Goal: Obtain resource: Obtain resource

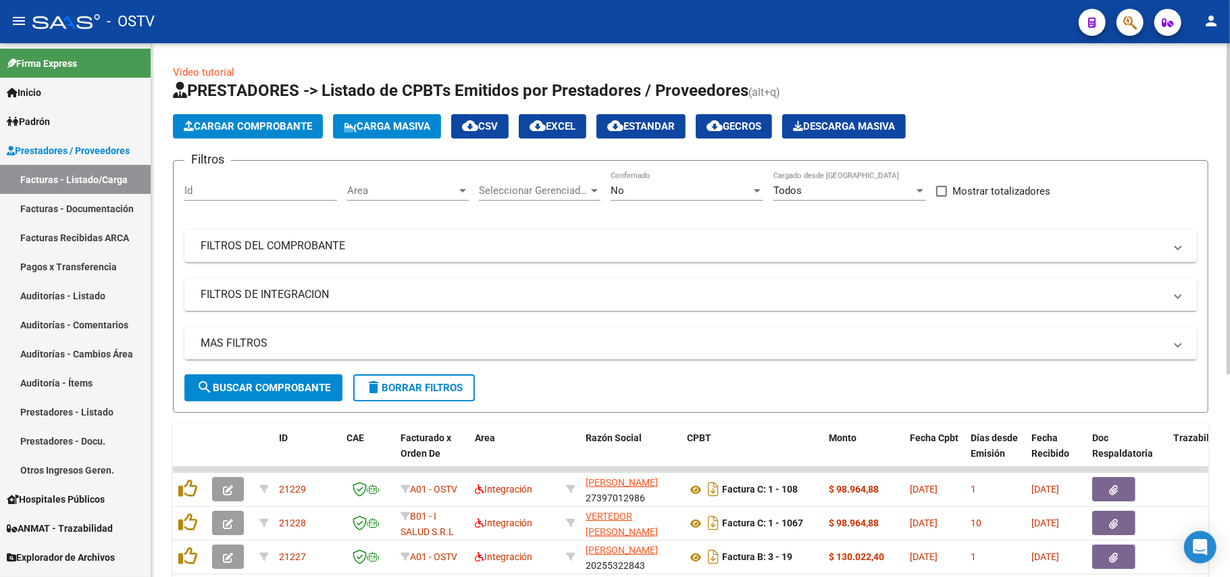
click at [673, 201] on div "No Confirmado" at bounding box center [687, 193] width 153 height 42
click at [676, 185] on div "No" at bounding box center [681, 190] width 141 height 12
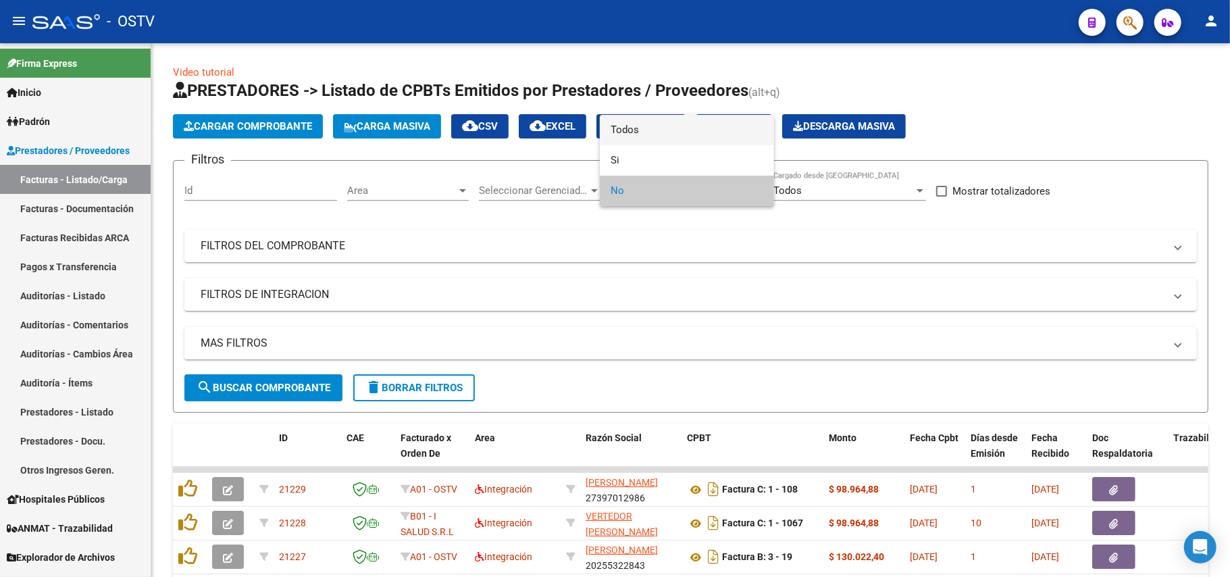
click at [661, 130] on span "Todos" at bounding box center [687, 130] width 153 height 30
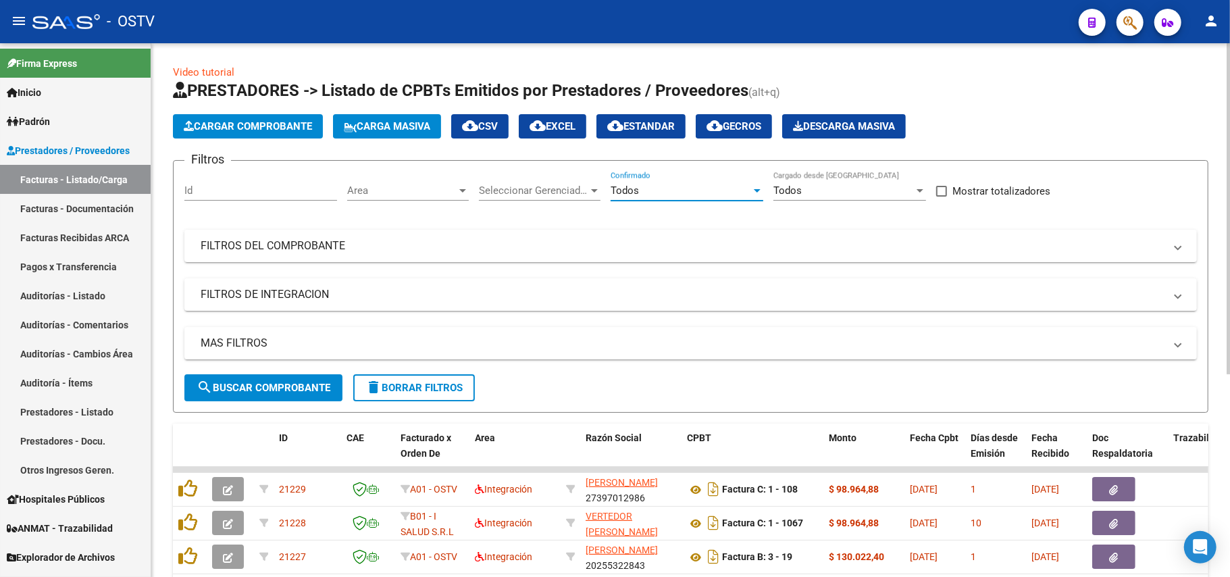
click at [243, 376] on button "search Buscar Comprobante" at bounding box center [263, 387] width 158 height 27
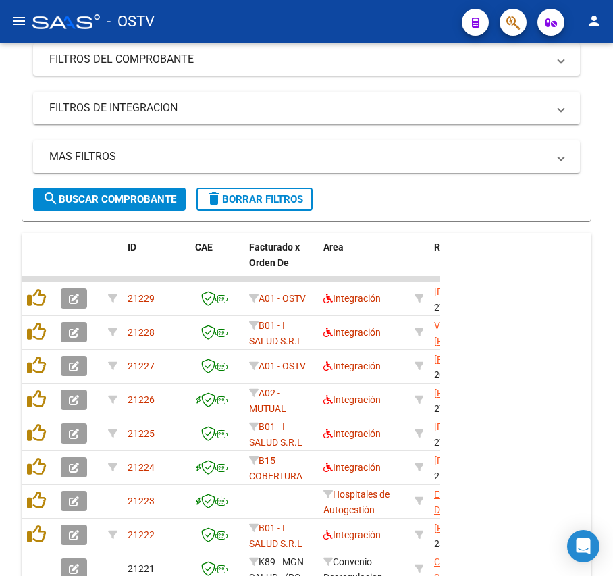
scroll to position [354, 0]
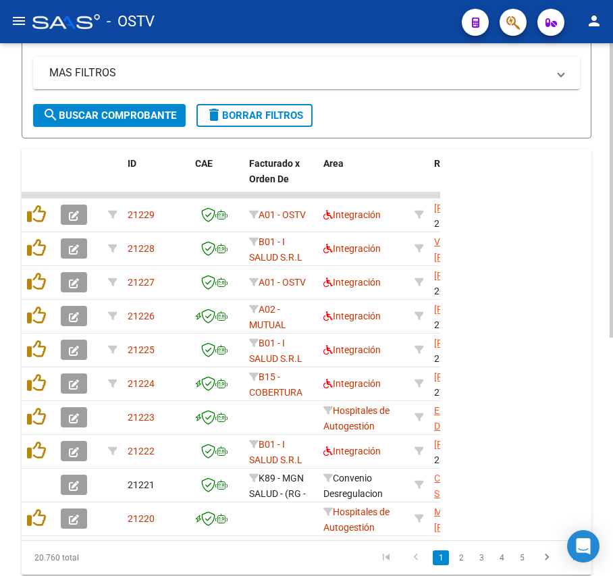
click at [113, 113] on span "search Buscar Comprobante" at bounding box center [110, 115] width 134 height 12
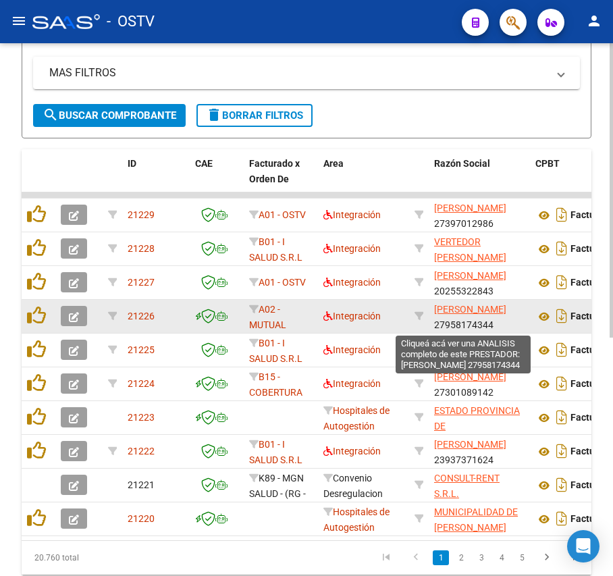
click at [449, 309] on span "[PERSON_NAME]" at bounding box center [470, 309] width 72 height 11
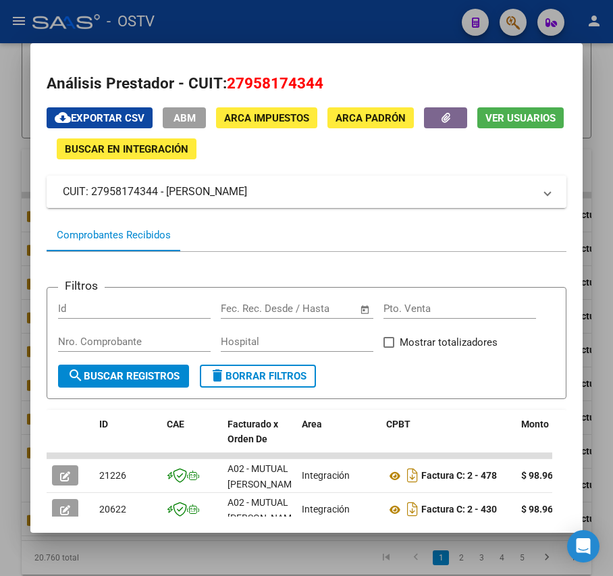
drag, startPoint x: 289, startPoint y: 190, endPoint x: 165, endPoint y: 182, distance: 123.8
click at [165, 182] on mat-expansion-panel-header "CUIT: 27958174344 - DIAZ ORTEGA YELEIDES" at bounding box center [306, 192] width 519 height 32
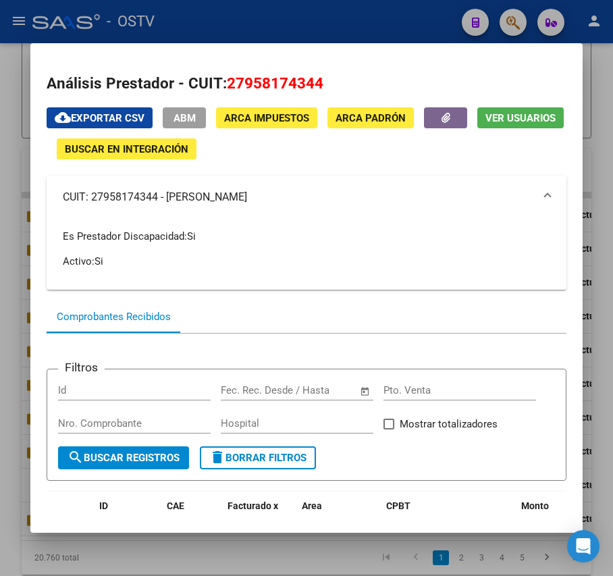
copy mat-panel-title "[PERSON_NAME]"
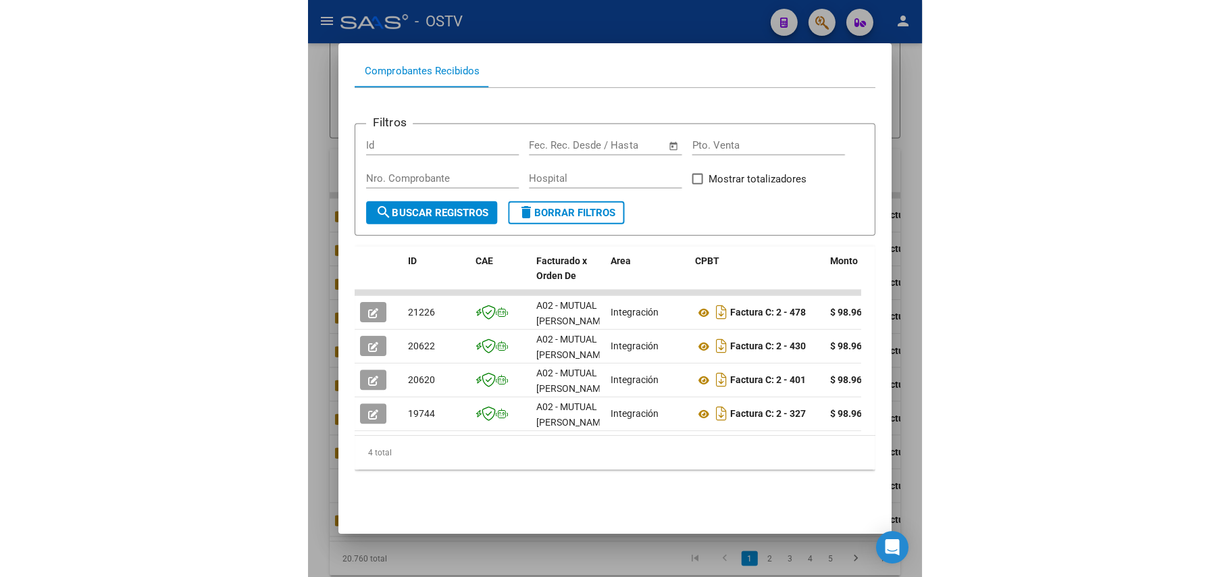
scroll to position [292, 0]
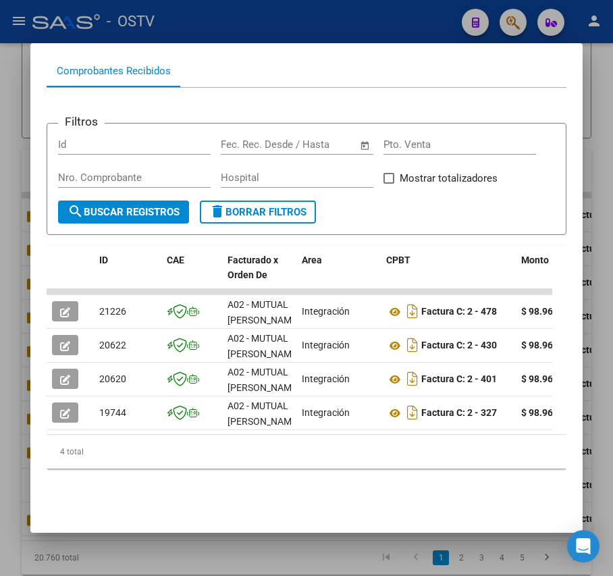
click at [595, 324] on div at bounding box center [306, 288] width 613 height 576
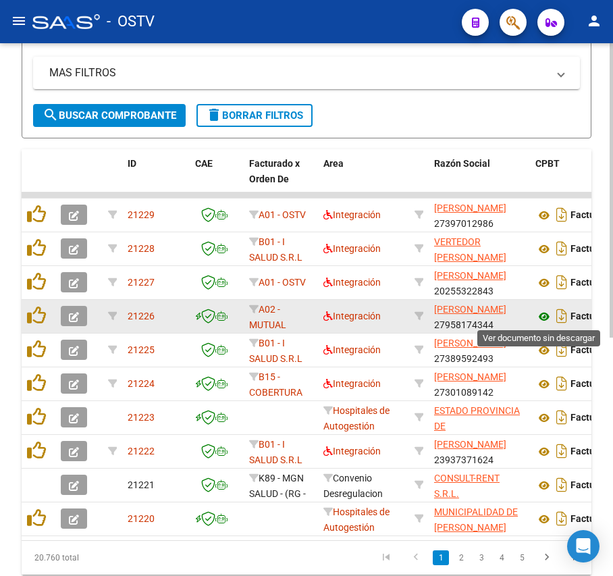
click at [546, 316] on icon at bounding box center [545, 317] width 18 height 16
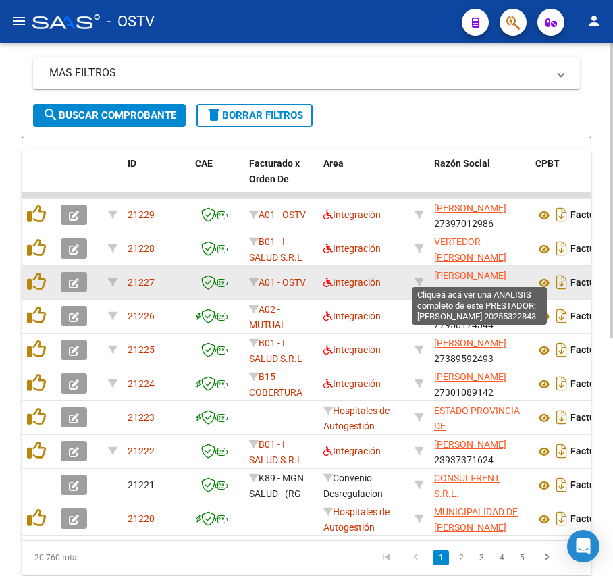
click at [493, 276] on span "[PERSON_NAME]" at bounding box center [470, 275] width 72 height 11
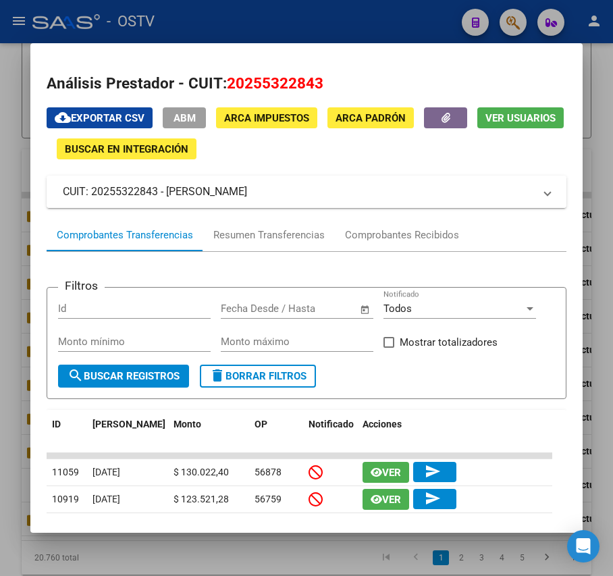
drag, startPoint x: 299, startPoint y: 203, endPoint x: 168, endPoint y: 193, distance: 130.8
click at [168, 193] on mat-expansion-panel-header "CUIT: 20255322843 - GONZALEZ RODRIGO" at bounding box center [306, 192] width 519 height 32
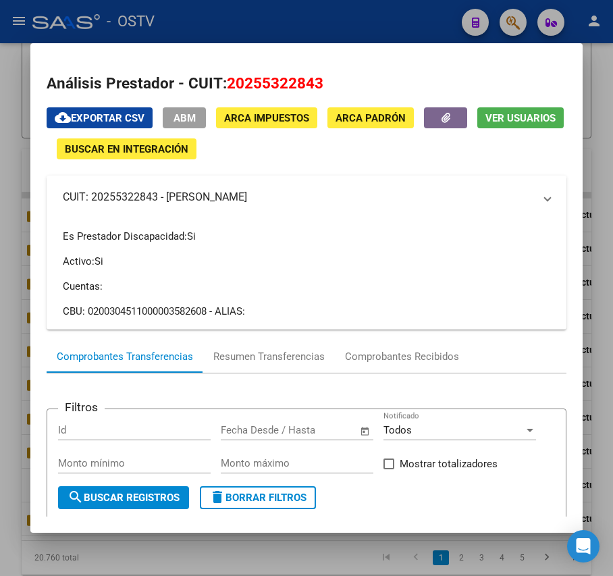
copy mat-panel-title "[PERSON_NAME]"
click at [346, 23] on div at bounding box center [306, 288] width 613 height 576
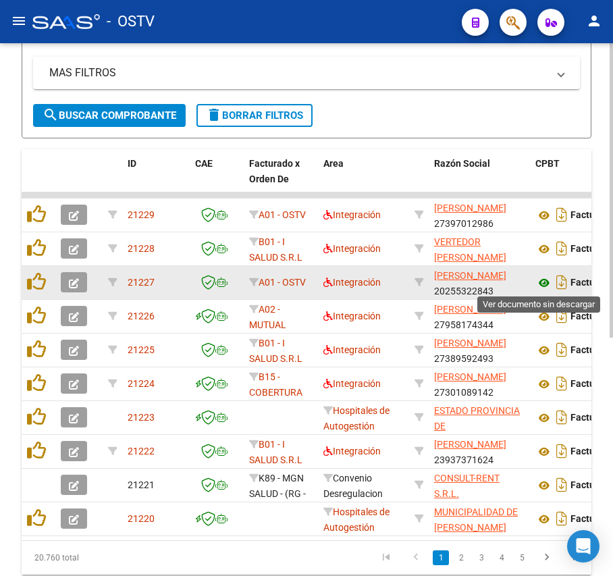
click at [550, 282] on icon at bounding box center [545, 283] width 18 height 16
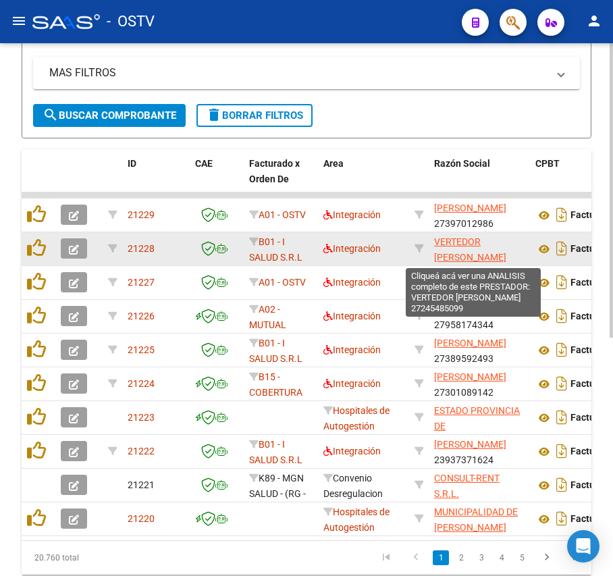
click at [460, 244] on span "[PERSON_NAME] [PERSON_NAME]" at bounding box center [470, 249] width 72 height 26
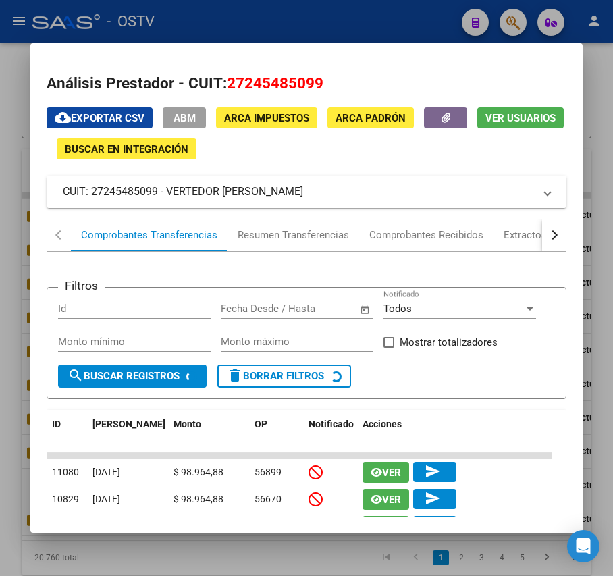
drag, startPoint x: 342, startPoint y: 195, endPoint x: 168, endPoint y: 201, distance: 173.7
click at [168, 201] on mat-expansion-panel-header "CUIT: 27245485099 - VERTEDOR MARIA GABRIELA" at bounding box center [306, 192] width 519 height 32
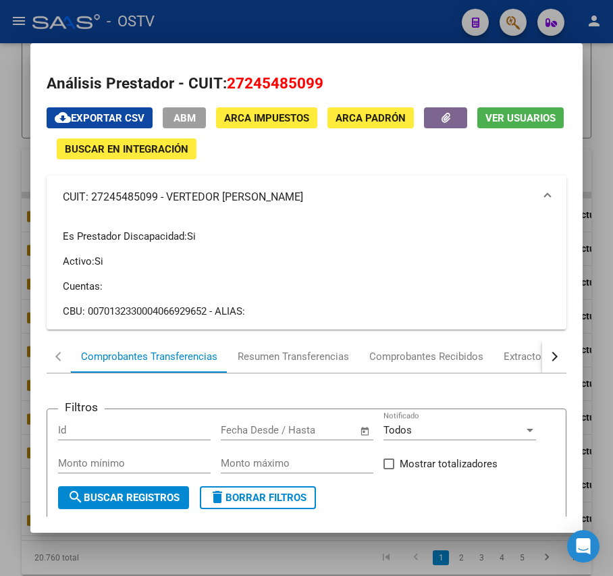
copy mat-panel-title "[PERSON_NAME] [PERSON_NAME]"
click at [362, 31] on div at bounding box center [306, 288] width 613 height 576
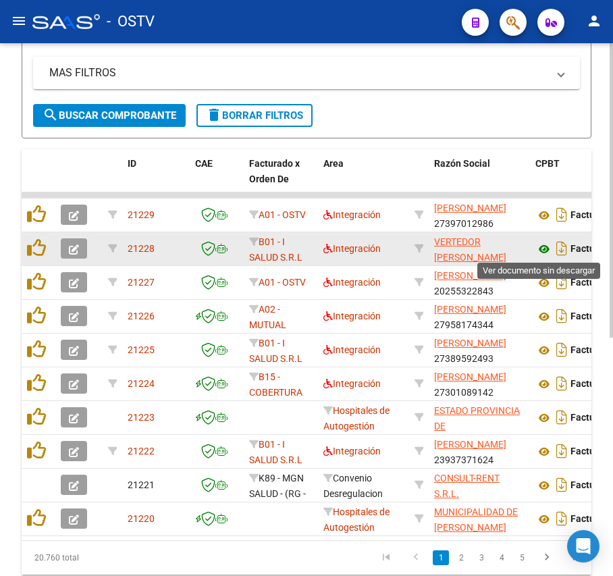
click at [544, 244] on icon at bounding box center [545, 249] width 18 height 16
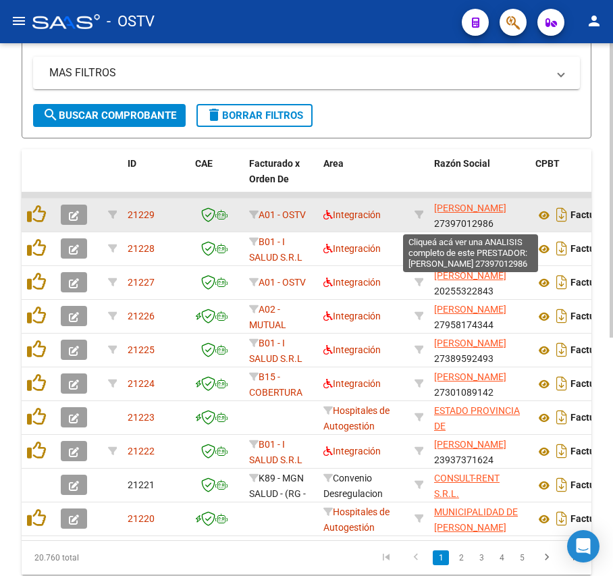
click at [450, 208] on span "[PERSON_NAME] [PERSON_NAME]" at bounding box center [470, 208] width 72 height 11
type textarea "27397012986"
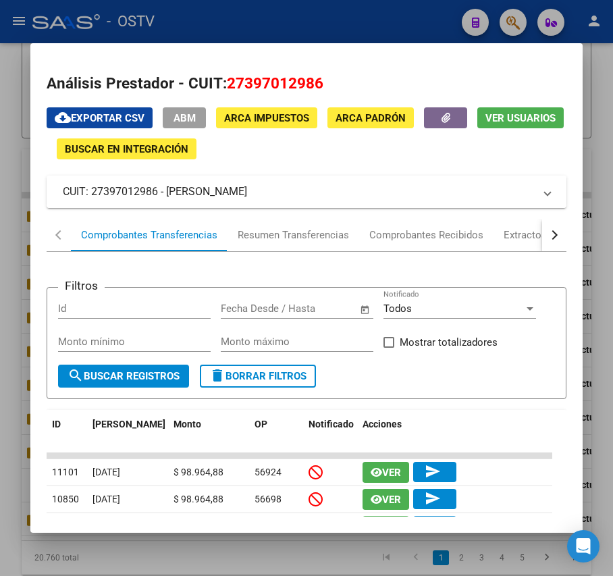
drag, startPoint x: 324, startPoint y: 195, endPoint x: 165, endPoint y: 200, distance: 158.8
click at [165, 200] on mat-panel-title "CUIT: 27397012986 - MOLINA ABIGAIL ELIZABETH" at bounding box center [298, 192] width 471 height 16
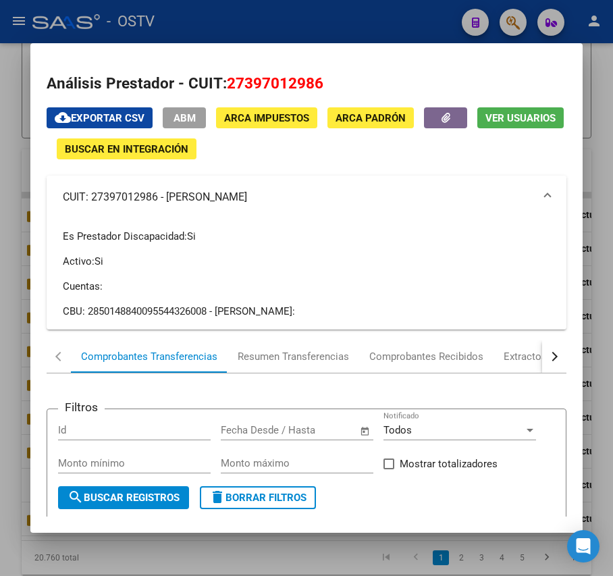
copy mat-panel-title "[PERSON_NAME] [PERSON_NAME]"
click at [315, 15] on div at bounding box center [306, 288] width 613 height 576
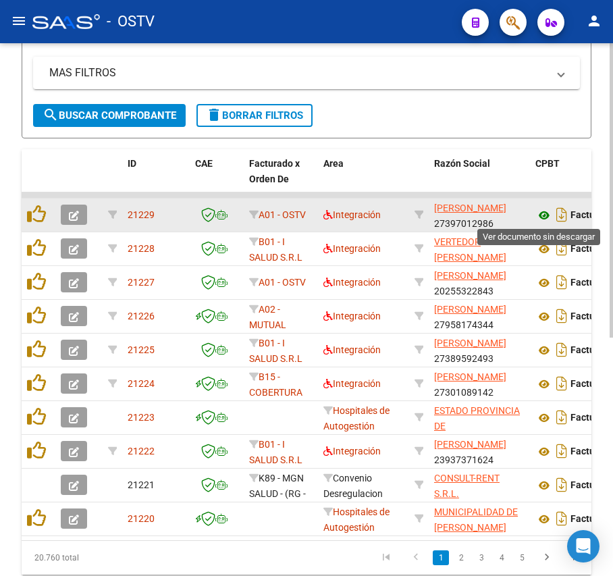
click at [536, 216] on icon at bounding box center [545, 215] width 18 height 16
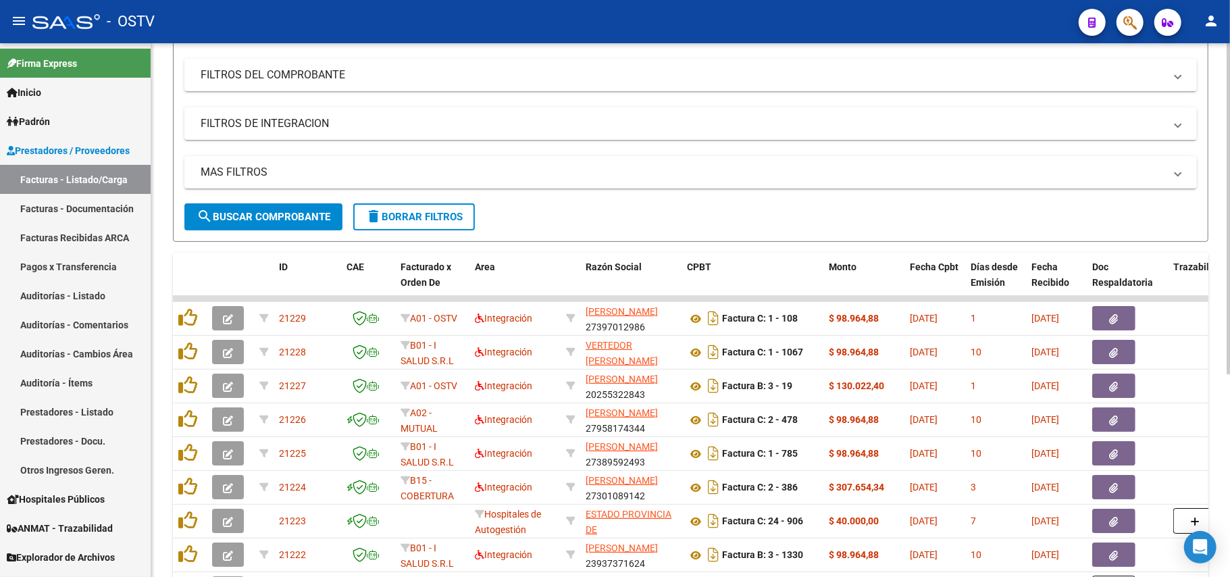
scroll to position [0, 0]
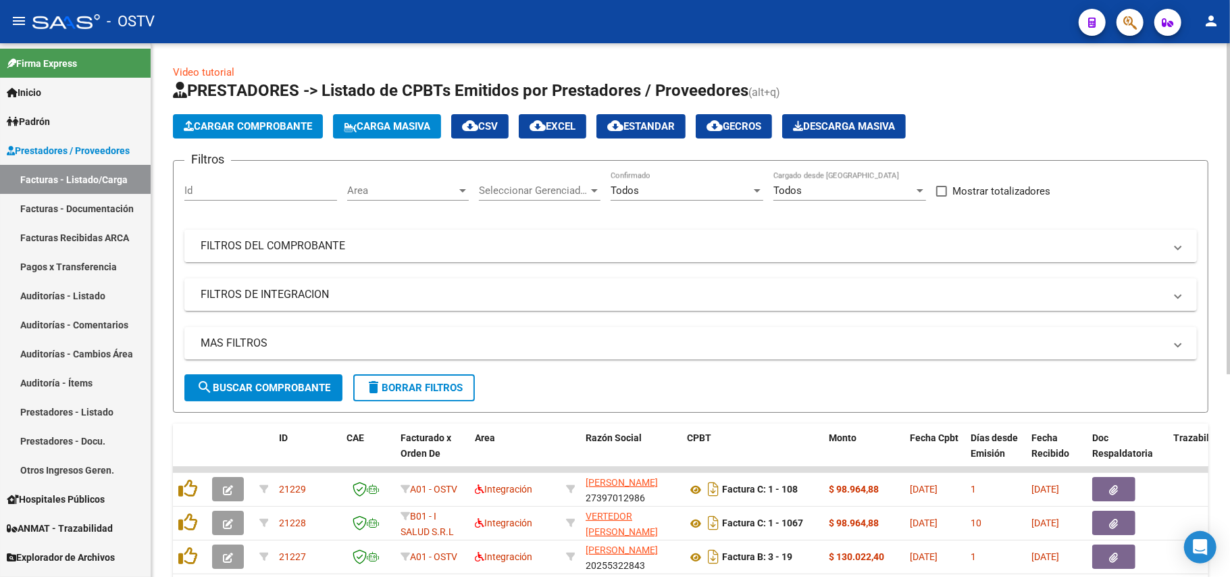
click at [541, 231] on mat-expansion-panel-header "FILTROS DEL COMPROBANTE" at bounding box center [690, 246] width 1013 height 32
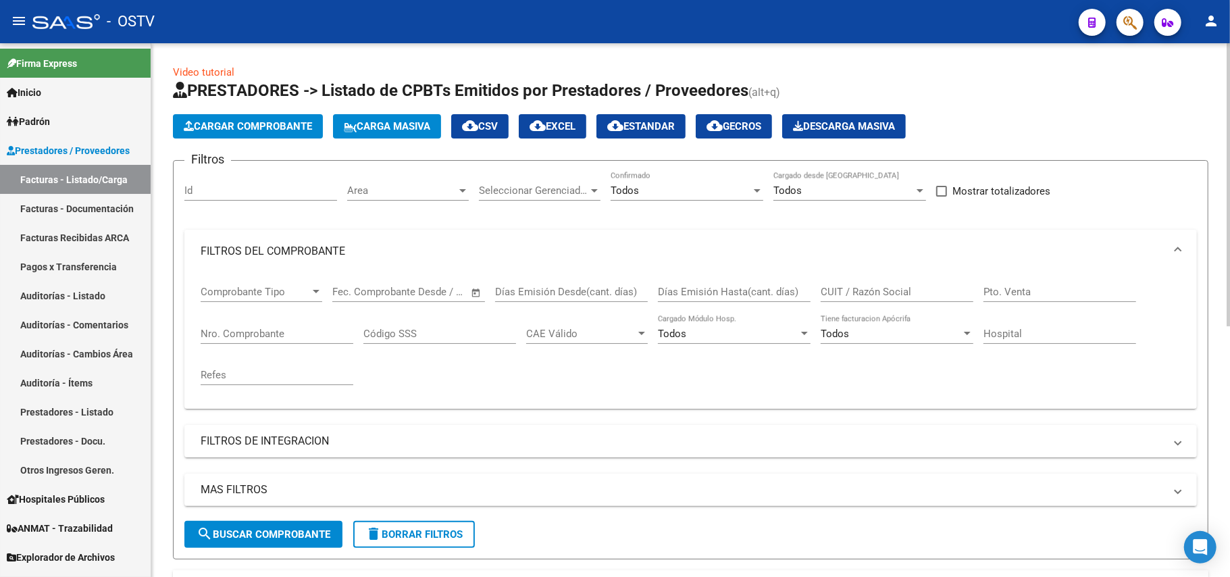
click at [722, 299] on div "Días Emisión Hasta(cant. días)" at bounding box center [734, 287] width 153 height 29
click at [936, 289] on input "CUIT / Razón Social" at bounding box center [897, 292] width 153 height 12
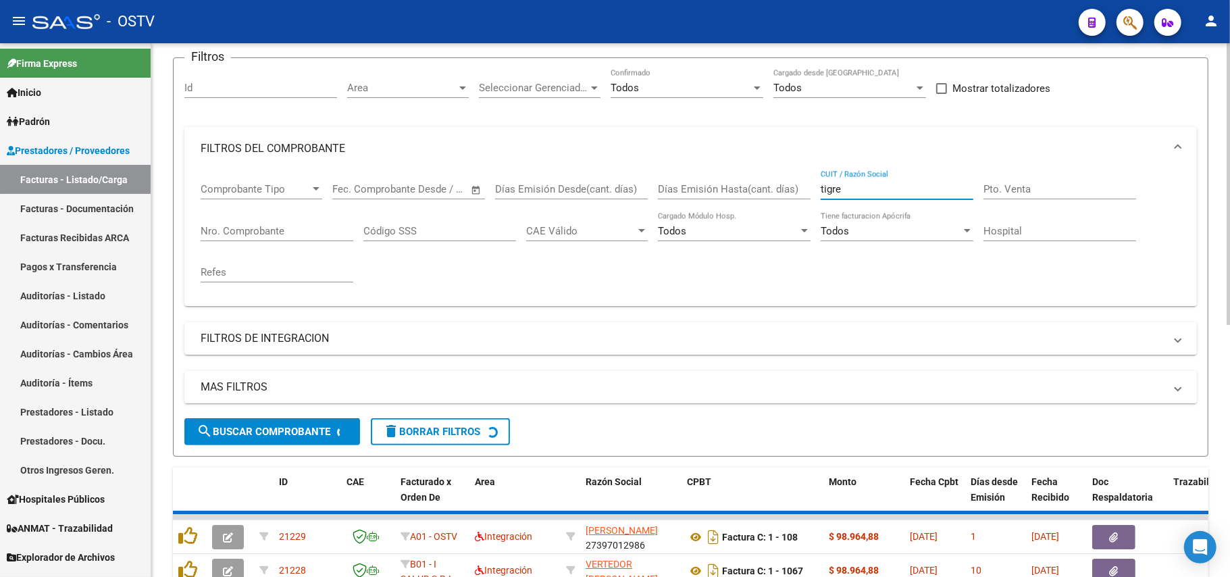
scroll to position [360, 0]
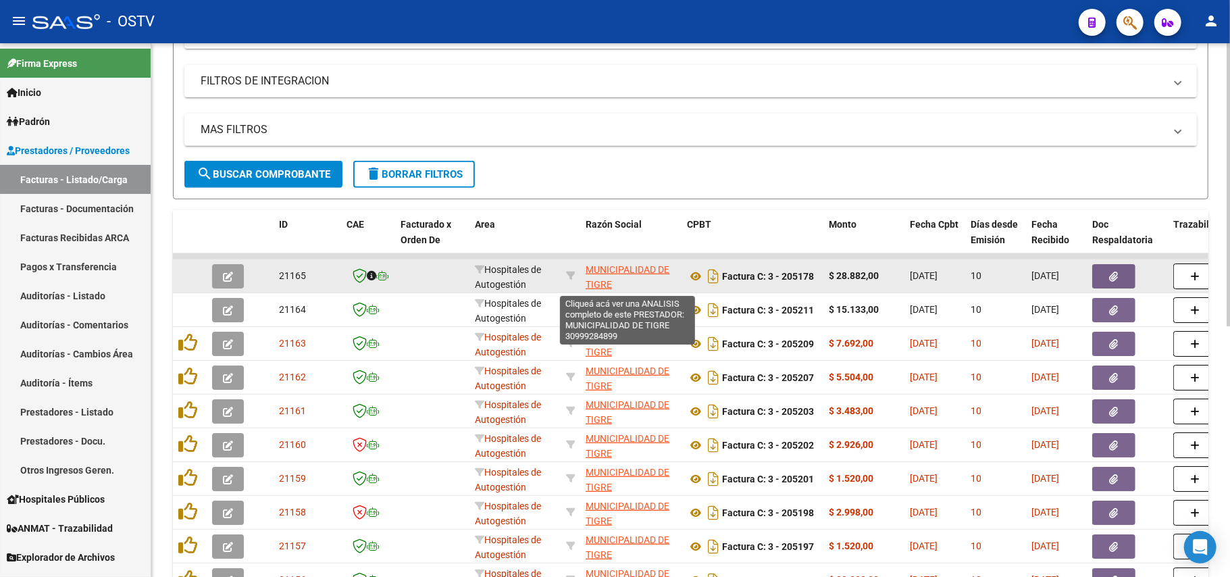
type input "tigre"
click at [590, 272] on span "MUNICIPALIDAD DE TIGRE" at bounding box center [628, 277] width 84 height 26
type textarea "30999284899"
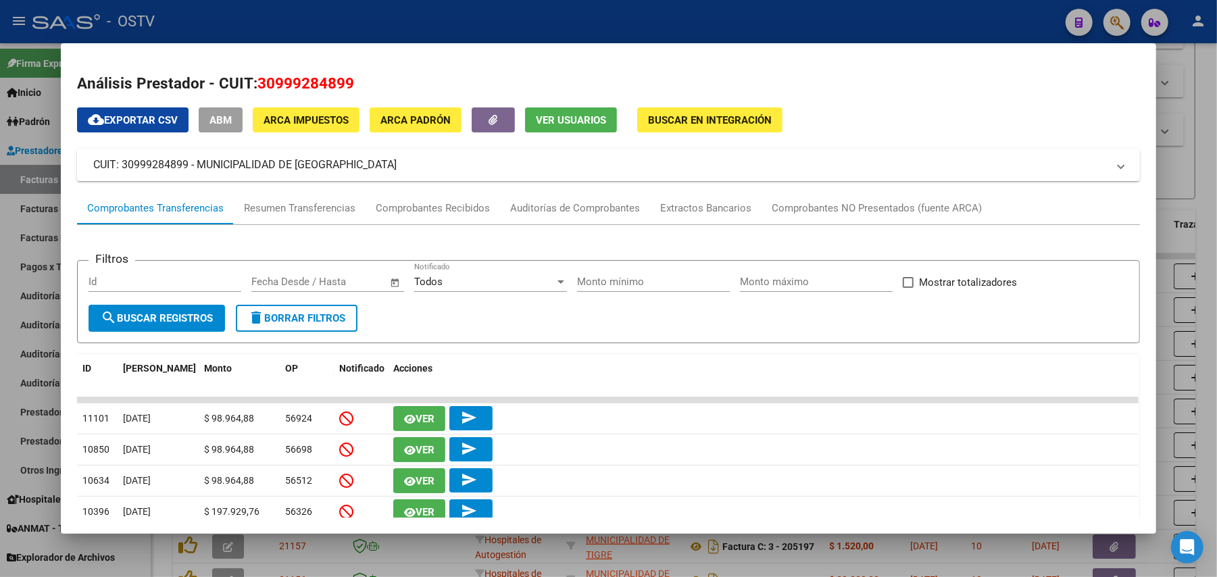
drag, startPoint x: 353, startPoint y: 84, endPoint x: 255, endPoint y: 84, distance: 97.9
click at [255, 84] on h2 "Análisis Prestador - CUIT: 30999284899" at bounding box center [608, 83] width 1063 height 23
copy span "30999284899"
click at [473, 20] on div at bounding box center [608, 288] width 1217 height 577
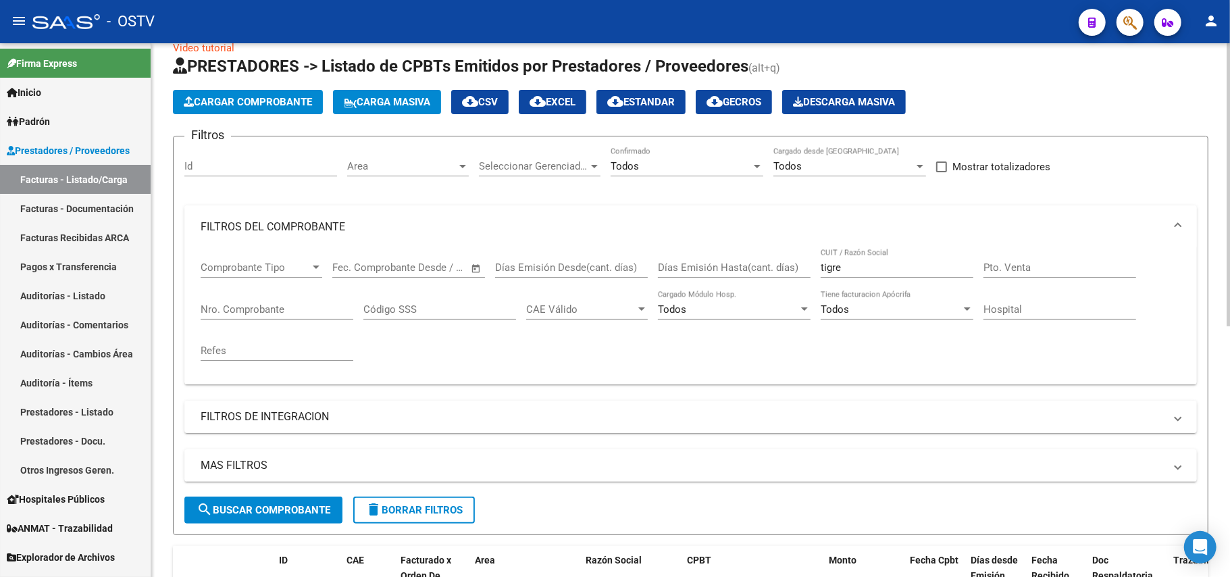
scroll to position [0, 0]
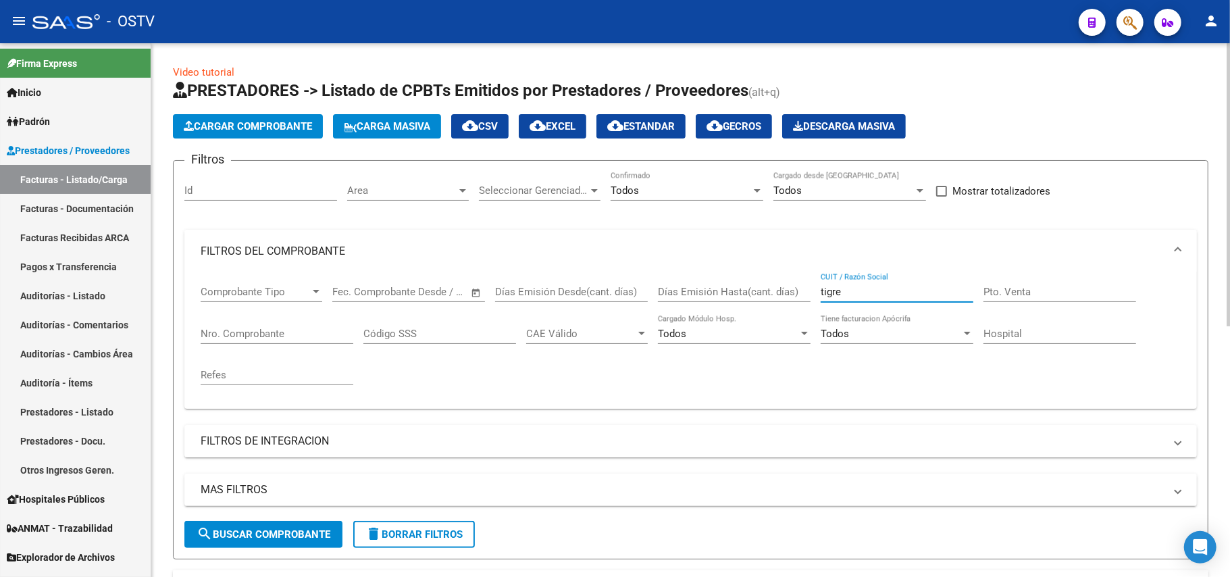
drag, startPoint x: 886, startPoint y: 290, endPoint x: 744, endPoint y: 271, distance: 143.9
click at [744, 272] on mat-expansion-panel "FILTROS DEL COMPROBANTE Comprobante Tipo Comprobante Tipo Fecha inicio – Fecha …" at bounding box center [690, 319] width 1013 height 179
paste input "30999284899"
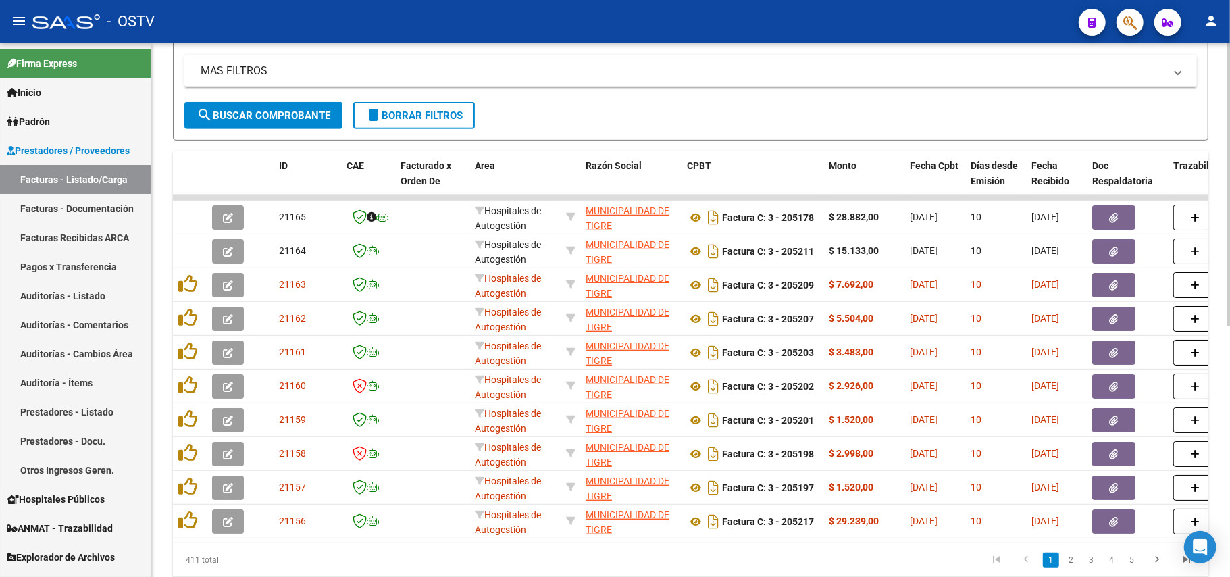
scroll to position [450, 0]
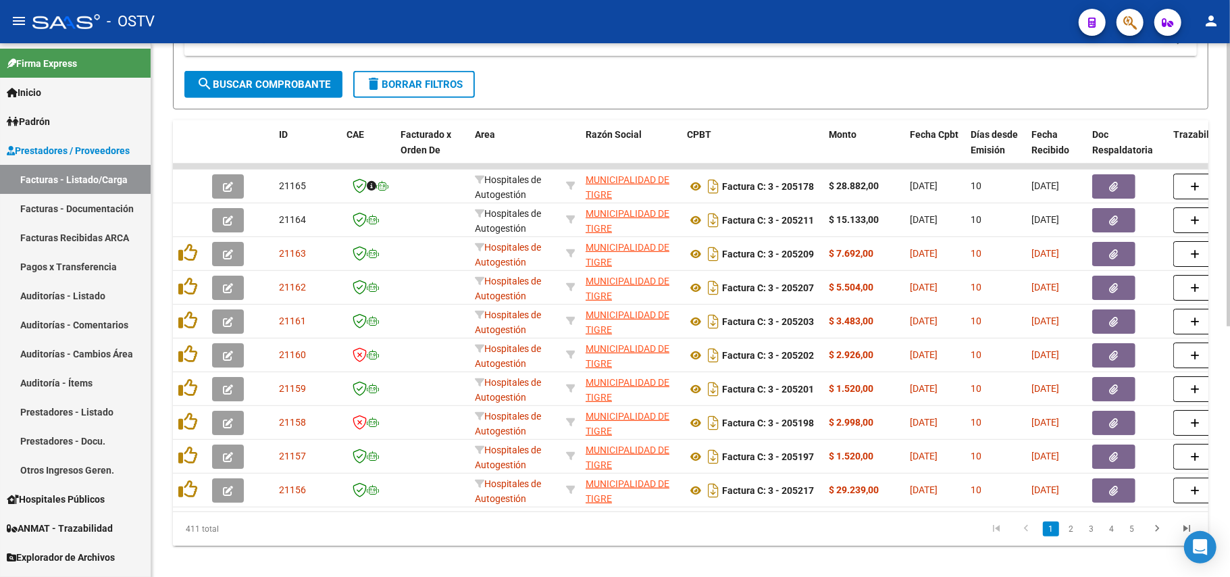
type input "30999284899"
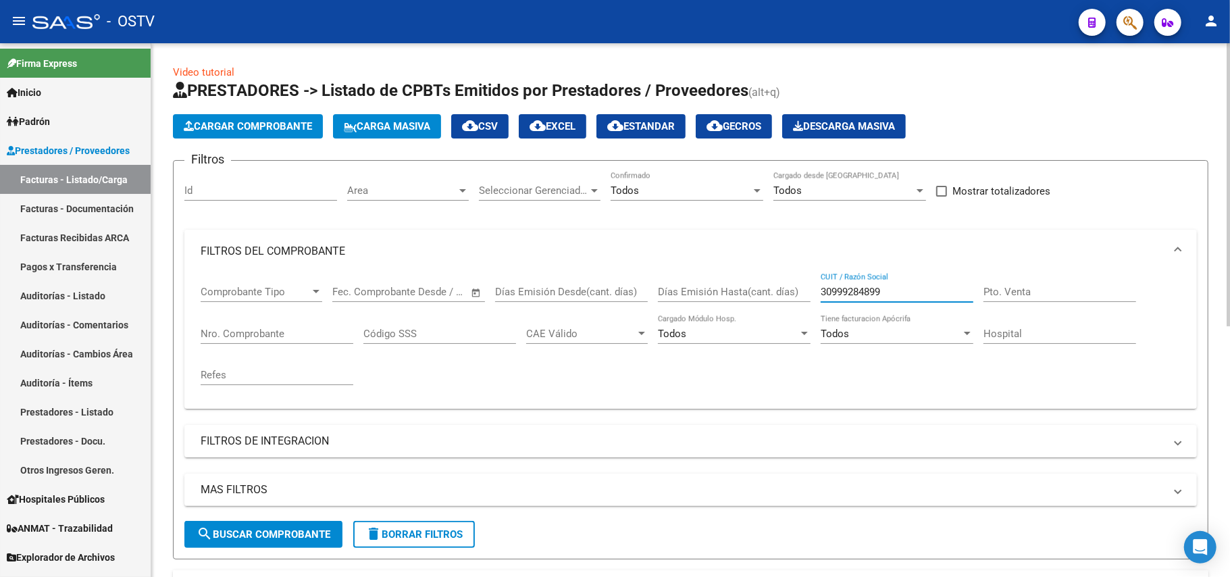
scroll to position [180, 0]
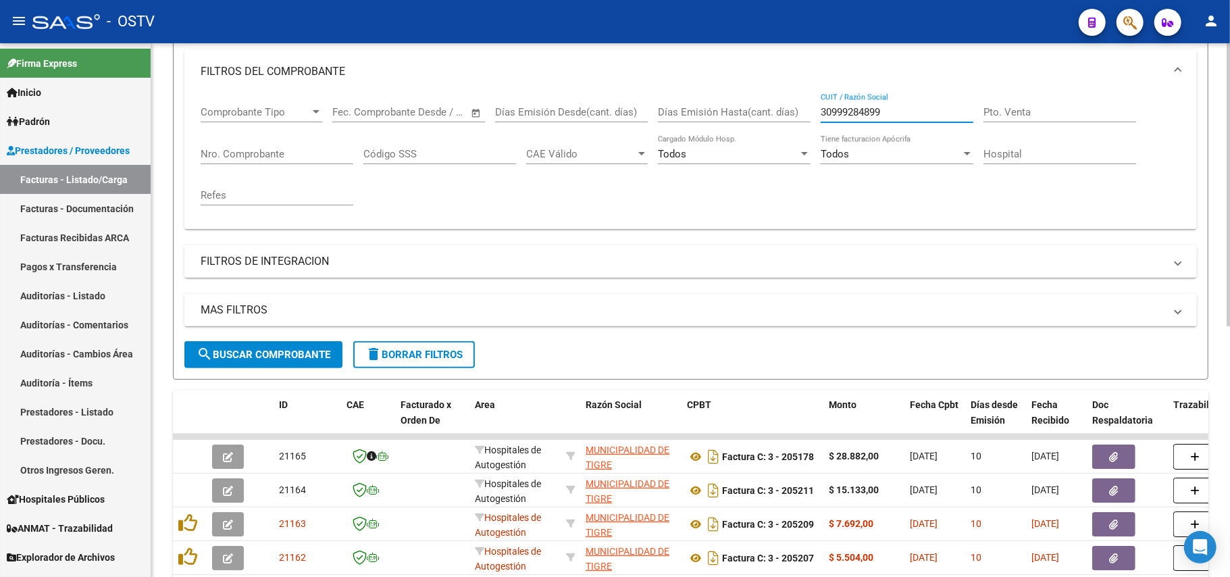
click at [305, 141] on div "Nro. Comprobante" at bounding box center [277, 149] width 153 height 29
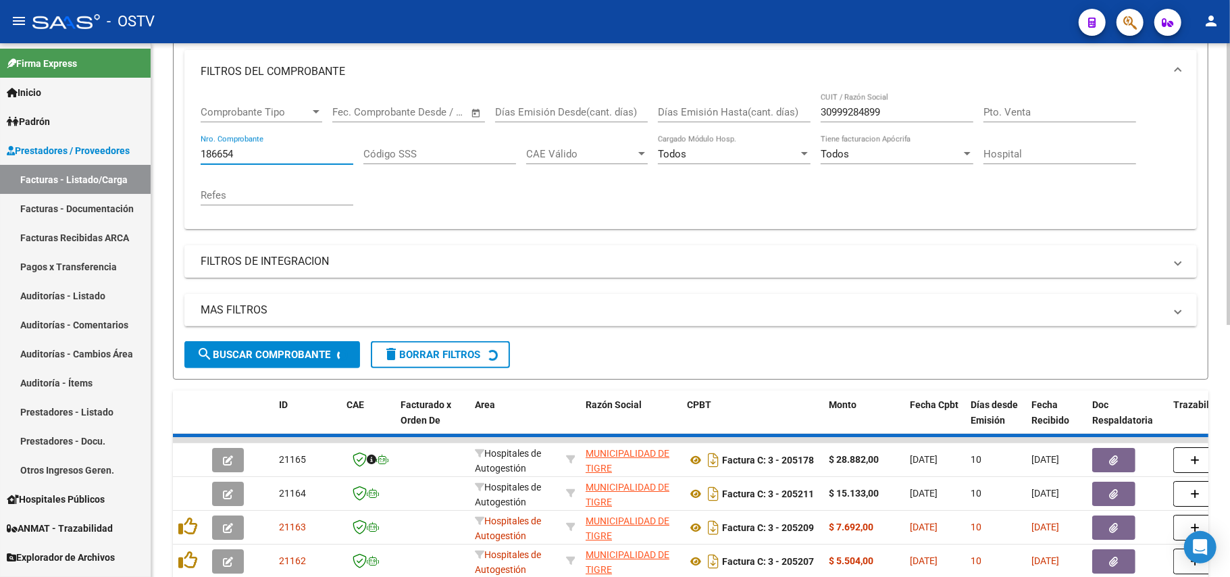
scroll to position [172, 0]
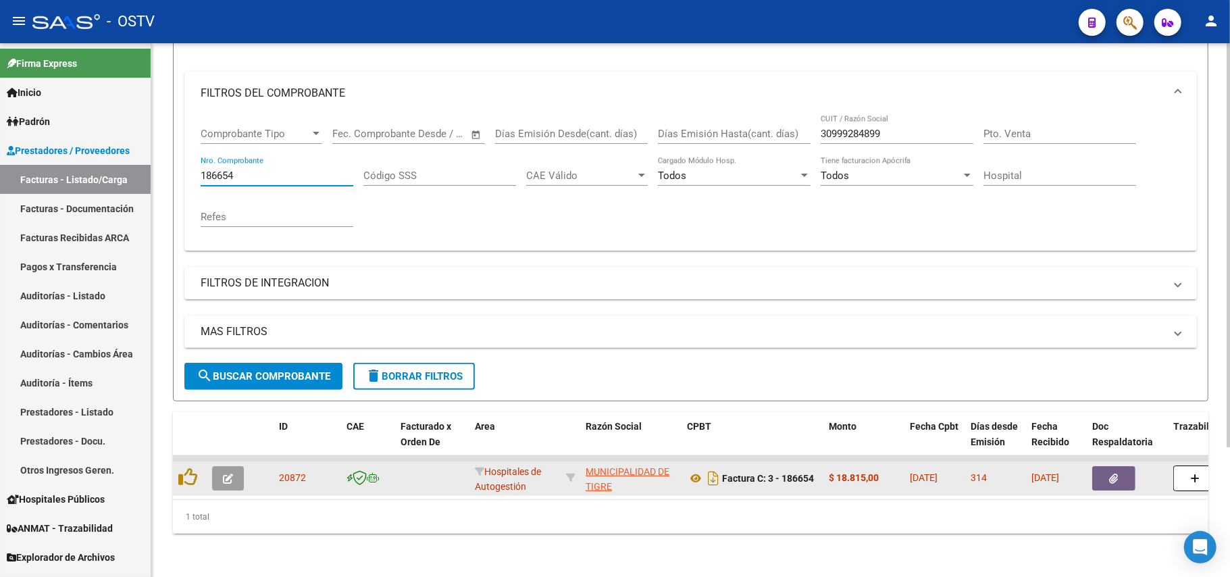
type input "186654"
click at [222, 466] on button "button" at bounding box center [228, 478] width 32 height 24
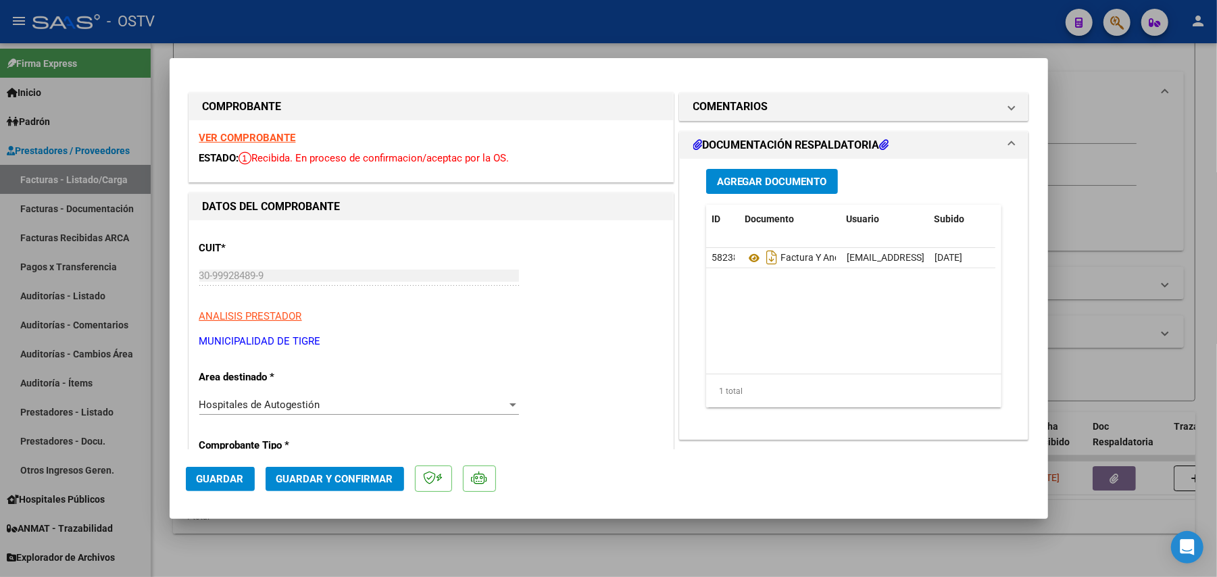
click at [522, 528] on div at bounding box center [608, 288] width 1217 height 577
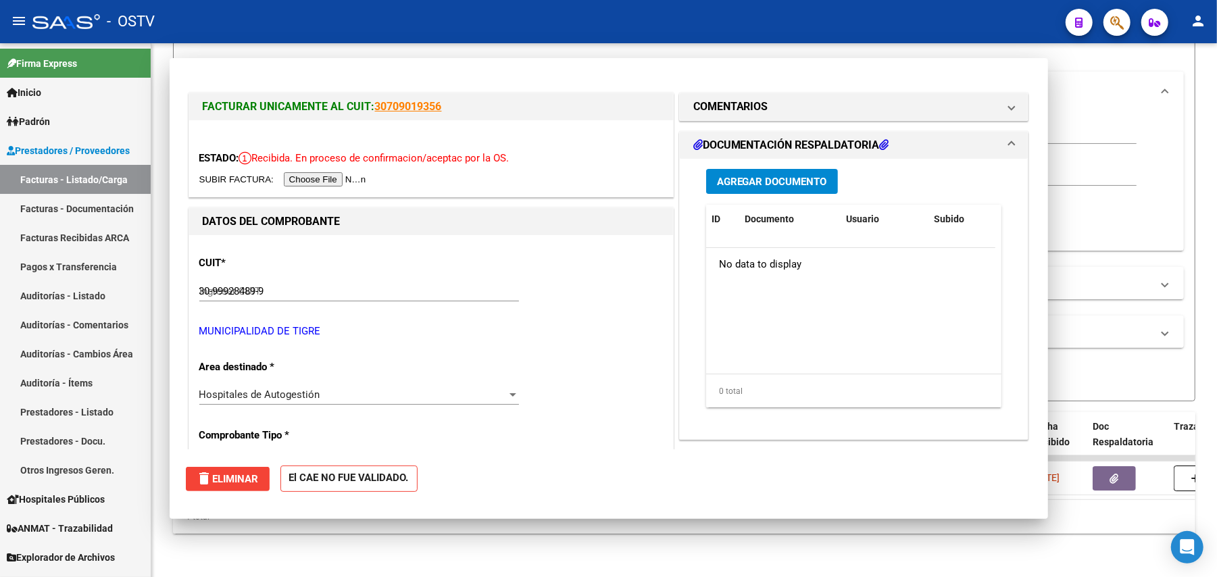
type input "$ 0,00"
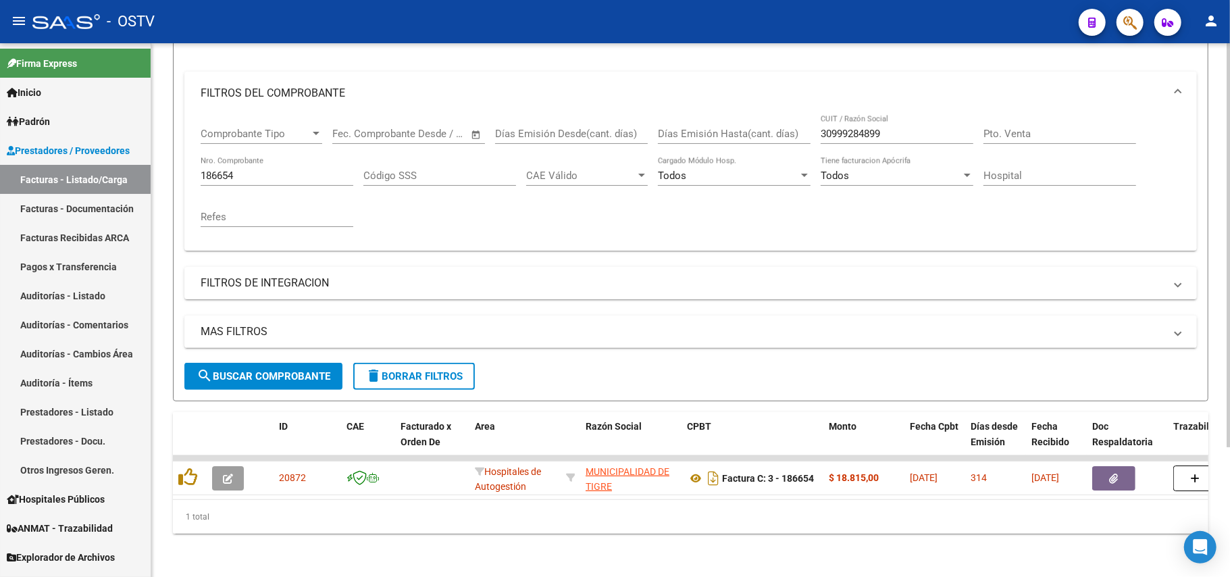
click at [178, 519] on div "1 total" at bounding box center [691, 517] width 1036 height 34
click at [251, 170] on input "186654" at bounding box center [277, 176] width 153 height 12
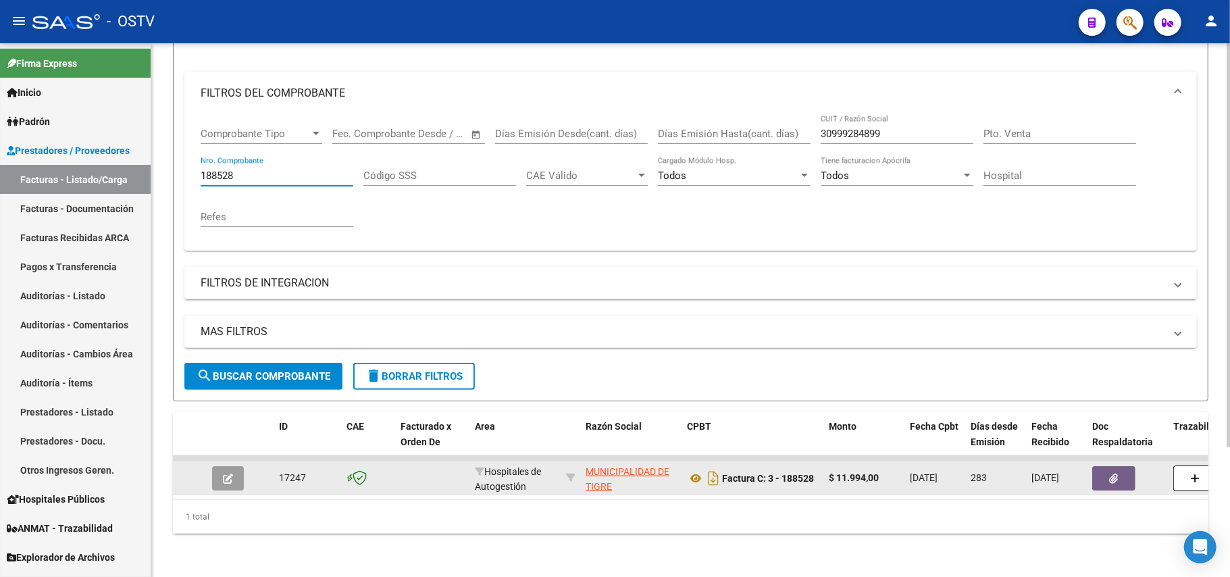
type input "188528"
click at [220, 466] on button "button" at bounding box center [228, 478] width 32 height 24
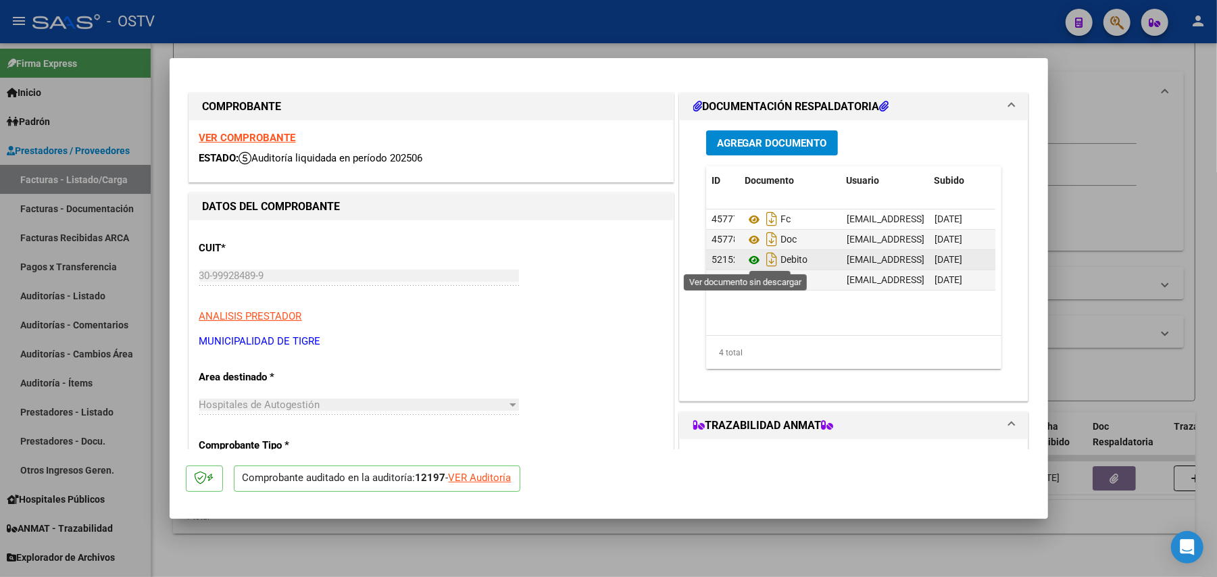
click at [749, 259] on icon at bounding box center [754, 260] width 18 height 16
click at [767, 258] on icon "Descargar documento" at bounding box center [772, 260] width 18 height 22
click at [147, 203] on div at bounding box center [608, 288] width 1217 height 577
type input "$ 0,00"
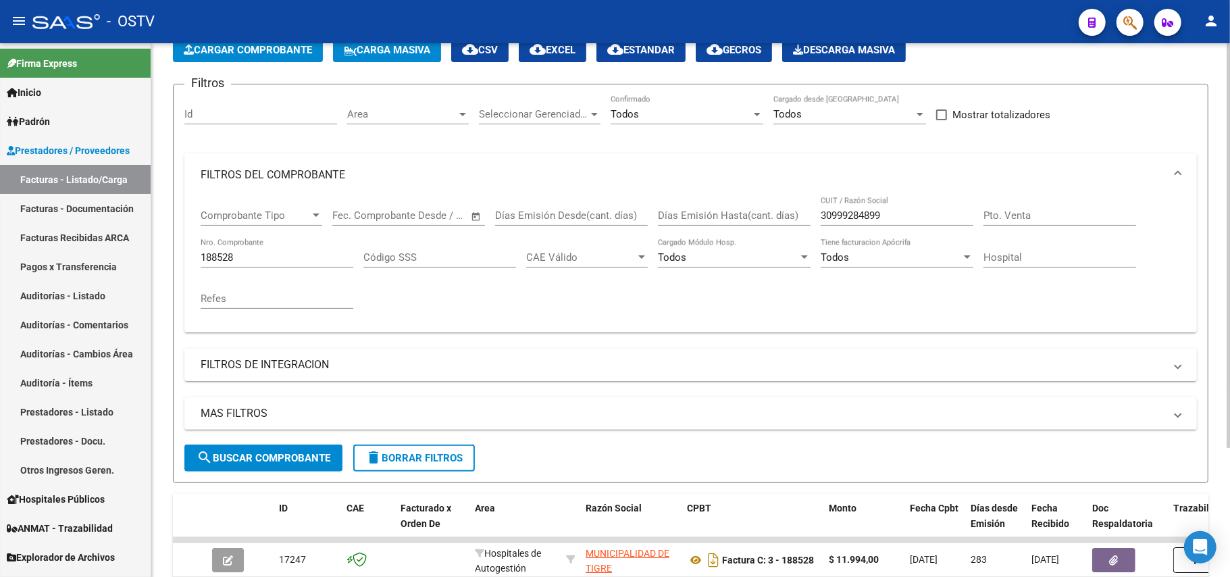
scroll to position [0, 0]
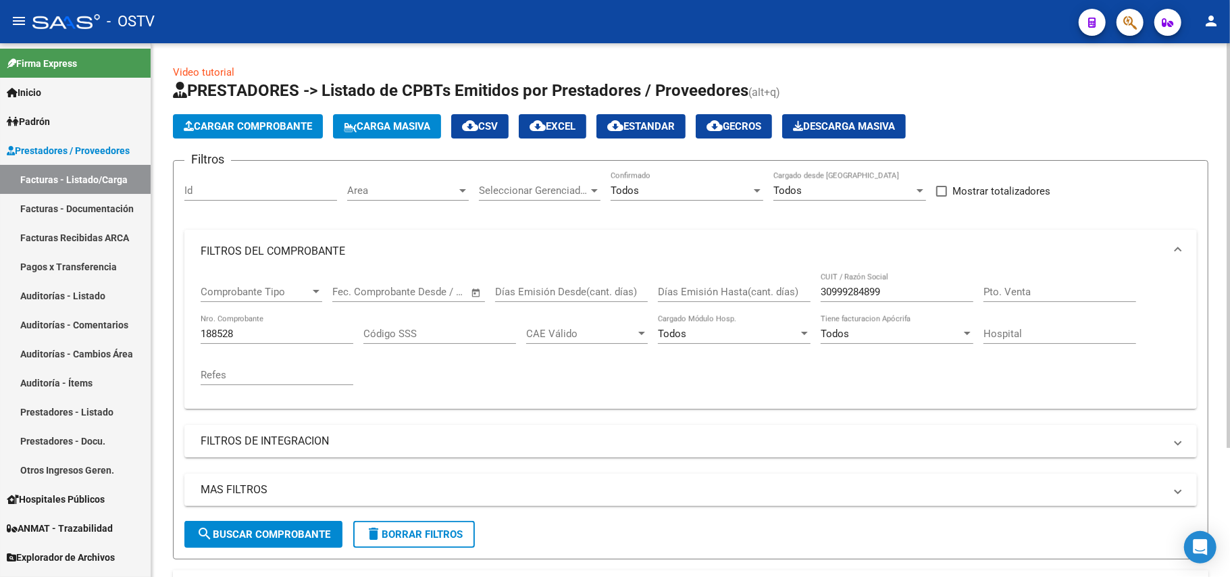
click at [262, 332] on input "188528" at bounding box center [277, 334] width 153 height 12
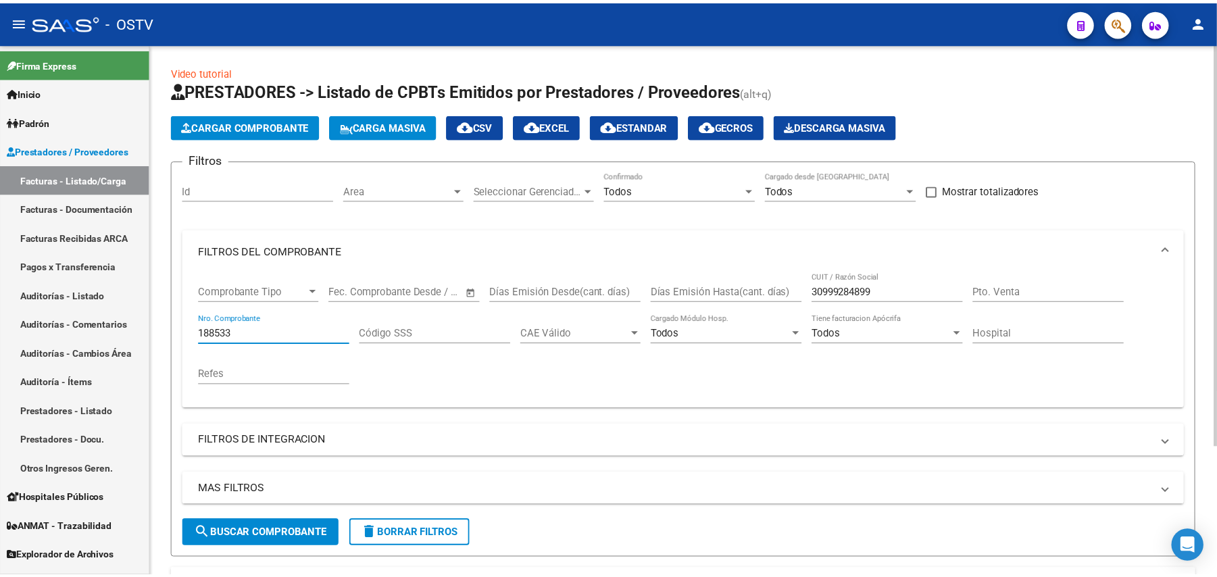
scroll to position [172, 0]
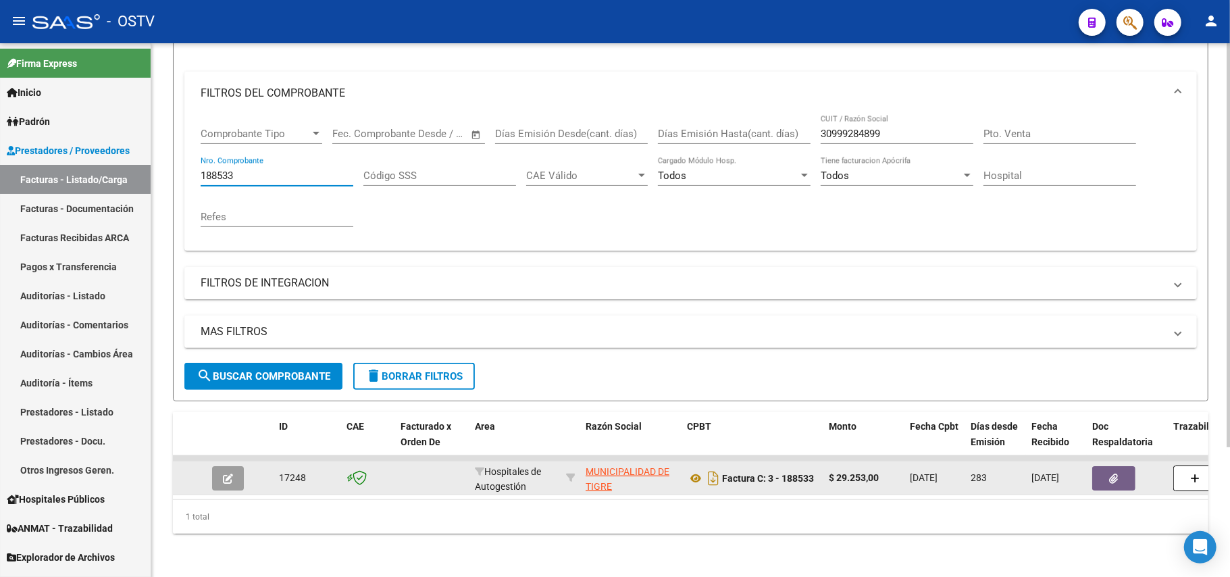
type input "188533"
click at [232, 472] on span "button" at bounding box center [228, 478] width 10 height 12
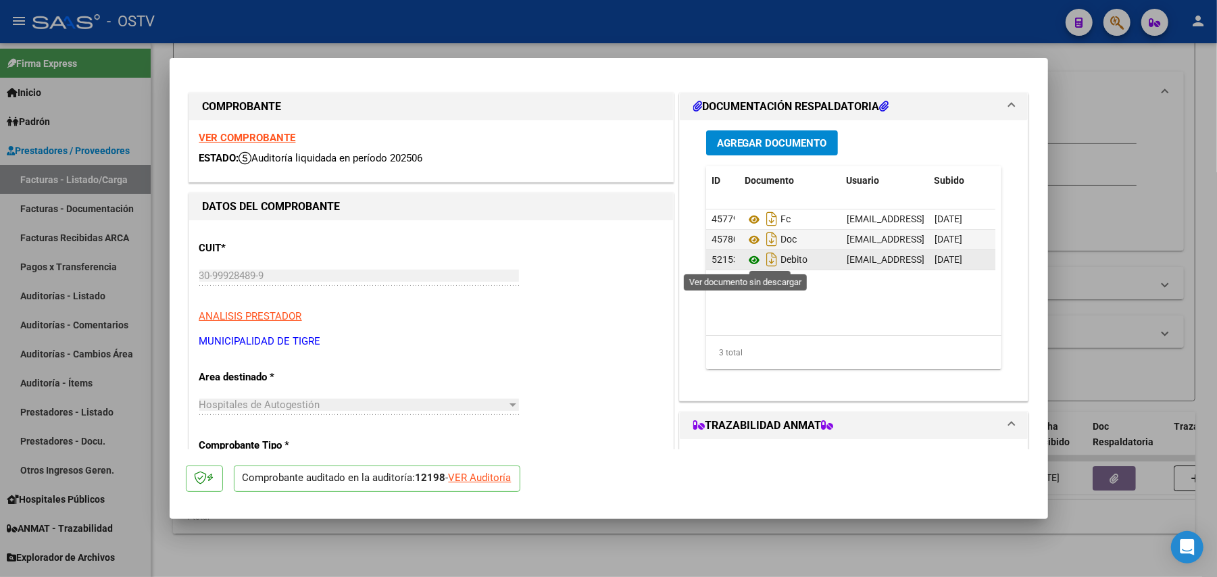
click at [747, 258] on icon at bounding box center [754, 260] width 18 height 16
click at [763, 262] on icon "Descargar documento" at bounding box center [772, 260] width 18 height 22
click at [1059, 307] on div at bounding box center [608, 288] width 1217 height 577
type input "$ 0,00"
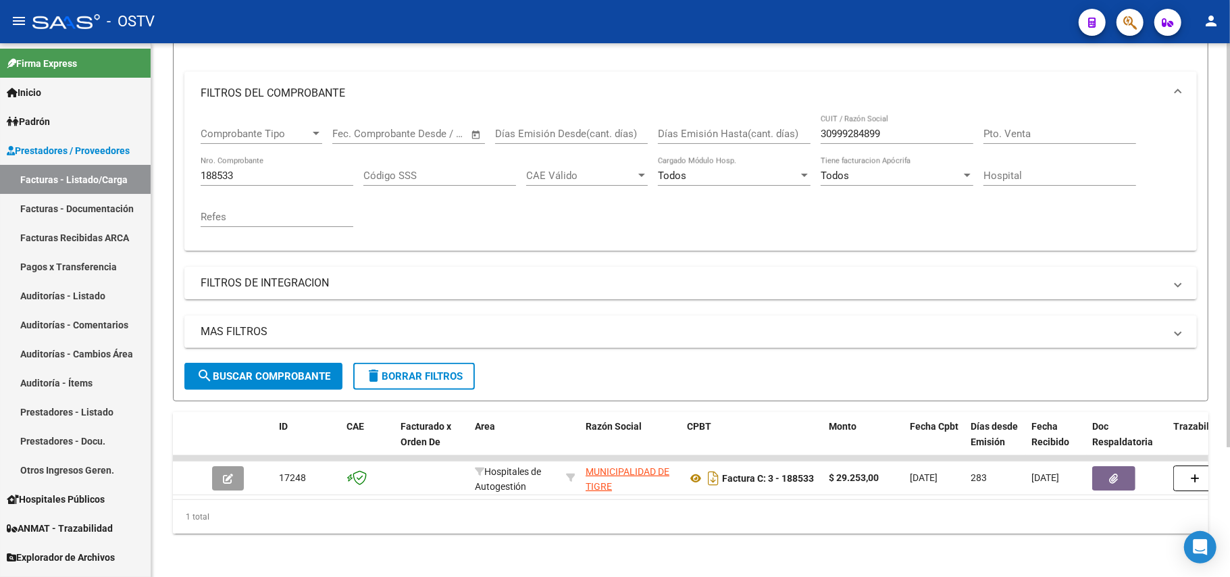
click at [1225, 339] on div "Video tutorial PRESTADORES -> Listado de CPBTs Emitidos por Prestadores / Prove…" at bounding box center [690, 231] width 1079 height 692
click at [252, 157] on div "188533 Nro. Comprobante" at bounding box center [277, 171] width 153 height 29
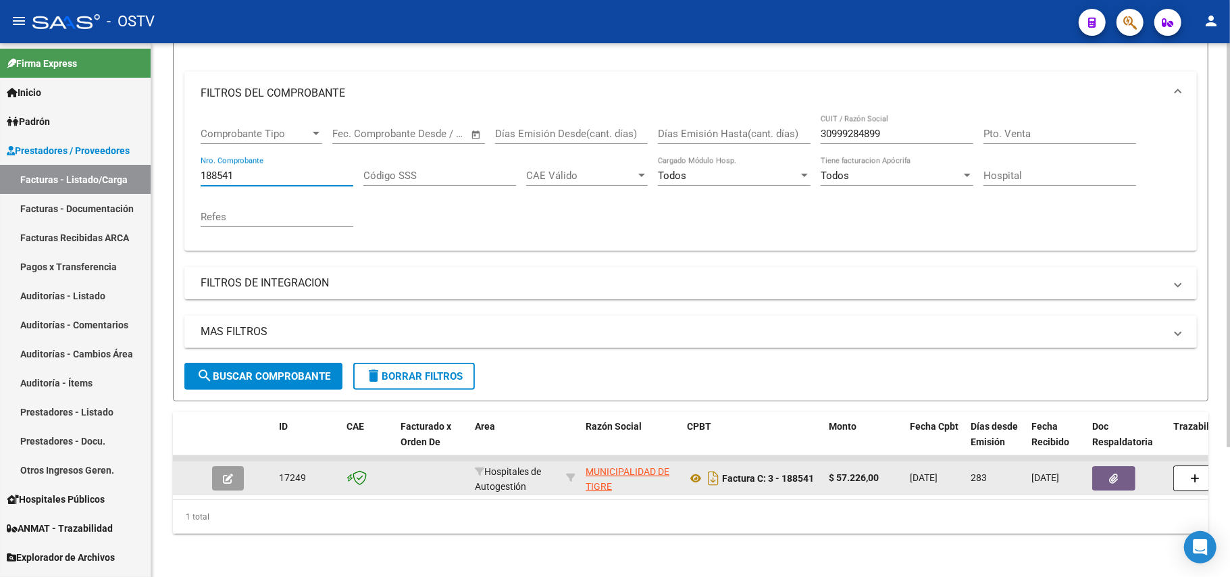
type input "188541"
click at [233, 466] on button "button" at bounding box center [228, 478] width 32 height 24
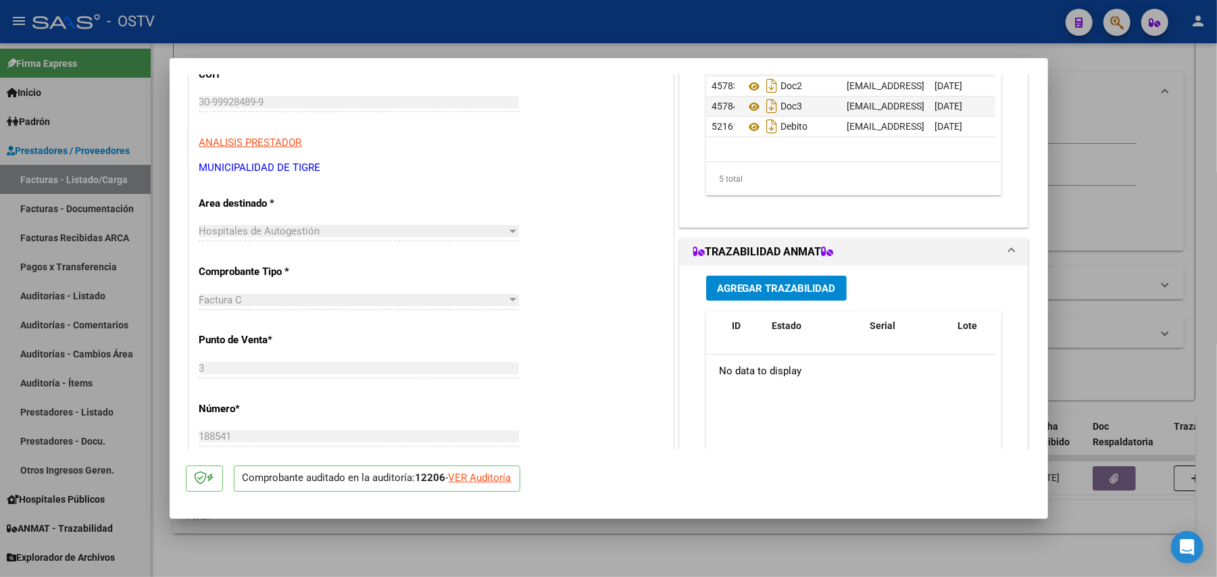
scroll to position [180, 0]
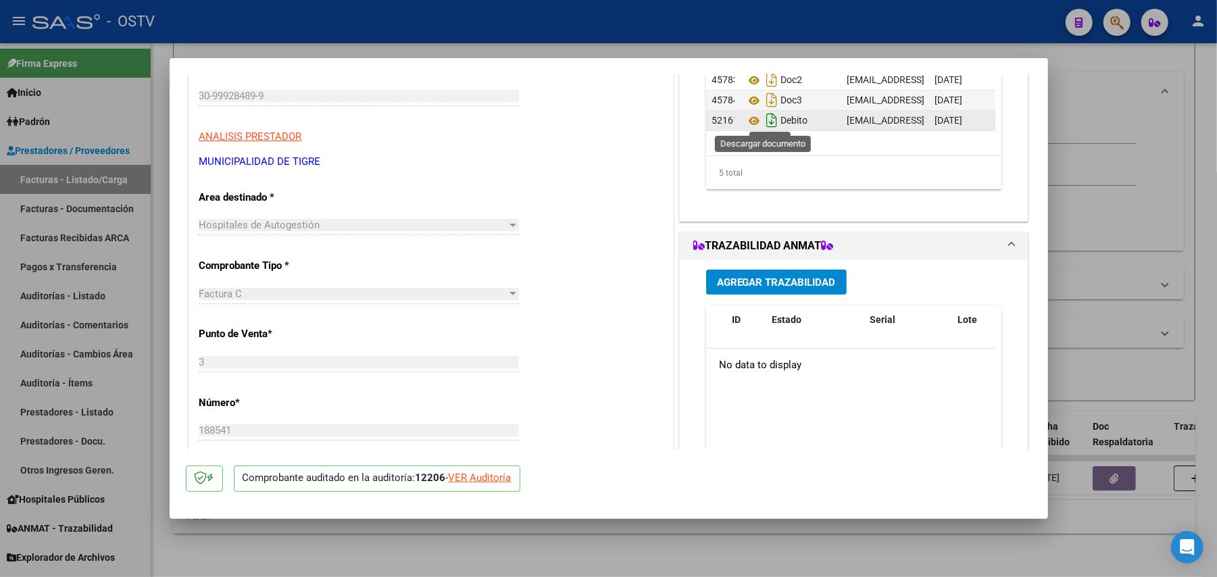
click at [763, 122] on icon "Descargar documento" at bounding box center [772, 120] width 18 height 22
click at [1133, 240] on div at bounding box center [608, 288] width 1217 height 577
type input "$ 0,00"
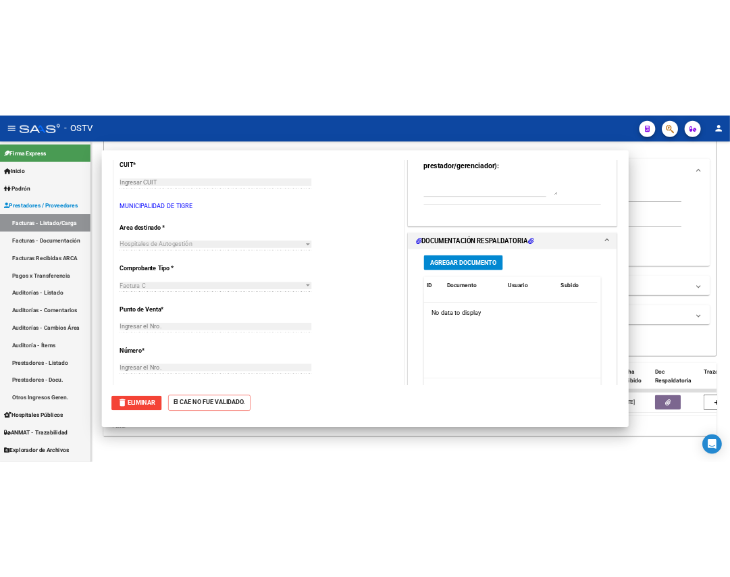
scroll to position [0, 0]
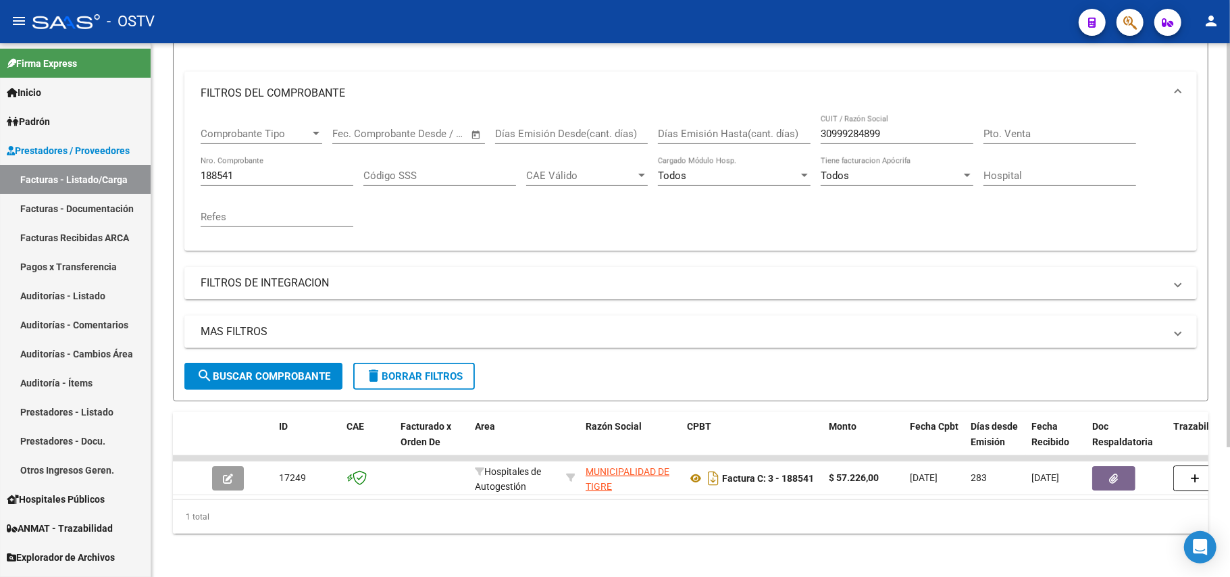
click at [254, 170] on input "188541" at bounding box center [277, 176] width 153 height 12
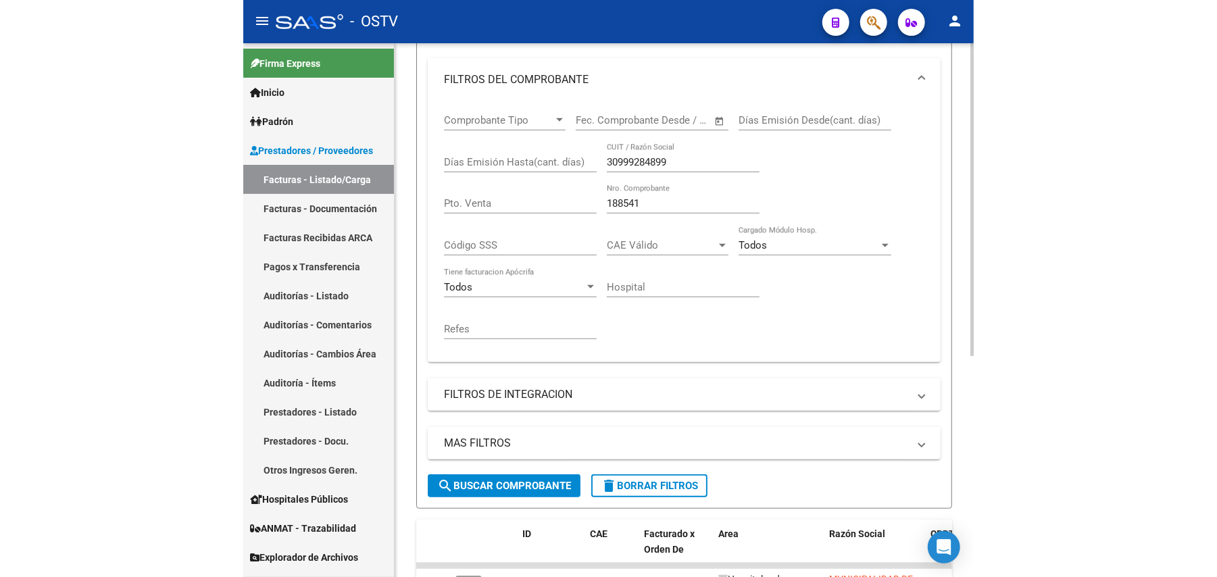
scroll to position [172, 0]
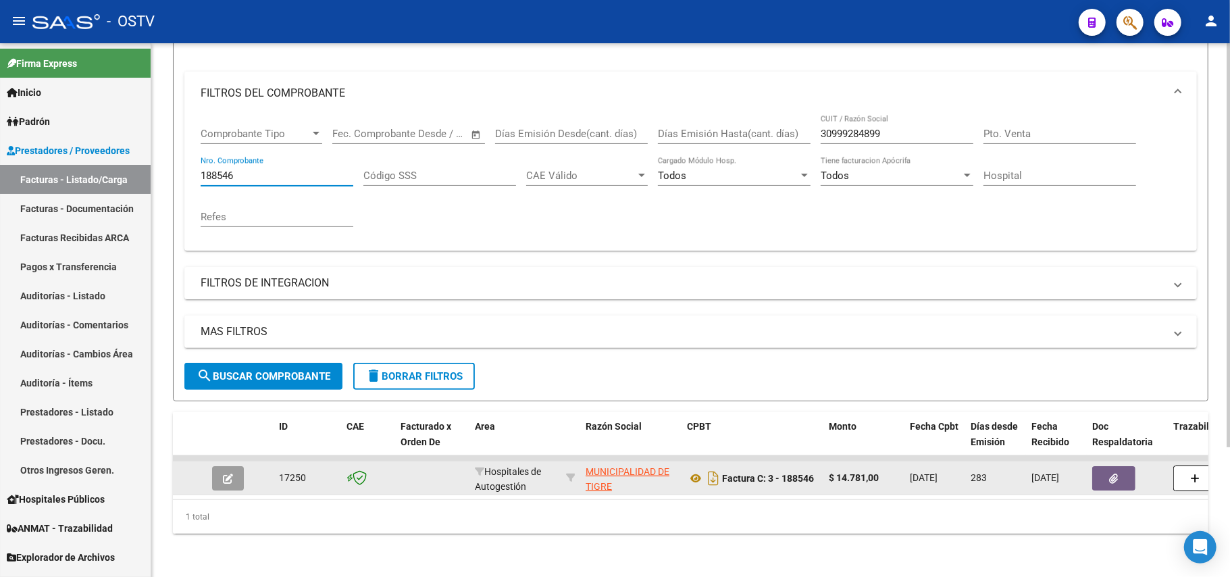
type input "188546"
click at [214, 467] on button "button" at bounding box center [228, 478] width 32 height 24
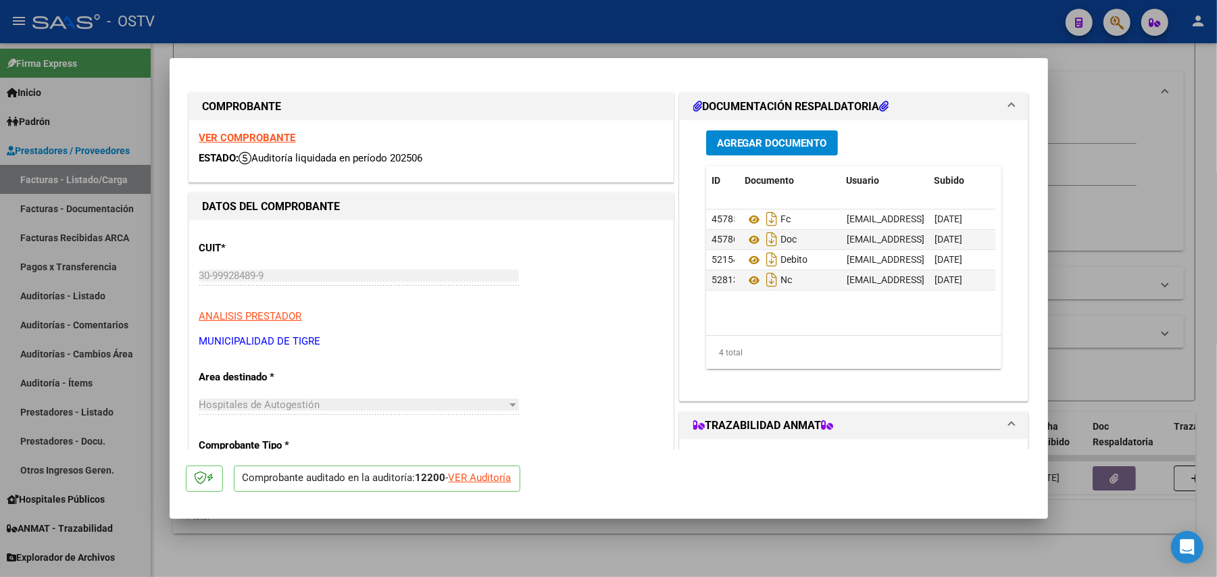
click at [1108, 303] on div at bounding box center [608, 288] width 1217 height 577
type input "$ 0,00"
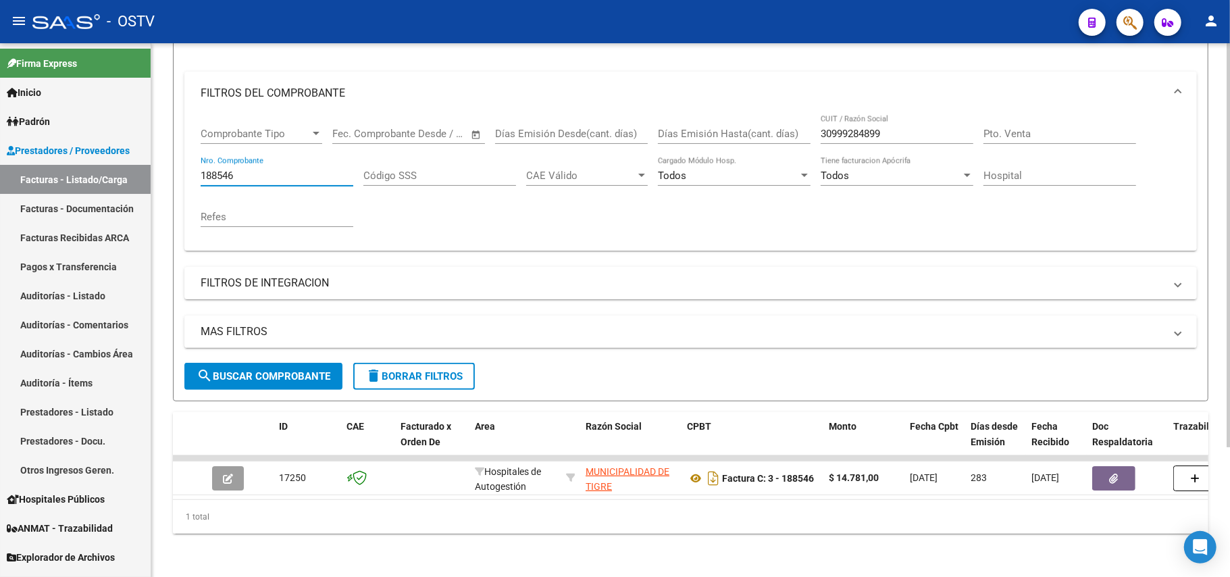
click at [331, 170] on input "188546" at bounding box center [277, 176] width 153 height 12
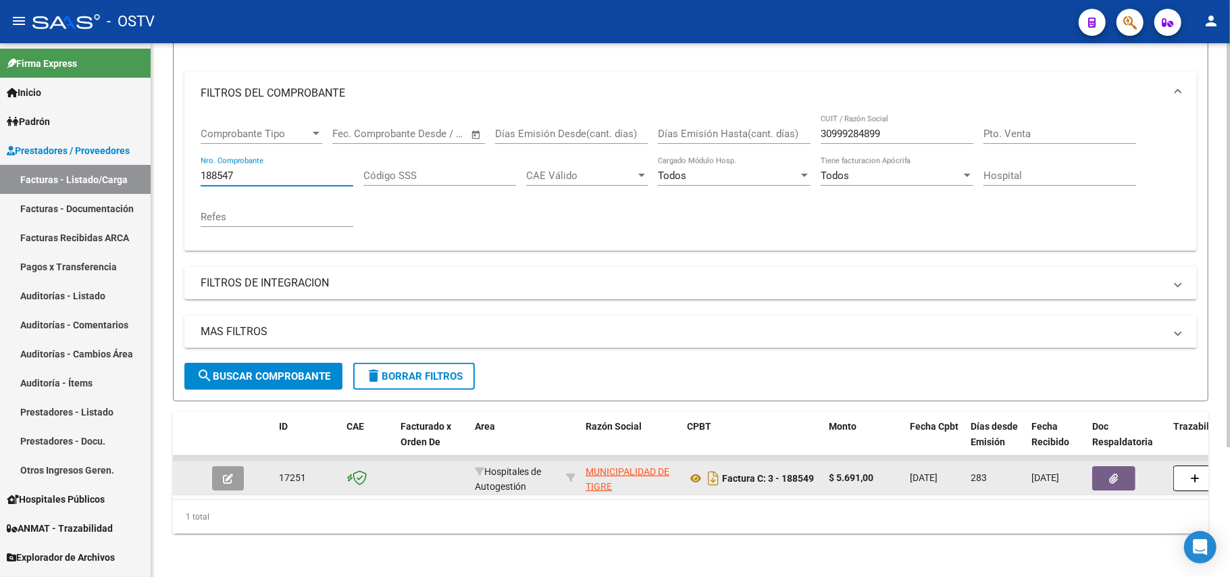
type input "188547"
click at [224, 474] on icon "button" at bounding box center [228, 479] width 10 height 10
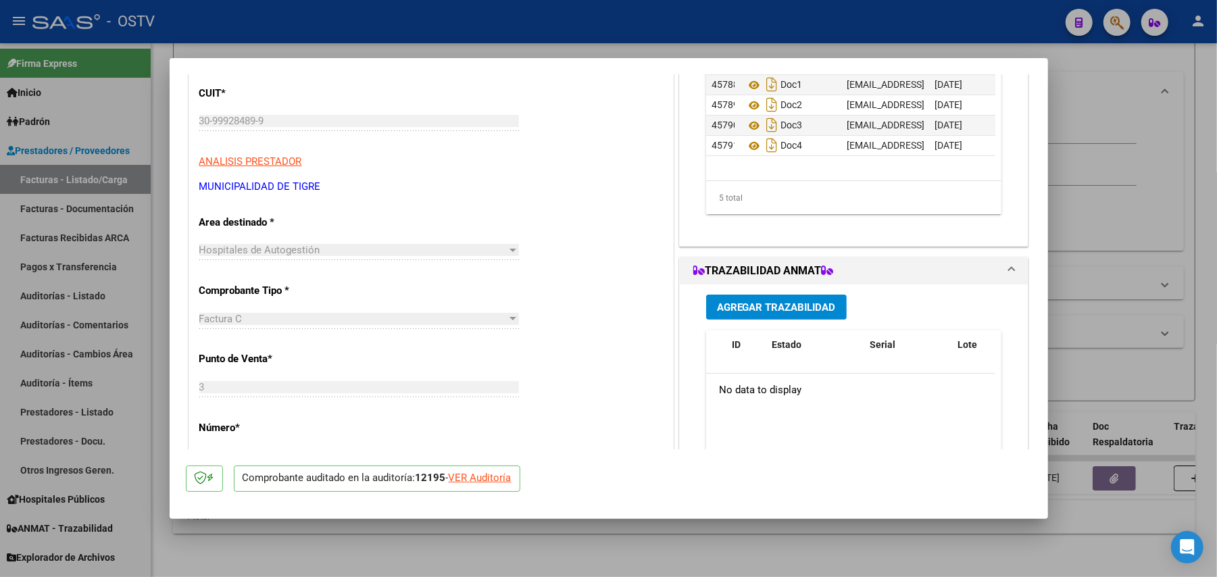
scroll to position [0, 0]
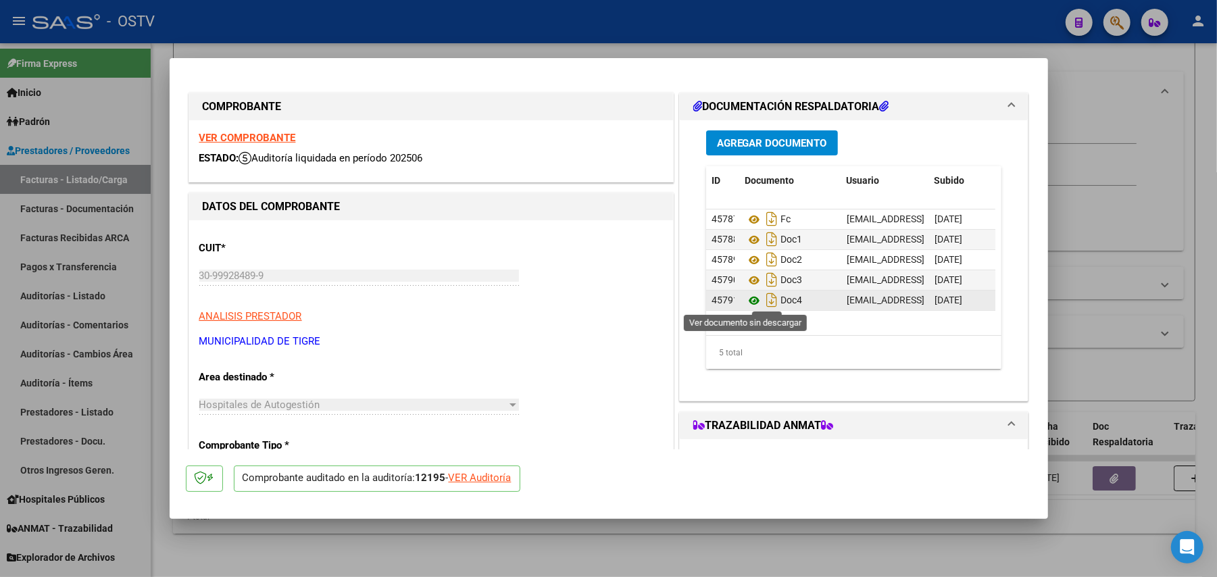
click at [748, 299] on icon at bounding box center [754, 300] width 18 height 16
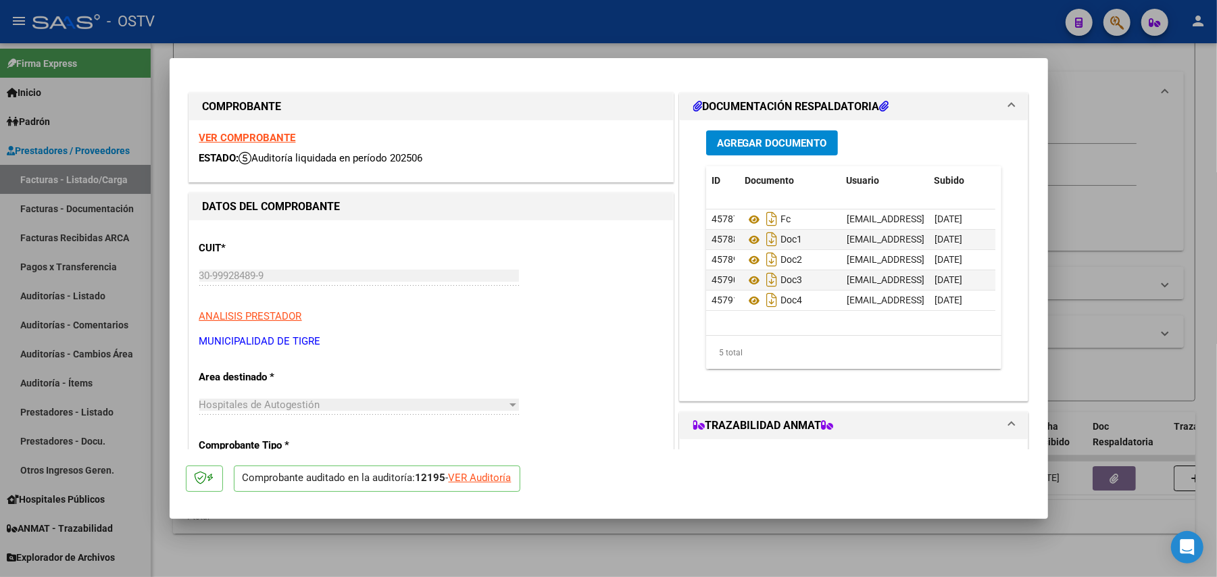
click at [1148, 238] on div at bounding box center [608, 288] width 1217 height 577
type input "$ 0,00"
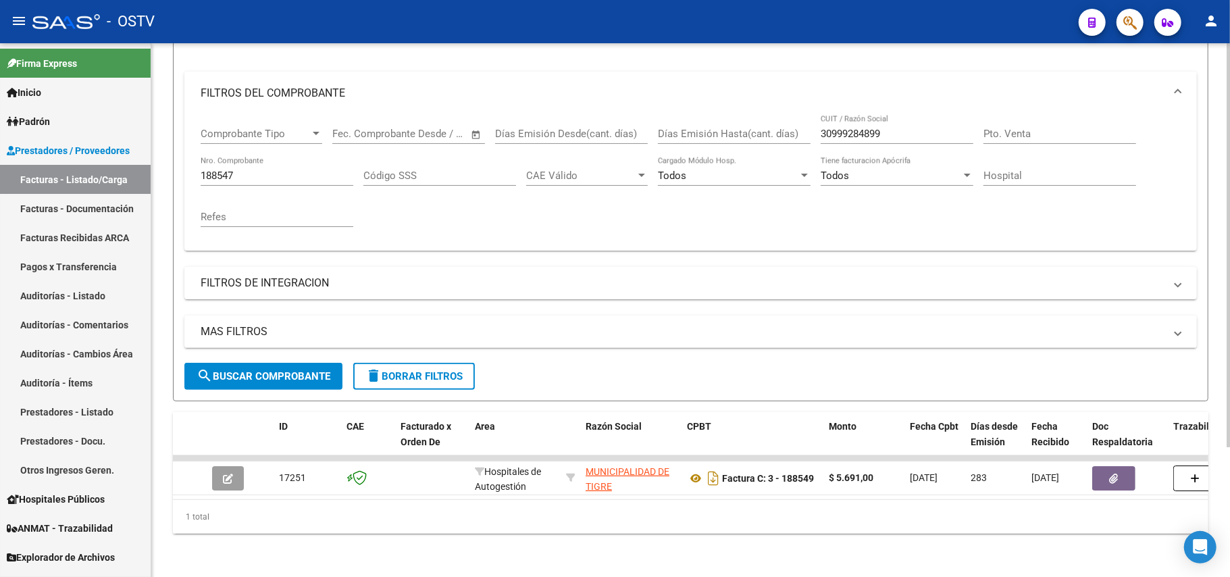
click at [307, 169] on div "188547 Nro. Comprobante" at bounding box center [277, 171] width 153 height 29
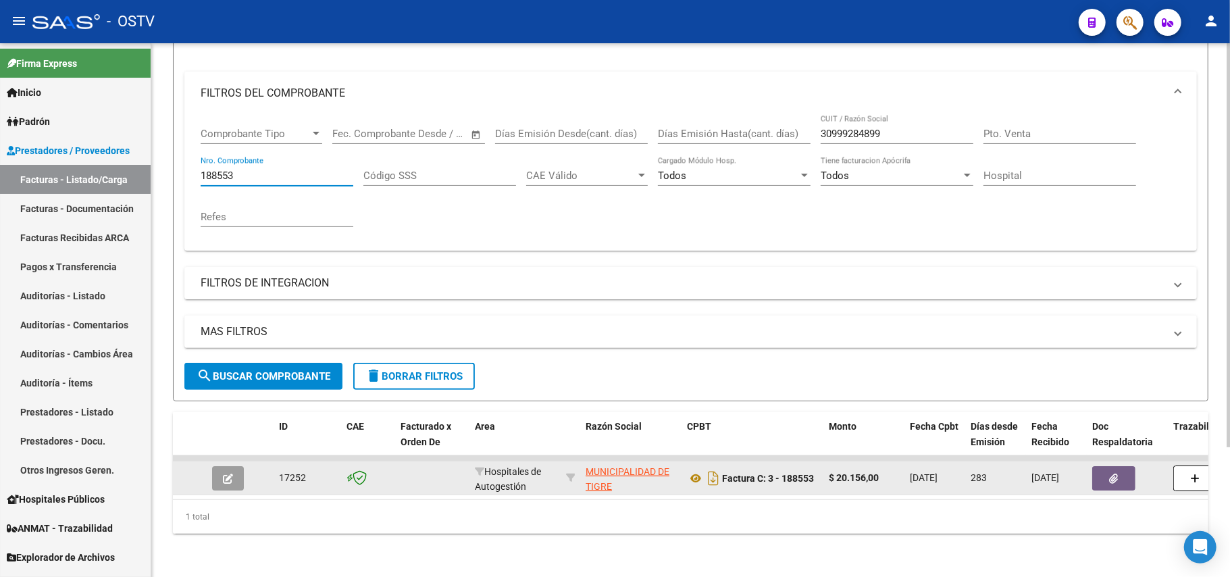
type input "188553"
click at [228, 474] on icon "button" at bounding box center [228, 479] width 10 height 10
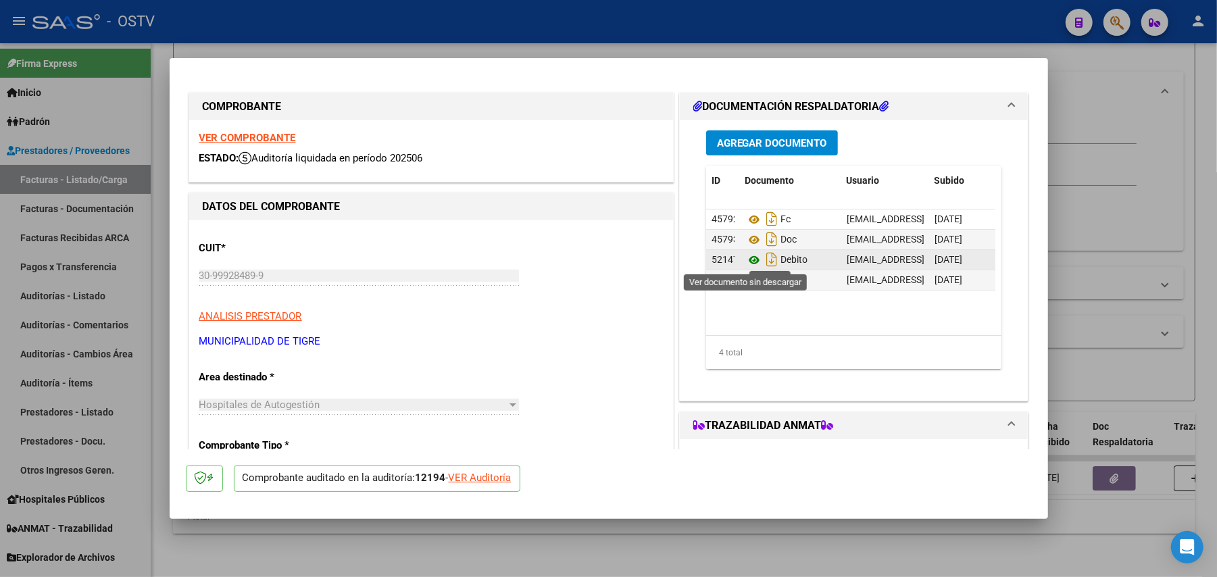
click at [747, 260] on icon at bounding box center [754, 260] width 18 height 16
click at [1141, 266] on div at bounding box center [608, 288] width 1217 height 577
type input "$ 0,00"
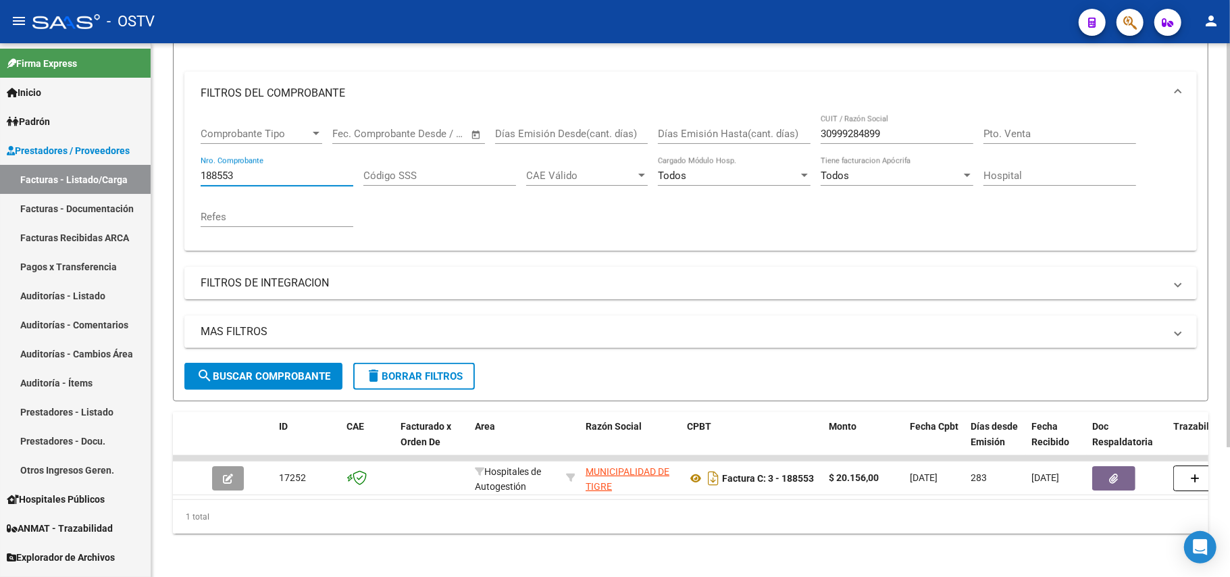
click at [249, 170] on input "188553" at bounding box center [277, 176] width 153 height 12
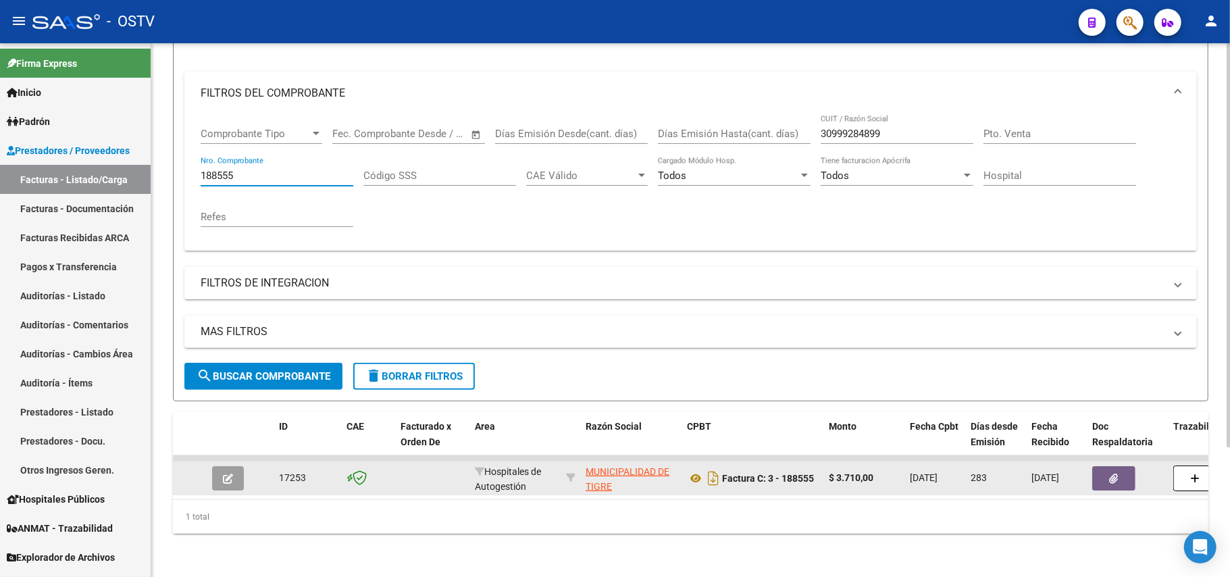
type input "188555"
click at [230, 477] on datatable-body-cell at bounding box center [230, 477] width 47 height 33
click at [232, 474] on icon "button" at bounding box center [228, 479] width 10 height 10
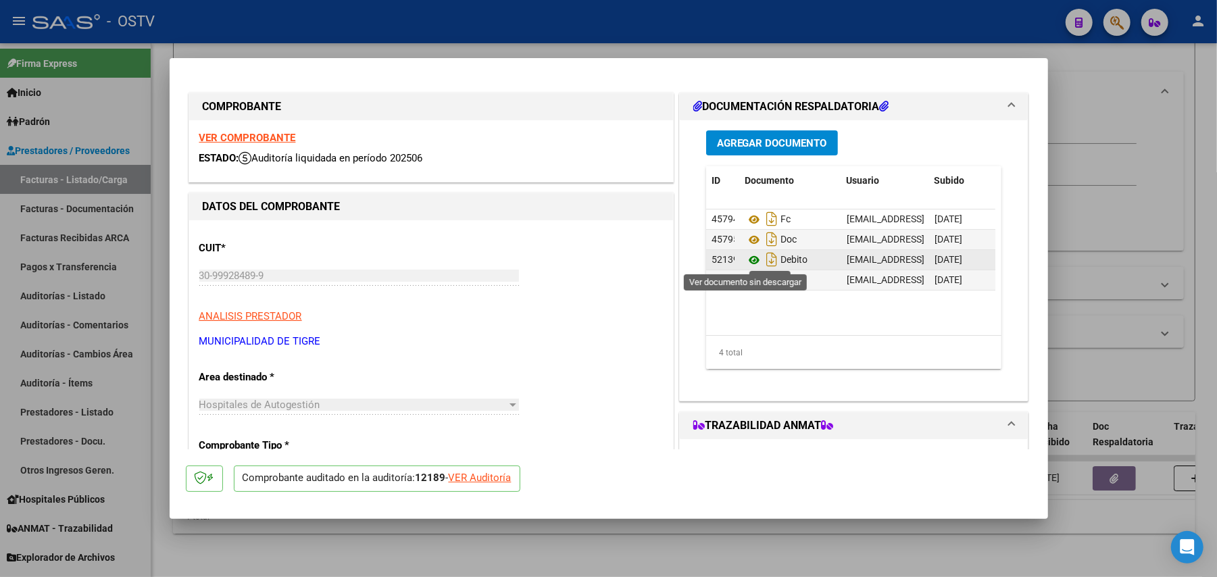
click at [745, 255] on icon at bounding box center [754, 260] width 18 height 16
click at [765, 259] on icon "Descargar documento" at bounding box center [772, 260] width 18 height 22
click at [1142, 282] on div at bounding box center [608, 288] width 1217 height 577
type input "$ 0,00"
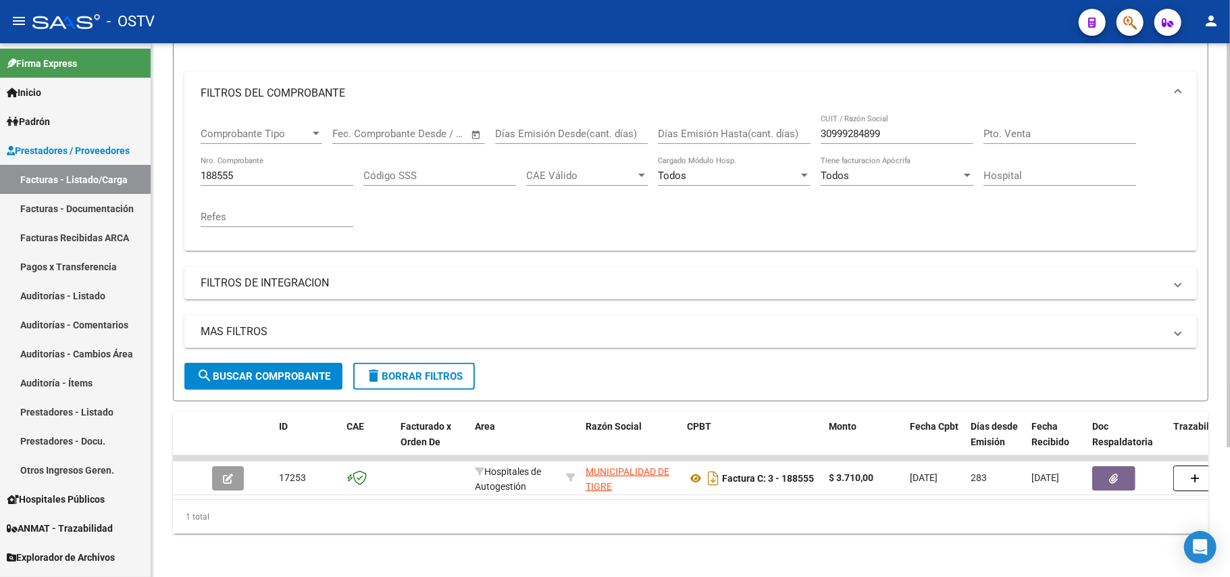
click at [254, 157] on div "188555 Nro. Comprobante" at bounding box center [277, 171] width 153 height 29
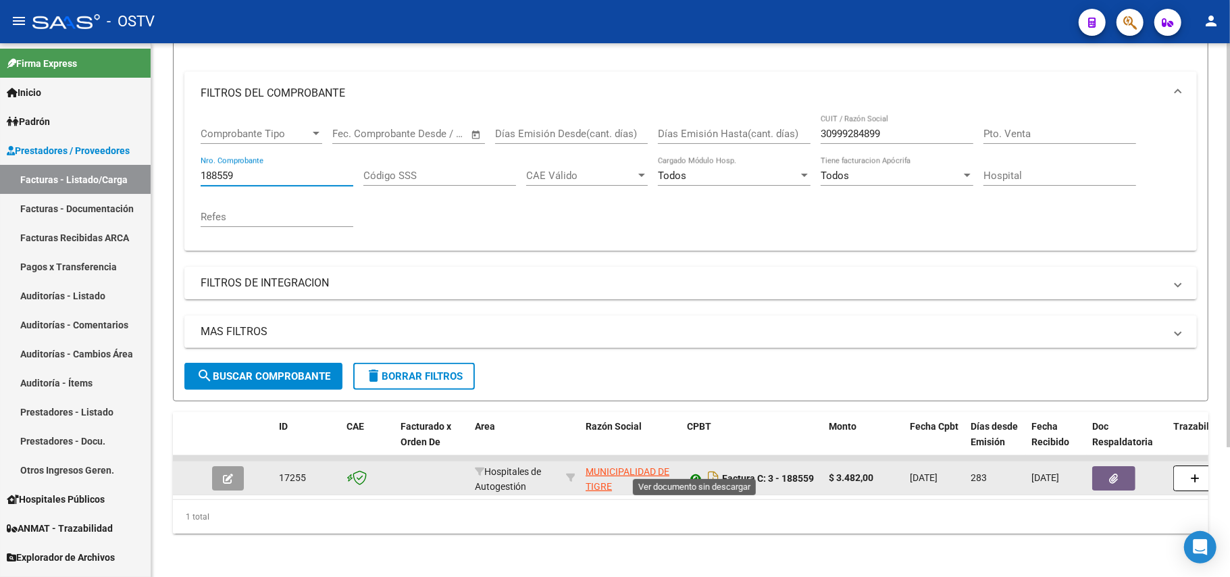
click at [701, 470] on icon at bounding box center [696, 478] width 18 height 16
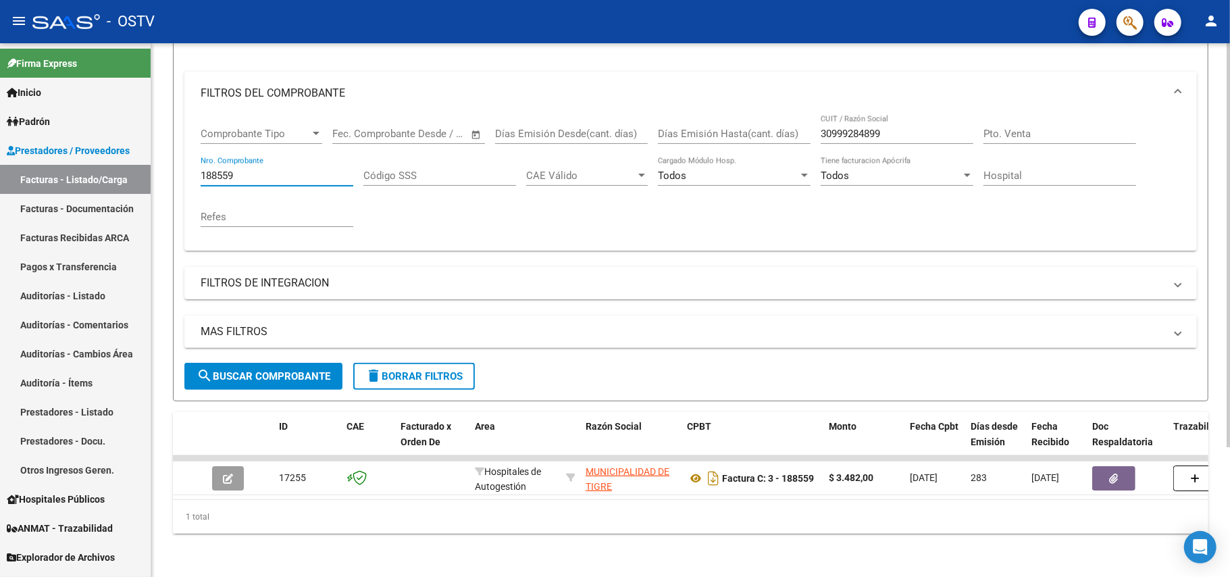
click at [274, 170] on input "188559" at bounding box center [277, 176] width 153 height 12
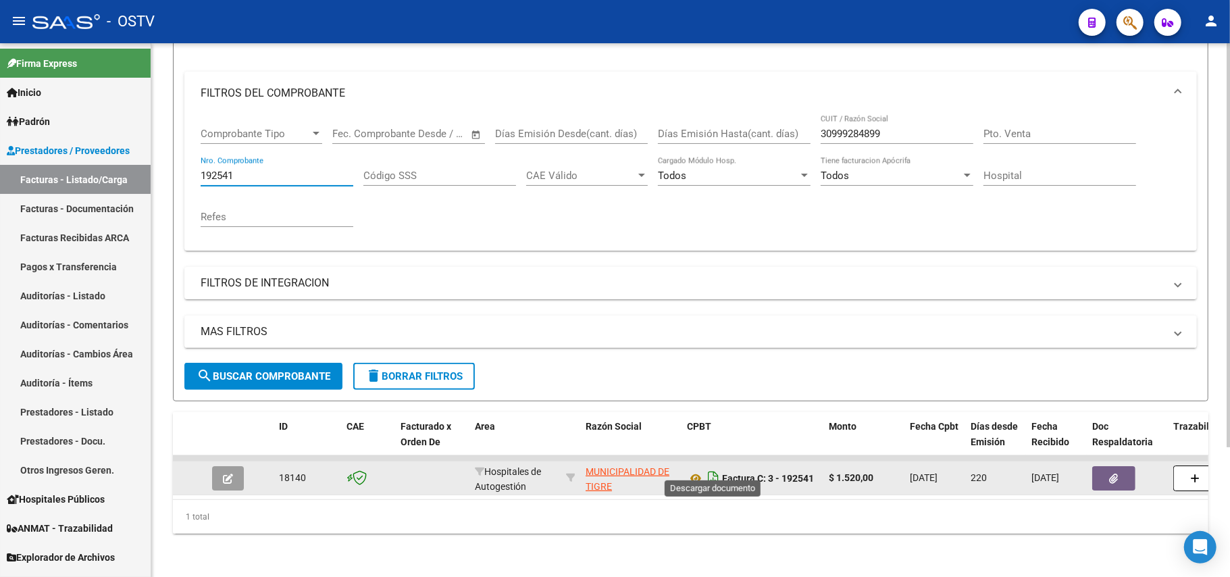
click at [706, 467] on icon "Descargar documento" at bounding box center [714, 478] width 18 height 22
drag, startPoint x: 253, startPoint y: 163, endPoint x: 174, endPoint y: 157, distance: 78.5
click at [174, 157] on form "Filtros Id Area Area Seleccionar Gerenciador Seleccionar Gerenciador Todos Conf…" at bounding box center [691, 201] width 1036 height 399
type input "188562"
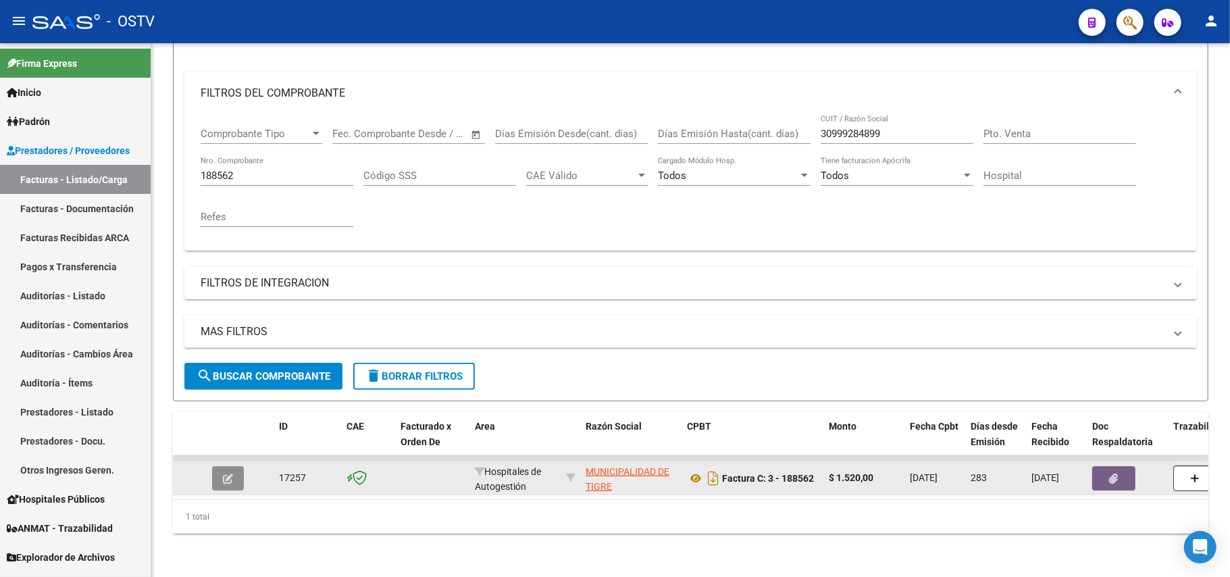
click at [230, 474] on icon "button" at bounding box center [228, 479] width 10 height 10
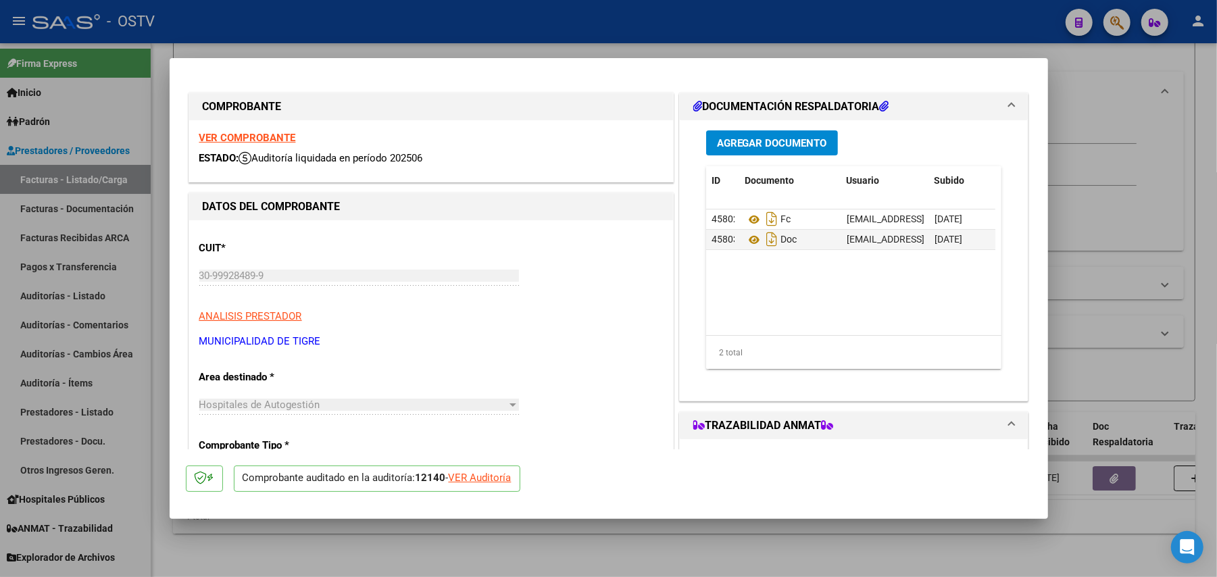
click at [1165, 296] on div at bounding box center [608, 288] width 1217 height 577
type input "$ 0,00"
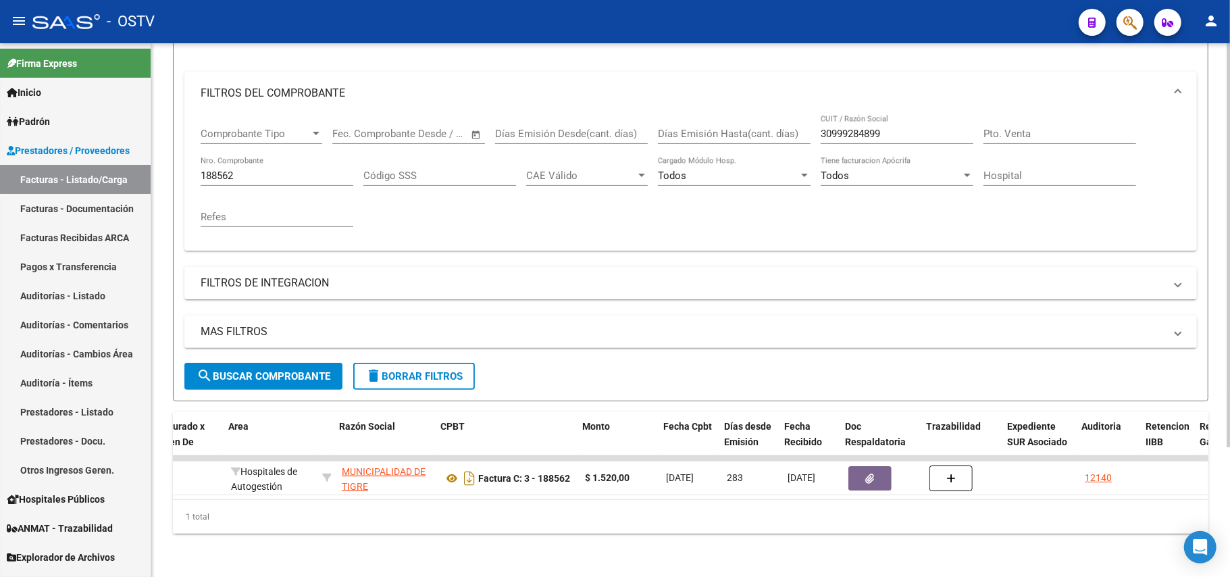
scroll to position [0, 247]
click at [328, 168] on div "188562 Nro. Comprobante" at bounding box center [277, 171] width 153 height 29
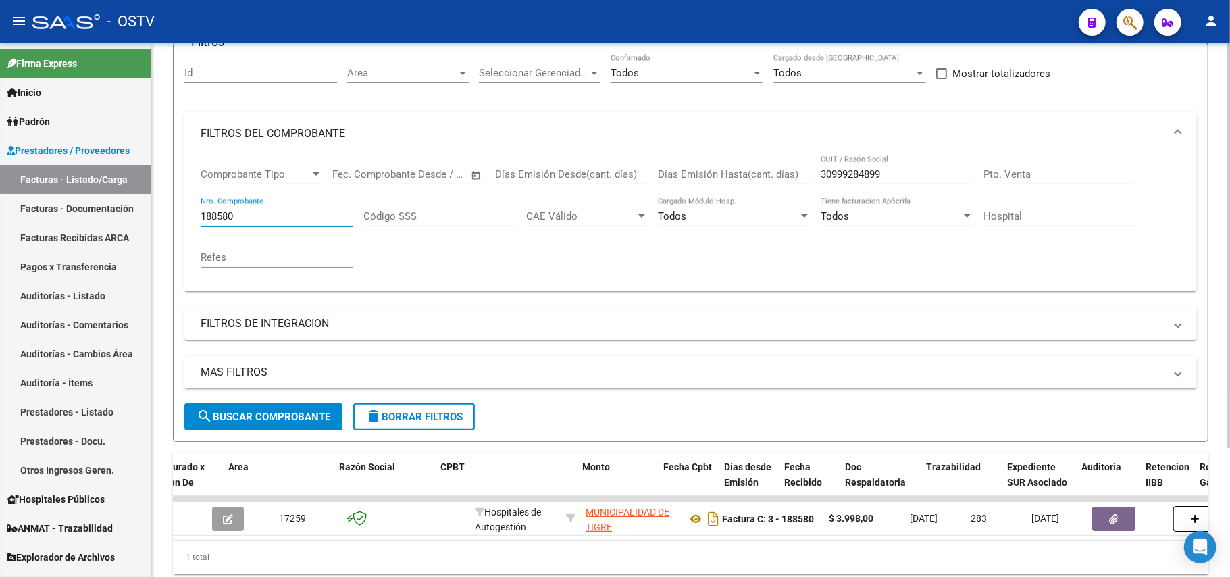
scroll to position [172, 0]
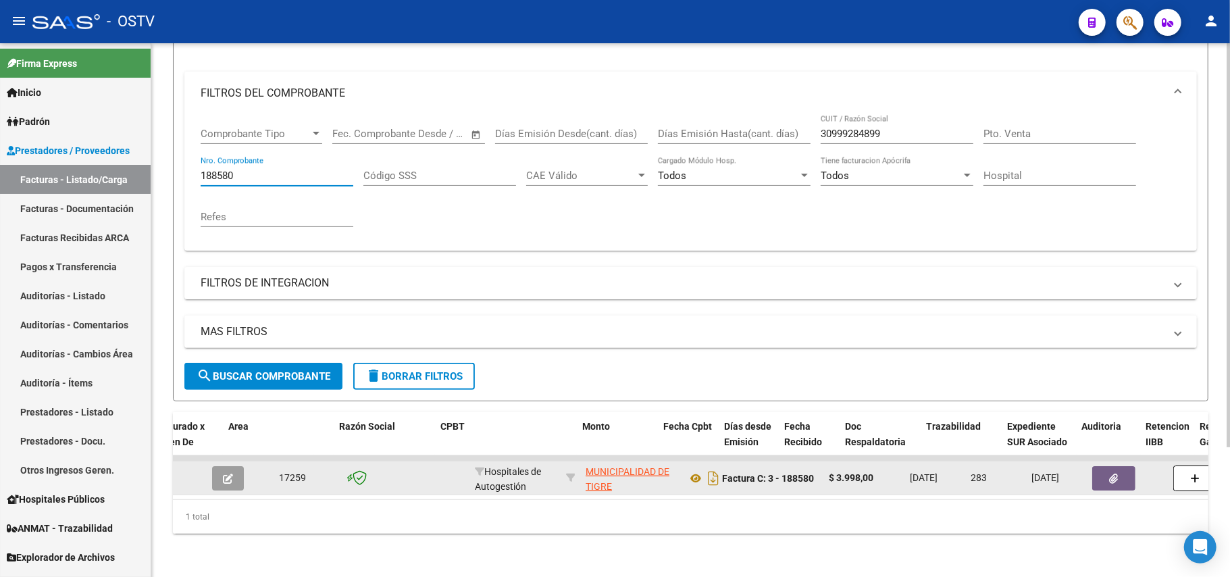
type input "188580"
click at [236, 470] on button "button" at bounding box center [228, 478] width 32 height 24
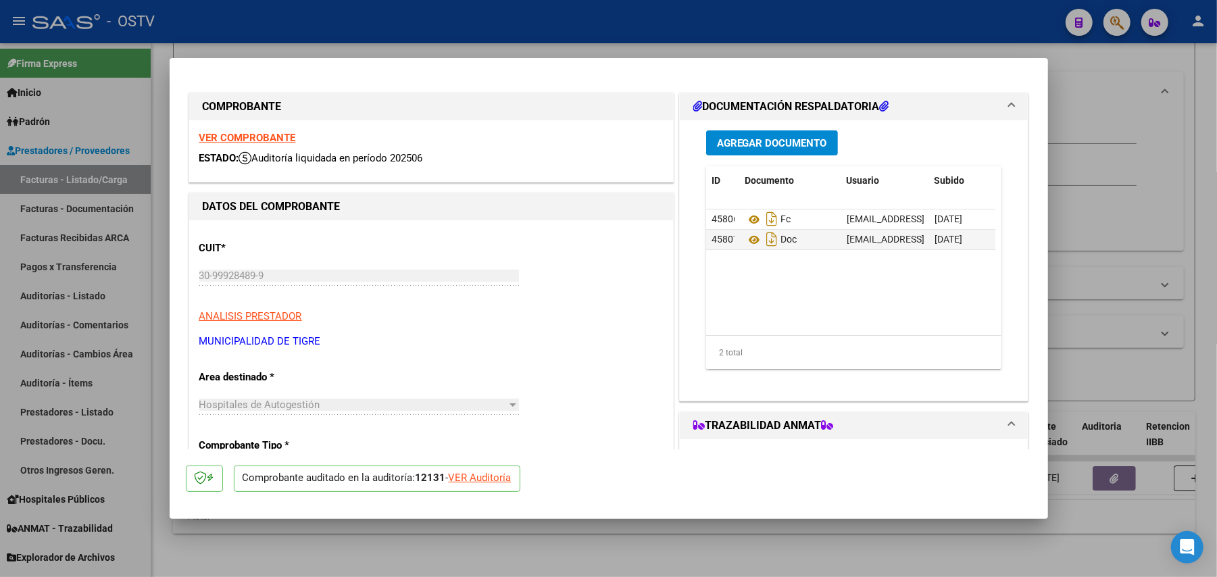
click at [614, 565] on div at bounding box center [608, 288] width 1217 height 577
type input "$ 0,00"
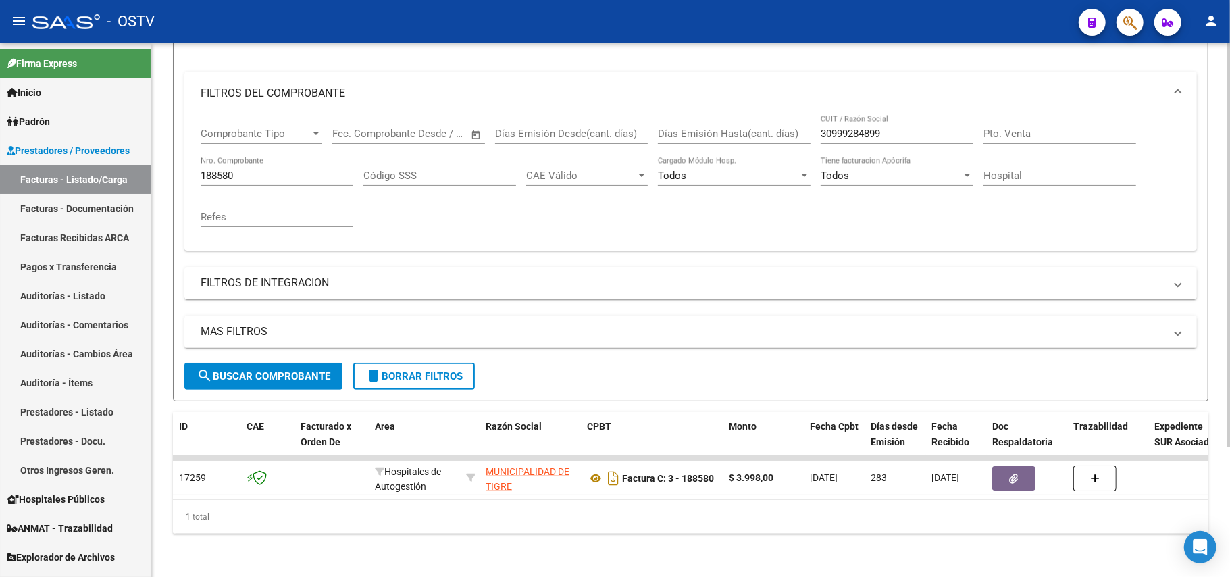
scroll to position [0, 444]
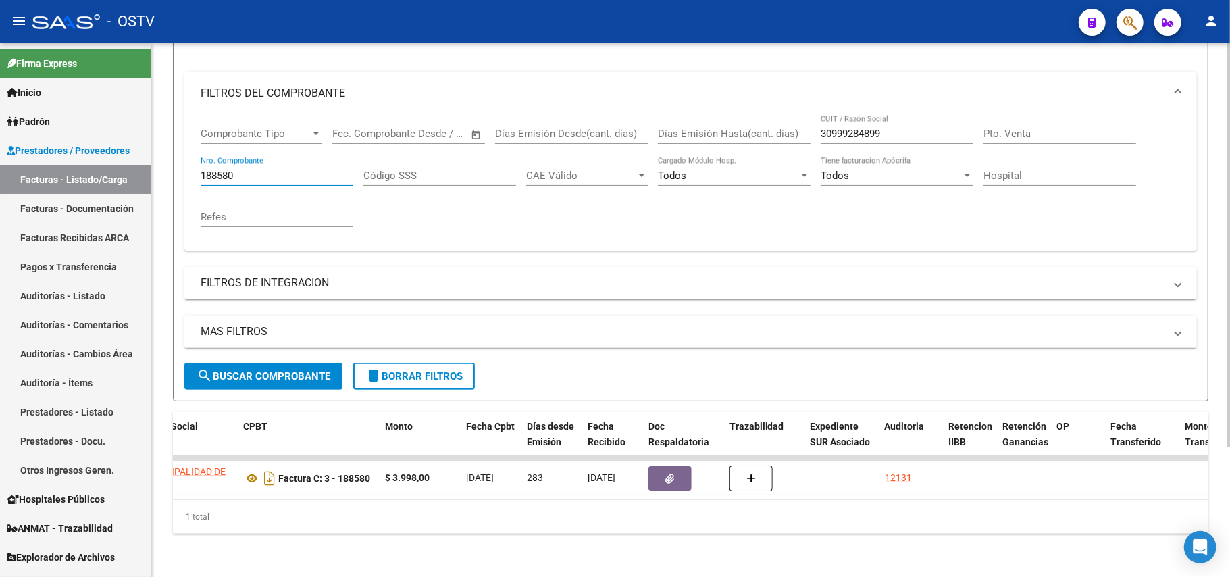
click at [301, 170] on input "188580" at bounding box center [277, 176] width 153 height 12
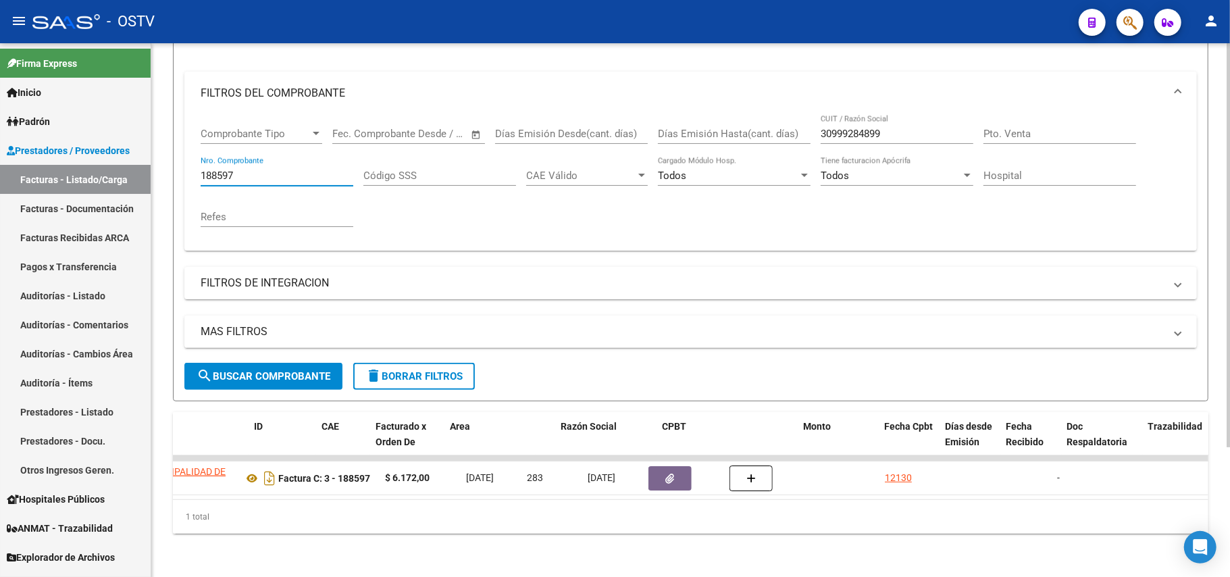
scroll to position [0, 0]
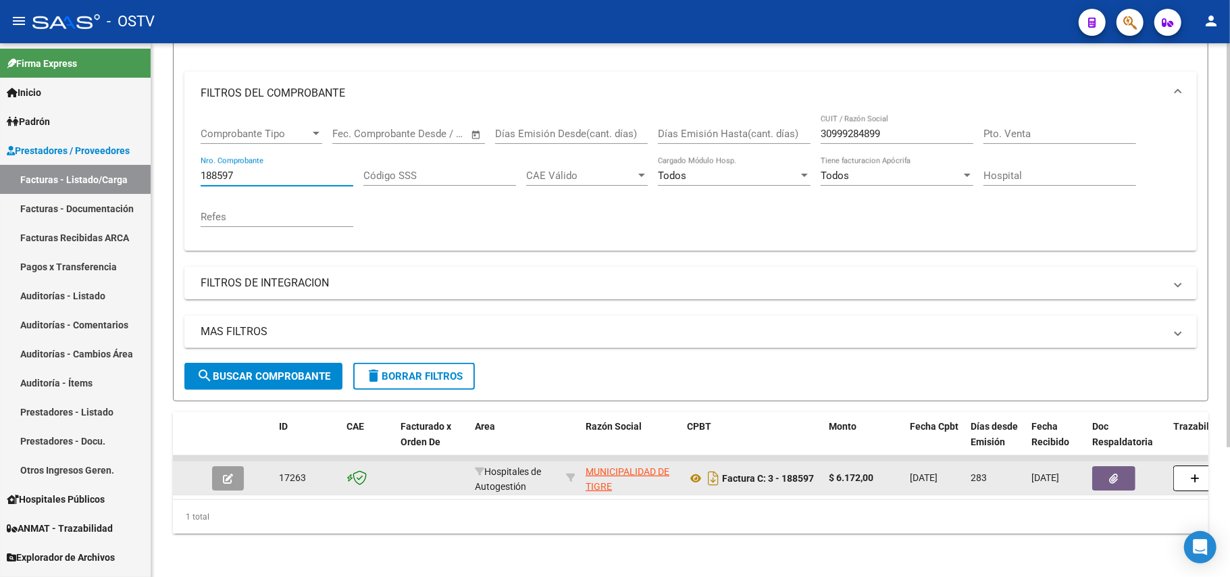
type input "188597"
click at [238, 466] on button "button" at bounding box center [228, 478] width 32 height 24
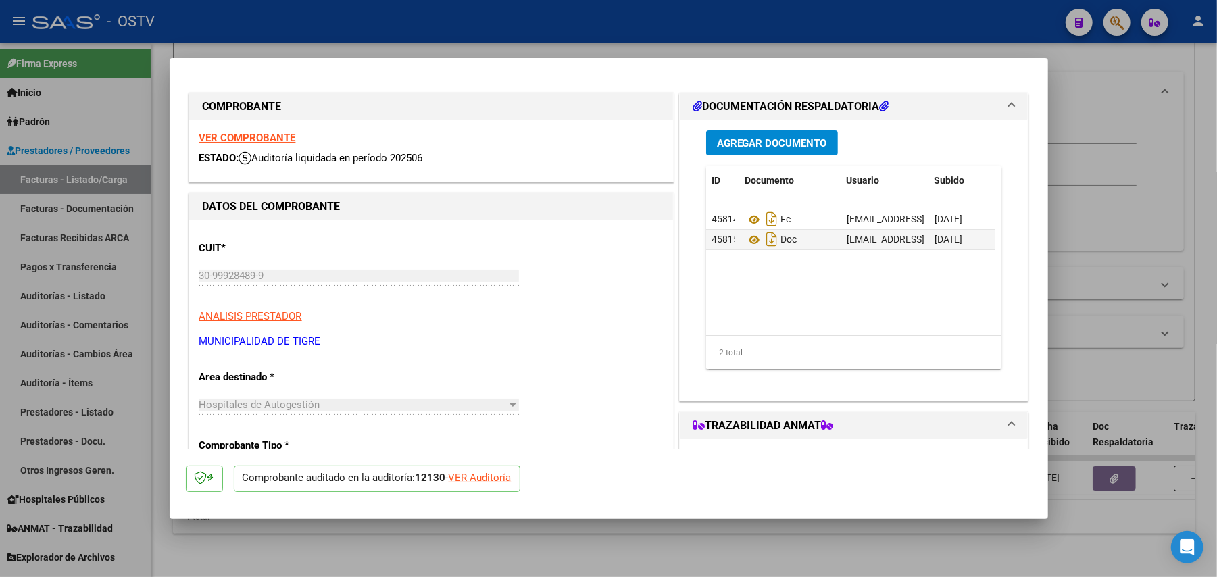
click at [643, 573] on div at bounding box center [608, 288] width 1217 height 577
type input "$ 0,00"
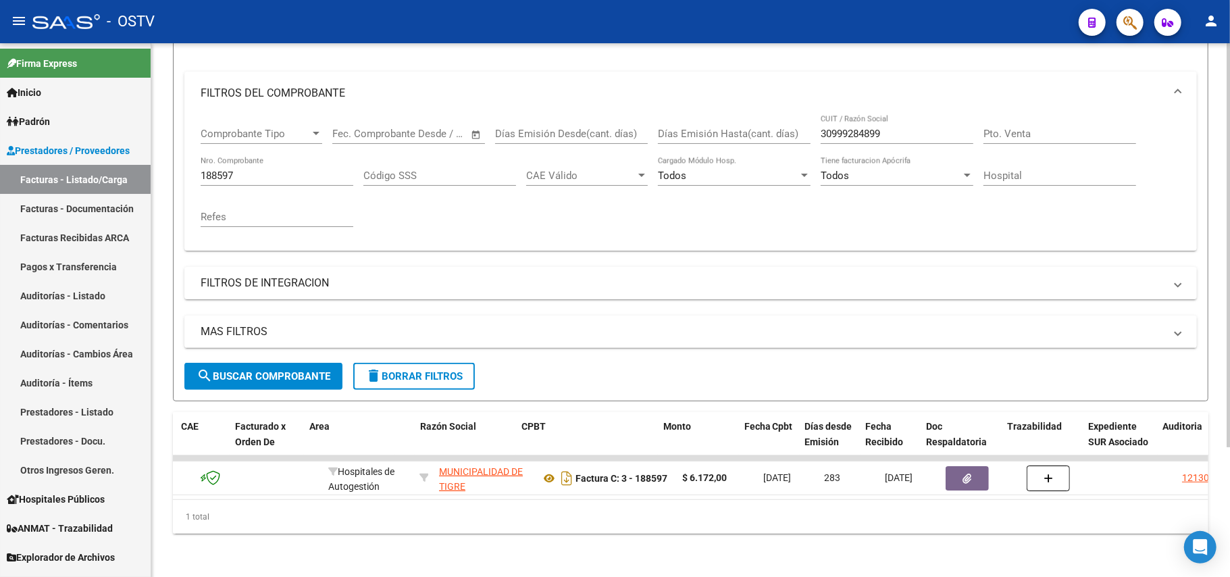
scroll to position [0, 165]
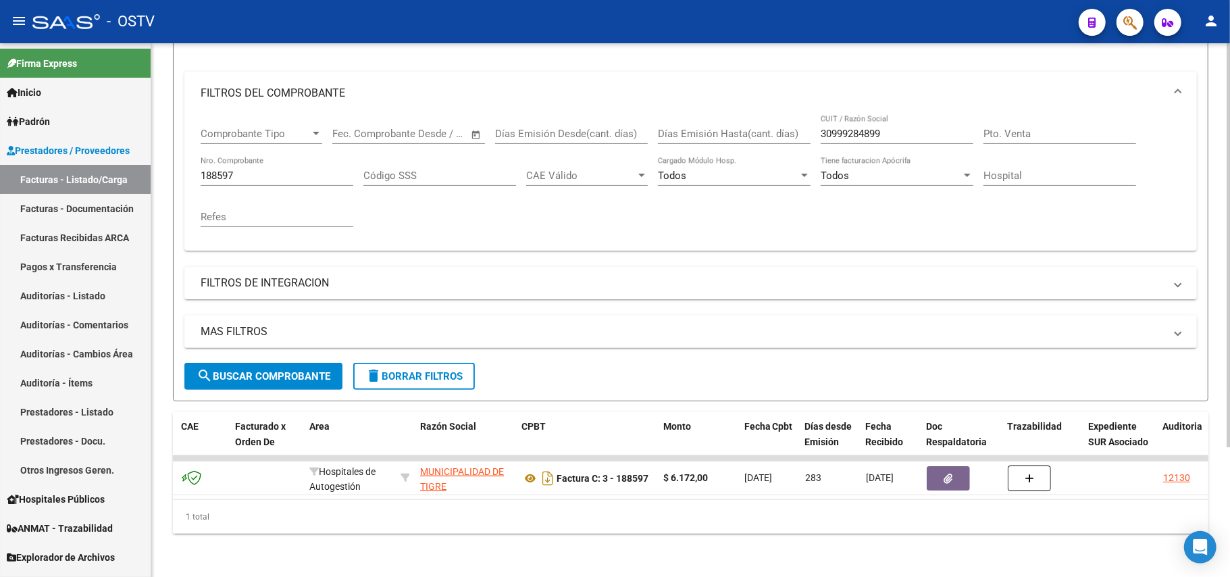
click at [299, 170] on input "188597" at bounding box center [277, 176] width 153 height 12
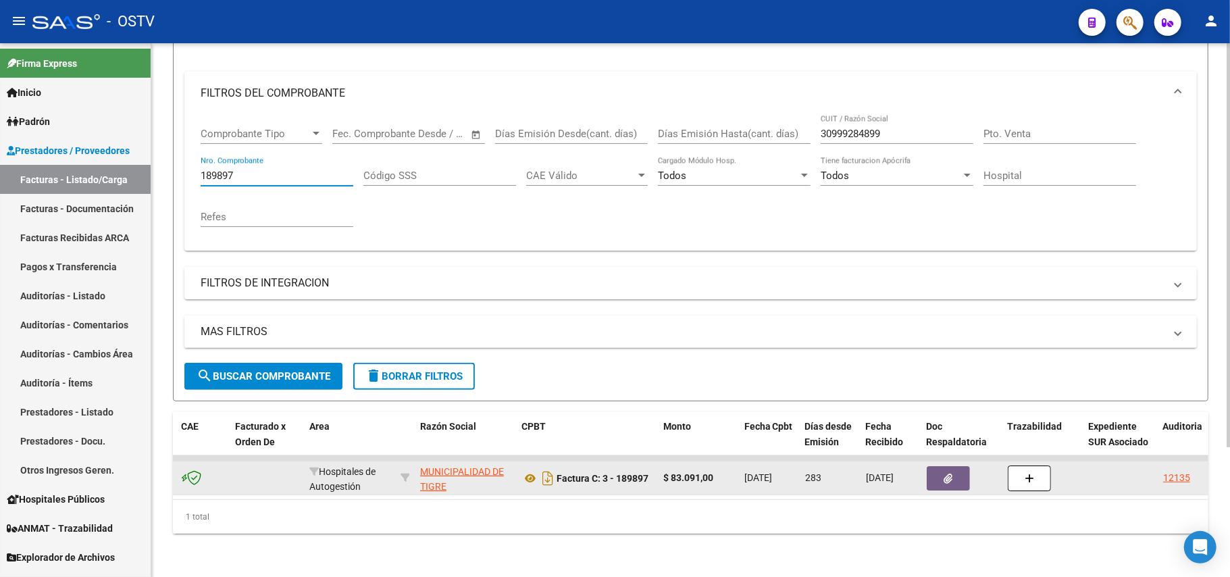
type input "189897"
click at [268, 469] on datatable-body-cell at bounding box center [267, 477] width 74 height 33
click at [268, 468] on datatable-body-cell at bounding box center [267, 477] width 74 height 33
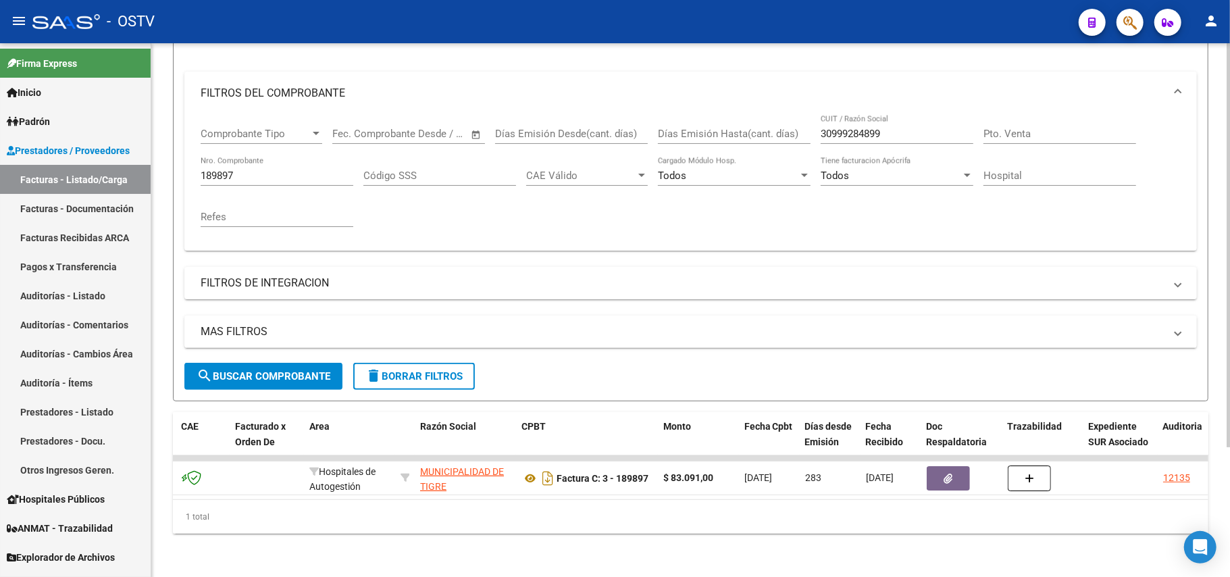
click at [303, 499] on datatable-body "17264 Hospitales de Autogestión MUNICIPALIDAD DE TIGRE 30999284899 Factura C: 3…" at bounding box center [691, 477] width 1036 height 44
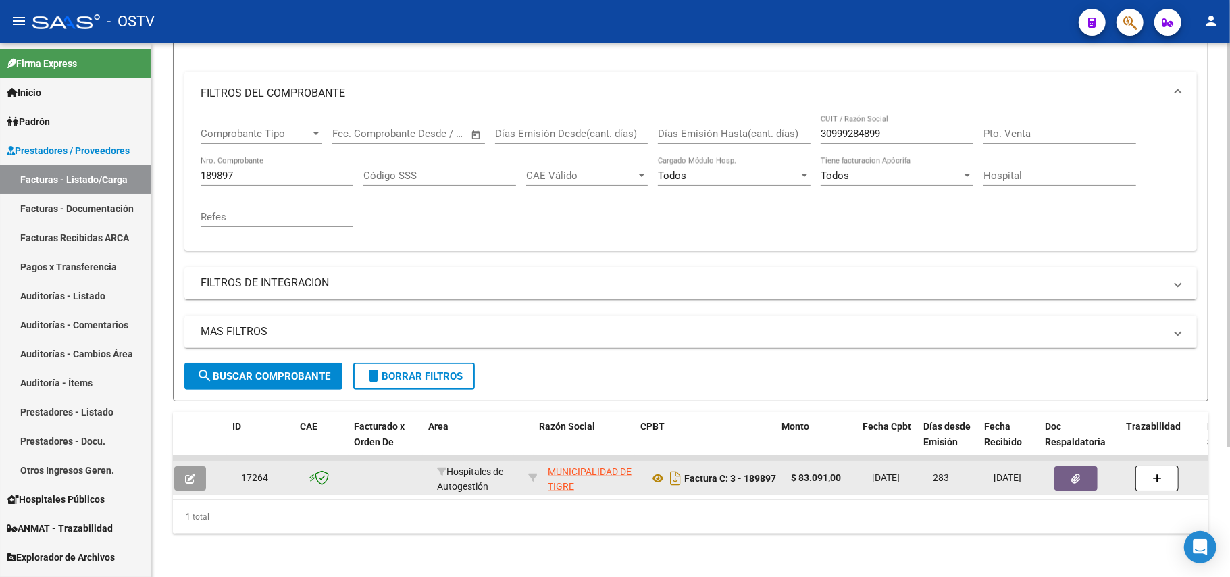
scroll to position [0, 44]
click at [193, 471] on button "button" at bounding box center [184, 478] width 32 height 24
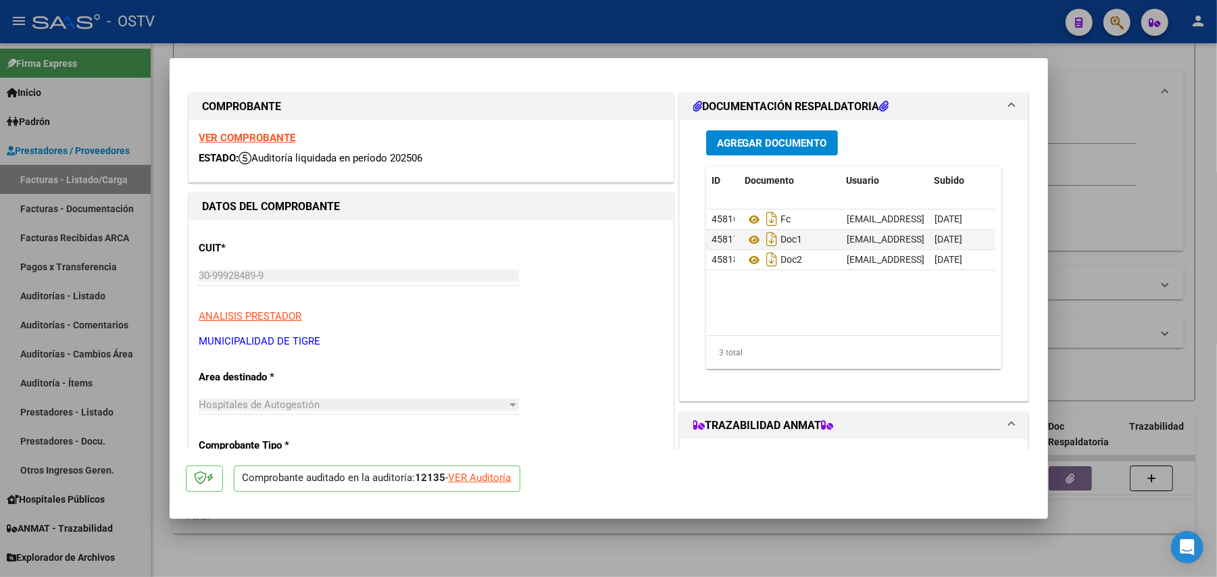
click at [457, 553] on div at bounding box center [608, 288] width 1217 height 577
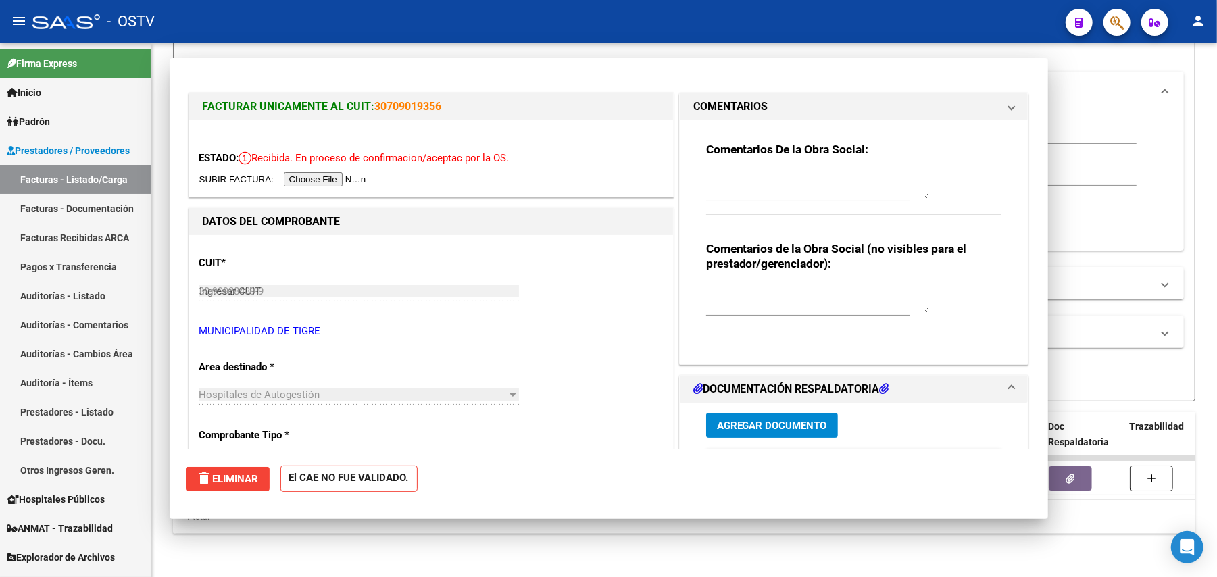
type input "$ 0,00"
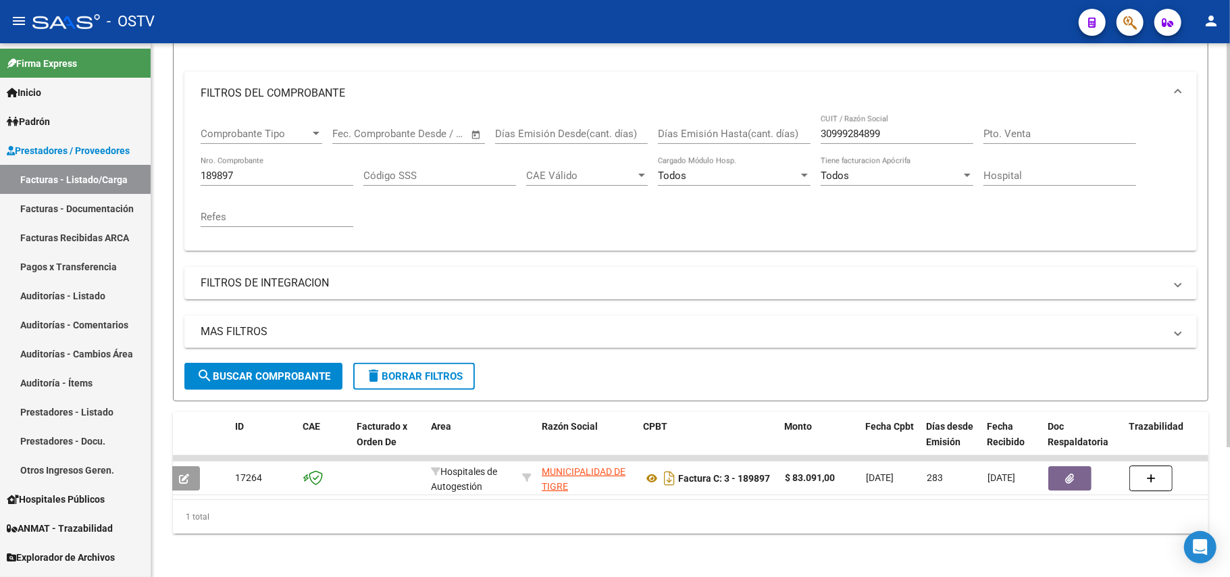
click at [250, 157] on div "189897 Nro. Comprobante" at bounding box center [277, 171] width 153 height 29
type input "190102"
drag, startPoint x: 419, startPoint y: 484, endPoint x: 482, endPoint y: 496, distance: 64.0
click at [482, 496] on datatable-body "17700 Hospitales de Autogestión MUNICIPALIDAD DE TIGRE 30999284899 Factura C: 3…" at bounding box center [691, 477] width 1036 height 44
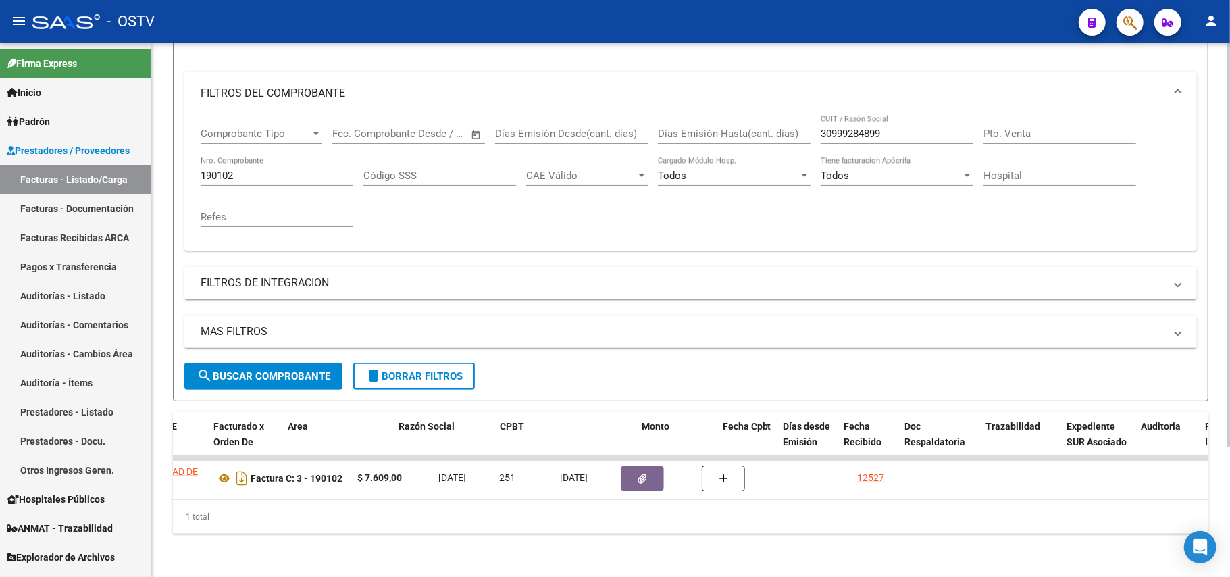
scroll to position [0, 0]
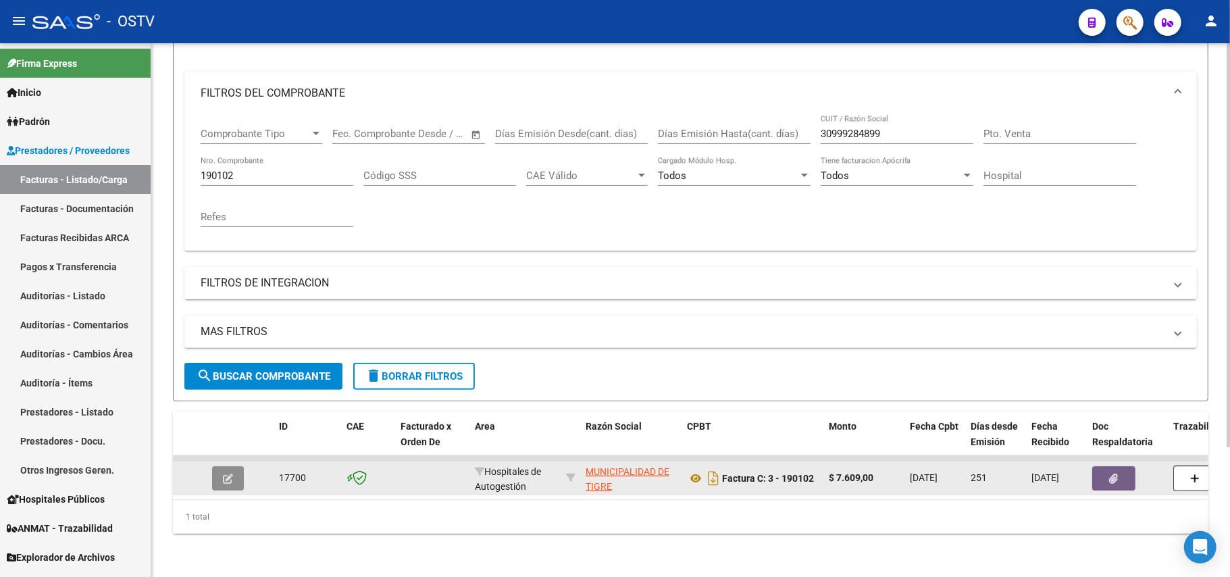
click at [238, 469] on button "button" at bounding box center [228, 478] width 32 height 24
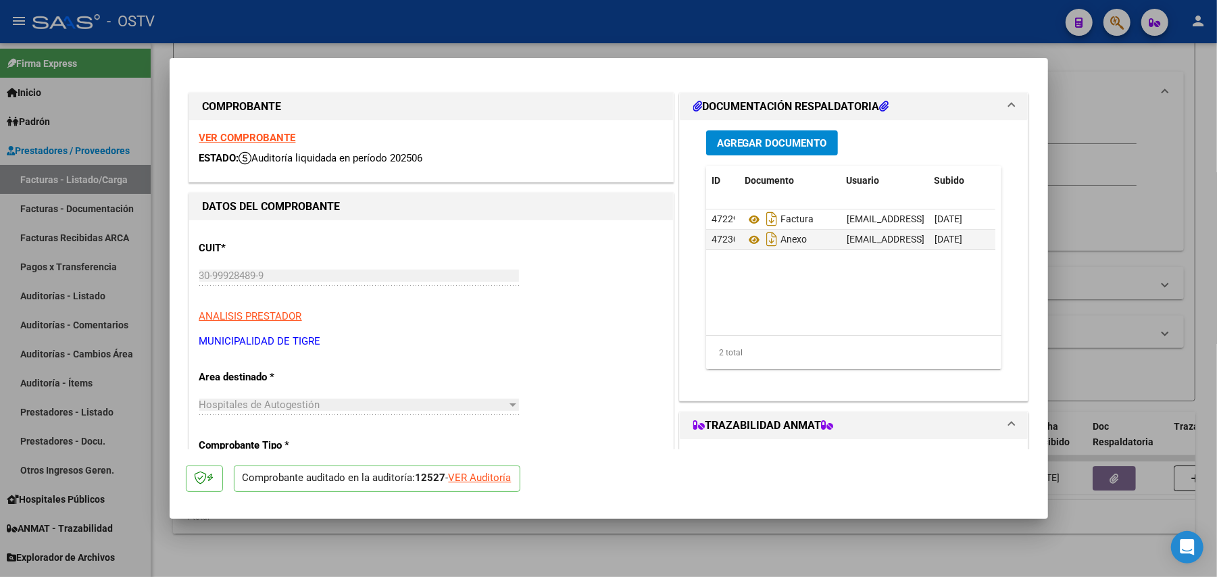
click at [1081, 282] on div at bounding box center [608, 288] width 1217 height 577
type input "$ 0,00"
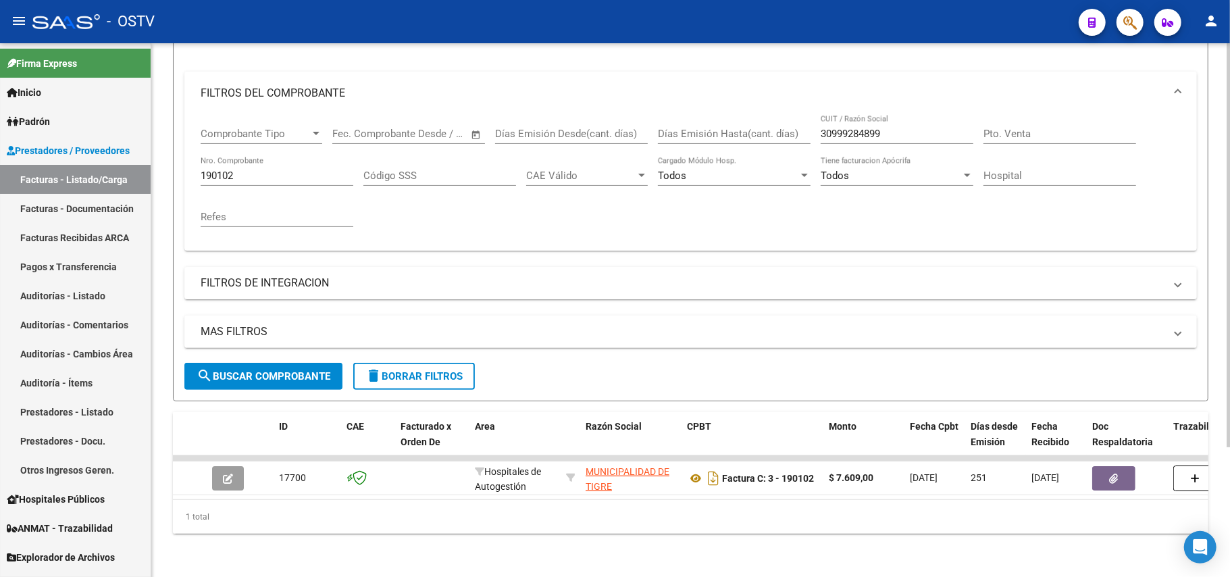
click at [328, 157] on div "190102 Nro. Comprobante" at bounding box center [277, 171] width 153 height 29
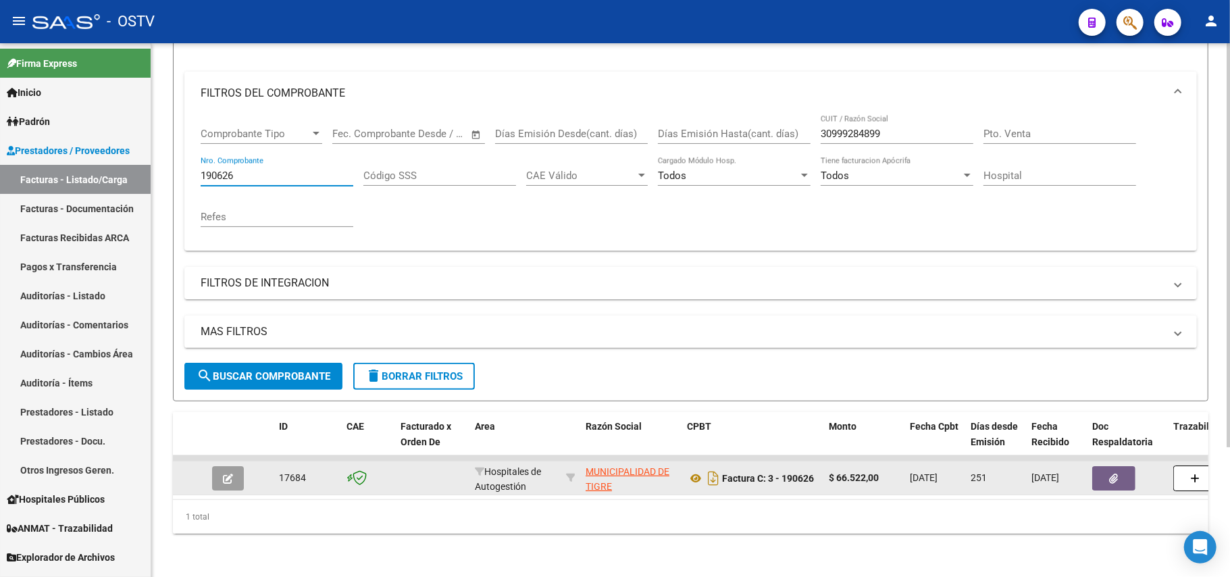
type input "190626"
click at [240, 466] on button "button" at bounding box center [228, 478] width 32 height 24
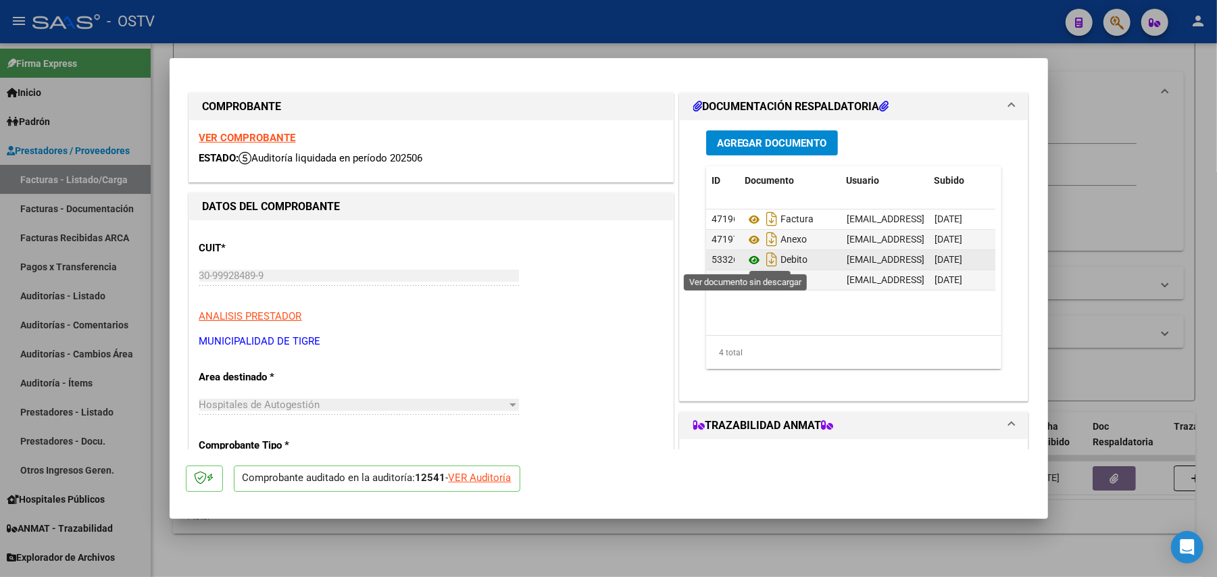
click at [752, 262] on icon at bounding box center [754, 260] width 18 height 16
click at [1151, 314] on div at bounding box center [608, 288] width 1217 height 577
type input "$ 0,00"
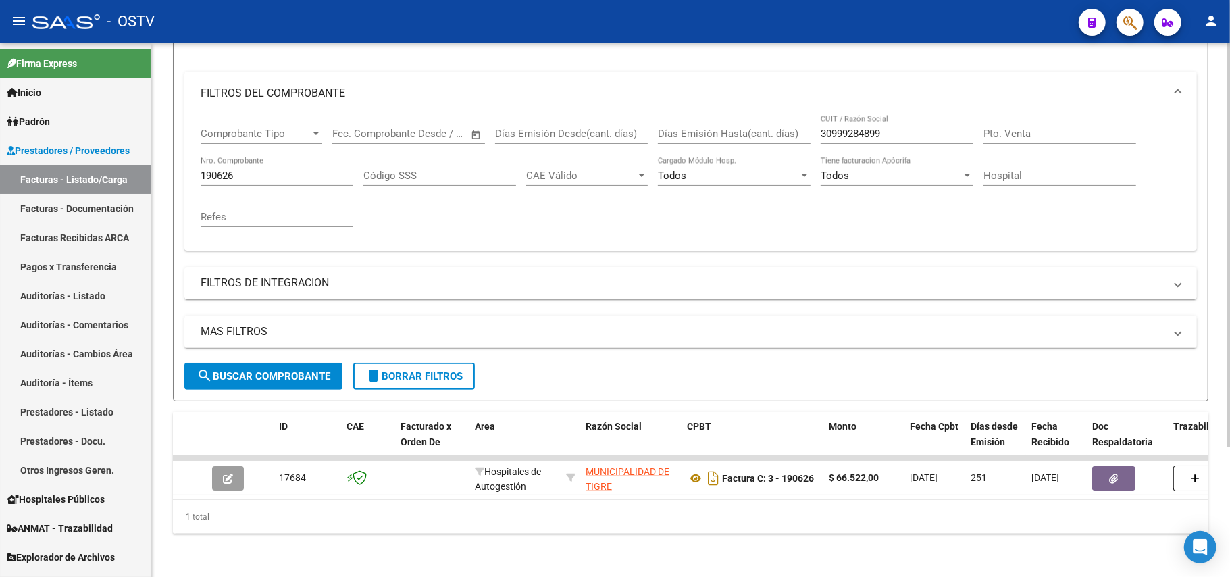
click at [243, 170] on div "190626 Nro. Comprobante" at bounding box center [277, 171] width 153 height 29
click at [249, 170] on input "190626" at bounding box center [277, 176] width 153 height 12
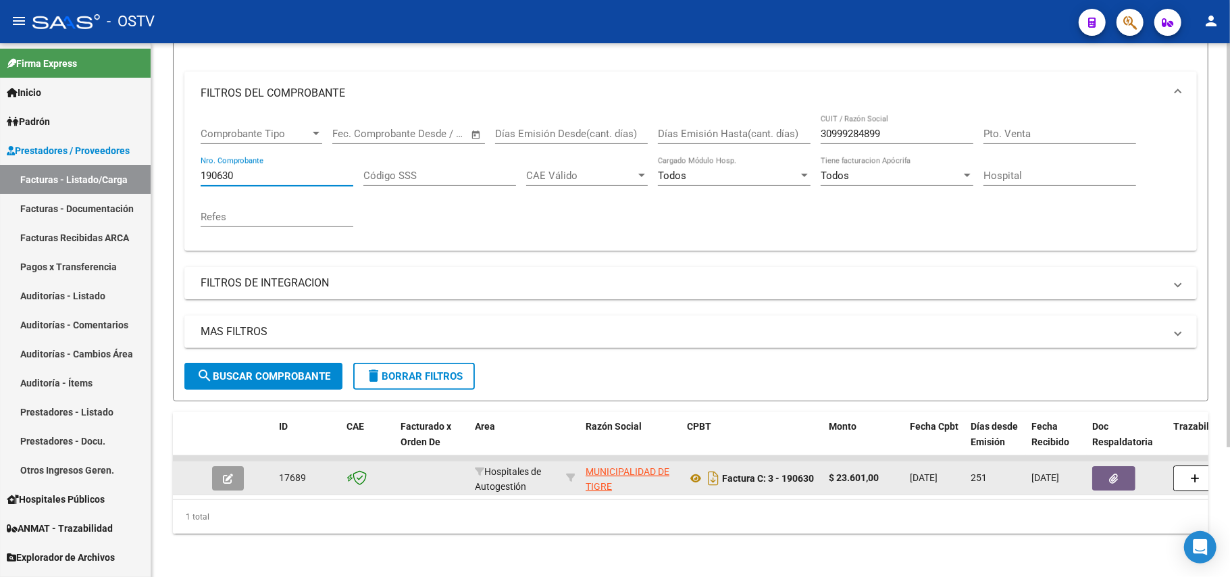
type input "190630"
click at [224, 466] on button "button" at bounding box center [228, 478] width 32 height 24
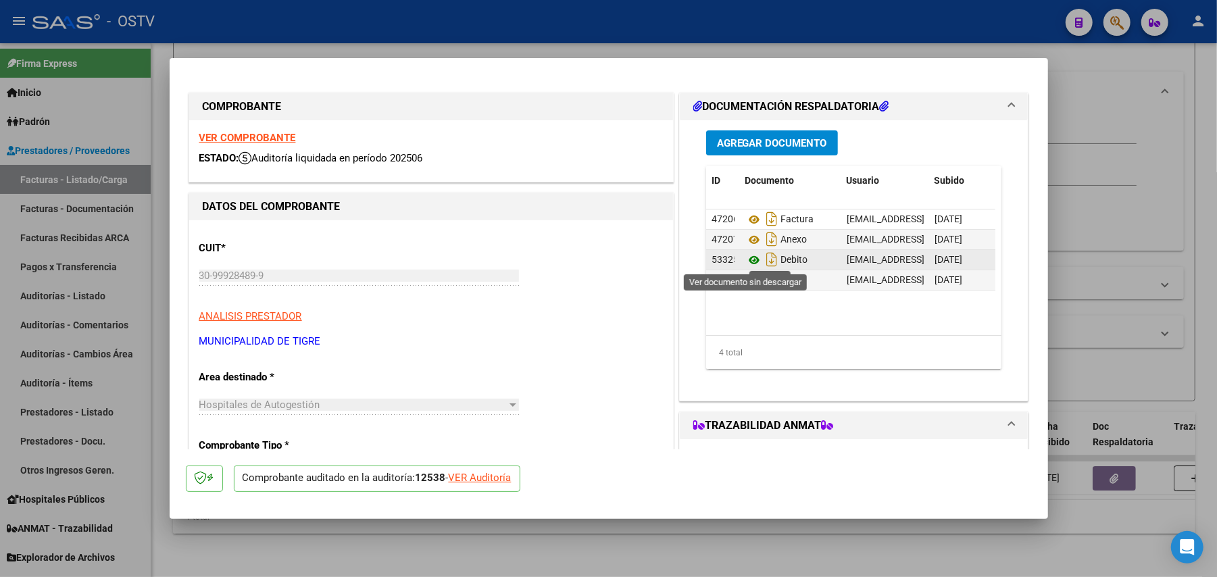
click at [746, 254] on icon at bounding box center [754, 260] width 18 height 16
click at [141, 209] on div at bounding box center [608, 288] width 1217 height 577
type input "$ 0,00"
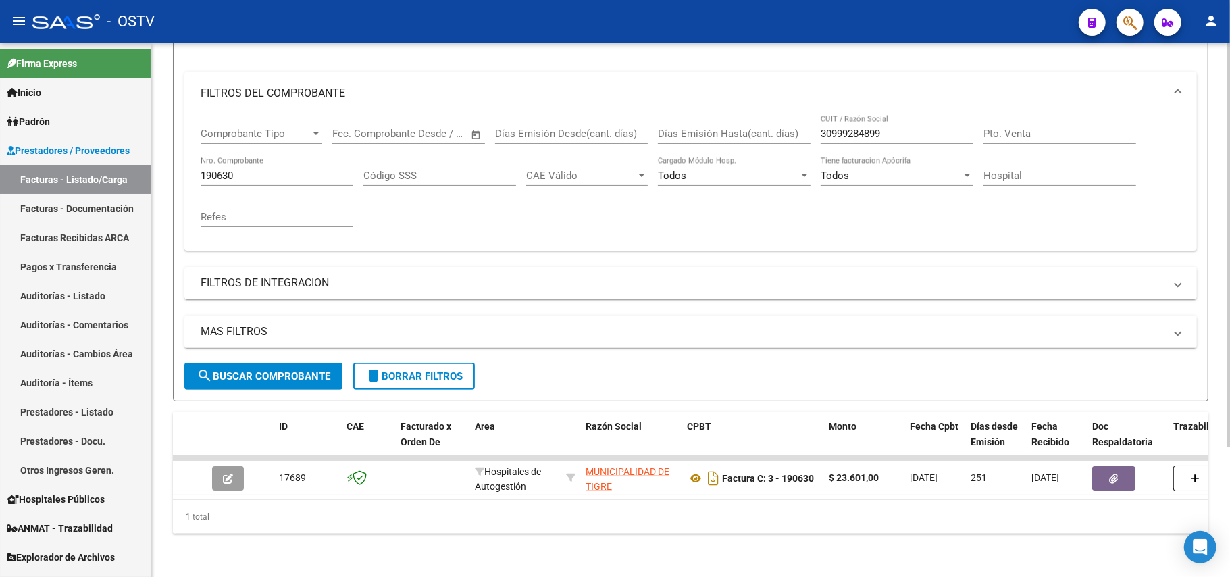
click at [309, 170] on input "190630" at bounding box center [277, 176] width 153 height 12
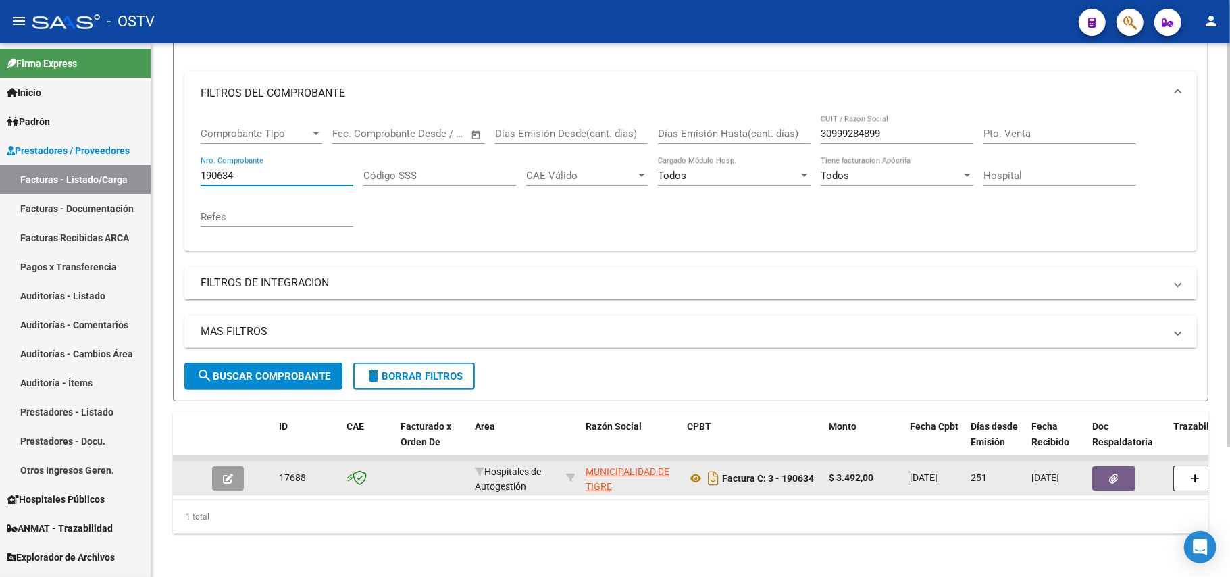
type input "190634"
click at [209, 465] on datatable-body-cell at bounding box center [230, 477] width 47 height 33
click at [226, 474] on button "button" at bounding box center [228, 478] width 32 height 24
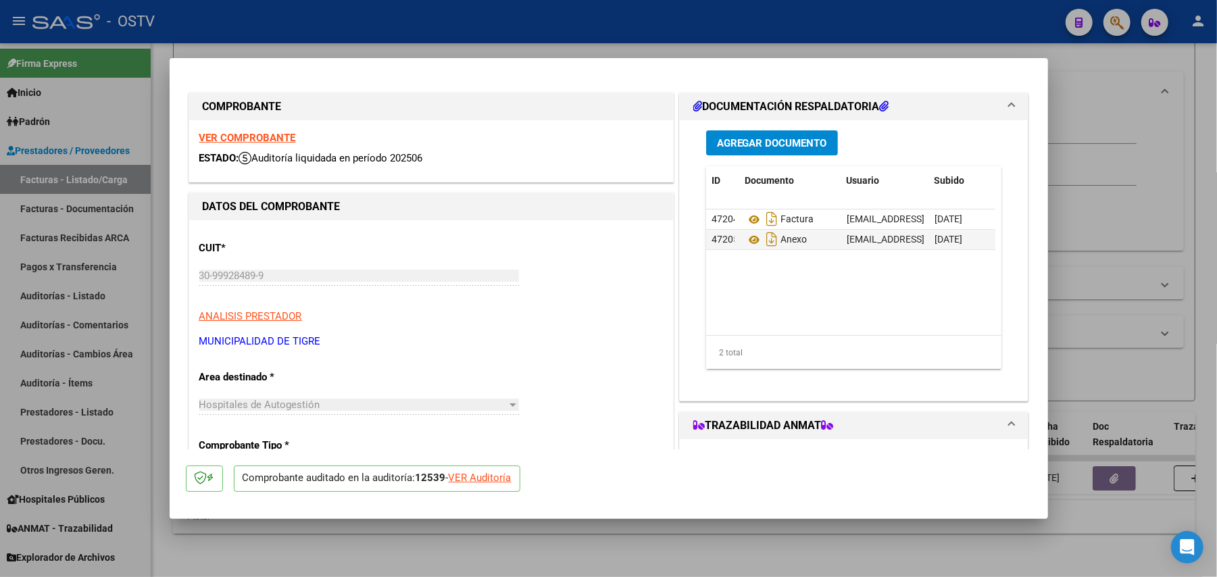
click at [1166, 282] on div at bounding box center [608, 288] width 1217 height 577
type input "$ 0,00"
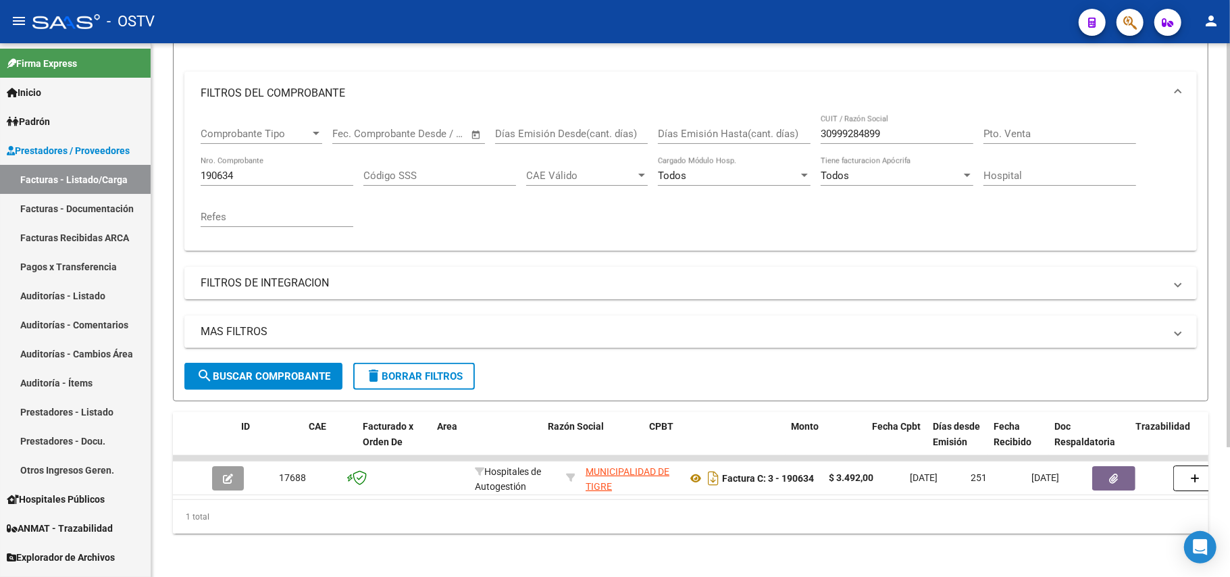
scroll to position [0, 363]
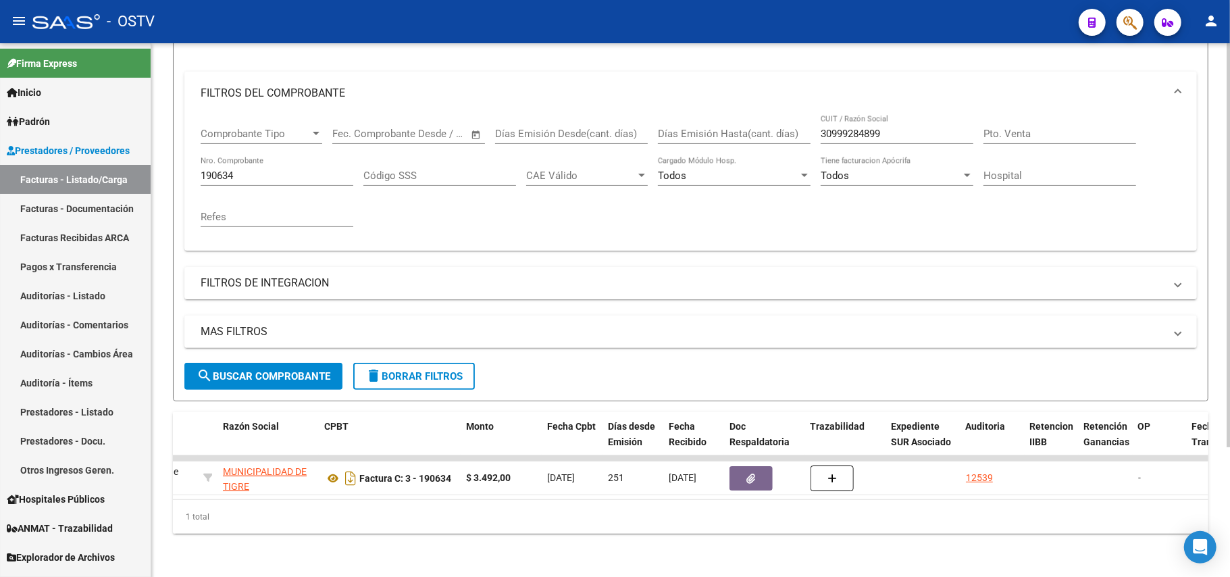
click at [304, 157] on div "190634 Nro. Comprobante" at bounding box center [277, 171] width 153 height 29
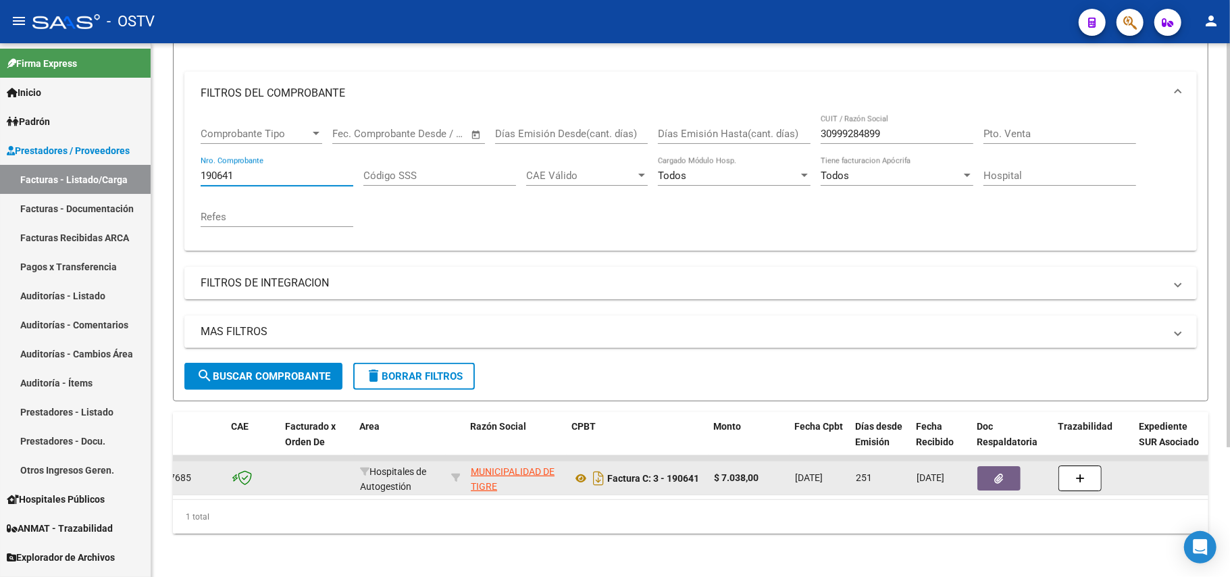
scroll to position [0, 28]
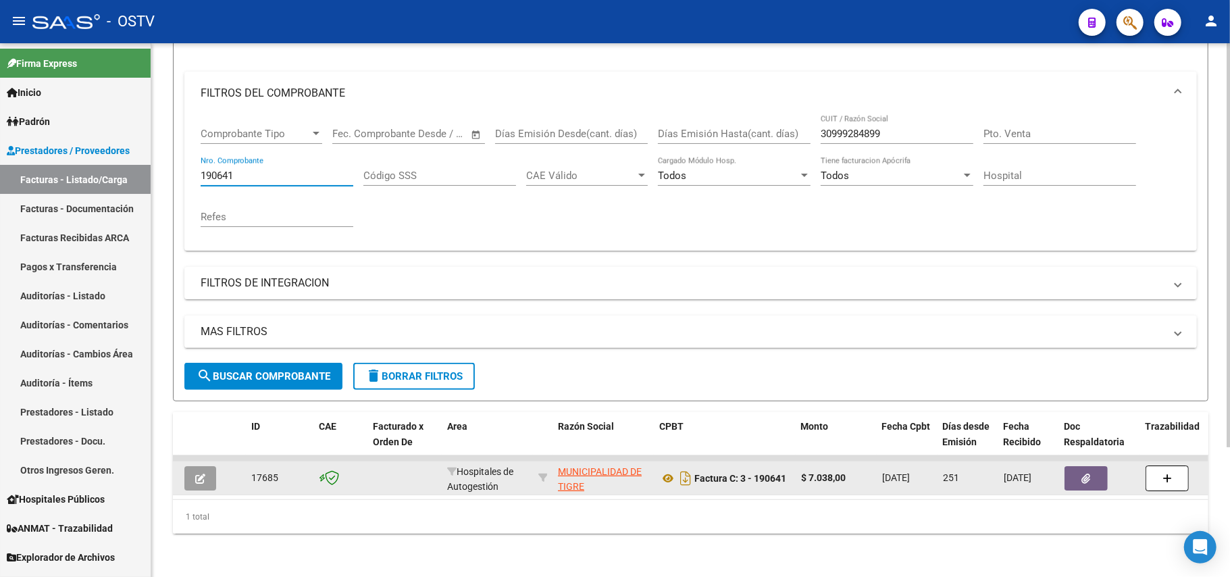
type input "190641"
click at [195, 466] on button "button" at bounding box center [200, 478] width 32 height 24
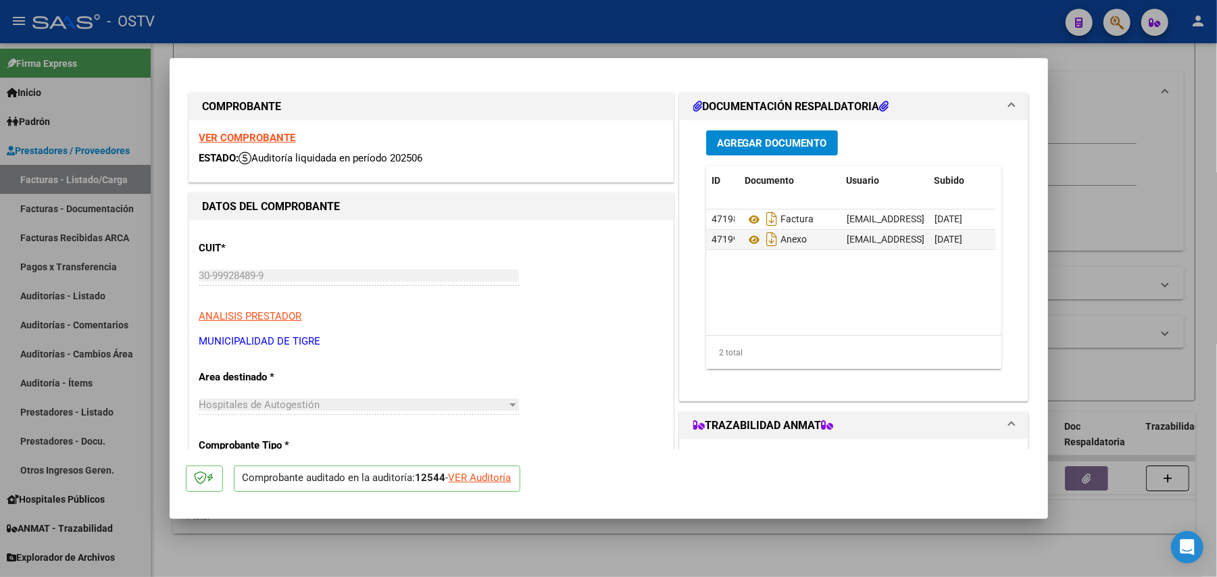
click at [655, 513] on mat-dialog-container "COMPROBANTE VER COMPROBANTE ESTADO: Auditoría liquidada en período 202506 DATOS…" at bounding box center [609, 288] width 878 height 461
click at [678, 533] on div at bounding box center [608, 288] width 1217 height 577
type input "$ 0,00"
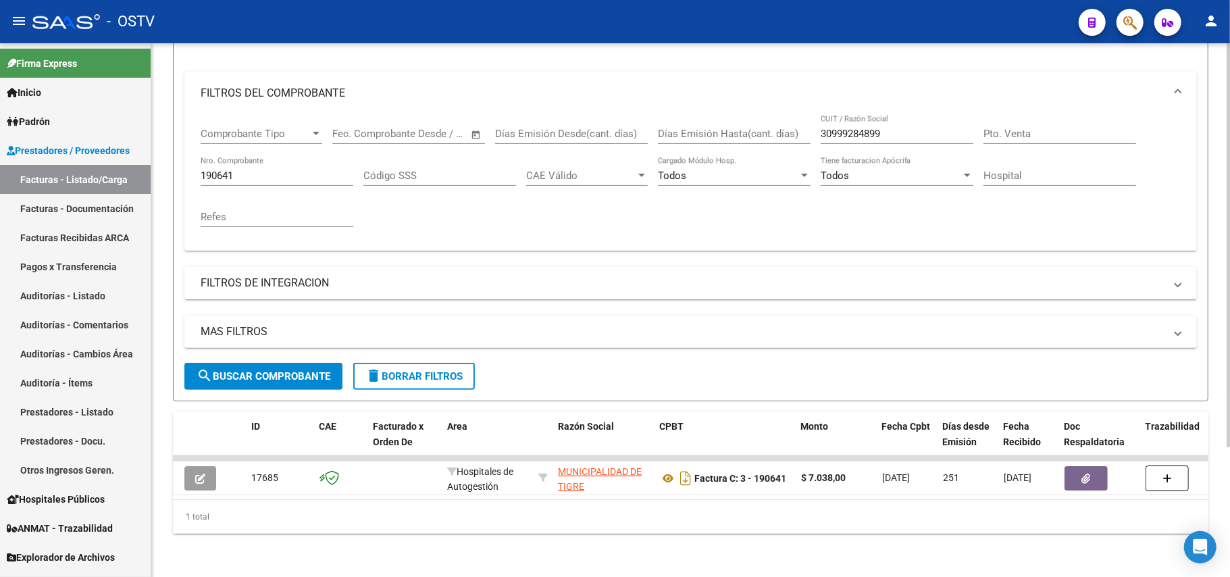
click at [261, 170] on input "190641" at bounding box center [277, 176] width 153 height 12
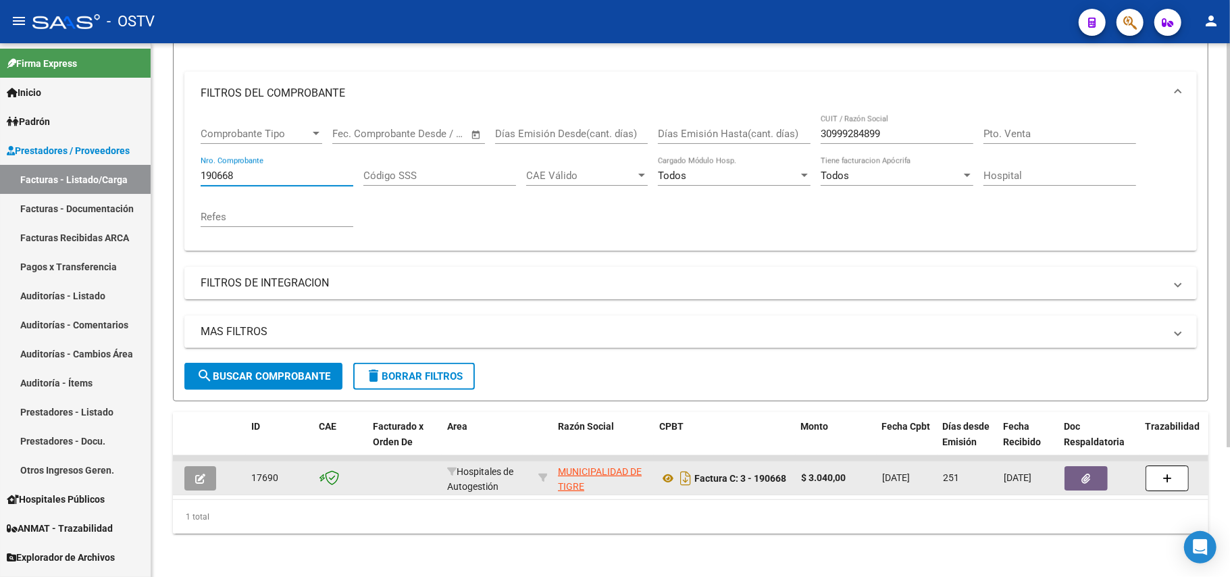
type input "190668"
click at [211, 466] on button "button" at bounding box center [200, 478] width 32 height 24
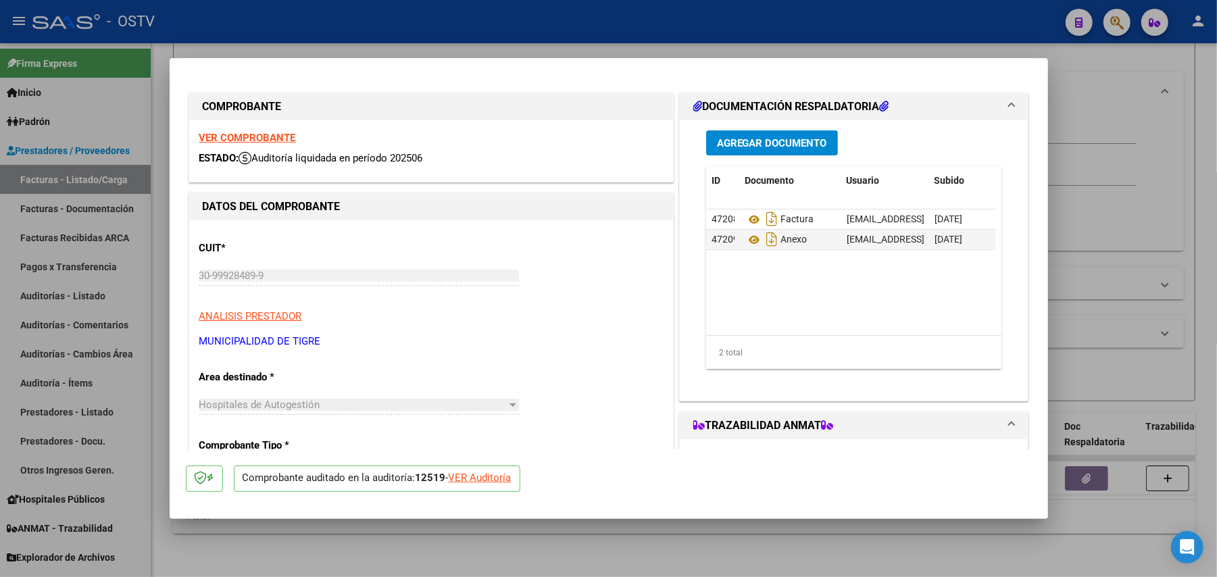
click at [536, 530] on div at bounding box center [608, 288] width 1217 height 577
type input "$ 0,00"
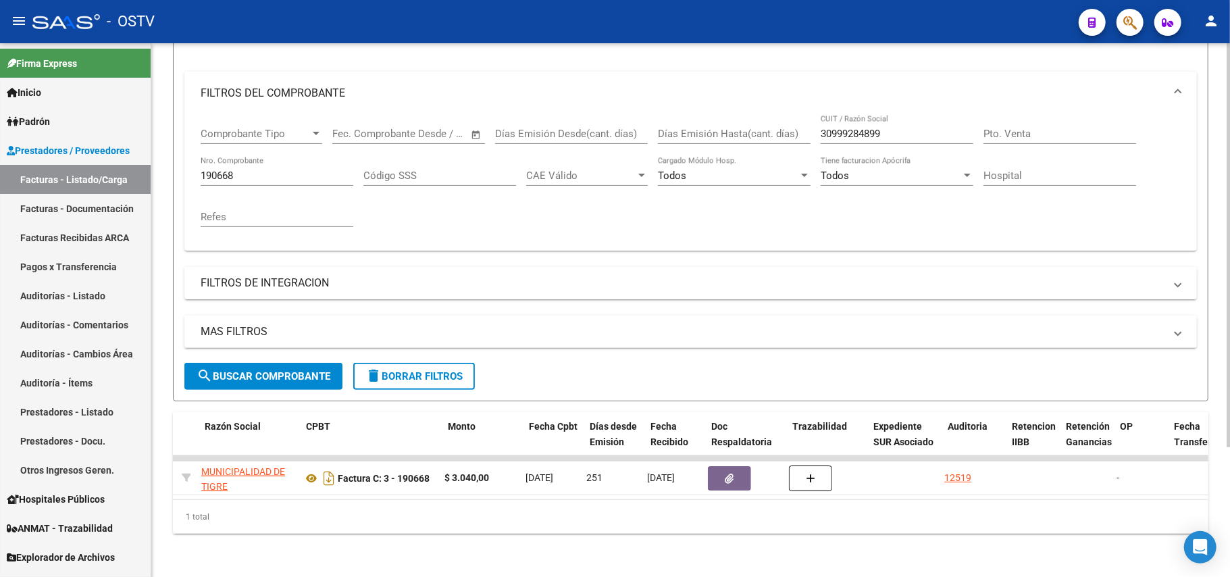
scroll to position [0, 393]
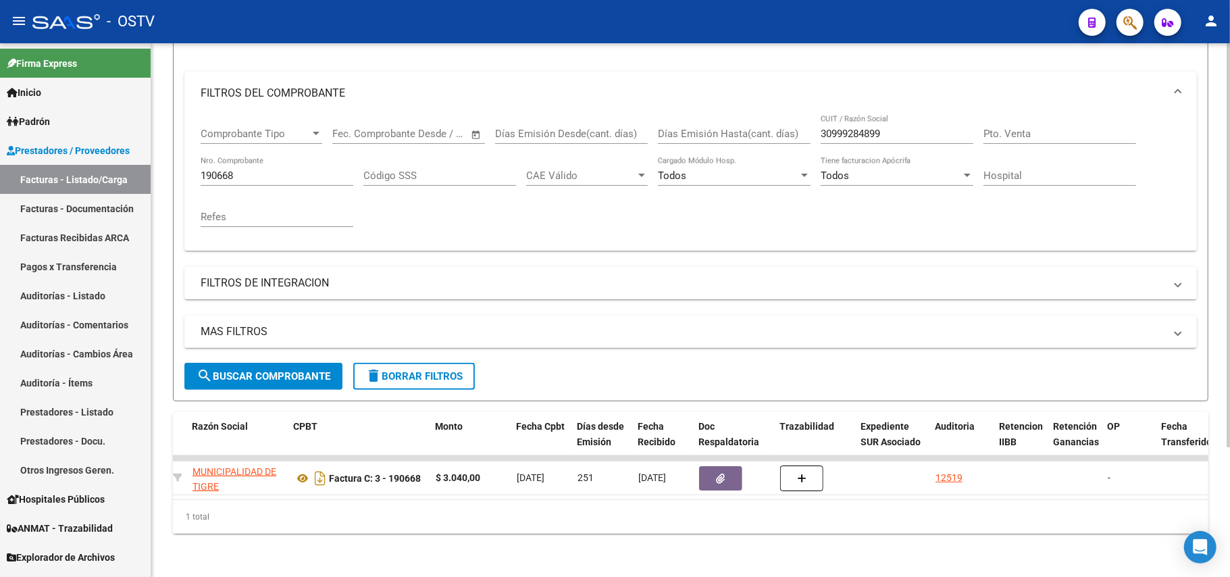
click at [286, 157] on div "190668 Nro. Comprobante" at bounding box center [277, 171] width 153 height 29
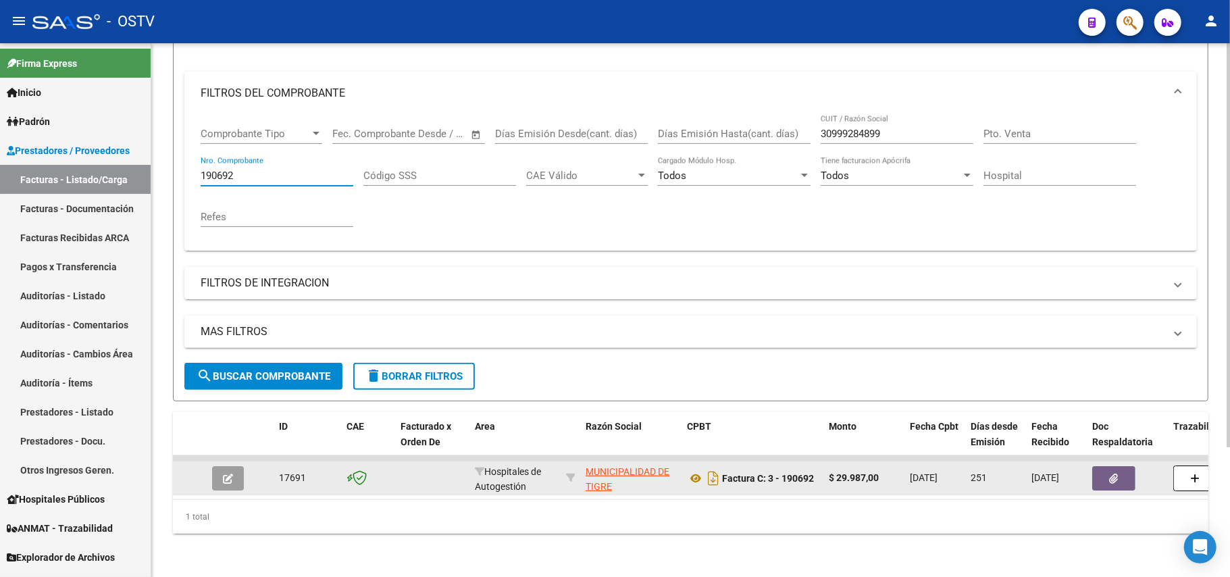
type input "190692"
click at [235, 470] on button "button" at bounding box center [228, 478] width 32 height 24
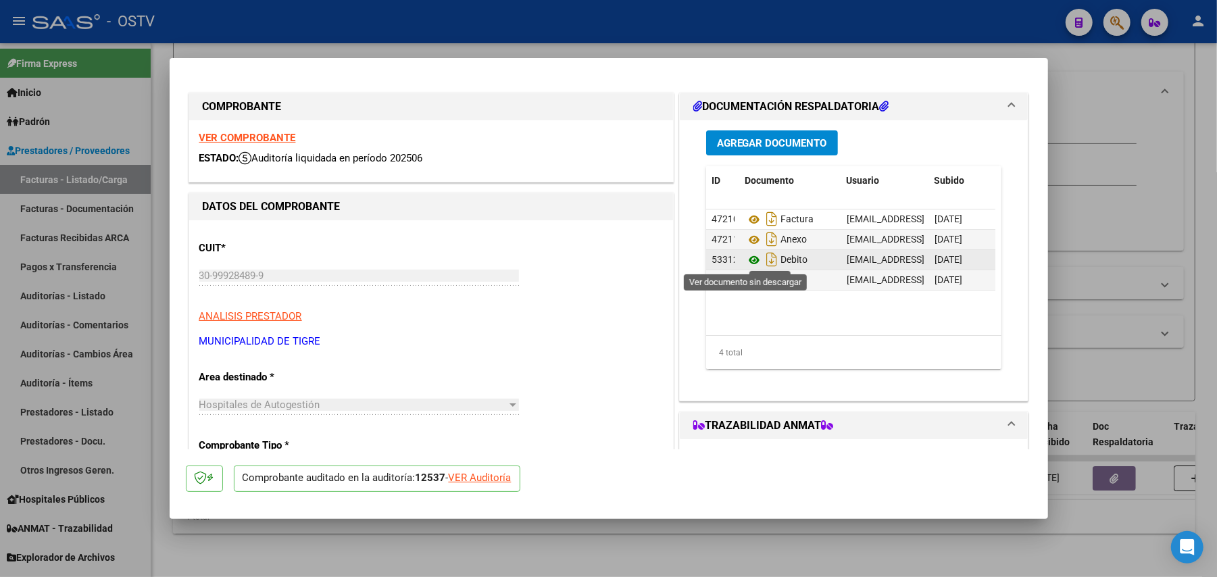
click at [745, 257] on icon at bounding box center [754, 260] width 18 height 16
click at [1163, 270] on div at bounding box center [608, 288] width 1217 height 577
type input "$ 0,00"
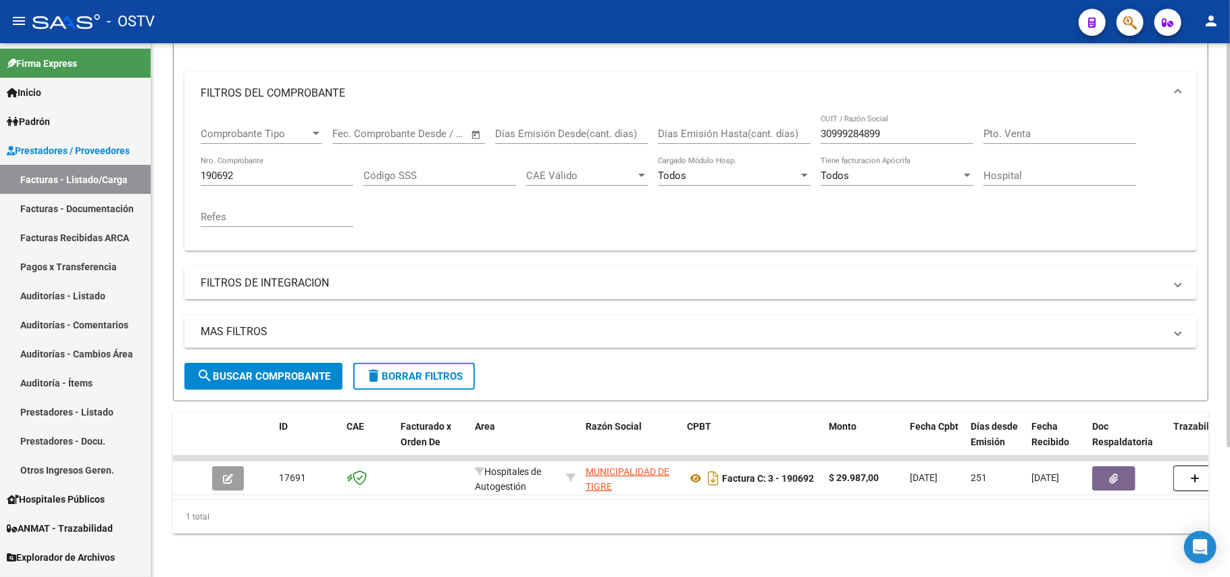
click at [287, 157] on div "190692 Nro. Comprobante" at bounding box center [277, 171] width 153 height 29
click at [295, 170] on input "190692" at bounding box center [277, 176] width 153 height 12
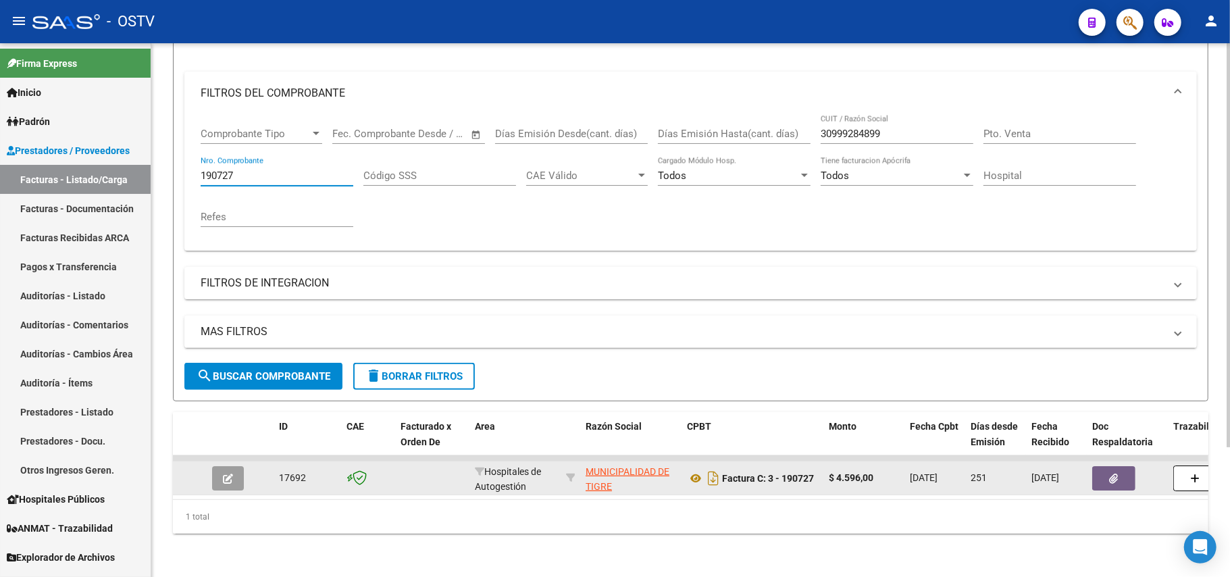
type input "190727"
click at [228, 466] on button "button" at bounding box center [228, 478] width 32 height 24
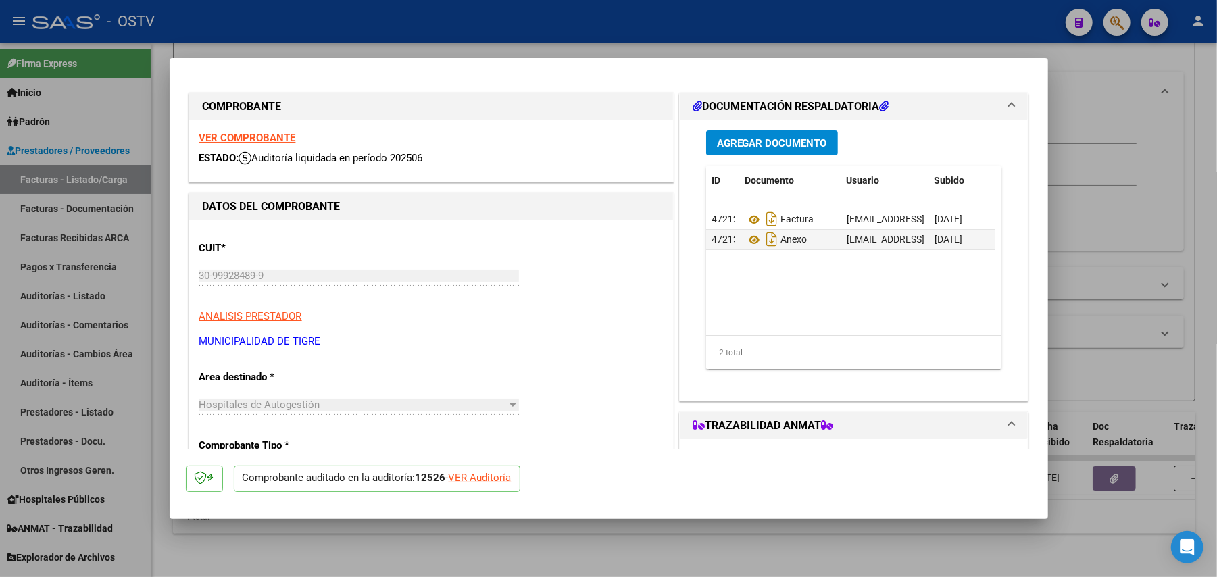
click at [1167, 247] on div at bounding box center [608, 288] width 1217 height 577
type input "$ 0,00"
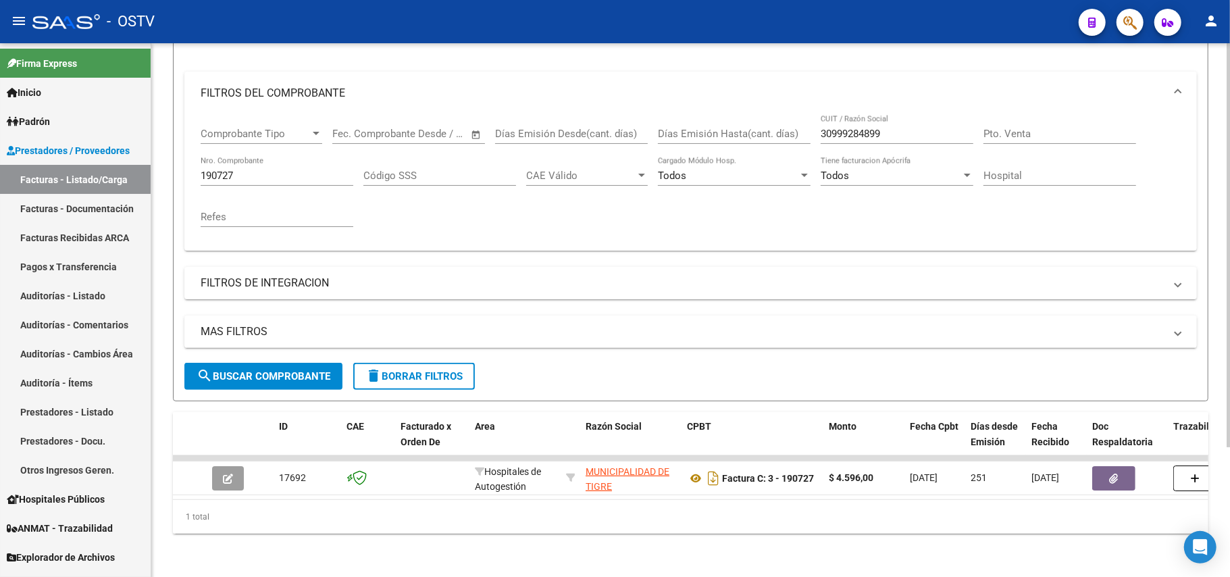
drag, startPoint x: 473, startPoint y: 484, endPoint x: 495, endPoint y: 487, distance: 22.5
click at [495, 487] on datatable-body "17692 Hospitales de Autogestión MUNICIPALIDAD DE TIGRE 30999284899 Factura C: 3…" at bounding box center [691, 477] width 1036 height 44
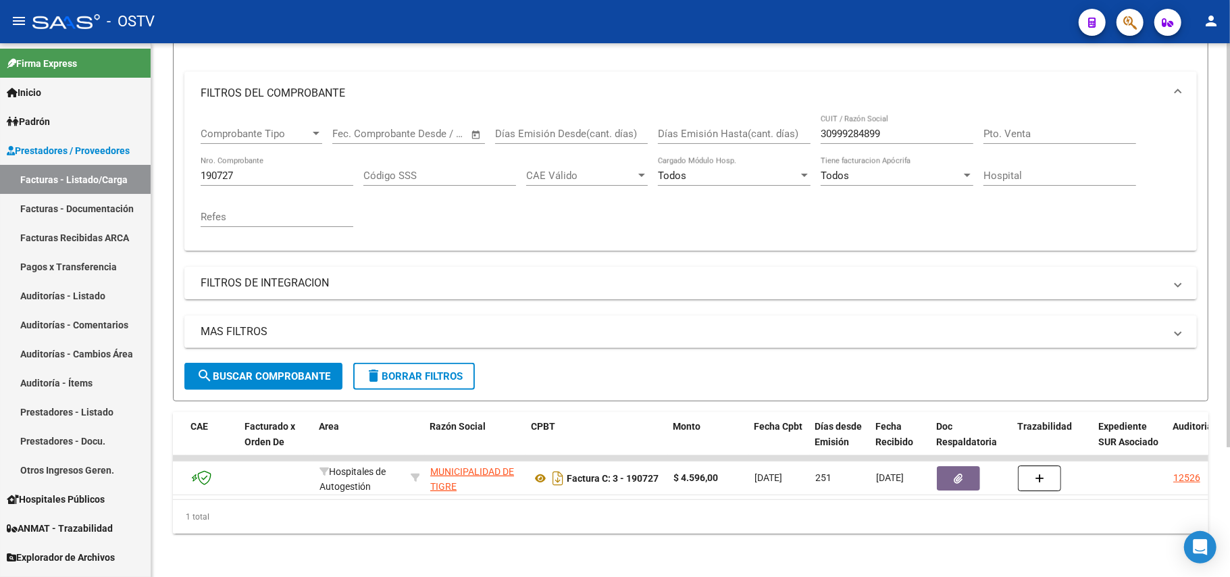
scroll to position [0, 168]
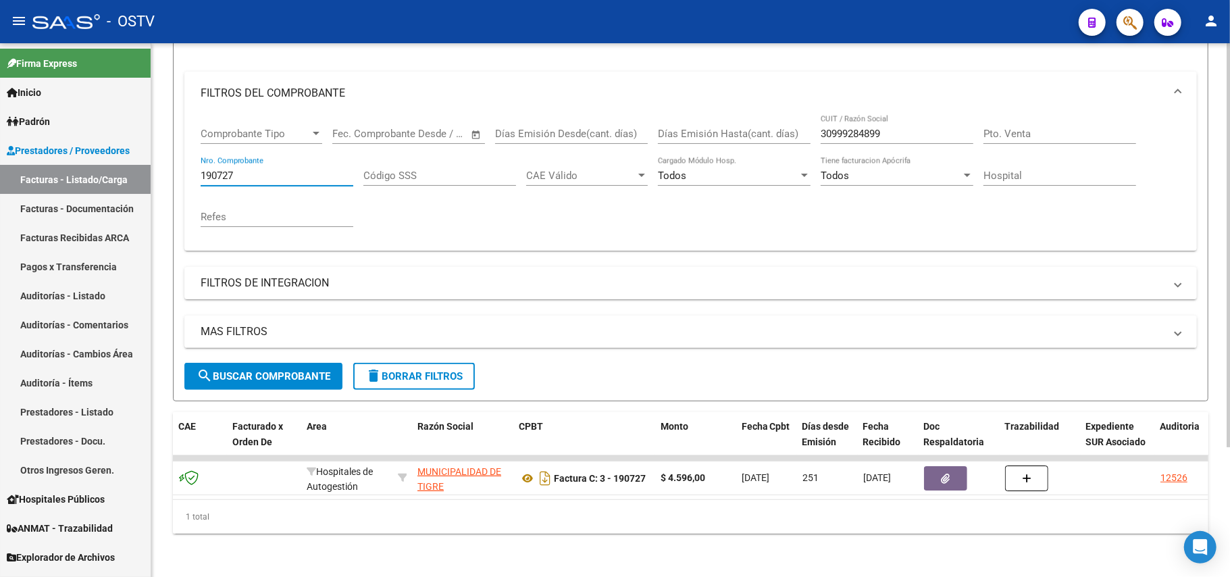
click at [239, 170] on input "190727" at bounding box center [277, 176] width 153 height 12
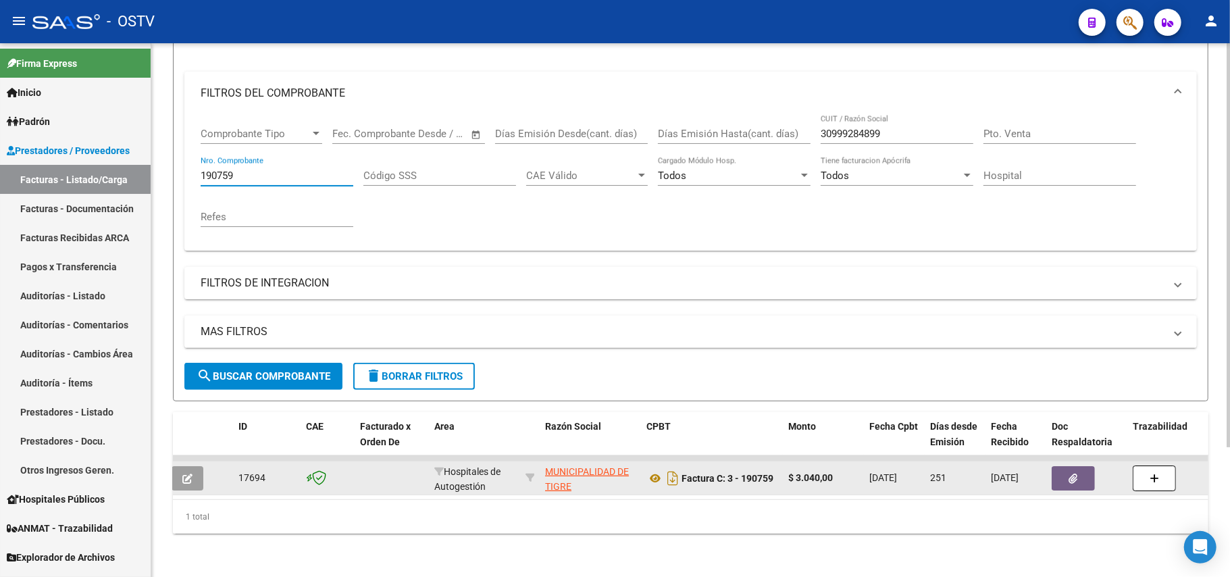
type input "190759"
click at [198, 466] on button "button" at bounding box center [188, 478] width 32 height 24
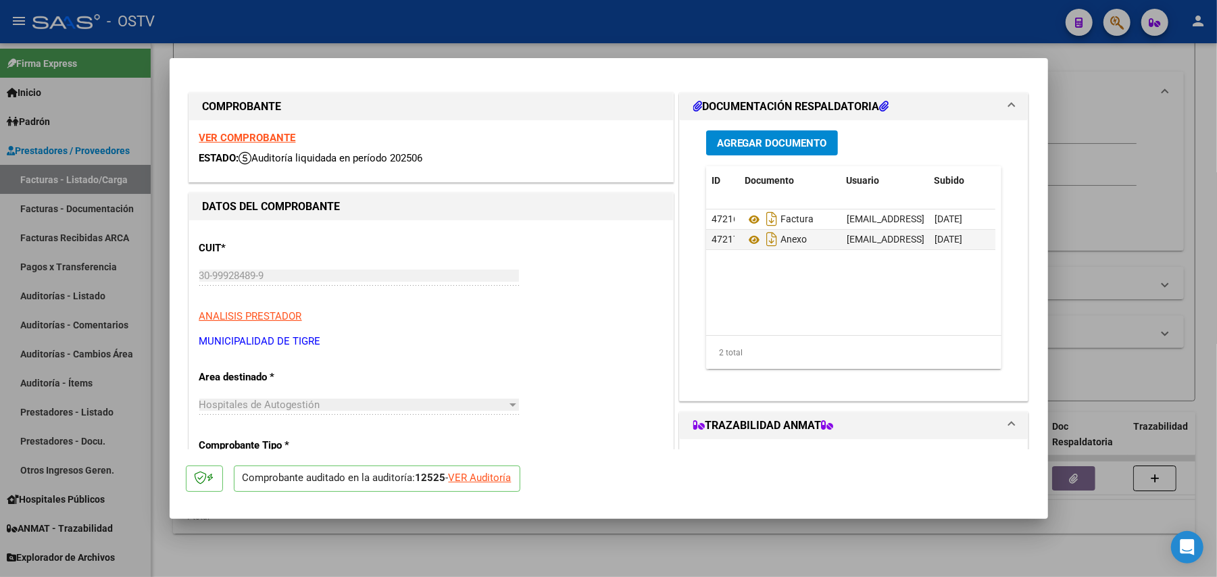
click at [927, 560] on div at bounding box center [608, 288] width 1217 height 577
type input "$ 0,00"
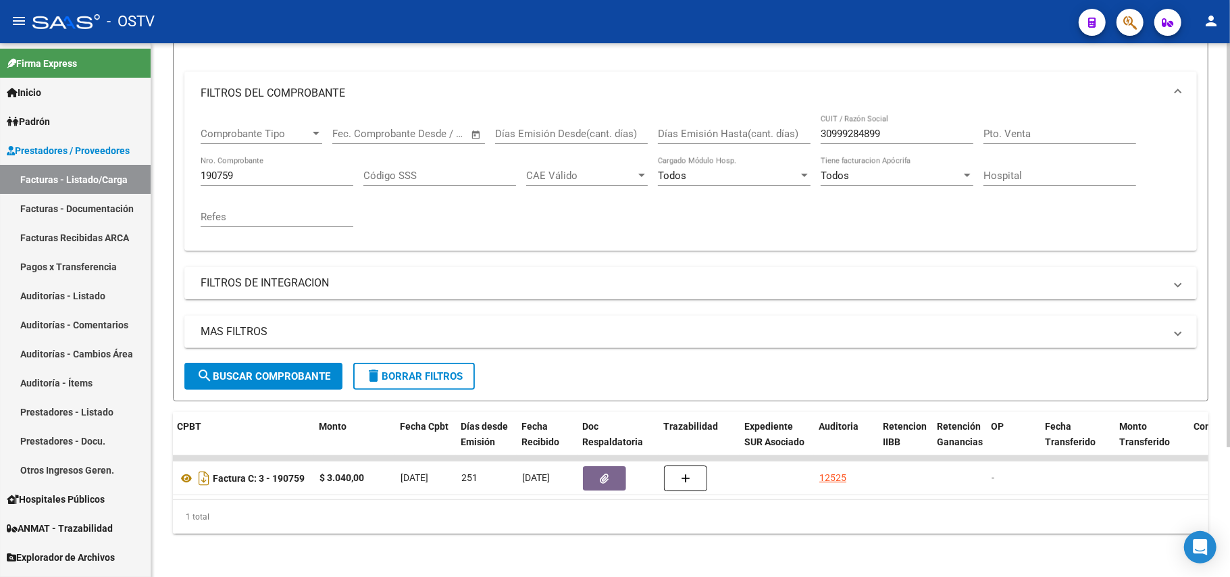
scroll to position [0, 0]
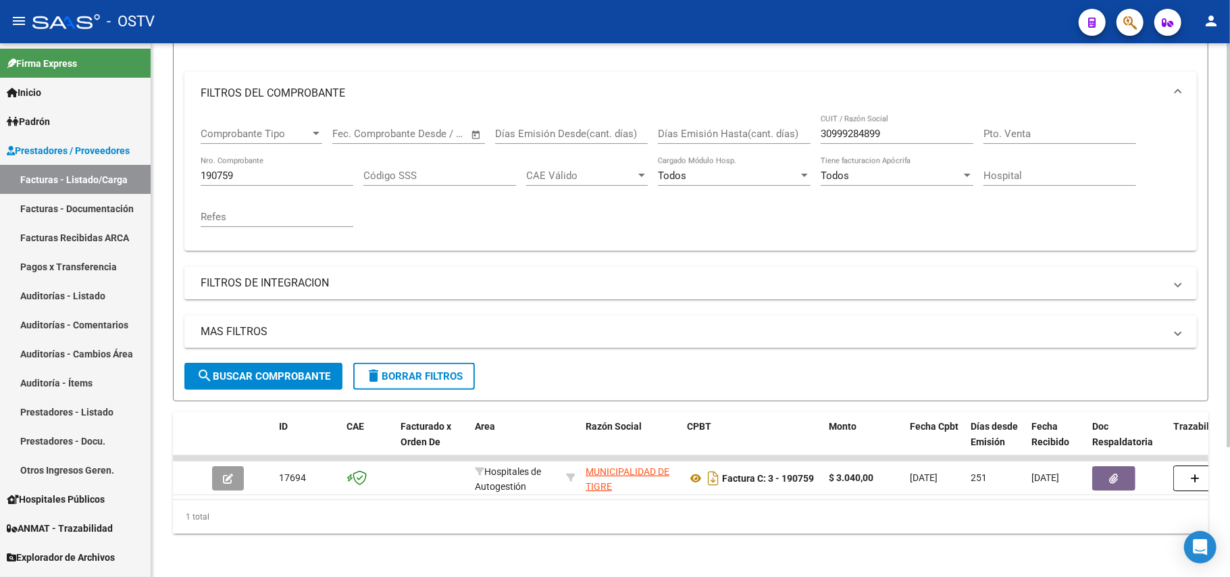
click at [307, 169] on div "190759 Nro. Comprobante" at bounding box center [277, 171] width 153 height 29
type input "190763"
drag, startPoint x: 431, startPoint y: 484, endPoint x: 578, endPoint y: 503, distance: 148.5
click at [579, 503] on div "ID CAE Facturado x Orden De Area Razón Social CPBT Monto Fecha Cpbt Días desde …" at bounding box center [691, 473] width 1036 height 122
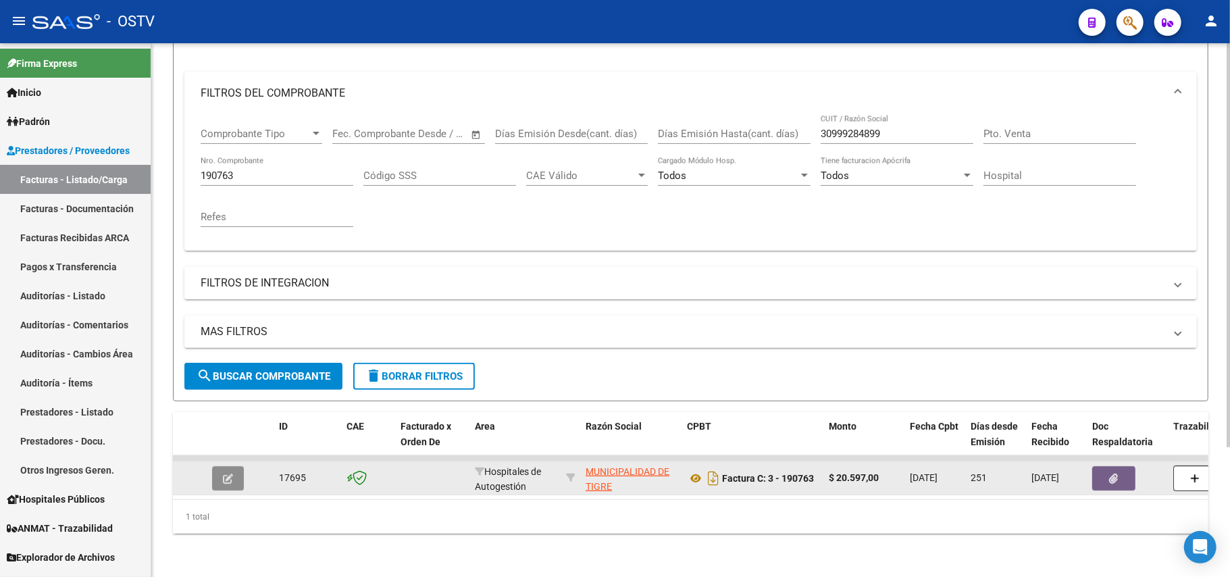
click at [234, 466] on button "button" at bounding box center [228, 478] width 32 height 24
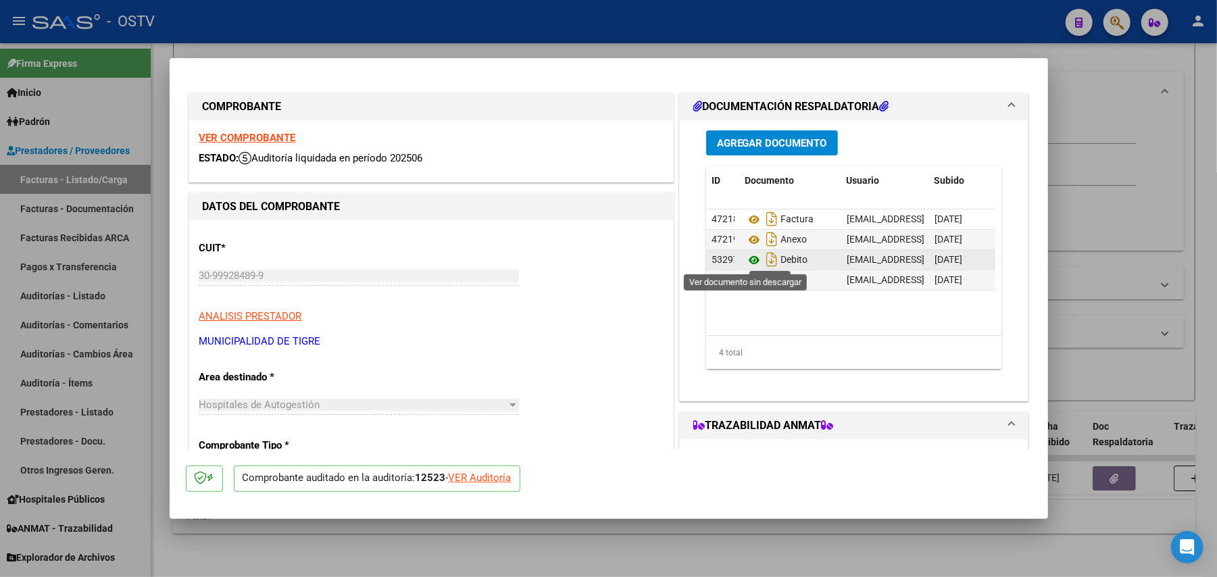
click at [747, 262] on icon at bounding box center [754, 260] width 18 height 16
click at [1054, 235] on div at bounding box center [608, 288] width 1217 height 577
type input "$ 0,00"
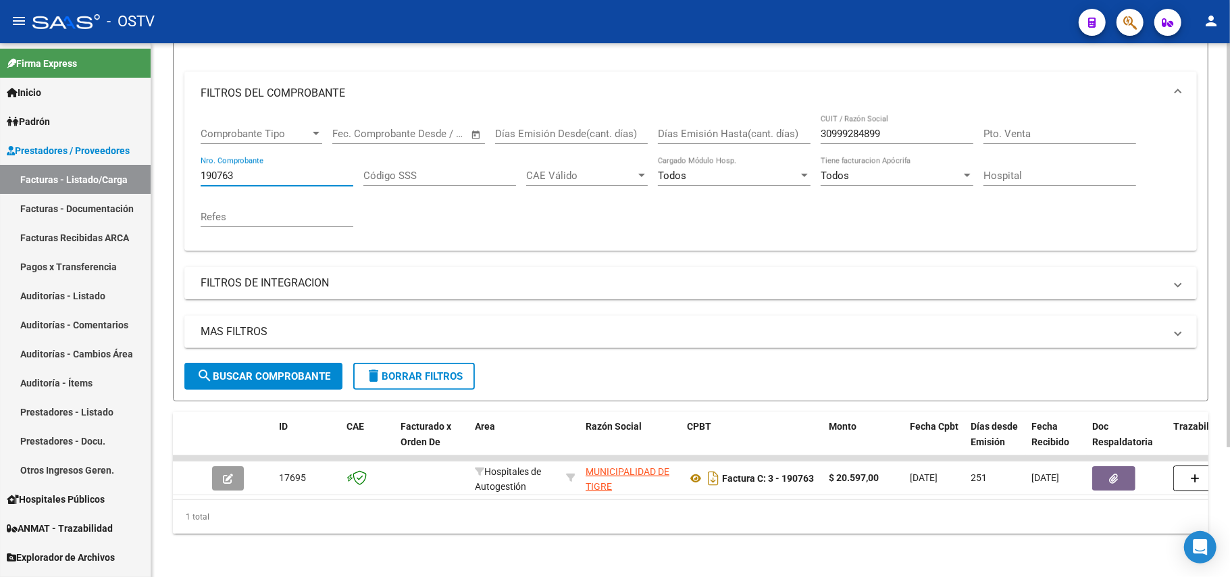
click at [284, 170] on input "190763" at bounding box center [277, 176] width 153 height 12
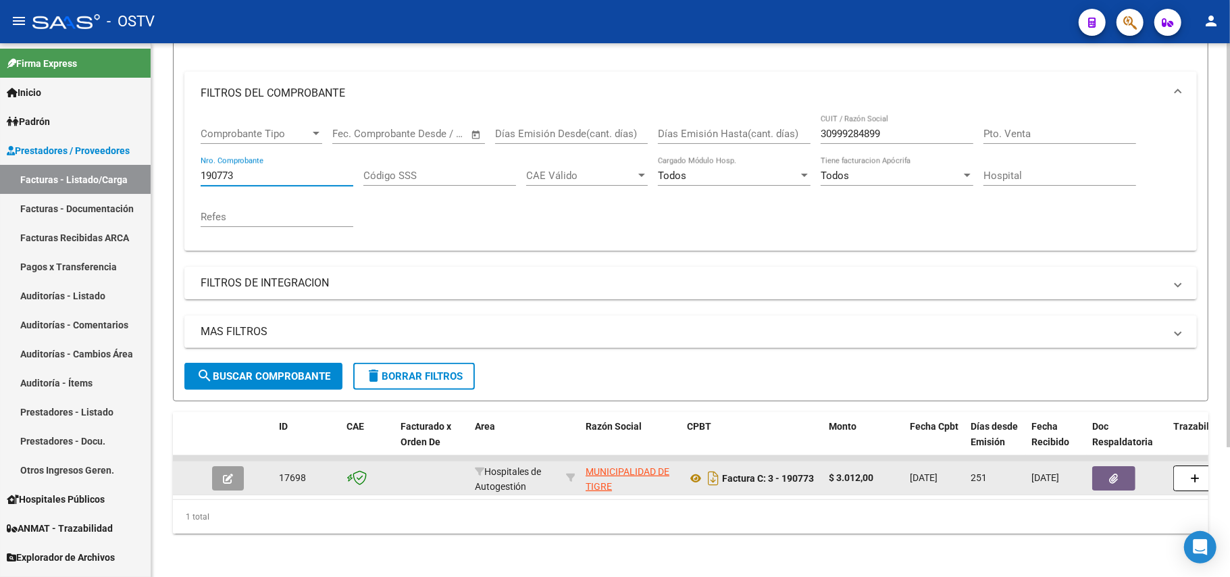
type input "190773"
click at [223, 474] on icon "button" at bounding box center [228, 479] width 10 height 10
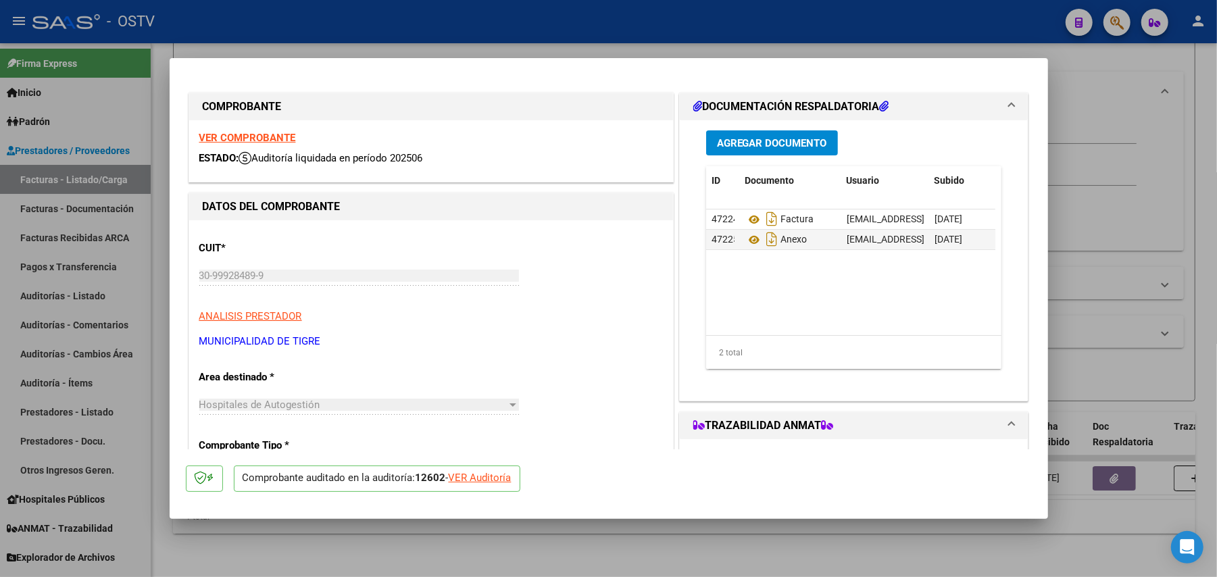
click at [1187, 295] on div at bounding box center [608, 288] width 1217 height 577
type input "$ 0,00"
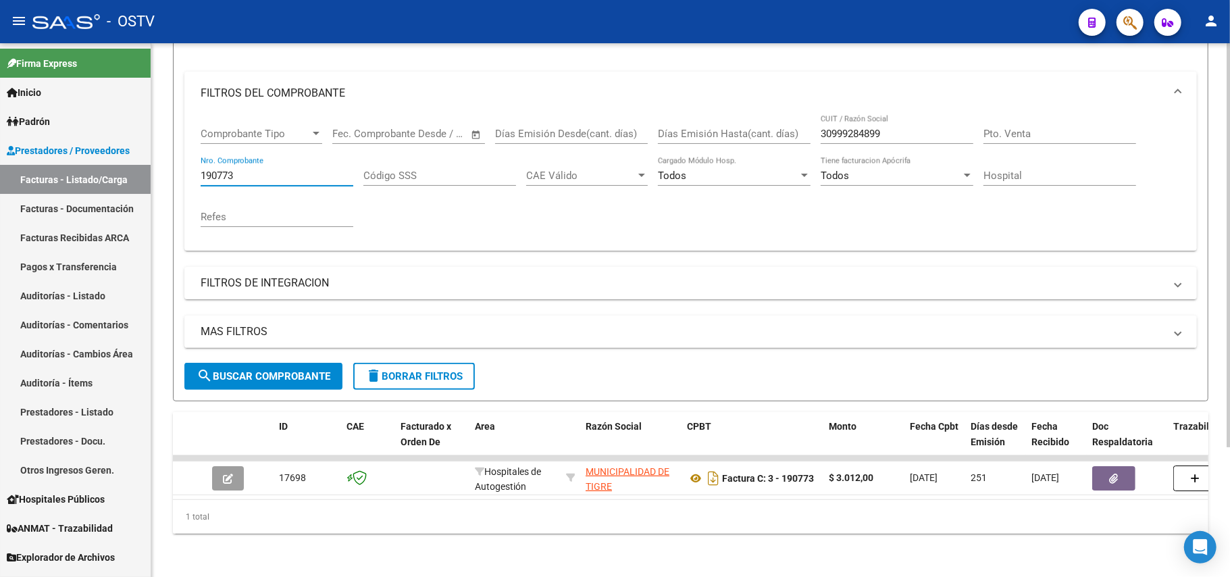
click at [253, 170] on input "190773" at bounding box center [277, 176] width 153 height 12
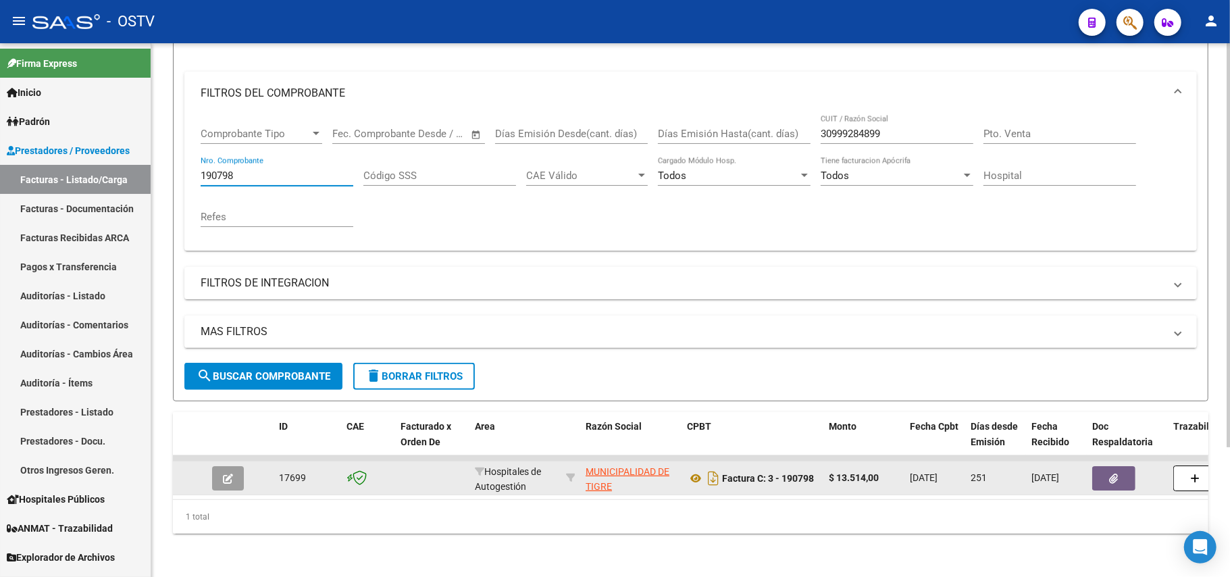
click at [240, 466] on button "button" at bounding box center [228, 478] width 32 height 24
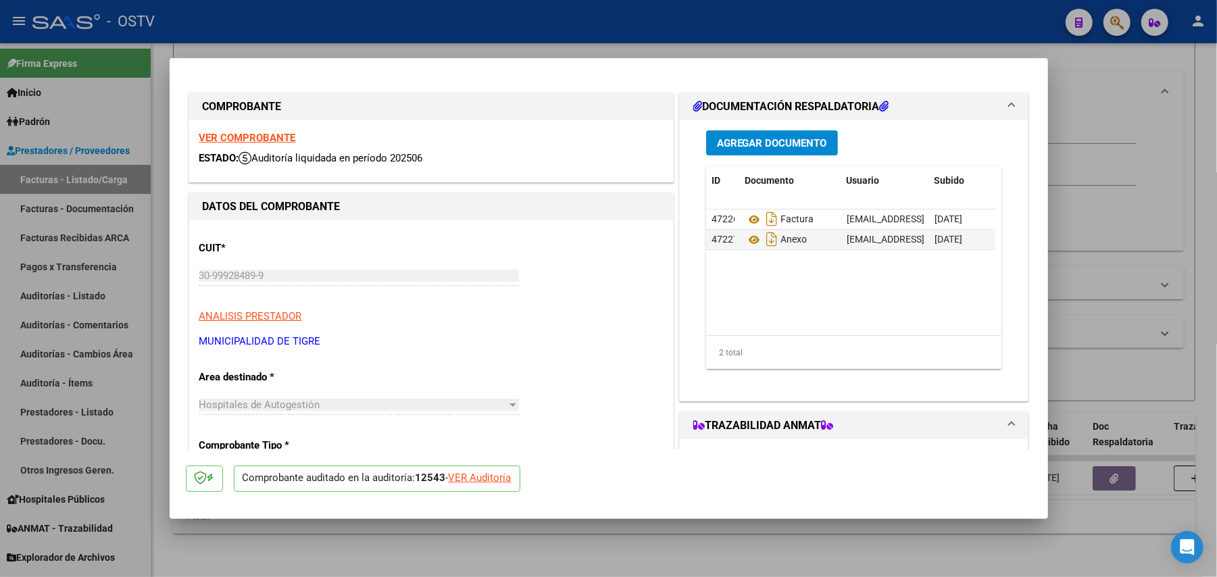
click at [719, 559] on div at bounding box center [608, 288] width 1217 height 577
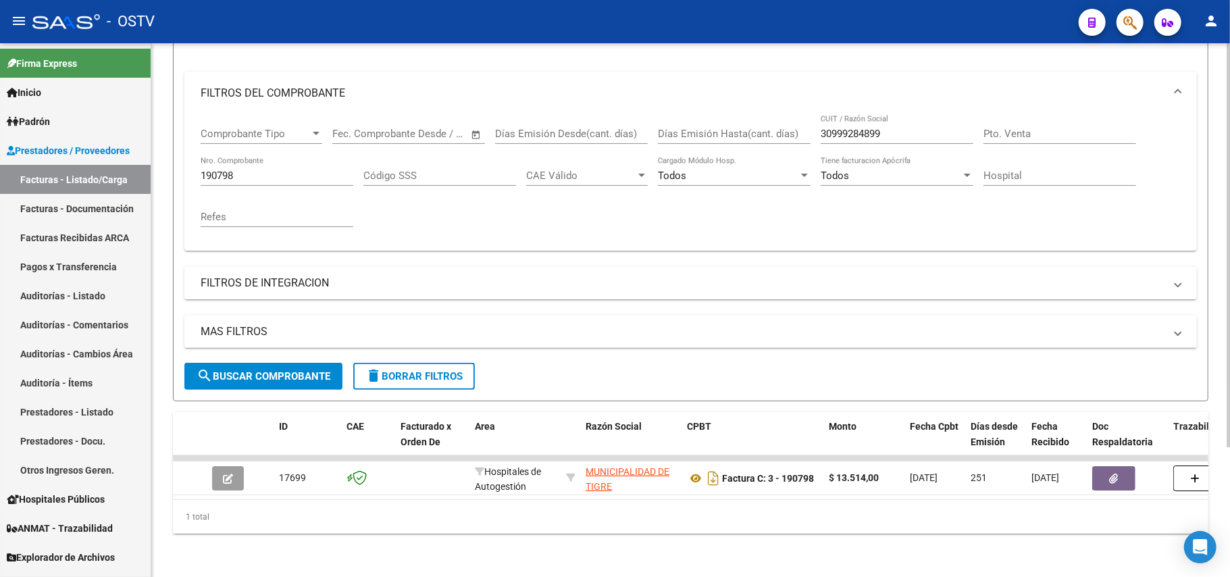
click at [293, 157] on div "190798 Nro. Comprobante" at bounding box center [277, 171] width 153 height 29
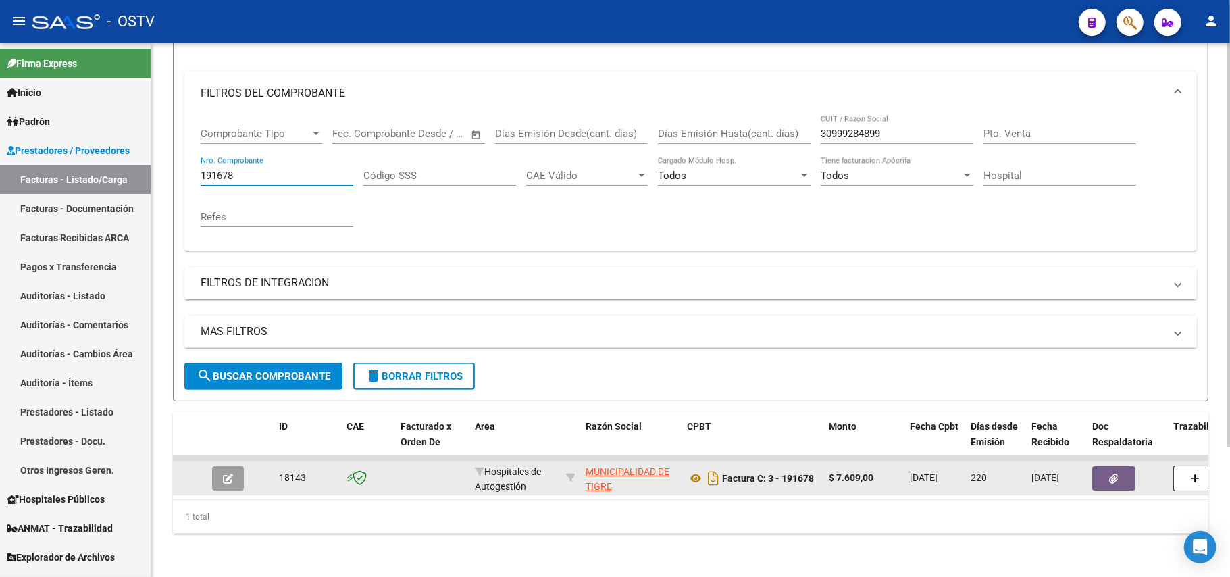
click at [255, 465] on datatable-body-cell at bounding box center [264, 477] width 20 height 33
click at [238, 466] on button "button" at bounding box center [228, 478] width 32 height 24
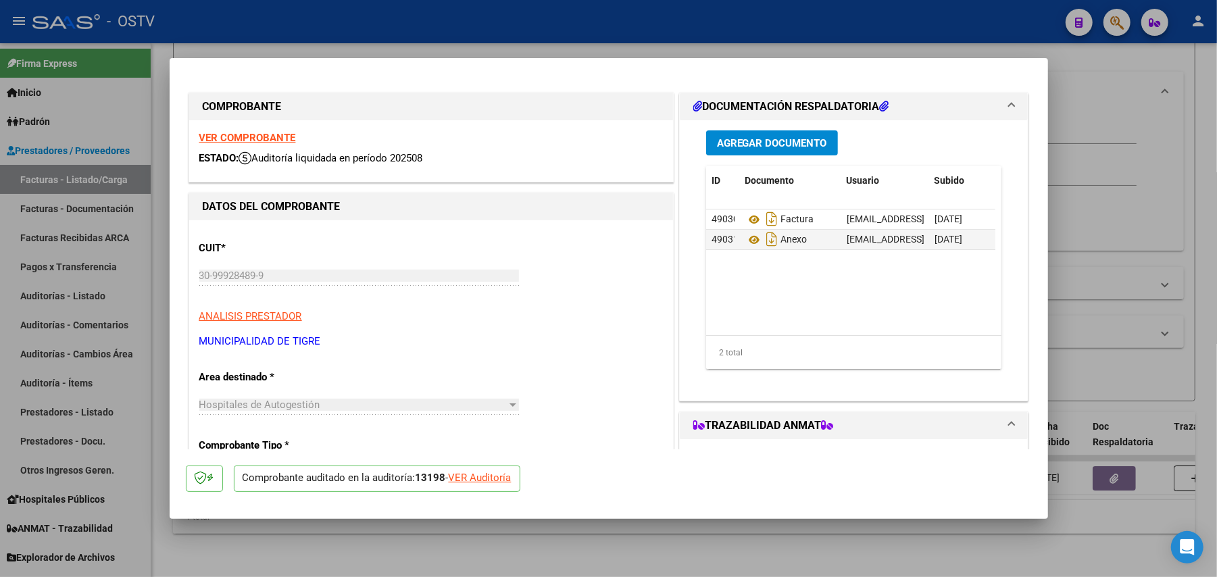
scroll to position [328, 0]
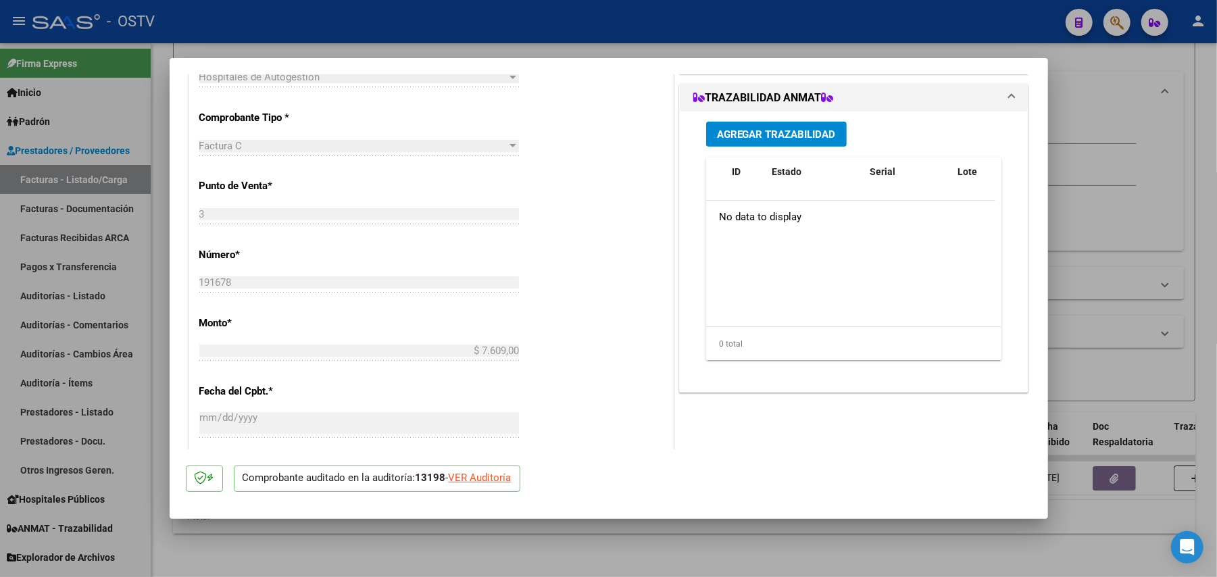
click at [1119, 144] on div at bounding box center [608, 288] width 1217 height 577
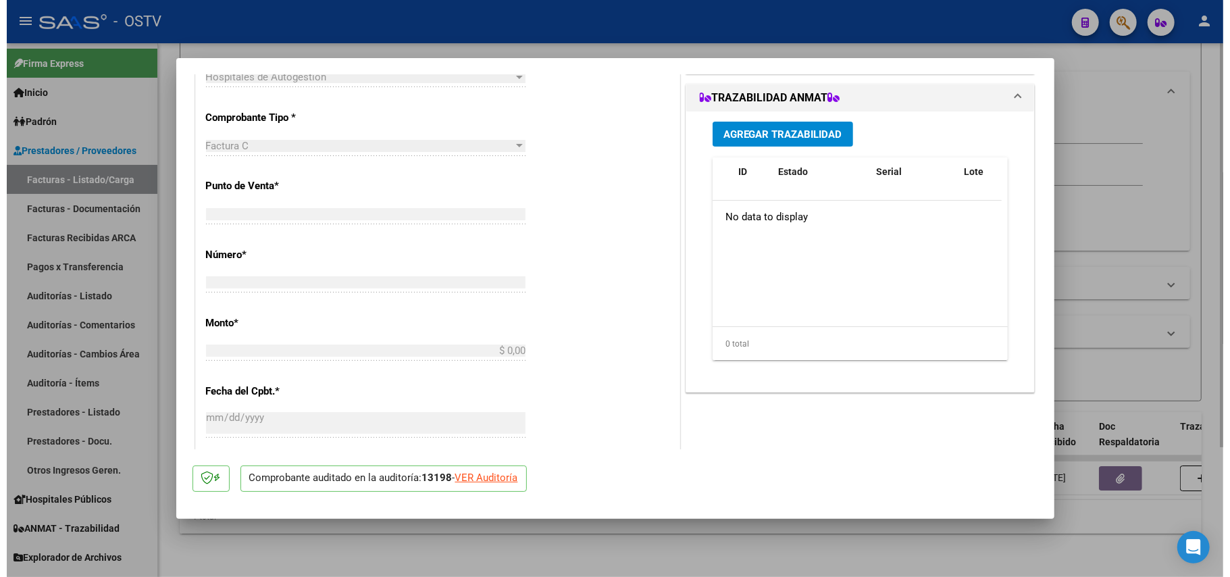
scroll to position [0, 0]
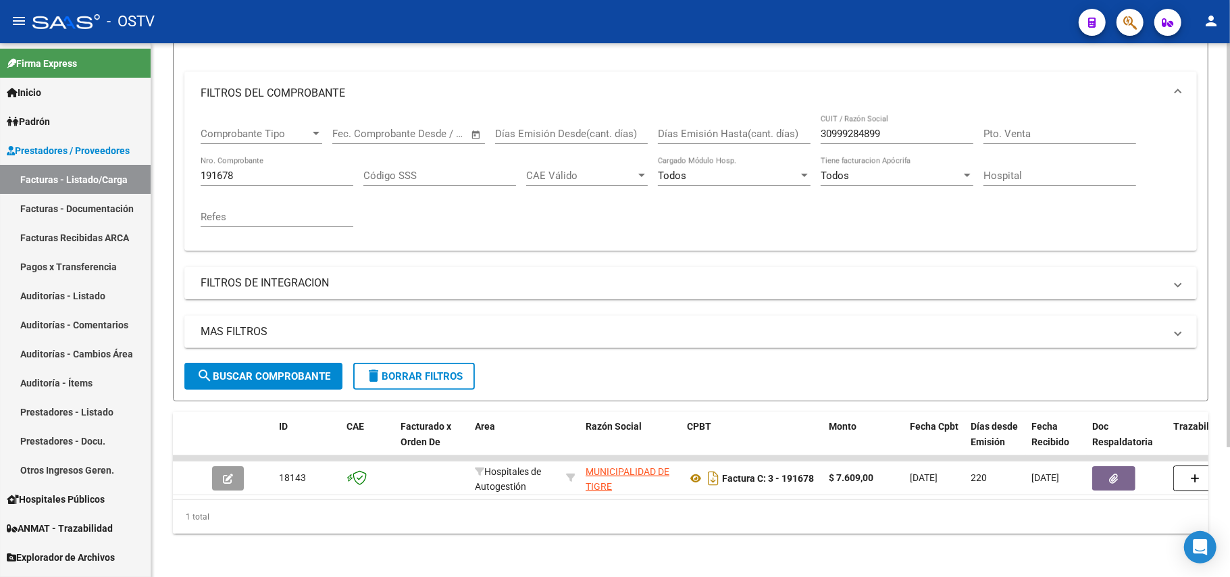
click at [292, 170] on div "191678 Nro. Comprobante" at bounding box center [277, 171] width 153 height 29
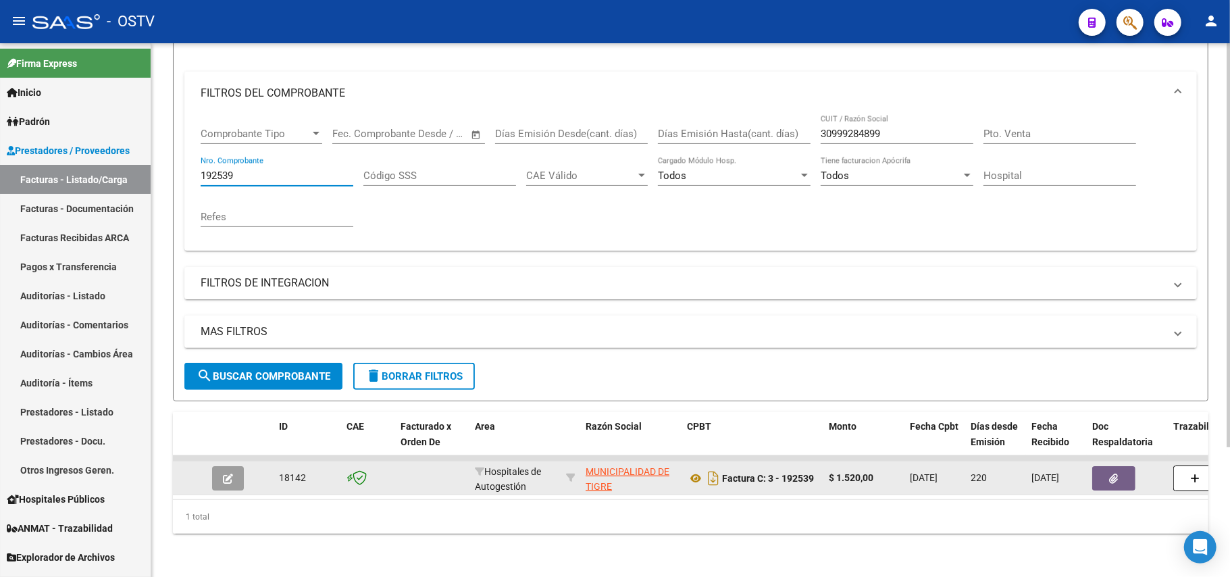
click at [230, 474] on icon "button" at bounding box center [228, 479] width 10 height 10
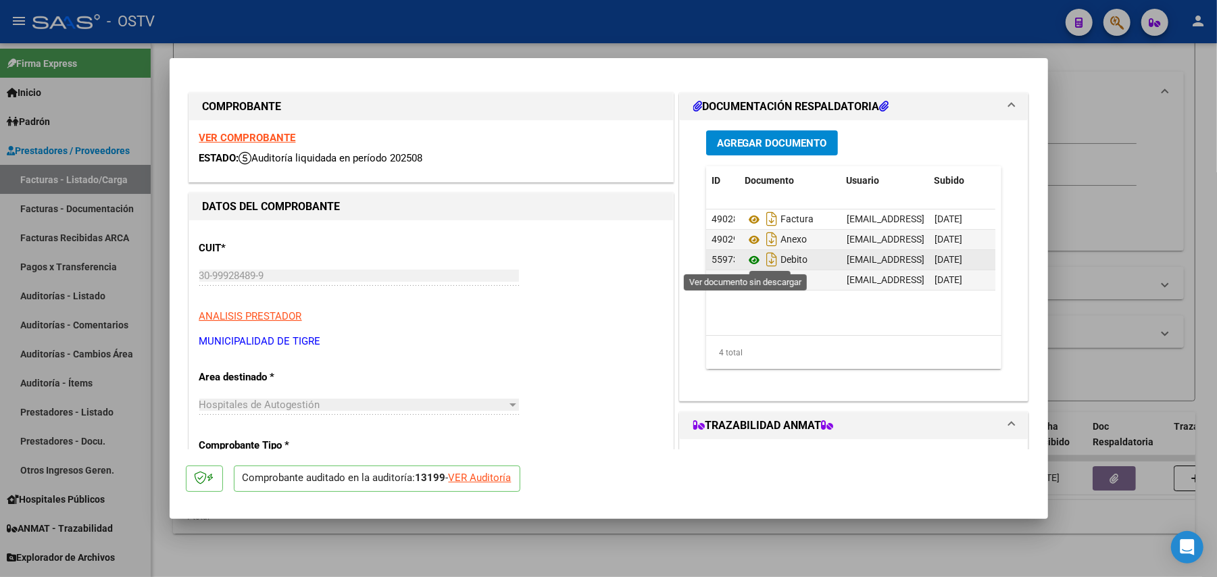
click at [745, 260] on icon at bounding box center [754, 260] width 18 height 16
click at [763, 260] on icon "Descargar documento" at bounding box center [772, 260] width 18 height 22
click at [1171, 301] on div at bounding box center [608, 288] width 1217 height 577
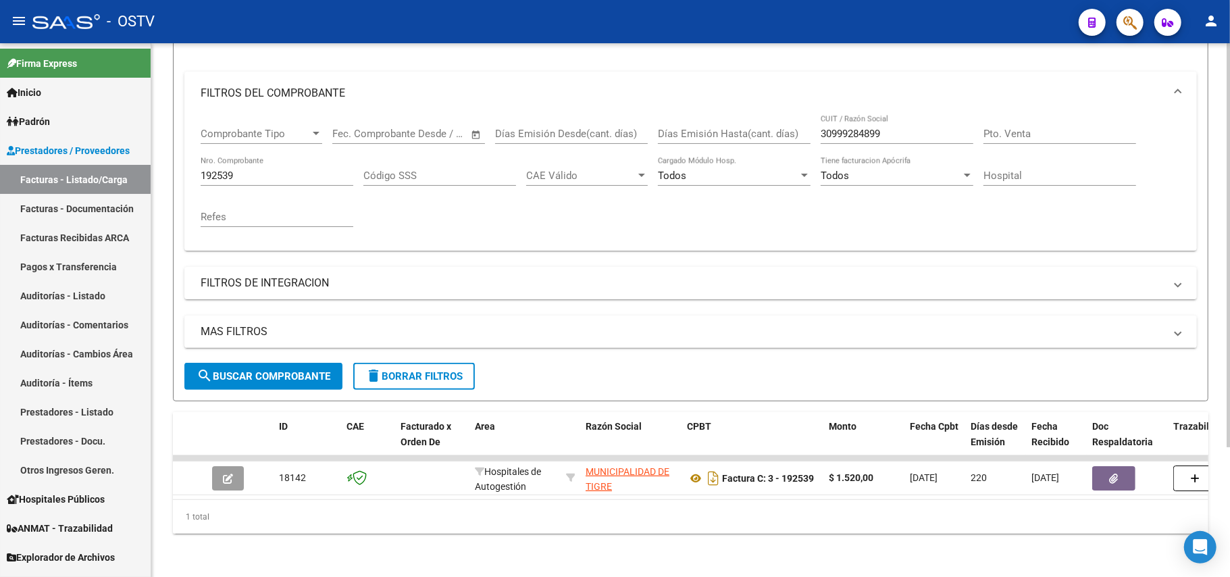
click at [303, 169] on div "192539 Nro. Comprobante" at bounding box center [277, 171] width 153 height 29
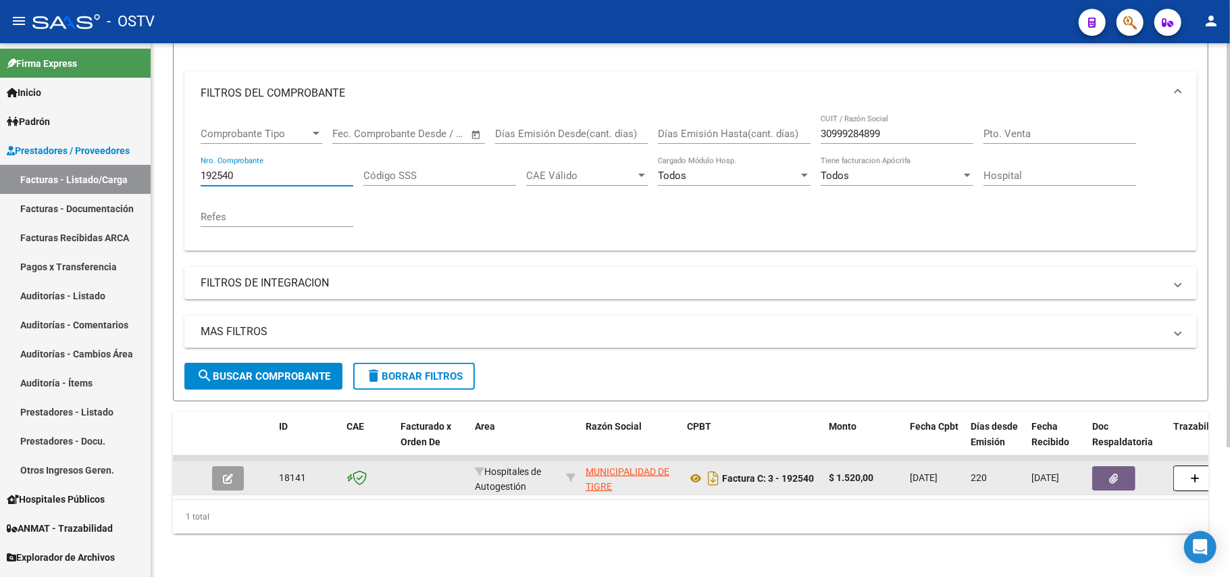
click at [231, 474] on icon "button" at bounding box center [228, 479] width 10 height 10
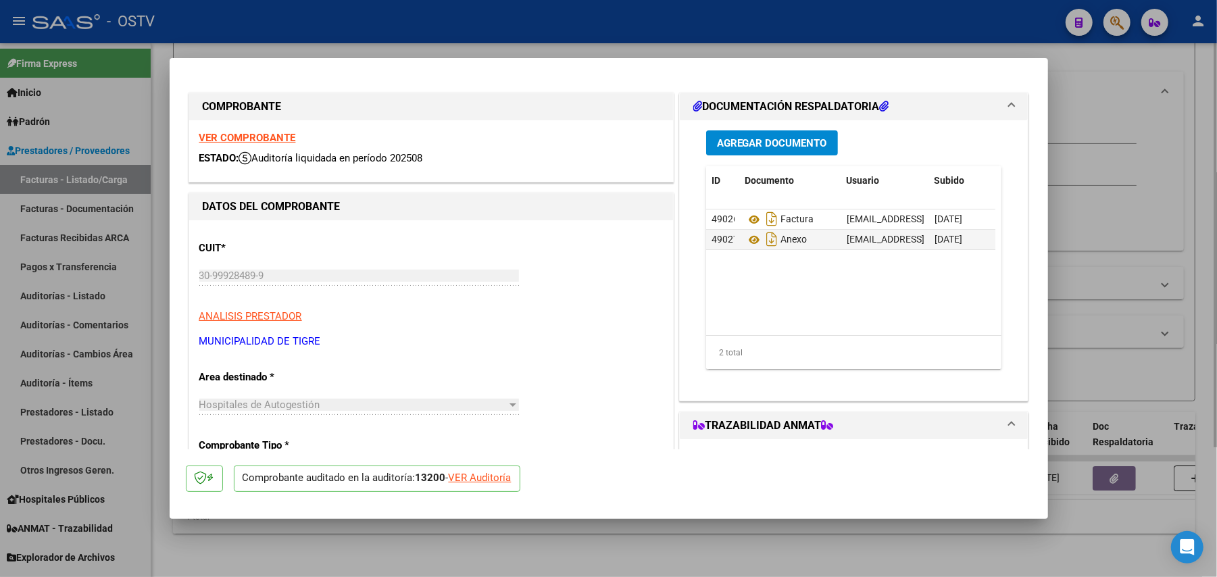
click at [1097, 301] on div at bounding box center [608, 288] width 1217 height 577
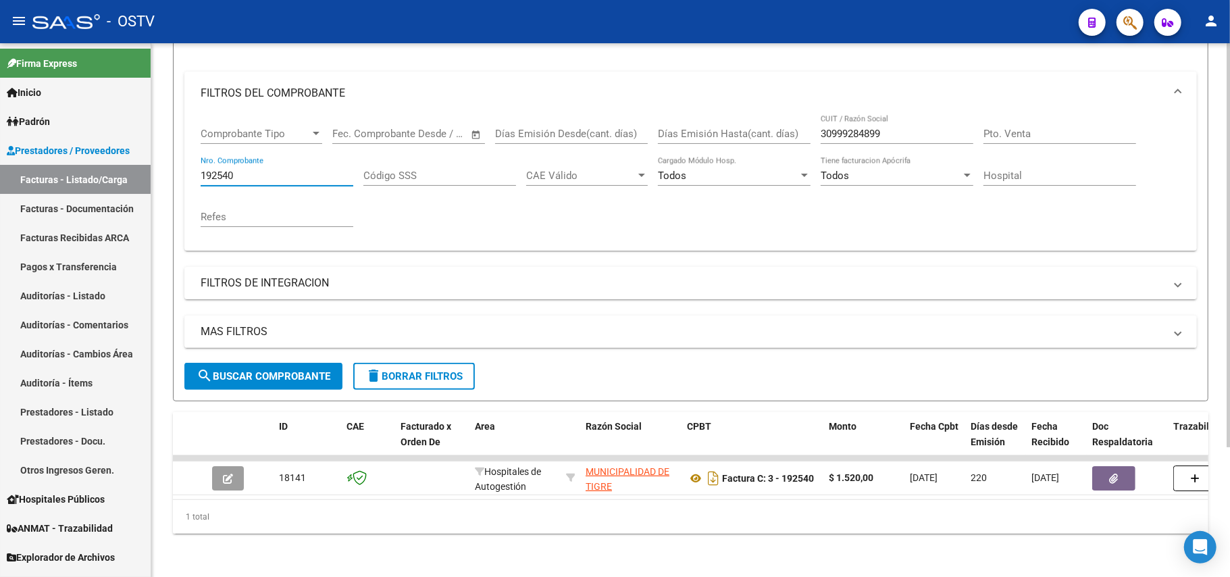
click at [245, 170] on input "192540" at bounding box center [277, 176] width 153 height 12
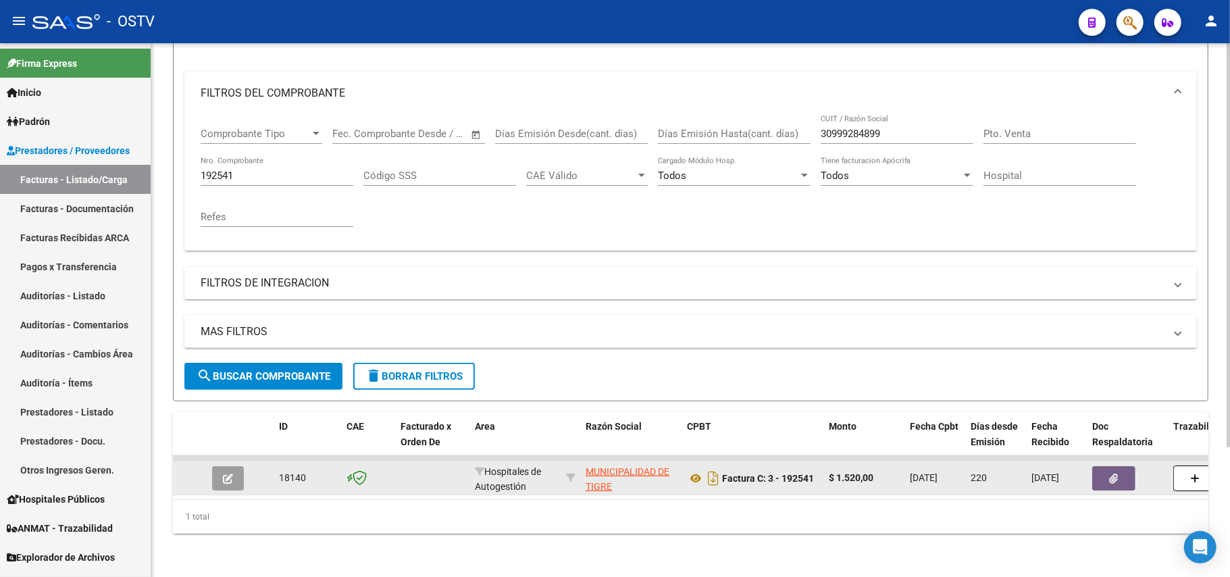
drag, startPoint x: 379, startPoint y: 481, endPoint x: 522, endPoint y: 496, distance: 144.0
click at [522, 496] on datatable-body "18140 Hospitales de Autogestión MUNICIPALIDAD DE TIGRE 30999284899 Factura C: 3…" at bounding box center [691, 477] width 1036 height 44
click at [232, 474] on icon "button" at bounding box center [228, 479] width 10 height 10
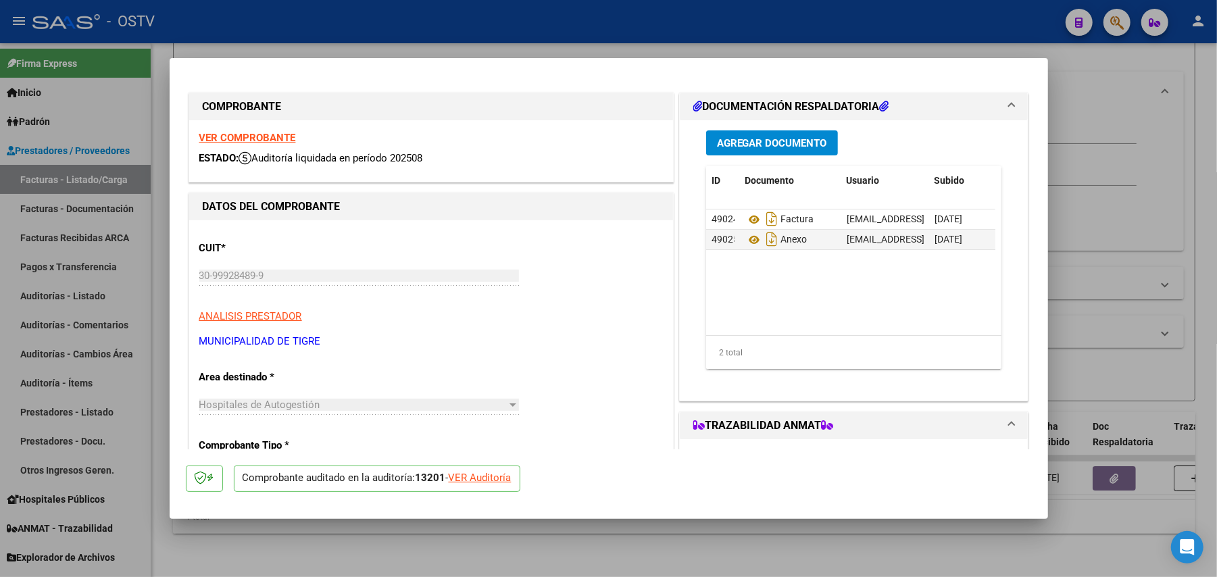
click at [832, 544] on div at bounding box center [608, 288] width 1217 height 577
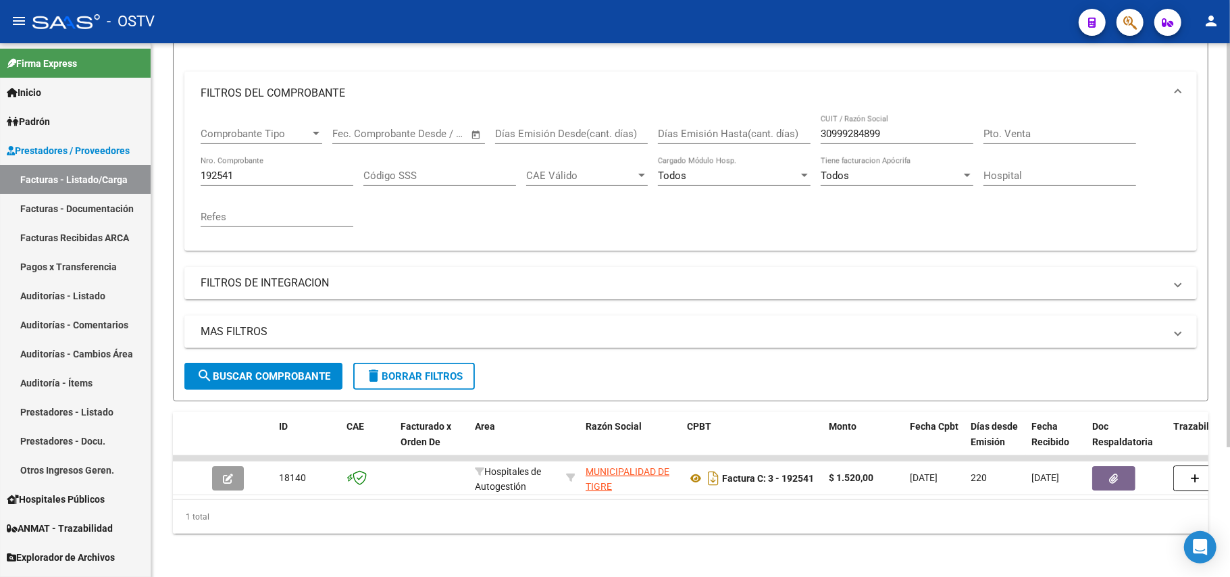
click at [832, 544] on div "Video tutorial PRESTADORES -> Listado de CPBTs Emitidos por Prestadores / Prove…" at bounding box center [690, 231] width 1079 height 692
click at [270, 169] on div "192541 Nro. Comprobante" at bounding box center [277, 171] width 153 height 29
click at [271, 170] on input "192541" at bounding box center [277, 176] width 153 height 12
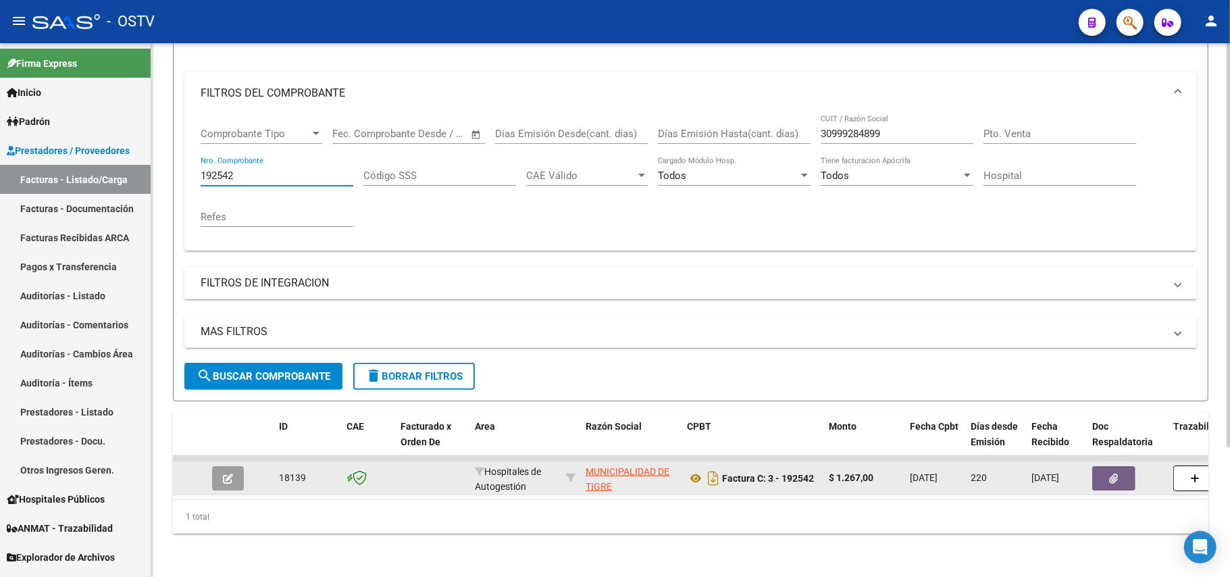
click at [226, 474] on icon "button" at bounding box center [228, 479] width 10 height 10
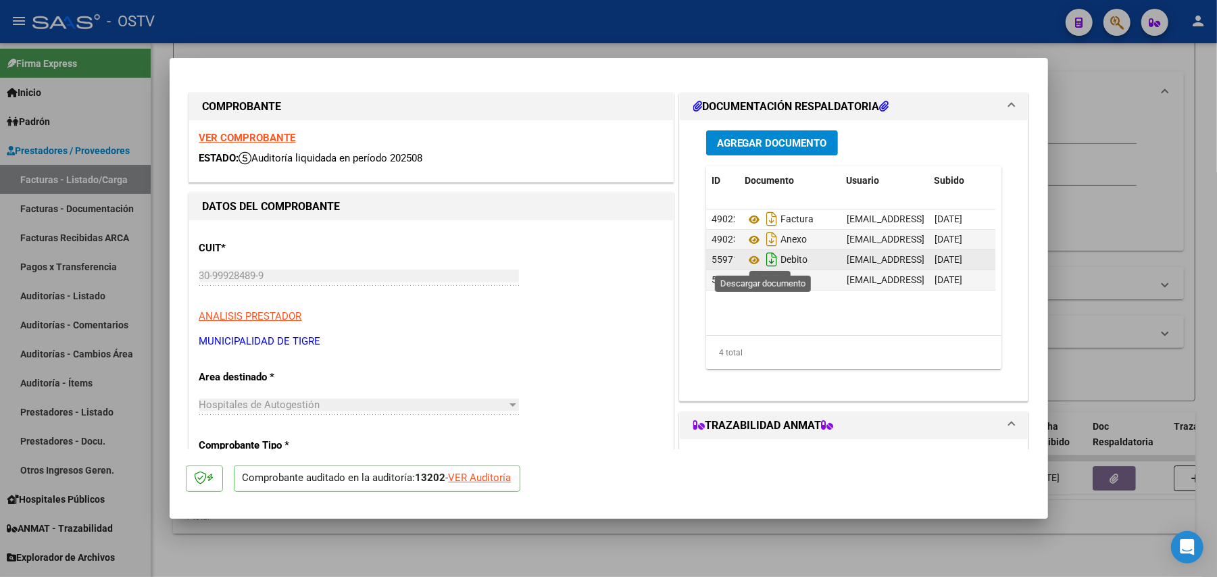
click at [763, 260] on icon "Descargar documento" at bounding box center [772, 260] width 18 height 22
click at [1194, 301] on div at bounding box center [608, 288] width 1217 height 577
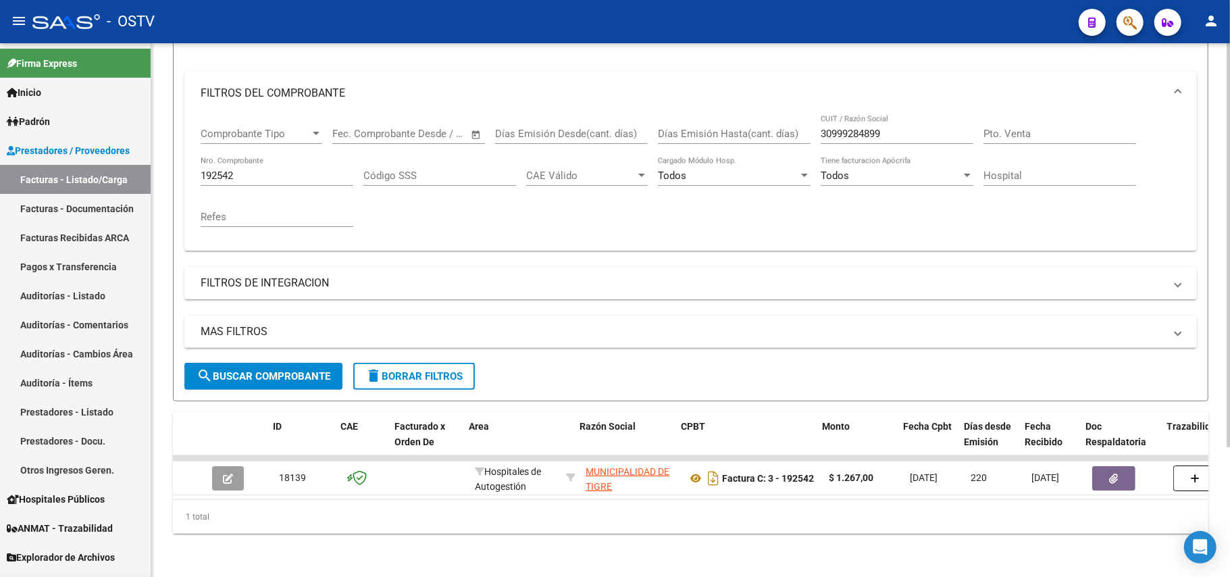
scroll to position [0, 6]
drag, startPoint x: 474, startPoint y: 484, endPoint x: 626, endPoint y: 488, distance: 151.3
click at [626, 488] on datatable-body "18139 Hospitales de Autogestión MUNICIPALIDAD DE TIGRE 30999284899 Factura C: 3…" at bounding box center [691, 477] width 1036 height 44
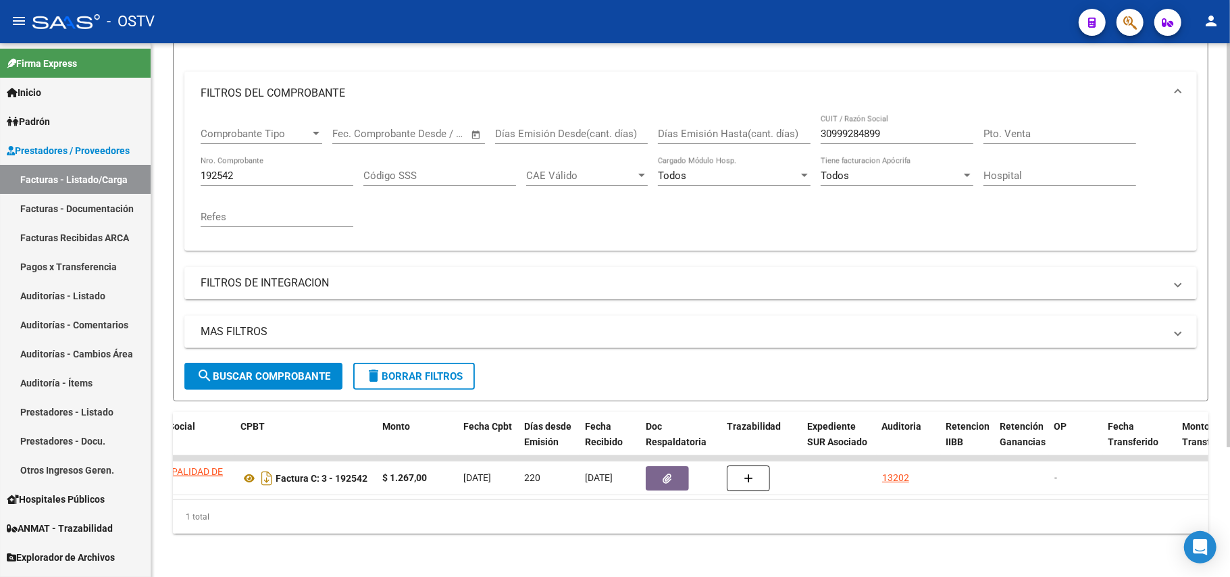
scroll to position [0, 0]
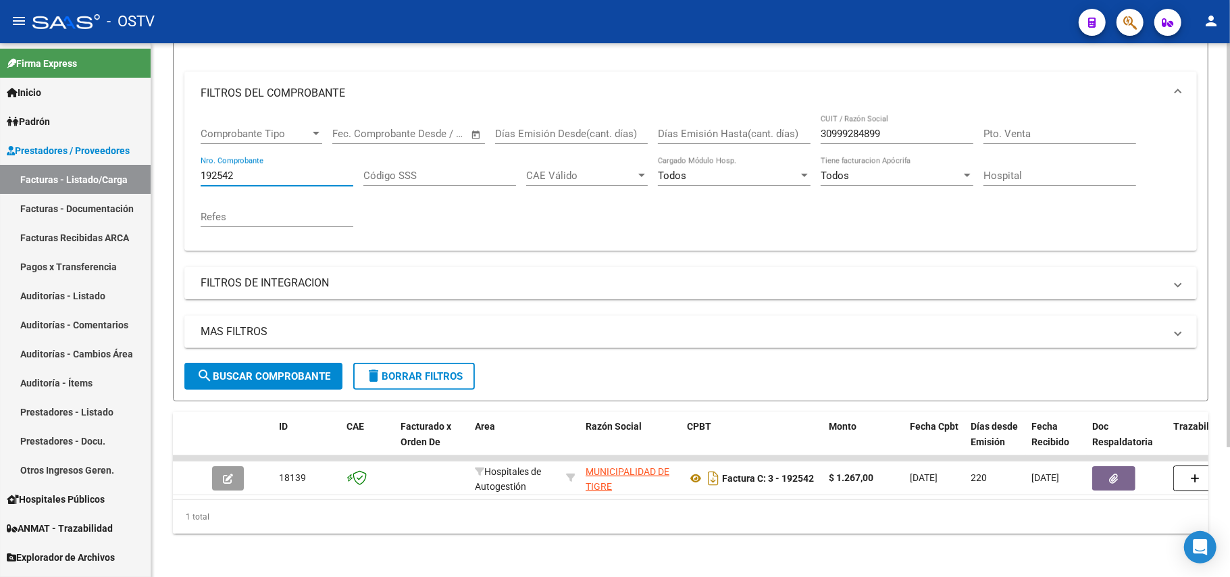
click at [301, 170] on input "192542" at bounding box center [277, 176] width 153 height 12
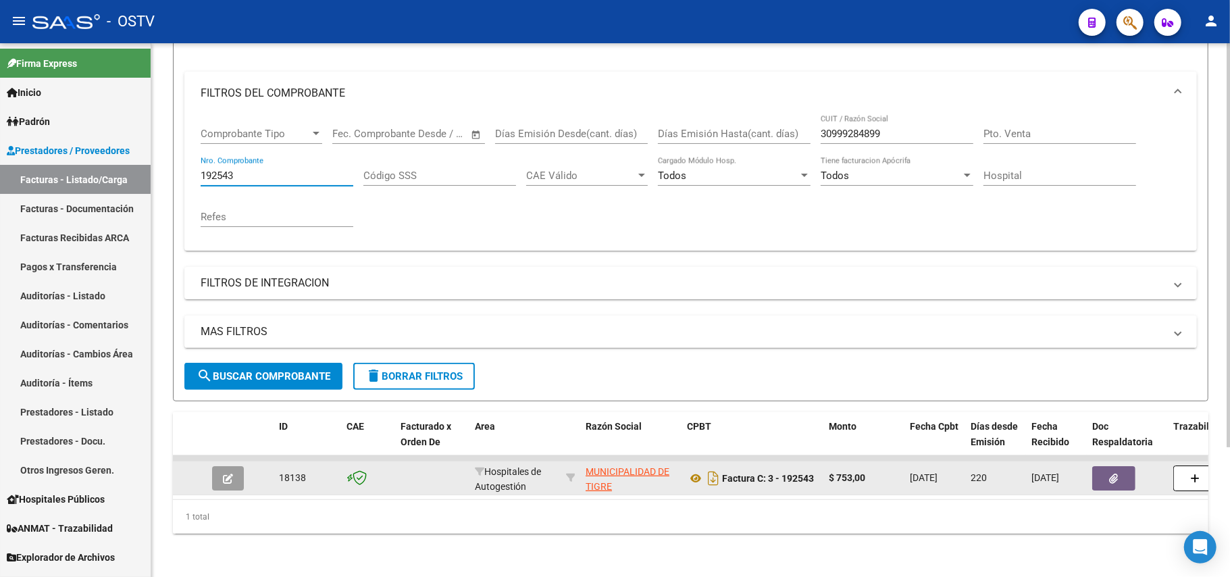
click at [219, 466] on button "button" at bounding box center [228, 478] width 32 height 24
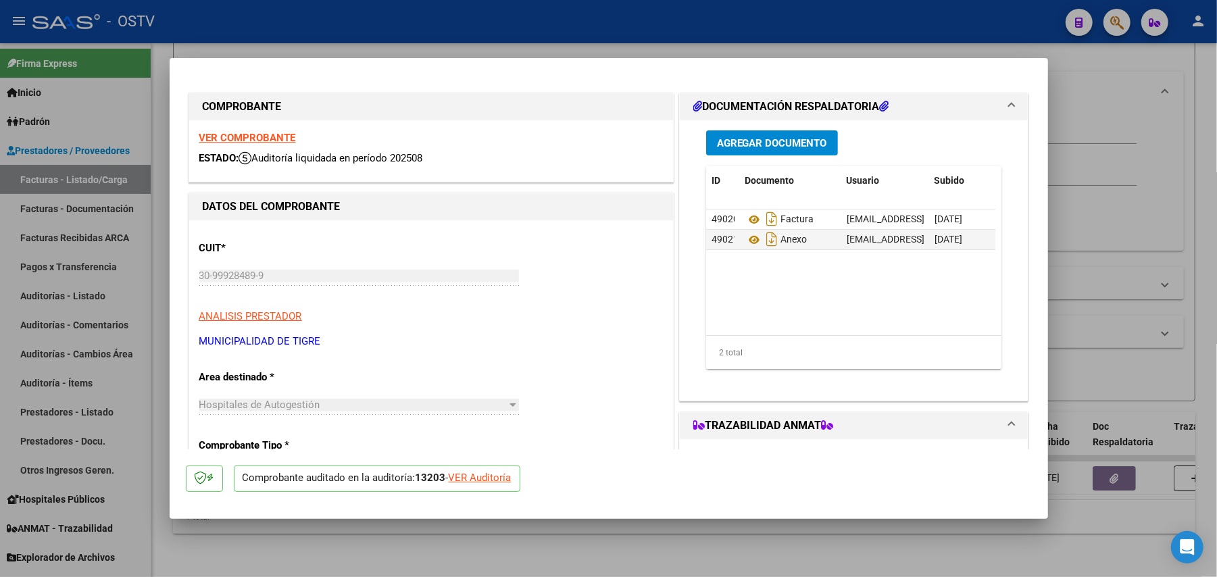
click at [1138, 282] on div at bounding box center [608, 288] width 1217 height 577
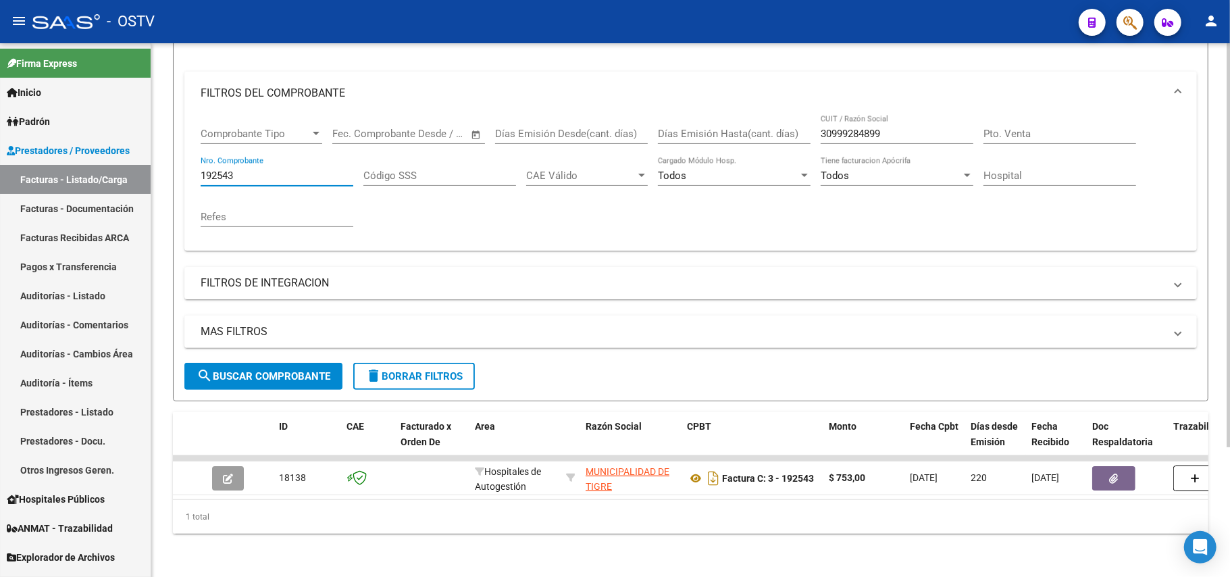
click at [279, 170] on input "192543" at bounding box center [277, 176] width 153 height 12
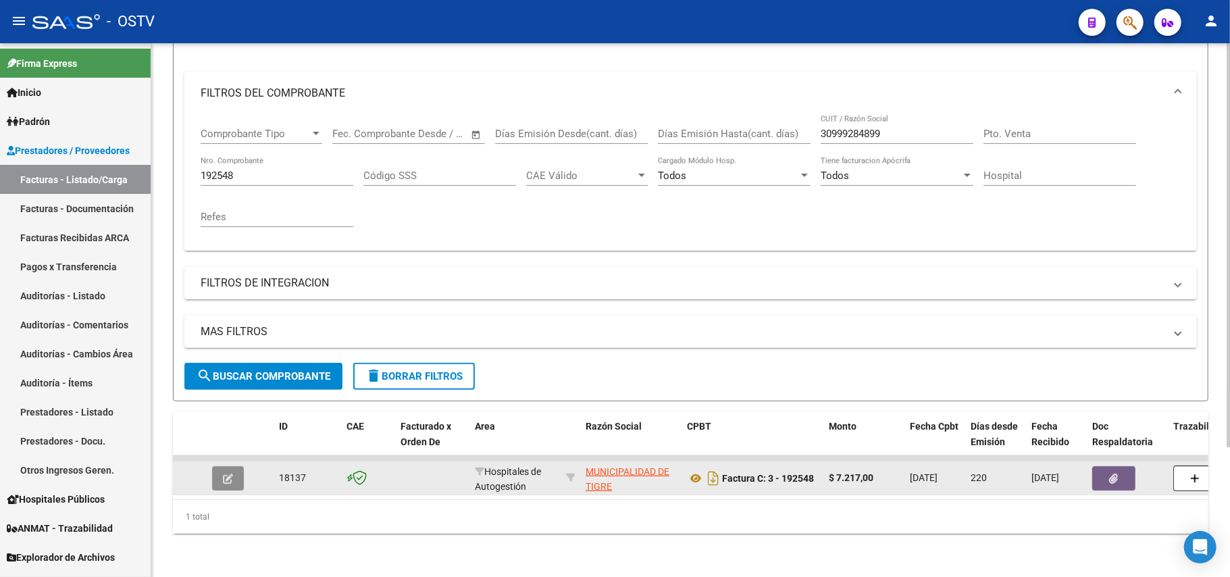
click at [217, 466] on button "button" at bounding box center [228, 478] width 32 height 24
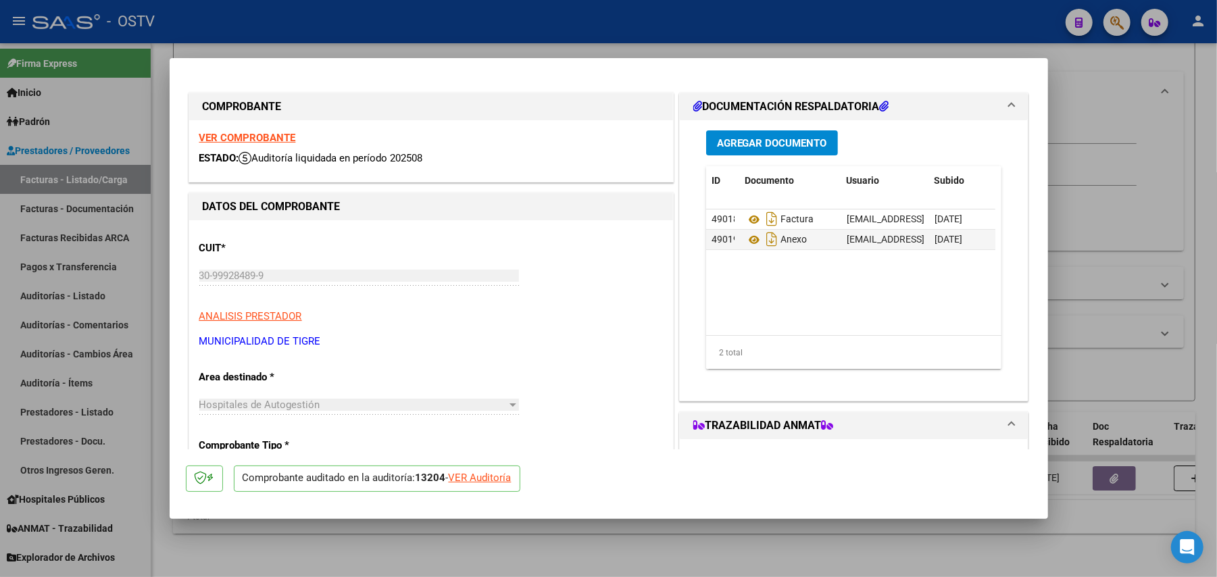
click at [149, 131] on div at bounding box center [608, 288] width 1217 height 577
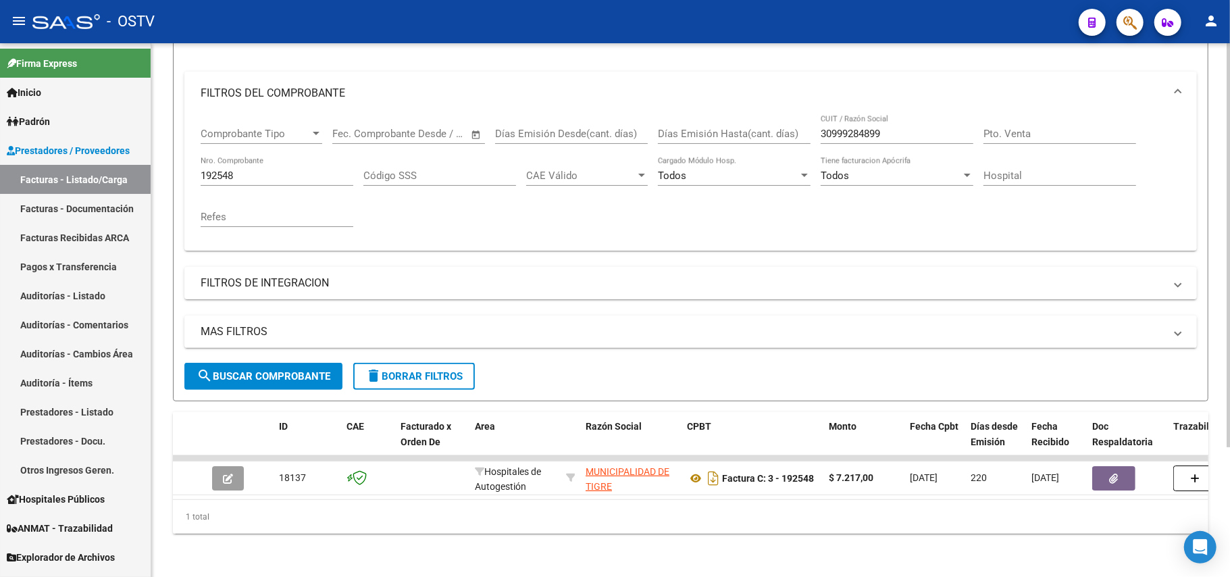
click at [230, 170] on input "192548" at bounding box center [277, 176] width 153 height 12
click at [240, 170] on input "192548" at bounding box center [277, 176] width 153 height 12
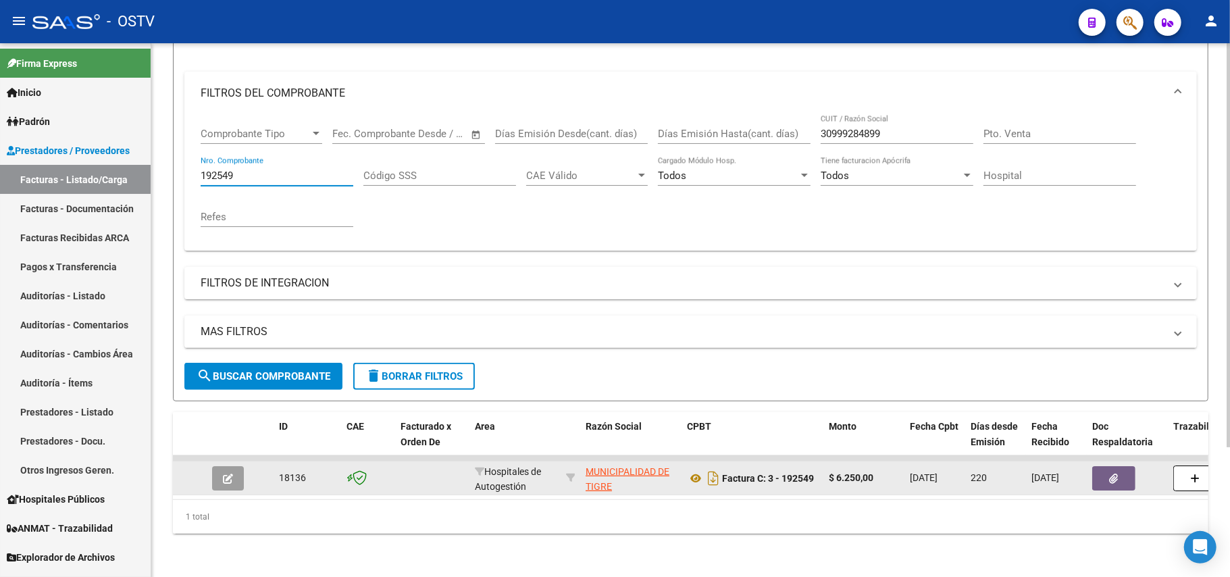
click at [233, 461] on datatable-body-cell at bounding box center [230, 477] width 47 height 33
click at [222, 469] on button "button" at bounding box center [228, 478] width 32 height 24
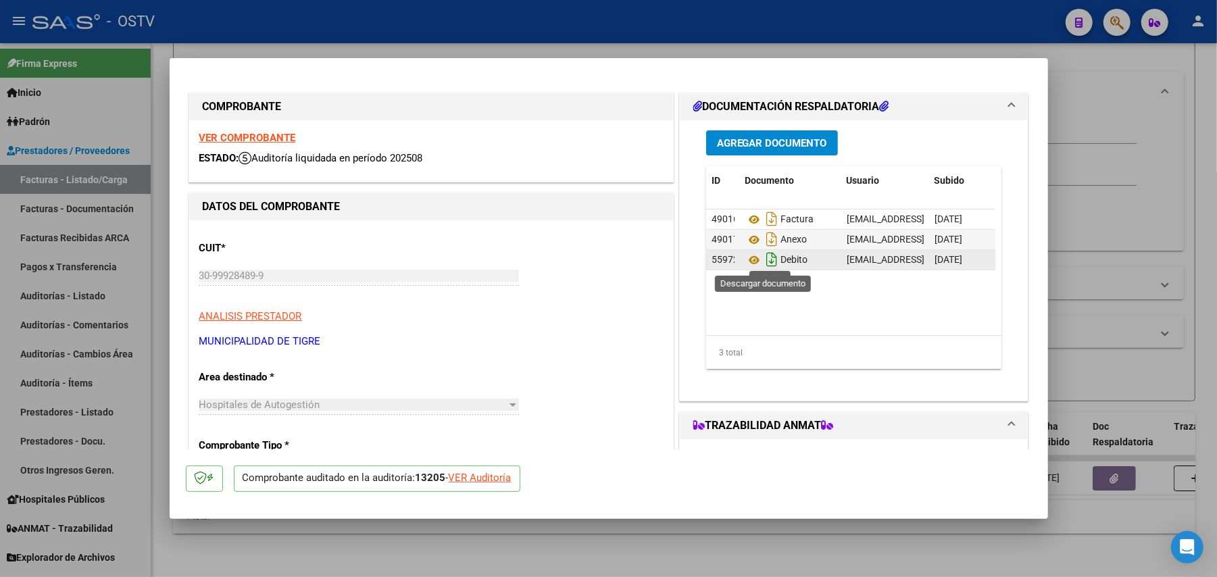
click at [763, 260] on icon "Descargar documento" at bounding box center [772, 260] width 18 height 22
click at [1057, 528] on div at bounding box center [608, 288] width 1217 height 577
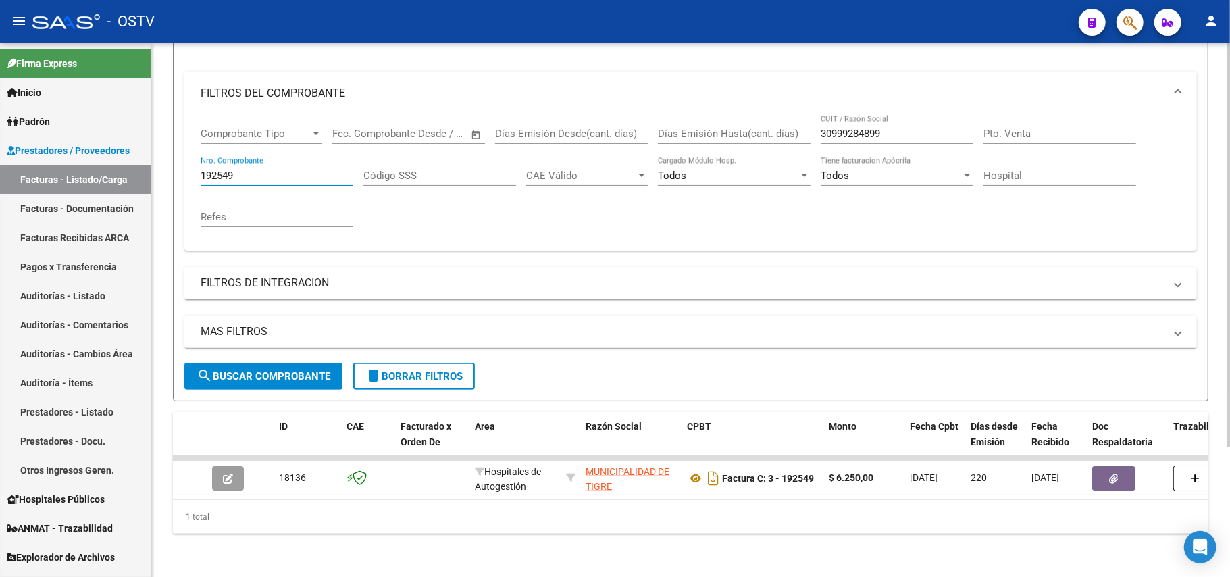
click at [298, 170] on input "192549" at bounding box center [277, 176] width 153 height 12
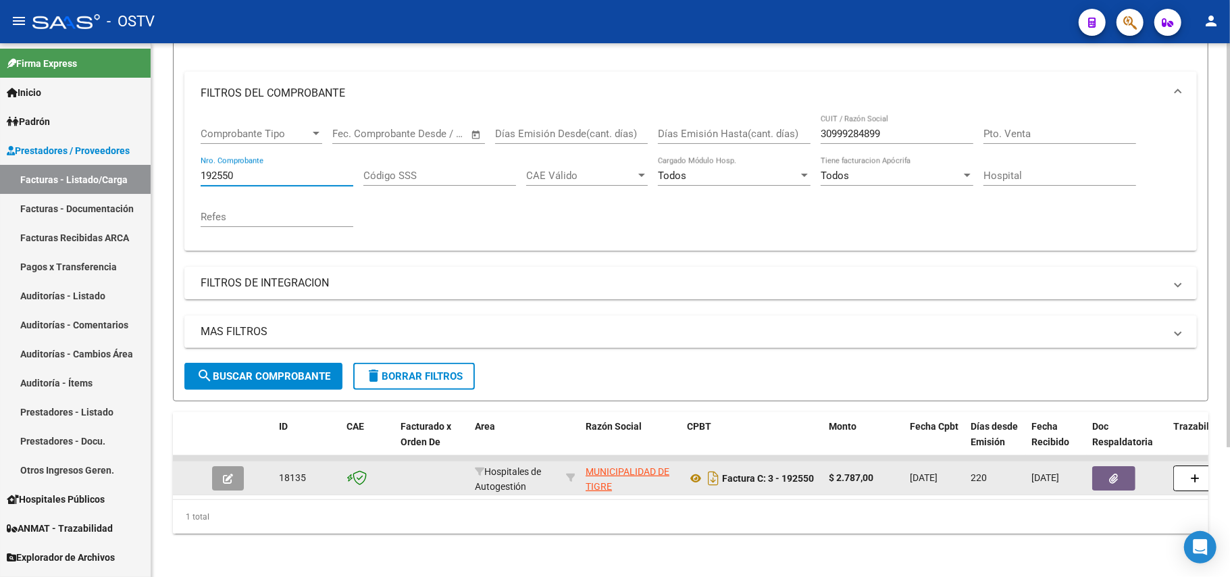
click at [230, 470] on button "button" at bounding box center [228, 478] width 32 height 24
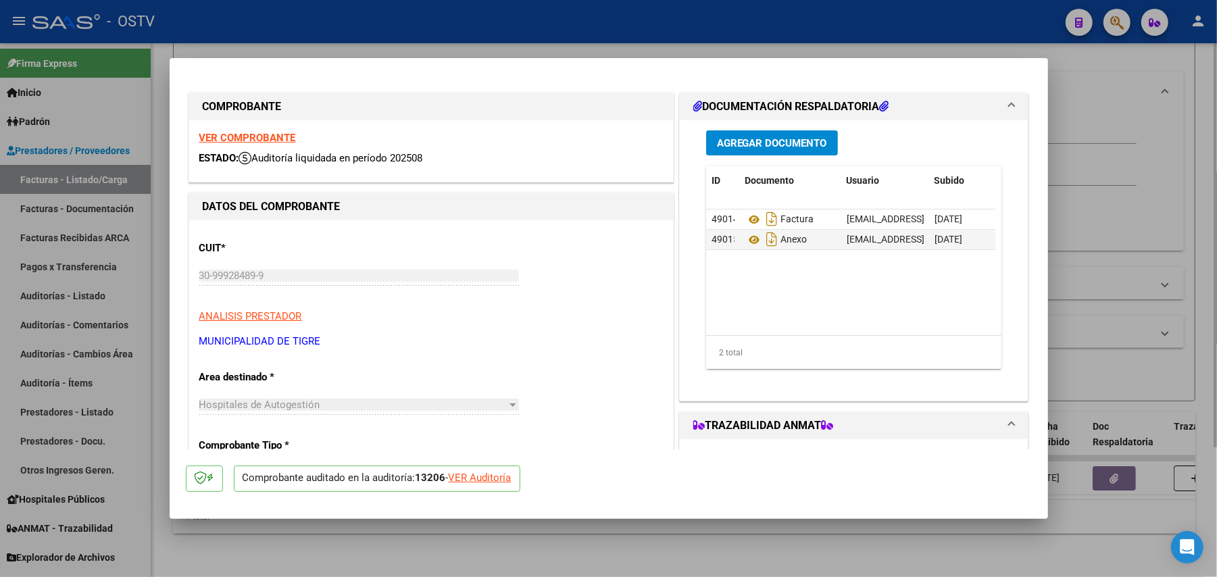
click at [1096, 257] on div at bounding box center [608, 288] width 1217 height 577
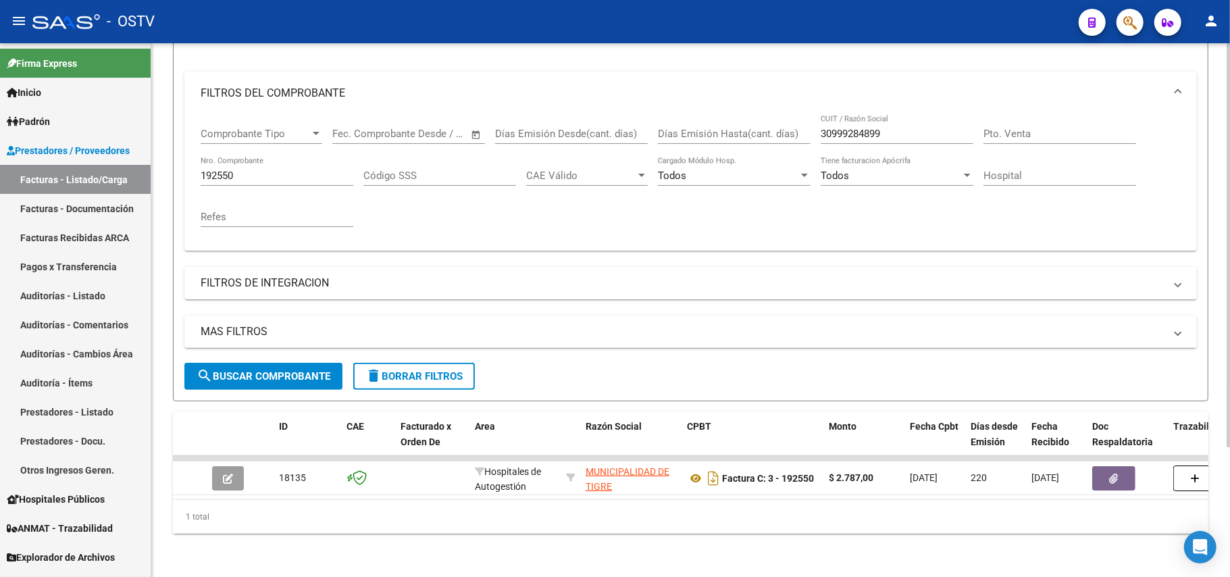
click at [257, 170] on input "192550" at bounding box center [277, 176] width 153 height 12
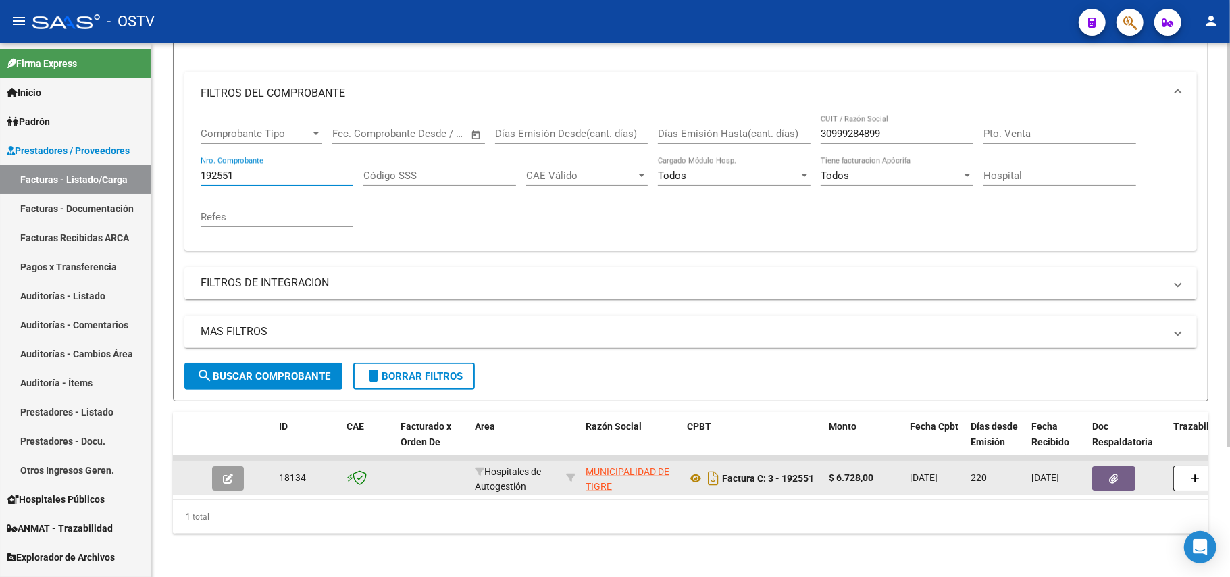
click at [236, 466] on button "button" at bounding box center [228, 478] width 32 height 24
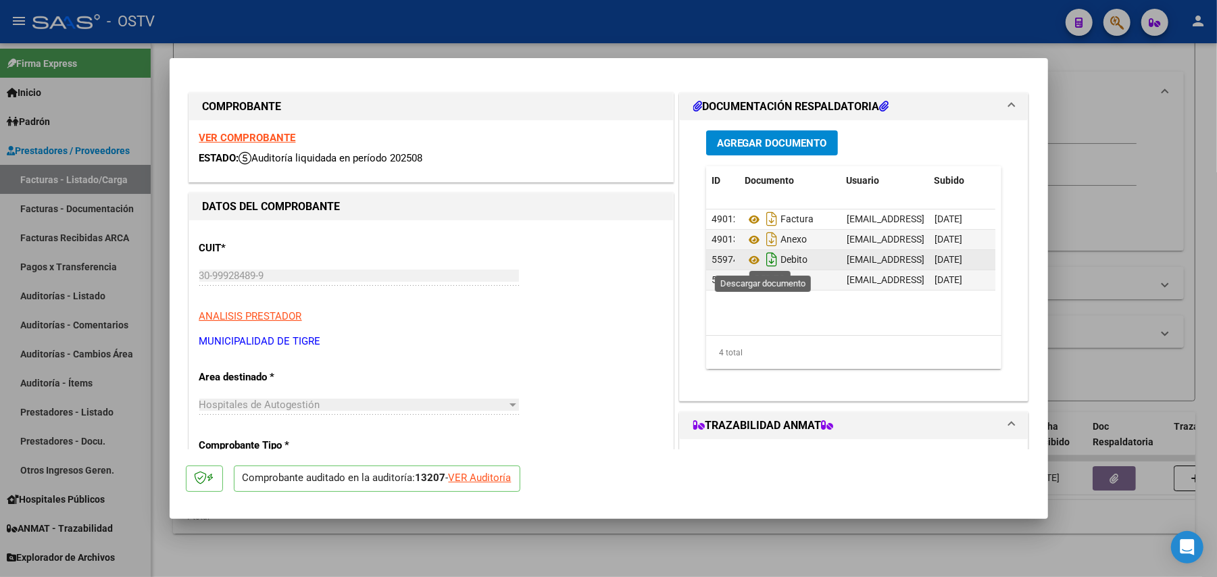
click at [765, 258] on icon "Descargar documento" at bounding box center [772, 260] width 18 height 22
click at [1133, 307] on div at bounding box center [608, 288] width 1217 height 577
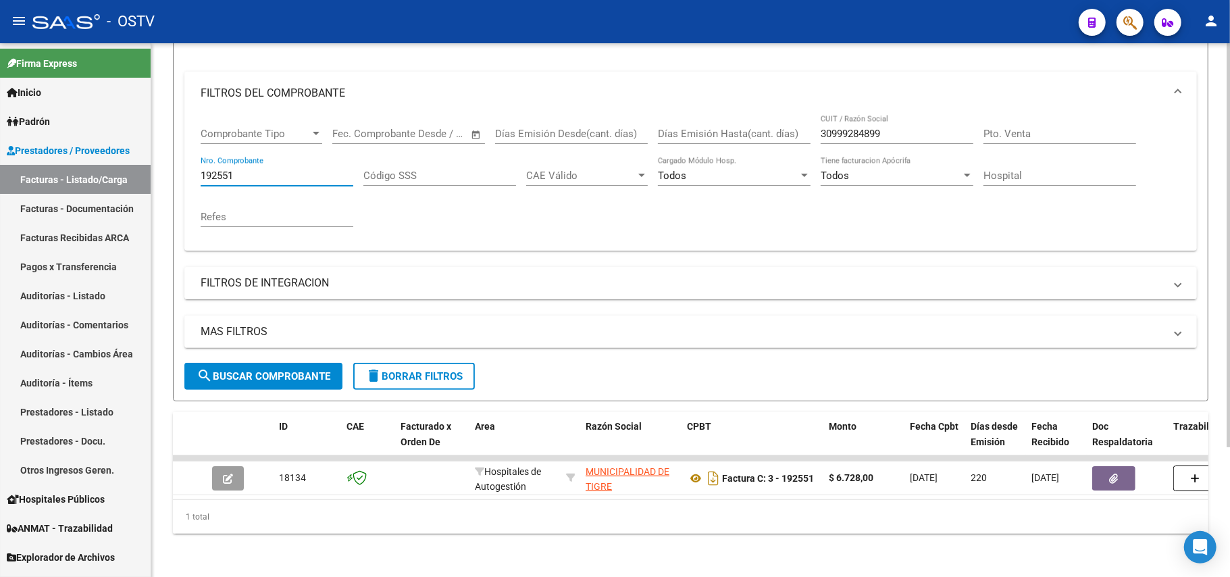
click at [311, 170] on input "192551" at bounding box center [277, 176] width 153 height 12
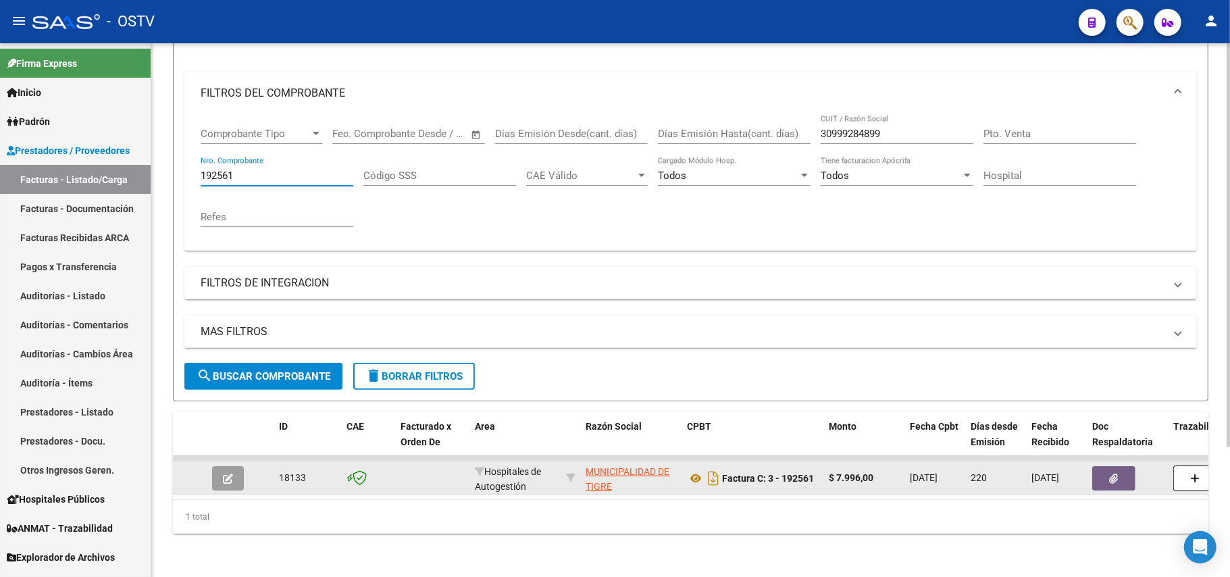
click at [236, 467] on button "button" at bounding box center [228, 478] width 32 height 24
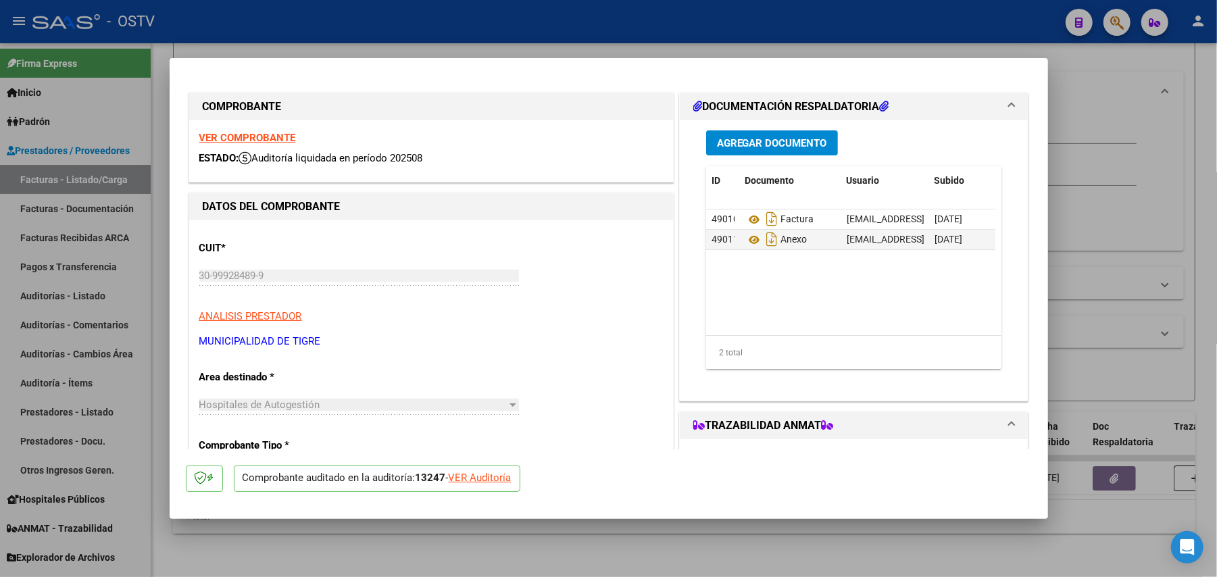
click at [1111, 274] on div at bounding box center [608, 288] width 1217 height 577
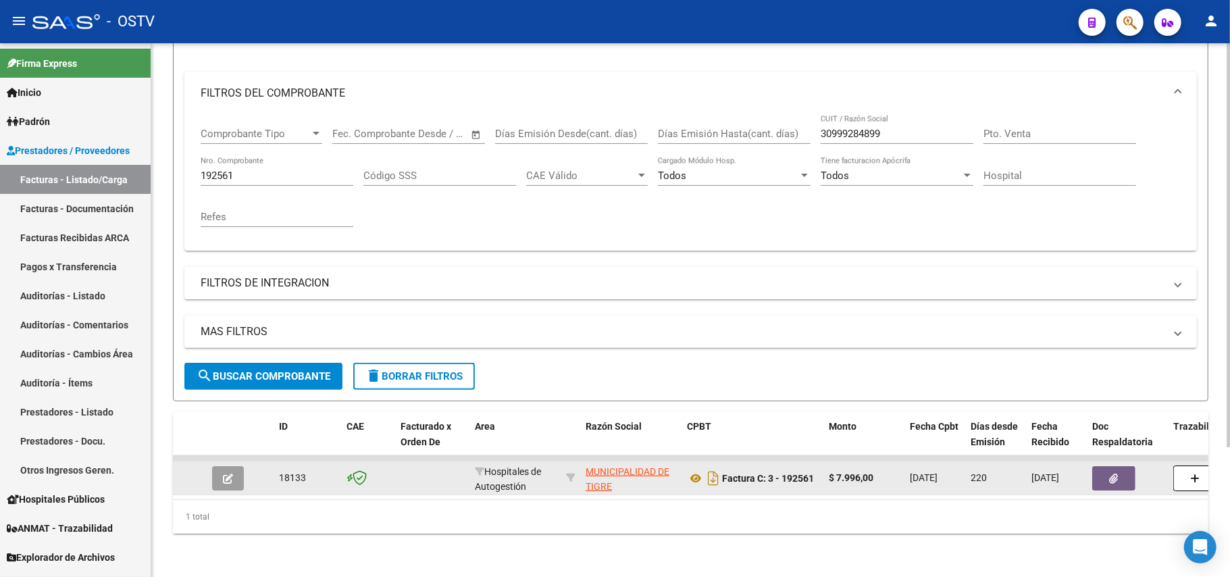
click at [220, 466] on button "button" at bounding box center [228, 478] width 32 height 24
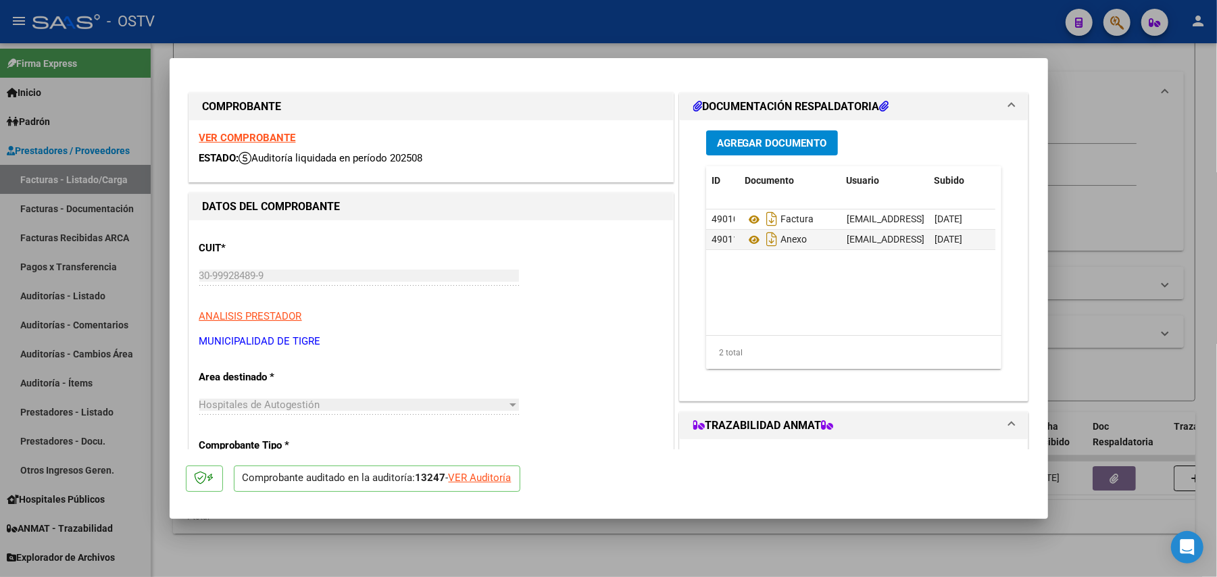
click at [990, 551] on div at bounding box center [608, 288] width 1217 height 577
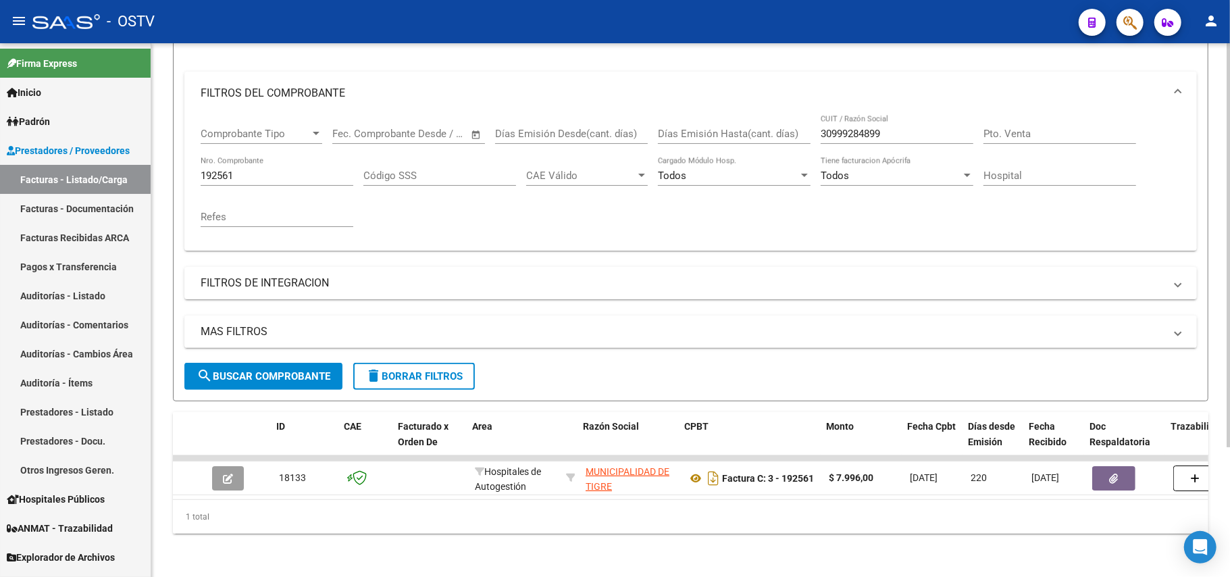
scroll to position [0, 406]
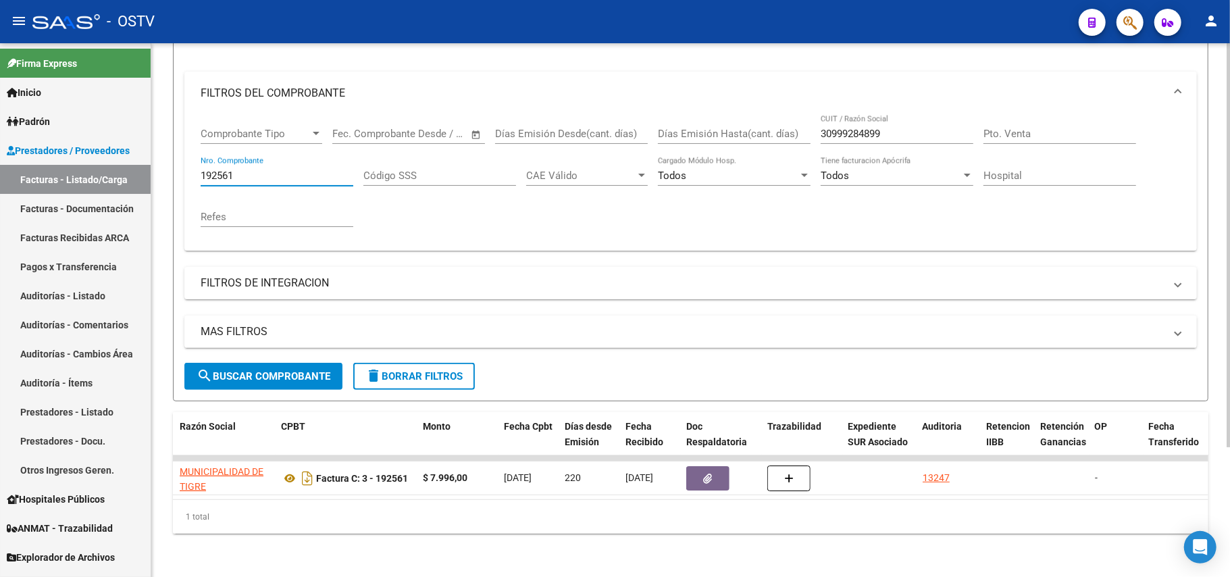
click at [313, 170] on input "192561" at bounding box center [277, 176] width 153 height 12
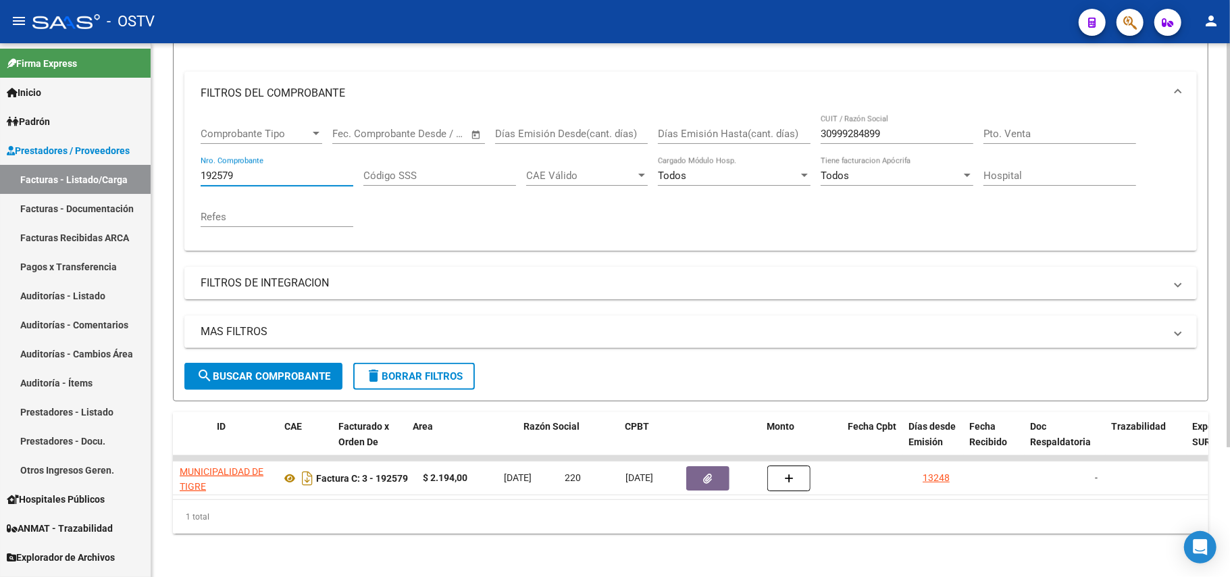
scroll to position [0, 0]
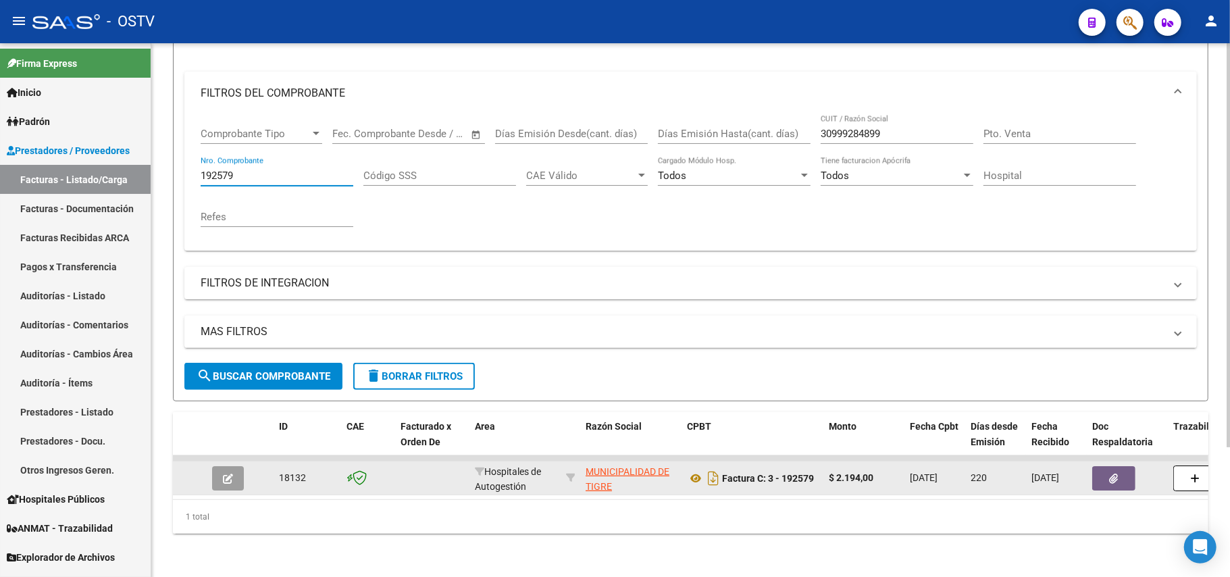
click at [227, 471] on button "button" at bounding box center [228, 478] width 32 height 24
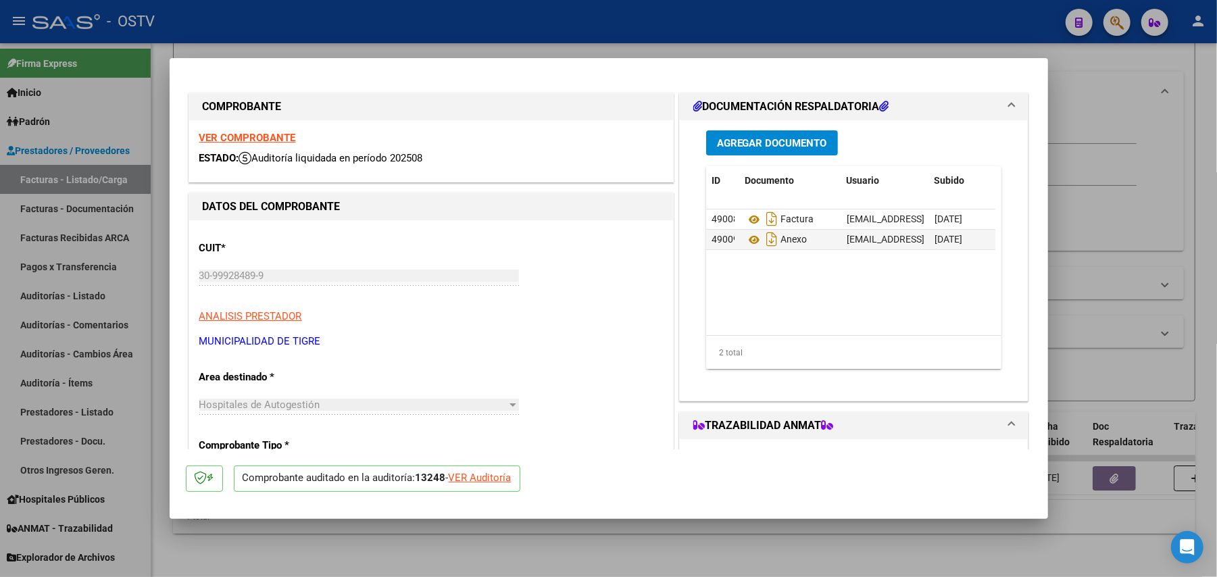
click at [1142, 374] on div at bounding box center [608, 288] width 1217 height 577
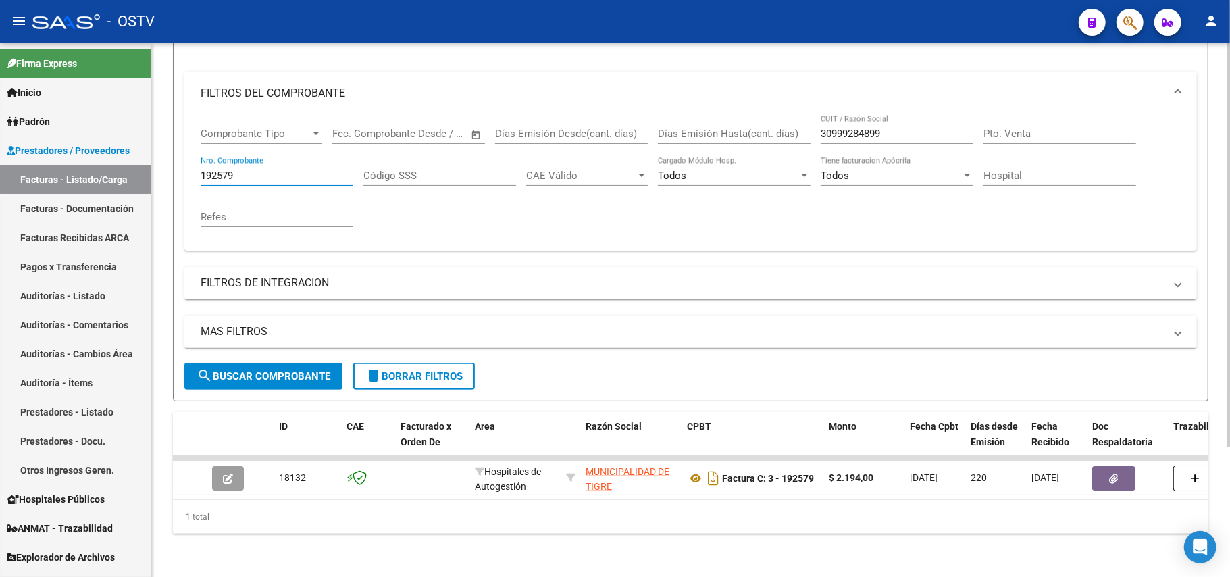
click at [273, 170] on input "192579" at bounding box center [277, 176] width 153 height 12
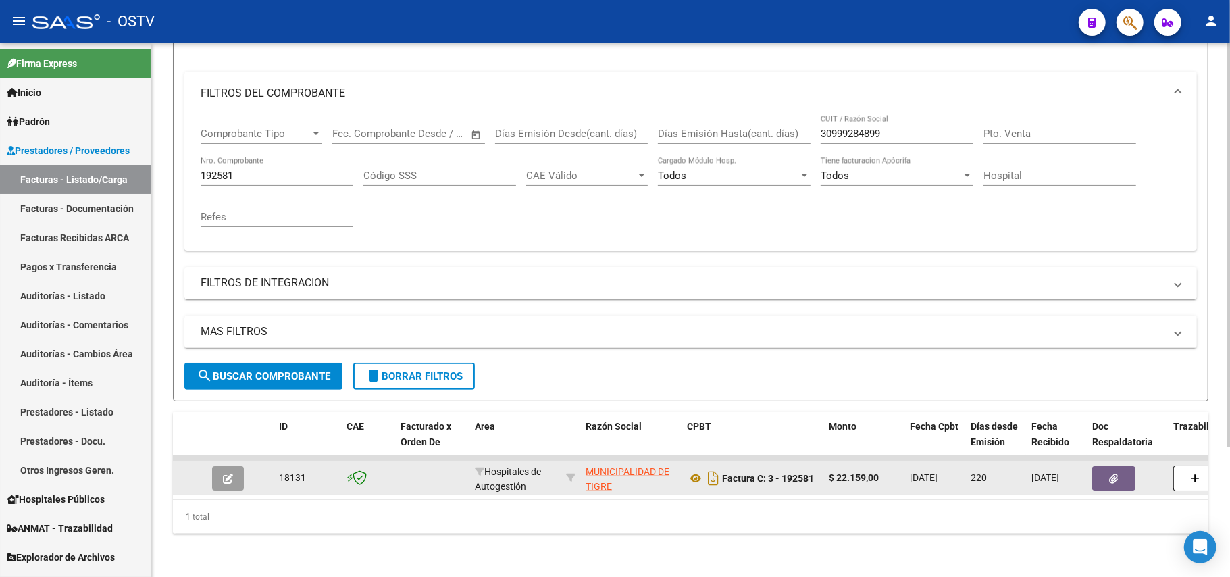
drag, startPoint x: 257, startPoint y: 481, endPoint x: 303, endPoint y: 487, distance: 45.7
click at [303, 487] on datatable-body "18131 Hospitales de Autogestión MUNICIPALIDAD DE TIGRE 30999284899 Factura C: 3…" at bounding box center [691, 477] width 1036 height 44
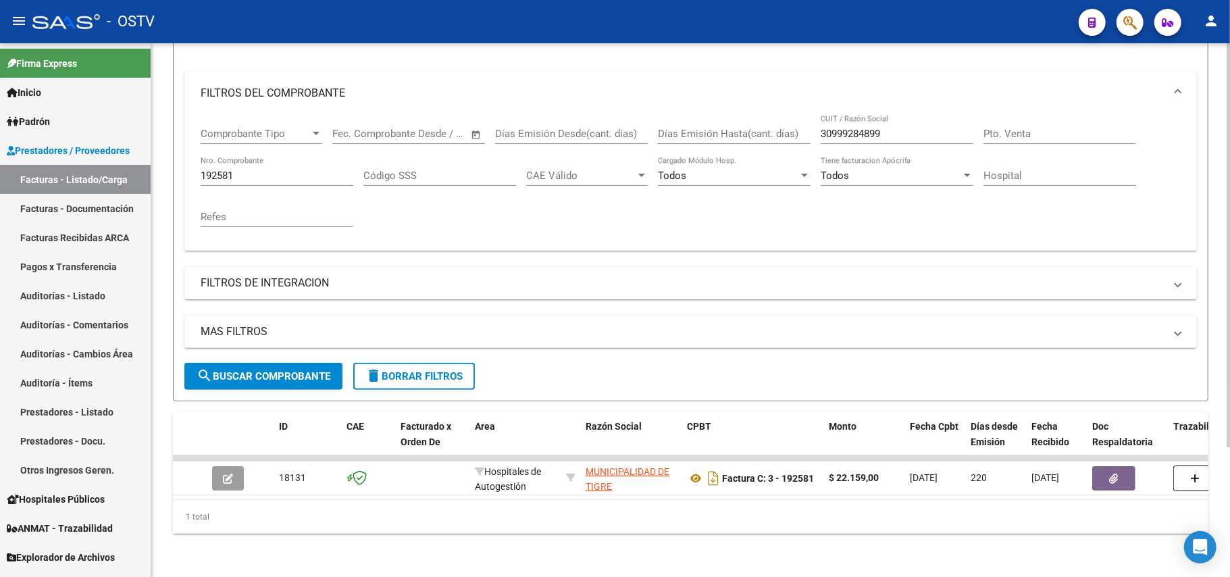
click at [301, 514] on div "1 total" at bounding box center [691, 517] width 1036 height 34
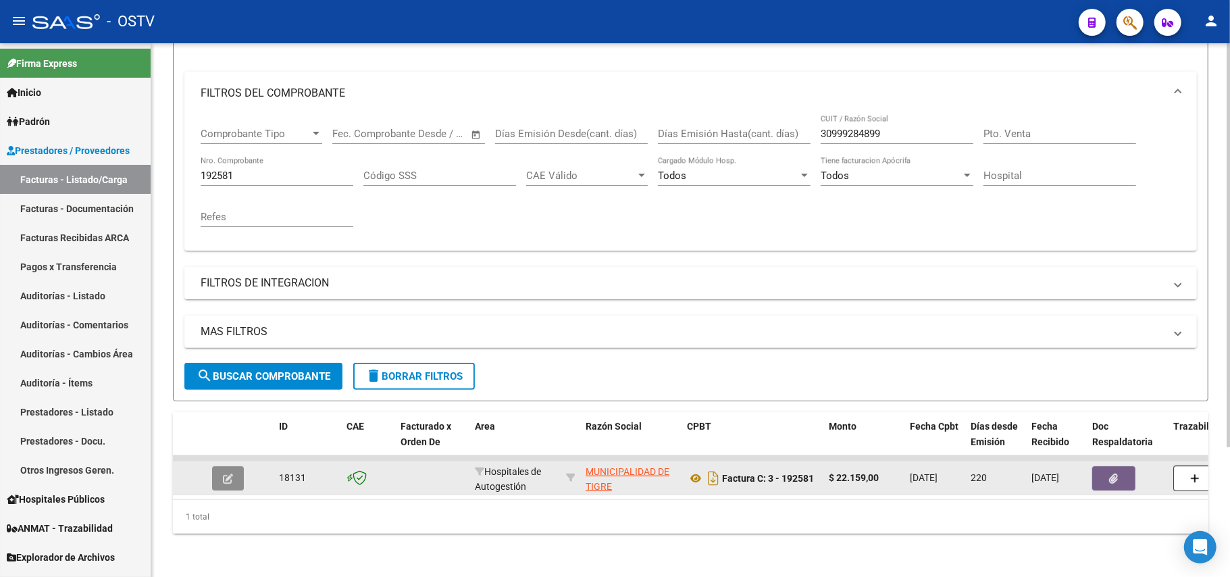
click at [222, 466] on button "button" at bounding box center [228, 478] width 32 height 24
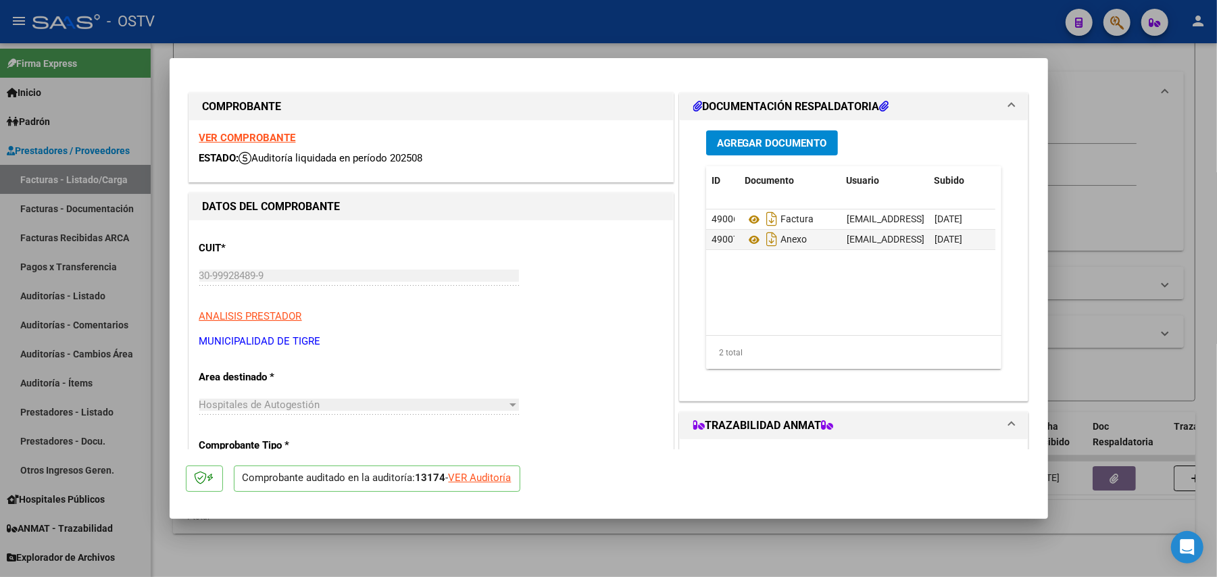
click at [1142, 286] on div at bounding box center [608, 288] width 1217 height 577
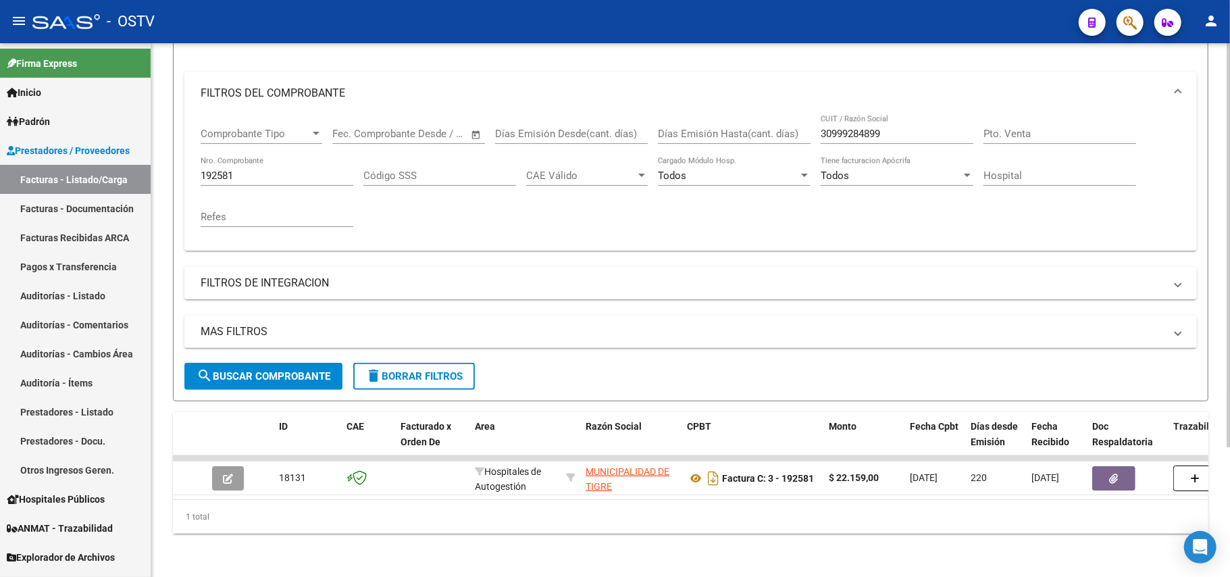
click at [263, 157] on div "192581 Nro. Comprobante" at bounding box center [277, 171] width 153 height 29
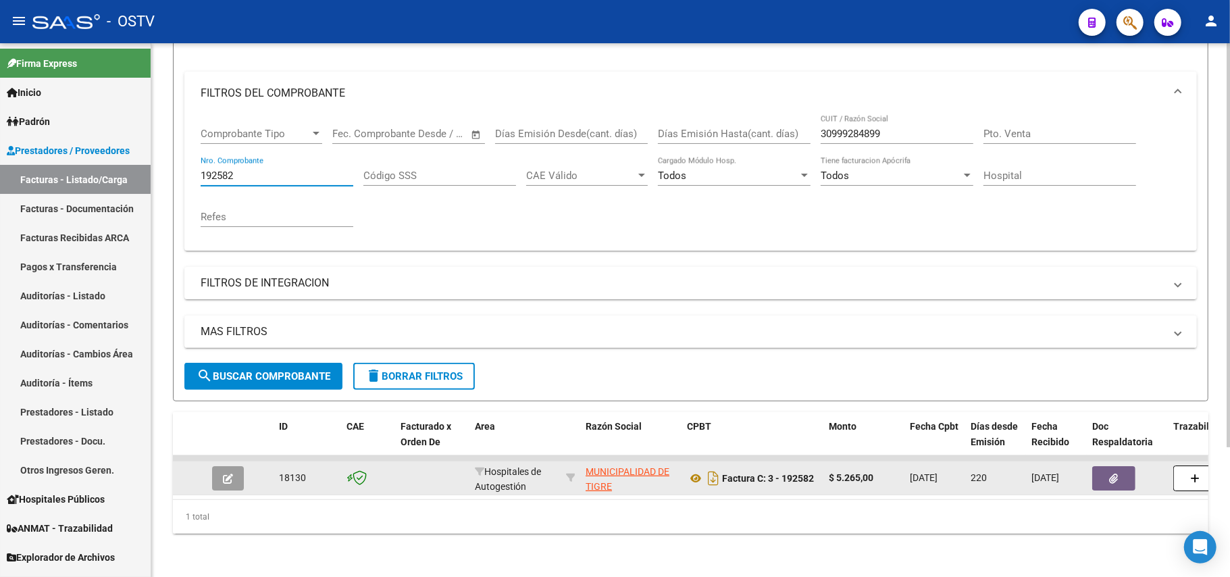
click at [220, 466] on button "button" at bounding box center [228, 478] width 32 height 24
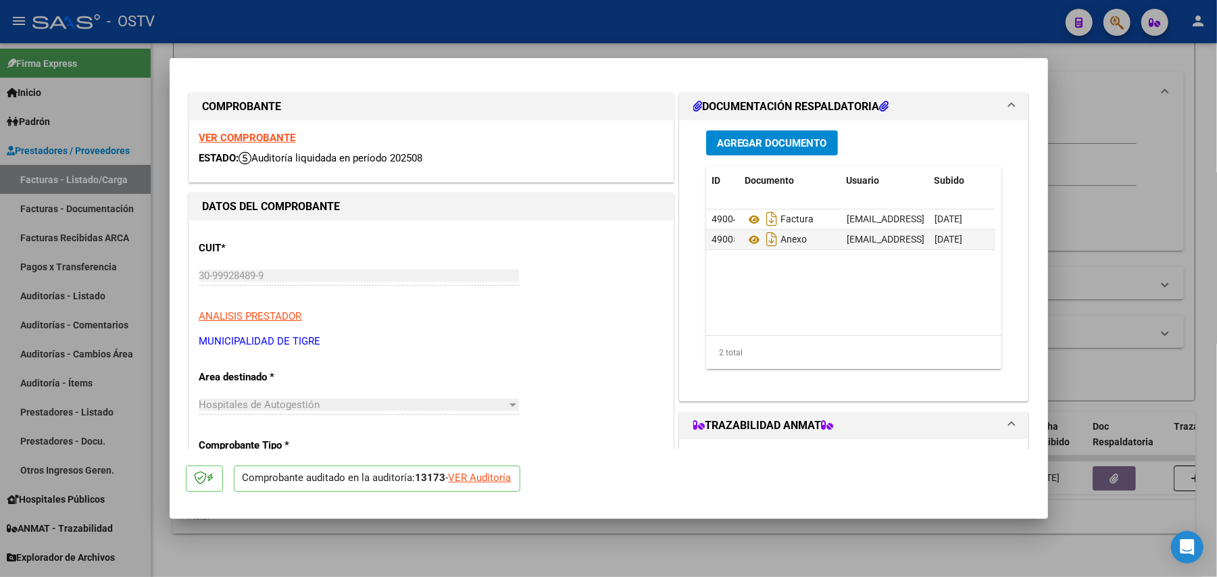
click at [1131, 242] on div at bounding box center [608, 288] width 1217 height 577
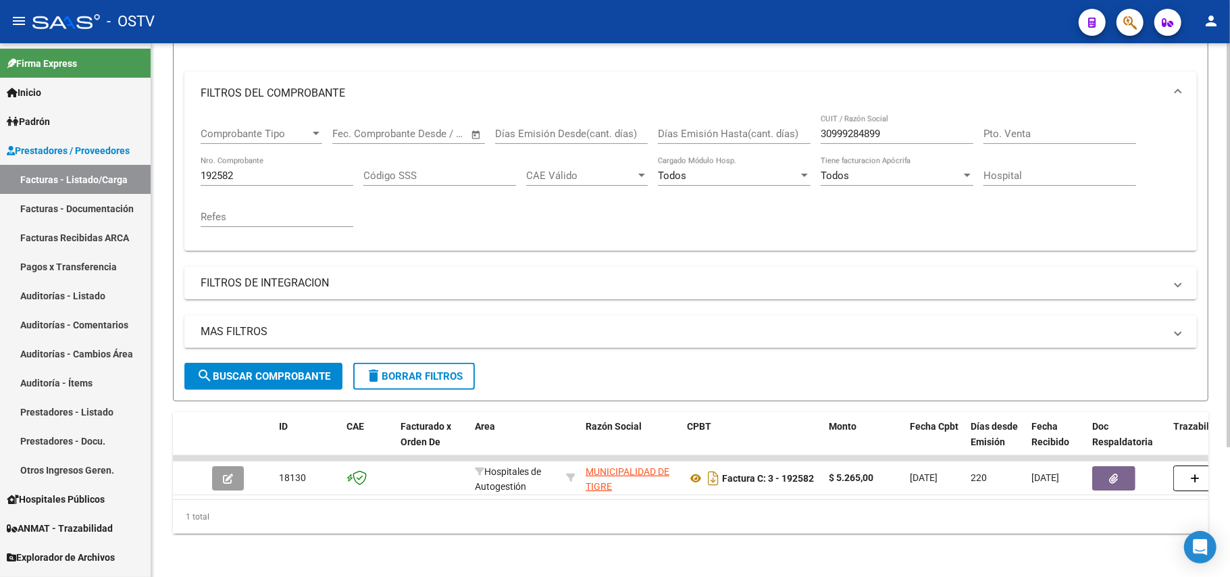
drag, startPoint x: 340, startPoint y: 151, endPoint x: 332, endPoint y: 158, distance: 10.6
click at [338, 157] on div "192582 Nro. Comprobante" at bounding box center [277, 171] width 153 height 29
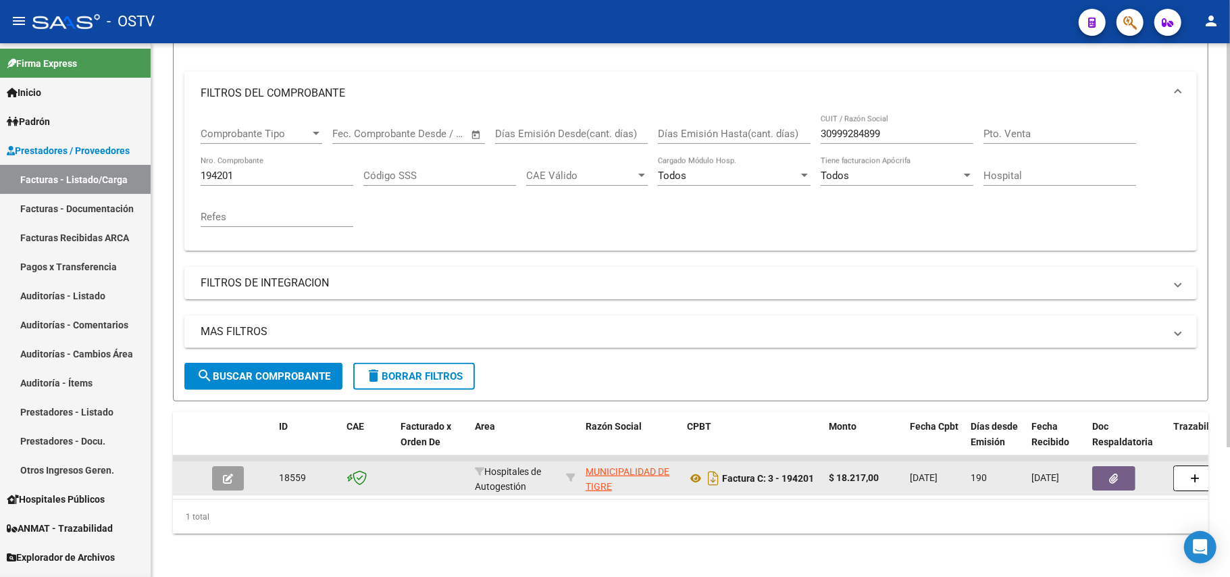
click at [195, 461] on datatable-body-cell at bounding box center [190, 477] width 34 height 33
click at [218, 466] on button "button" at bounding box center [228, 478] width 32 height 24
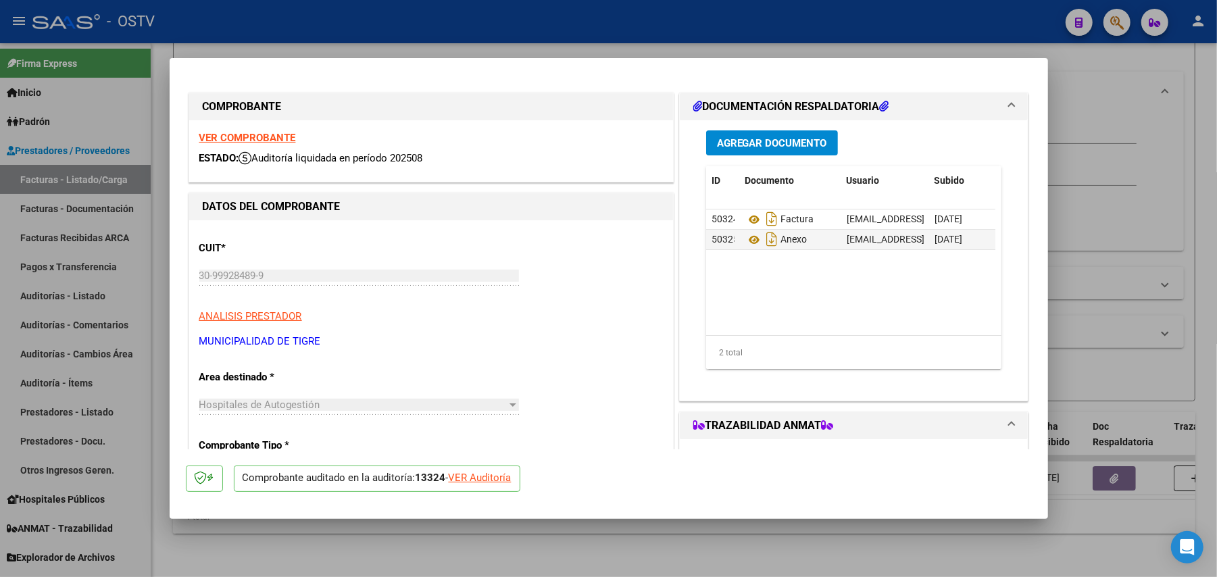
click at [1106, 230] on div at bounding box center [608, 288] width 1217 height 577
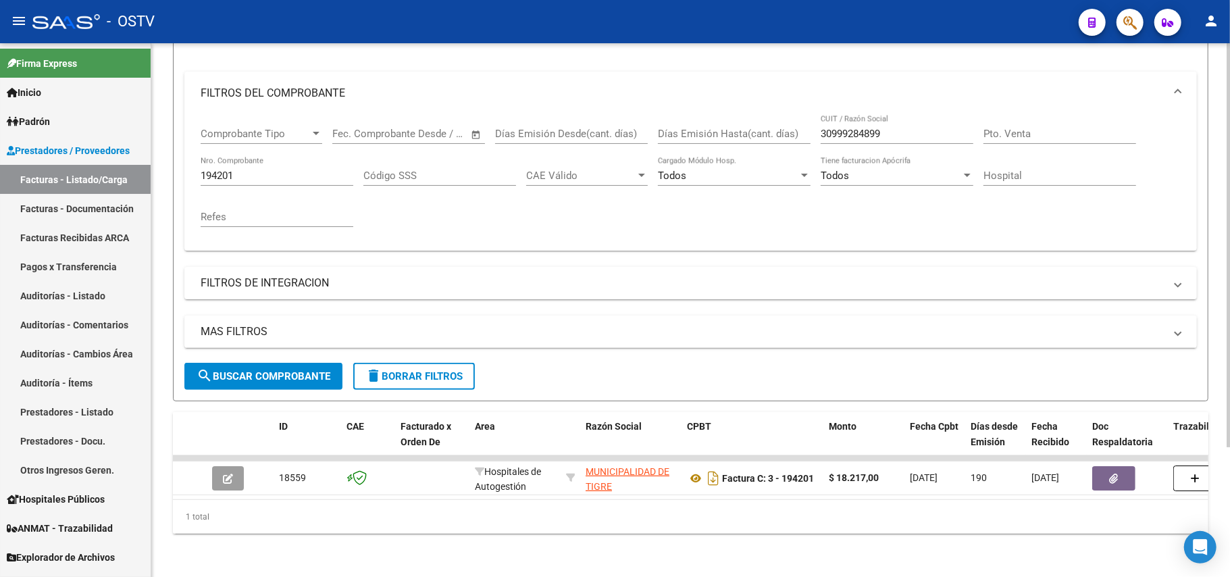
click at [285, 170] on input "194201" at bounding box center [277, 176] width 153 height 12
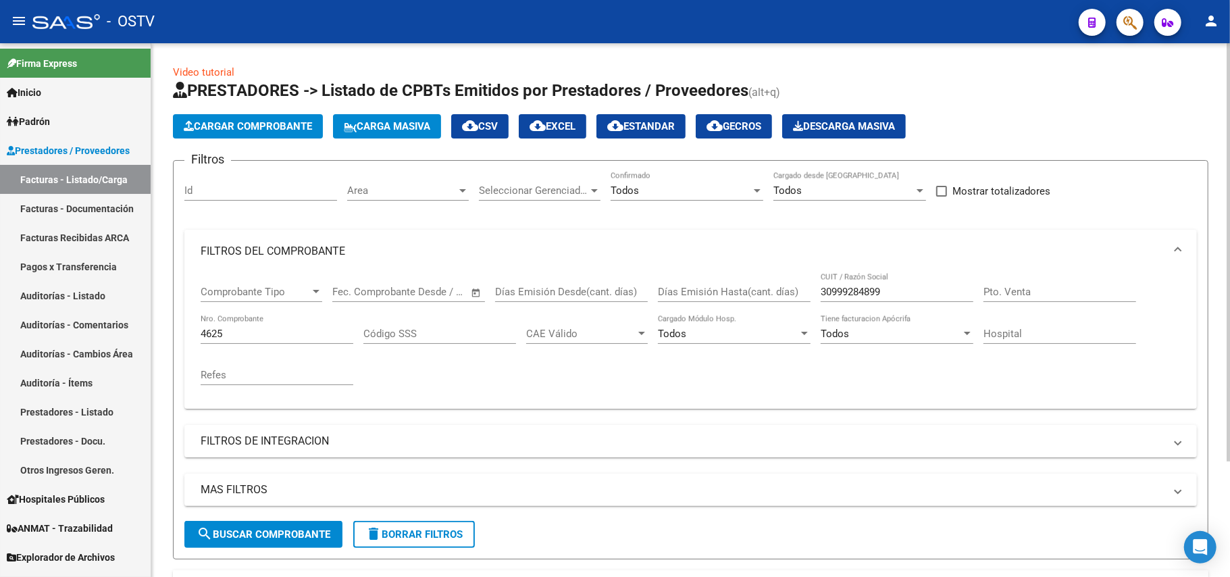
drag, startPoint x: 923, startPoint y: 284, endPoint x: 519, endPoint y: 278, distance: 403.3
click at [519, 278] on div "Comprobante Tipo Comprobante Tipo Fecha inicio – Fecha fin Fec. Comprobante Des…" at bounding box center [691, 335] width 980 height 125
click at [871, 287] on input "30999284899" at bounding box center [897, 292] width 153 height 12
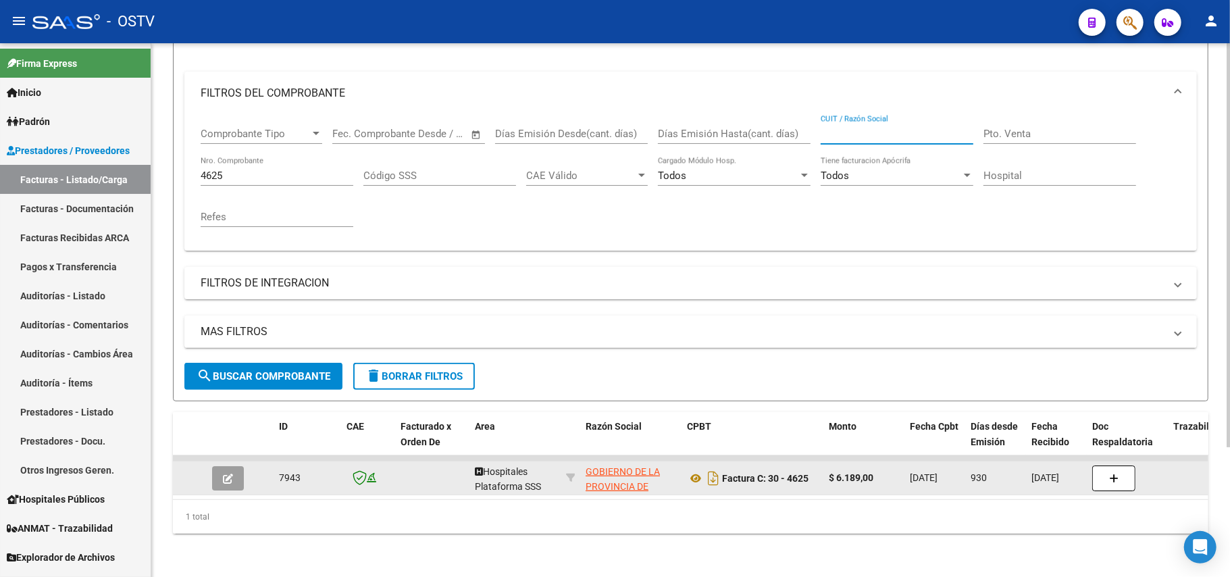
click at [238, 466] on button "button" at bounding box center [228, 478] width 32 height 24
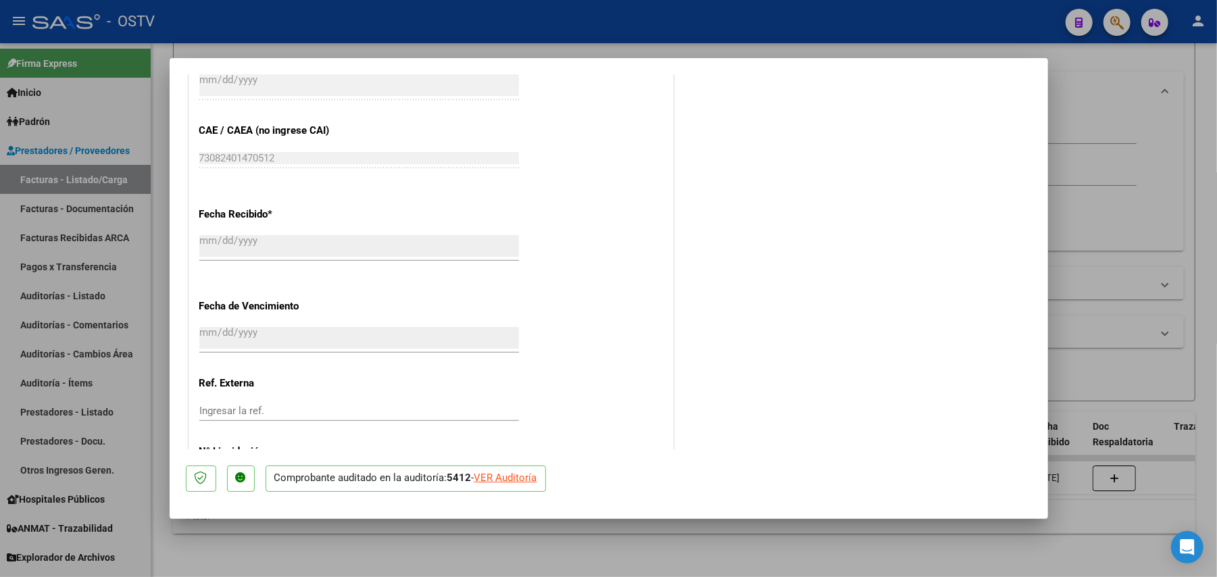
scroll to position [732, 0]
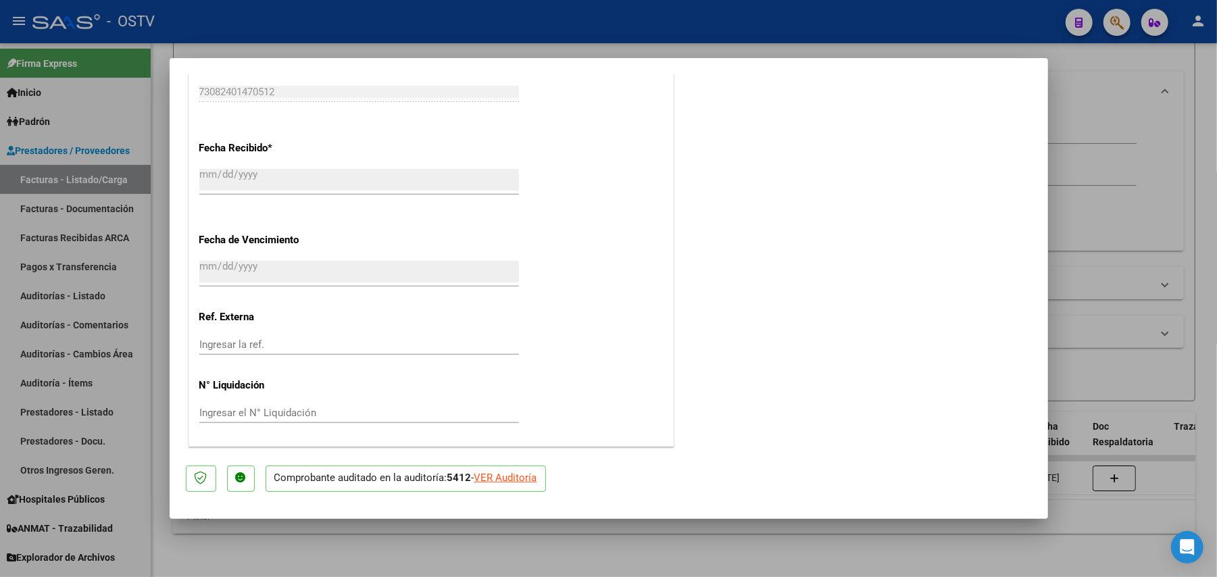
click at [511, 479] on div "VER Auditoría" at bounding box center [505, 478] width 63 height 16
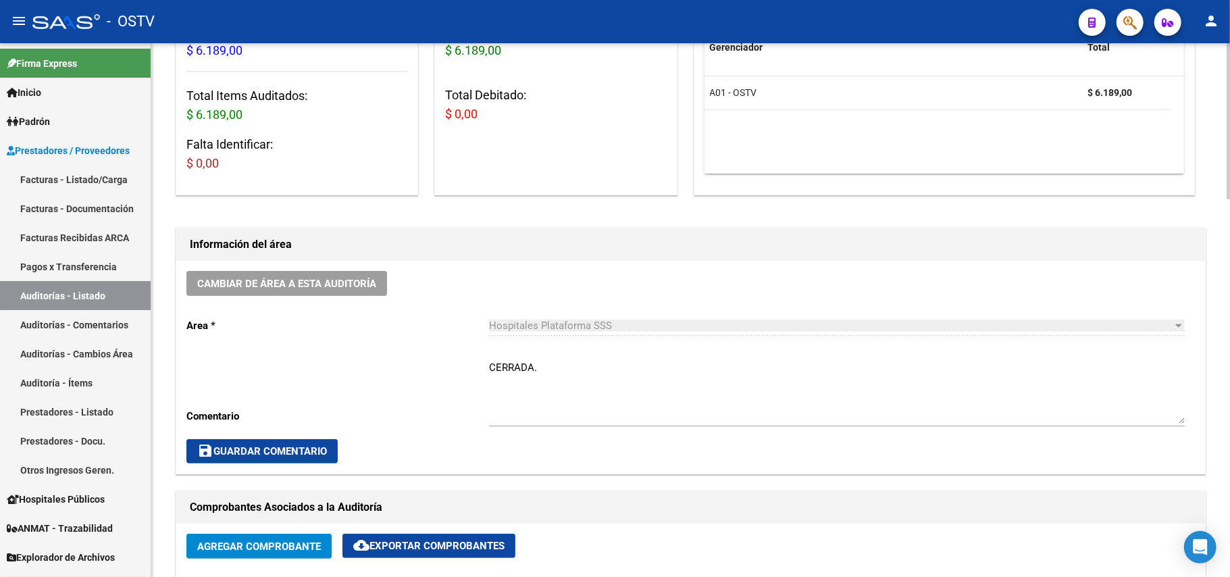
scroll to position [90, 0]
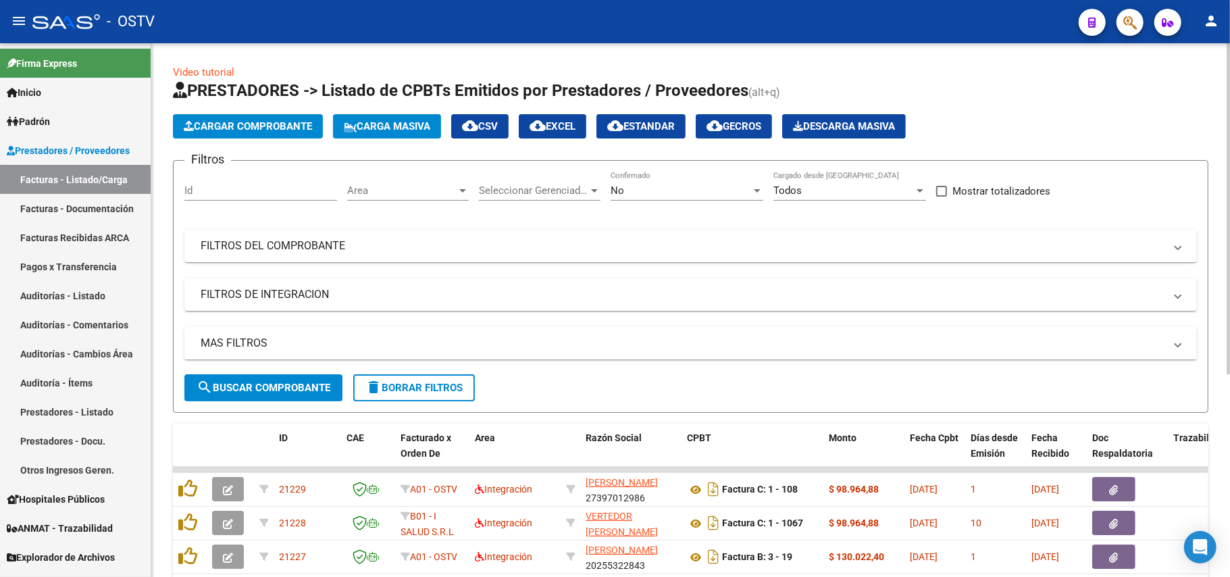
click at [644, 196] on div "No" at bounding box center [681, 190] width 141 height 12
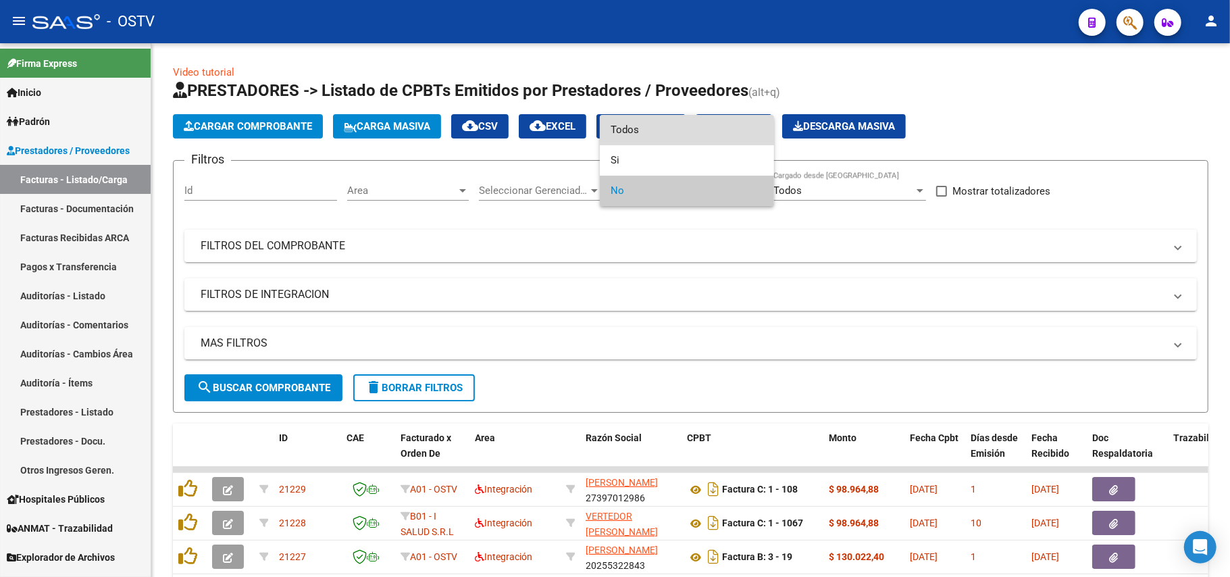
click at [682, 138] on span "Todos" at bounding box center [687, 130] width 153 height 30
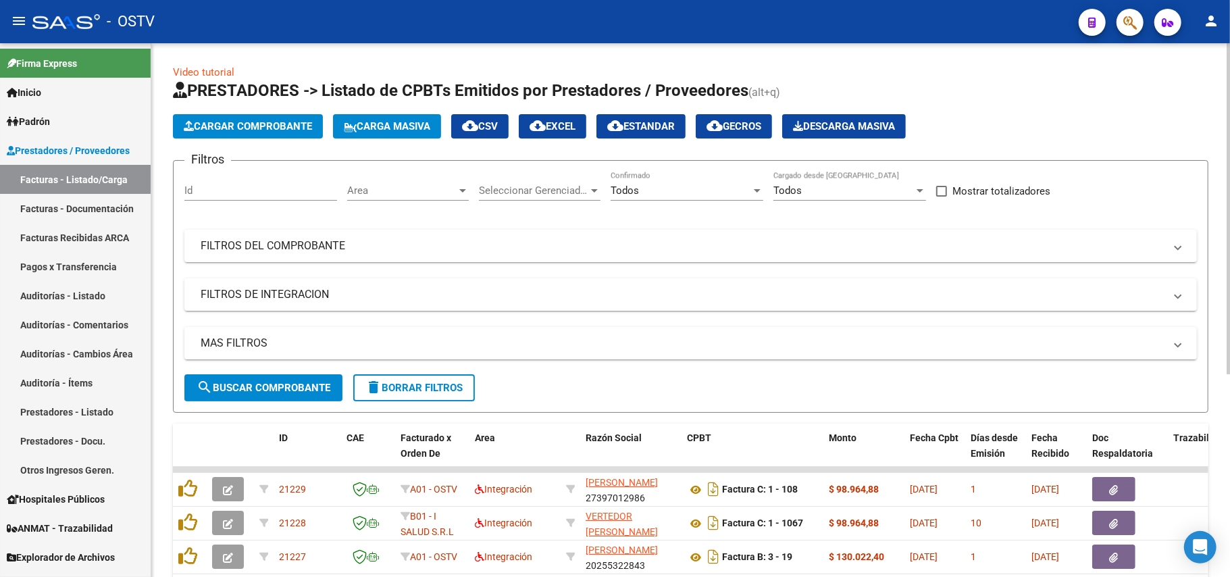
click at [276, 373] on div "MAS FILTROS Todos Con Doc. Respaldatoria Todos Con Trazabilidad Todos Asociado …" at bounding box center [690, 350] width 1013 height 47
click at [278, 382] on span "search Buscar Comprobante" at bounding box center [264, 388] width 134 height 12
click at [422, 254] on mat-expansion-panel-header "FILTROS DEL COMPROBANTE" at bounding box center [690, 246] width 1013 height 32
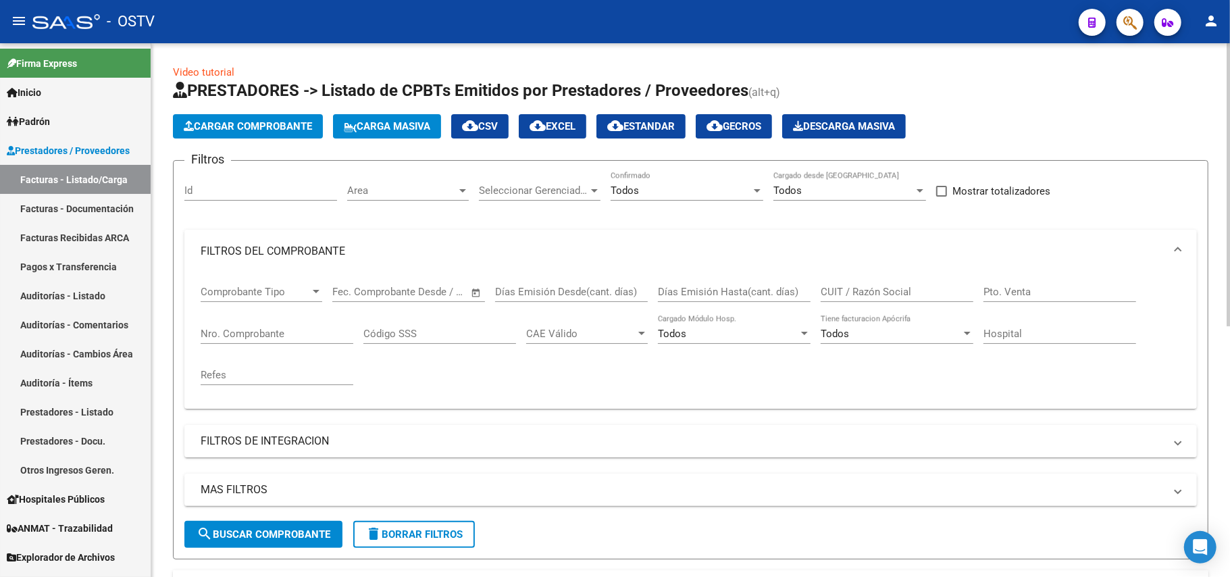
click at [261, 335] on input "Nro. Comprobante" at bounding box center [277, 334] width 153 height 12
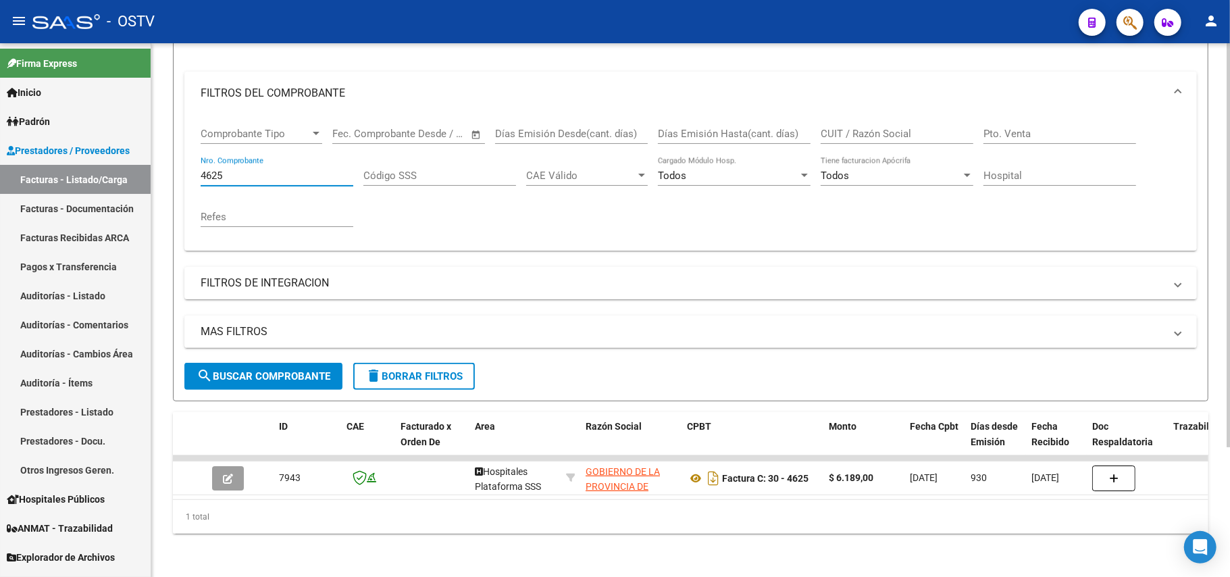
scroll to position [172, 0]
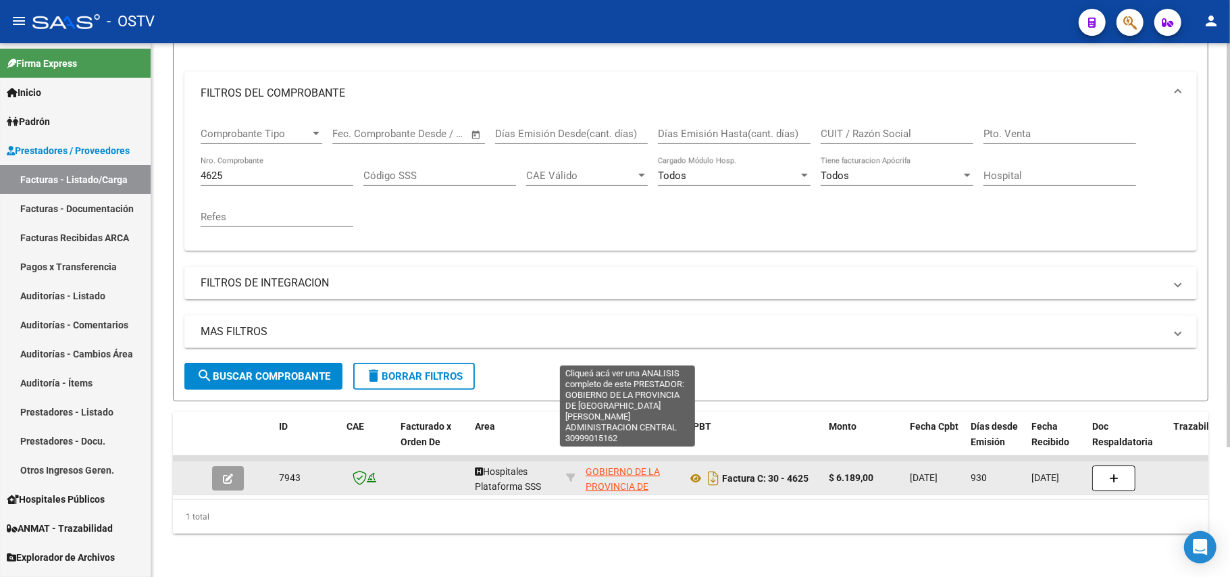
click at [628, 476] on span "GOBIERNO DE LA PROVINCIA DE SAN JUAN ADMINISTRACION CENTRAL" at bounding box center [631, 510] width 91 height 88
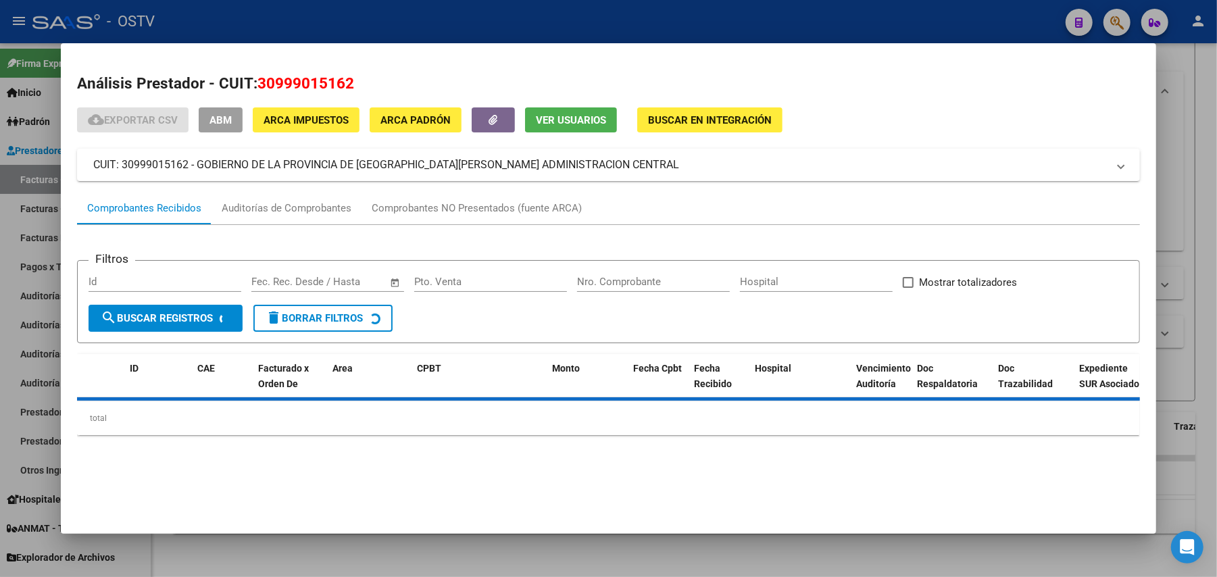
click at [1004, 555] on div at bounding box center [608, 288] width 1217 height 577
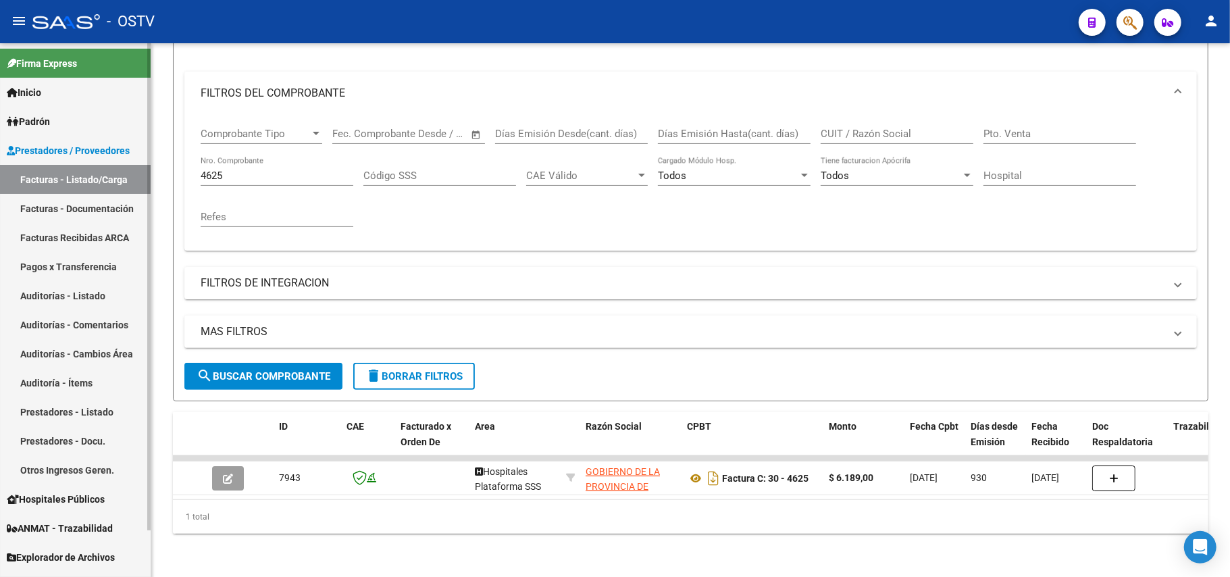
drag, startPoint x: 292, startPoint y: 162, endPoint x: 0, endPoint y: 123, distance: 294.4
click at [0, 123] on mat-sidenav-container "Firma Express Inicio Calendario SSS Instructivos Contacto OS Padrón Afiliados E…" at bounding box center [615, 310] width 1230 height 534
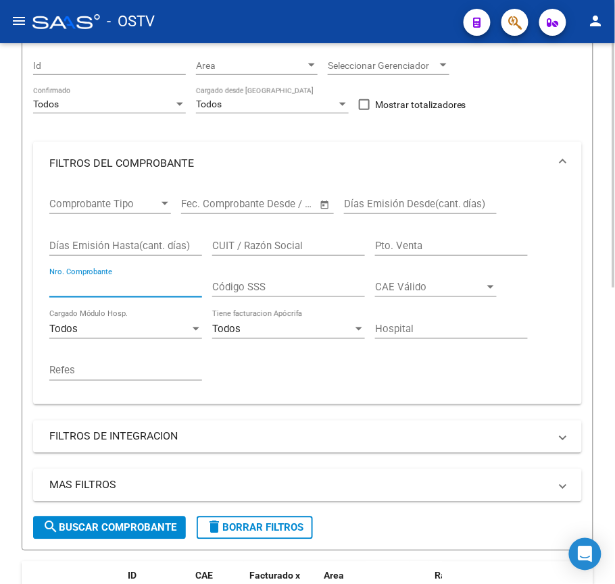
scroll to position [0, 0]
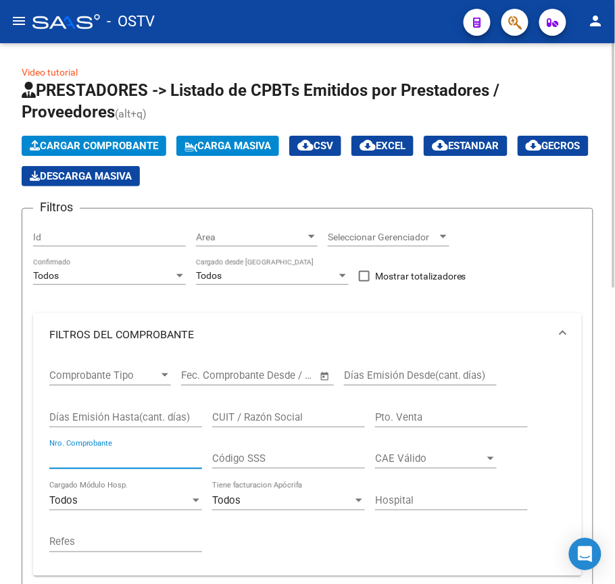
click at [451, 419] on input "Pto. Venta" at bounding box center [451, 417] width 153 height 12
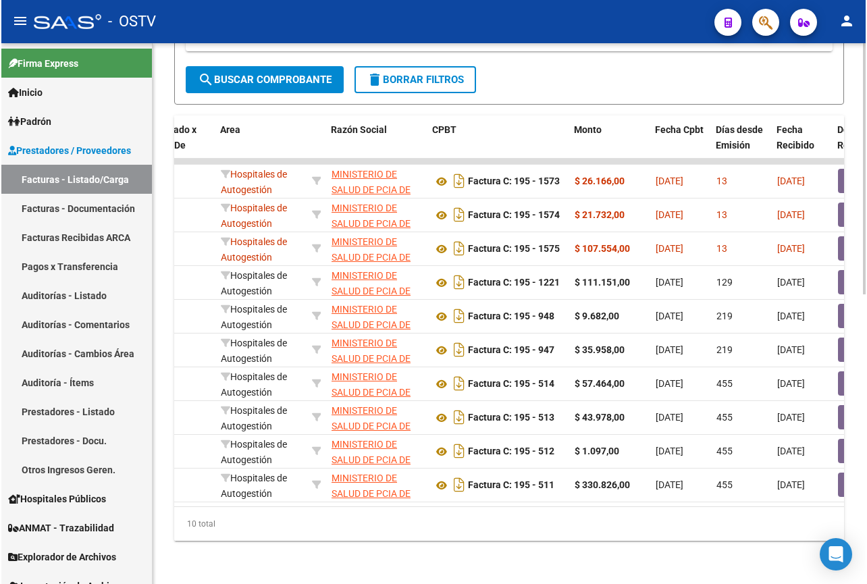
scroll to position [617, 0]
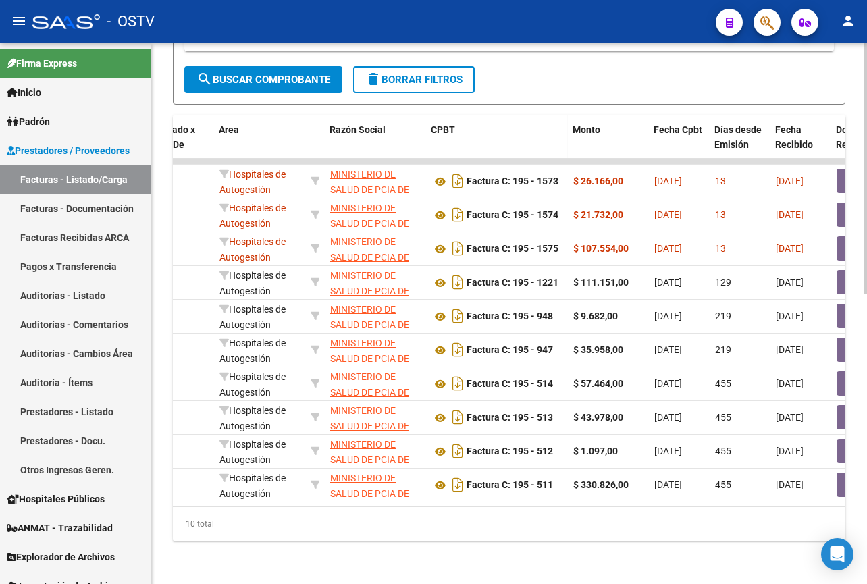
click at [496, 122] on div "CPBT" at bounding box center [496, 130] width 131 height 16
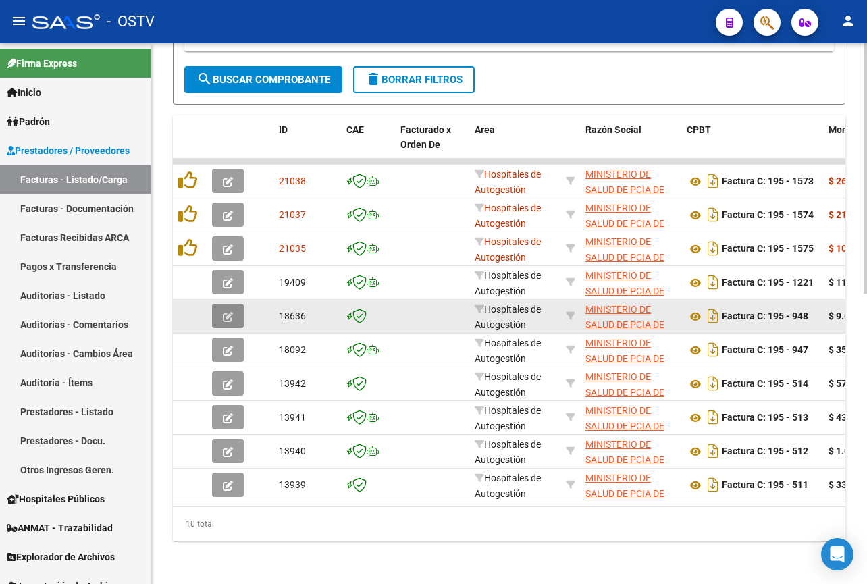
click at [234, 311] on button "button" at bounding box center [228, 316] width 32 height 24
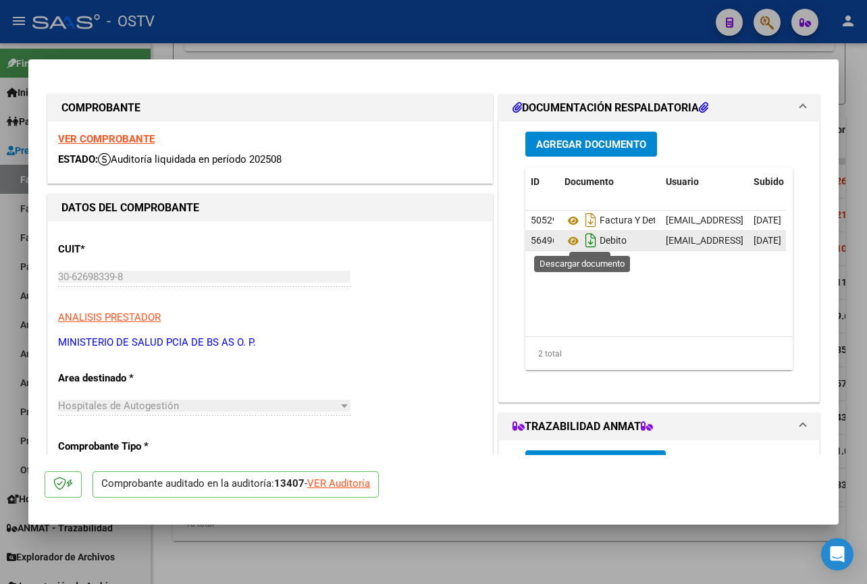
click at [582, 242] on icon "Descargar documento" at bounding box center [591, 241] width 18 height 22
click at [460, 33] on div at bounding box center [433, 292] width 867 height 584
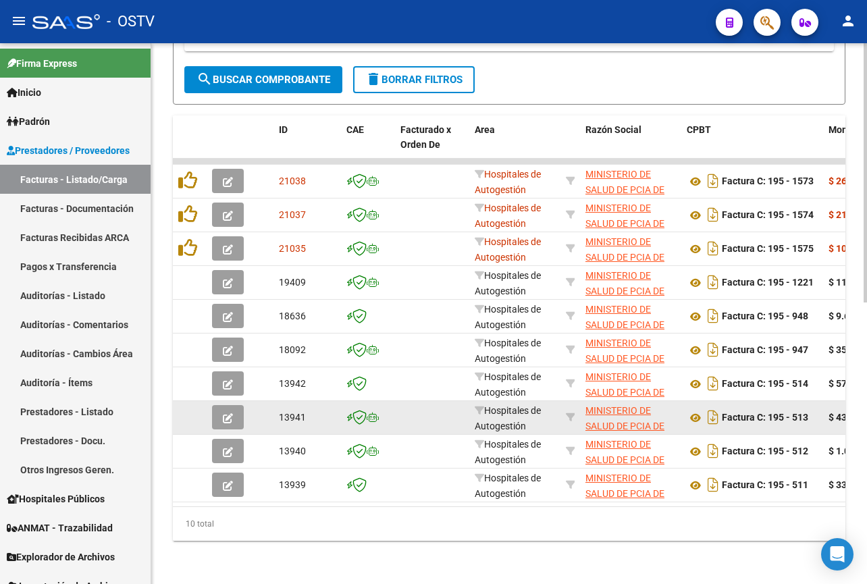
scroll to position [617, 0]
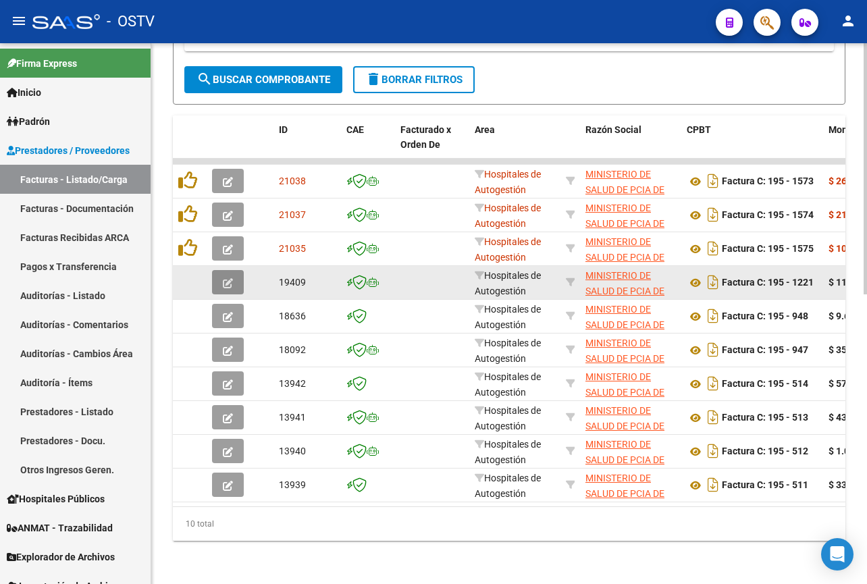
click at [235, 270] on button "button" at bounding box center [228, 282] width 32 height 24
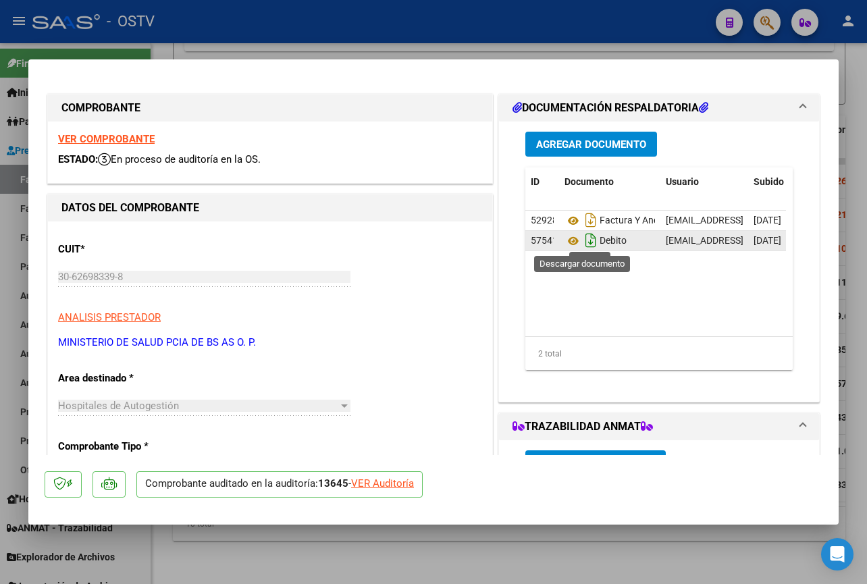
click at [590, 235] on icon "Descargar documento" at bounding box center [591, 241] width 18 height 22
click at [439, 22] on div at bounding box center [433, 292] width 867 height 584
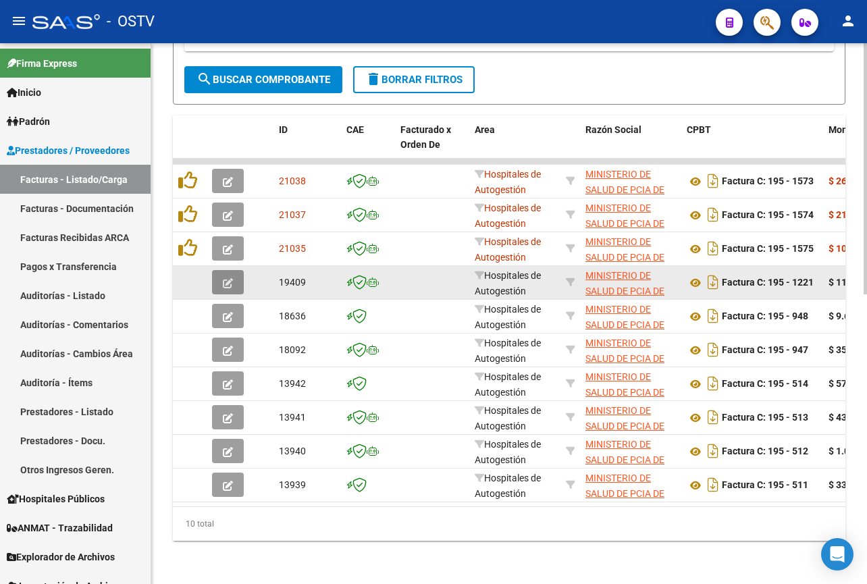
click at [234, 282] on button "button" at bounding box center [228, 282] width 32 height 24
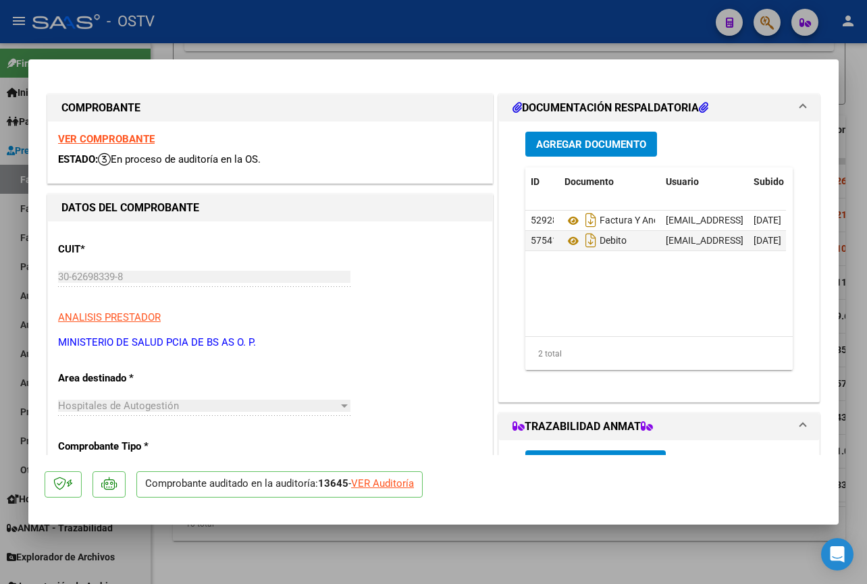
click at [311, 26] on div at bounding box center [433, 292] width 867 height 584
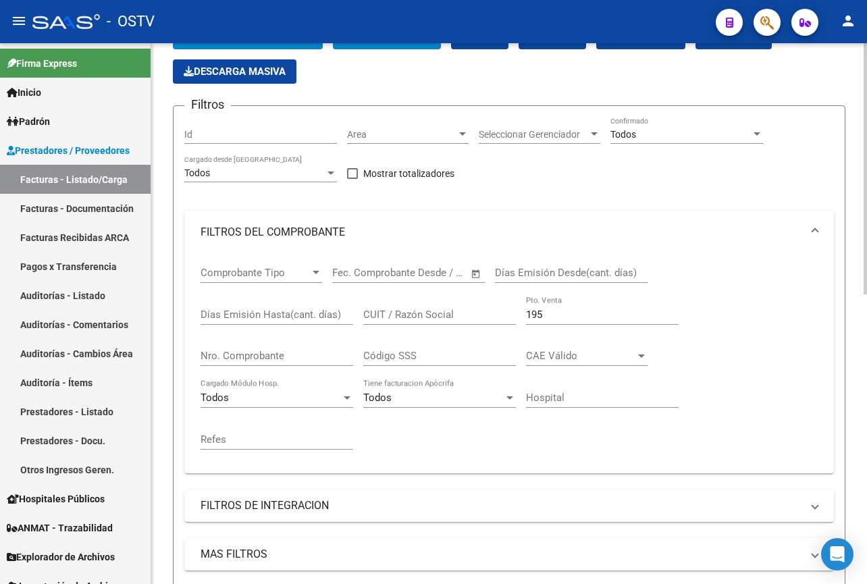
scroll to position [76, 0]
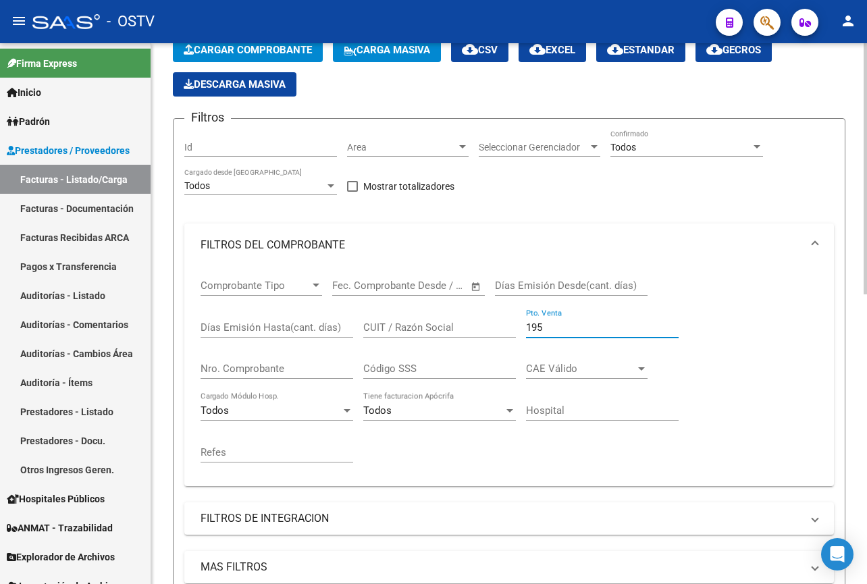
click at [559, 332] on input "195" at bounding box center [602, 328] width 153 height 12
click at [273, 370] on input "Nro. Comprobante" at bounding box center [277, 369] width 153 height 12
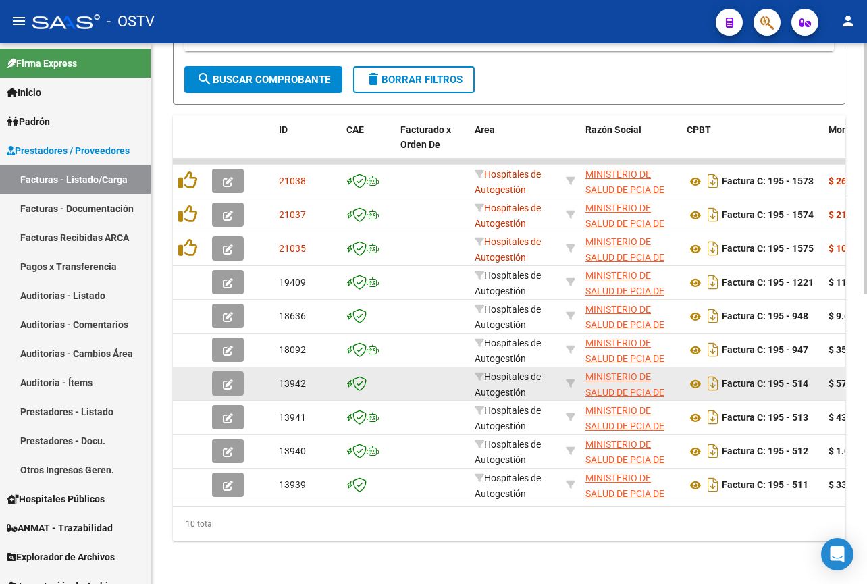
scroll to position [623, 0]
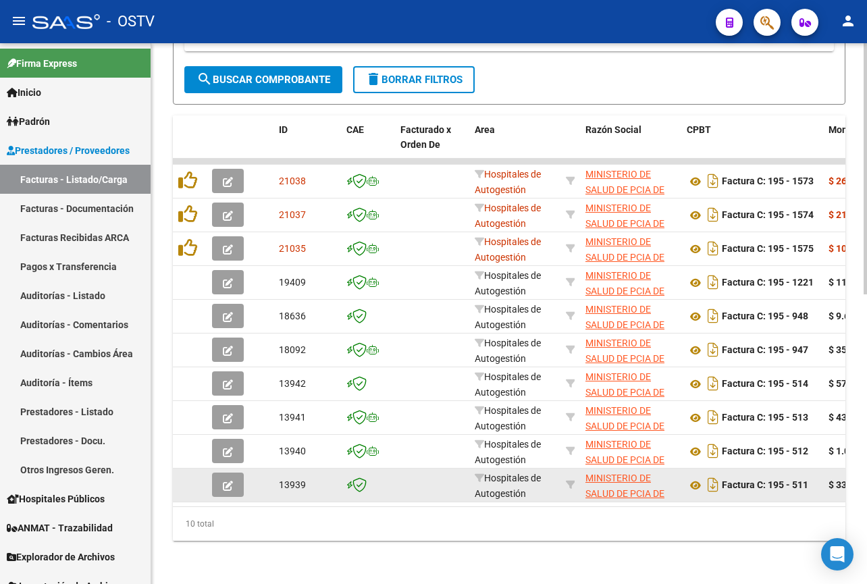
click at [217, 473] on button "button" at bounding box center [228, 485] width 32 height 24
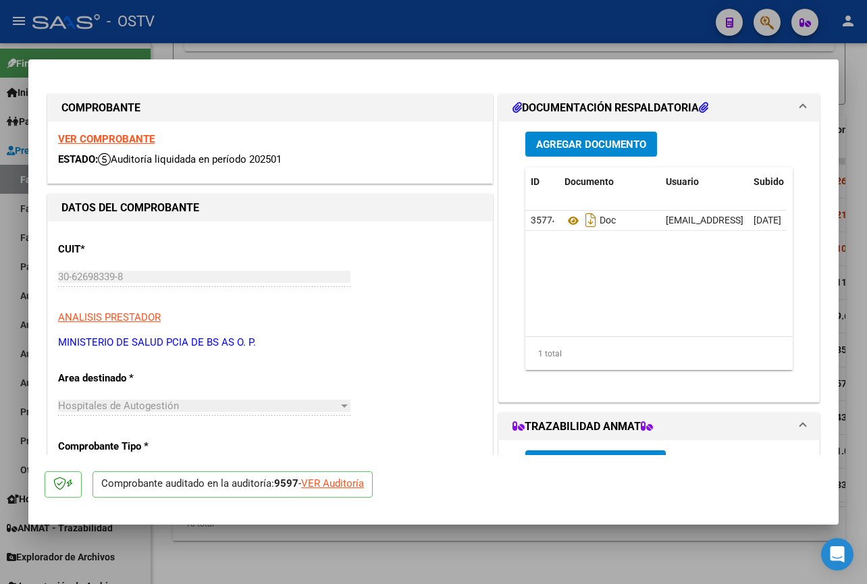
click at [573, 557] on div at bounding box center [433, 292] width 867 height 584
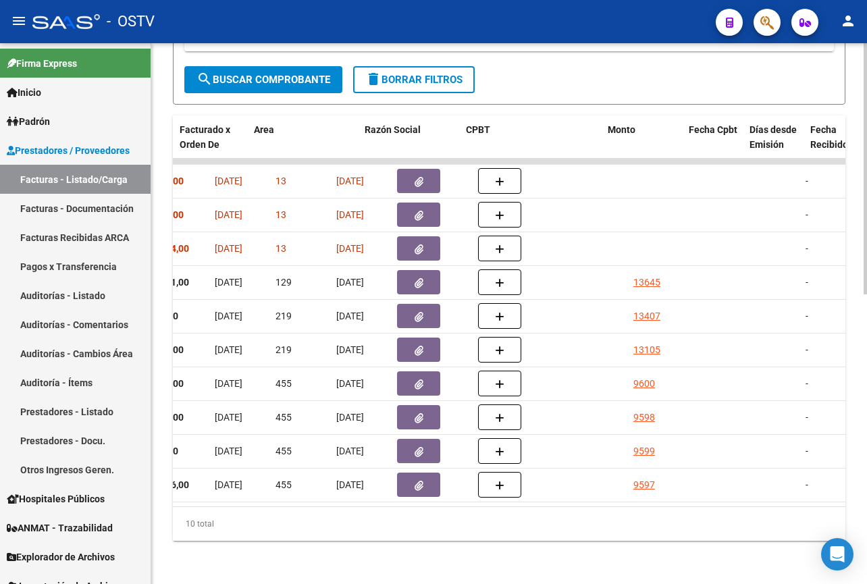
scroll to position [0, 0]
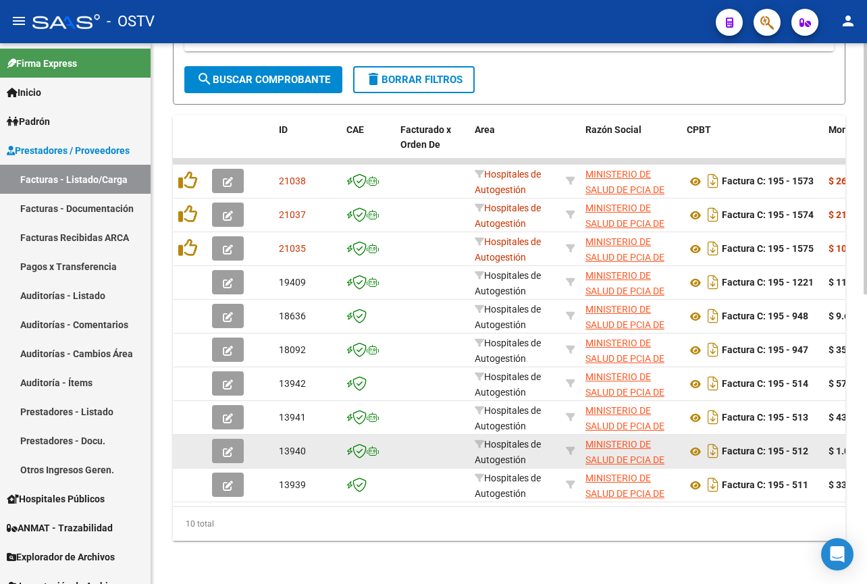
click at [233, 439] on button "button" at bounding box center [228, 451] width 32 height 24
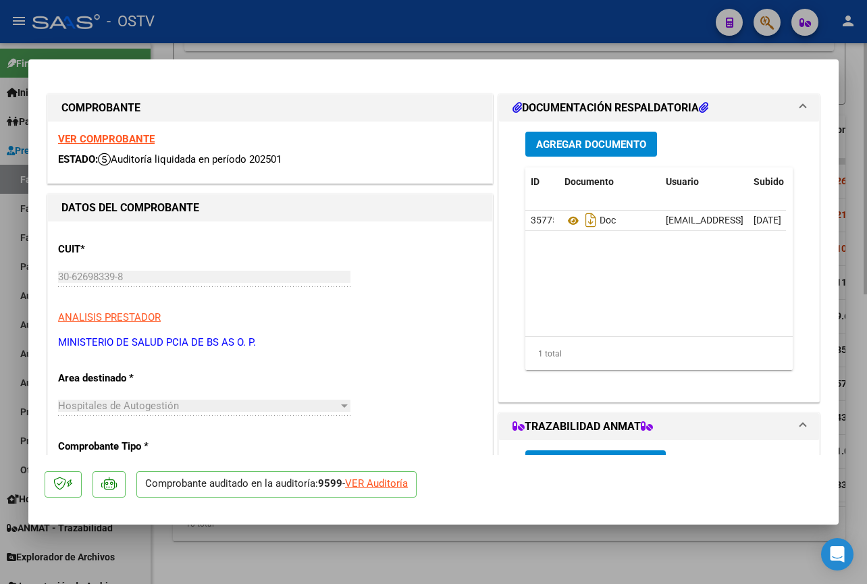
click at [359, 565] on div at bounding box center [433, 292] width 867 height 584
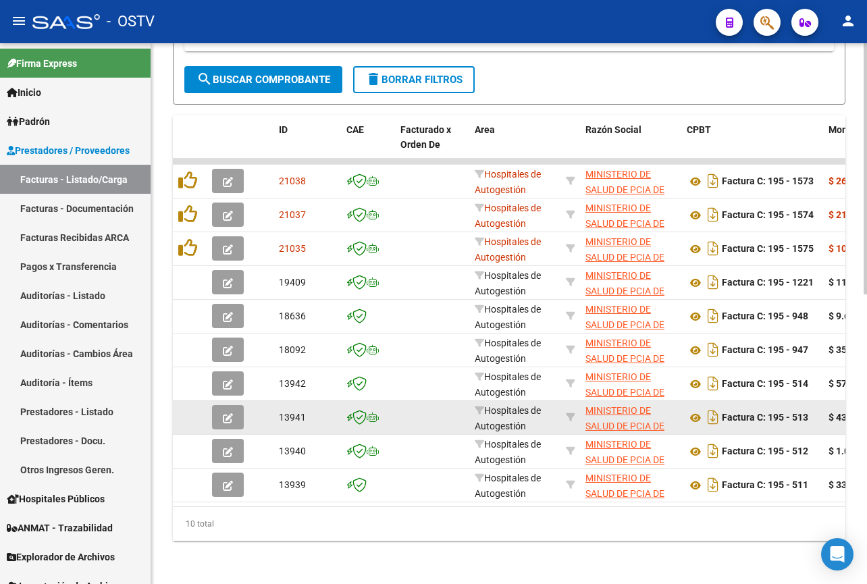
click at [284, 410] on div "13941" at bounding box center [307, 418] width 57 height 16
click at [244, 405] on div at bounding box center [230, 417] width 36 height 24
click at [200, 407] on datatable-body-cell at bounding box center [190, 417] width 34 height 33
click at [220, 409] on button "button" at bounding box center [228, 417] width 32 height 24
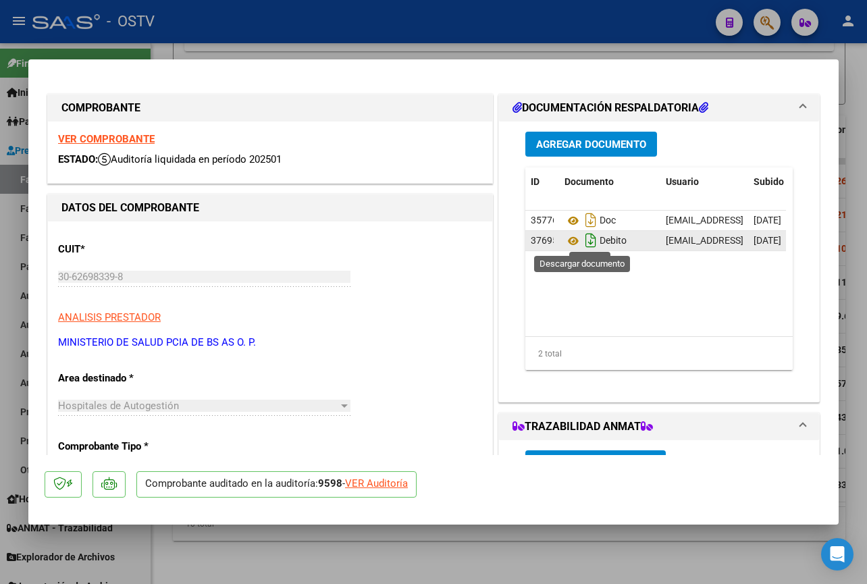
click at [582, 239] on icon "Descargar documento" at bounding box center [591, 241] width 18 height 22
click at [536, 536] on div at bounding box center [433, 292] width 867 height 584
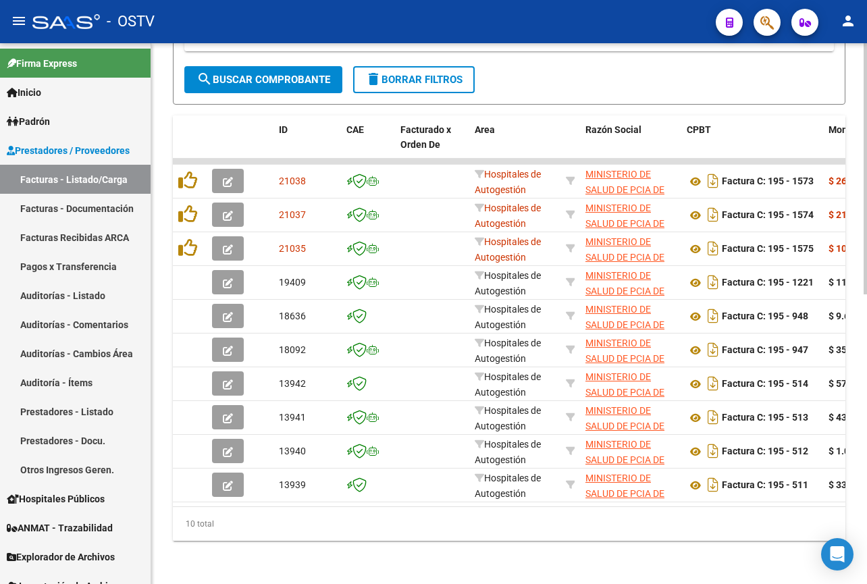
scroll to position [623, 0]
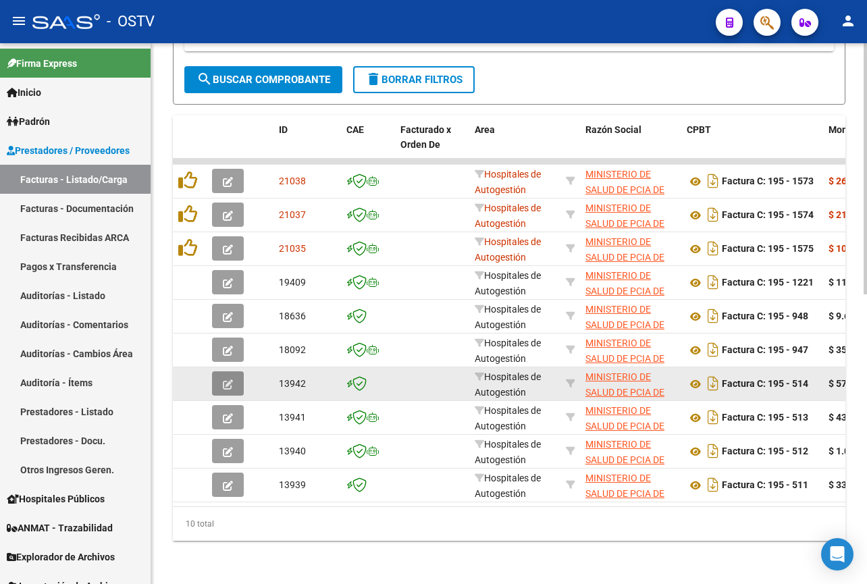
click at [236, 372] on button "button" at bounding box center [228, 384] width 32 height 24
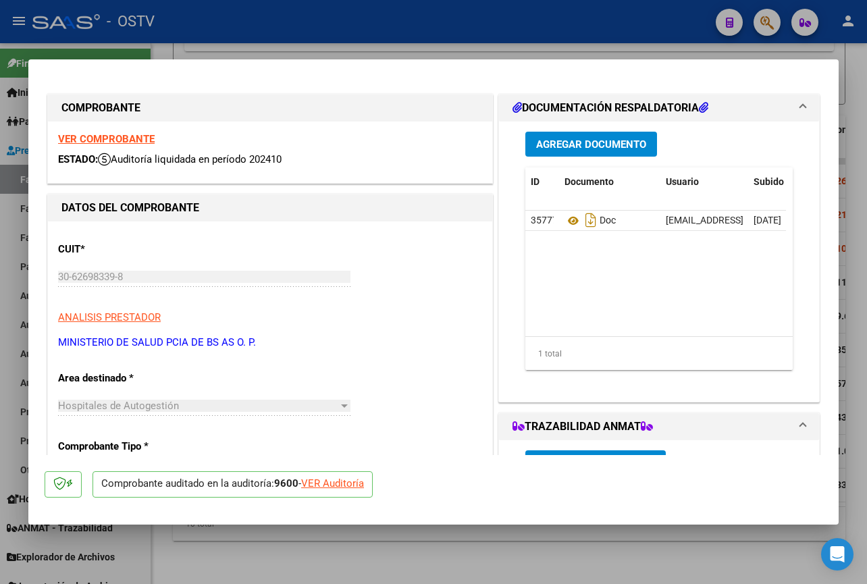
click at [427, 553] on div at bounding box center [433, 292] width 867 height 584
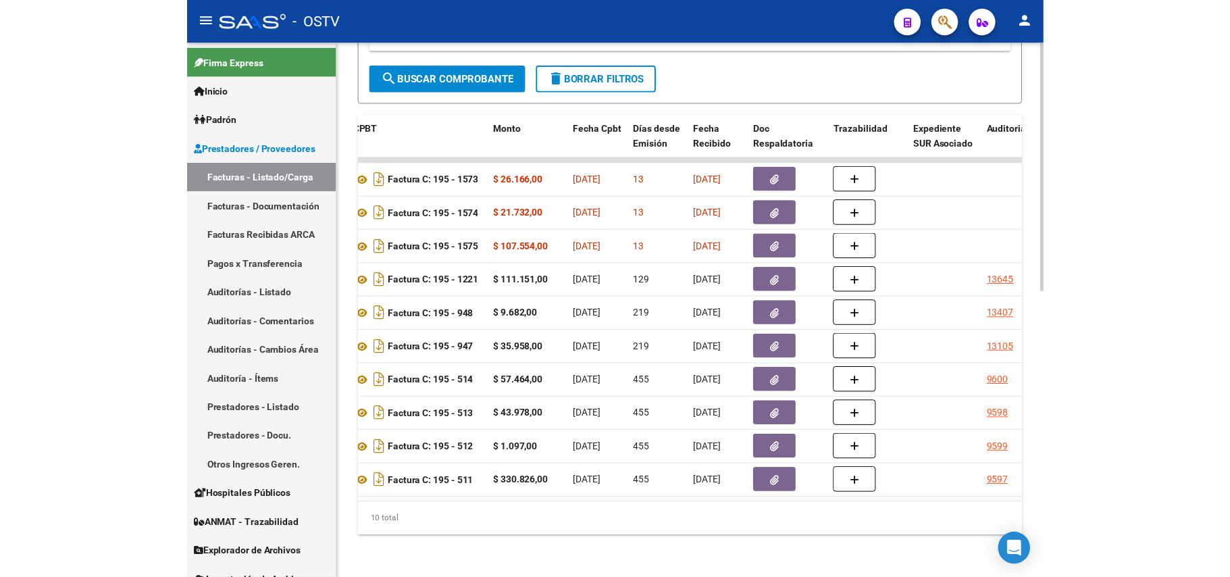
scroll to position [0, 524]
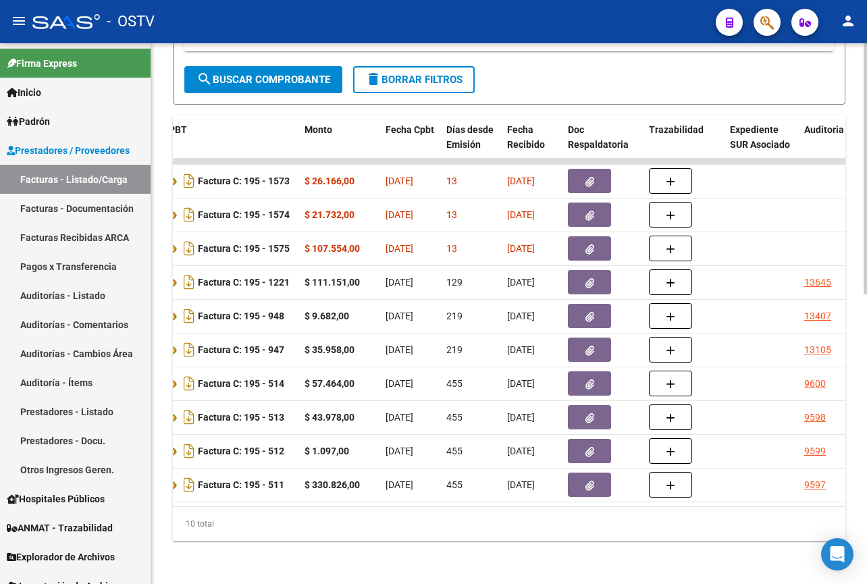
click at [339, 540] on div "10 total" at bounding box center [509, 524] width 673 height 34
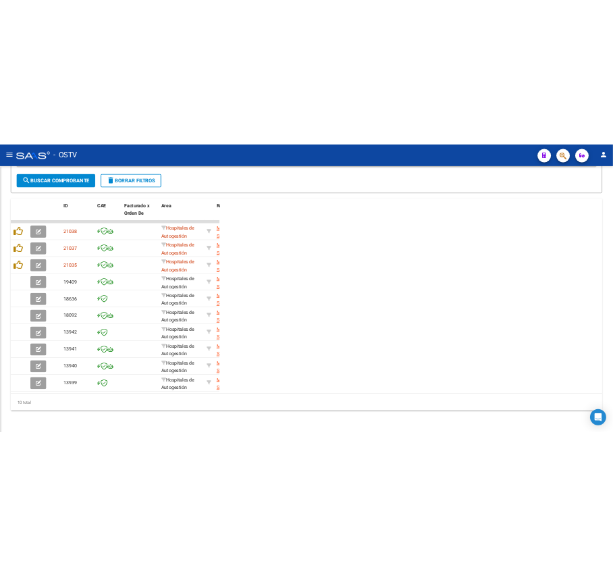
scroll to position [636, 0]
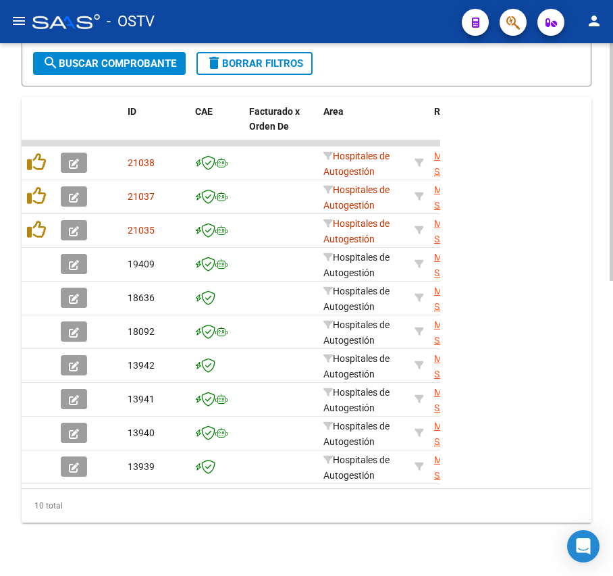
click at [120, 59] on span "search Buscar Comprobante" at bounding box center [110, 63] width 134 height 12
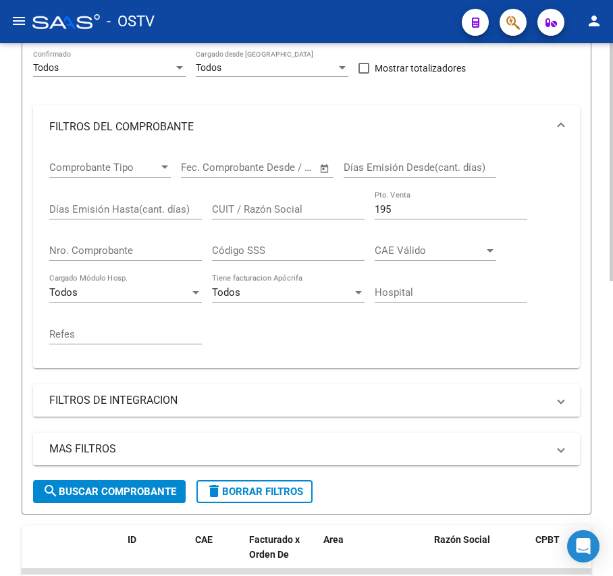
scroll to position [96, 0]
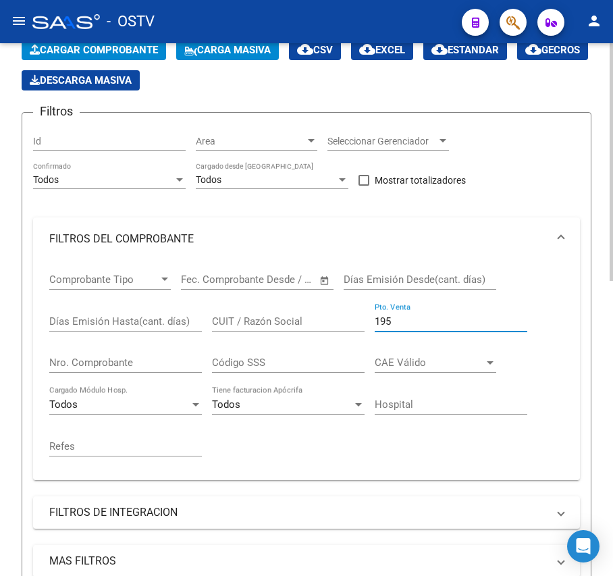
drag, startPoint x: 415, startPoint y: 324, endPoint x: 87, endPoint y: 290, distance: 329.4
click at [87, 290] on div "Comprobante Tipo Comprobante Tipo Fecha inicio – Fecha fin Fec. Comprobante Des…" at bounding box center [306, 365] width 515 height 209
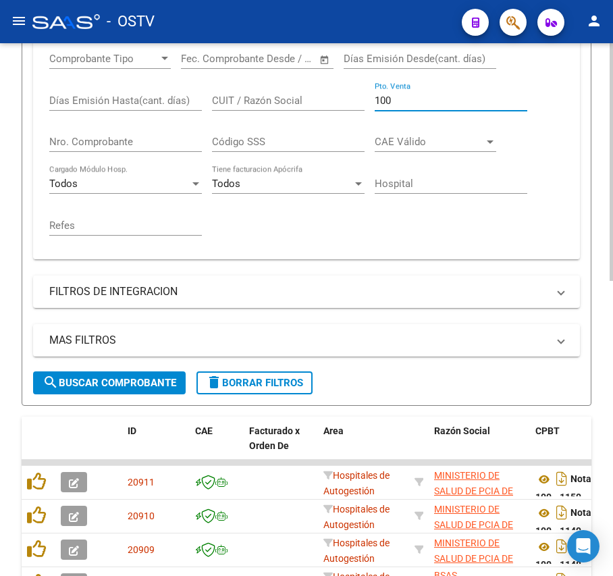
scroll to position [212, 0]
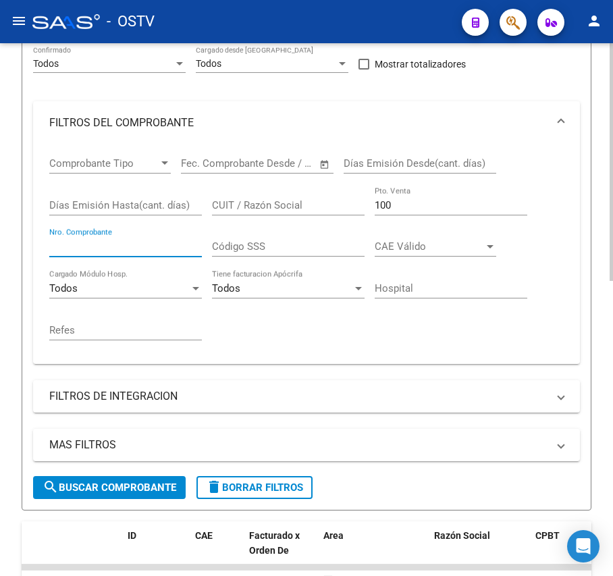
click at [117, 242] on input "Nro. Comprobante" at bounding box center [125, 246] width 153 height 12
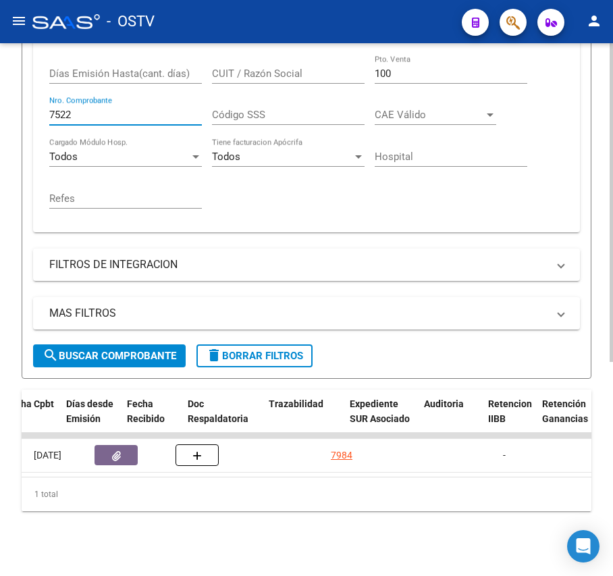
scroll to position [0, 0]
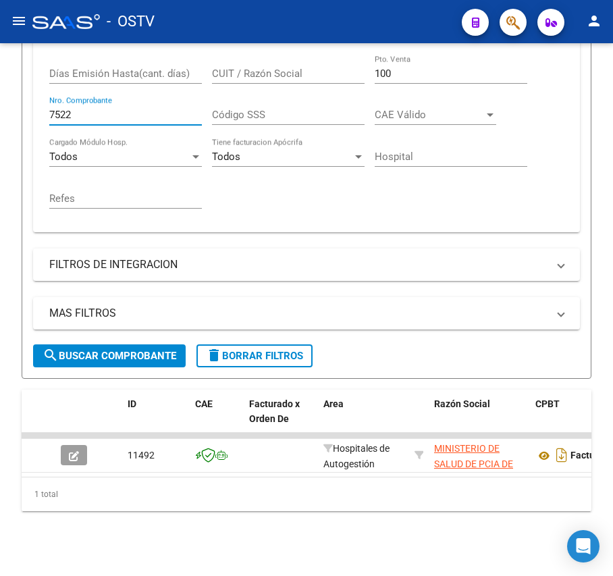
drag, startPoint x: 108, startPoint y: 95, endPoint x: -31, endPoint y: 74, distance: 140.7
click at [0, 74] on html "menu - OSTV person Firma Express Inicio Calendario SSS Instructivos Contacto OS…" at bounding box center [306, 288] width 613 height 576
drag, startPoint x: 105, startPoint y: 89, endPoint x: -173, endPoint y: 70, distance: 278.9
click at [0, 70] on html "menu - OSTV person Firma Express Inicio Calendario SSS Instructivos Contacto OS…" at bounding box center [306, 288] width 613 height 576
click at [173, 109] on input "9125" at bounding box center [125, 115] width 153 height 12
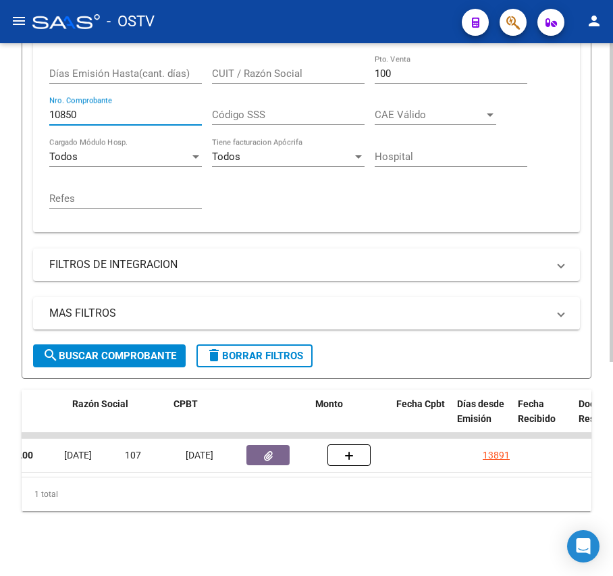
scroll to position [0, 759]
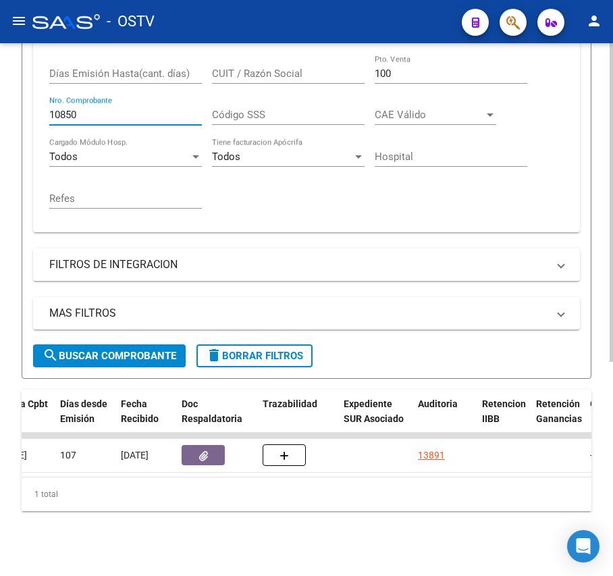
click at [90, 109] on input "10850" at bounding box center [125, 115] width 153 height 12
drag, startPoint x: 142, startPoint y: 101, endPoint x: -175, endPoint y: 70, distance: 318.3
click at [0, 70] on html "menu - OSTV person Firma Express Inicio Calendario SSS Instructivos Contacto OS…" at bounding box center [306, 288] width 613 height 576
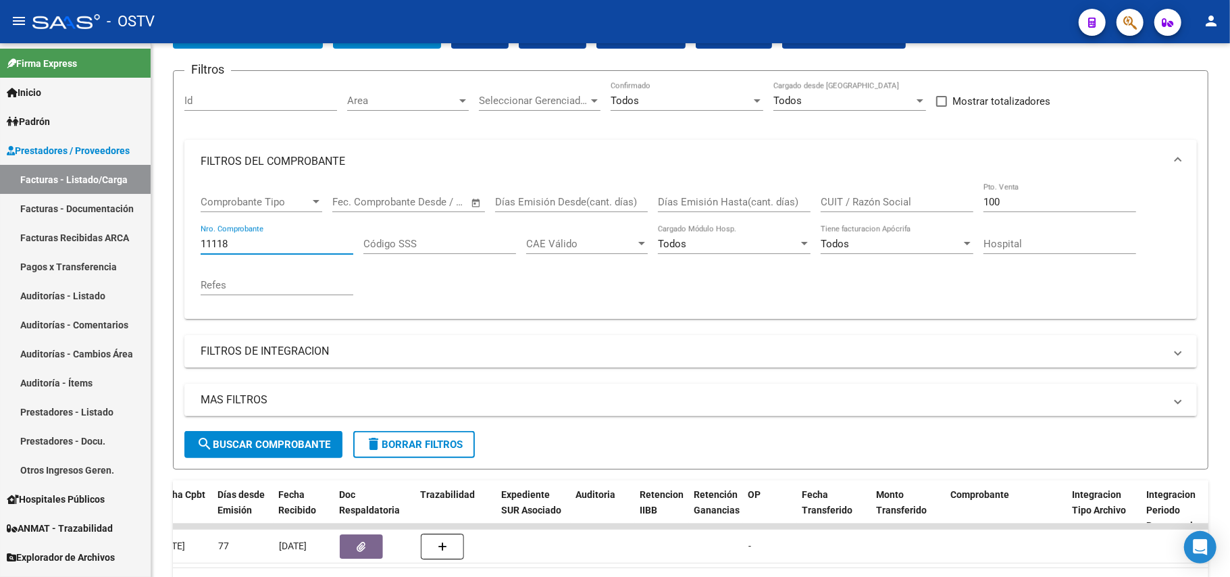
scroll to position [0, 0]
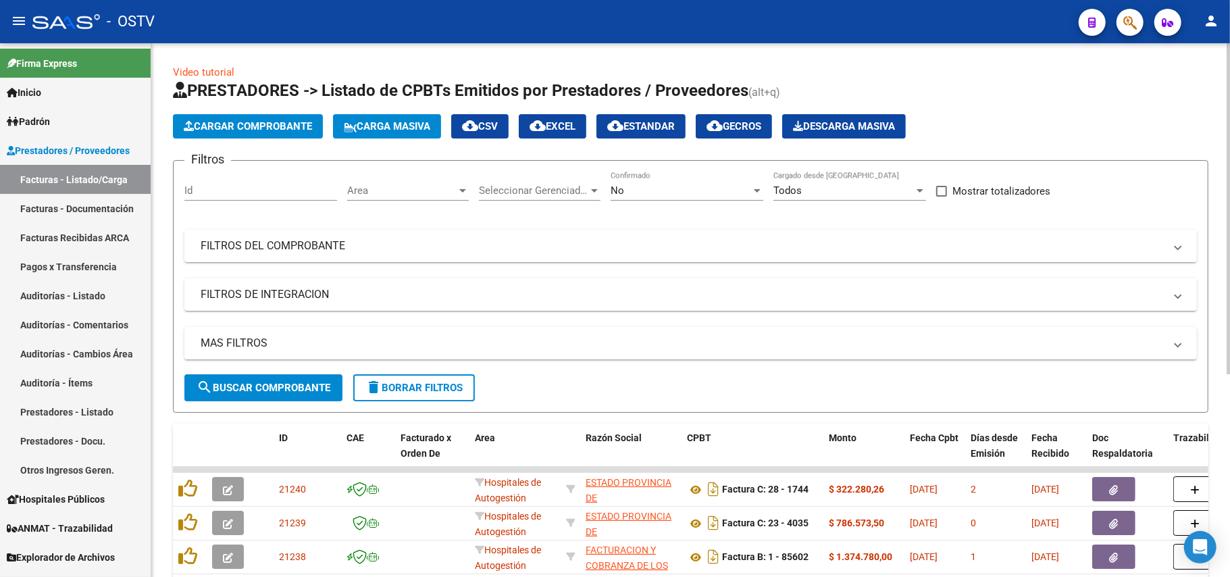
click at [647, 198] on div "No Confirmado" at bounding box center [687, 186] width 153 height 29
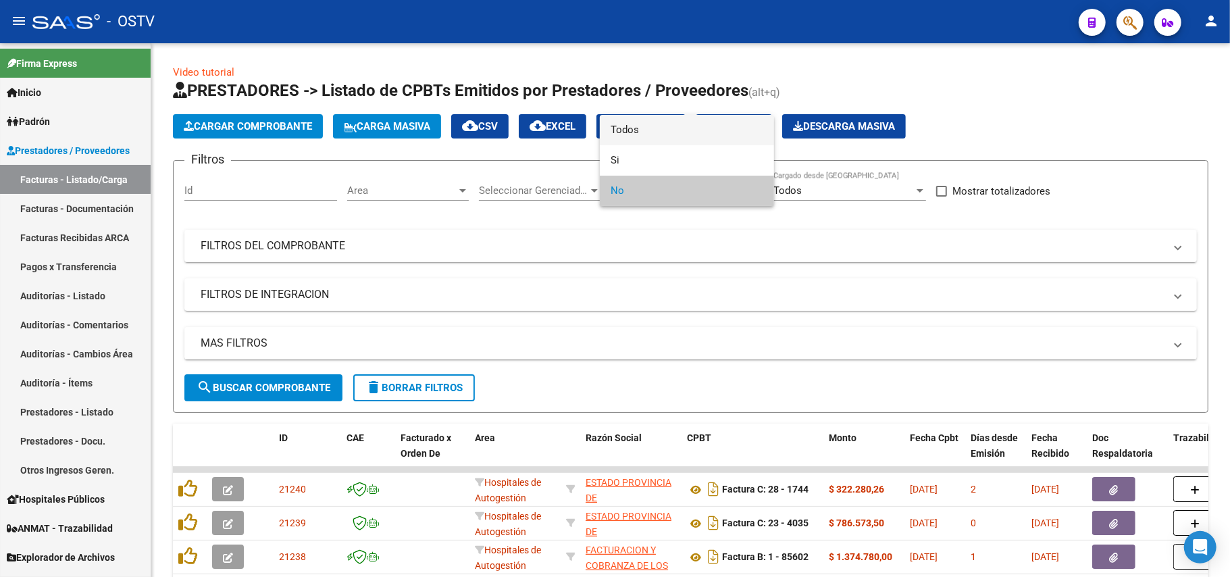
click at [671, 130] on span "Todos" at bounding box center [687, 130] width 153 height 30
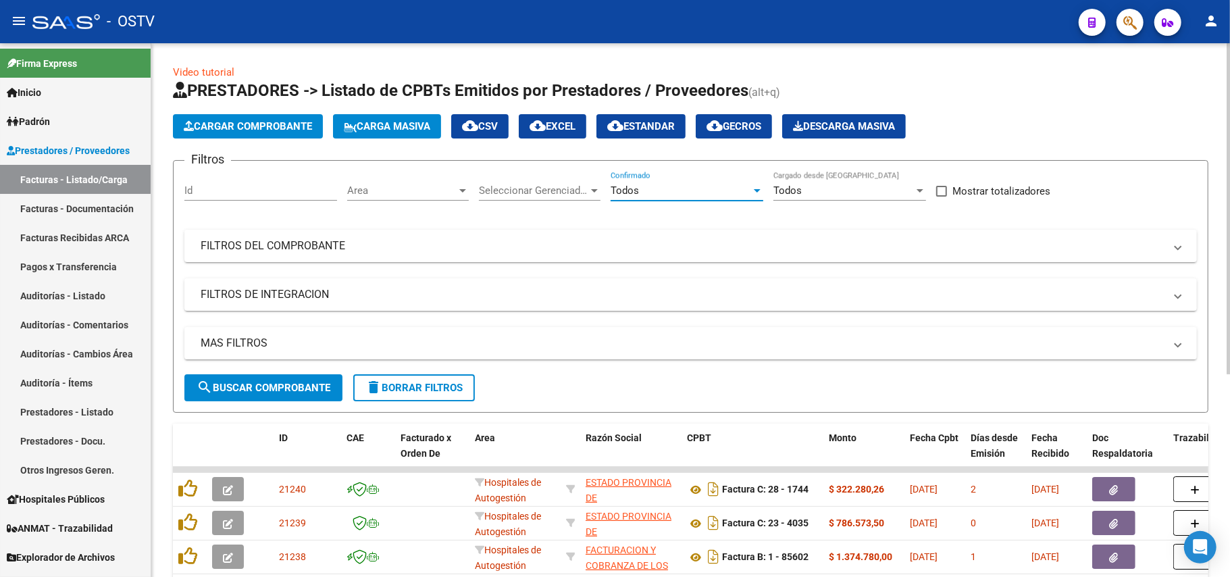
click at [263, 393] on button "search Buscar Comprobante" at bounding box center [263, 387] width 158 height 27
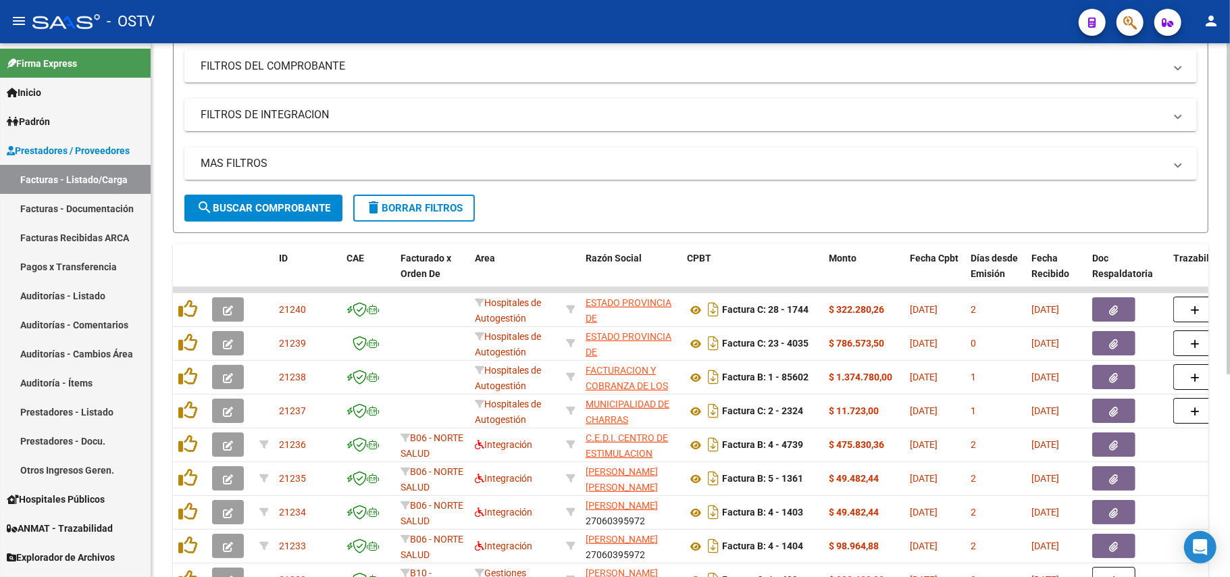
scroll to position [90, 0]
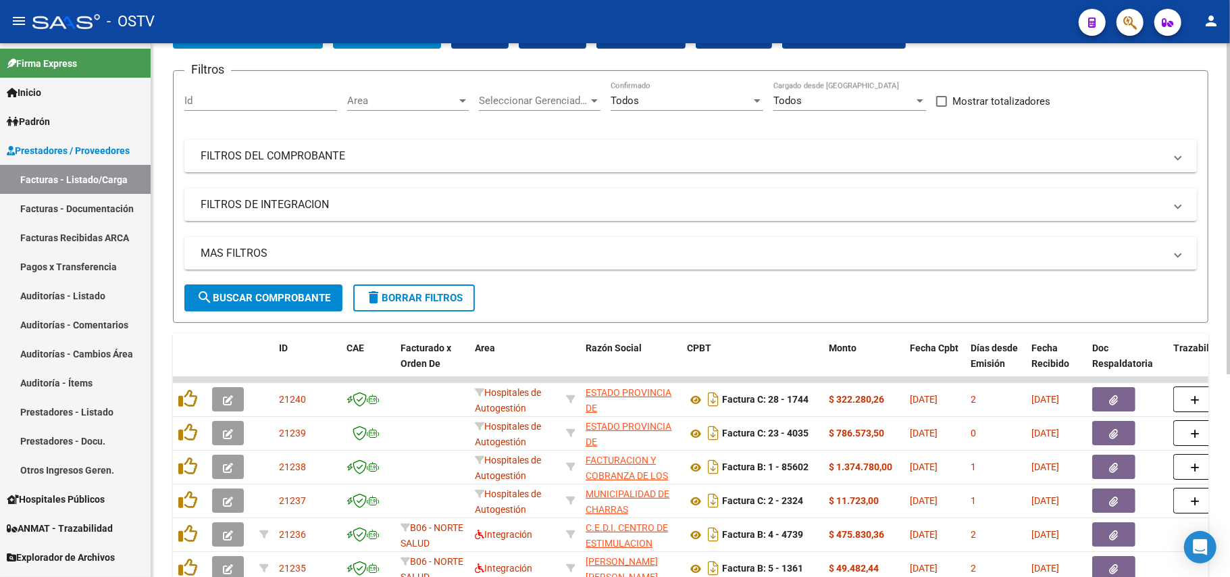
click at [368, 197] on mat-panel-title "FILTROS DE INTEGRACION" at bounding box center [683, 204] width 964 height 15
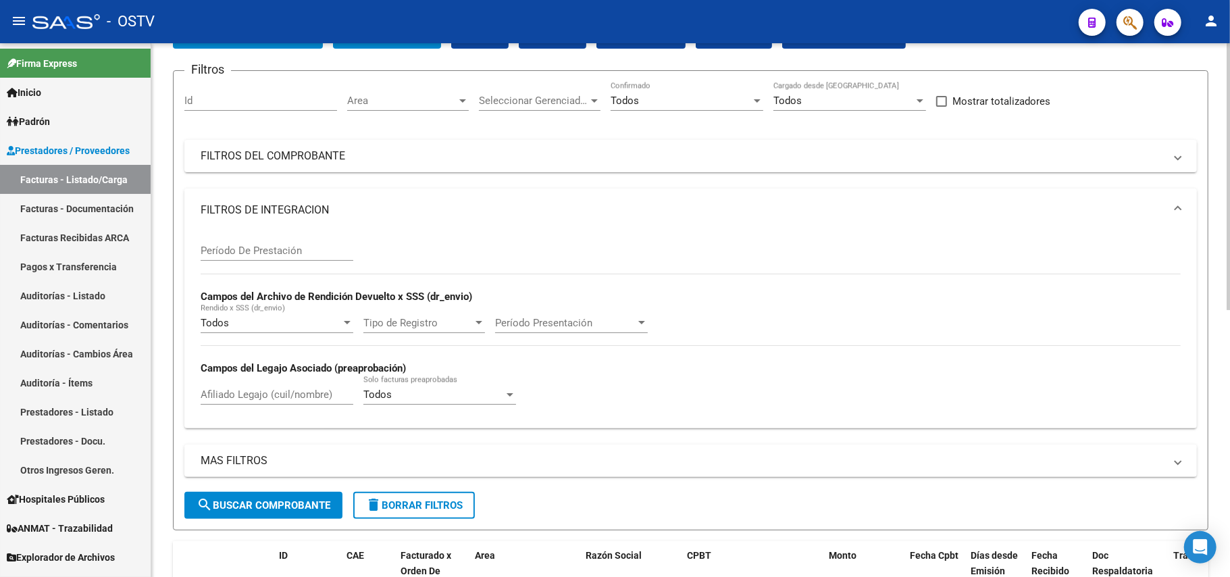
click at [385, 205] on mat-panel-title "FILTROS DE INTEGRACION" at bounding box center [683, 210] width 964 height 15
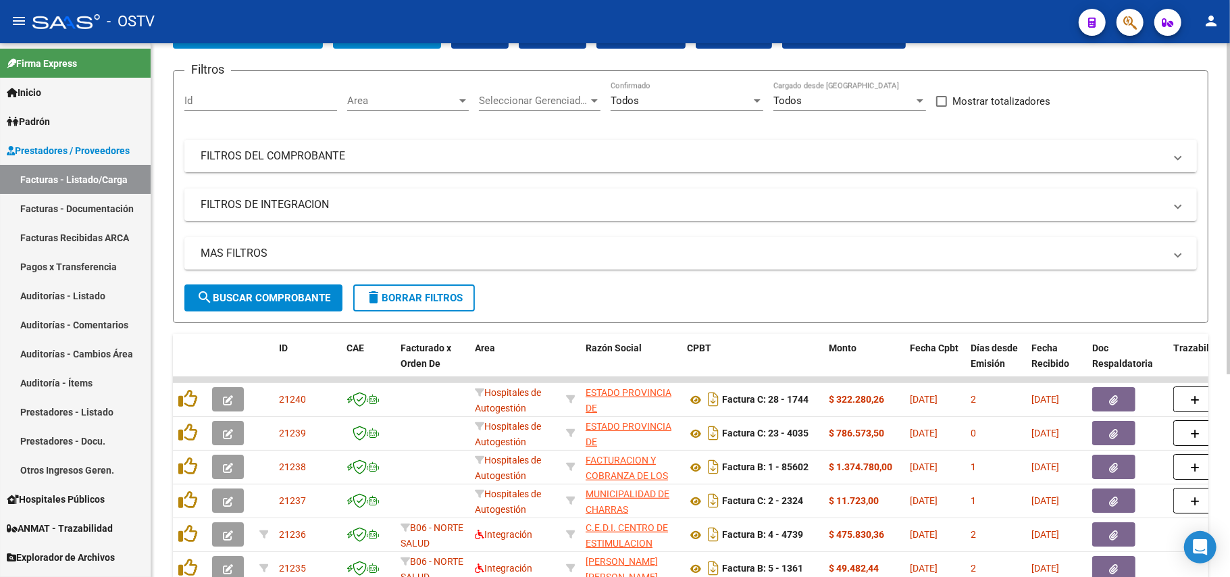
click at [444, 158] on mat-panel-title "FILTROS DEL COMPROBANTE" at bounding box center [683, 156] width 964 height 15
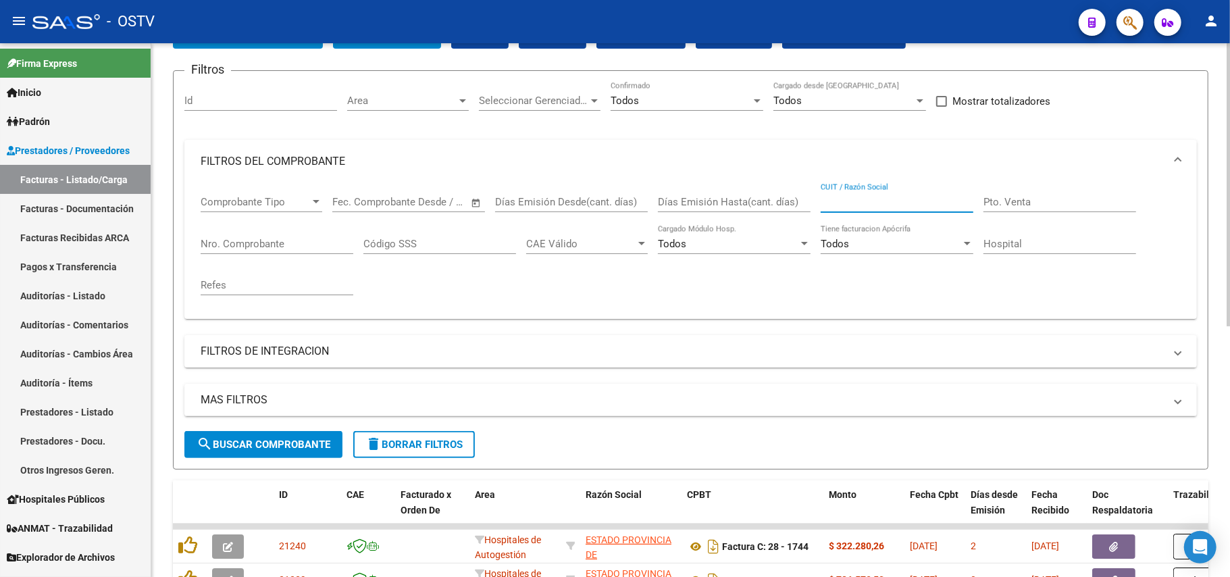
click at [865, 199] on input "CUIT / Razón Social" at bounding box center [897, 202] width 153 height 12
click at [287, 239] on input "Nro. Comprobante" at bounding box center [277, 244] width 153 height 12
paste input "2733"
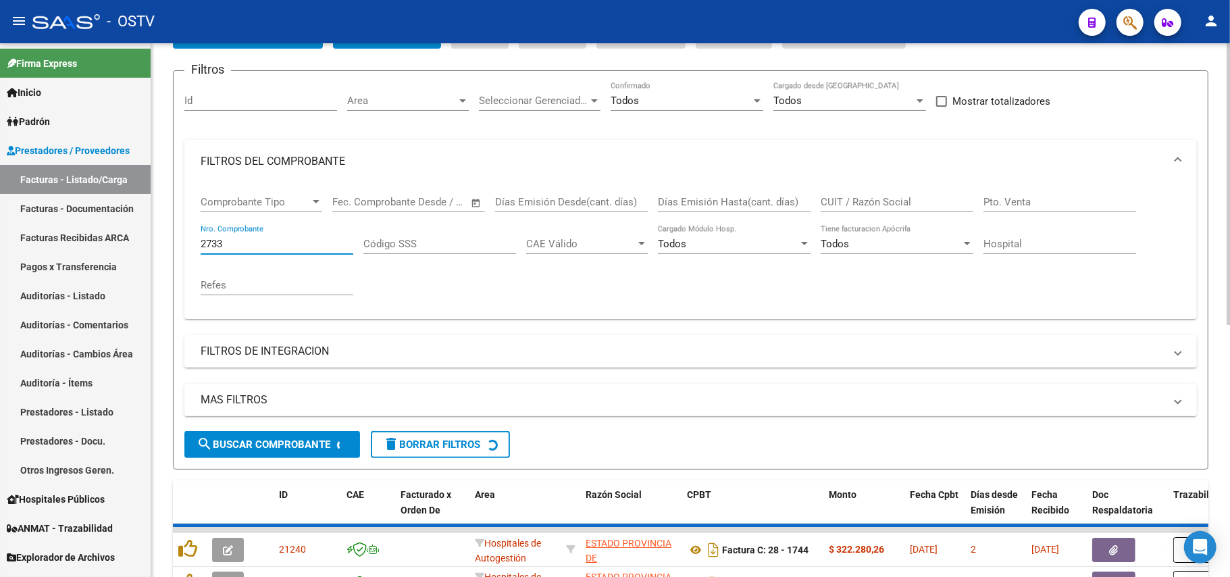
scroll to position [180, 0]
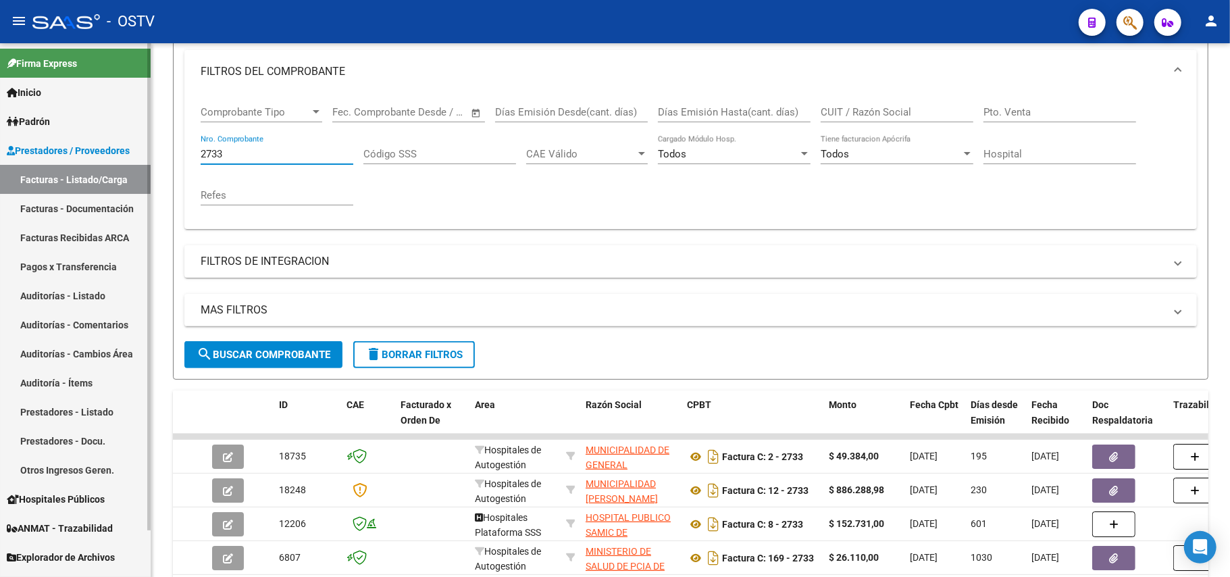
drag, startPoint x: 260, startPoint y: 149, endPoint x: 57, endPoint y: 189, distance: 207.2
click at [57, 189] on mat-sidenav-container "Firma Express Inicio Calendario SSS Instructivos Contacto OS Padrón Afiliados E…" at bounding box center [615, 310] width 1230 height 534
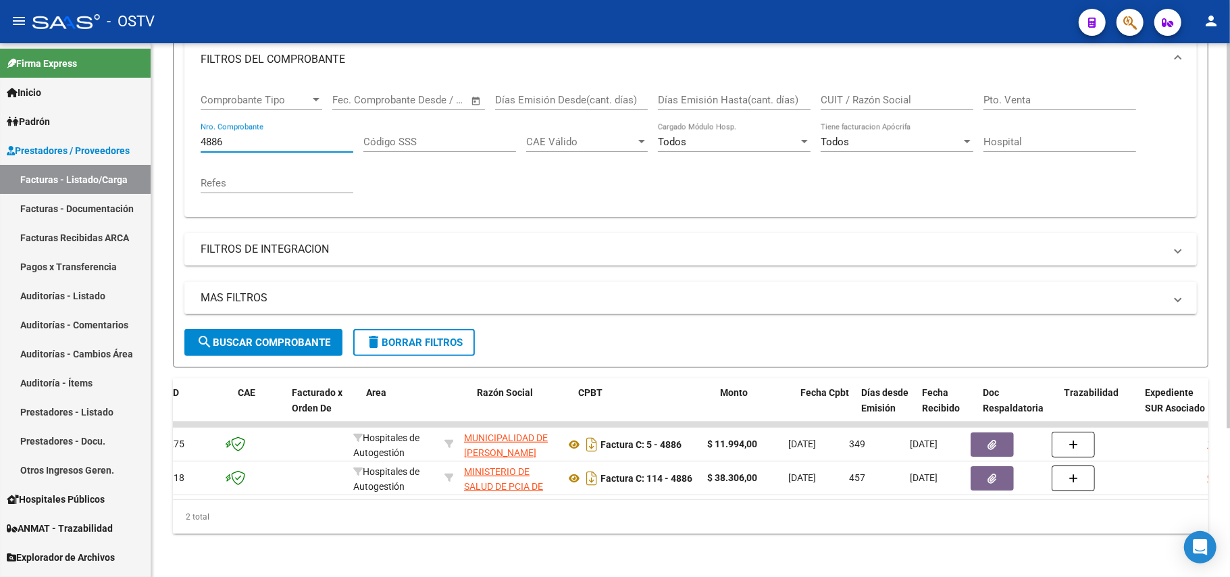
scroll to position [0, 0]
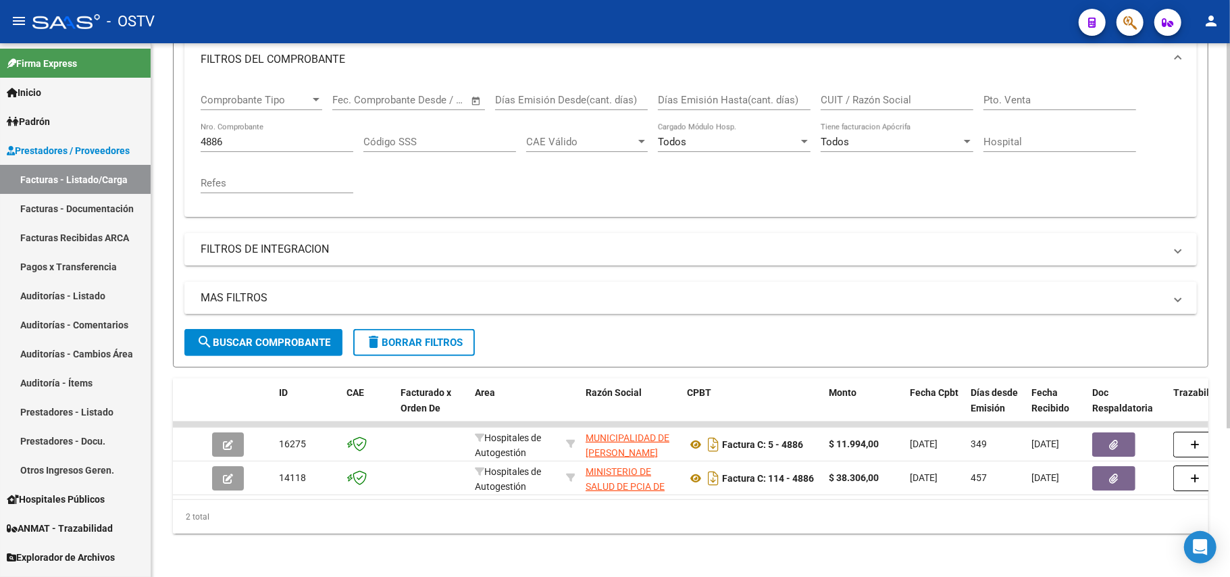
drag, startPoint x: 349, startPoint y: 485, endPoint x: 553, endPoint y: 495, distance: 203.6
click at [553, 495] on datatable-body "16275 Hospitales de Autogestión MUNICIPALIDAD DE [PERSON_NAME] 30681618089 Fact…" at bounding box center [691, 461] width 1036 height 78
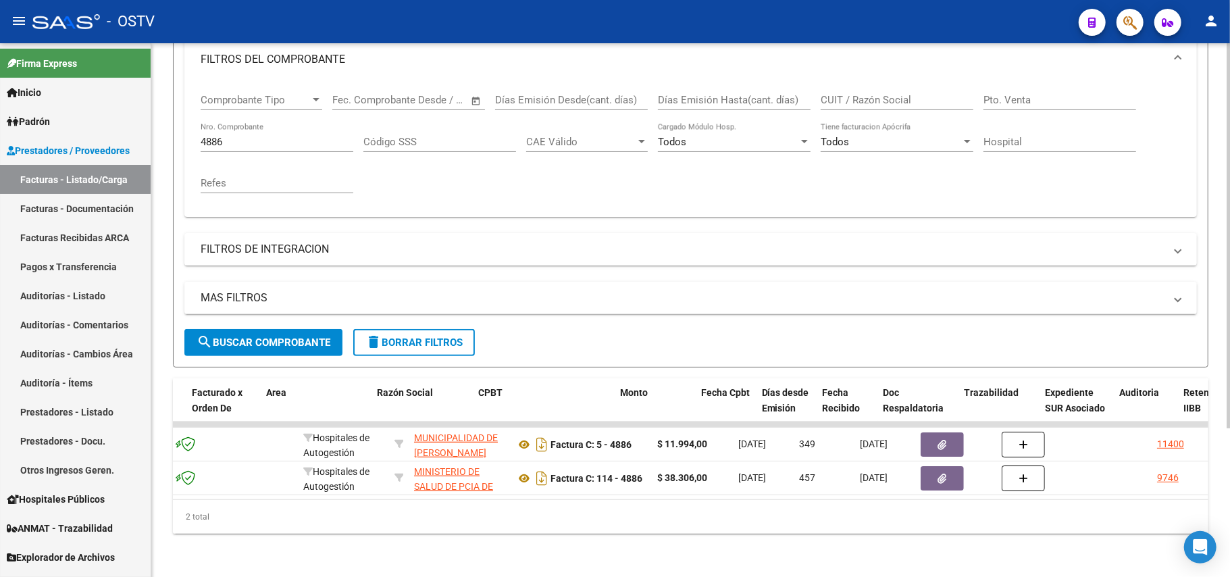
scroll to position [0, 215]
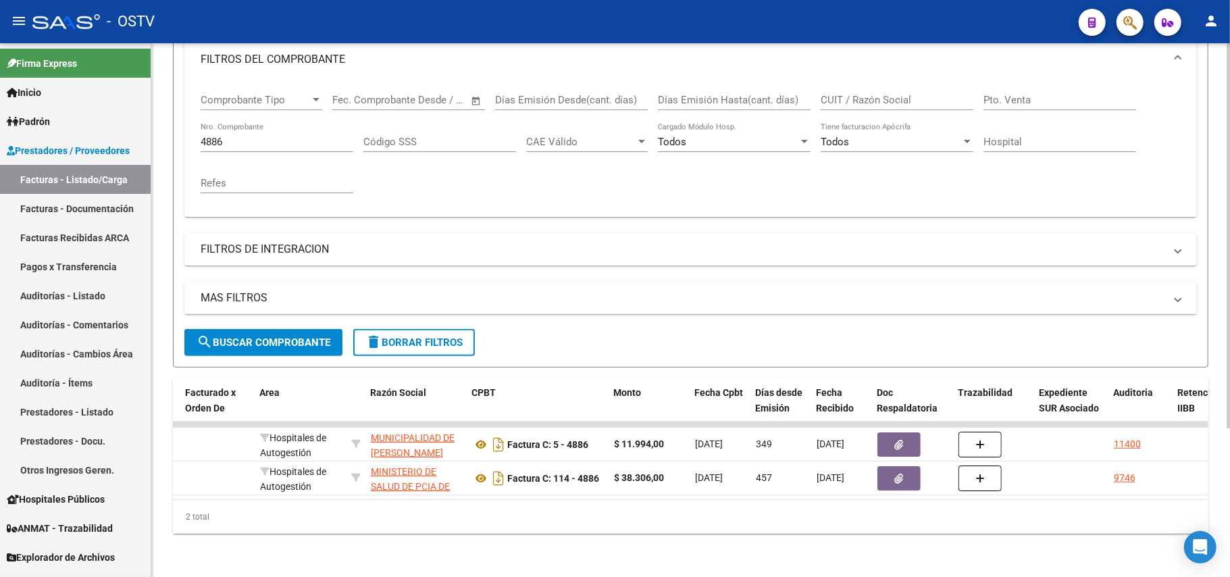
click at [271, 136] on input "4886" at bounding box center [277, 142] width 153 height 12
type input "4"
type input "5"
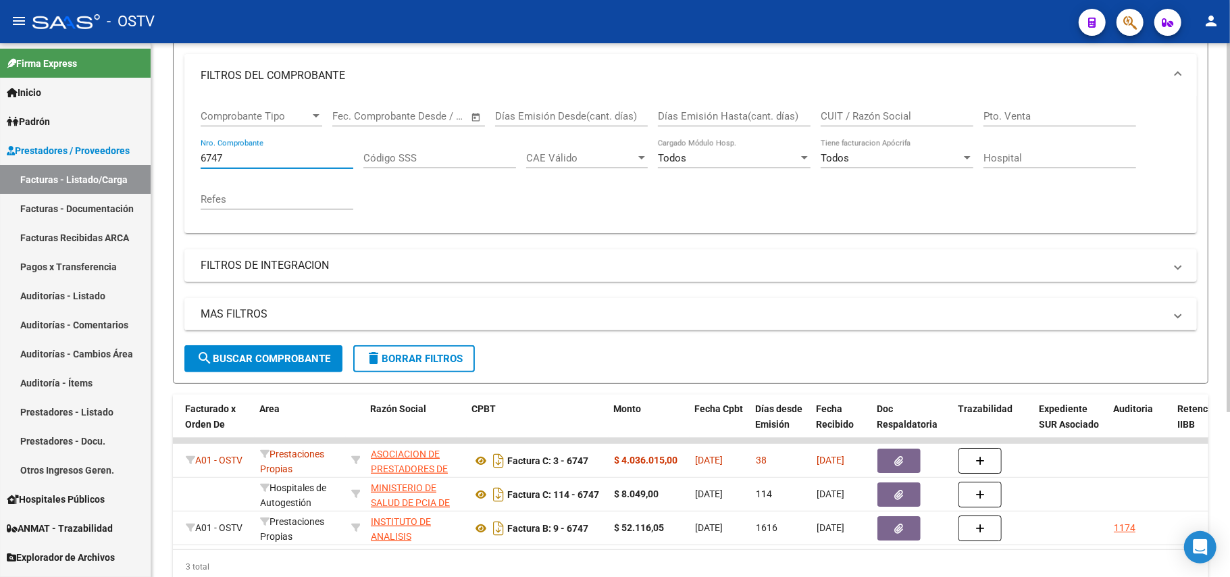
scroll to position [205, 0]
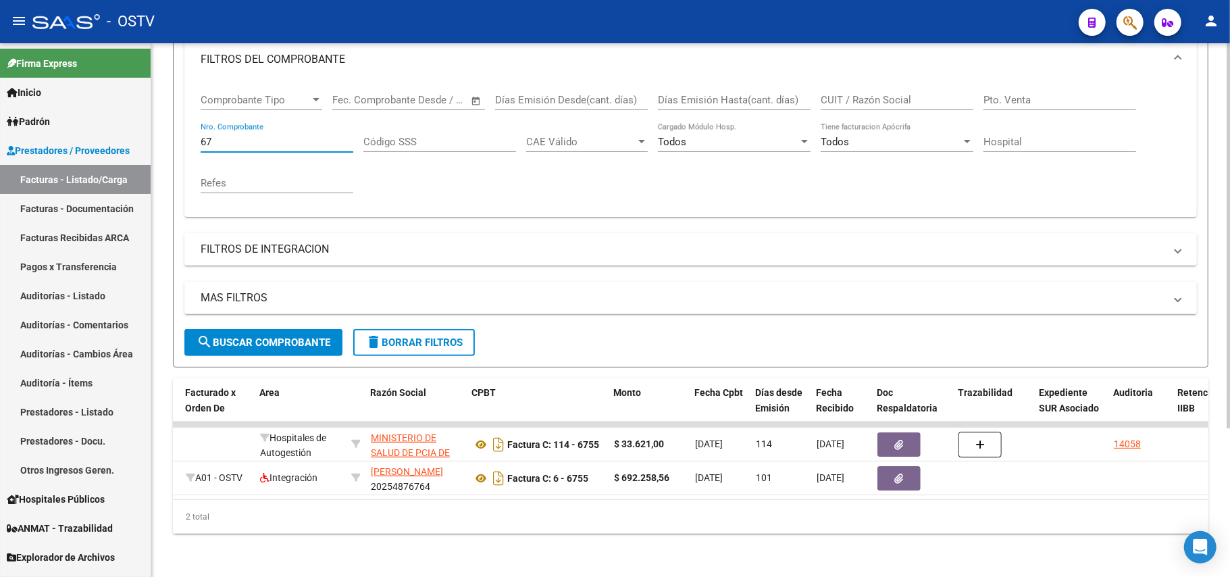
type input "6"
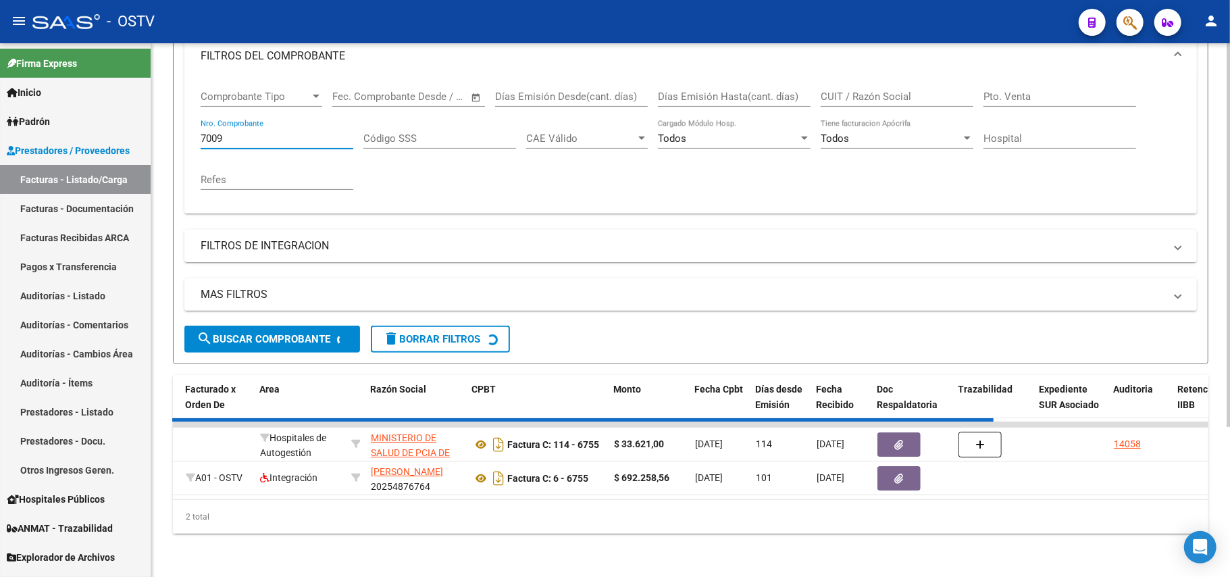
scroll to position [172, 0]
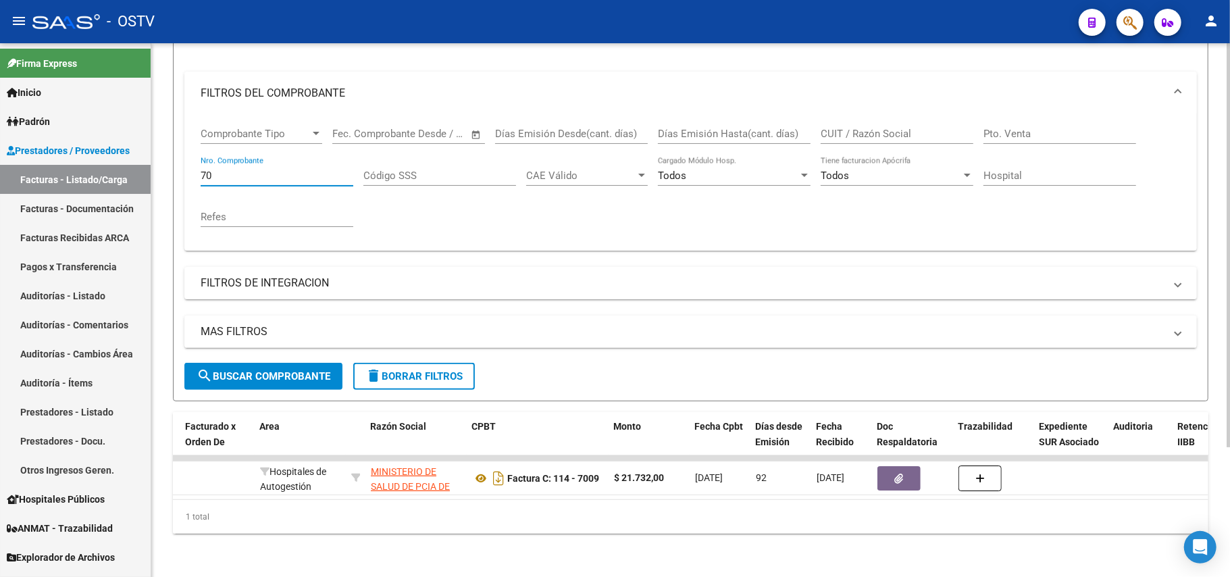
type input "7"
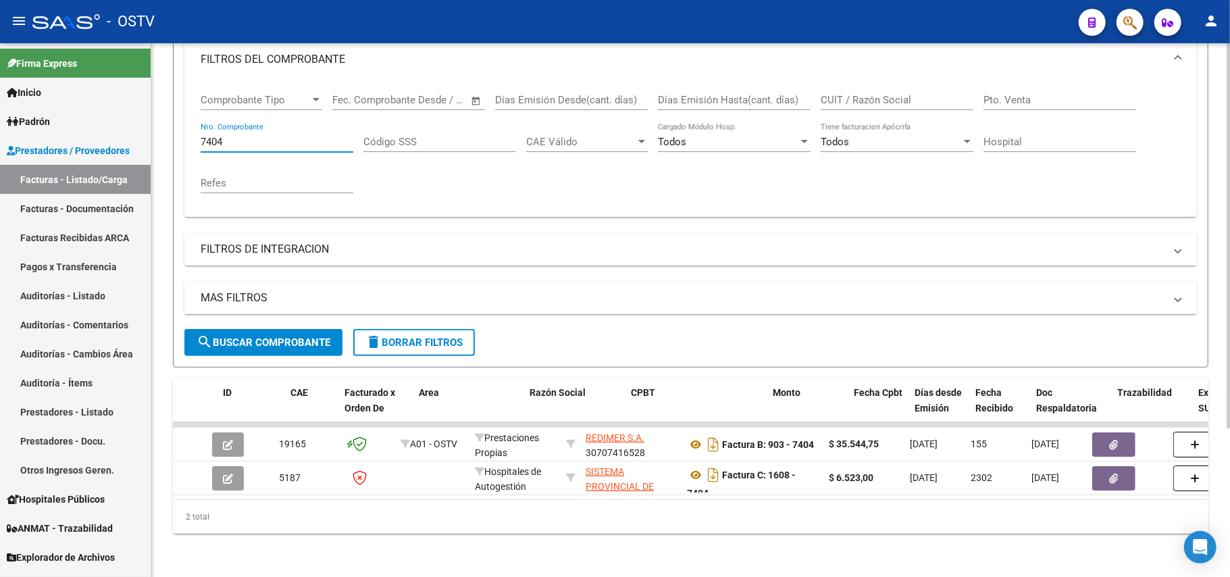
scroll to position [0, 519]
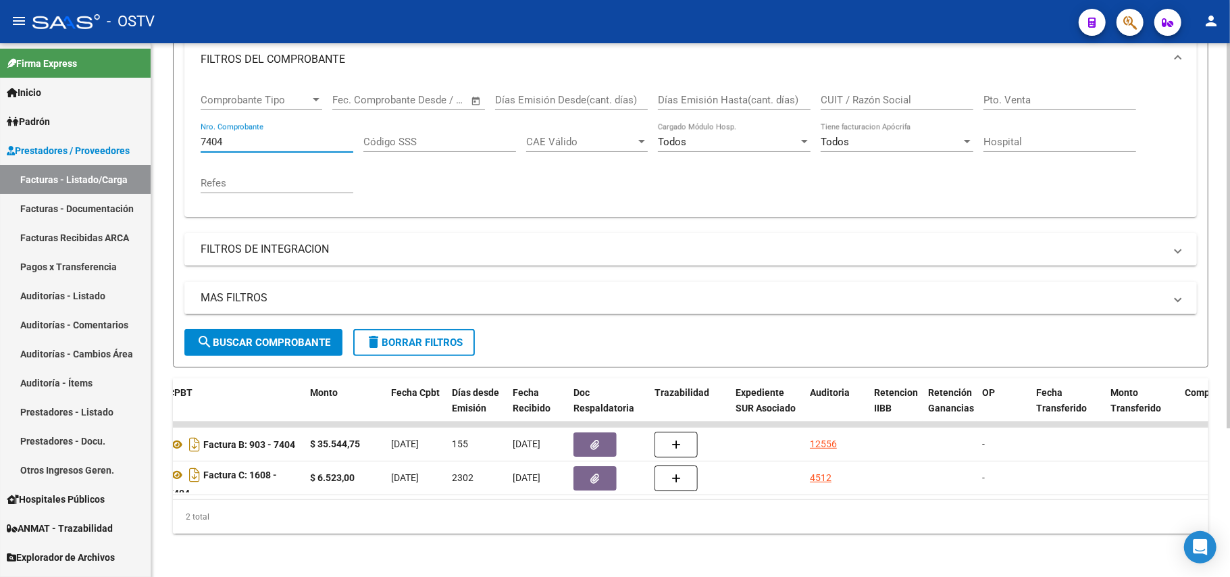
type input "7404"
drag, startPoint x: 284, startPoint y: 128, endPoint x: 0, endPoint y: 111, distance: 284.9
click at [0, 111] on mat-sidenav-container "Firma Express Inicio Calendario SSS Instructivos Contacto OS Padrón Afiliados E…" at bounding box center [615, 310] width 1230 height 534
click at [1028, 94] on input "Pto. Venta" at bounding box center [1060, 100] width 153 height 12
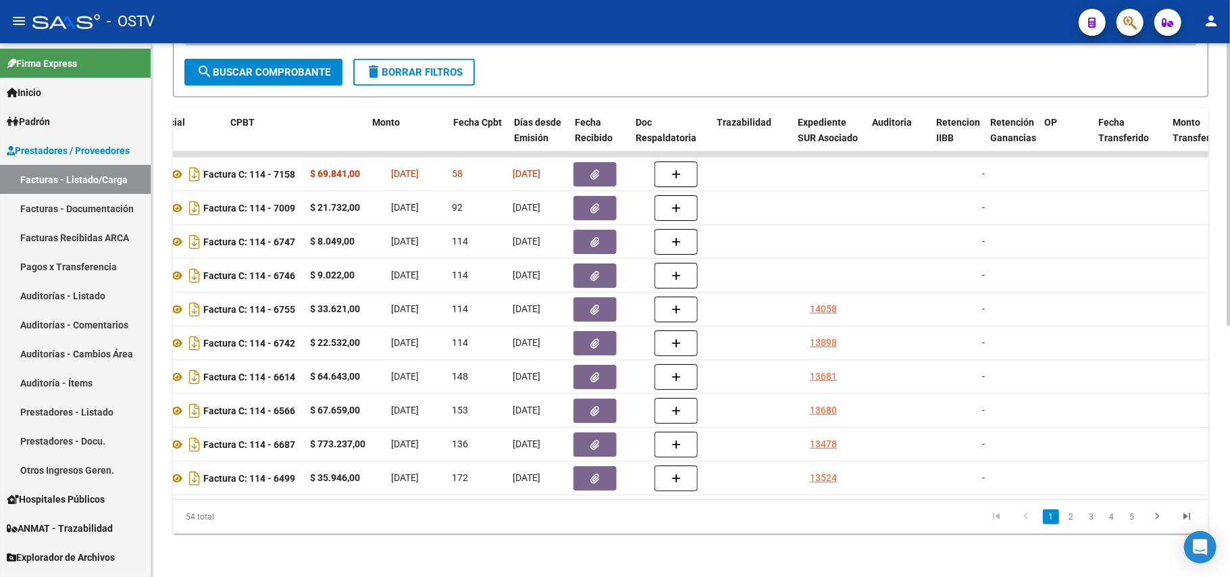
scroll to position [0, 0]
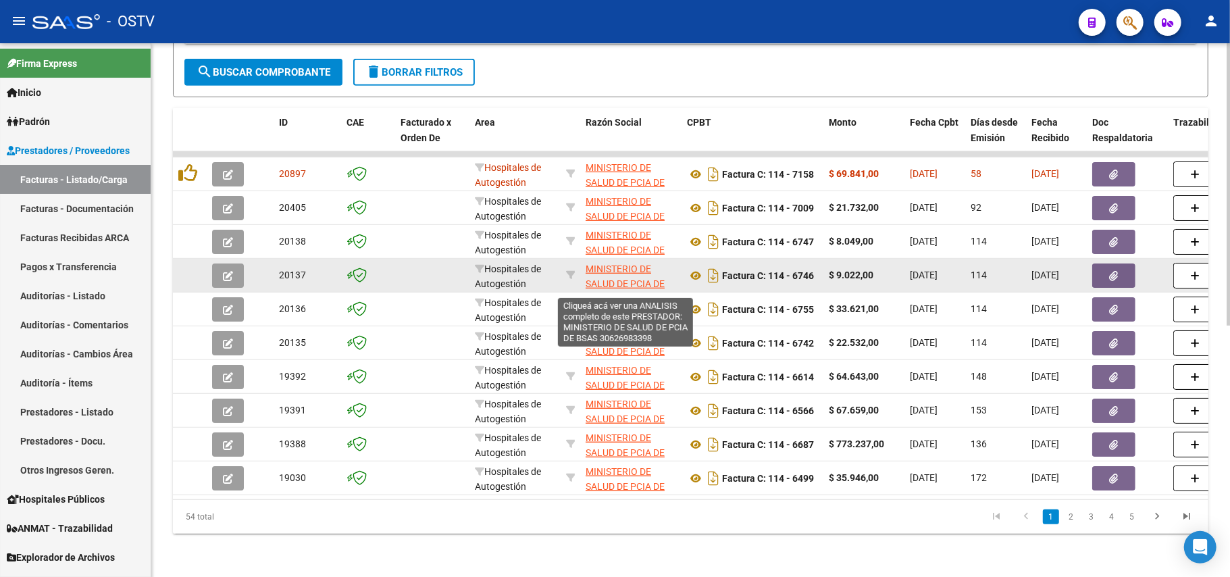
click at [636, 263] on span "MINISTERIO DE SALUD DE PCIA DE BSAS" at bounding box center [625, 284] width 79 height 42
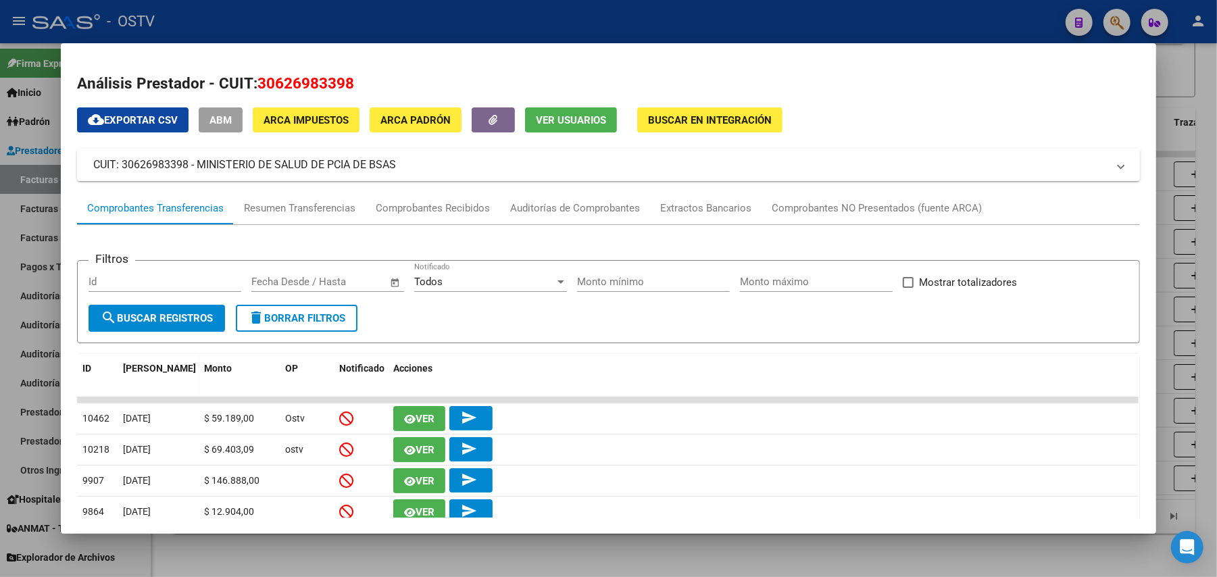
click at [0, 199] on div at bounding box center [608, 288] width 1217 height 577
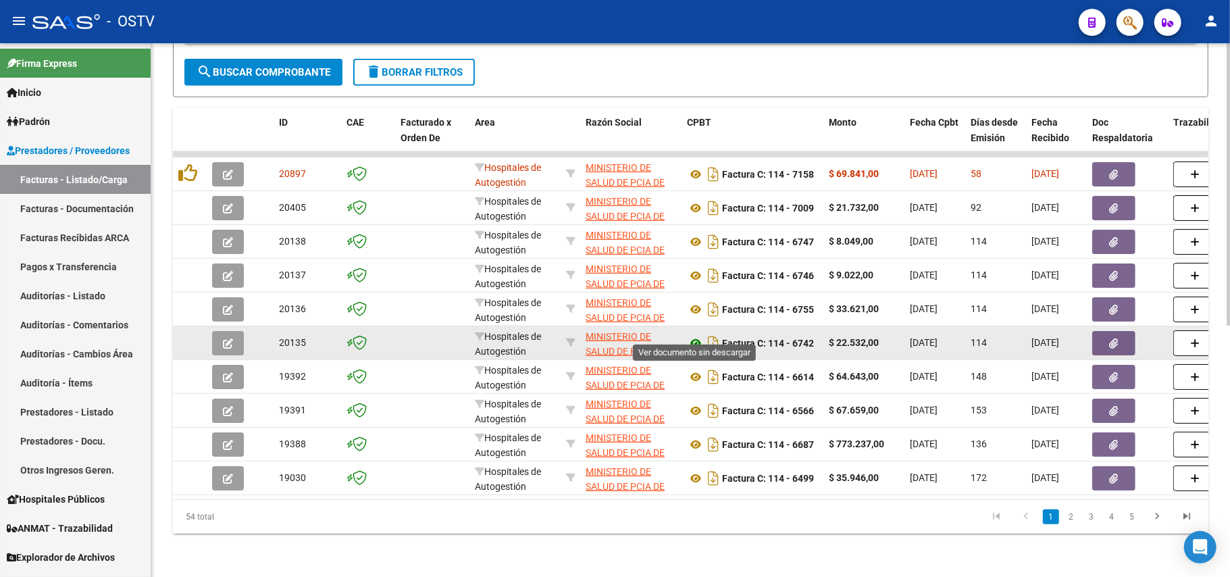
click at [696, 338] on icon at bounding box center [696, 343] width 18 height 16
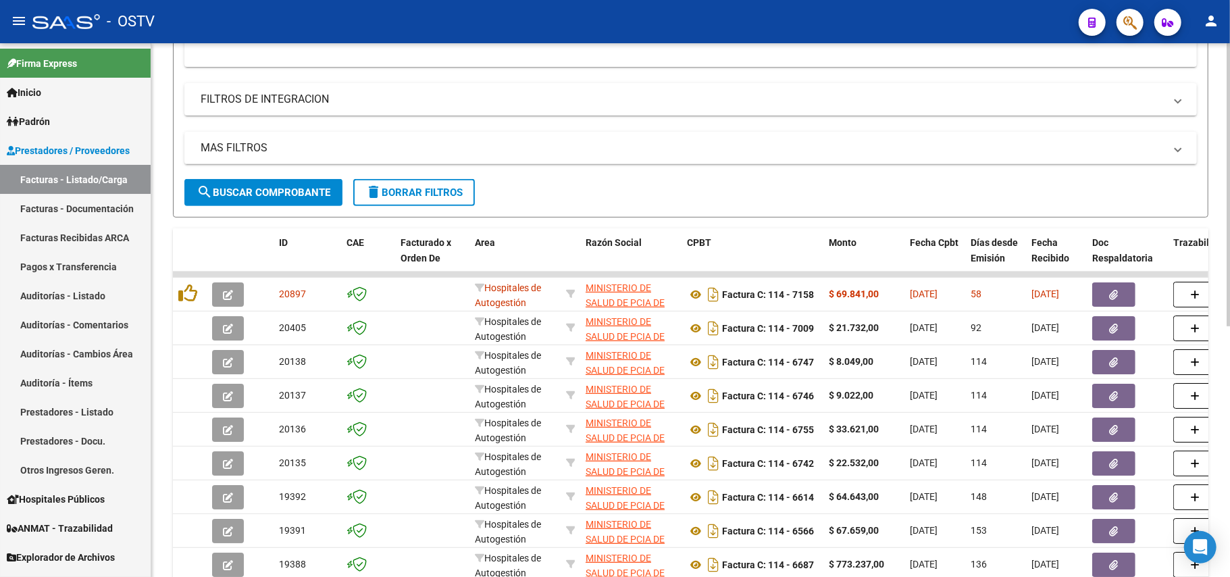
scroll to position [205, 0]
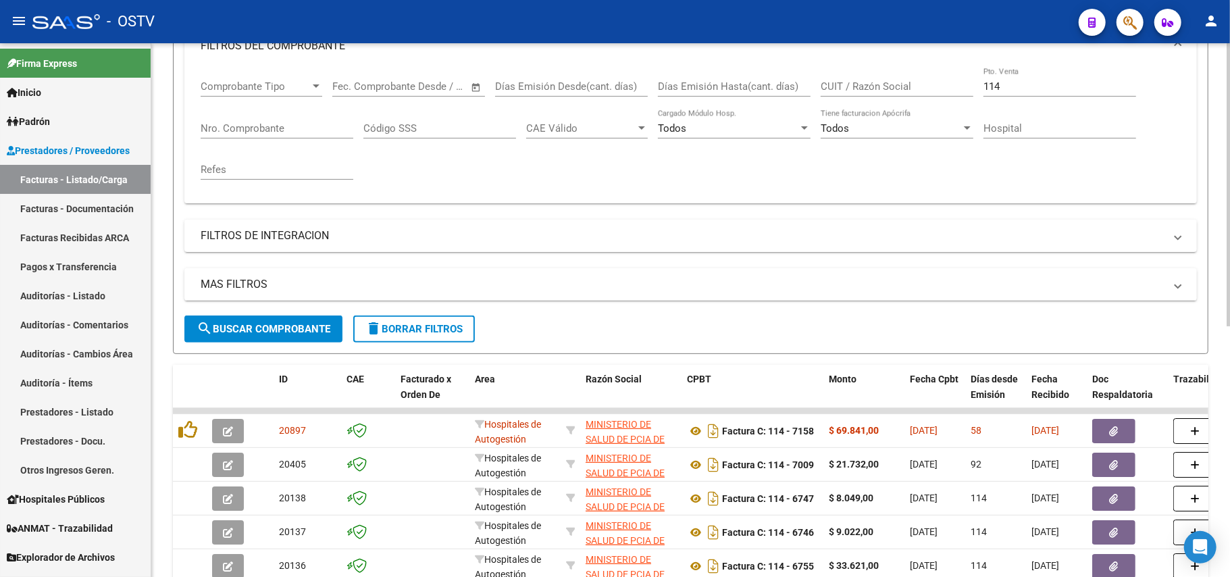
click at [1056, 69] on div "114 Pto. Venta" at bounding box center [1060, 82] width 153 height 29
type input "1"
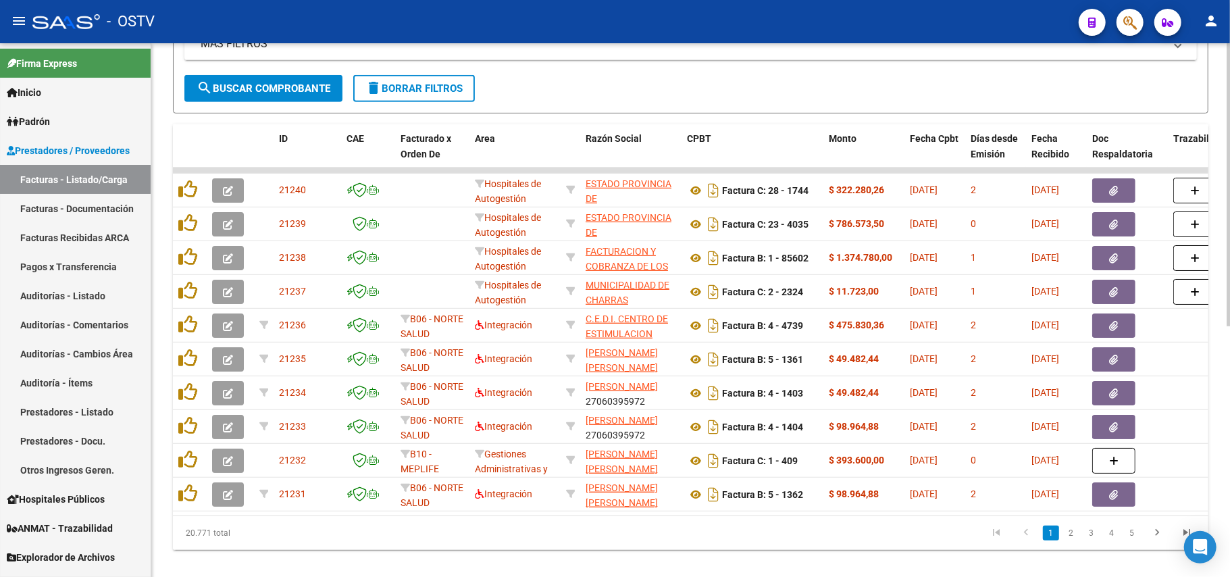
scroll to position [476, 0]
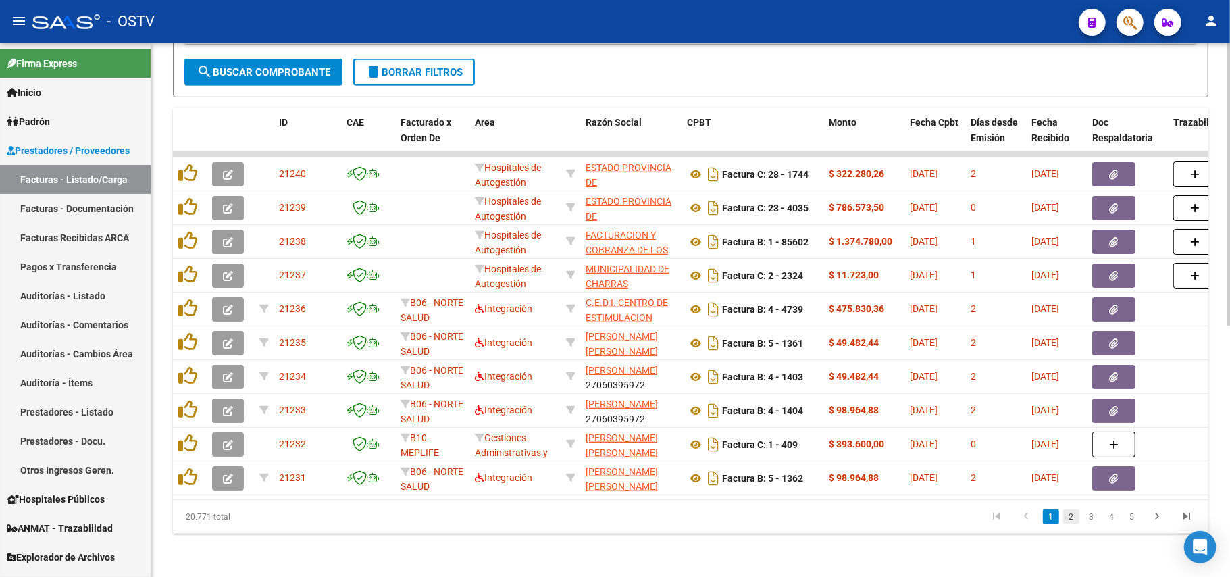
click at [1071, 519] on link "2" at bounding box center [1071, 516] width 16 height 15
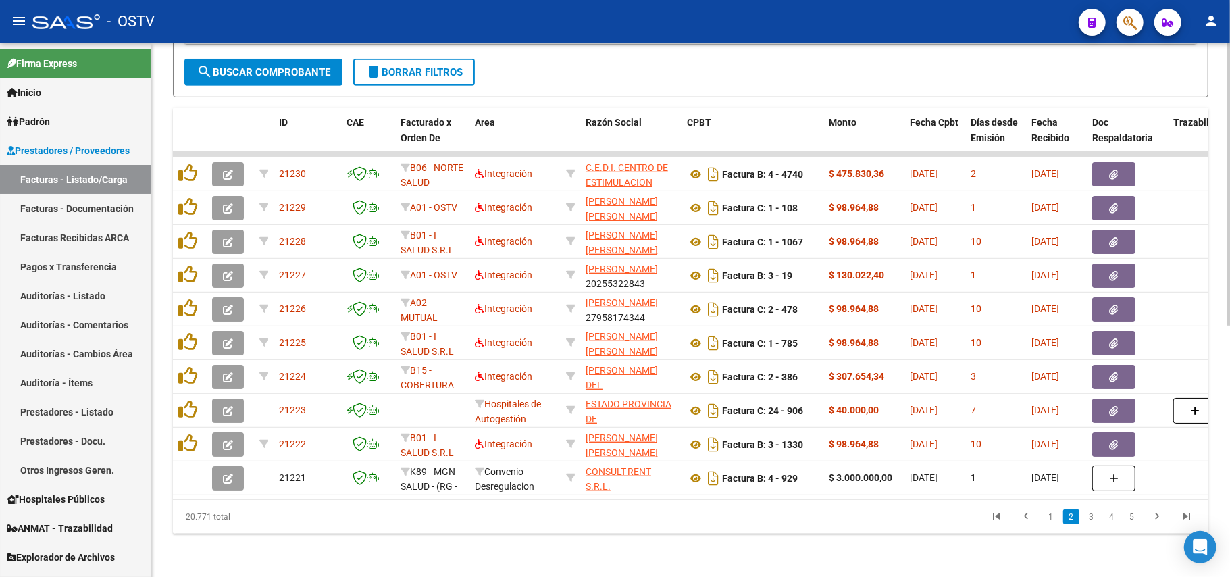
click at [1049, 509] on li "1" at bounding box center [1051, 516] width 20 height 23
click at [1057, 514] on link "1" at bounding box center [1051, 516] width 16 height 15
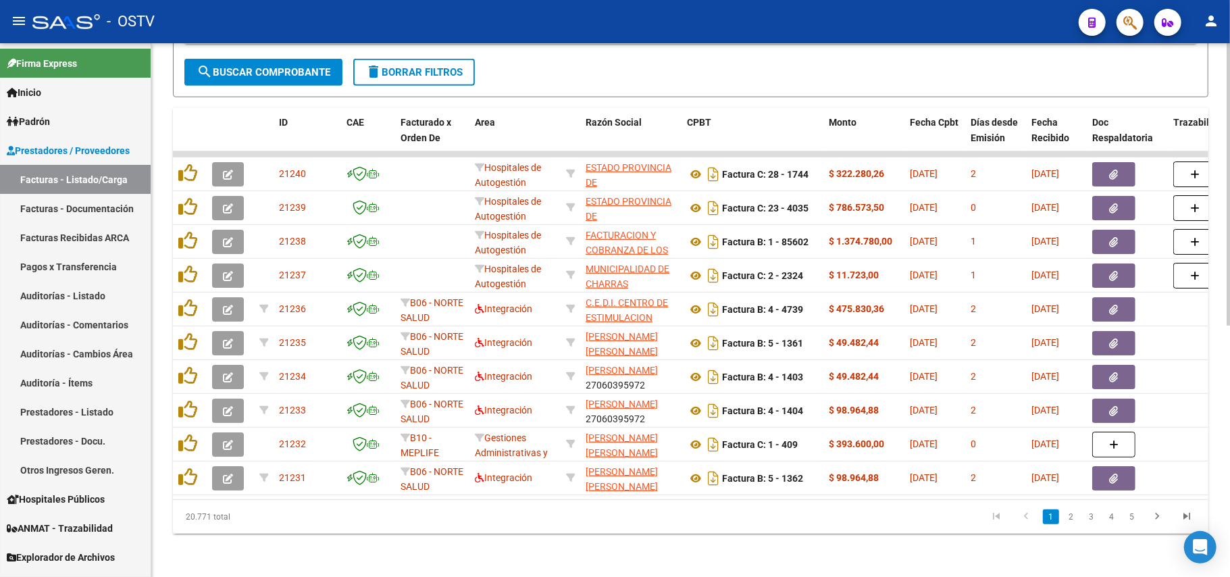
drag, startPoint x: 449, startPoint y: 484, endPoint x: 534, endPoint y: 496, distance: 86.0
click at [534, 496] on datatable-body "21240 Hospitales de Autogestión ESTADO [GEOGRAPHIC_DATA][PERSON_NAME] 306733775…" at bounding box center [691, 325] width 1036 height 348
click at [276, 66] on span "search Buscar Comprobante" at bounding box center [264, 72] width 134 height 12
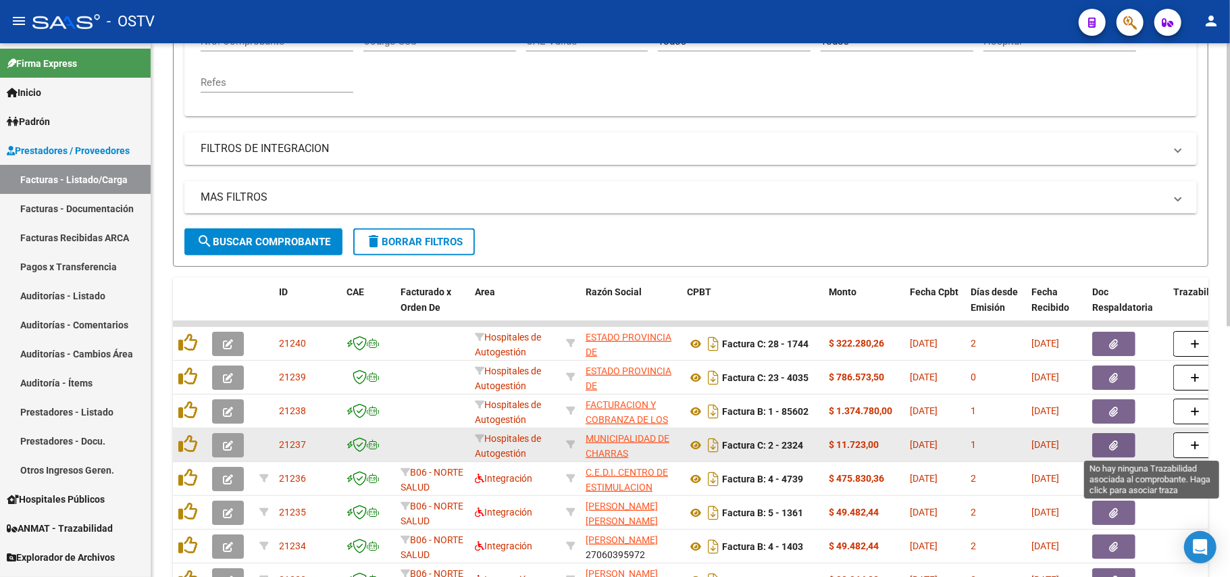
scroll to position [295, 0]
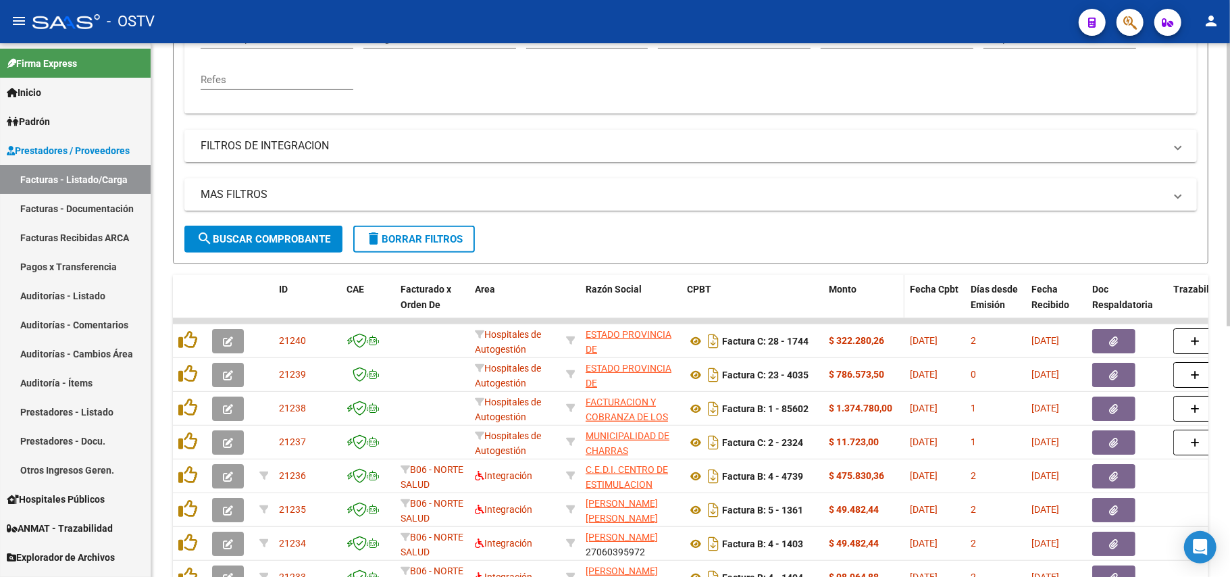
click at [848, 296] on div "Monto" at bounding box center [864, 290] width 70 height 16
drag, startPoint x: 861, startPoint y: 272, endPoint x: 862, endPoint y: 282, distance: 10.2
click at [862, 272] on div "Video tutorial PRESTADORES -> Listado de CPBTs Emitidos por Prestadores / Prove…" at bounding box center [691, 235] width 1036 height 931
click at [862, 285] on div "Monto" at bounding box center [864, 290] width 70 height 16
click at [779, 296] on div "CPBT" at bounding box center [752, 290] width 131 height 16
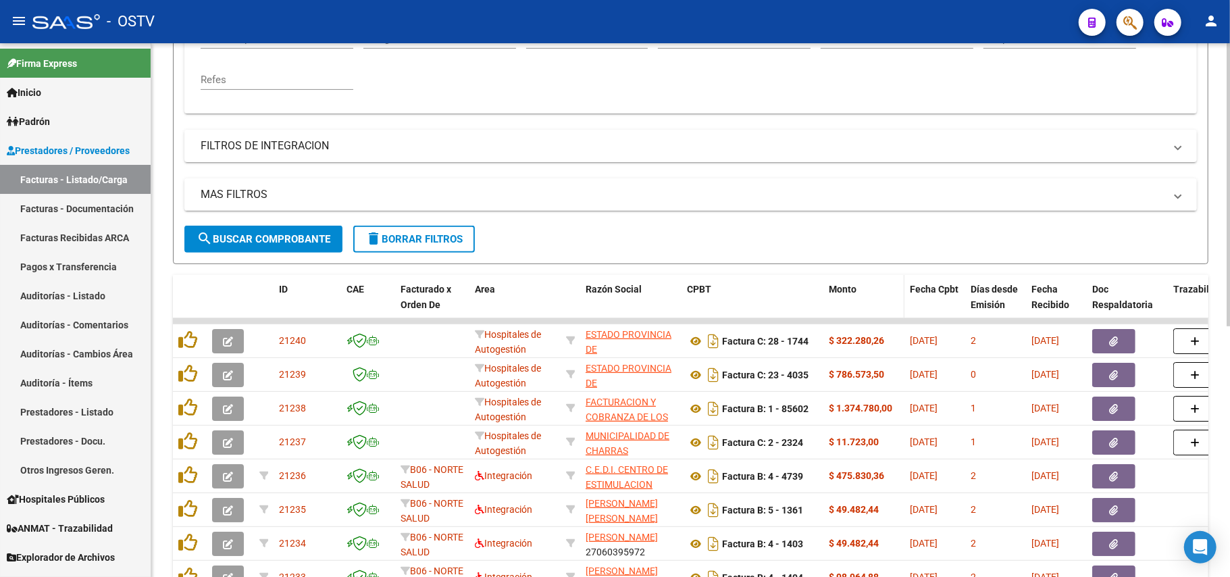
click at [867, 300] on datatable-header-cell "Monto" at bounding box center [863, 304] width 81 height 59
drag, startPoint x: 867, startPoint y: 300, endPoint x: 620, endPoint y: 300, distance: 247.2
click at [862, 300] on datatable-header-cell "Monto" at bounding box center [863, 304] width 81 height 59
click at [217, 290] on datatable-header-cell at bounding box center [230, 304] width 47 height 59
click at [295, 290] on div "ID" at bounding box center [307, 290] width 57 height 16
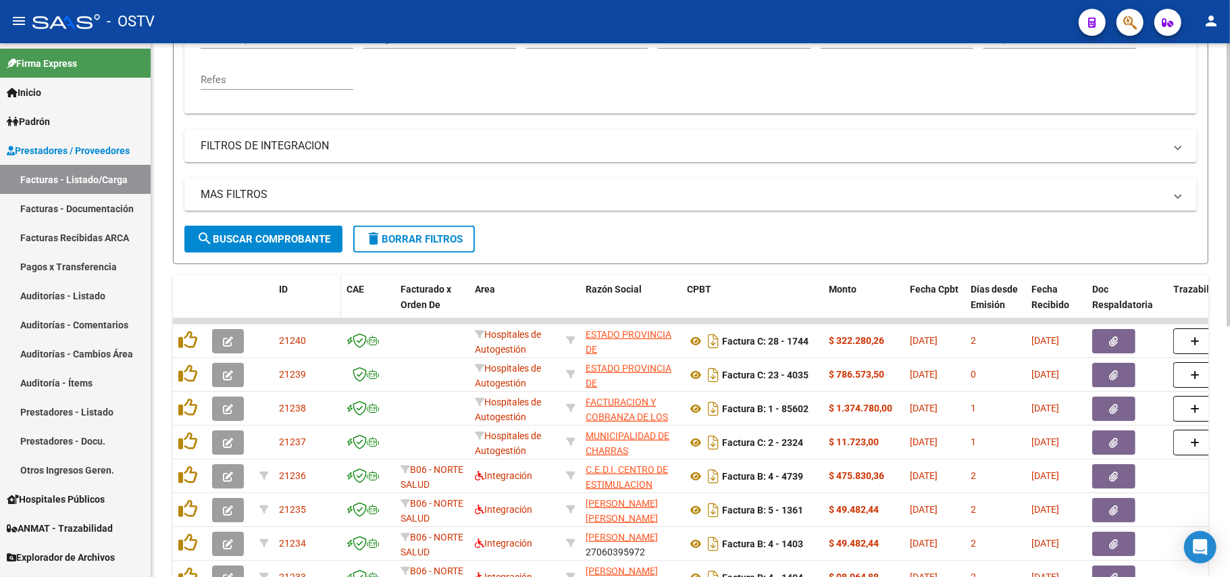
click at [295, 290] on div "ID" at bounding box center [307, 290] width 57 height 16
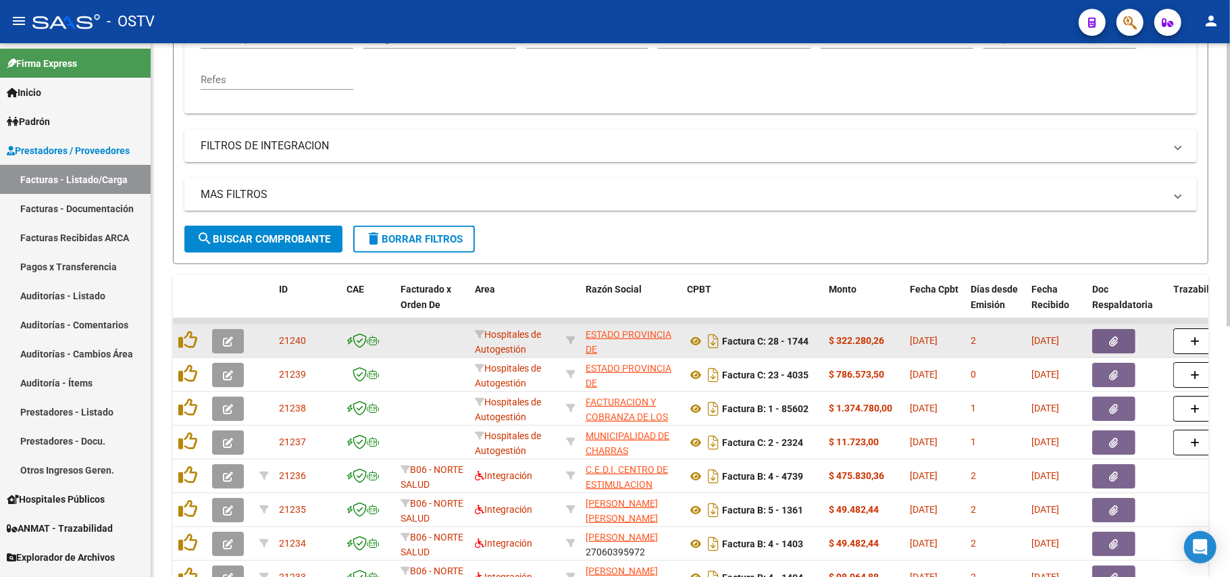
click at [369, 333] on div at bounding box center [368, 341] width 43 height 16
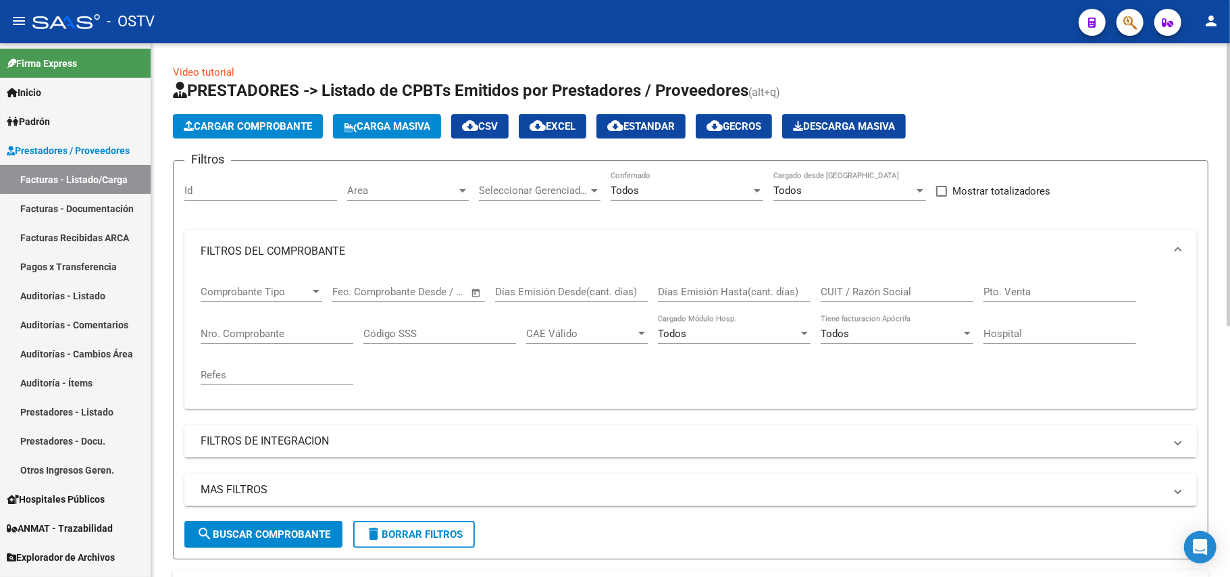
scroll to position [270, 0]
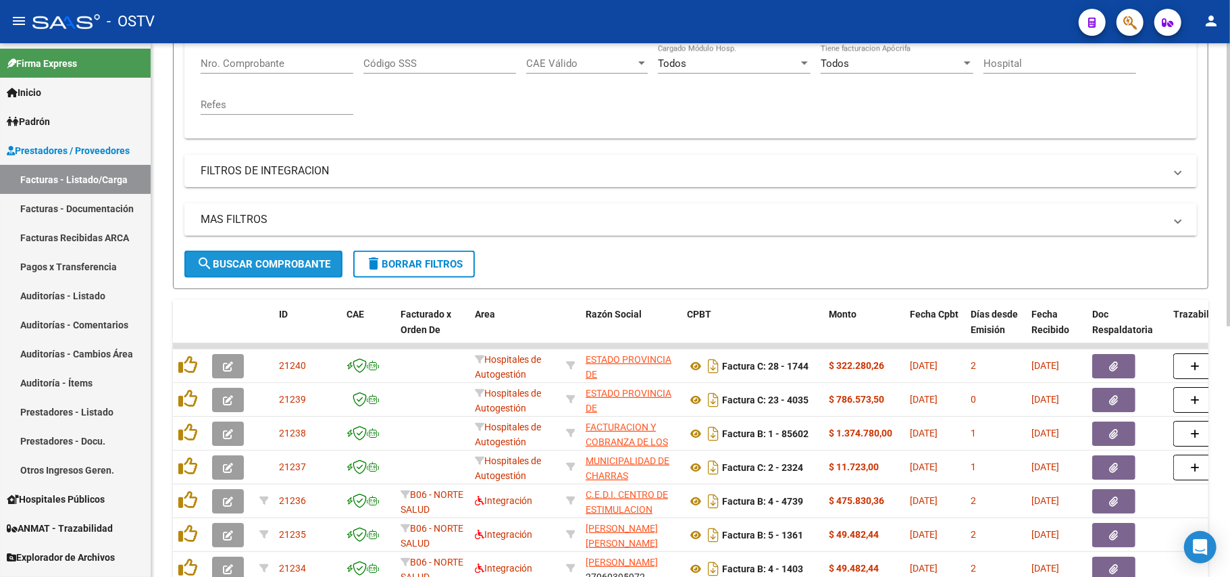
click at [319, 261] on span "search Buscar Comprobante" at bounding box center [264, 264] width 134 height 12
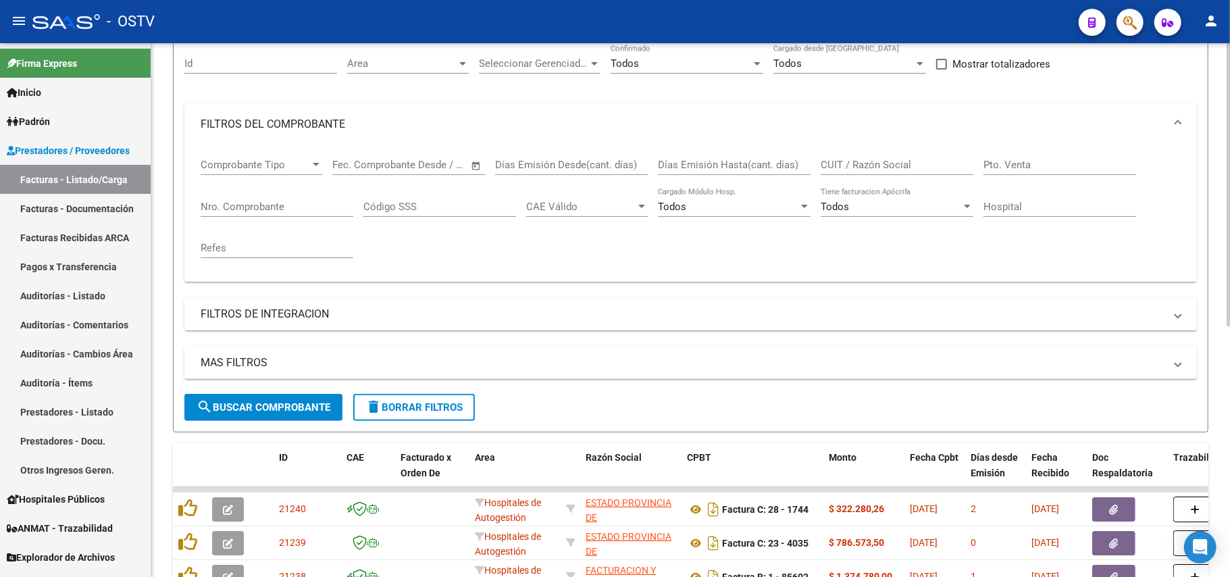
scroll to position [115, 0]
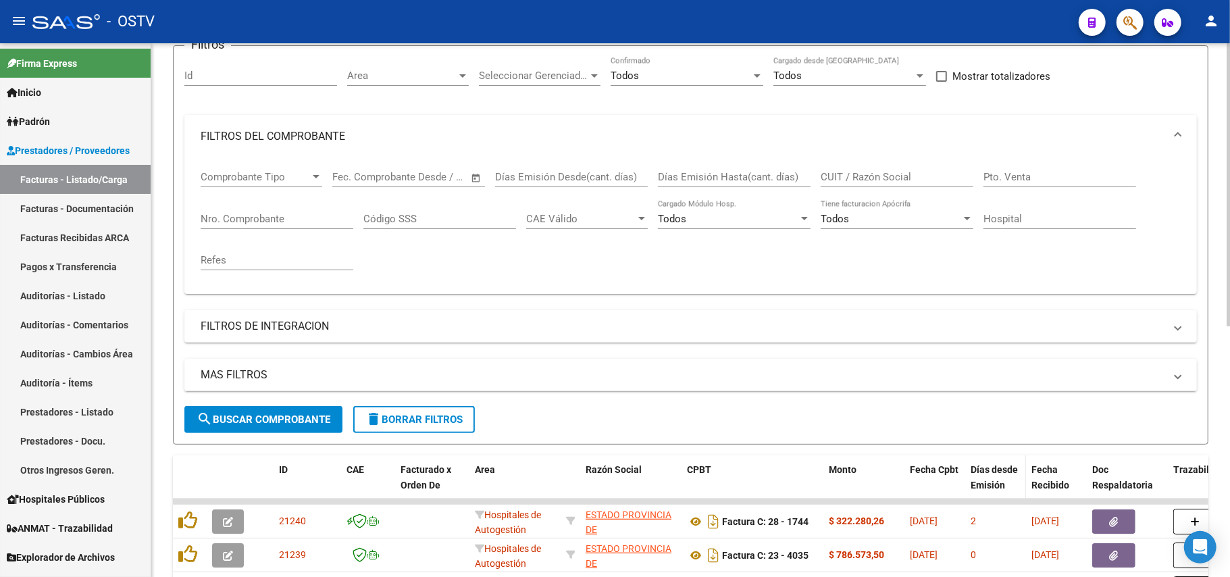
click at [1000, 465] on span "Días desde Emisión" at bounding box center [994, 477] width 47 height 26
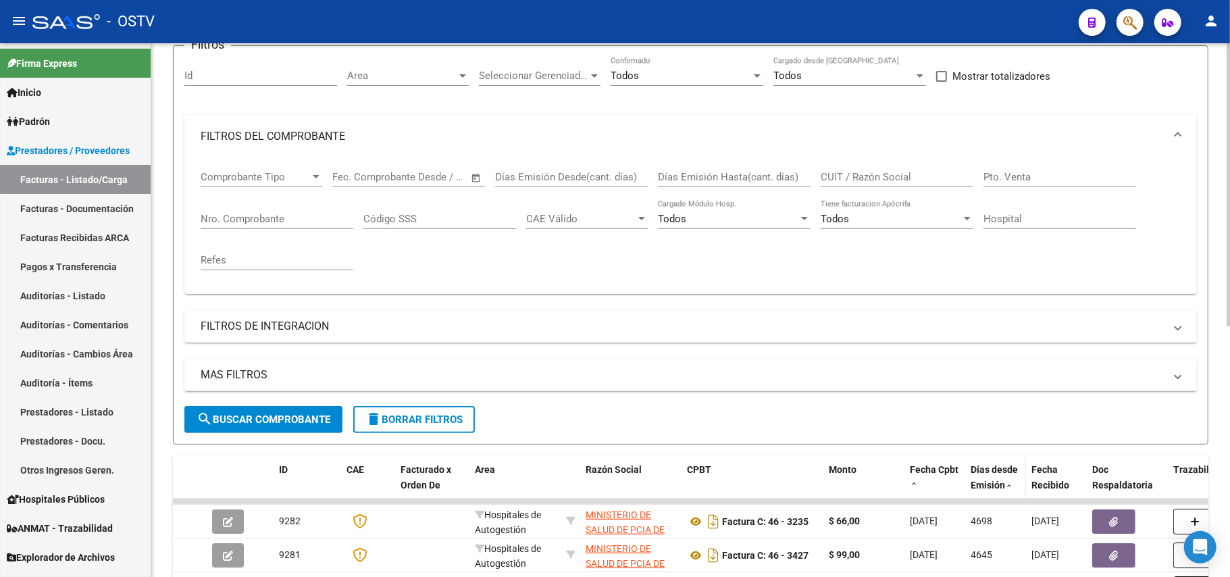
click at [1004, 468] on span "Días desde Emisión" at bounding box center [994, 477] width 47 height 26
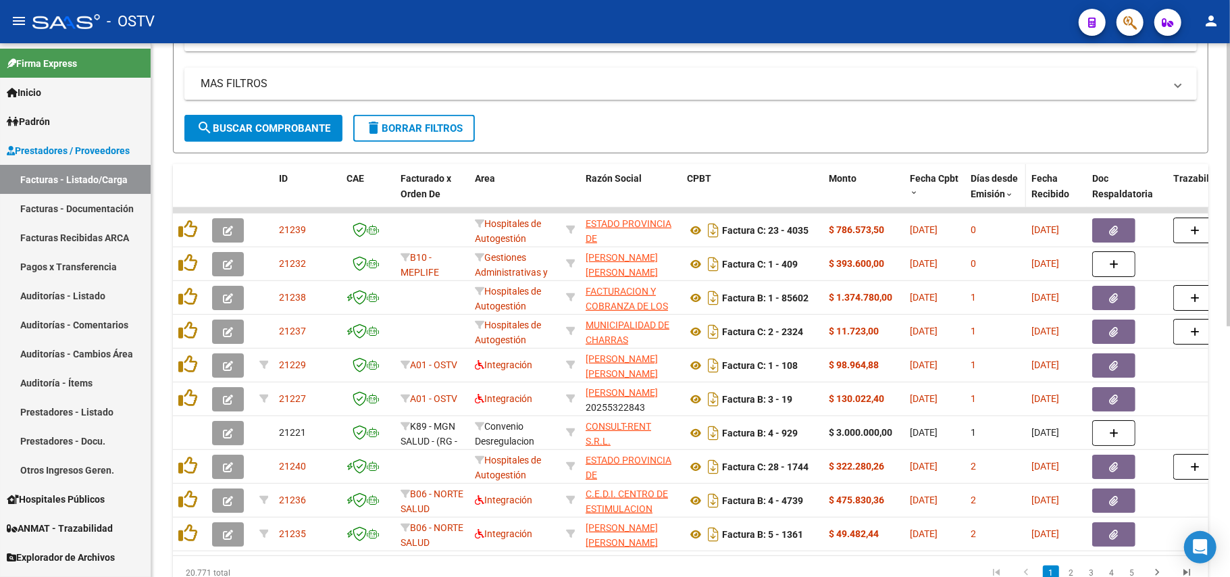
scroll to position [476, 0]
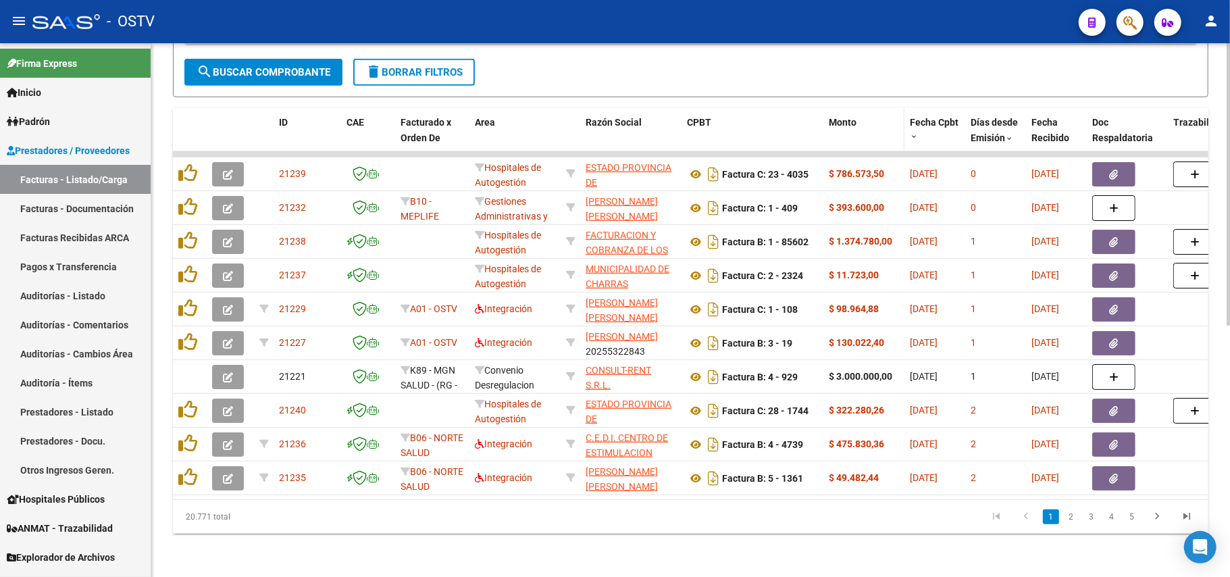
click at [863, 115] on div "Monto" at bounding box center [864, 123] width 70 height 16
click at [923, 123] on div "Fecha Cpbt" at bounding box center [935, 129] width 50 height 28
click at [927, 116] on div "Fecha Cpbt" at bounding box center [935, 129] width 50 height 28
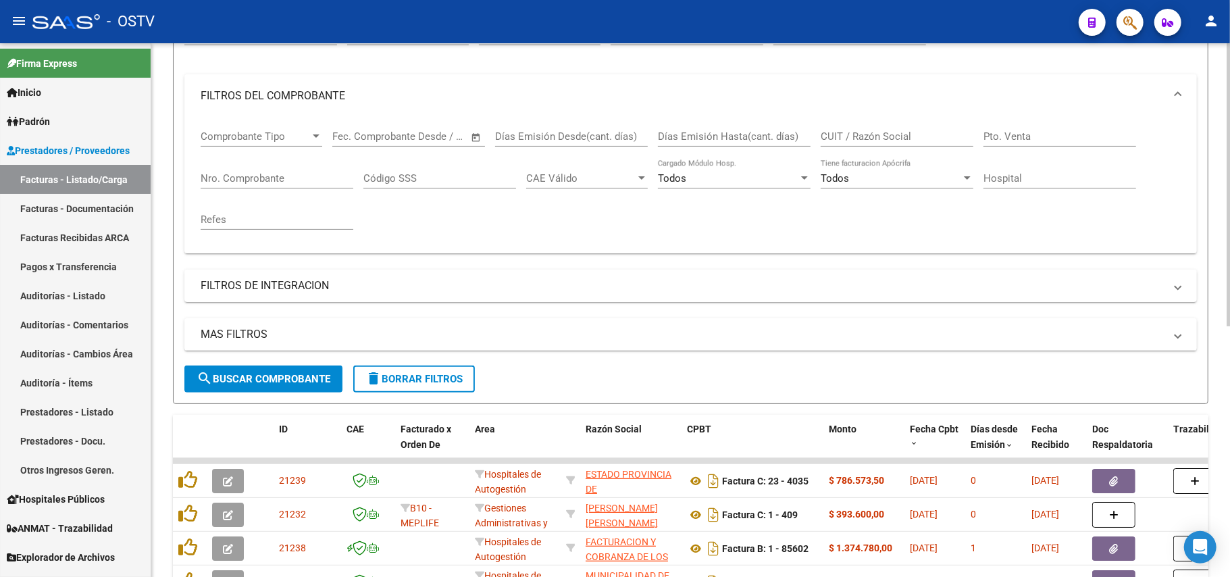
scroll to position [115, 0]
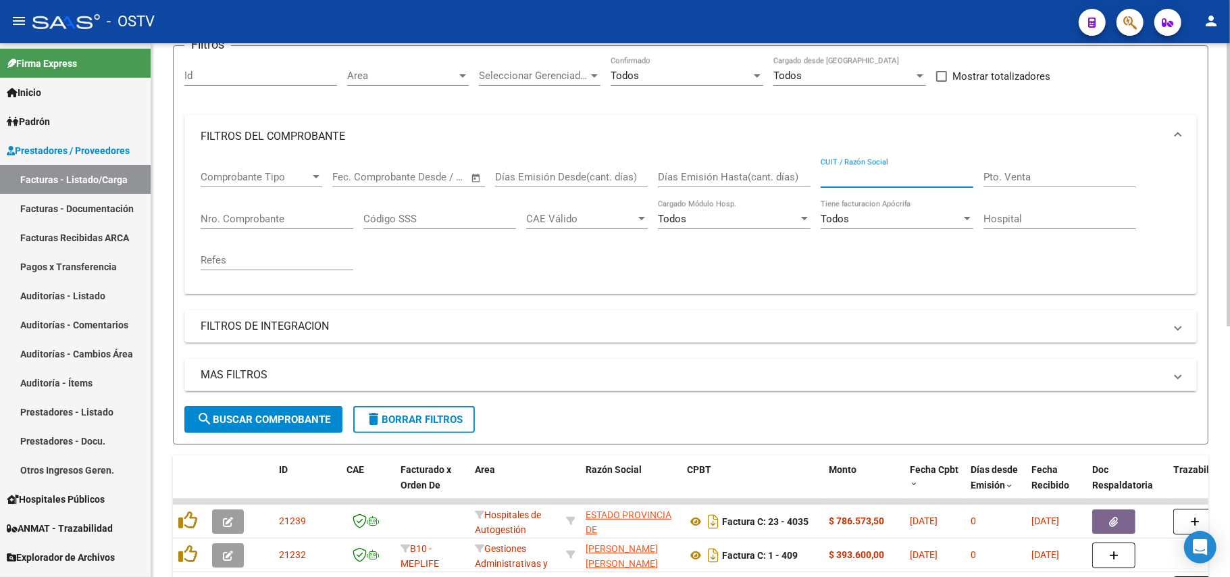
click at [870, 174] on input "CUIT / Razón Social" at bounding box center [897, 177] width 153 height 12
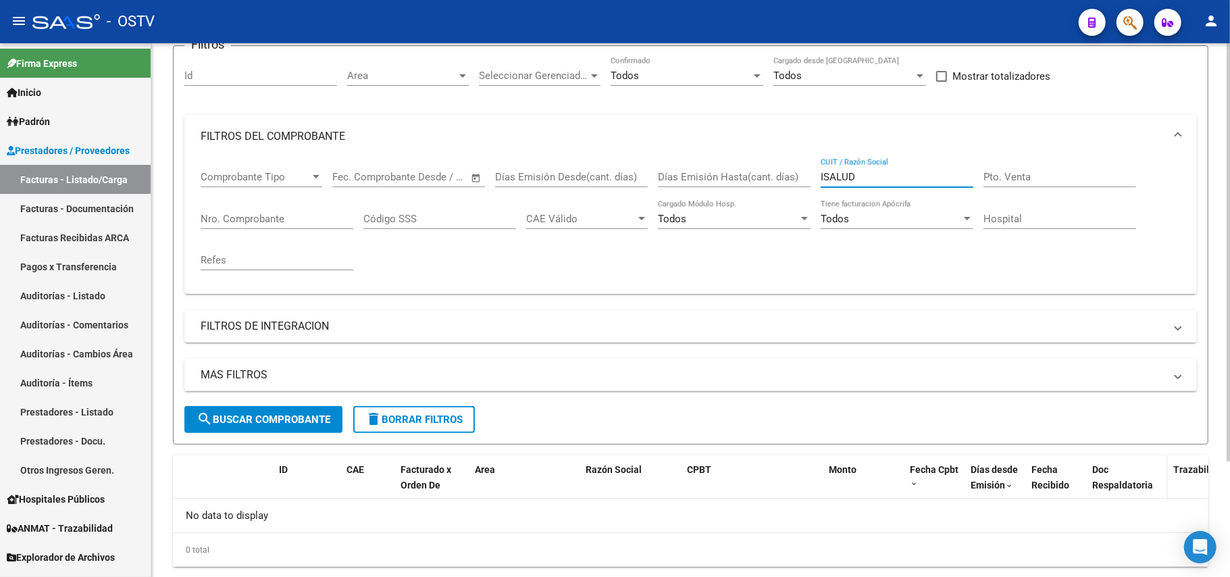
scroll to position [147, 0]
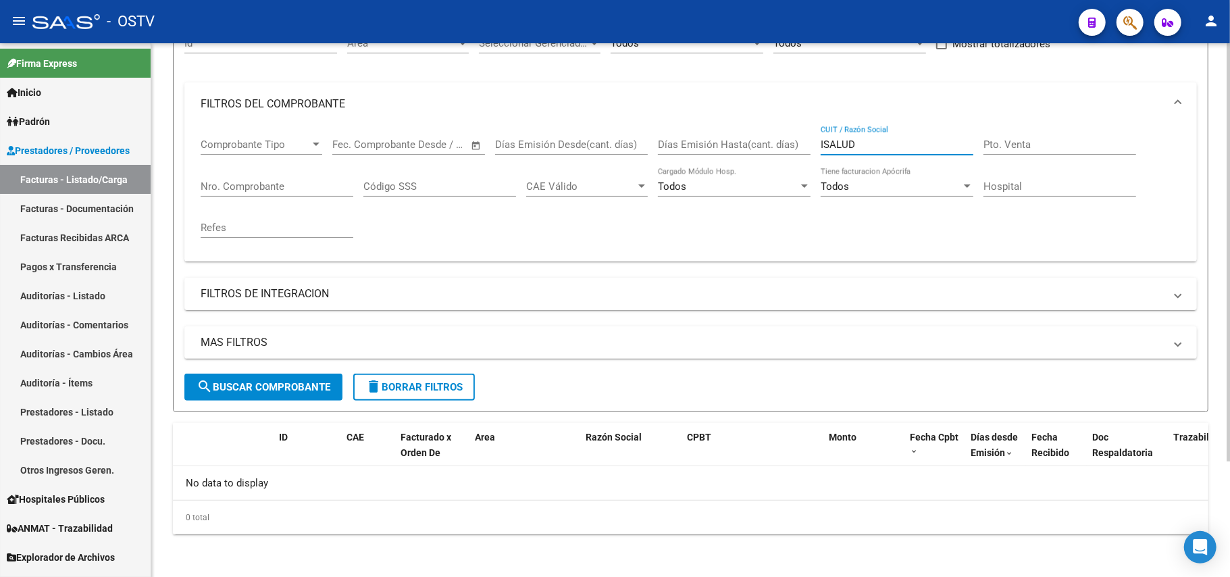
drag, startPoint x: 874, startPoint y: 132, endPoint x: 858, endPoint y: 131, distance: 16.3
click at [859, 131] on div "ISALUD CUIT / Razón Social" at bounding box center [897, 140] width 153 height 29
drag, startPoint x: 821, startPoint y: 142, endPoint x: 705, endPoint y: 127, distance: 117.1
click at [727, 133] on div "Comprobante Tipo Comprobante Tipo Fecha inicio – Fecha fin Fec. Comprobante Des…" at bounding box center [691, 188] width 980 height 125
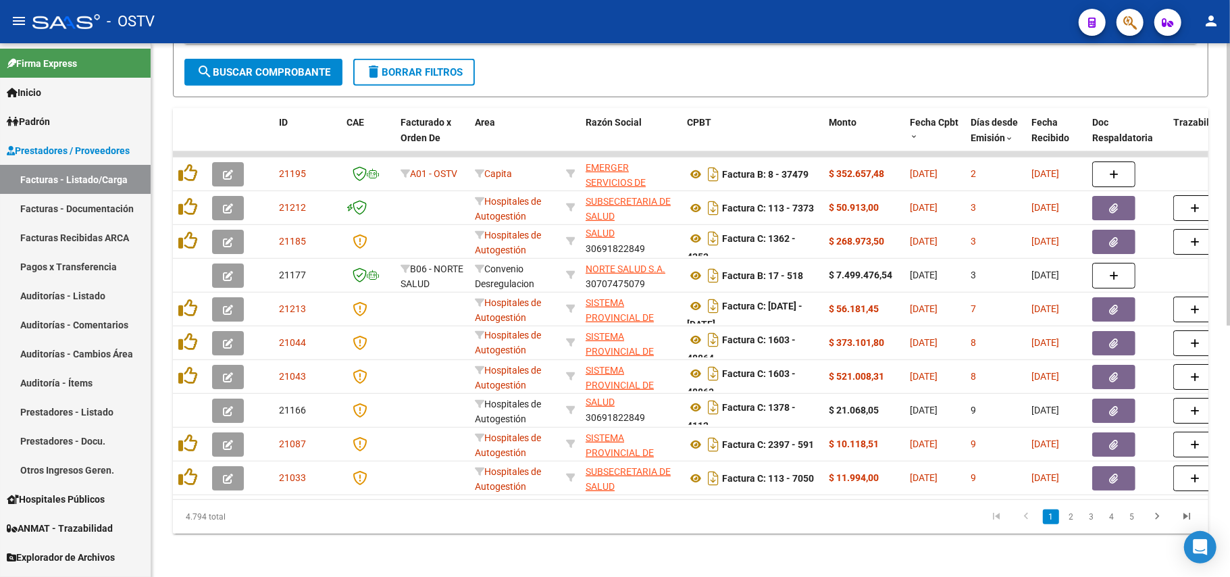
scroll to position [476, 0]
type input "SALUD"
click at [1071, 517] on link "2" at bounding box center [1071, 516] width 16 height 15
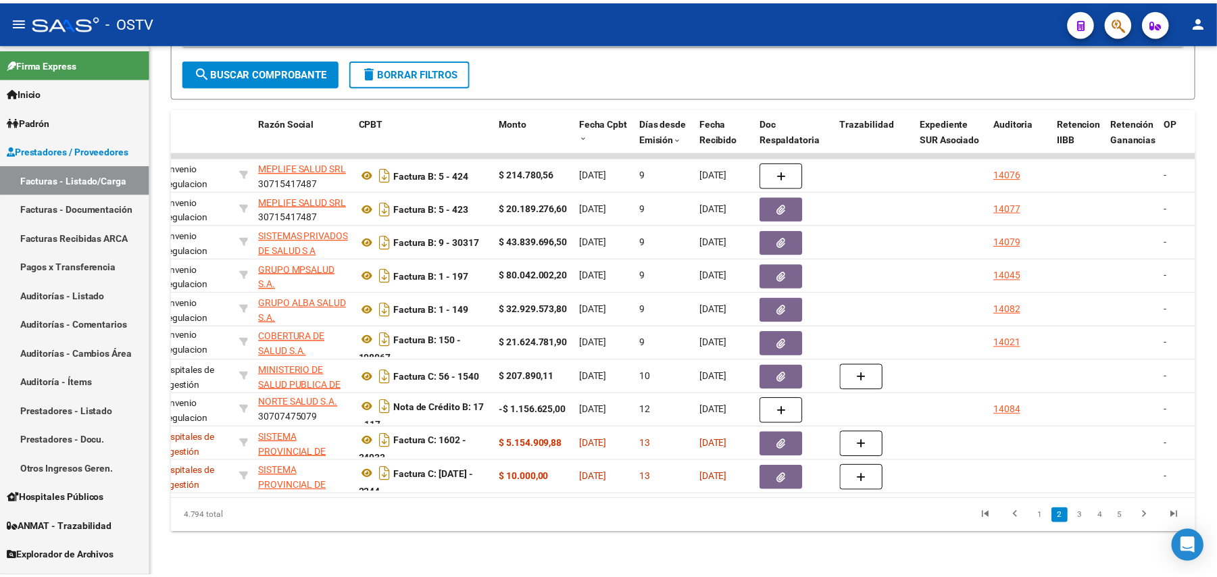
scroll to position [0, 0]
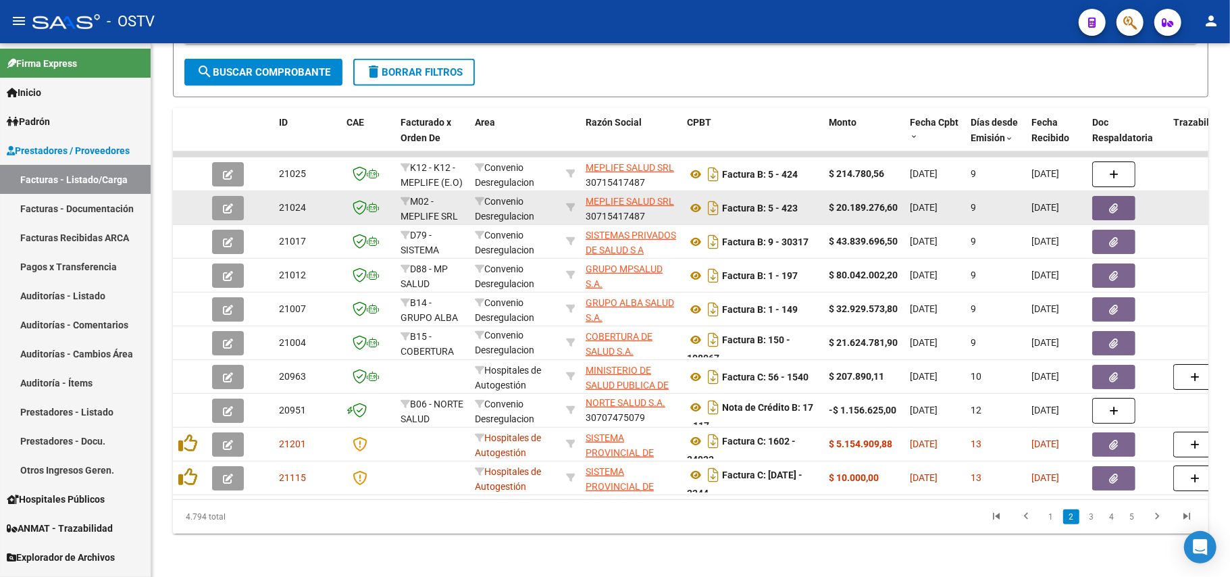
click at [224, 203] on icon "button" at bounding box center [228, 208] width 10 height 10
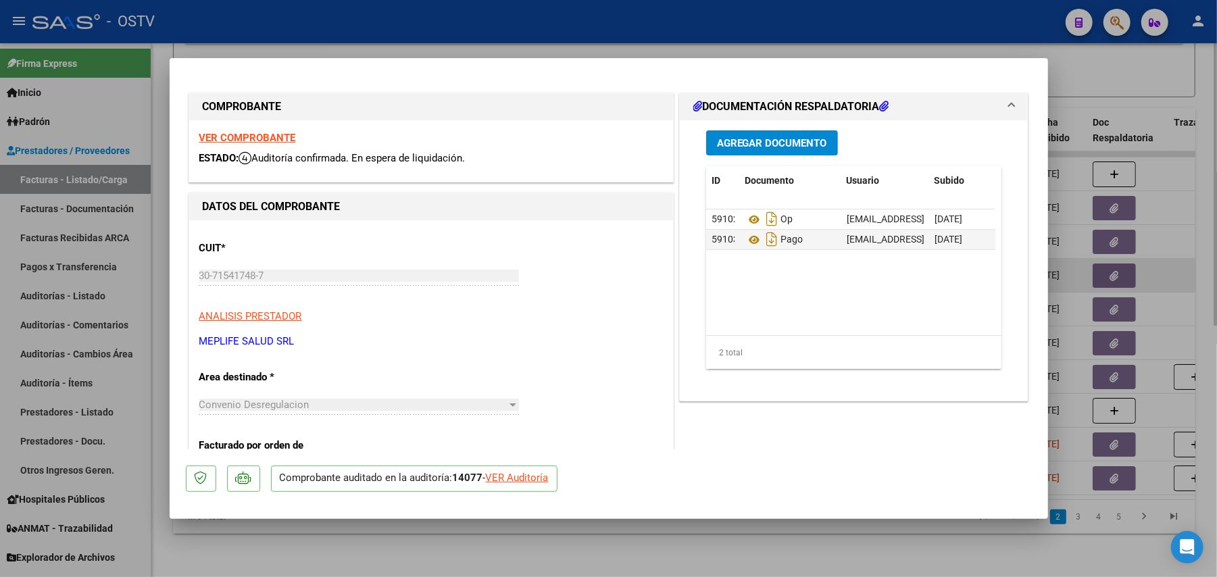
click at [1109, 251] on div at bounding box center [608, 288] width 1217 height 577
type input "$ 0,00"
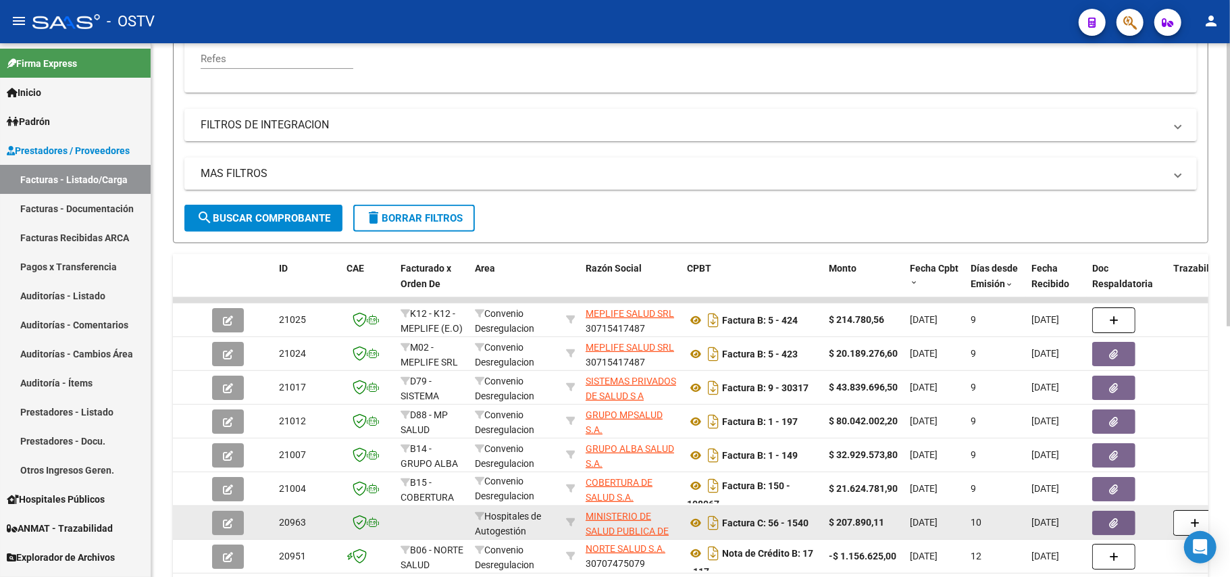
scroll to position [476, 0]
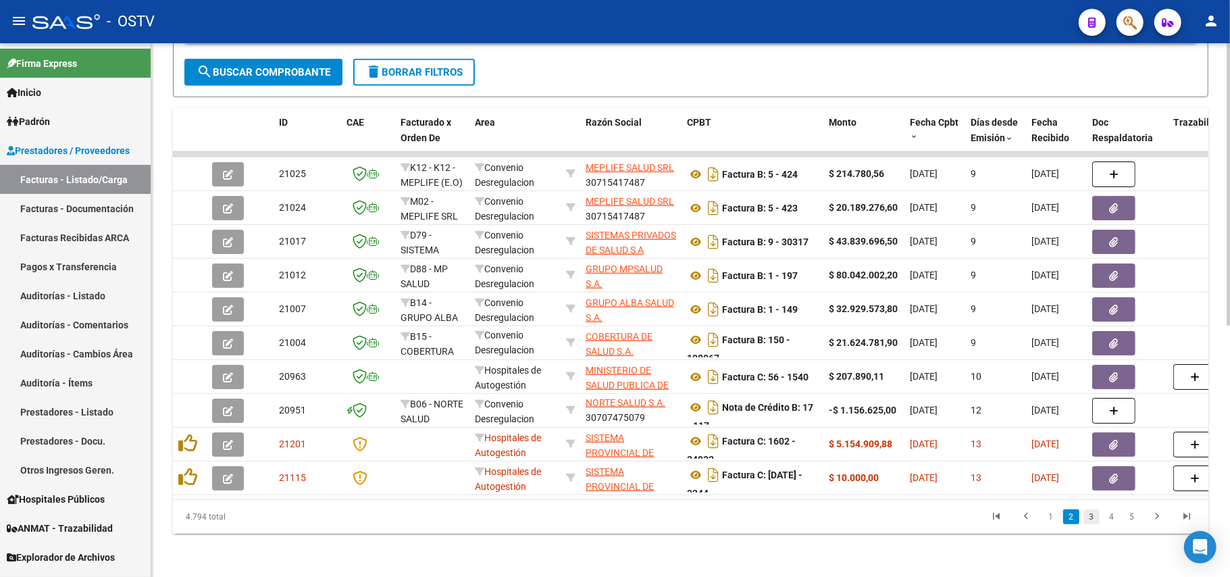
click at [1089, 513] on link "3" at bounding box center [1091, 516] width 16 height 15
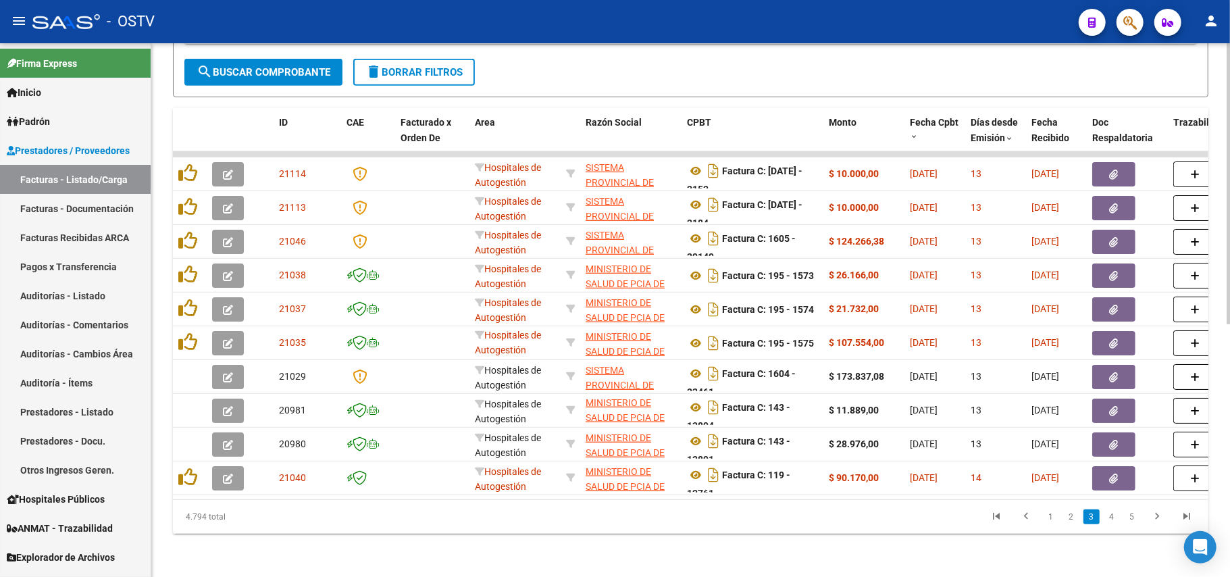
scroll to position [32, 0]
click at [1108, 519] on link "4" at bounding box center [1112, 516] width 16 height 15
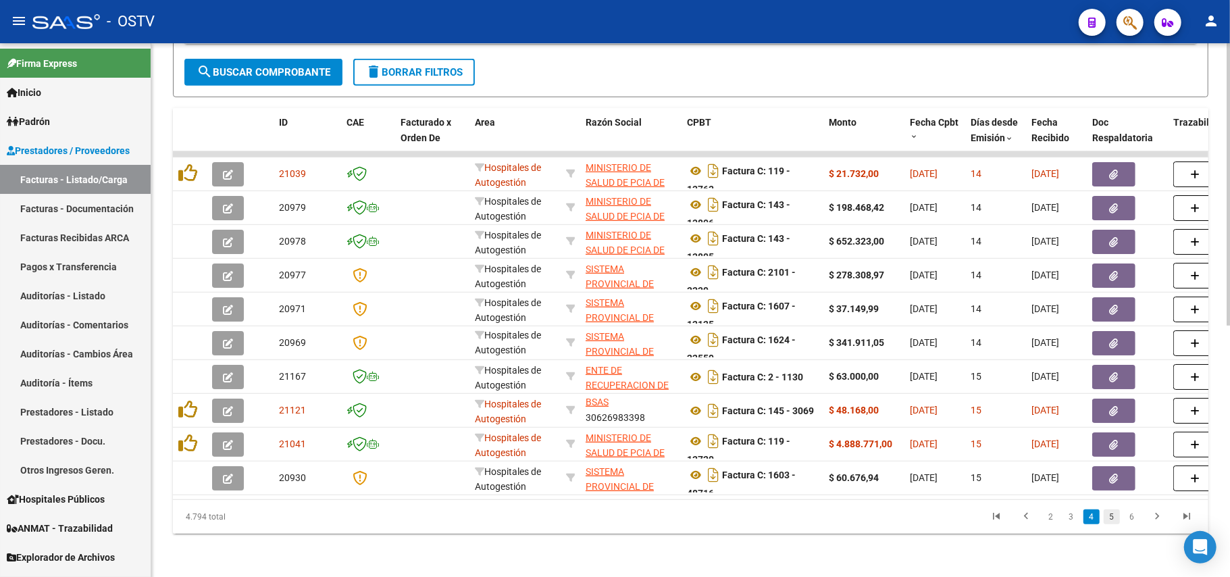
click at [1113, 513] on link "5" at bounding box center [1112, 516] width 16 height 15
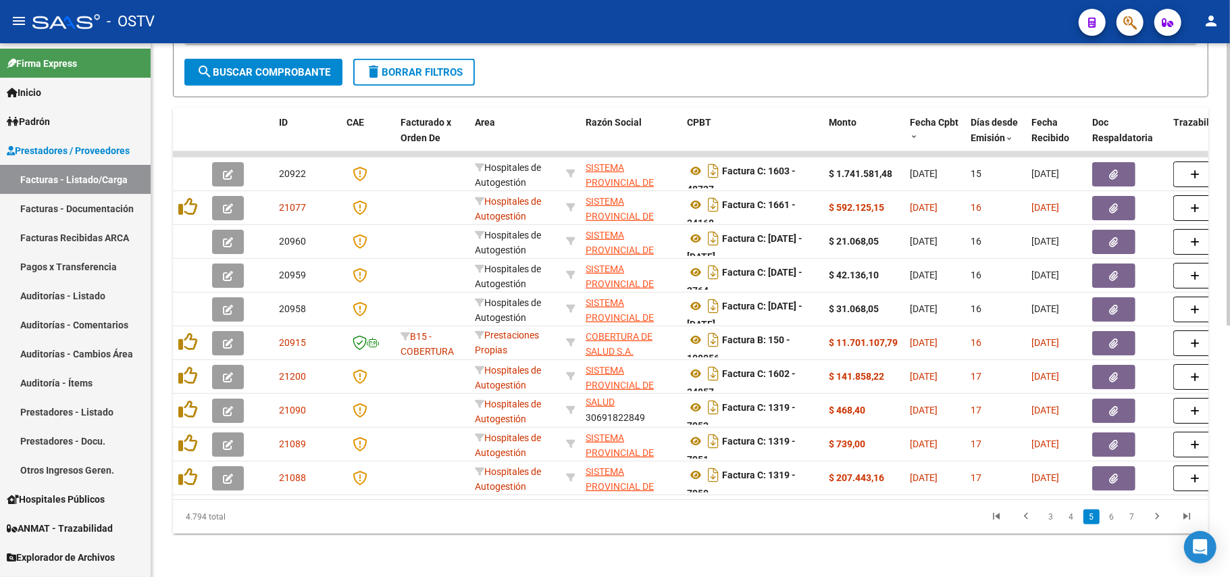
click at [1111, 512] on link "6" at bounding box center [1112, 516] width 16 height 15
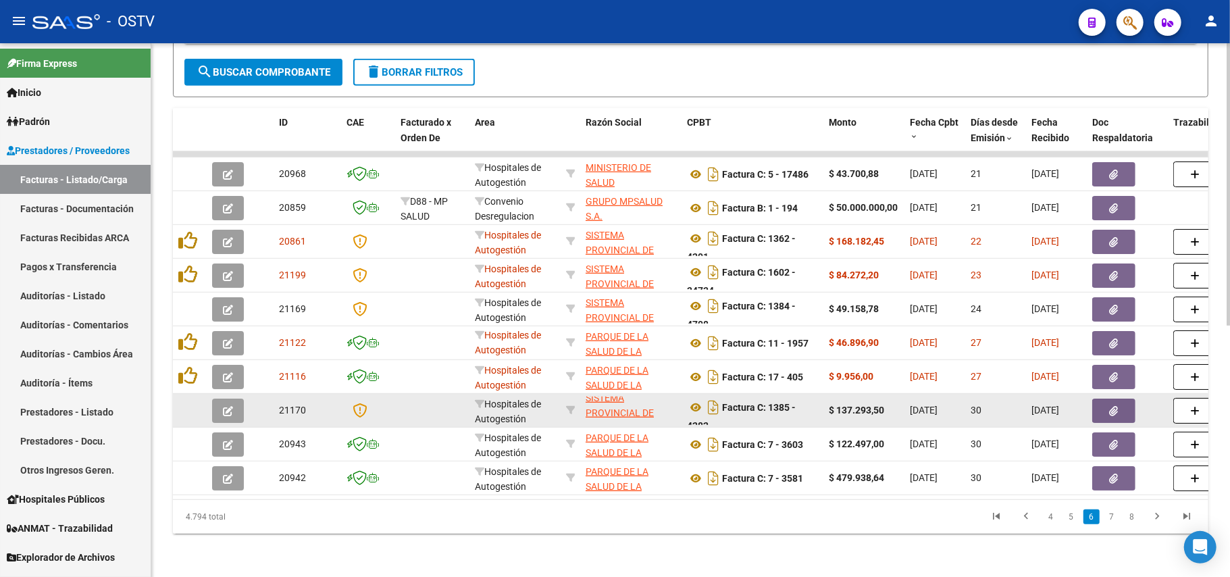
scroll to position [0, 0]
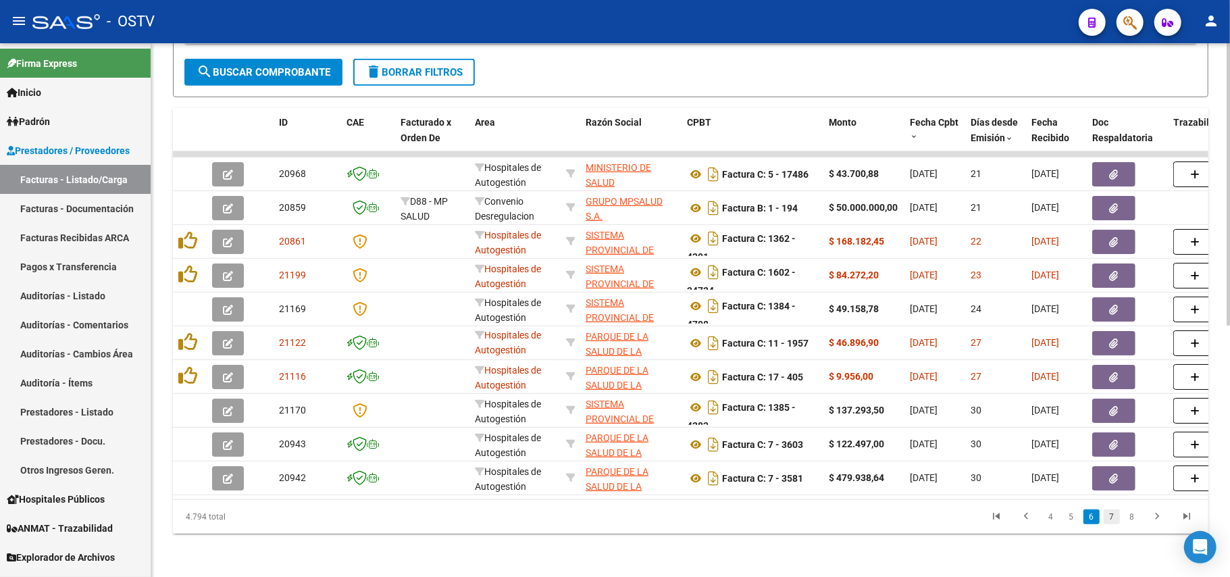
click at [1117, 515] on link "7" at bounding box center [1112, 516] width 16 height 15
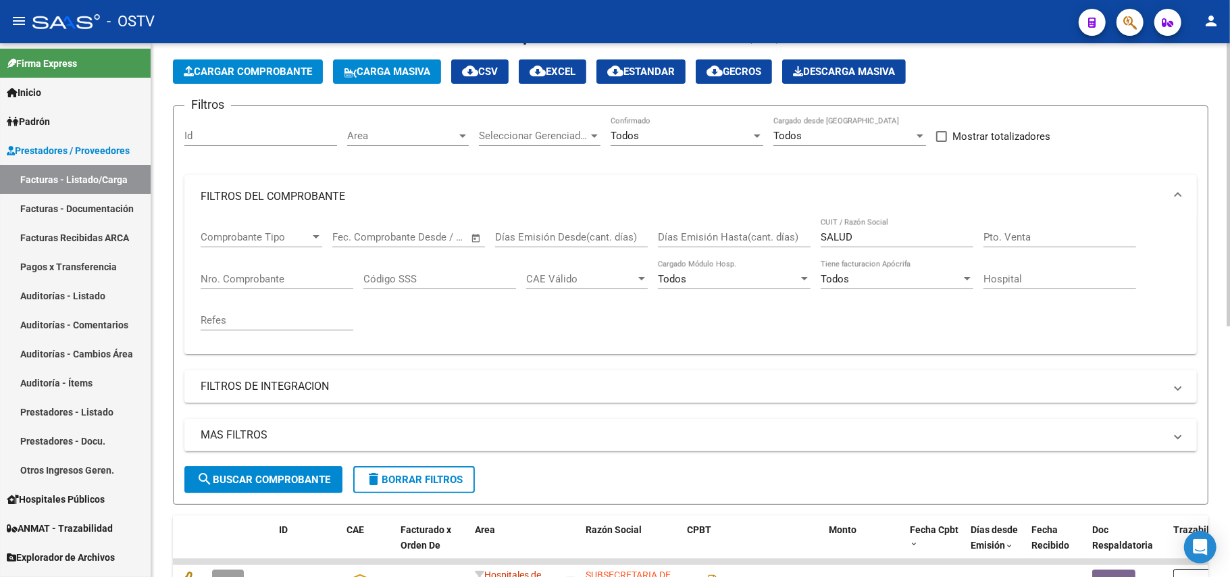
scroll to position [25, 0]
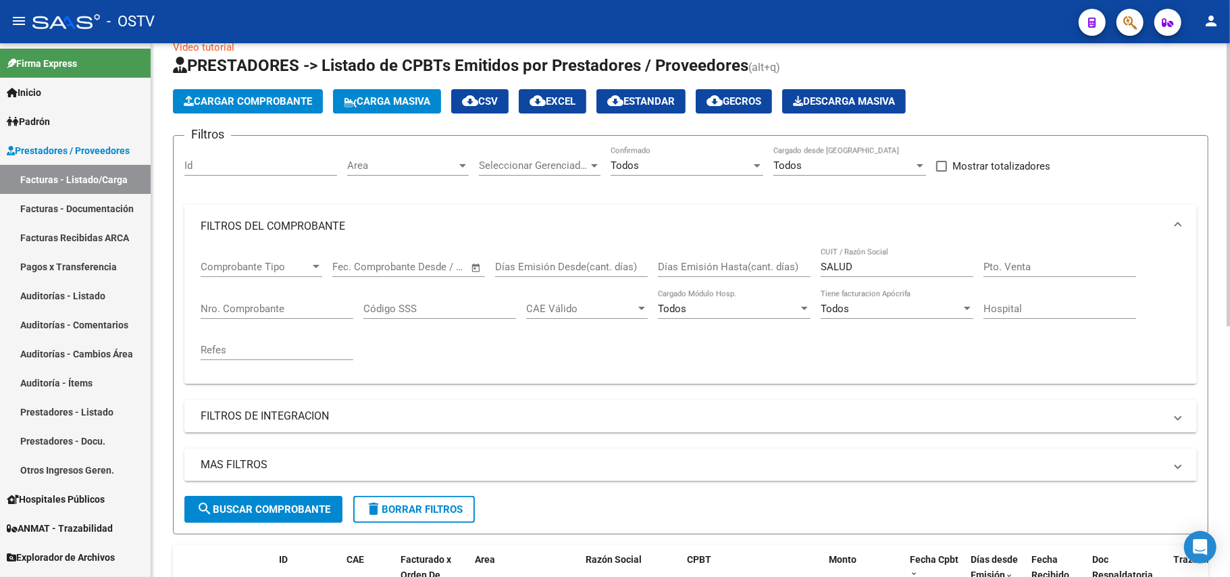
click at [819, 270] on div "Comprobante Tipo Comprobante Tipo Fecha inicio – Fecha fin Fec. Comprobante Des…" at bounding box center [691, 310] width 980 height 125
click at [824, 265] on input "SALUD" at bounding box center [897, 267] width 153 height 12
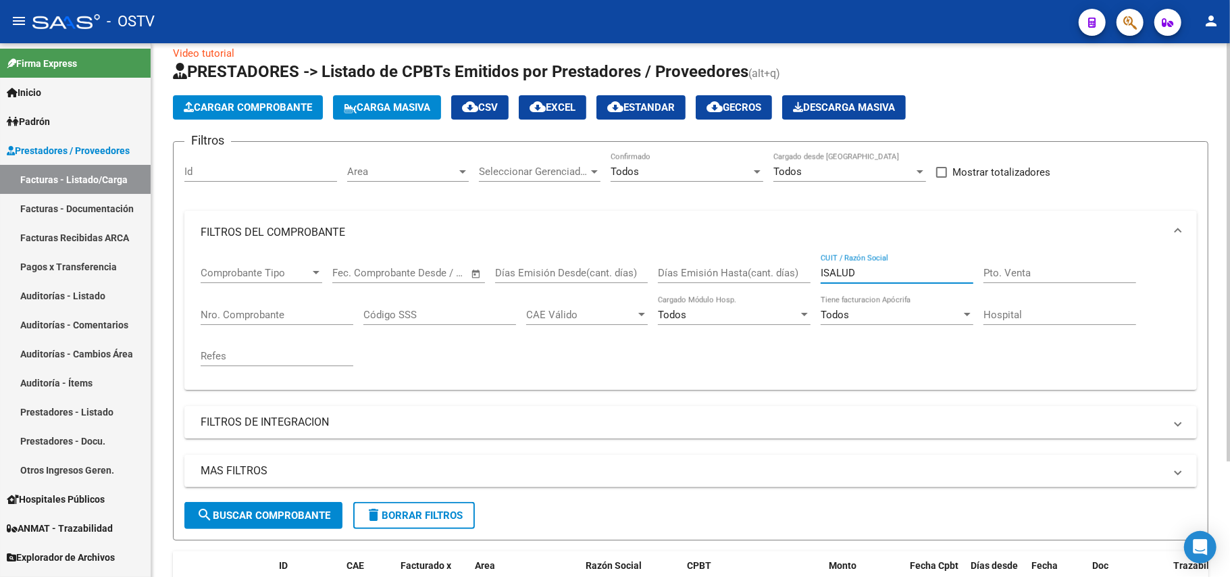
scroll to position [0, 0]
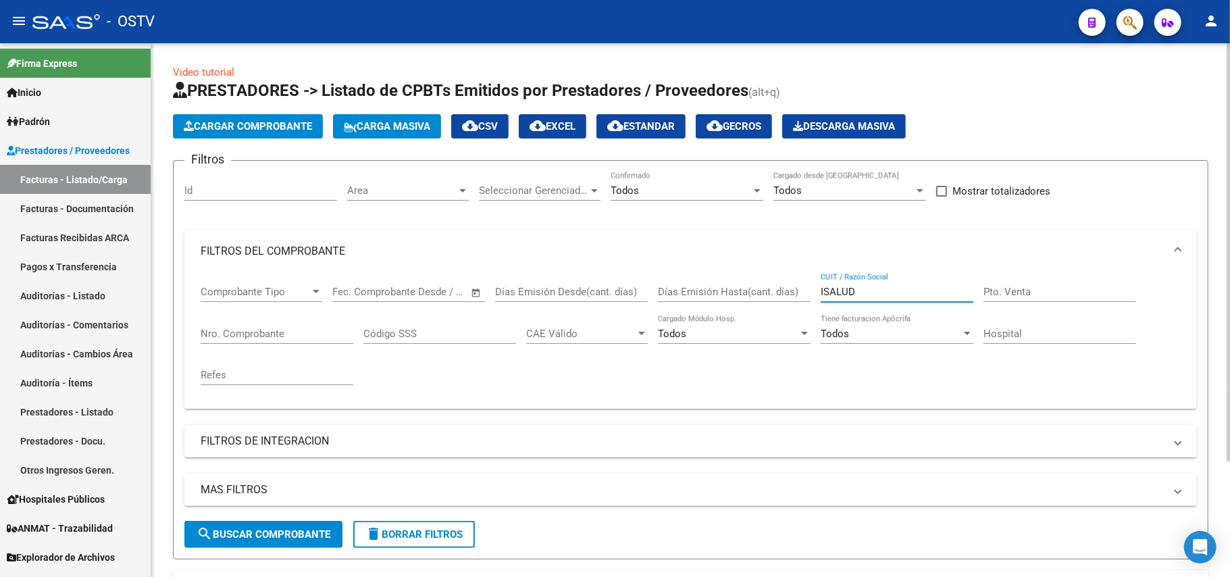
drag, startPoint x: 858, startPoint y: 287, endPoint x: 788, endPoint y: 287, distance: 70.3
click at [788, 287] on div "Comprobante Tipo Comprobante Tipo Fecha inicio – Fecha fin Fec. Comprobante Des…" at bounding box center [691, 335] width 980 height 125
click at [1133, 228] on div "Filtros Id Area Area Seleccionar Gerenciador Seleccionar Gerenciador Todos Conf…" at bounding box center [690, 346] width 1013 height 349
drag, startPoint x: 875, startPoint y: 296, endPoint x: 506, endPoint y: 238, distance: 374.0
click at [513, 241] on mat-expansion-panel "FILTROS DEL COMPROBANTE Comprobante Tipo Comprobante Tipo Fecha inicio – Fecha …" at bounding box center [690, 319] width 1013 height 179
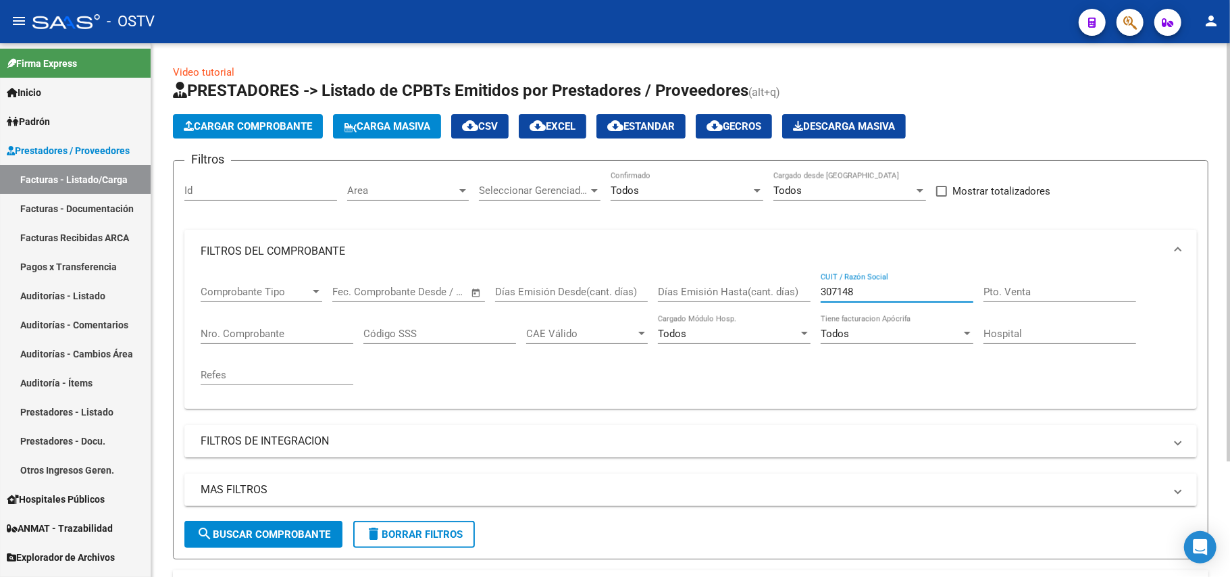
click at [893, 287] on input "307148" at bounding box center [897, 292] width 153 height 12
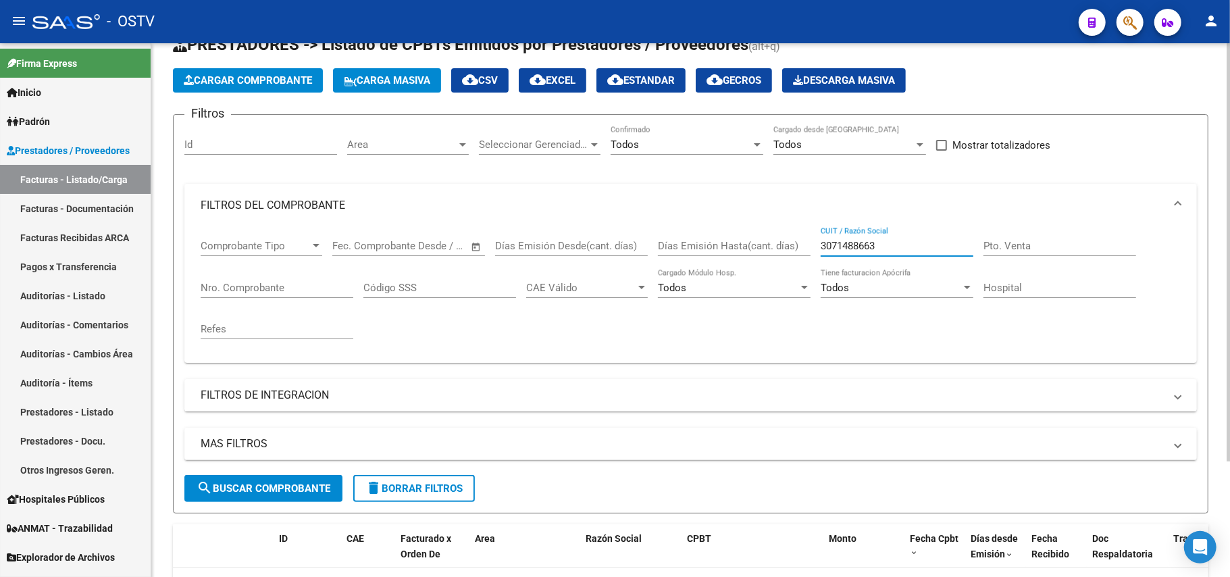
scroll to position [147, 0]
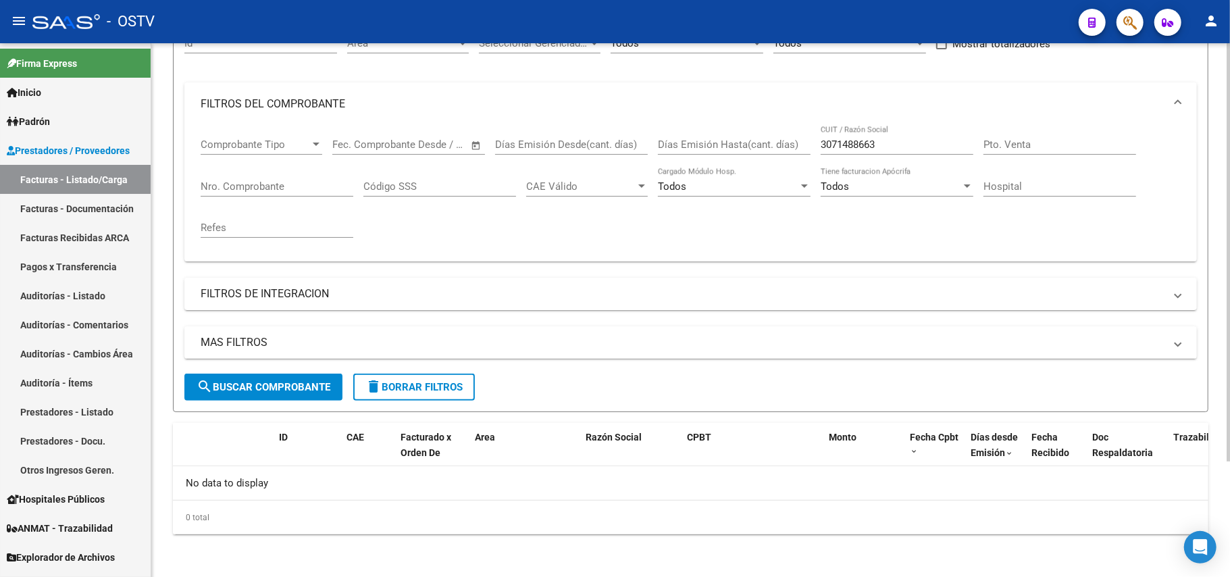
click at [914, 139] on input "3071488663" at bounding box center [897, 144] width 153 height 12
click at [860, 147] on input "30714886630" at bounding box center [897, 144] width 153 height 12
drag, startPoint x: 850, startPoint y: 146, endPoint x: 866, endPoint y: 150, distance: 16.7
click at [850, 146] on input "3071486630" at bounding box center [897, 144] width 153 height 12
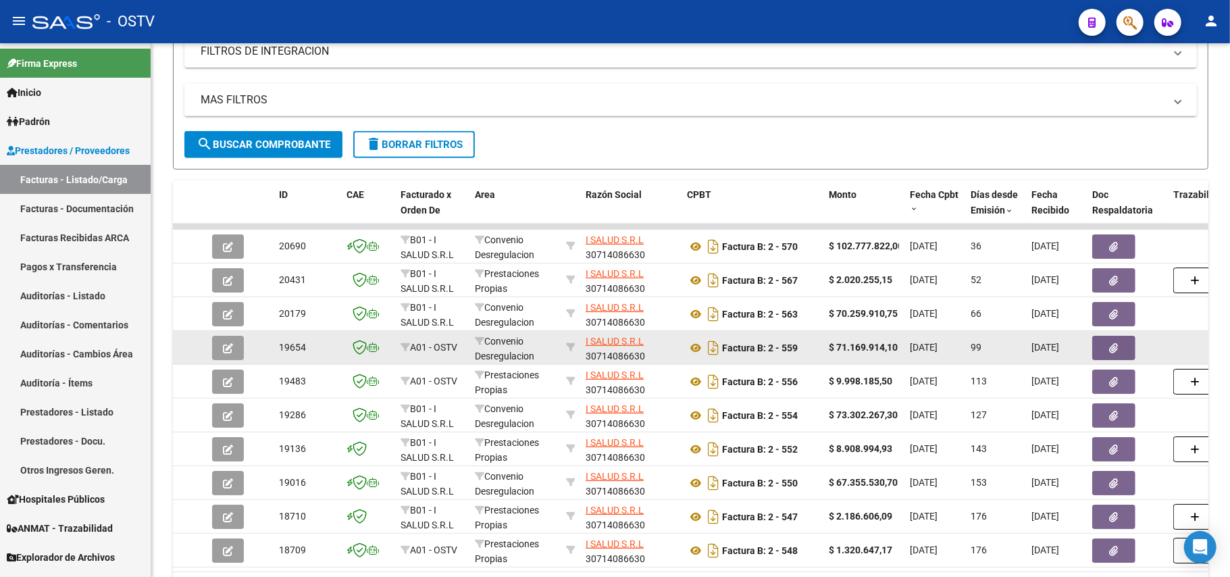
scroll to position [417, 0]
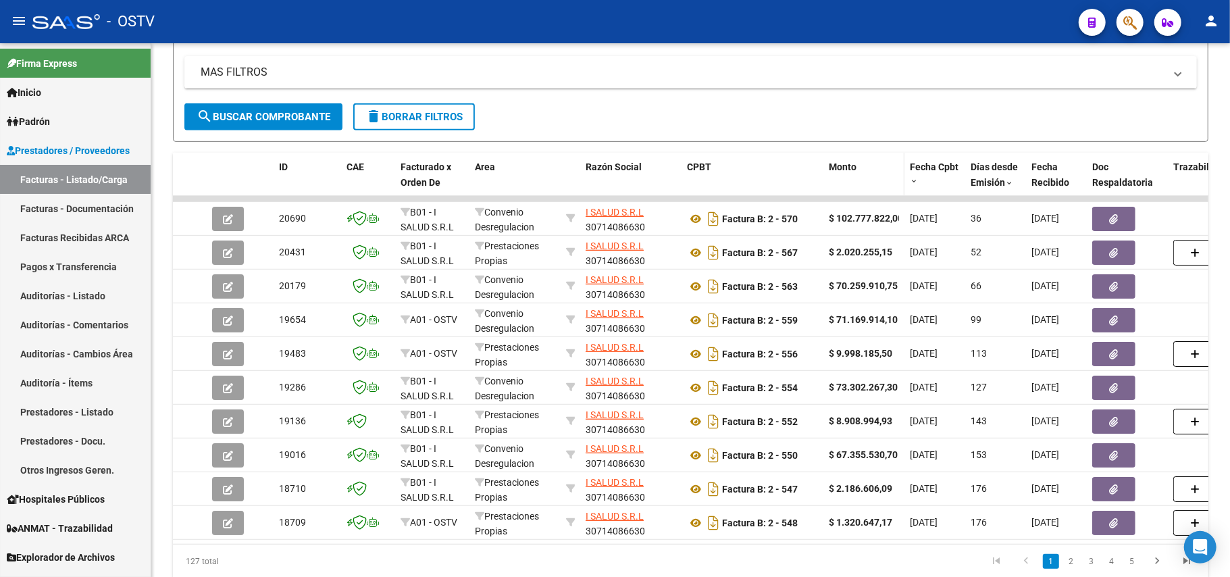
type input "30714086630"
click at [850, 168] on span "Monto" at bounding box center [843, 166] width 28 height 11
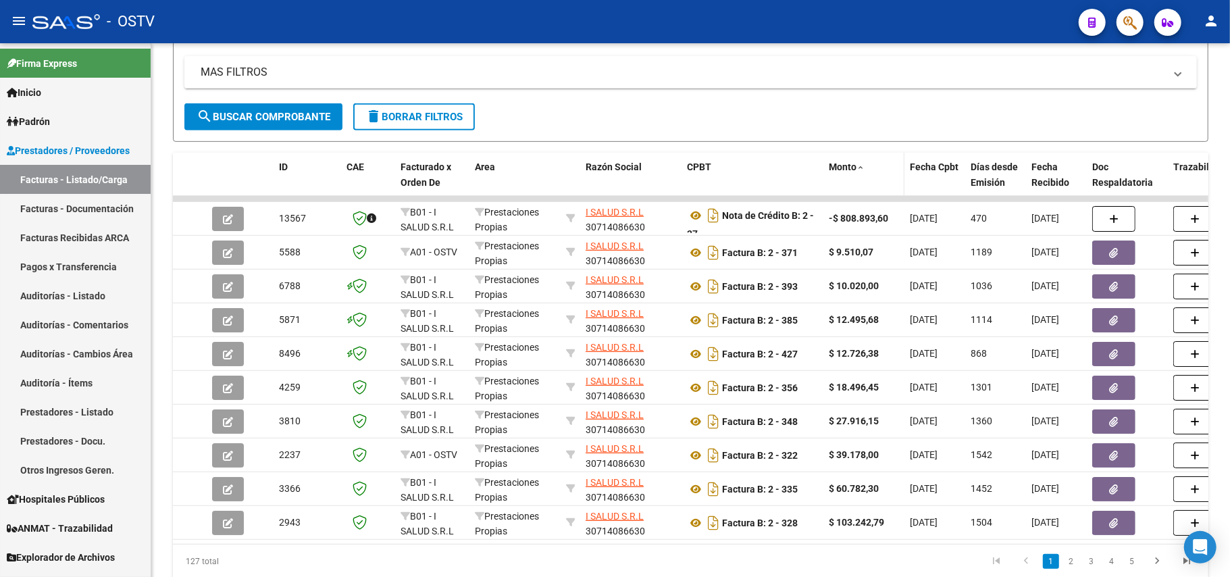
click at [877, 173] on div "Monto" at bounding box center [864, 167] width 70 height 16
click at [865, 168] on div "Monto" at bounding box center [864, 167] width 70 height 16
click at [858, 162] on div "Monto" at bounding box center [864, 167] width 70 height 16
click at [857, 163] on span at bounding box center [861, 167] width 8 height 9
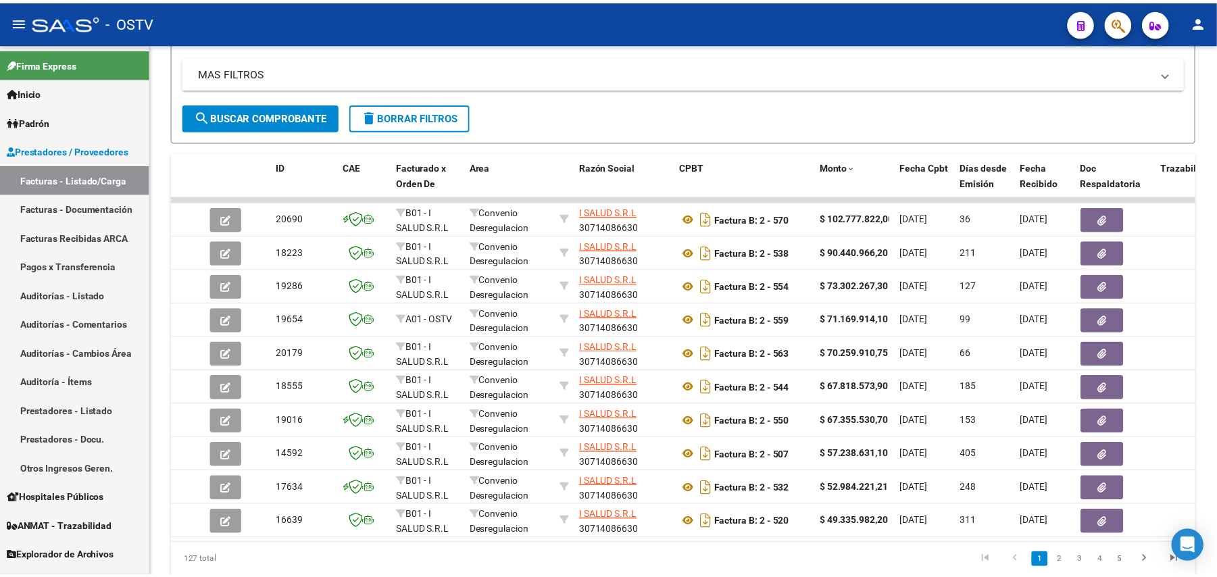
scroll to position [476, 0]
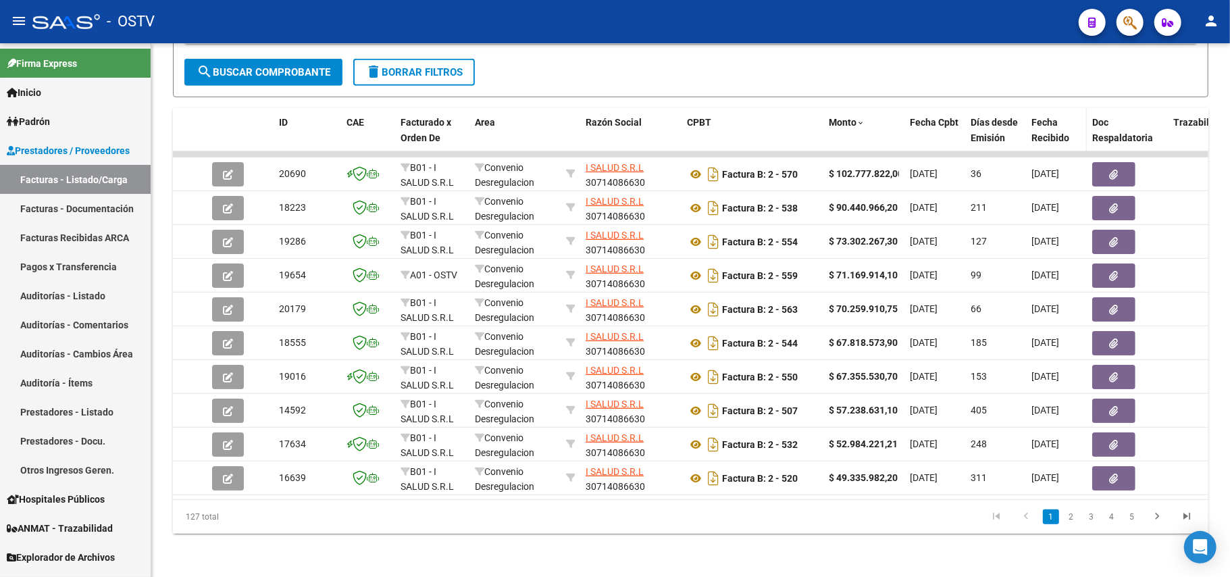
click at [1039, 117] on span "Fecha Recibido" at bounding box center [1050, 130] width 38 height 26
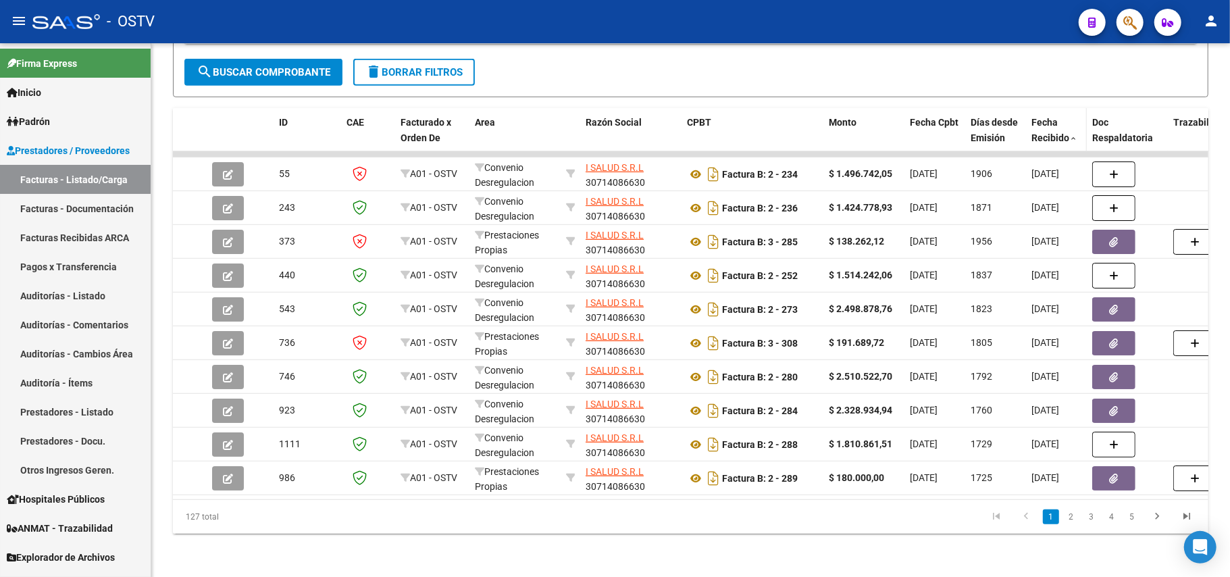
click at [1043, 117] on div "Fecha Recibido" at bounding box center [1056, 130] width 50 height 31
click at [1065, 116] on div "Fecha Recibido" at bounding box center [1056, 130] width 50 height 31
click at [1073, 134] on span at bounding box center [1073, 138] width 8 height 9
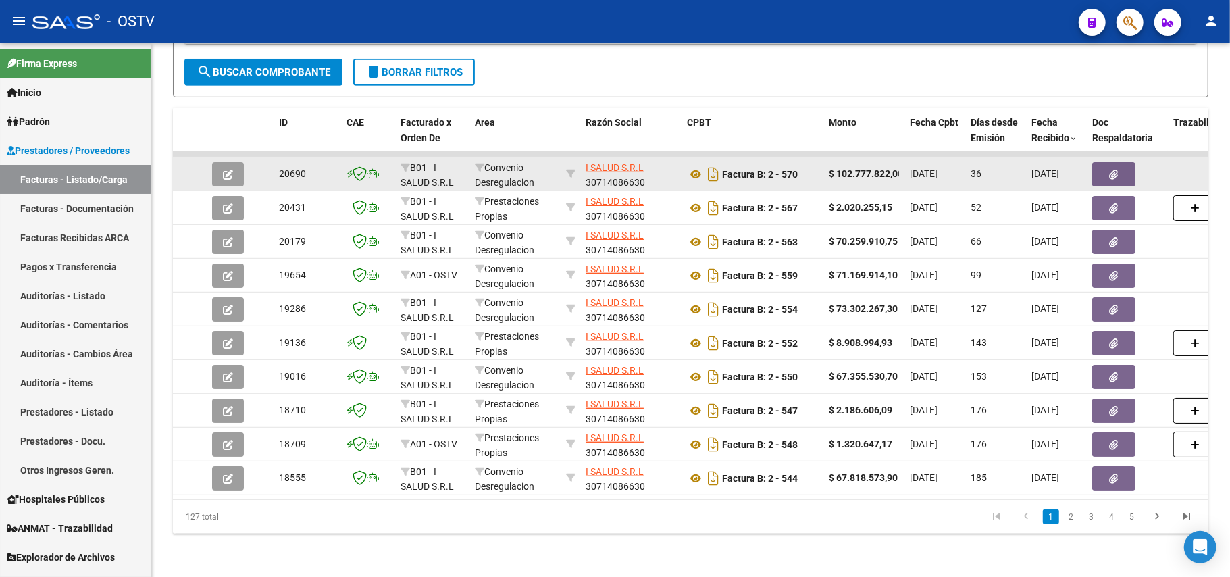
click at [223, 170] on icon "button" at bounding box center [228, 175] width 10 height 10
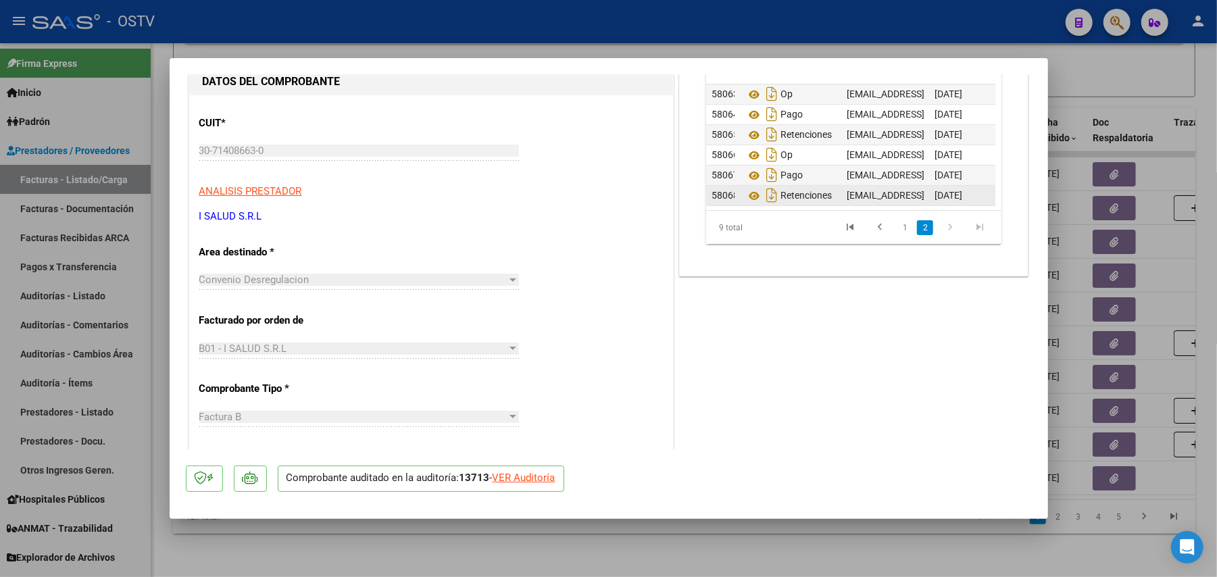
scroll to position [0, 0]
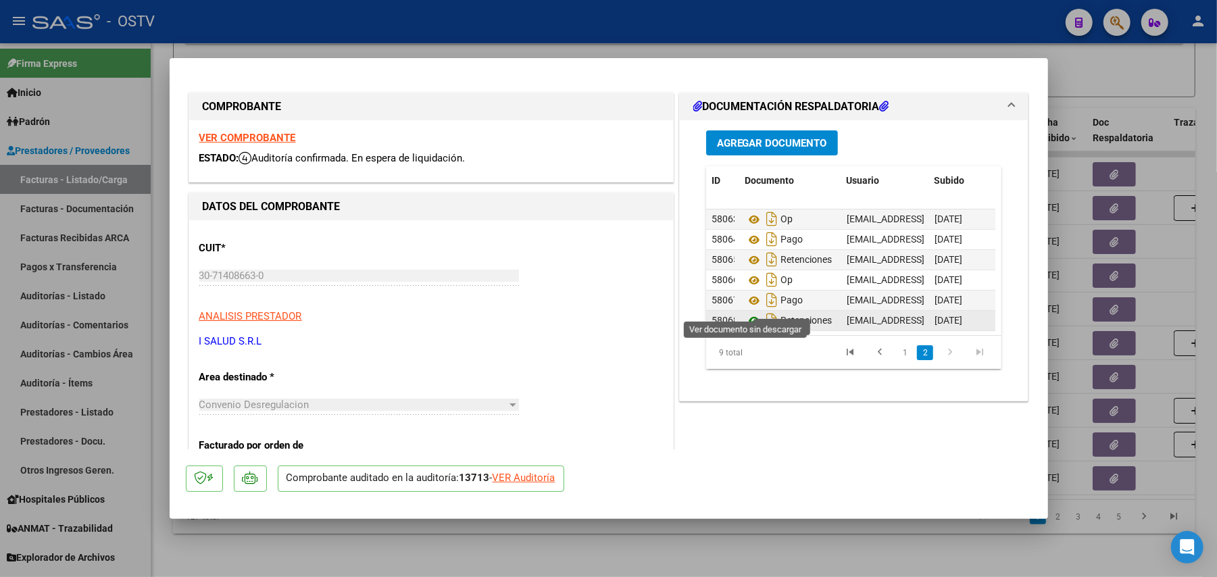
click at [745, 313] on icon at bounding box center [754, 321] width 18 height 16
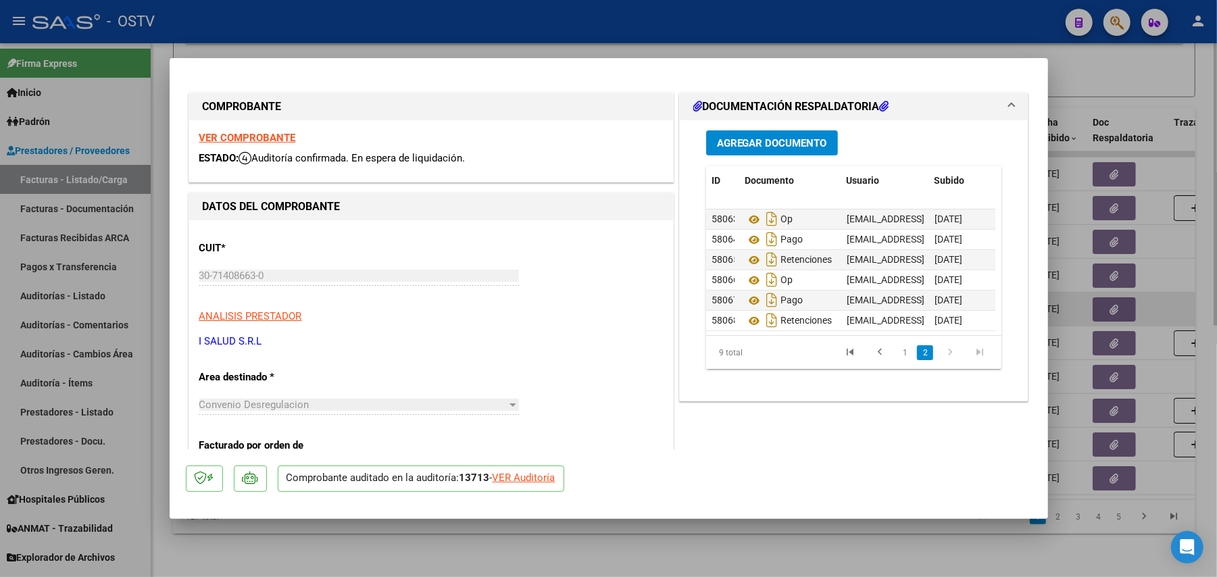
click at [1120, 286] on div at bounding box center [608, 288] width 1217 height 577
type input "$ 0,00"
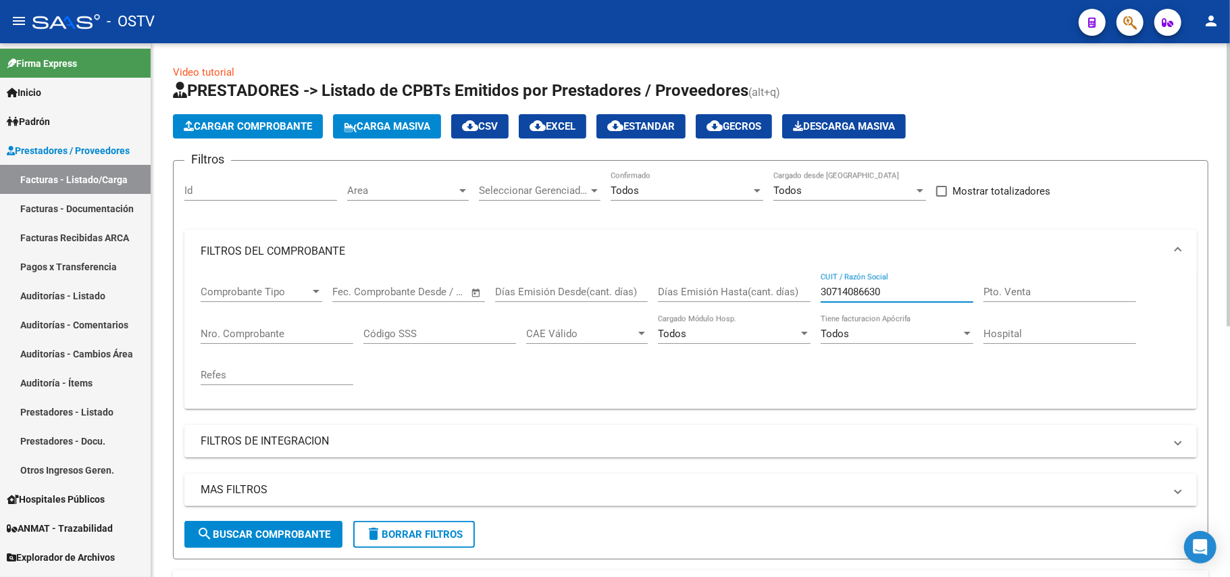
drag, startPoint x: 892, startPoint y: 298, endPoint x: 560, endPoint y: 239, distance: 336.8
click at [559, 262] on mat-expansion-panel "FILTROS DEL COMPROBANTE Comprobante Tipo Comprobante Tipo Fecha inicio – Fecha …" at bounding box center [690, 319] width 1013 height 179
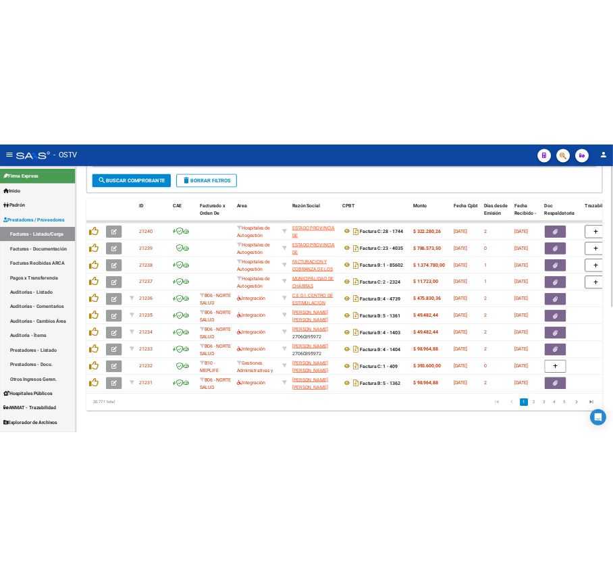
scroll to position [476, 0]
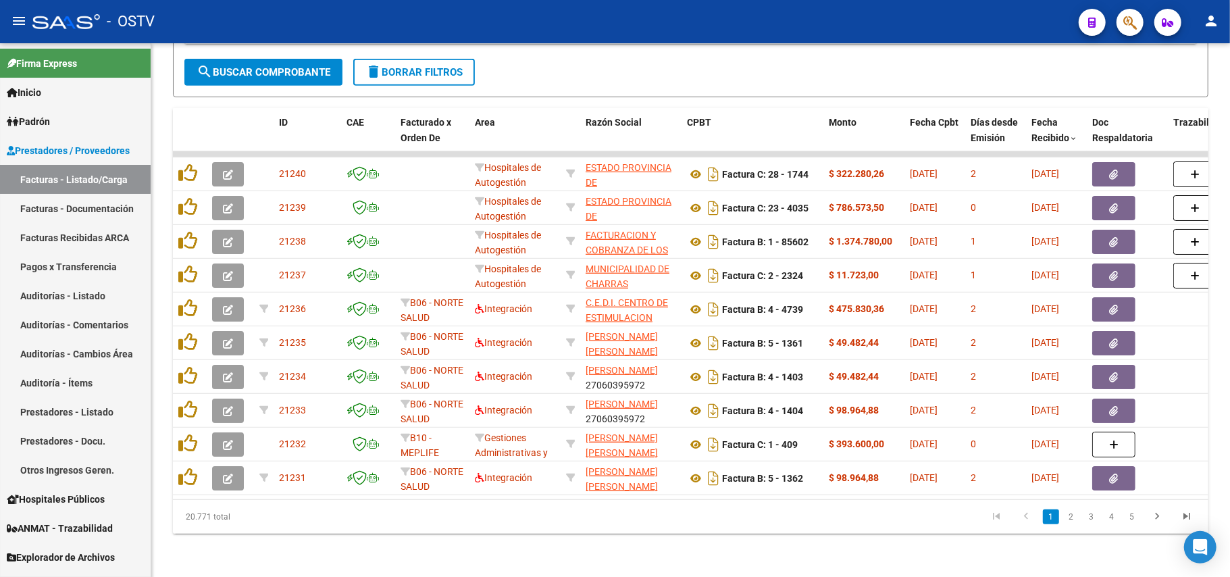
click at [1096, 515] on link "3" at bounding box center [1091, 516] width 16 height 15
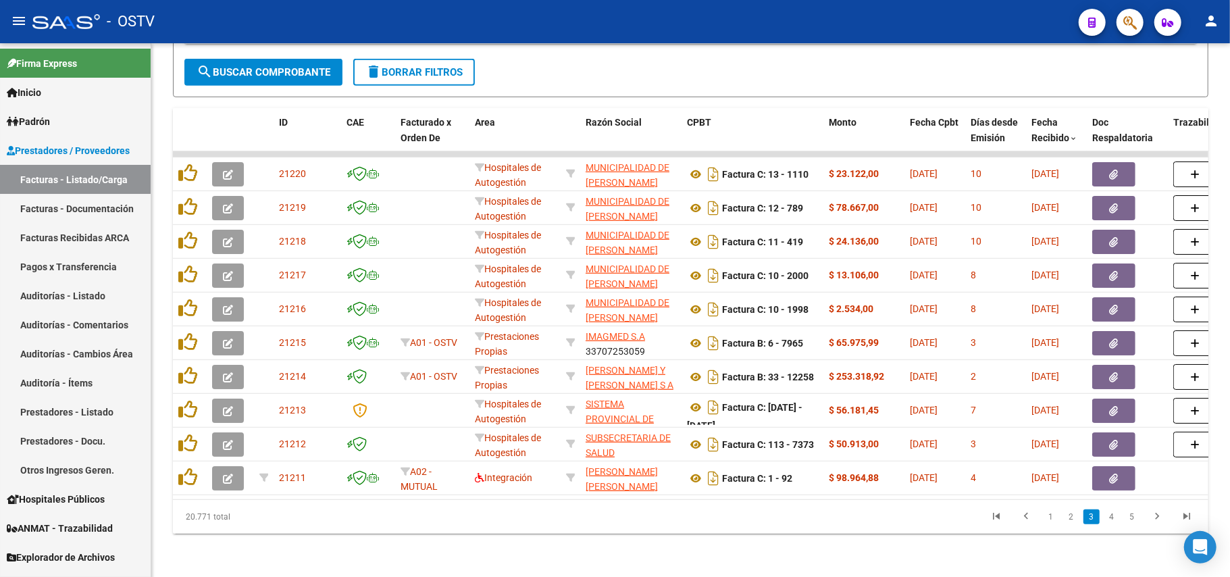
click at [1104, 503] on div "20.771 total 1 2 3 4 5" at bounding box center [691, 517] width 1036 height 34
click at [1102, 520] on li "4" at bounding box center [1112, 516] width 20 height 23
click at [1111, 520] on link "4" at bounding box center [1112, 516] width 16 height 15
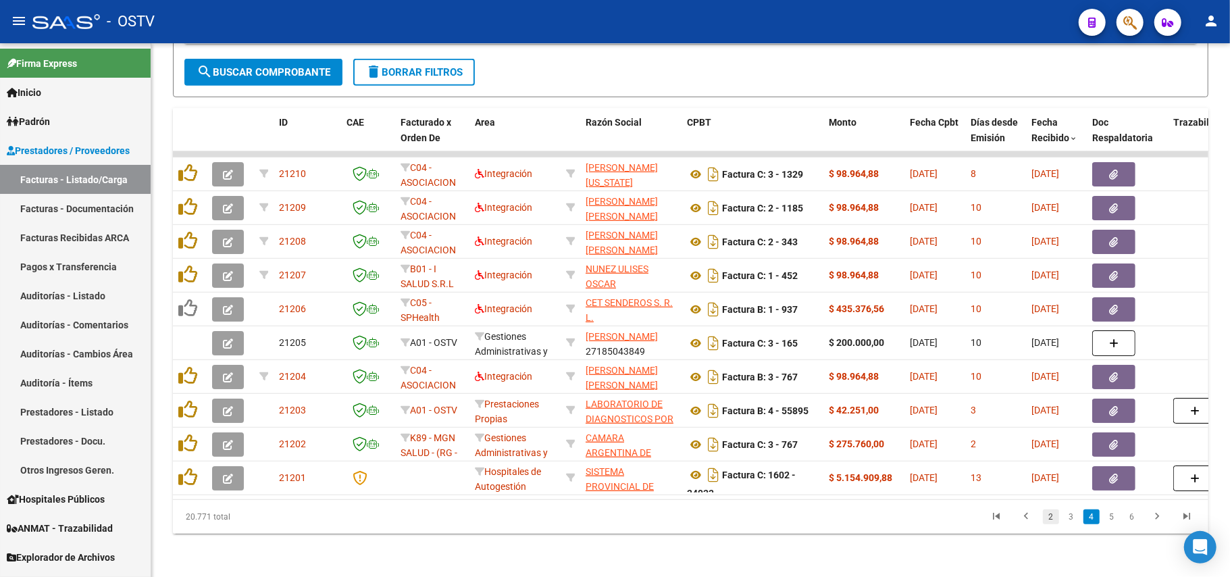
click at [1054, 517] on link "2" at bounding box center [1051, 516] width 16 height 15
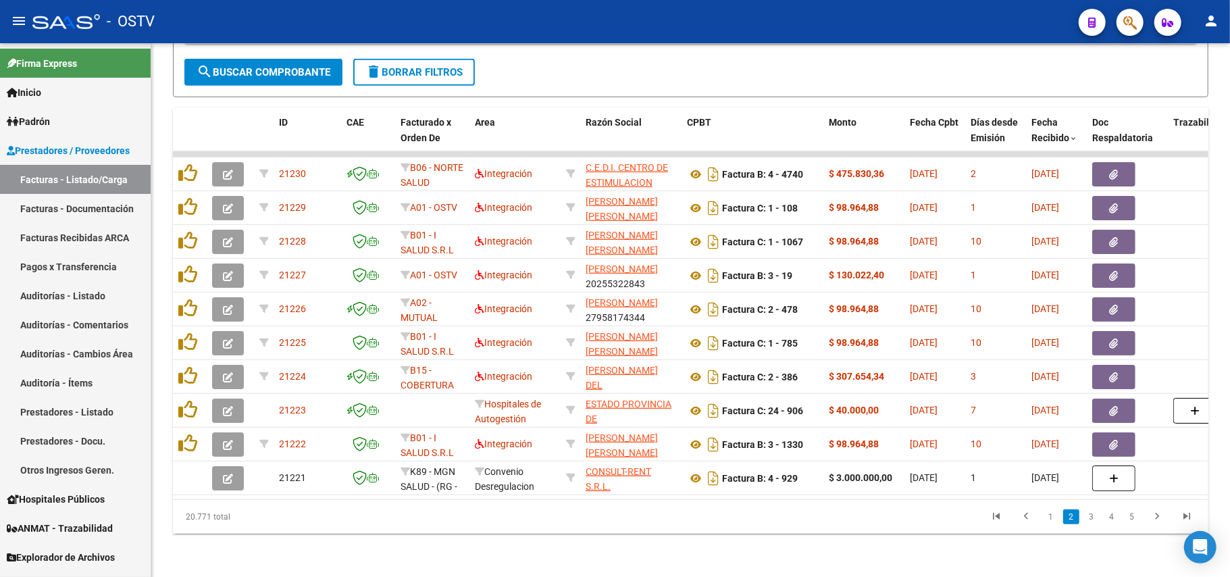
click at [1052, 519] on link "1" at bounding box center [1051, 516] width 16 height 15
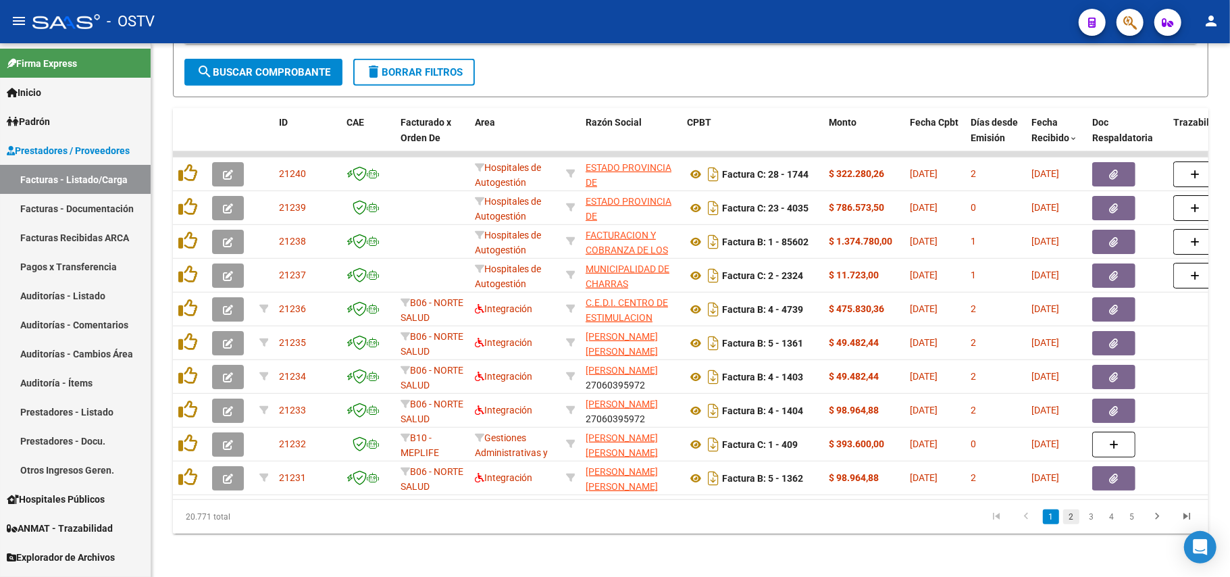
click at [1071, 519] on link "2" at bounding box center [1071, 516] width 16 height 15
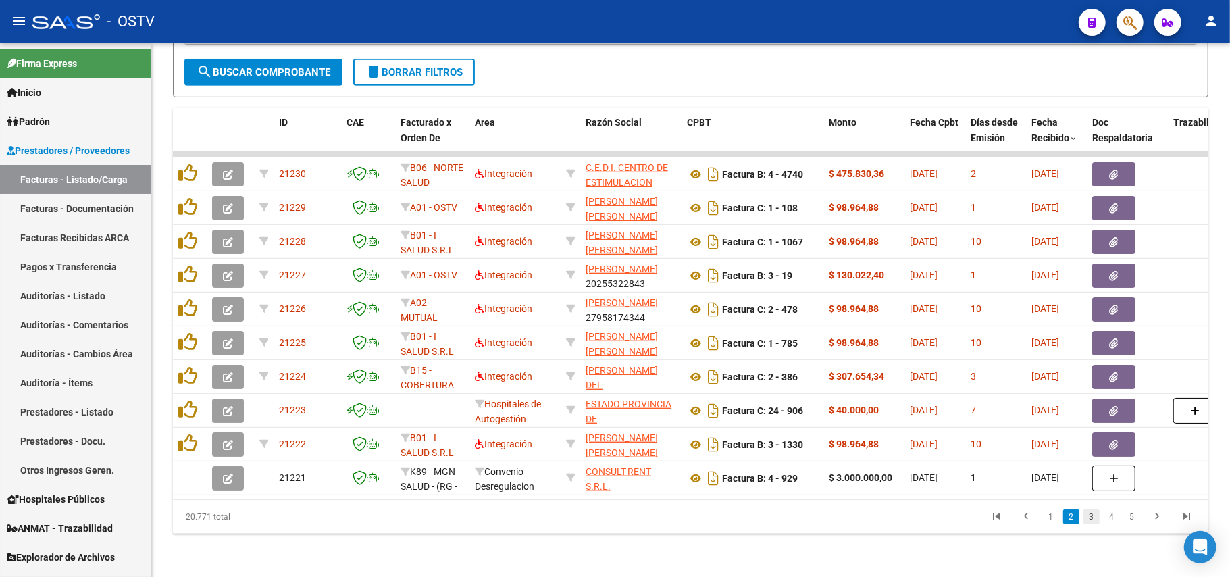
click at [1090, 521] on link "3" at bounding box center [1091, 516] width 16 height 15
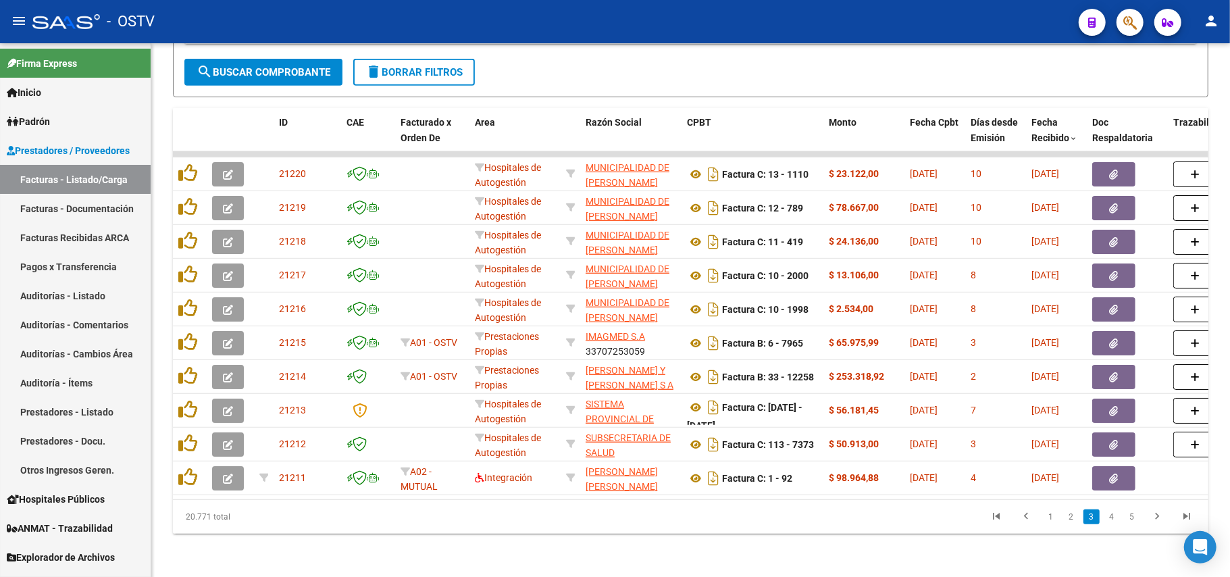
drag, startPoint x: 941, startPoint y: 5, endPoint x: 940, endPoint y: 22, distance: 16.2
click at [942, 5] on mat-toolbar "menu - OSTV person" at bounding box center [615, 21] width 1230 height 43
click at [1073, 516] on link "2" at bounding box center [1071, 516] width 16 height 15
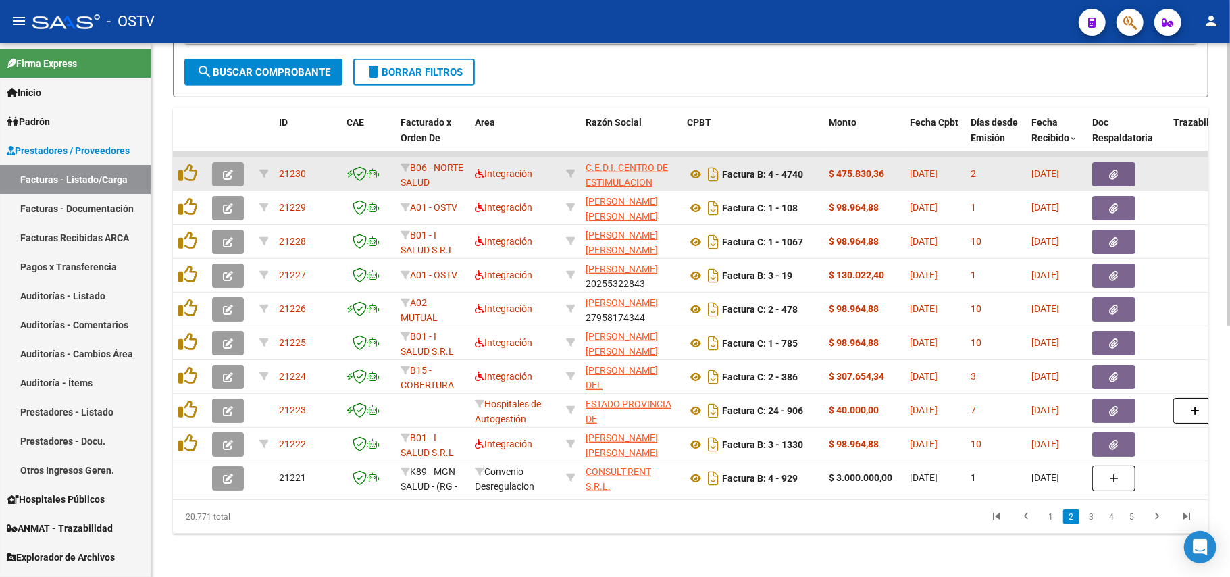
click at [625, 162] on app-link-go-to "C.E.D.I. CENTRO DE ESTIMULACION DESARROLLO E INTEGRACION S.R.L." at bounding box center [631, 190] width 91 height 61
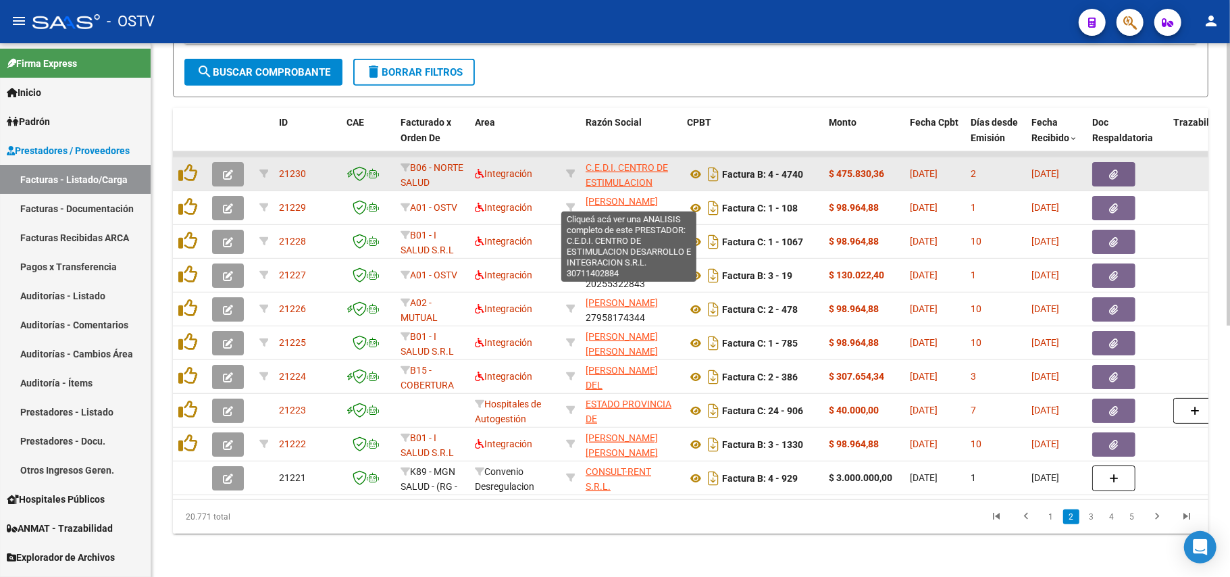
click at [631, 173] on span "C.E.D.I. CENTRO DE ESTIMULACION DESARROLLO E INTEGRACION S.R.L." at bounding box center [630, 190] width 88 height 57
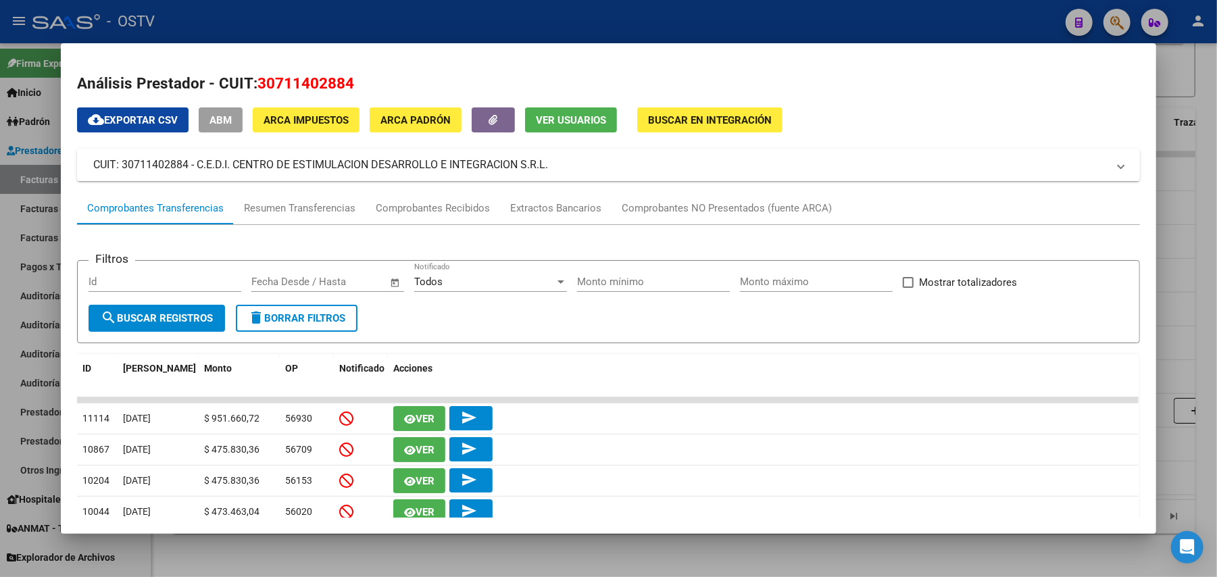
drag, startPoint x: 539, startPoint y: 159, endPoint x: 192, endPoint y: 165, distance: 347.3
click at [192, 165] on mat-panel-title "CUIT: 30711402884 - C.E.D.I. CENTRO DE ESTIMULACION DESARROLLO E INTEGRACION S.…" at bounding box center [600, 165] width 1014 height 16
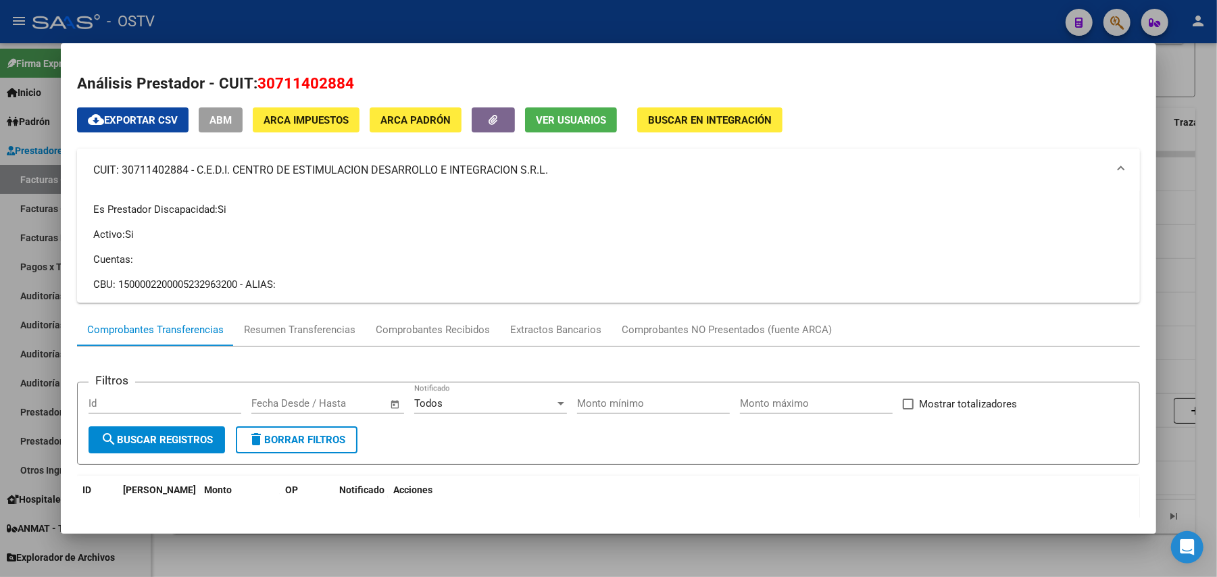
copy mat-panel-title "C.E.D.I. CENTRO DE ESTIMULACION DESARROLLO E INTEGRACION S.R.L"
click at [852, 9] on div at bounding box center [608, 288] width 1217 height 577
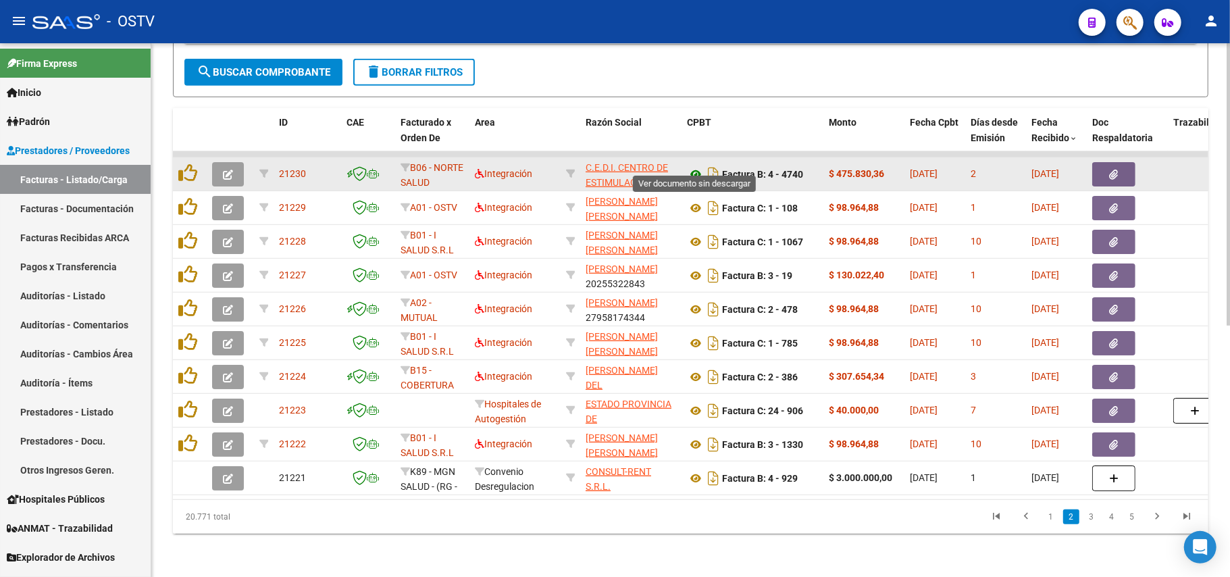
click at [693, 166] on icon at bounding box center [696, 174] width 18 height 16
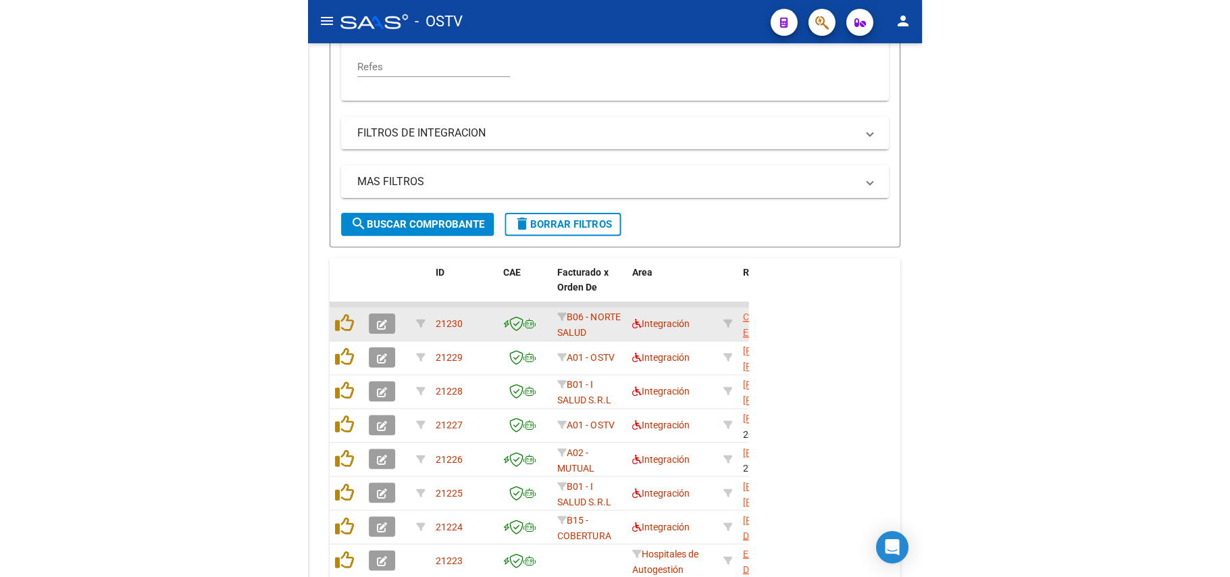
scroll to position [643, 0]
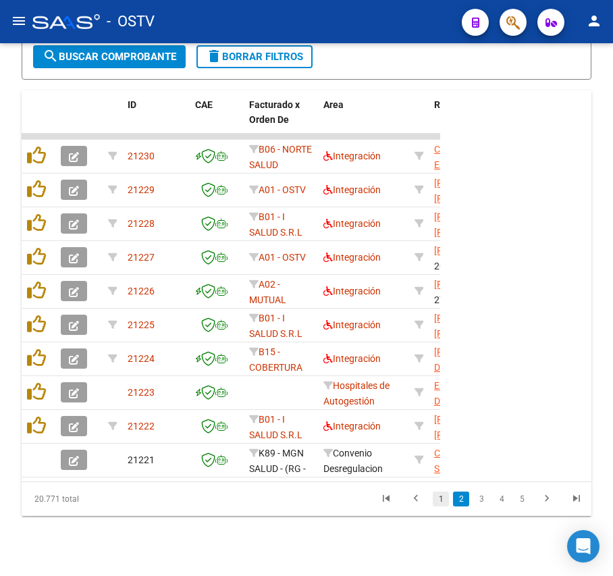
click at [447, 507] on link "1" at bounding box center [441, 499] width 16 height 15
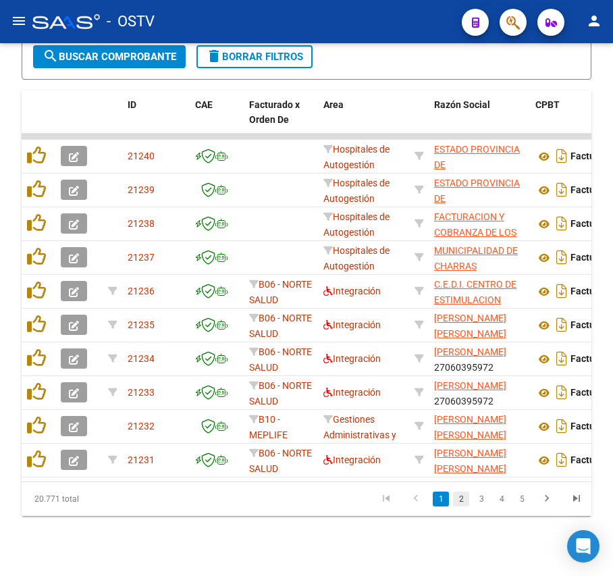
click at [465, 507] on link "2" at bounding box center [461, 499] width 16 height 15
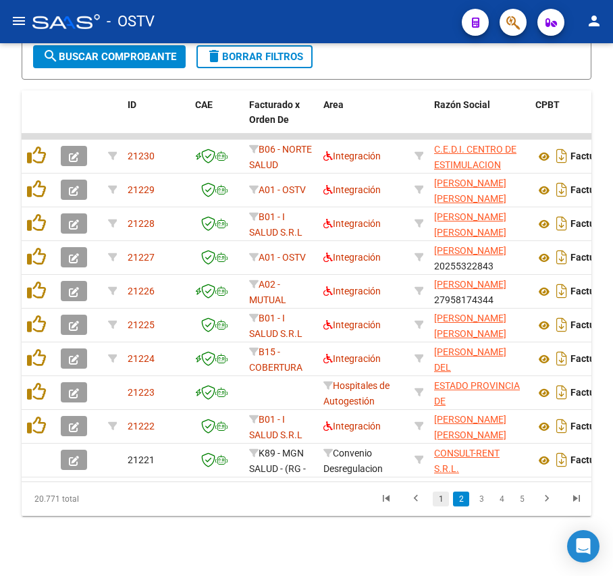
click at [438, 507] on link "1" at bounding box center [441, 499] width 16 height 15
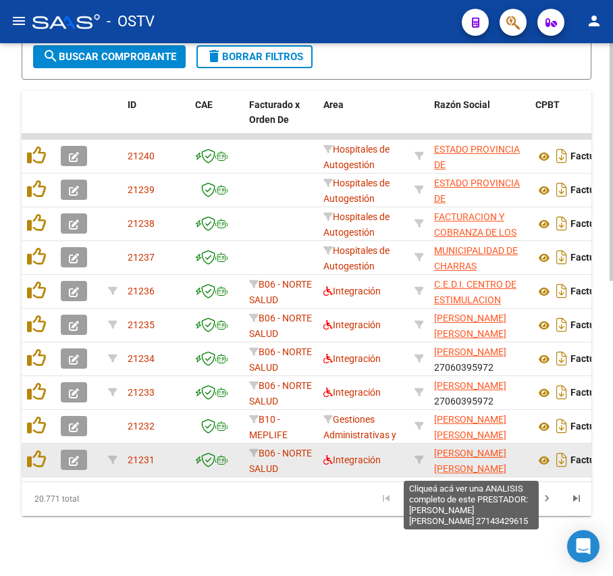
click at [457, 465] on span "[PERSON_NAME] [PERSON_NAME]" at bounding box center [470, 461] width 72 height 26
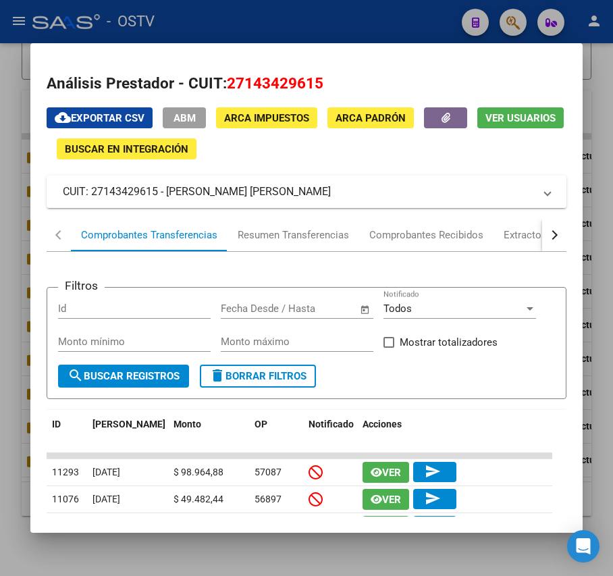
drag, startPoint x: 292, startPoint y: 196, endPoint x: 169, endPoint y: 189, distance: 123.1
click at [169, 189] on mat-panel-title "CUIT: 27143429615 - [PERSON_NAME] [PERSON_NAME]" at bounding box center [298, 192] width 471 height 16
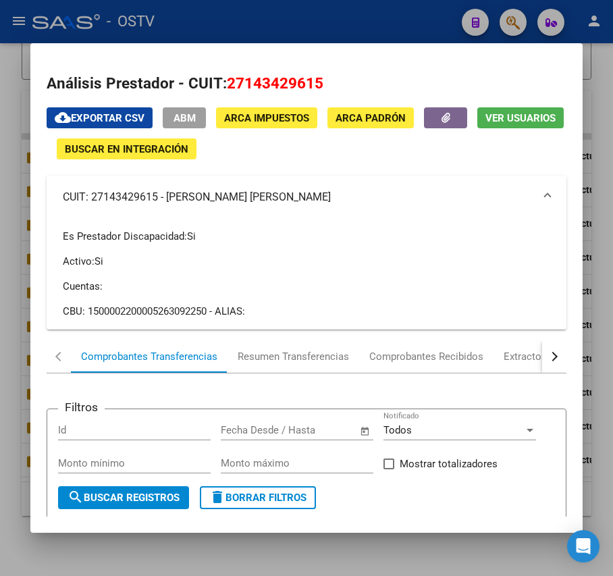
copy mat-panel-title "[PERSON_NAME] [PERSON_NAME]"
drag, startPoint x: 244, startPoint y: 33, endPoint x: 209, endPoint y: 3, distance: 46.0
click at [244, 33] on div at bounding box center [306, 288] width 613 height 576
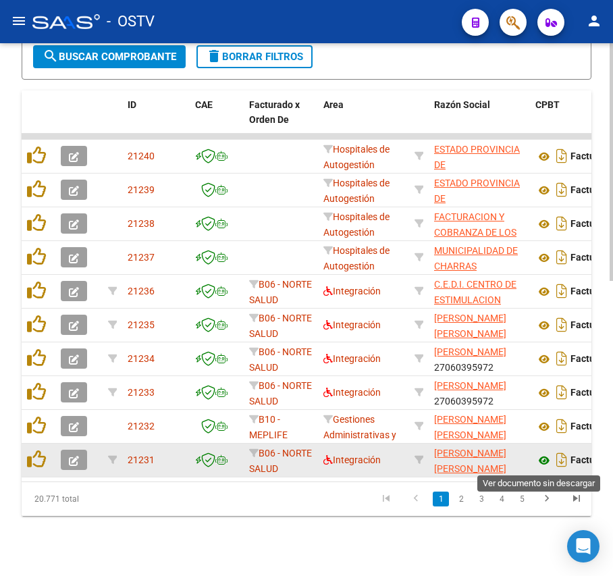
click at [546, 458] on icon at bounding box center [545, 461] width 18 height 16
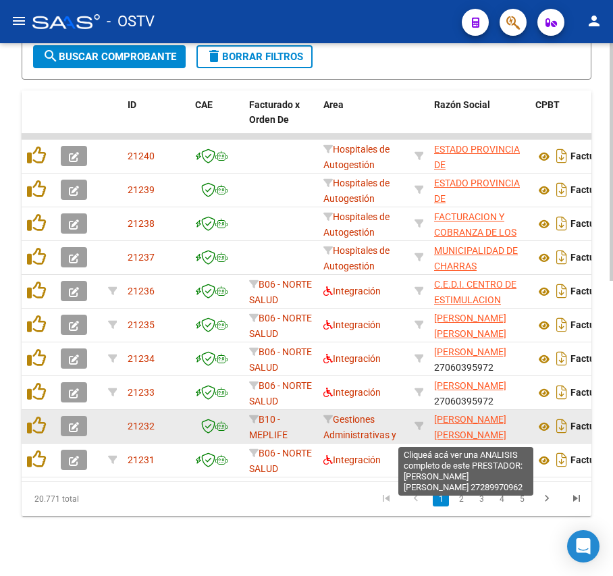
click at [451, 422] on span "[PERSON_NAME] [PERSON_NAME]" at bounding box center [470, 427] width 72 height 26
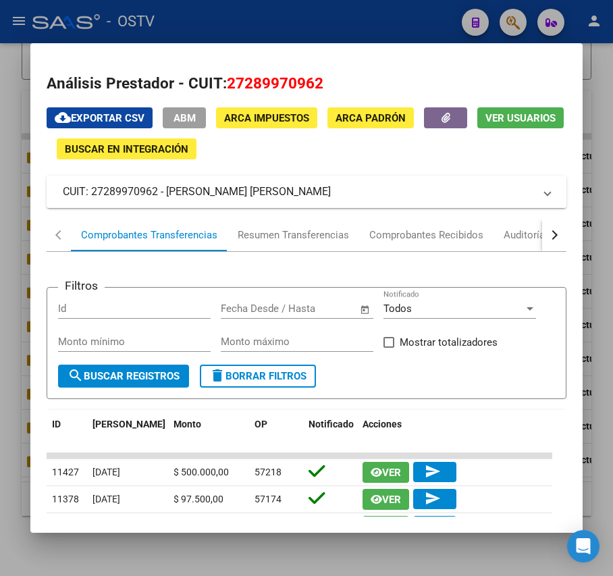
drag, startPoint x: 290, startPoint y: 193, endPoint x: 168, endPoint y: 201, distance: 123.2
click at [168, 201] on mat-expansion-panel-header "CUIT: 27289970962 - [PERSON_NAME] [PERSON_NAME]" at bounding box center [306, 192] width 519 height 32
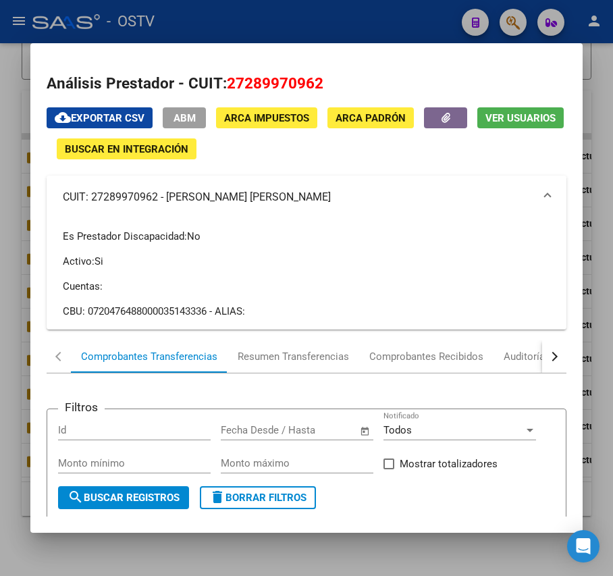
copy mat-panel-title "[PERSON_NAME] [PERSON_NAME]"
click at [235, 26] on div at bounding box center [306, 288] width 613 height 576
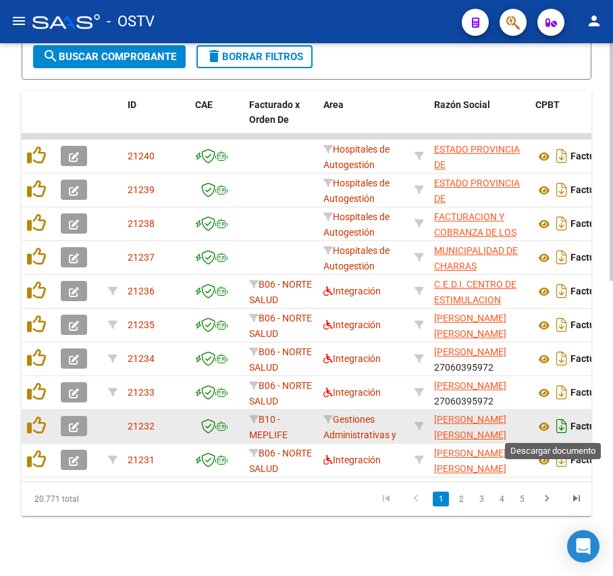
click at [553, 430] on icon "Descargar documento" at bounding box center [562, 426] width 18 height 22
click at [536, 423] on icon at bounding box center [545, 427] width 18 height 16
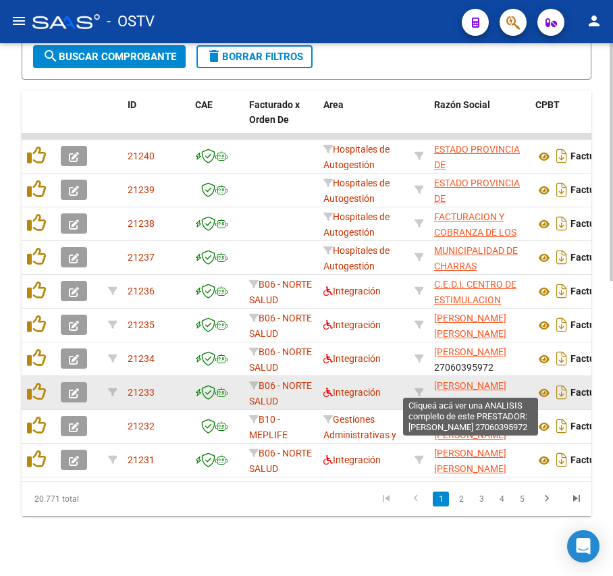
click at [476, 385] on span "[PERSON_NAME]" at bounding box center [470, 385] width 72 height 11
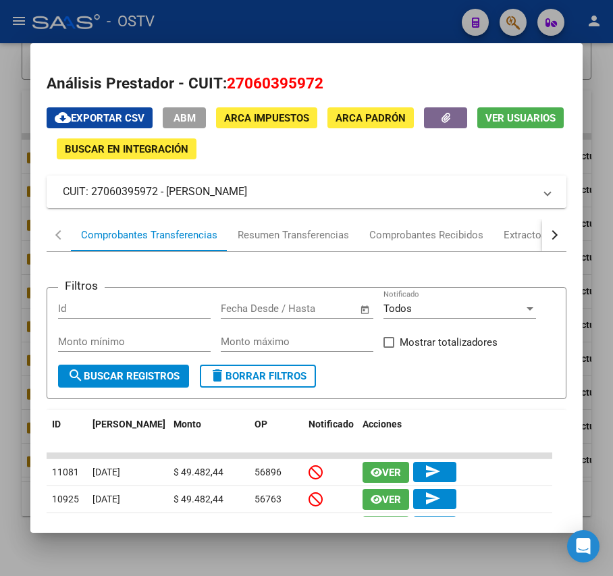
drag, startPoint x: 267, startPoint y: 192, endPoint x: 165, endPoint y: 195, distance: 102.0
click at [165, 195] on mat-panel-title "CUIT: 27060395972 - [PERSON_NAME]" at bounding box center [298, 192] width 471 height 16
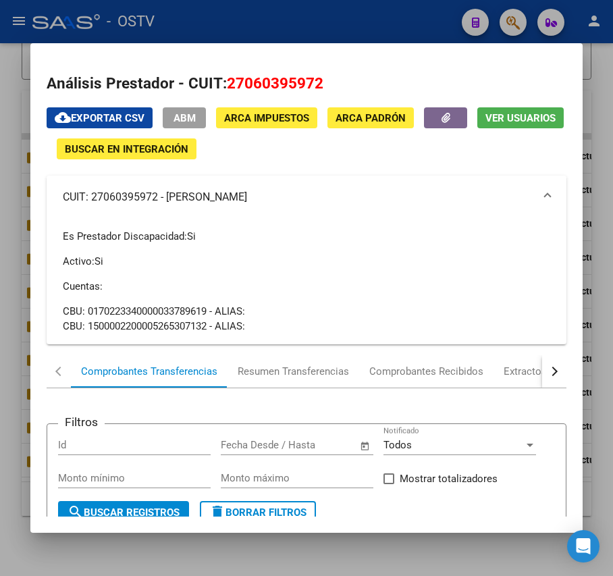
copy mat-panel-title "[PERSON_NAME]"
click at [338, 6] on div at bounding box center [306, 288] width 613 height 576
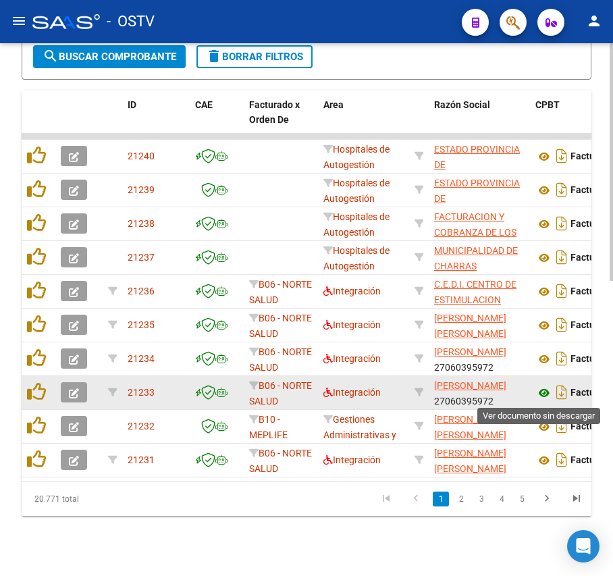
click at [543, 392] on icon at bounding box center [545, 393] width 18 height 16
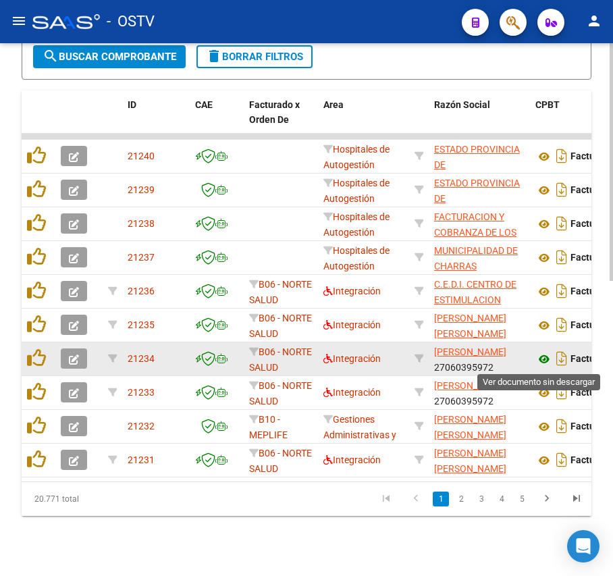
click at [546, 358] on icon at bounding box center [545, 359] width 18 height 16
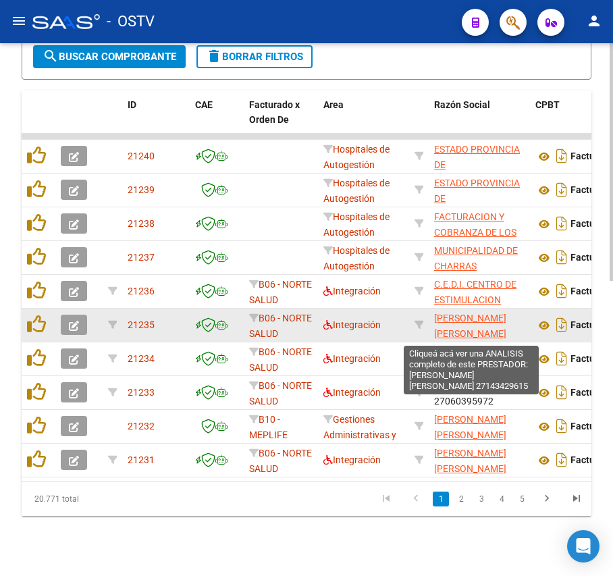
click at [466, 320] on span "[PERSON_NAME] [PERSON_NAME]" at bounding box center [470, 326] width 72 height 26
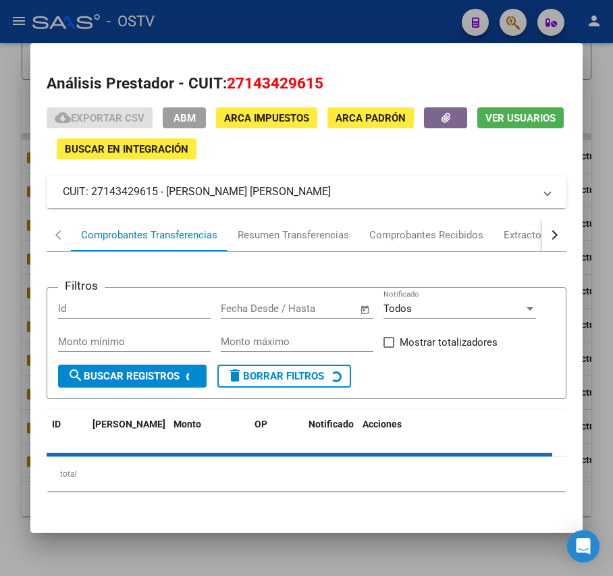
drag, startPoint x: 300, startPoint y: 193, endPoint x: 168, endPoint y: 200, distance: 131.9
click at [168, 200] on mat-panel-title "CUIT: 27143429615 - [PERSON_NAME] [PERSON_NAME]" at bounding box center [298, 192] width 471 height 16
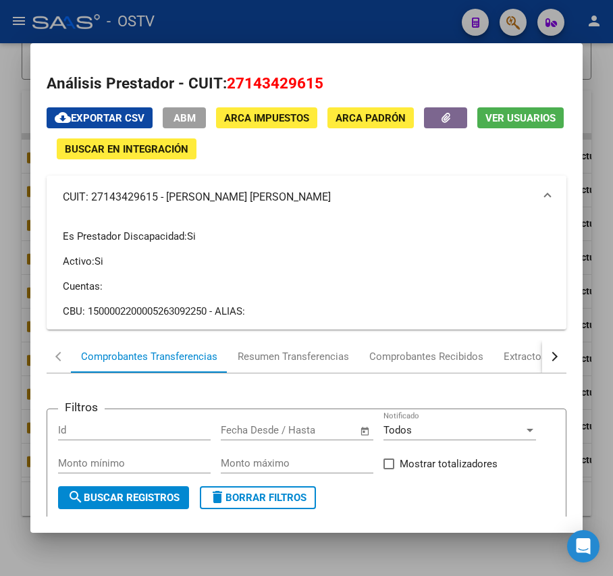
copy mat-panel-title "[PERSON_NAME] [PERSON_NAME]"
click at [304, 30] on div at bounding box center [306, 288] width 613 height 576
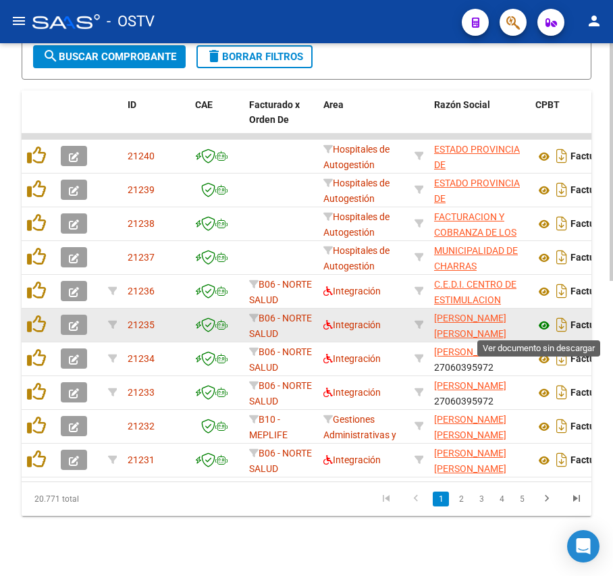
click at [544, 331] on icon at bounding box center [545, 325] width 18 height 16
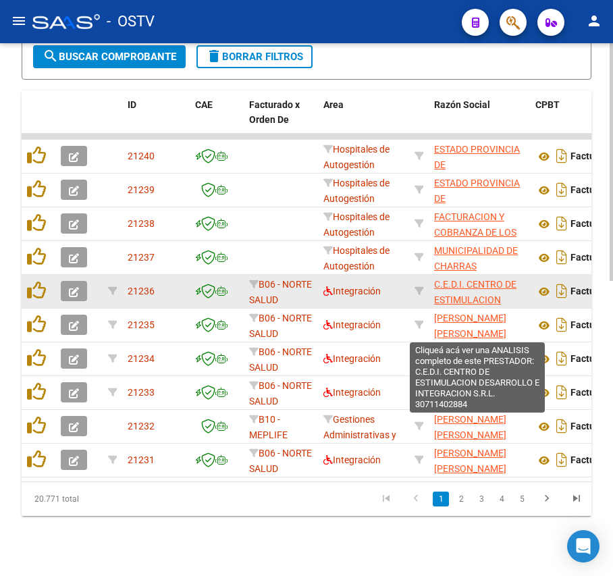
click at [469, 289] on span "C.E.D.I. CENTRO DE ESTIMULACION DESARROLLO E INTEGRACION S.R.L." at bounding box center [478, 307] width 88 height 57
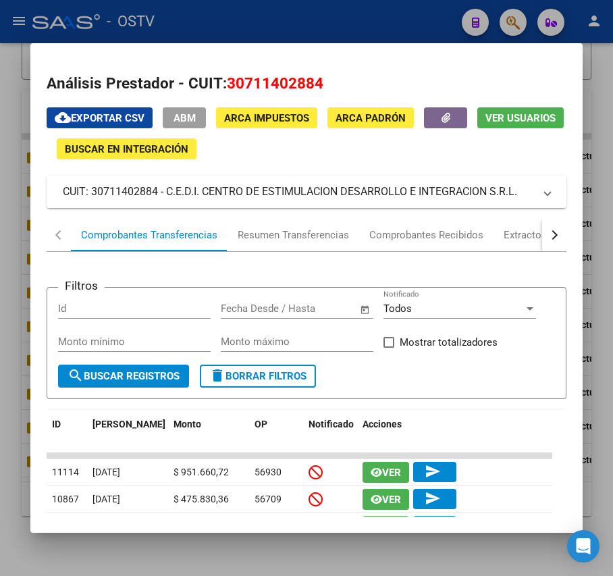
drag, startPoint x: 517, startPoint y: 195, endPoint x: 168, endPoint y: 201, distance: 350.0
click at [168, 201] on mat-expansion-panel-header "CUIT: 30711402884 - C.E.D.I. CENTRO DE ESTIMULACION DESARROLLO E INTEGRACION S.…" at bounding box center [306, 192] width 519 height 32
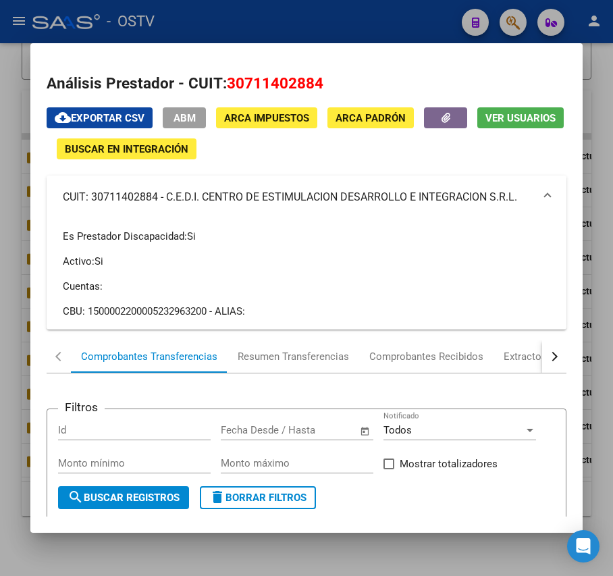
copy mat-panel-title "C.E.D.I. CENTRO DE ESTIMULACION DESARROLLO E INTEGRACION S.R.L"
click at [247, 26] on div at bounding box center [306, 288] width 613 height 576
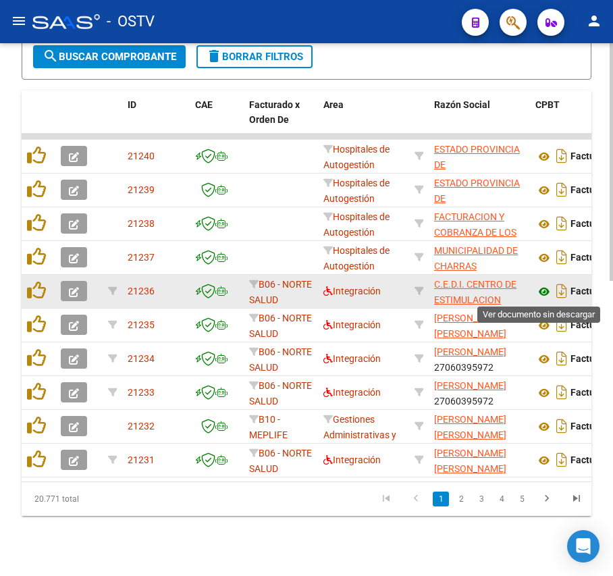
click at [539, 290] on icon at bounding box center [545, 292] width 18 height 16
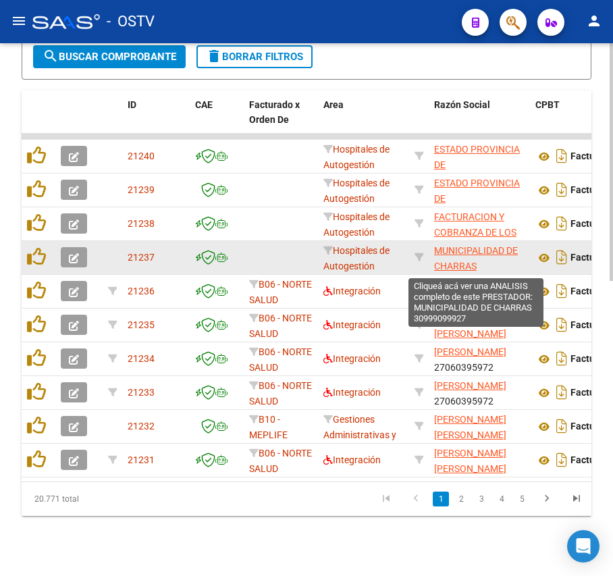
click at [474, 250] on span "MUNICIPALIDAD DE CHARRAS" at bounding box center [476, 258] width 84 height 26
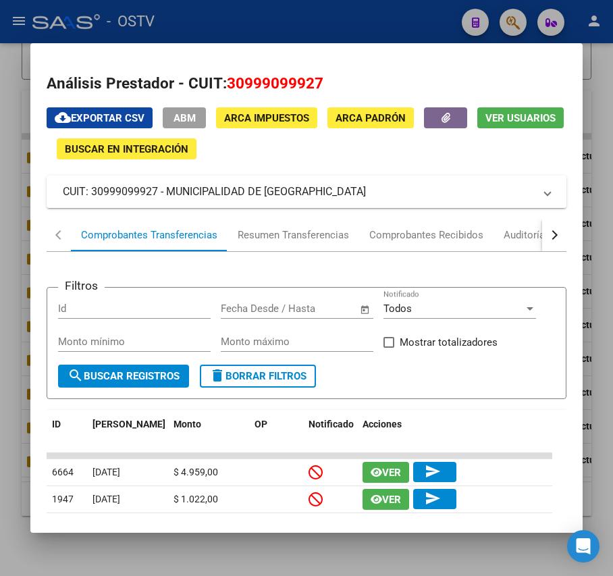
drag, startPoint x: 330, startPoint y: 189, endPoint x: 174, endPoint y: 186, distance: 156.7
click at [174, 186] on mat-panel-title "CUIT: 30999099927 - MUNICIPALIDAD DE [GEOGRAPHIC_DATA]" at bounding box center [298, 192] width 471 height 16
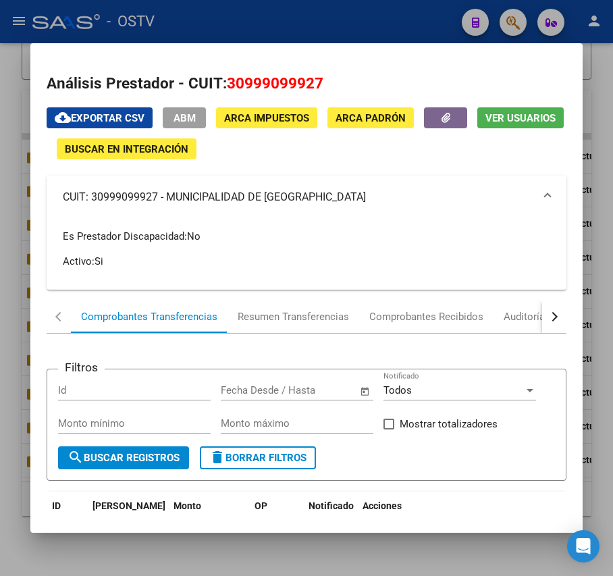
drag, startPoint x: 169, startPoint y: 193, endPoint x: 319, endPoint y: 208, distance: 150.8
click at [319, 208] on mat-expansion-panel-header "CUIT: 30999099927 - MUNICIPALIDAD DE [GEOGRAPHIC_DATA]" at bounding box center [306, 197] width 519 height 43
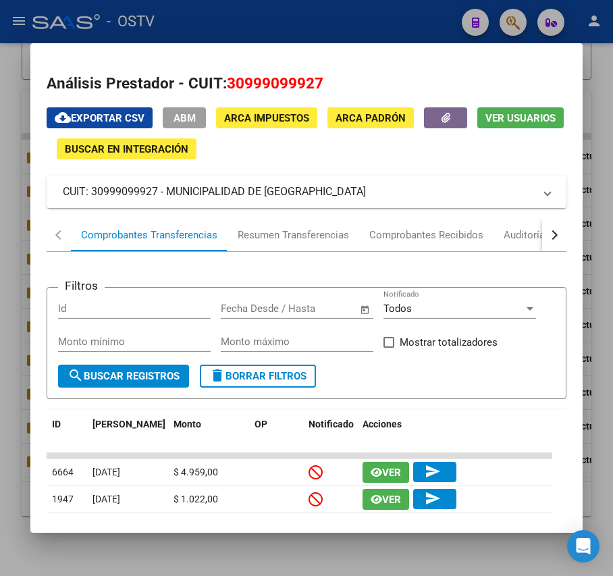
copy mat-panel-title "MUNICIPALIDAD DE CHARRAS"
click at [349, 22] on div at bounding box center [306, 288] width 613 height 576
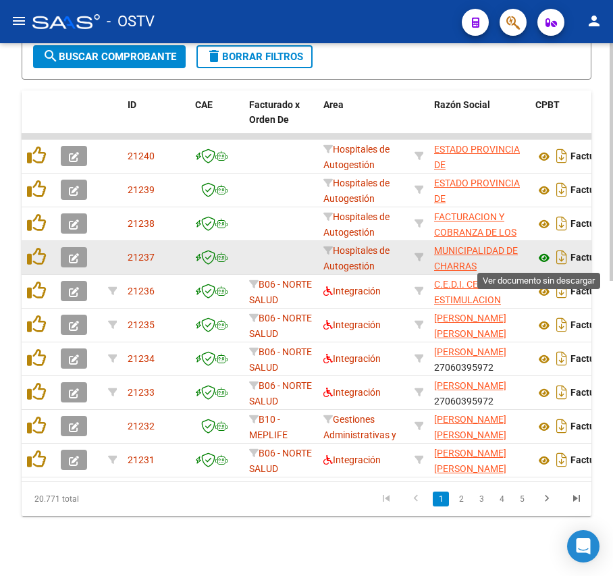
click at [544, 262] on icon at bounding box center [545, 258] width 18 height 16
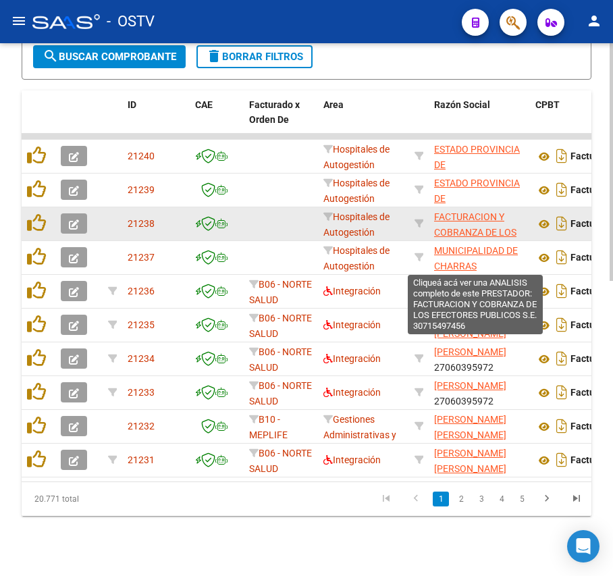
click at [455, 220] on span "FACTURACION Y COBRANZA DE LOS EFECTORES PUBLICOS S.E." at bounding box center [475, 239] width 82 height 57
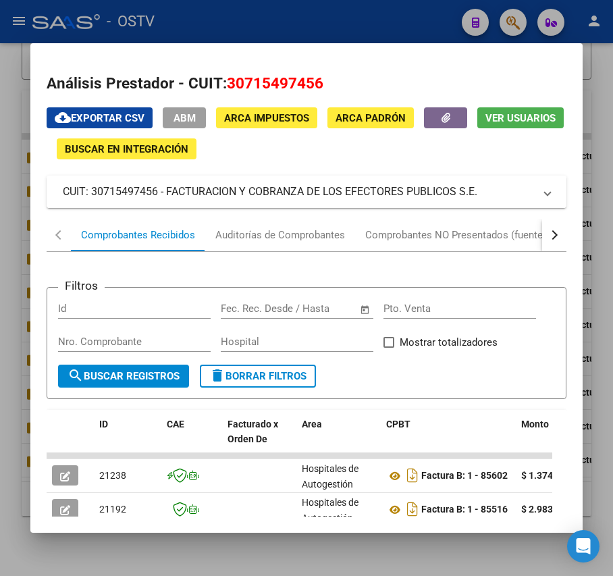
drag, startPoint x: 482, startPoint y: 190, endPoint x: 165, endPoint y: 198, distance: 316.2
click at [165, 198] on mat-panel-title "CUIT: 30715497456 - FACTURACION Y COBRANZA DE LOS EFECTORES PUBLICOS S.E." at bounding box center [298, 192] width 471 height 16
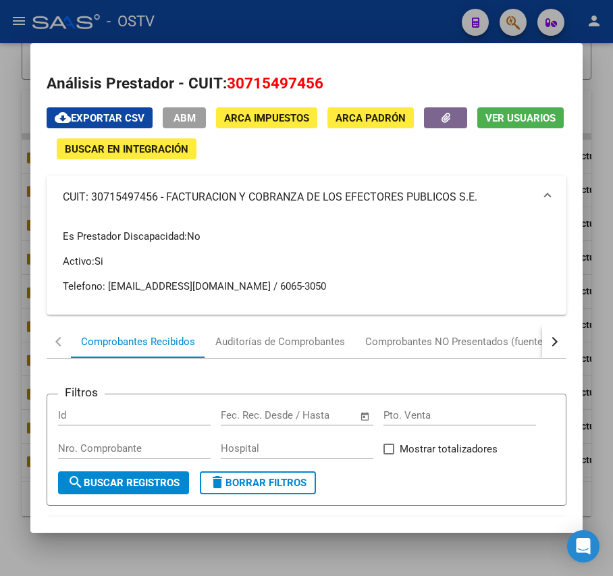
copy mat-panel-title "FACTURACION Y COBRANZA DE LOS EFECTORES PUBLICOS S.E."
click at [304, 30] on div at bounding box center [306, 288] width 613 height 576
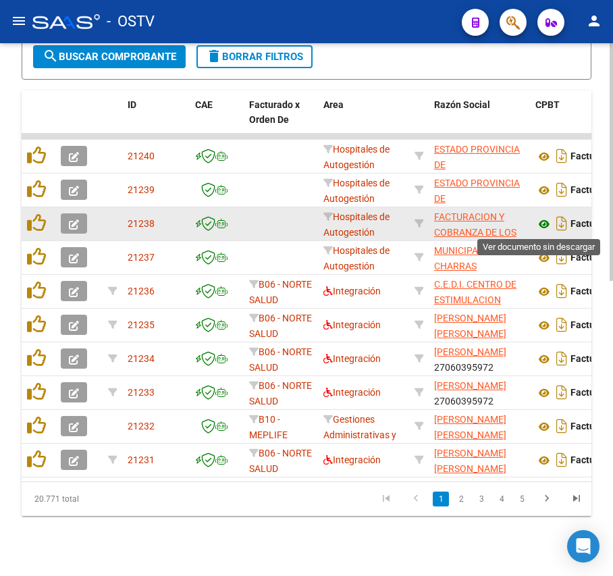
click at [541, 222] on icon at bounding box center [545, 224] width 18 height 16
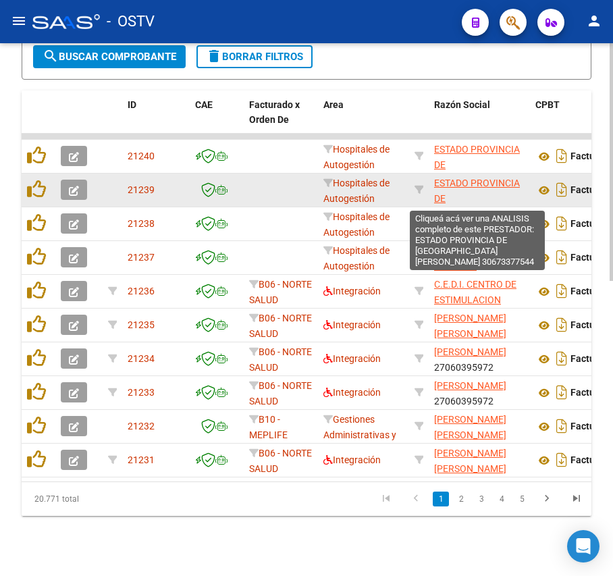
click at [476, 186] on span "ESTADO PROVINCIA DE [GEOGRAPHIC_DATA][PERSON_NAME]" at bounding box center [479, 206] width 91 height 57
type textarea "30673377544"
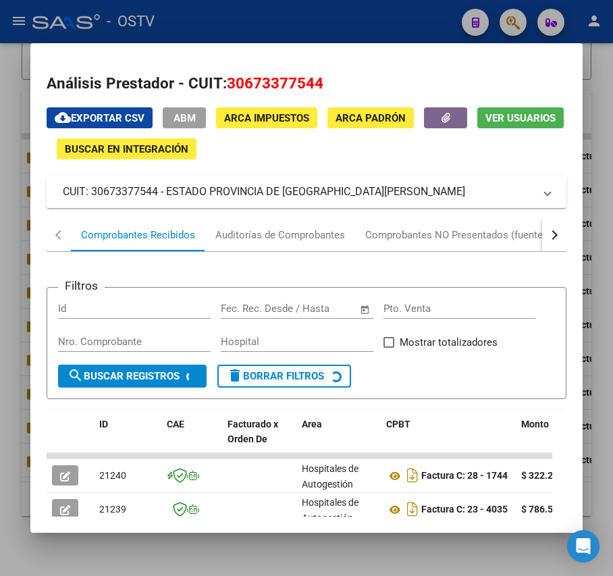
drag, startPoint x: 369, startPoint y: 188, endPoint x: 160, endPoint y: 195, distance: 208.9
click at [160, 195] on mat-panel-title "CUIT: 30673377544 - ESTADO PROVINCIA DE [GEOGRAPHIC_DATA][PERSON_NAME]" at bounding box center [298, 192] width 471 height 16
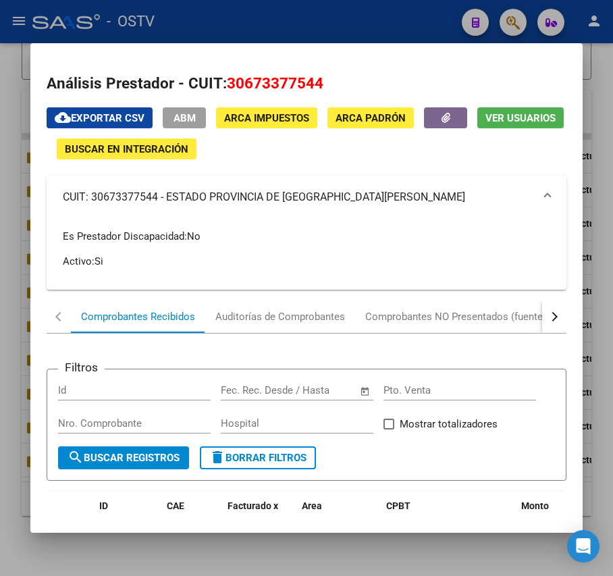
click at [205, 203] on mat-panel-title "CUIT: 30673377544 - ESTADO PROVINCIA DE [GEOGRAPHIC_DATA][PERSON_NAME]" at bounding box center [298, 197] width 471 height 16
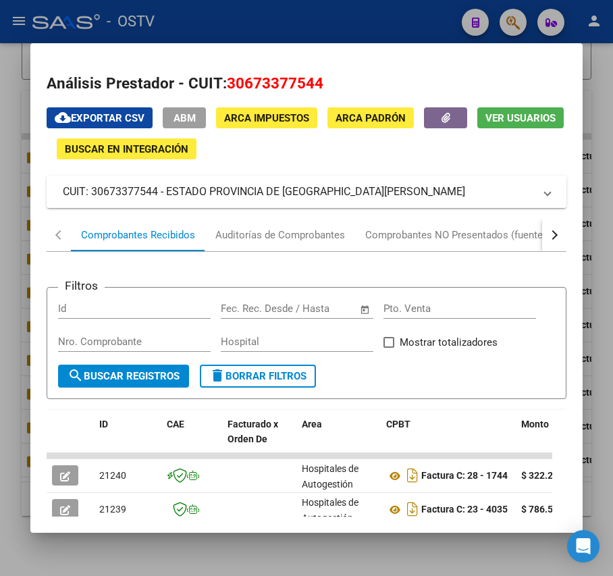
drag, startPoint x: 341, startPoint y: 193, endPoint x: 168, endPoint y: 204, distance: 173.3
click at [168, 204] on mat-expansion-panel-header "CUIT: 30673377544 - ESTADO PROVINCIA DE [GEOGRAPHIC_DATA][PERSON_NAME]" at bounding box center [306, 192] width 519 height 32
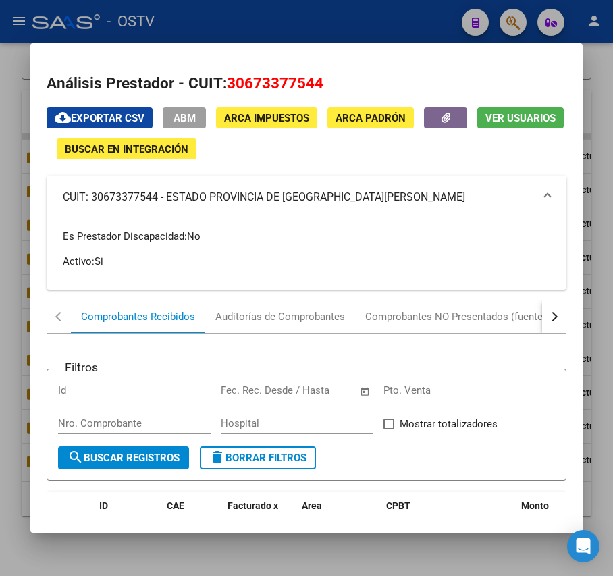
copy mat-panel-title "ESTADO PROVINCIA DE [GEOGRAPHIC_DATA][PERSON_NAME]"
click at [312, 30] on div at bounding box center [306, 288] width 613 height 576
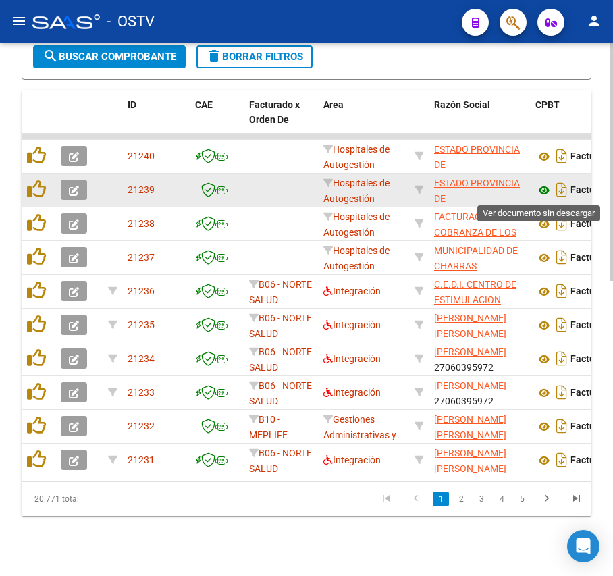
click at [544, 193] on icon at bounding box center [545, 190] width 18 height 16
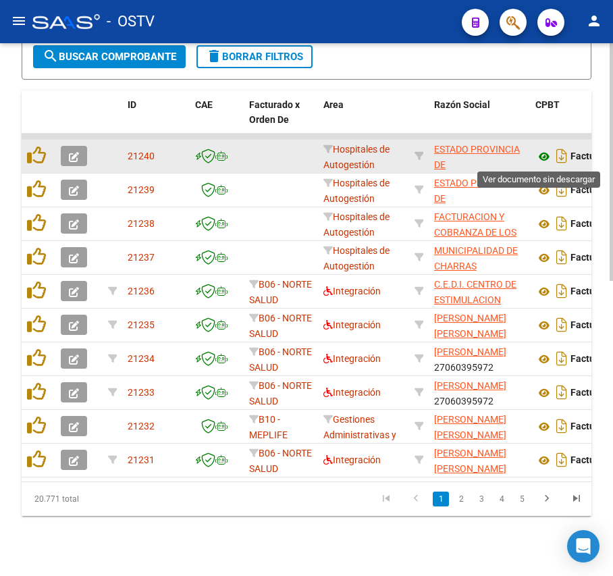
click at [547, 151] on icon at bounding box center [545, 157] width 18 height 16
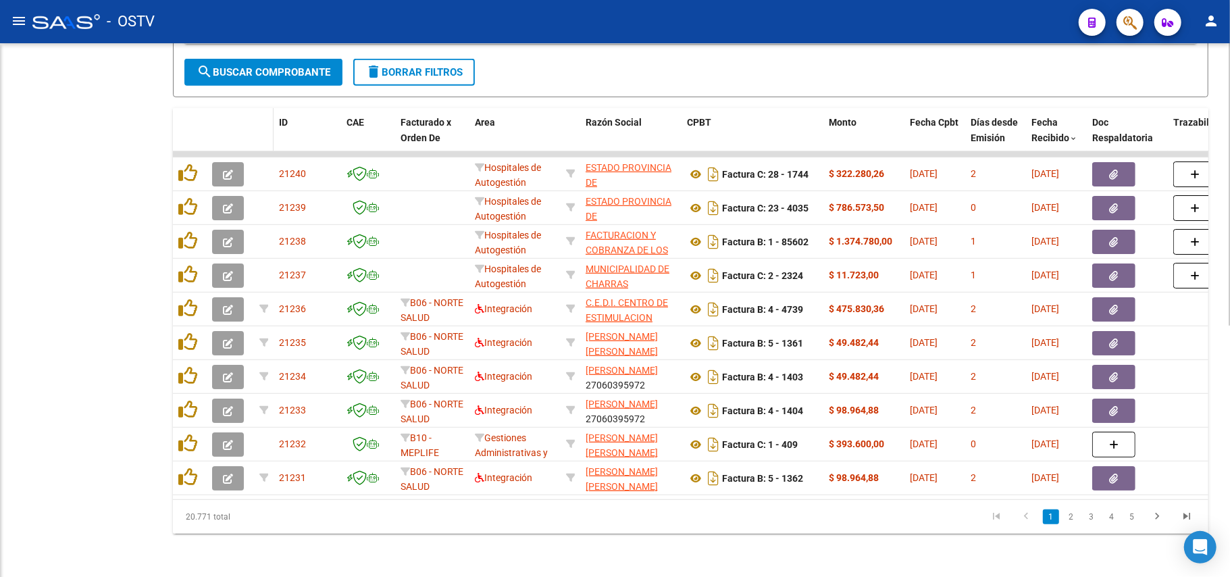
scroll to position [476, 0]
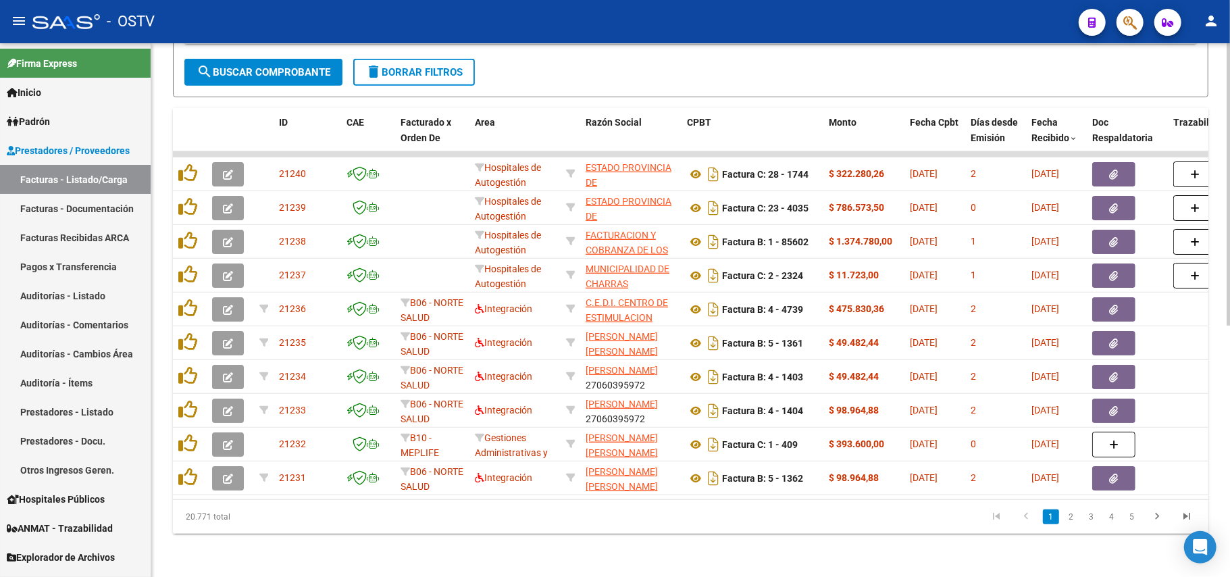
click at [280, 66] on span "search Buscar Comprobante" at bounding box center [264, 72] width 134 height 12
click at [304, 68] on button "search Buscar Comprobante" at bounding box center [263, 72] width 158 height 27
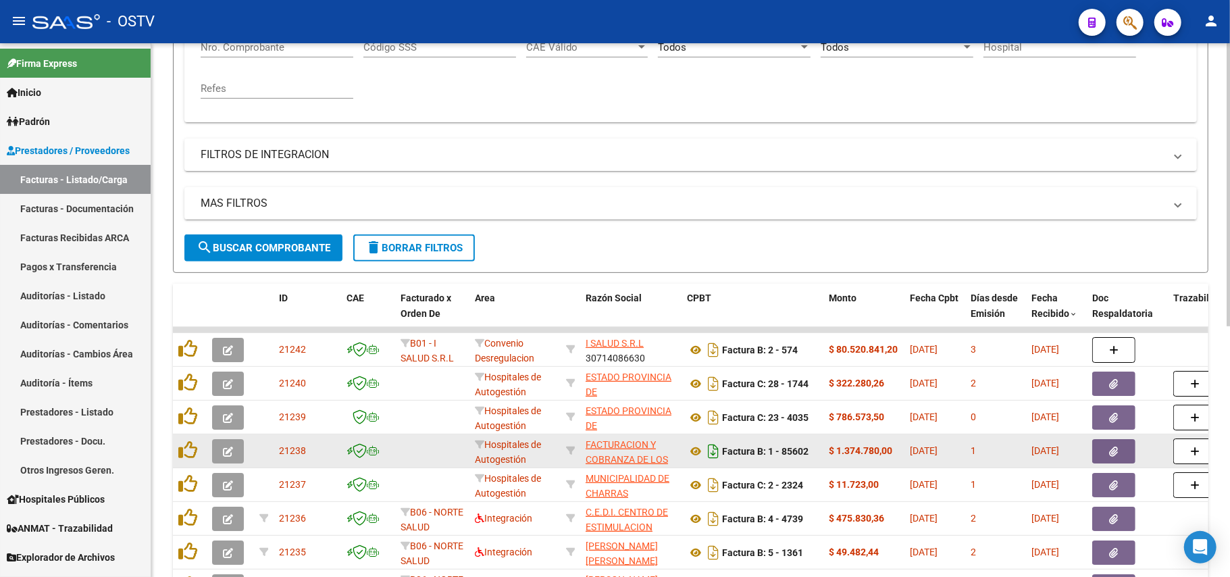
scroll to position [295, 0]
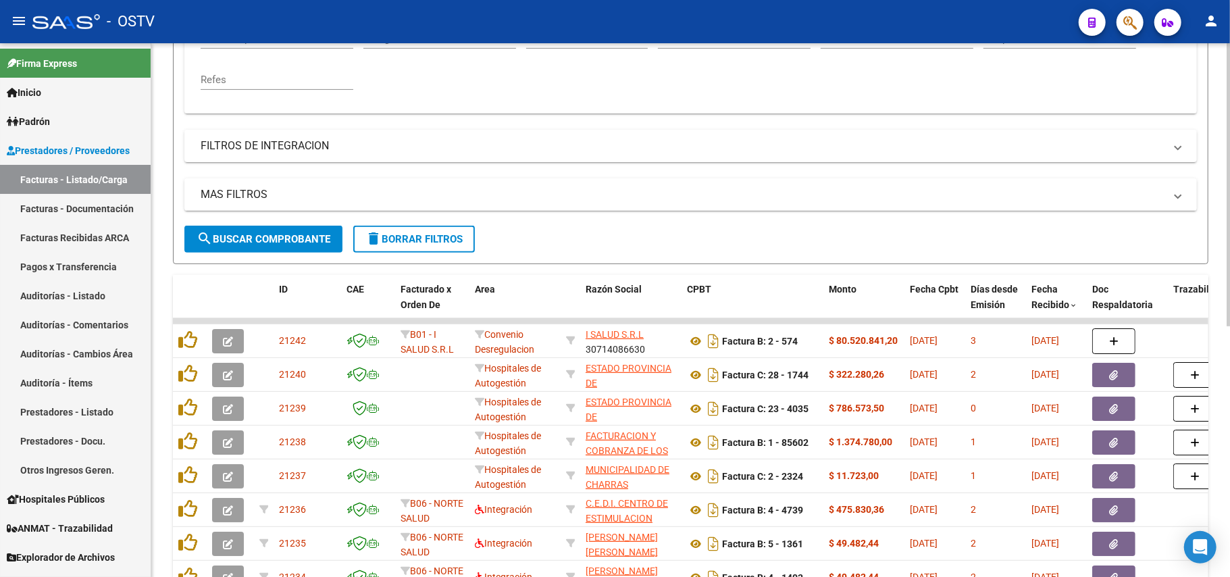
click at [286, 251] on button "search Buscar Comprobante" at bounding box center [263, 239] width 158 height 27
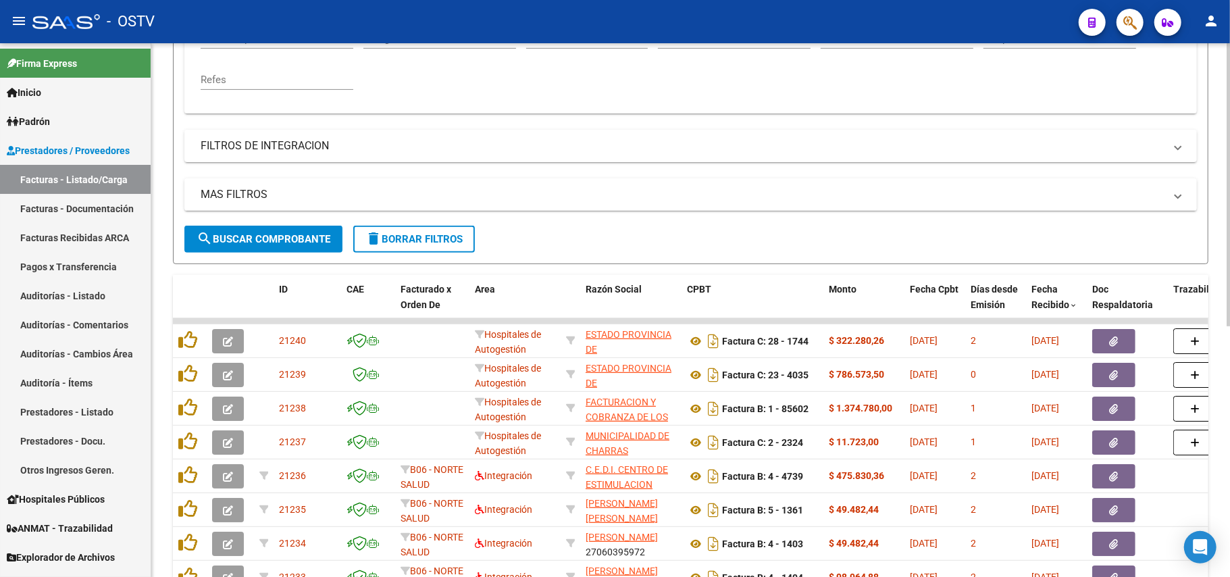
click at [314, 247] on button "search Buscar Comprobante" at bounding box center [263, 239] width 158 height 27
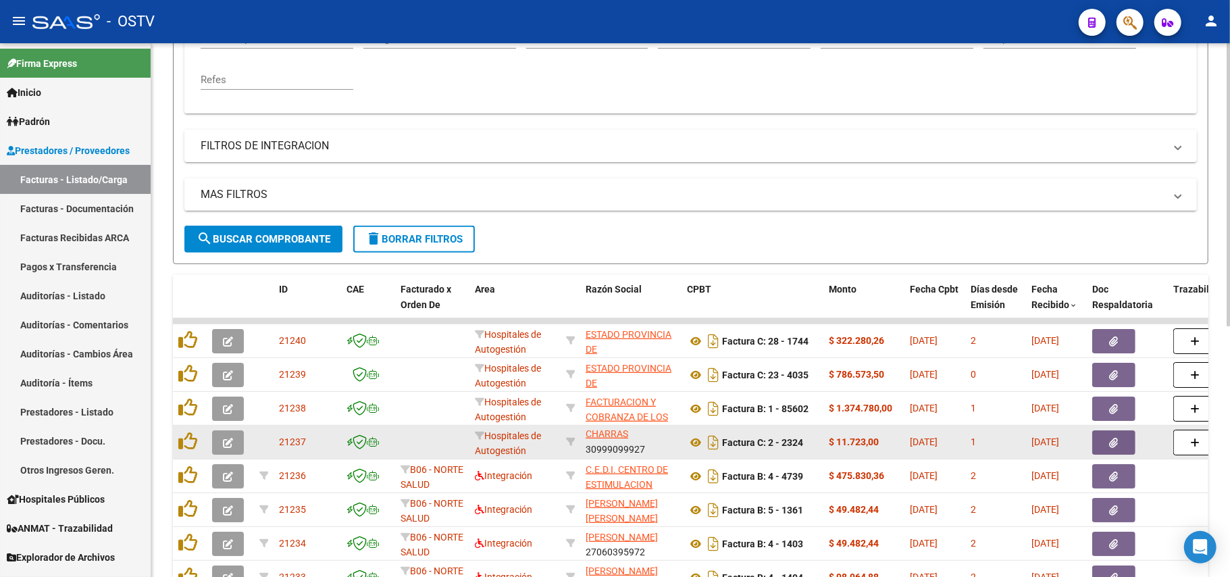
scroll to position [476, 0]
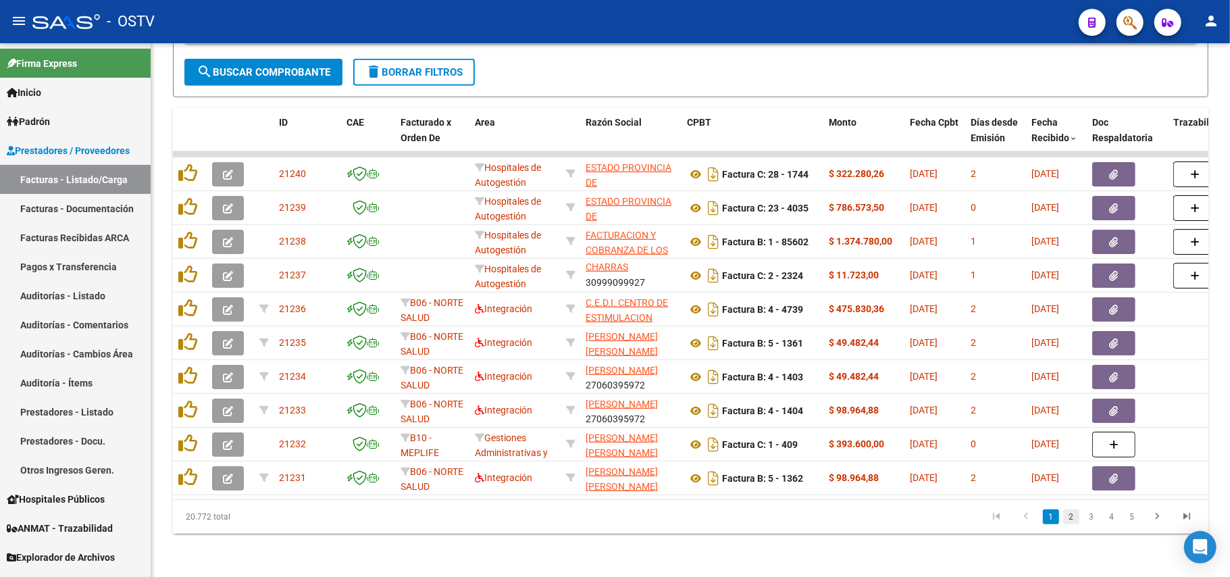
click at [1071, 512] on link "2" at bounding box center [1071, 516] width 16 height 15
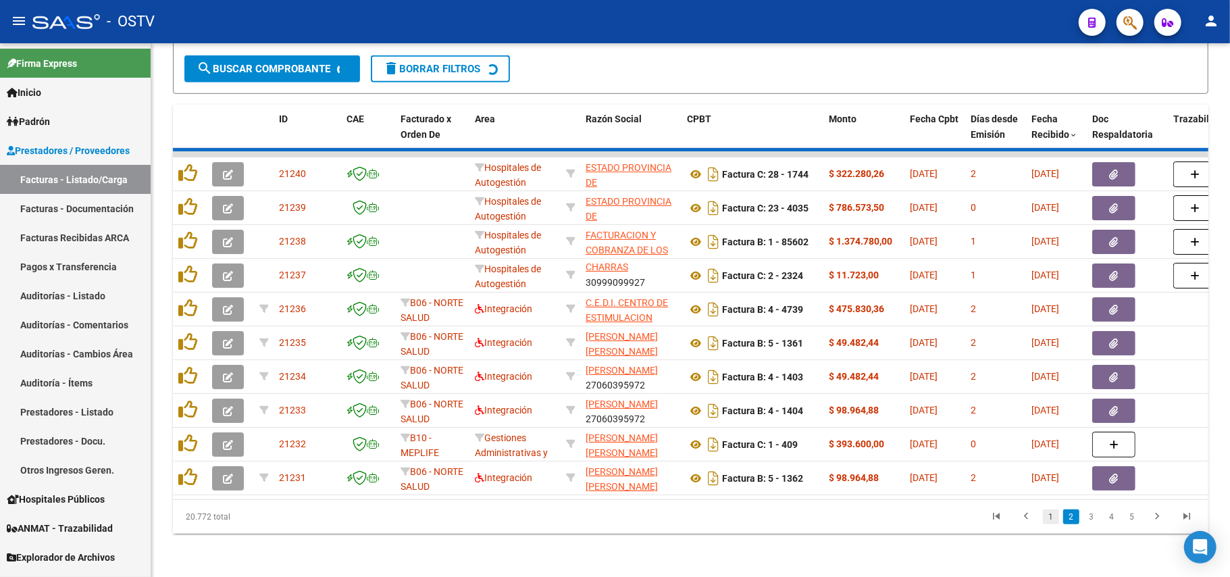
scroll to position [1, 0]
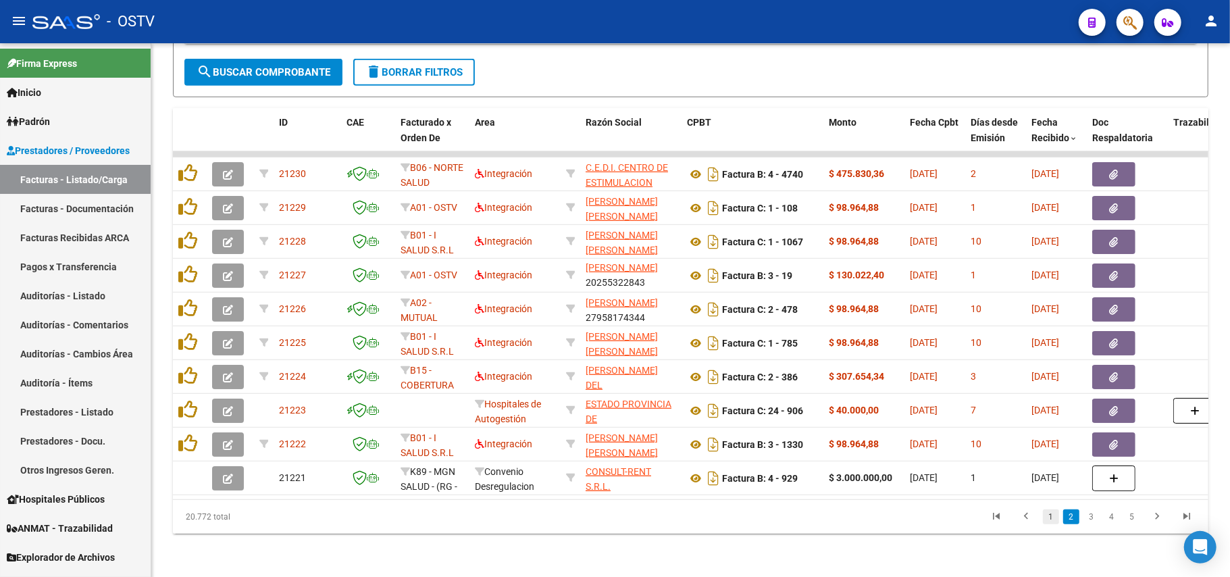
click at [1054, 519] on link "1" at bounding box center [1051, 516] width 16 height 15
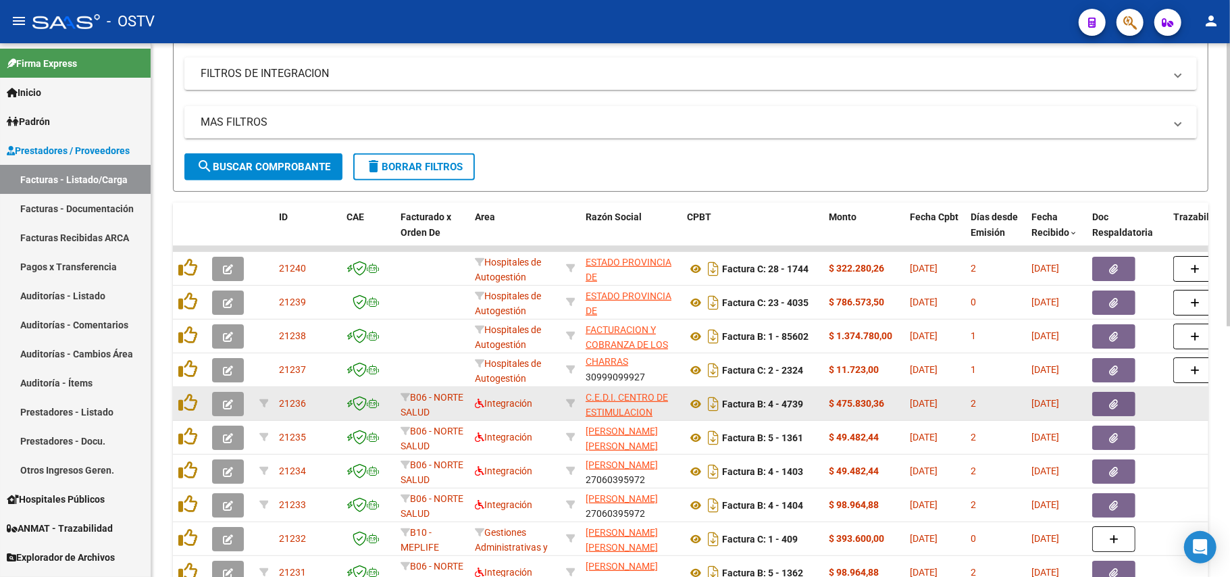
scroll to position [115, 0]
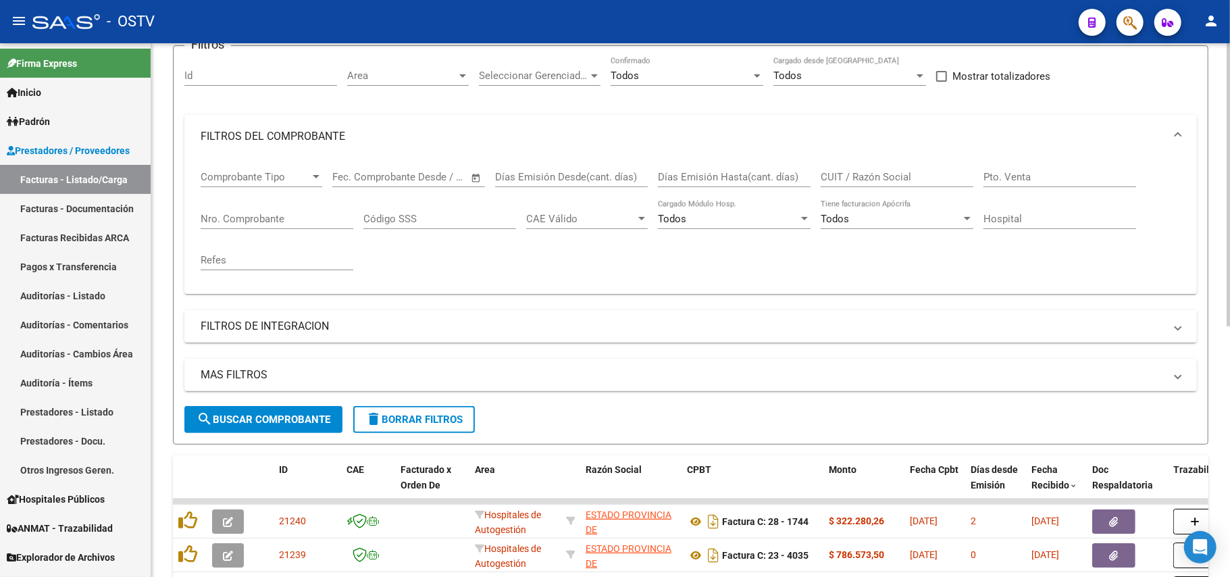
click at [292, 411] on button "search Buscar Comprobante" at bounding box center [263, 419] width 158 height 27
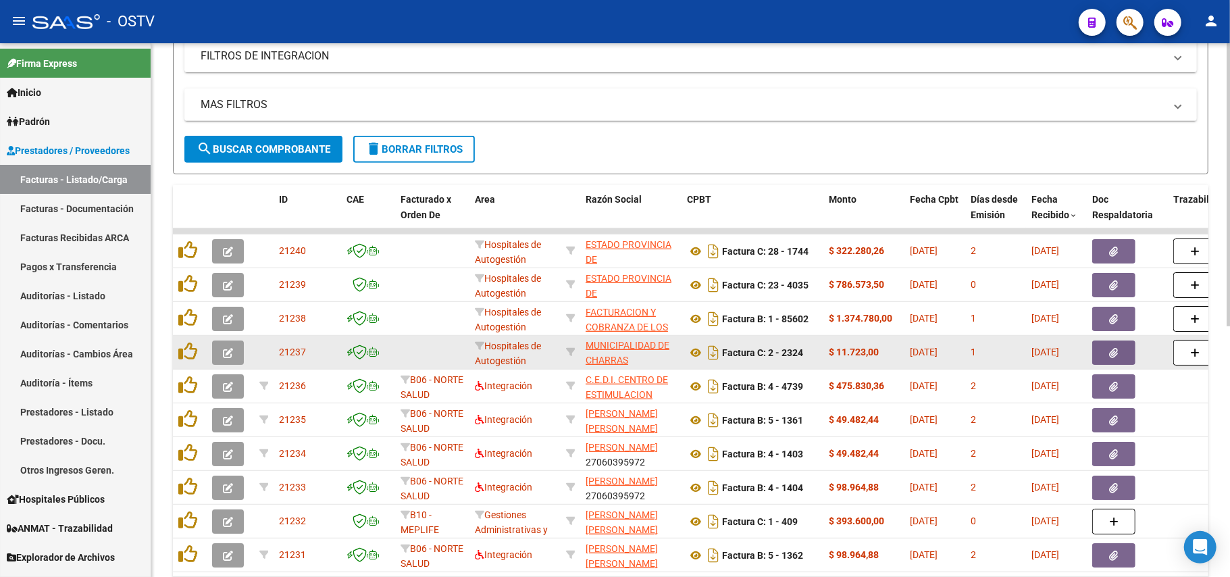
scroll to position [0, 0]
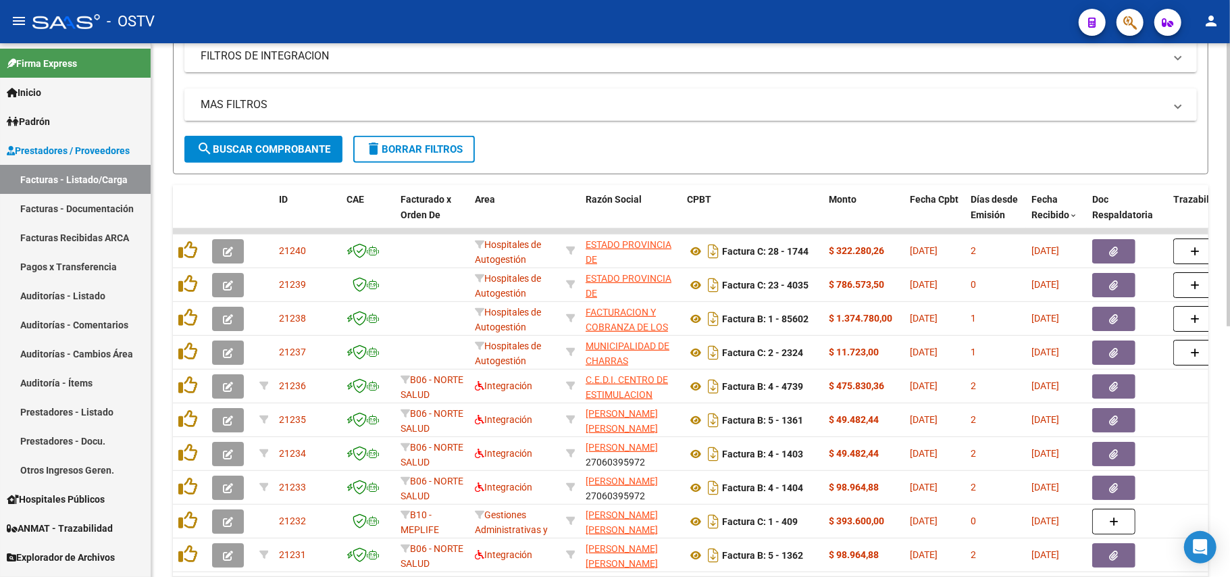
click at [251, 150] on span "search Buscar Comprobante" at bounding box center [264, 149] width 134 height 12
click at [287, 134] on div "MAS FILTROS Todos Con Doc. Respaldatoria Todos Con Trazabilidad Todos Asociado …" at bounding box center [690, 111] width 1013 height 47
click at [300, 141] on button "search Buscar Comprobante" at bounding box center [263, 149] width 158 height 27
click at [323, 143] on span "search Buscar Comprobante" at bounding box center [264, 149] width 134 height 12
click at [311, 147] on span "search Buscar Comprobante" at bounding box center [264, 149] width 134 height 12
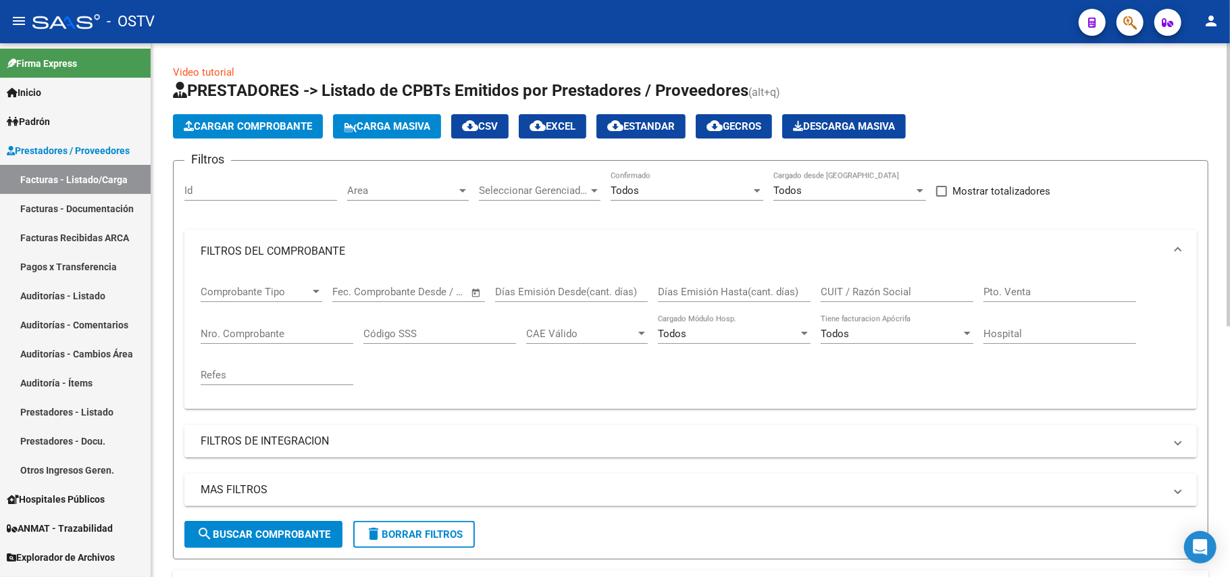
drag, startPoint x: 278, startPoint y: 319, endPoint x: 285, endPoint y: 325, distance: 9.1
click at [281, 320] on div "Nro. Comprobante" at bounding box center [277, 329] width 153 height 29
click at [1011, 295] on input "Pto. Venta" at bounding box center [1060, 292] width 153 height 12
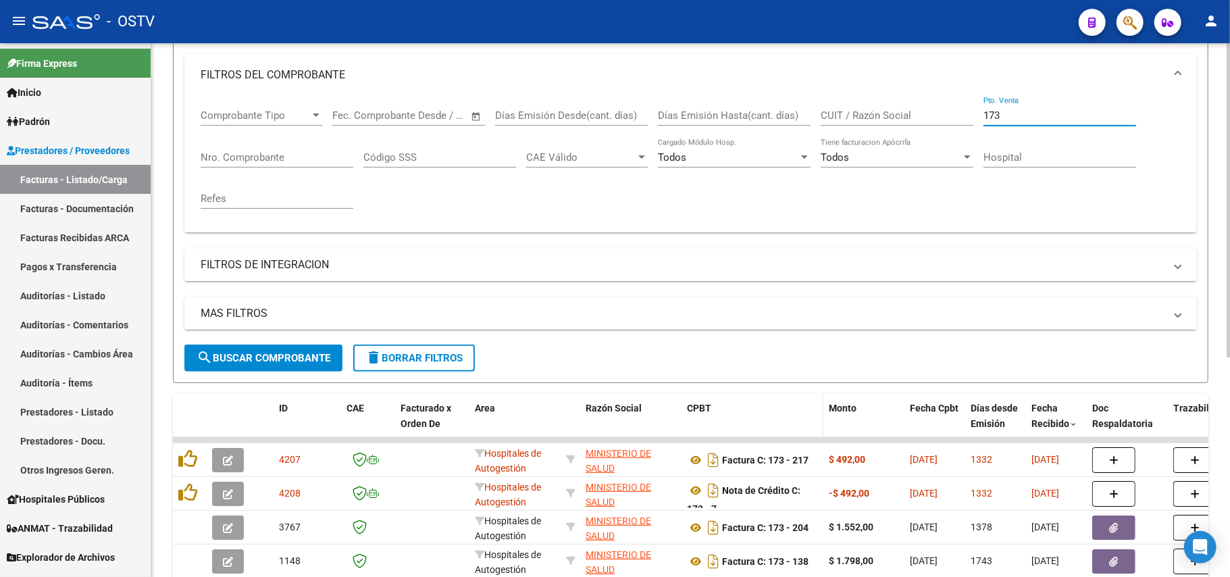
scroll to position [360, 0]
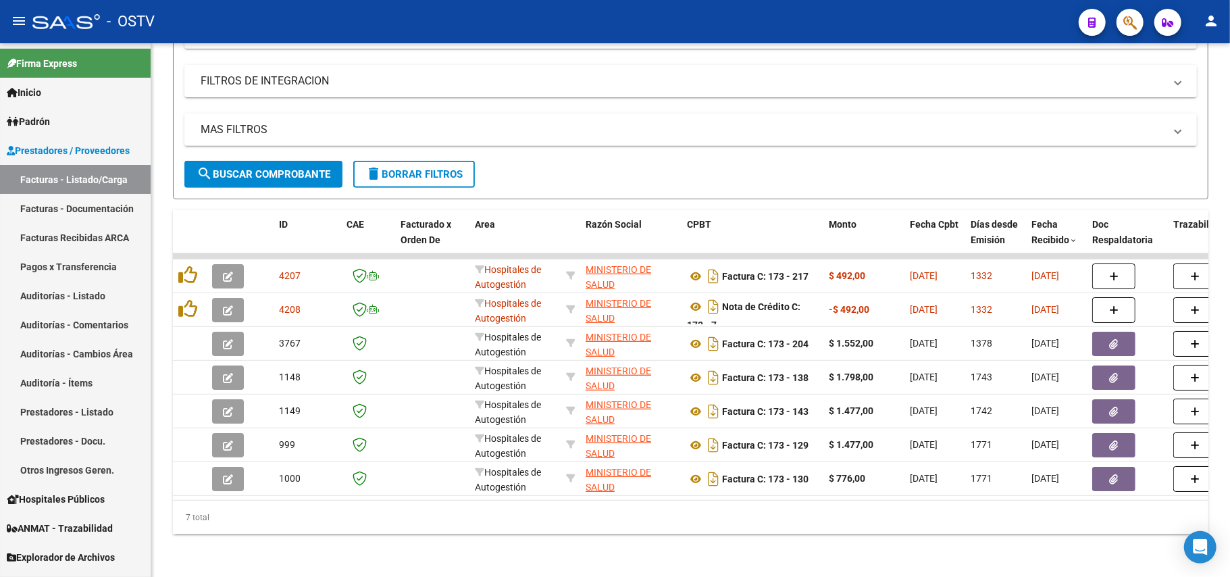
type input "173"
click at [20, 18] on mat-icon "menu" at bounding box center [19, 21] width 16 height 16
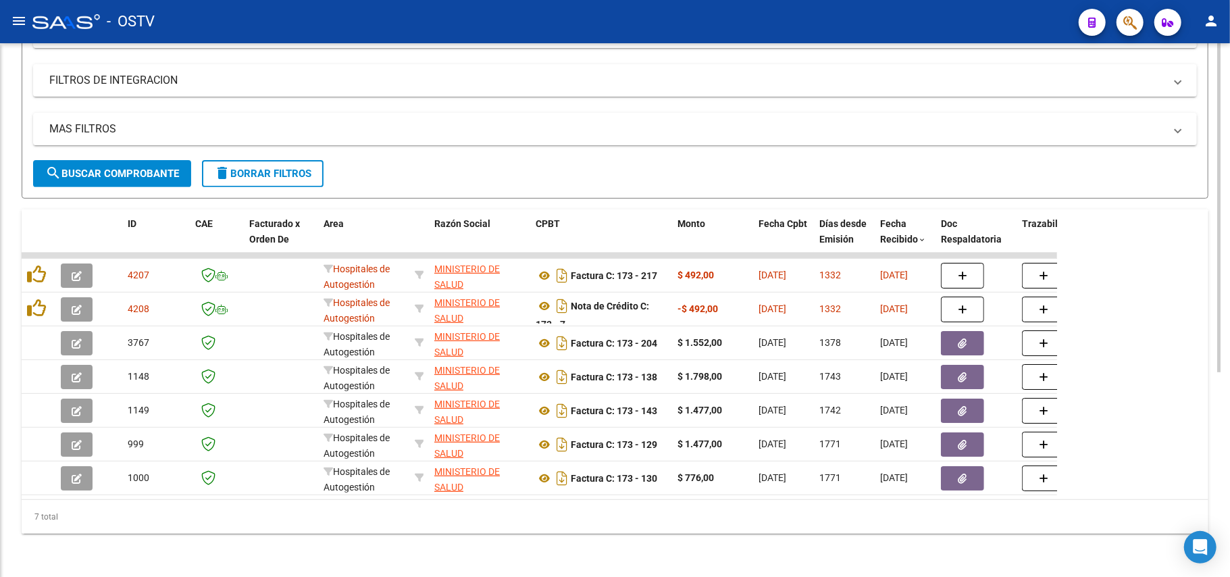
scroll to position [332, 0]
click at [122, 168] on span "search Buscar Comprobante" at bounding box center [112, 174] width 134 height 12
drag, startPoint x: 226, startPoint y: 485, endPoint x: 14, endPoint y: 484, distance: 212.1
click at [14, 484] on div "Video tutorial PRESTADORES -> Listado de CPBTs Emitidos por Prestadores / Prove…" at bounding box center [615, 150] width 1230 height 852
click at [181, 509] on div "7 total" at bounding box center [615, 517] width 1187 height 34
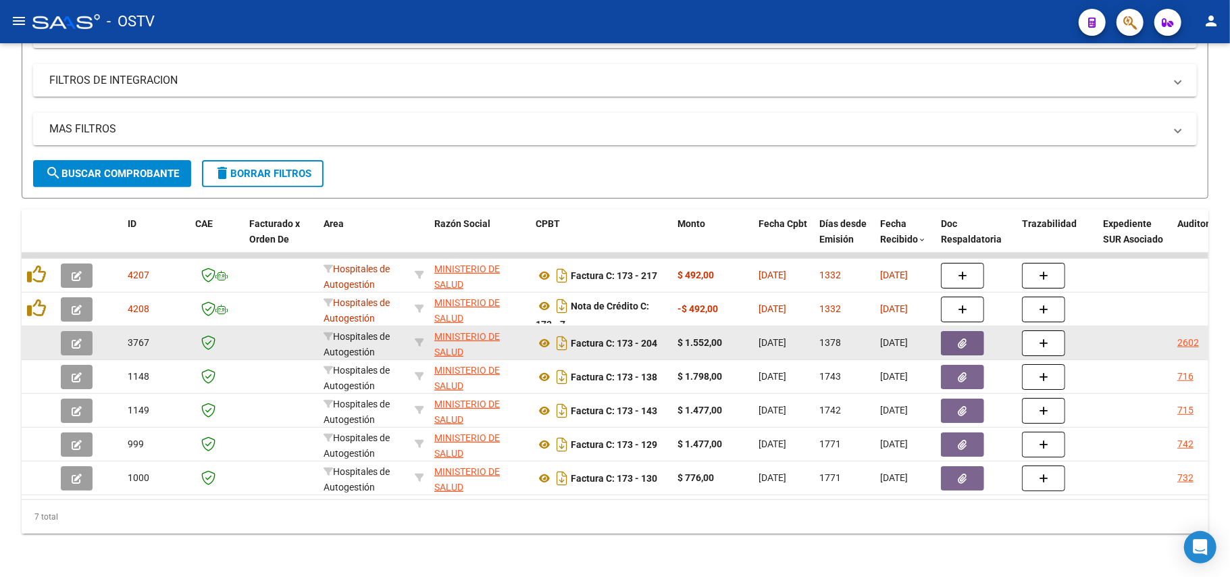
click at [85, 332] on button "button" at bounding box center [77, 343] width 32 height 24
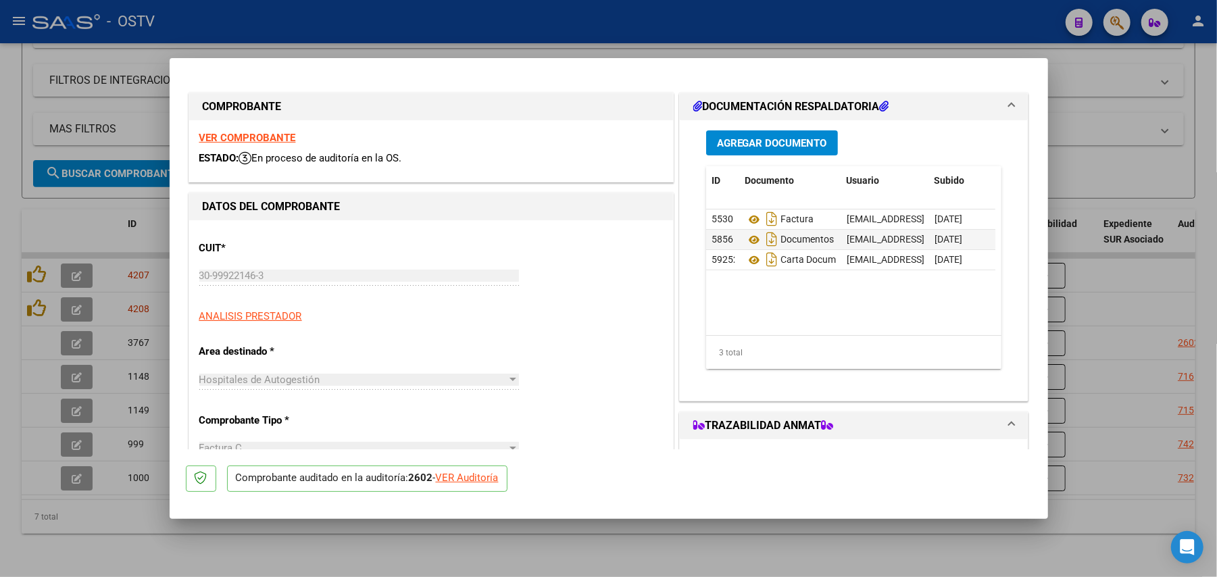
click at [401, 550] on div at bounding box center [608, 288] width 1217 height 577
type input "$ 0,00"
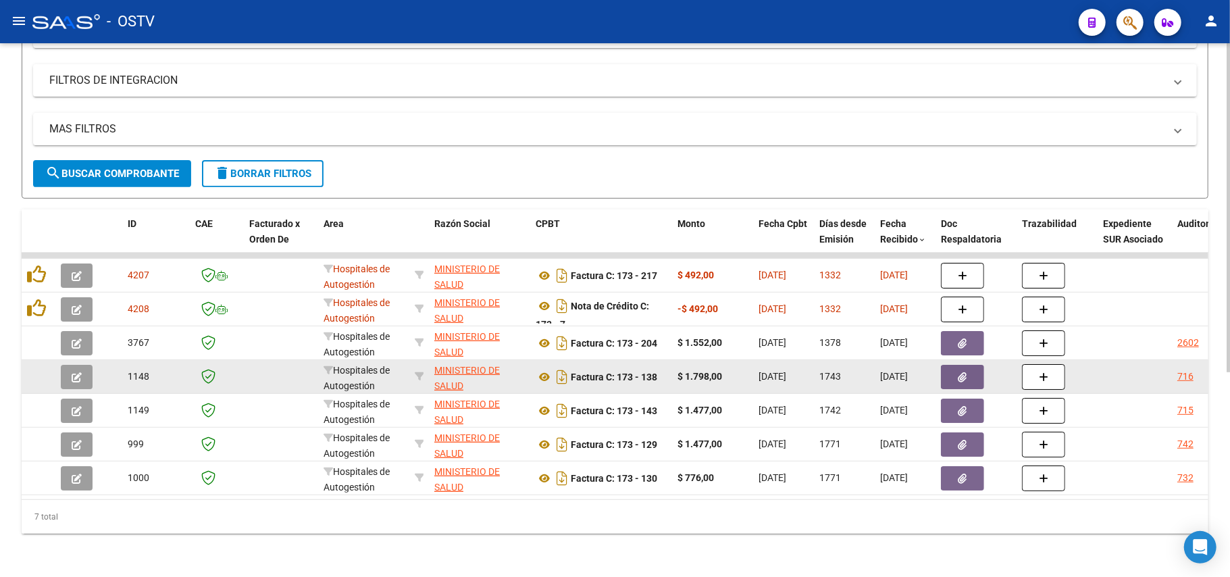
click at [78, 372] on icon "button" at bounding box center [77, 377] width 10 height 10
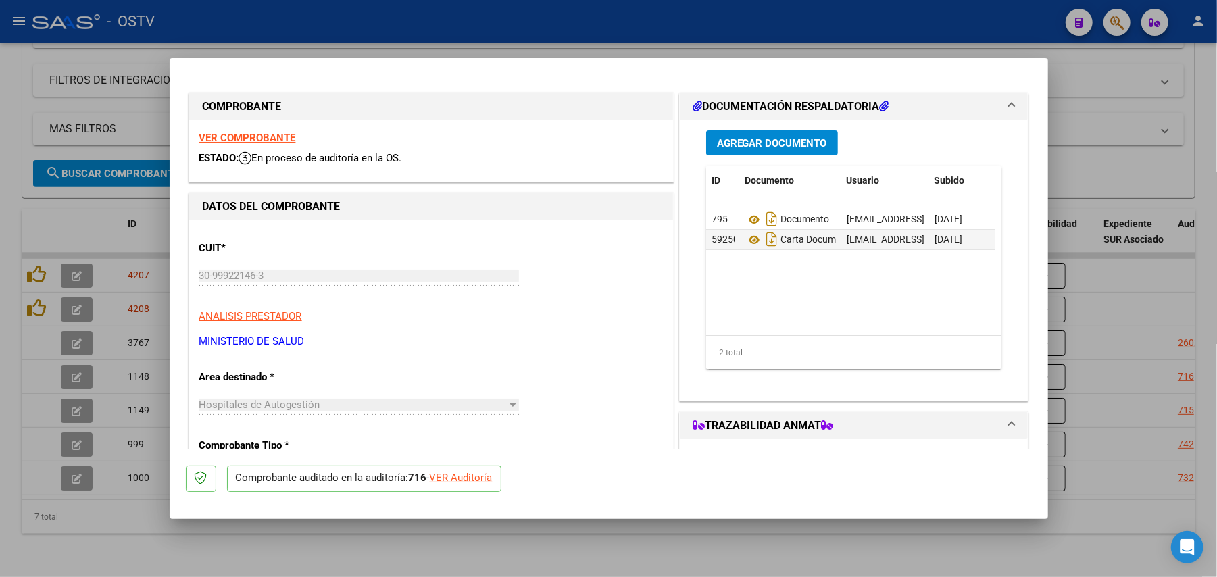
click at [501, 565] on div at bounding box center [608, 288] width 1217 height 577
type input "$ 0,00"
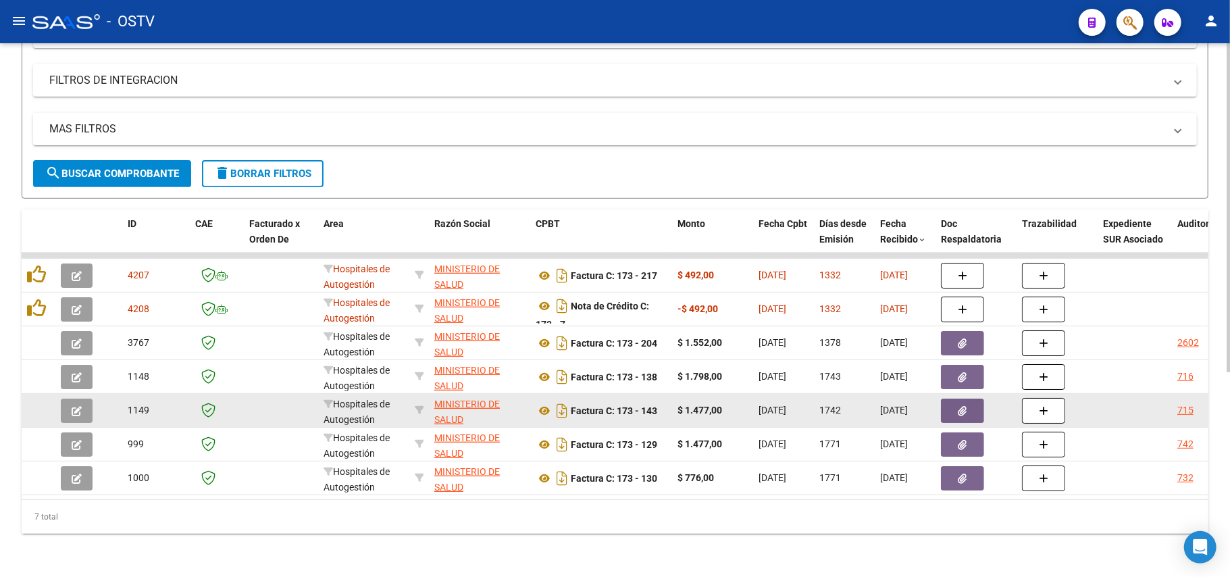
click at [85, 399] on button "button" at bounding box center [77, 411] width 32 height 24
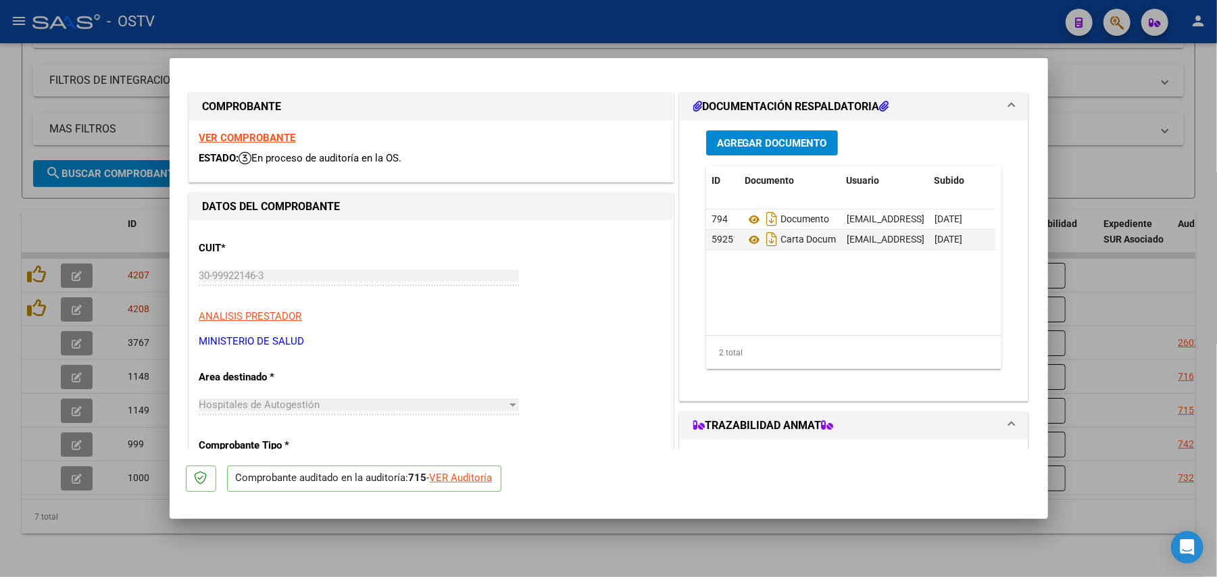
click at [280, 538] on div at bounding box center [608, 288] width 1217 height 577
type input "$ 0,00"
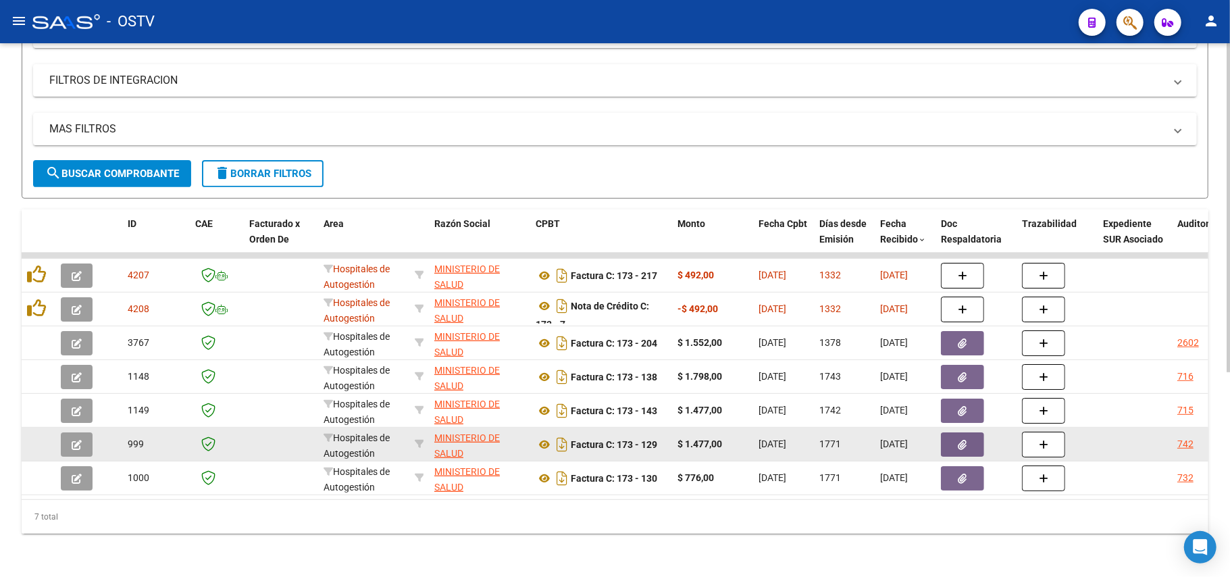
click at [79, 432] on button "button" at bounding box center [77, 444] width 32 height 24
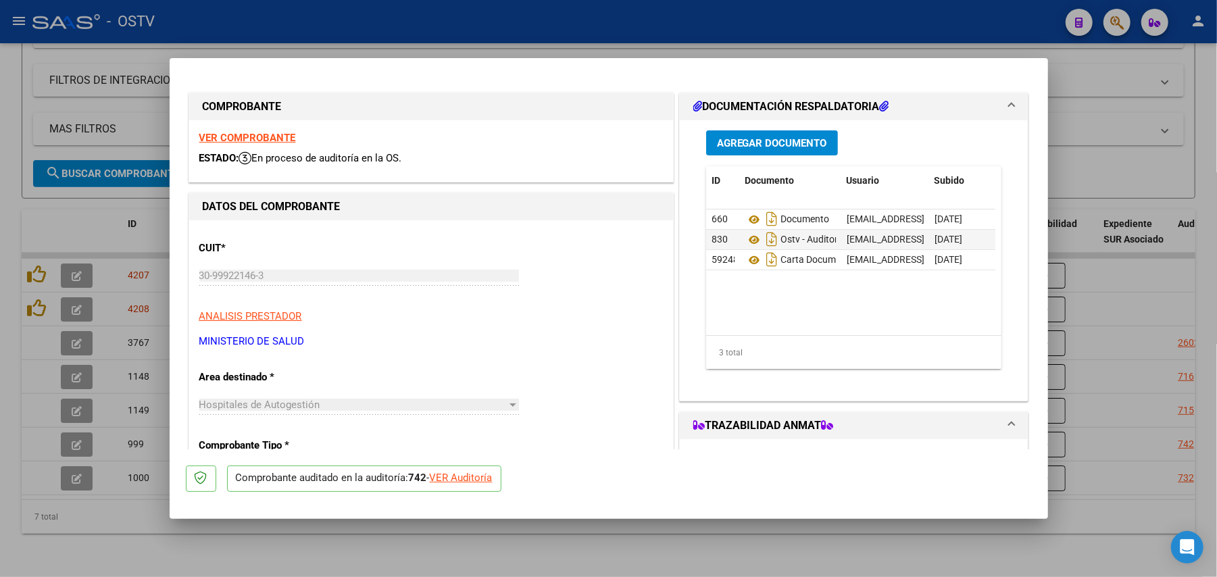
click at [694, 541] on div at bounding box center [608, 288] width 1217 height 577
type input "$ 0,00"
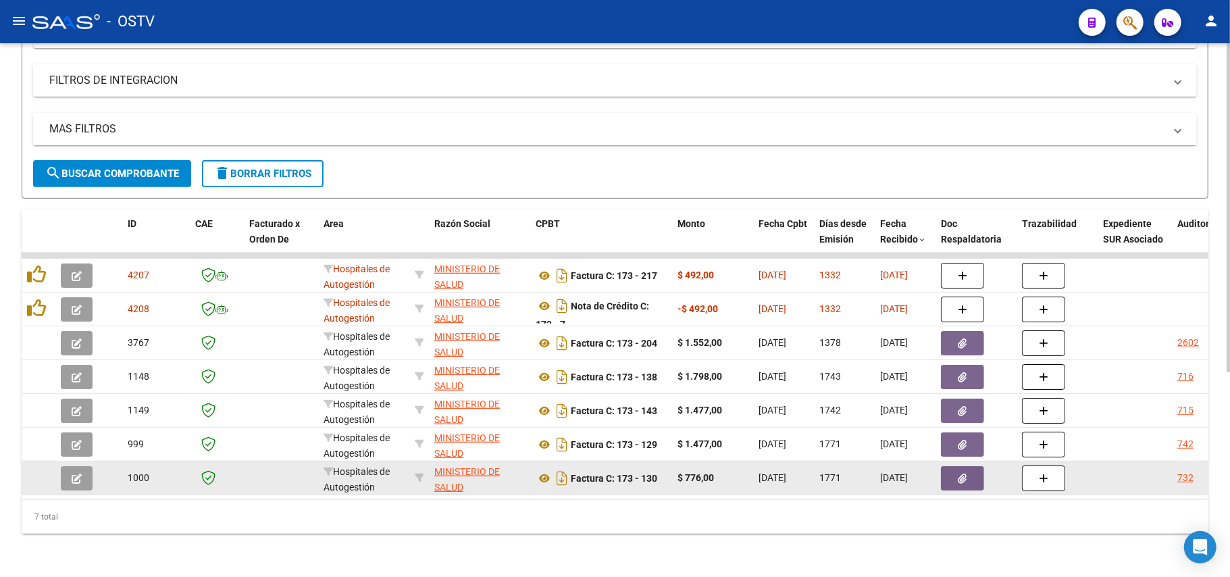
click at [73, 474] on icon "button" at bounding box center [77, 479] width 10 height 10
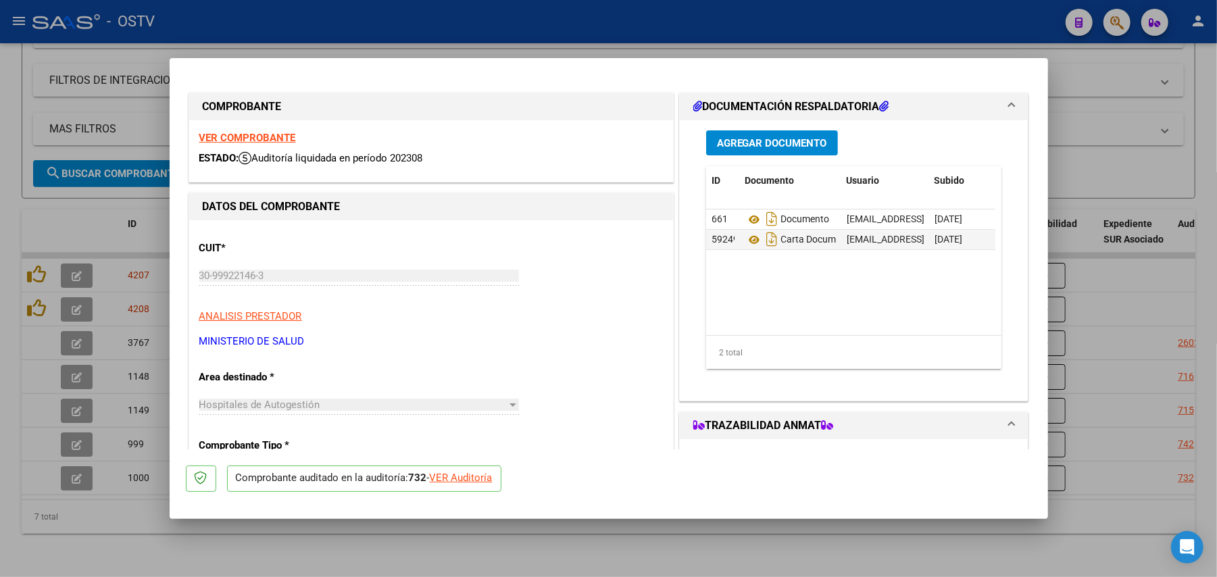
click at [620, 547] on div at bounding box center [608, 288] width 1217 height 577
type input "$ 0,00"
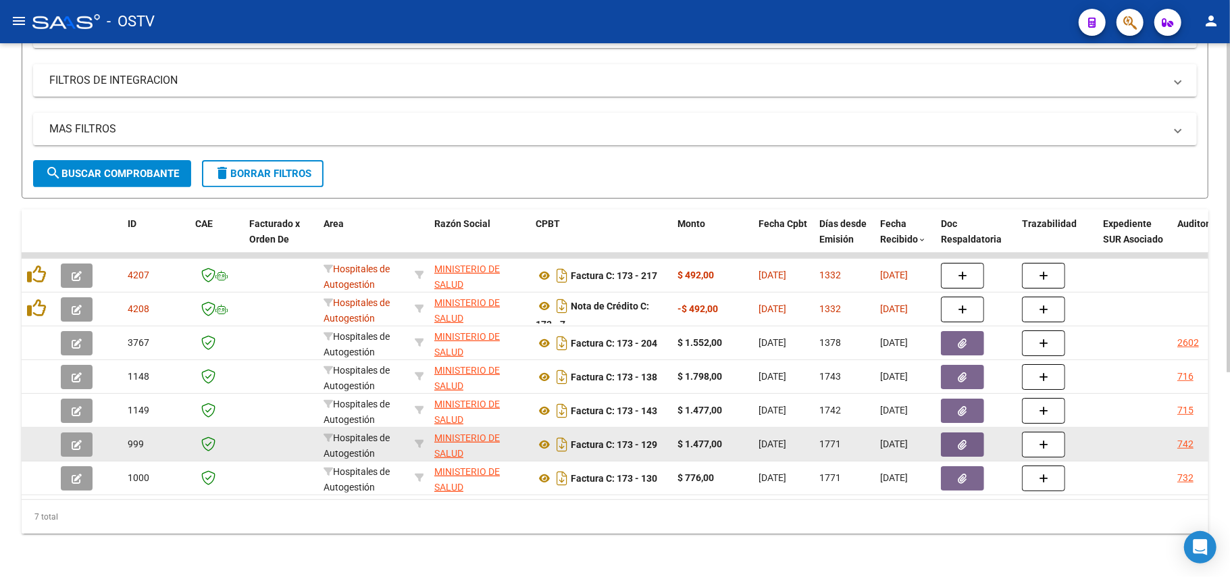
click at [72, 440] on icon "button" at bounding box center [77, 445] width 10 height 10
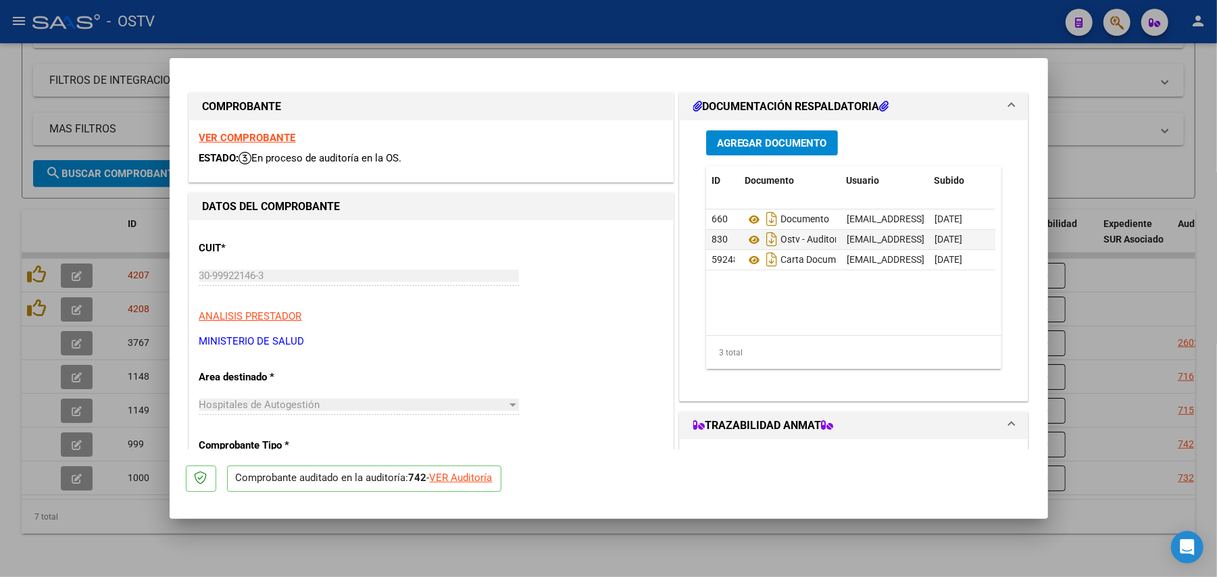
click at [728, 544] on div at bounding box center [608, 288] width 1217 height 577
type input "$ 0,00"
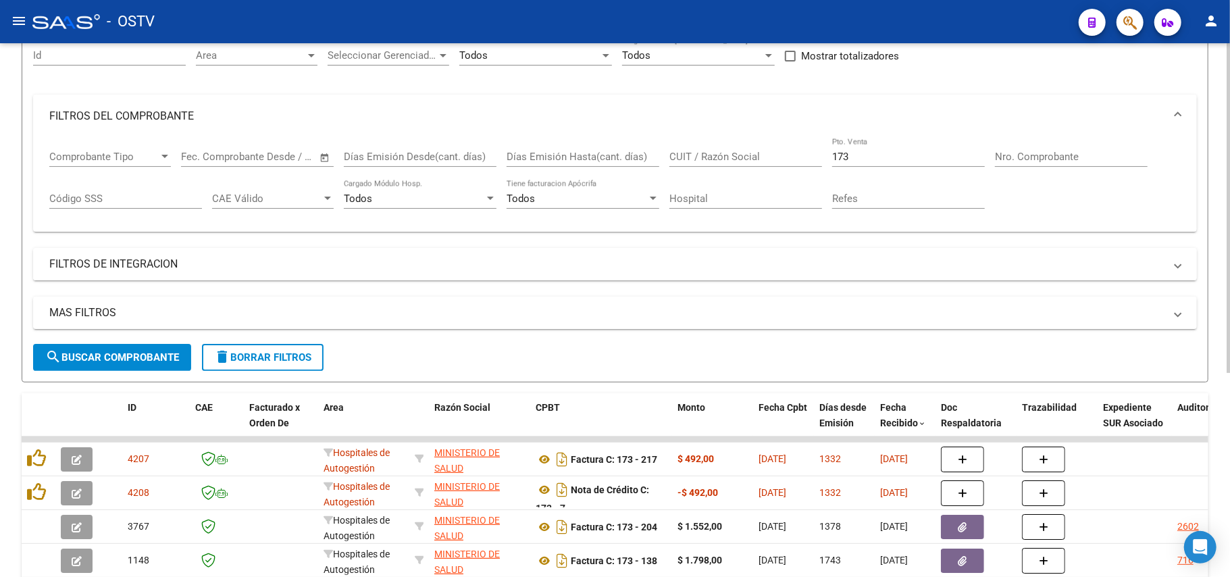
scroll to position [270, 0]
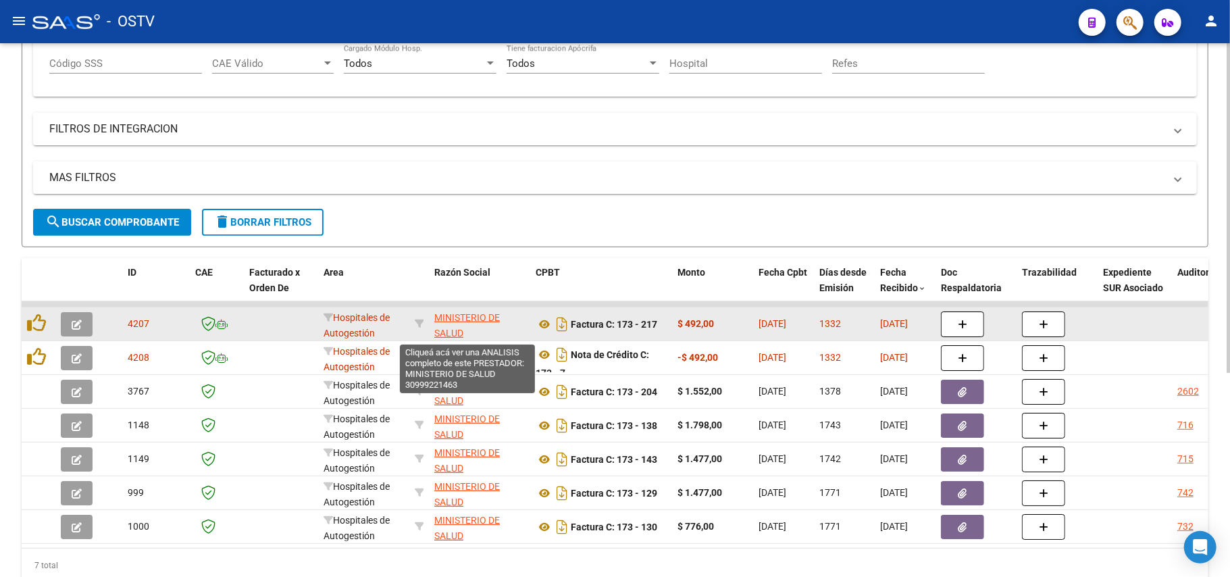
click at [459, 328] on span "MINISTERIO DE SALUD" at bounding box center [467, 325] width 66 height 26
type textarea "30999221463"
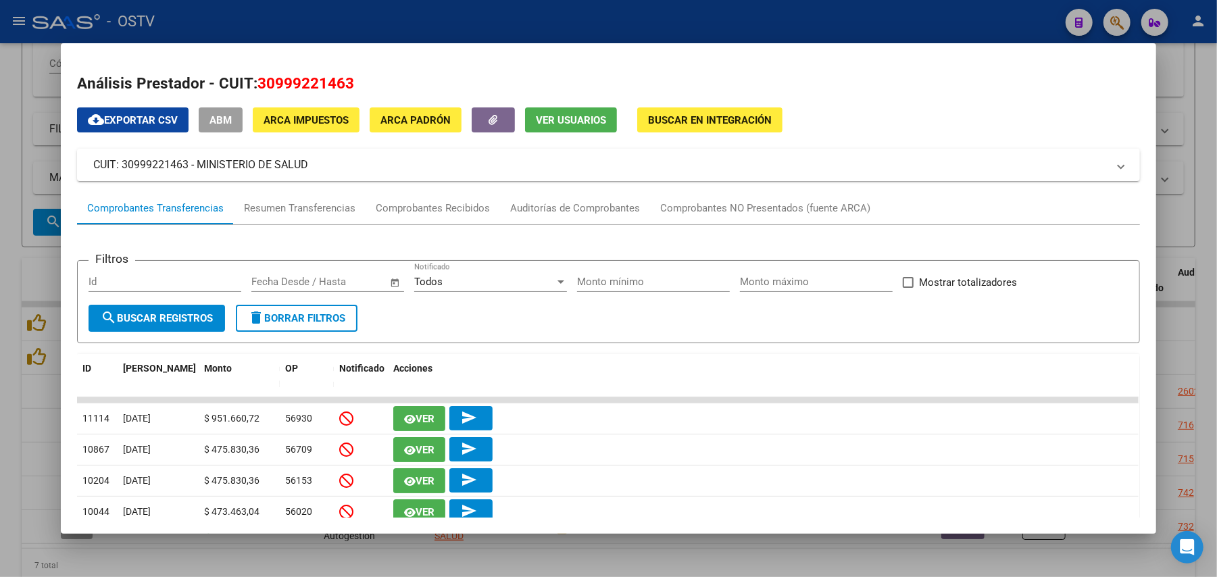
drag, startPoint x: 353, startPoint y: 88, endPoint x: 255, endPoint y: 89, distance: 97.3
click at [255, 89] on h2 "Análisis Prestador - CUIT: 30999221463" at bounding box center [608, 83] width 1063 height 23
click at [6, 198] on div at bounding box center [608, 288] width 1217 height 577
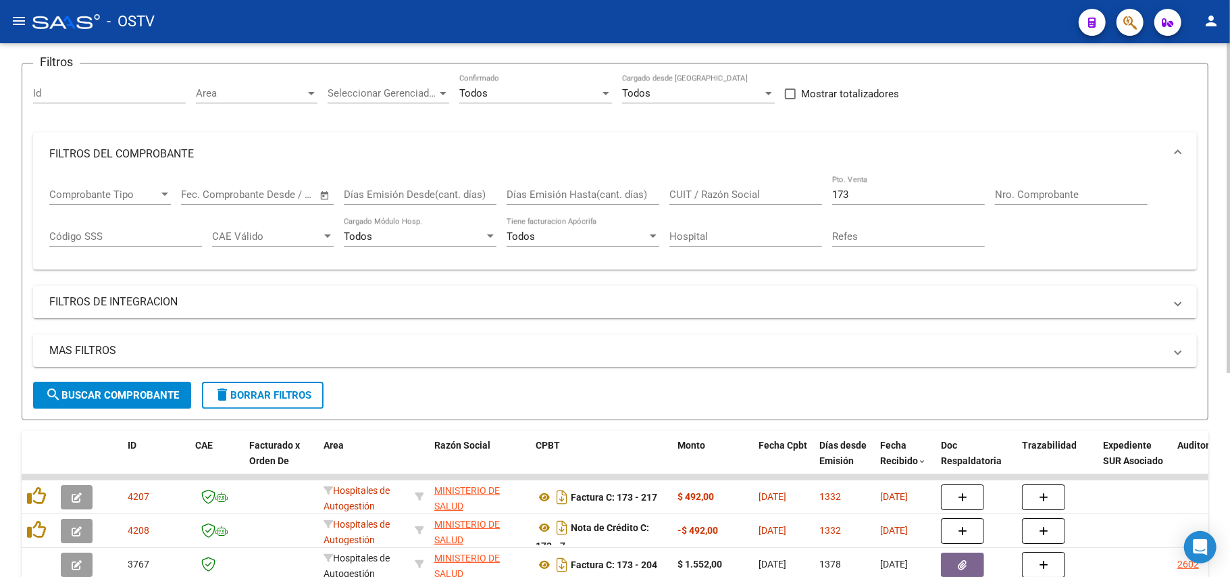
scroll to position [0, 0]
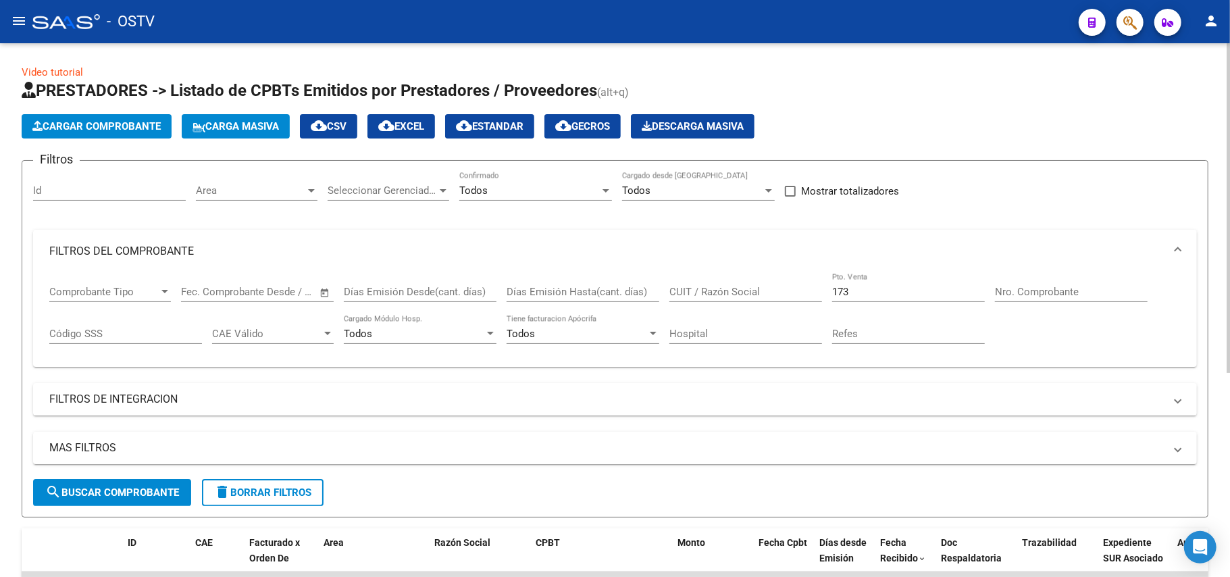
click at [879, 292] on input "173" at bounding box center [908, 292] width 153 height 12
click at [784, 334] on input "Hospital" at bounding box center [745, 334] width 153 height 12
paste input "Municipalidad de [GEOGRAPHIC_DATA]"
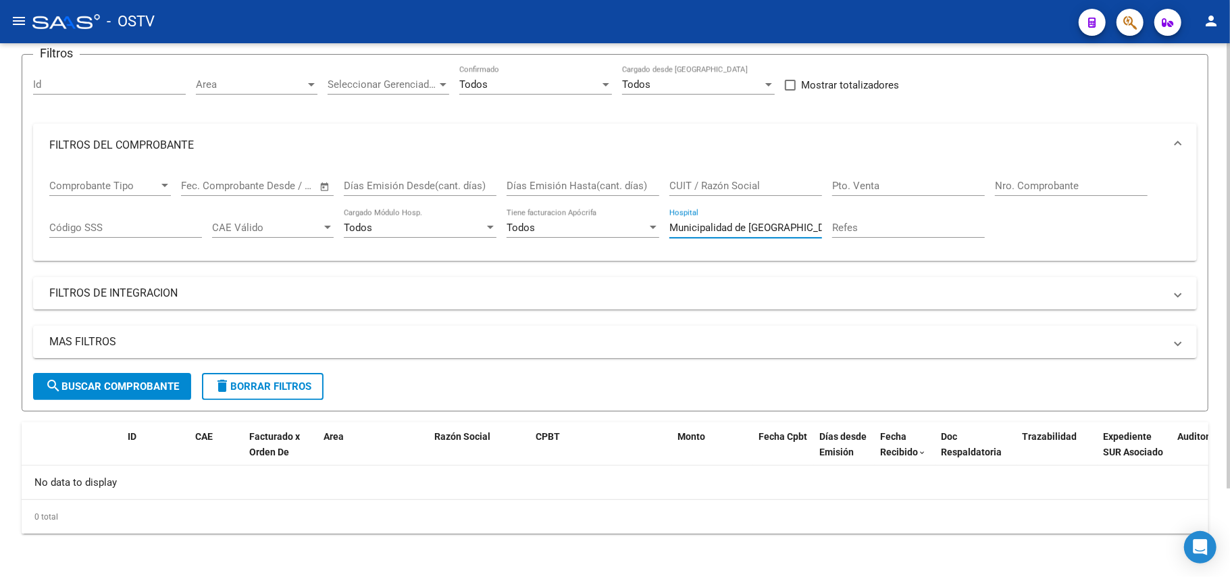
scroll to position [106, 0]
drag, startPoint x: 752, startPoint y: 230, endPoint x: 0, endPoint y: 28, distance: 778.3
click at [42, 125] on mat-expansion-panel "FILTROS DEL COMPROBANTE Comprobante Tipo Comprobante Tipo Fecha inicio – Fecha …" at bounding box center [615, 193] width 1164 height 138
drag, startPoint x: 755, startPoint y: 230, endPoint x: 574, endPoint y: 233, distance: 180.4
click at [574, 233] on div "Comprobante Tipo Comprobante Tipo Fecha inicio – Fecha fin Fec. Comprobante Des…" at bounding box center [614, 209] width 1131 height 84
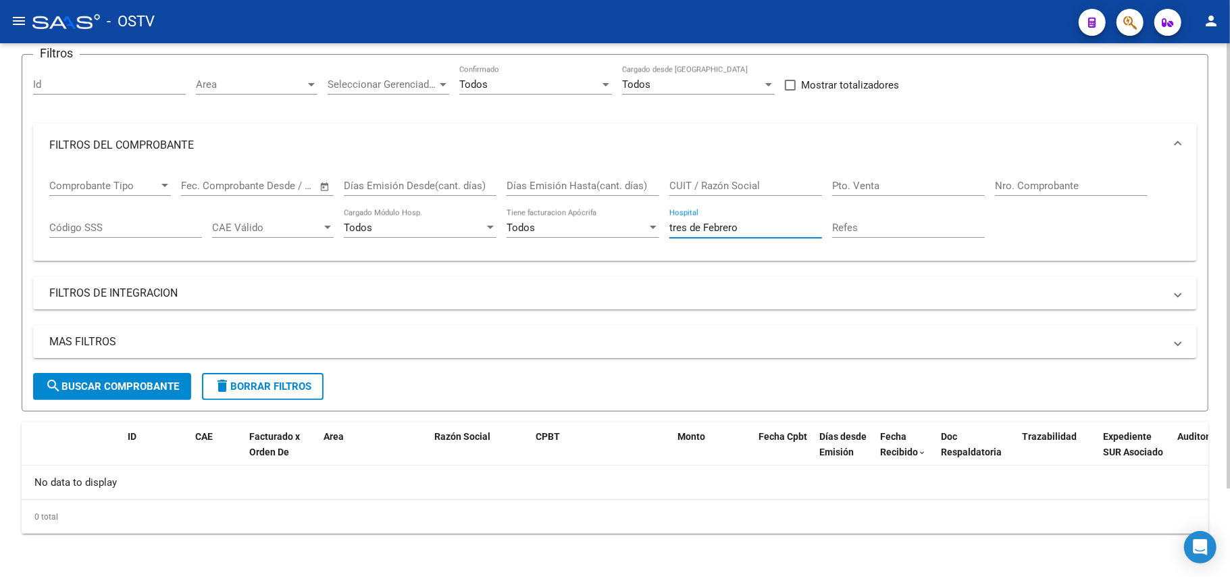
paste input "Secretaria de Salud"
type input "Secretaria de Salud"
drag, startPoint x: 516, startPoint y: 561, endPoint x: 157, endPoint y: 436, distance: 379.6
click at [166, 490] on div "Video tutorial PRESTADORES -> Listado de CPBTs Emitidos por Prestadores / Prove…" at bounding box center [615, 257] width 1230 height 640
click at [757, 227] on input "Secretaria de Salud" at bounding box center [745, 228] width 153 height 12
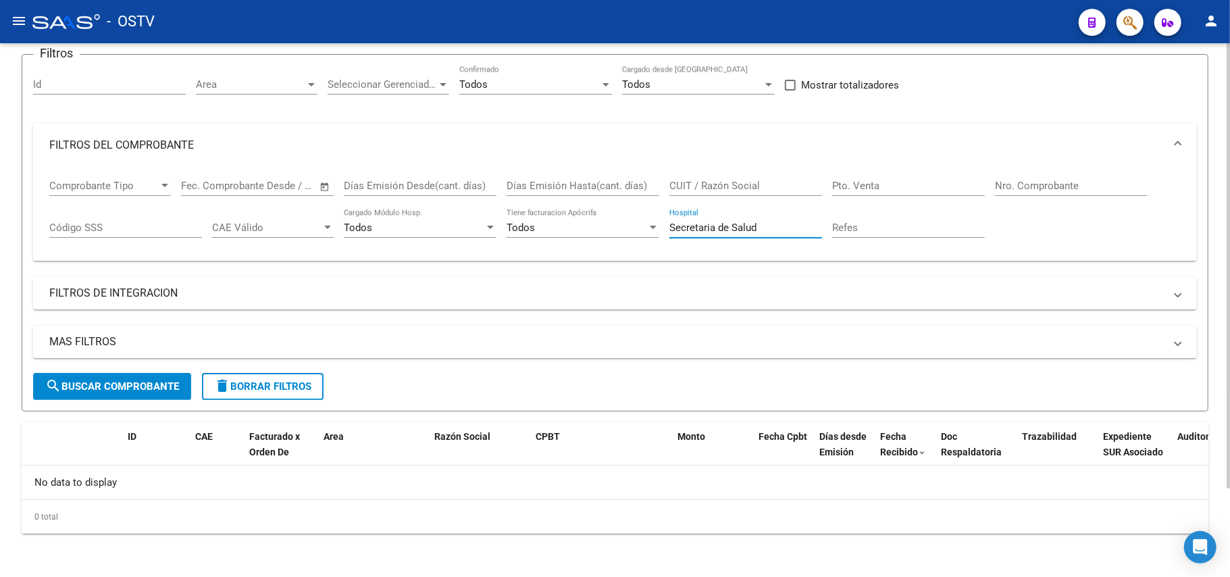
click at [757, 227] on input "Secretaria de Salud" at bounding box center [745, 228] width 153 height 12
click at [1088, 199] on div "Nro. Comprobante" at bounding box center [1071, 188] width 153 height 42
click at [1087, 182] on input "Nro. Comprobante" at bounding box center [1071, 186] width 153 height 12
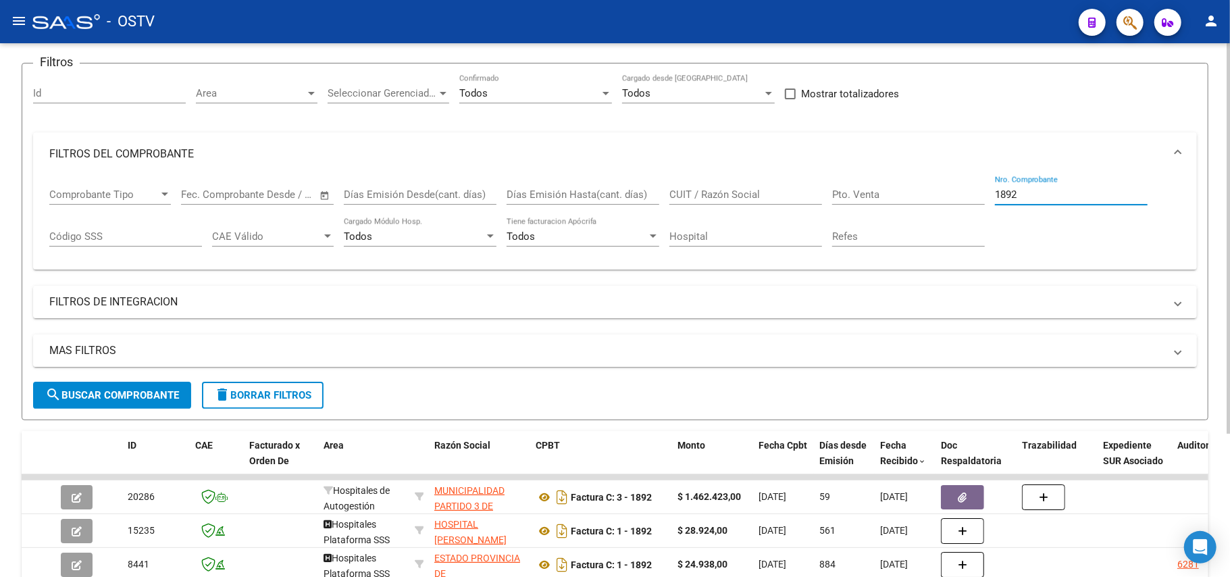
scroll to position [0, 0]
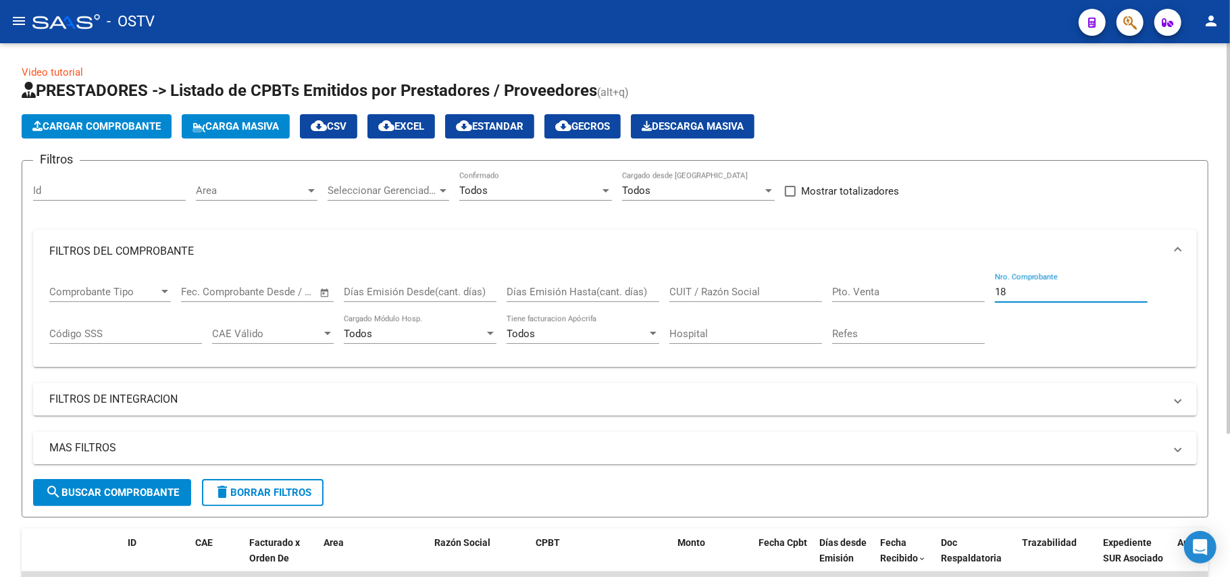
type input "1"
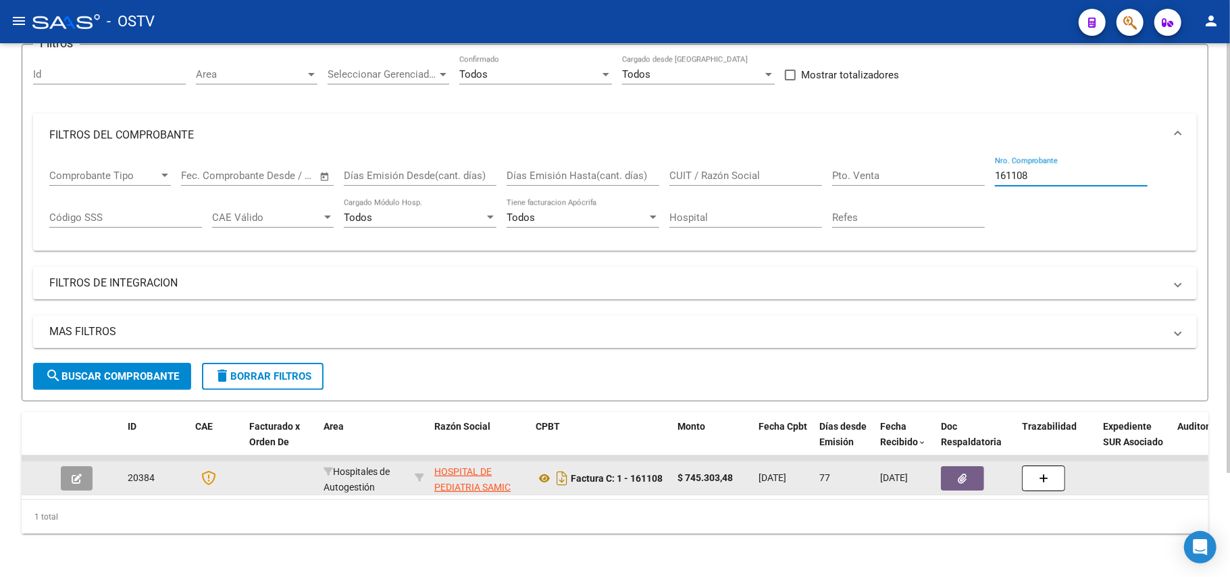
type input "161108"
click at [69, 466] on button "button" at bounding box center [77, 478] width 32 height 24
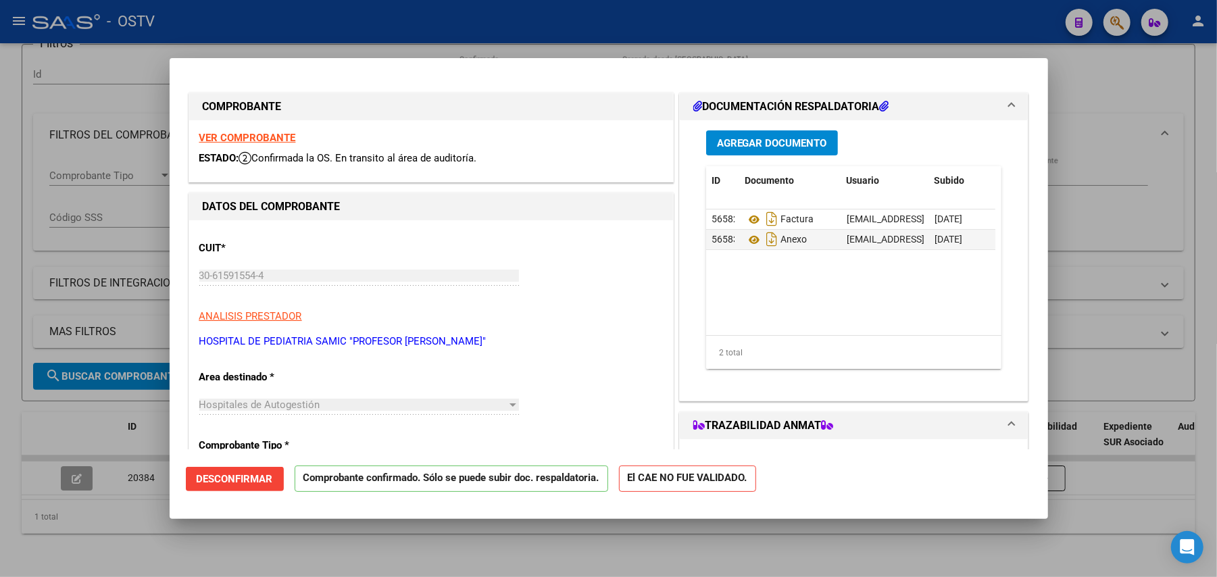
click at [1187, 260] on div at bounding box center [608, 288] width 1217 height 577
type input "$ 0,00"
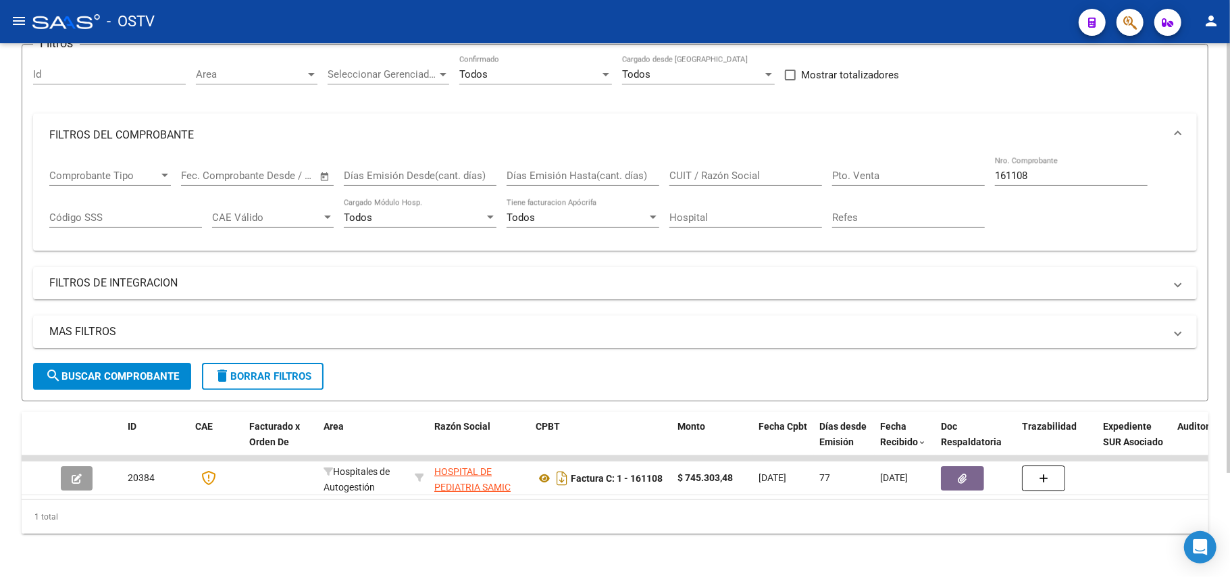
click at [1046, 172] on div "161108 Nro. Comprobante" at bounding box center [1071, 171] width 153 height 29
click at [1043, 170] on input "161108" at bounding box center [1071, 176] width 153 height 12
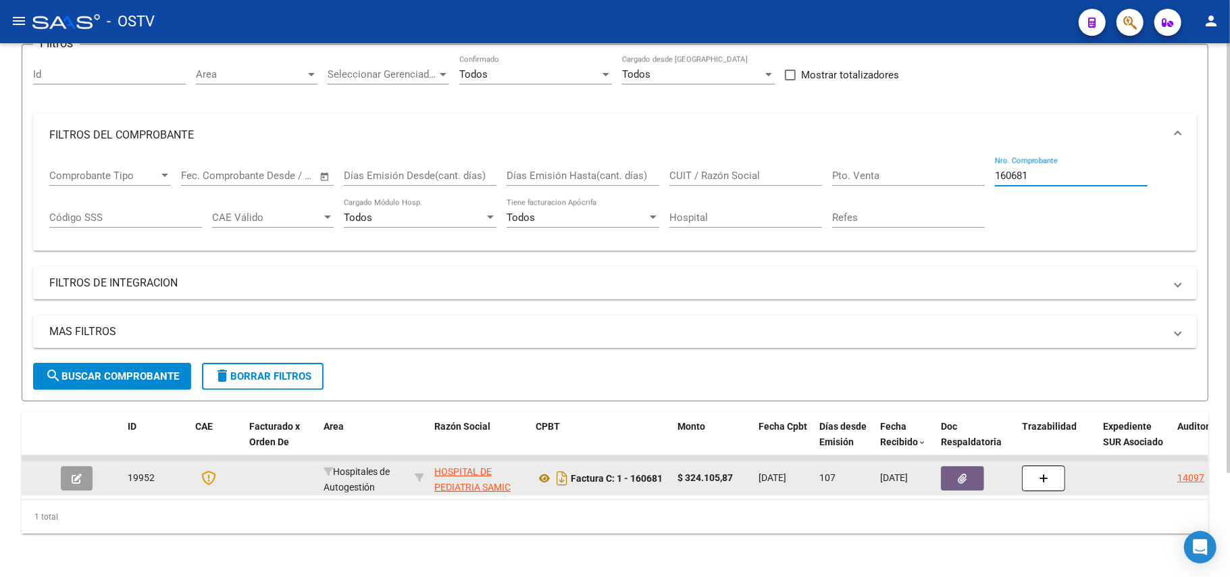
type input "160681"
click at [69, 469] on button "button" at bounding box center [77, 478] width 32 height 24
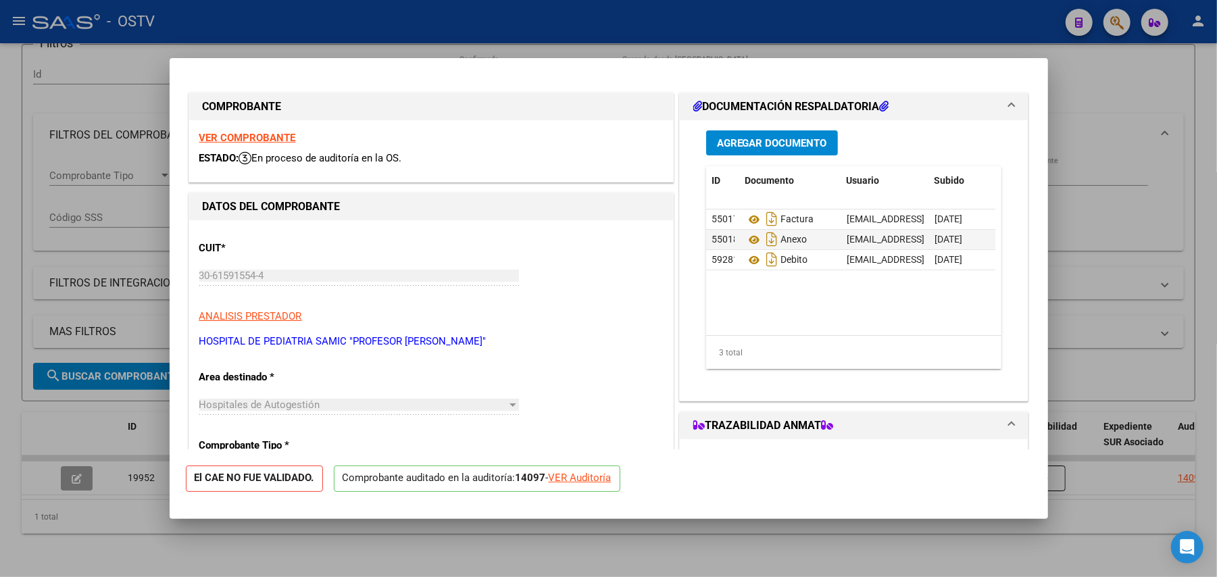
click at [1129, 317] on div at bounding box center [608, 288] width 1217 height 577
type input "$ 0,00"
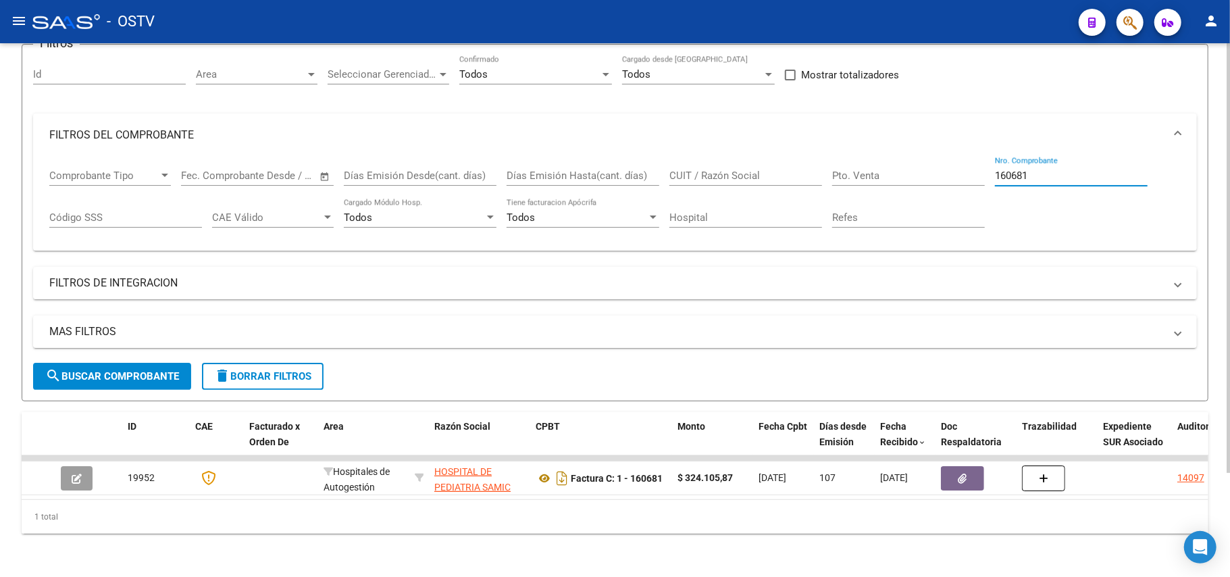
drag, startPoint x: 1057, startPoint y: 166, endPoint x: 1013, endPoint y: 169, distance: 44.0
click at [1011, 170] on input "160681" at bounding box center [1071, 176] width 153 height 12
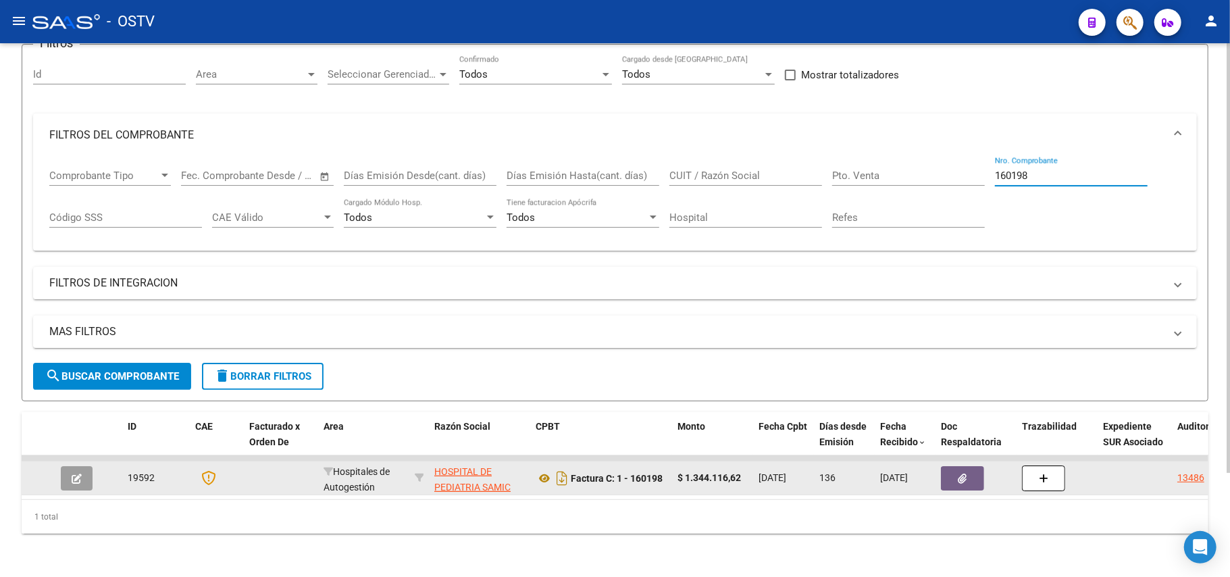
type input "160198"
click at [89, 466] on div at bounding box center [79, 478] width 36 height 24
click at [80, 466] on button "button" at bounding box center [77, 478] width 32 height 24
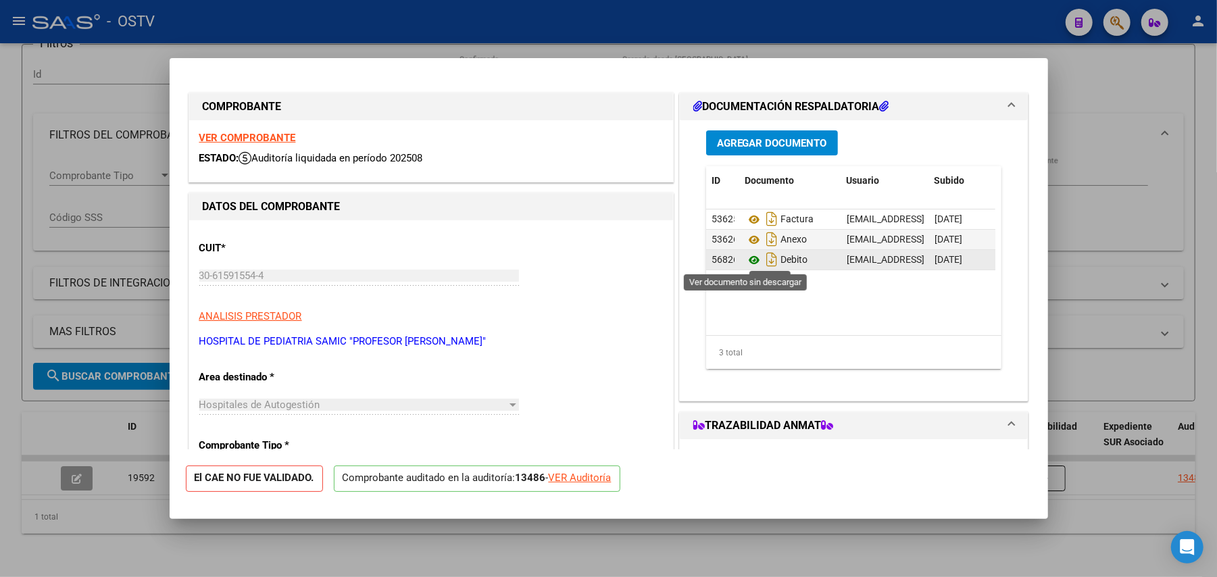
click at [745, 263] on icon at bounding box center [754, 260] width 18 height 16
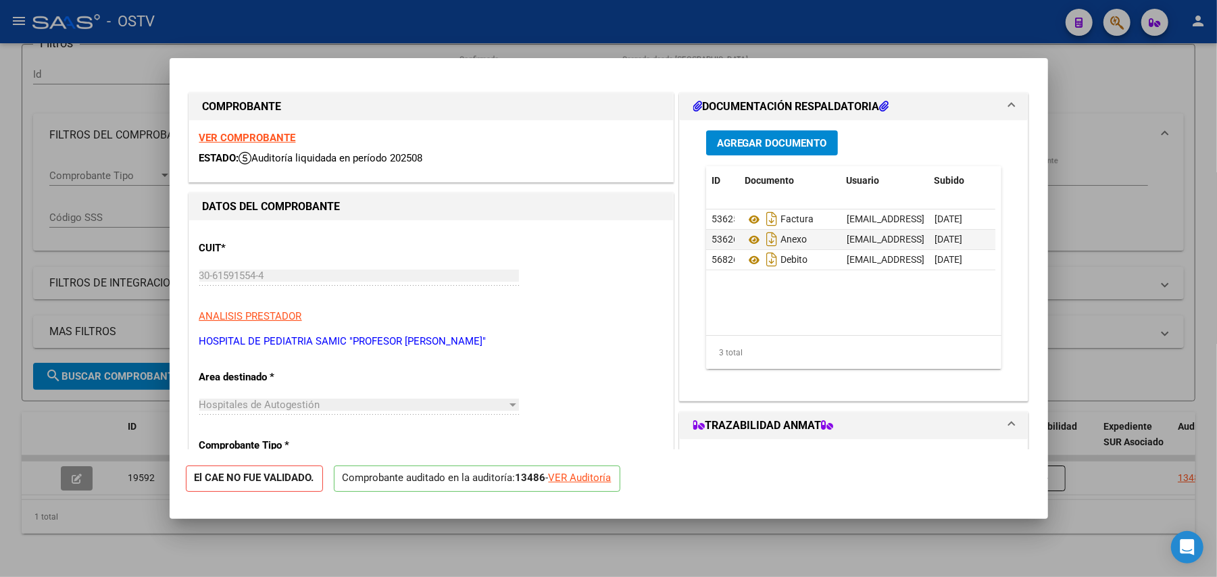
click at [1175, 265] on div at bounding box center [608, 288] width 1217 height 577
type input "$ 0,00"
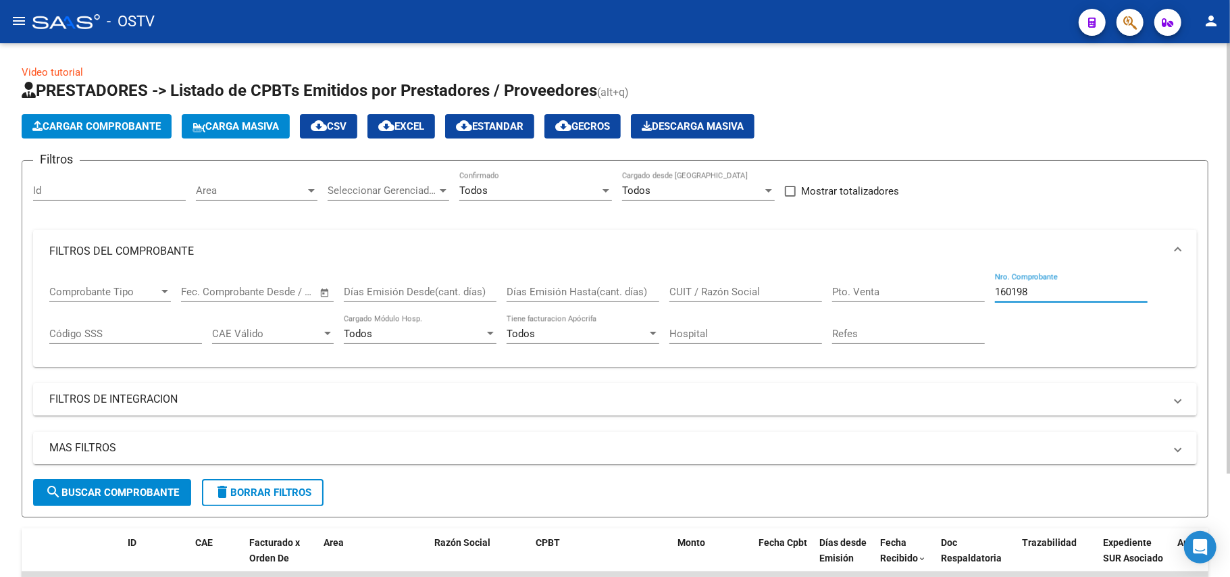
drag, startPoint x: 1084, startPoint y: 290, endPoint x: 571, endPoint y: 292, distance: 512.7
click at [574, 292] on div "Comprobante Tipo Comprobante Tipo Fecha inicio – Fecha fin Fec. Comprobante Des…" at bounding box center [614, 315] width 1131 height 84
click at [908, 282] on div "Pto. Venta" at bounding box center [908, 287] width 153 height 29
click at [908, 286] on input "Pto. Venta" at bounding box center [908, 292] width 153 height 12
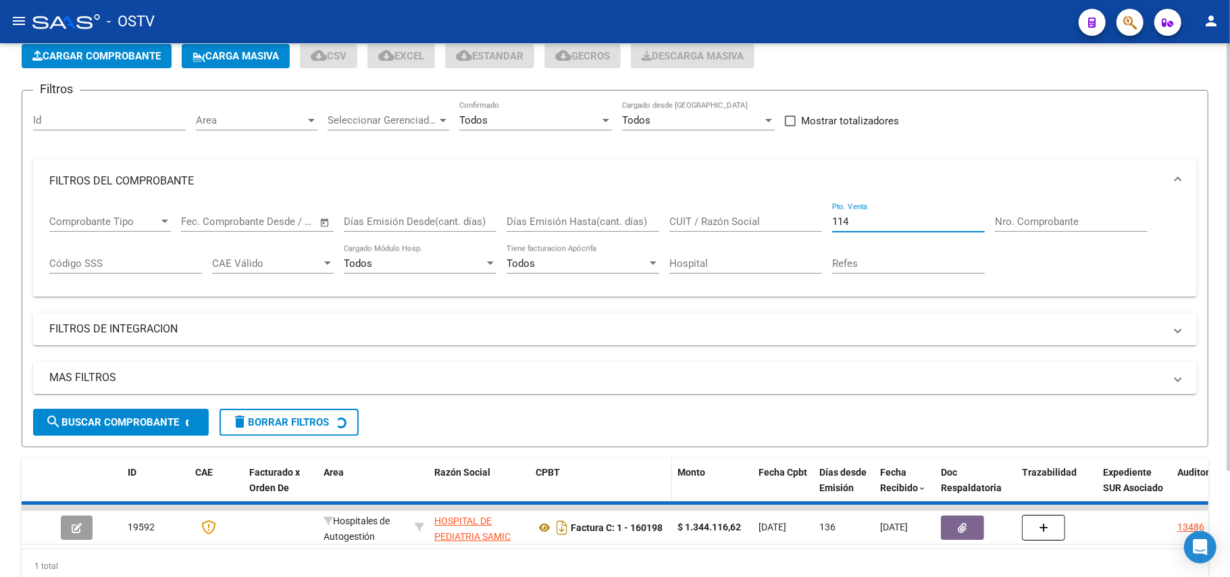
scroll to position [133, 0]
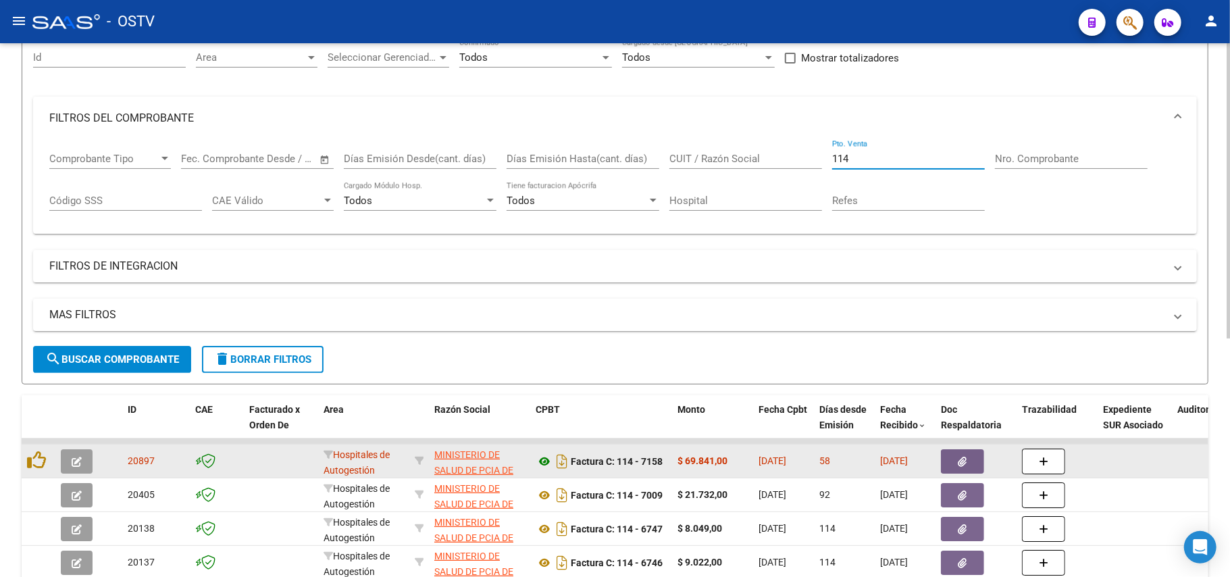
click at [546, 454] on icon at bounding box center [545, 461] width 18 height 16
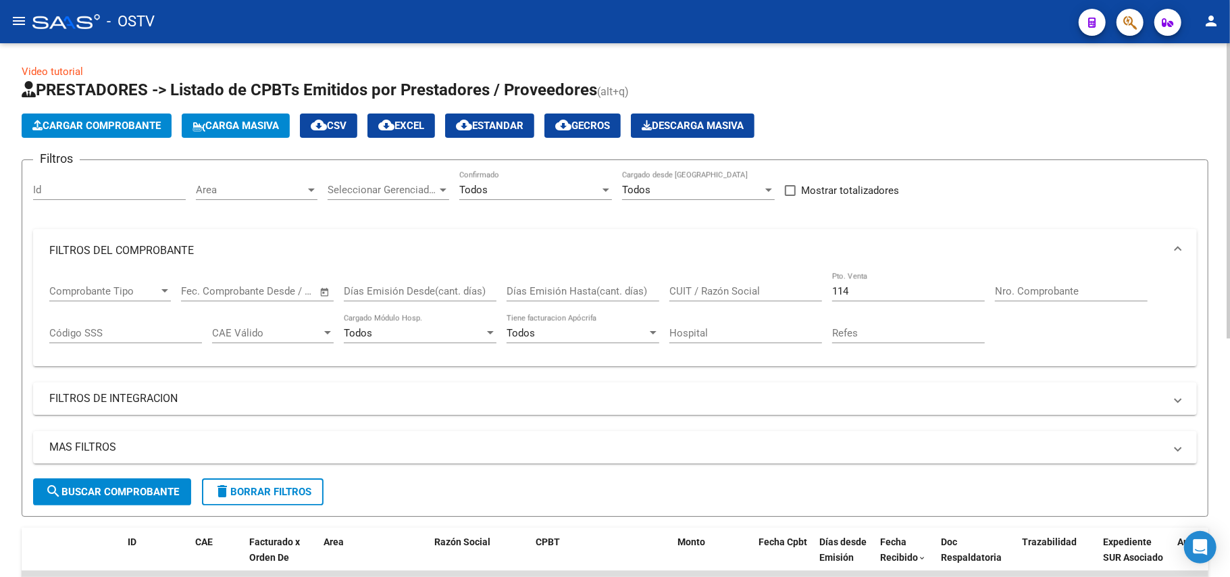
scroll to position [0, 0]
click at [898, 305] on div "114 Pto. Venta" at bounding box center [908, 294] width 153 height 42
click at [884, 289] on input "114" at bounding box center [908, 292] width 153 height 12
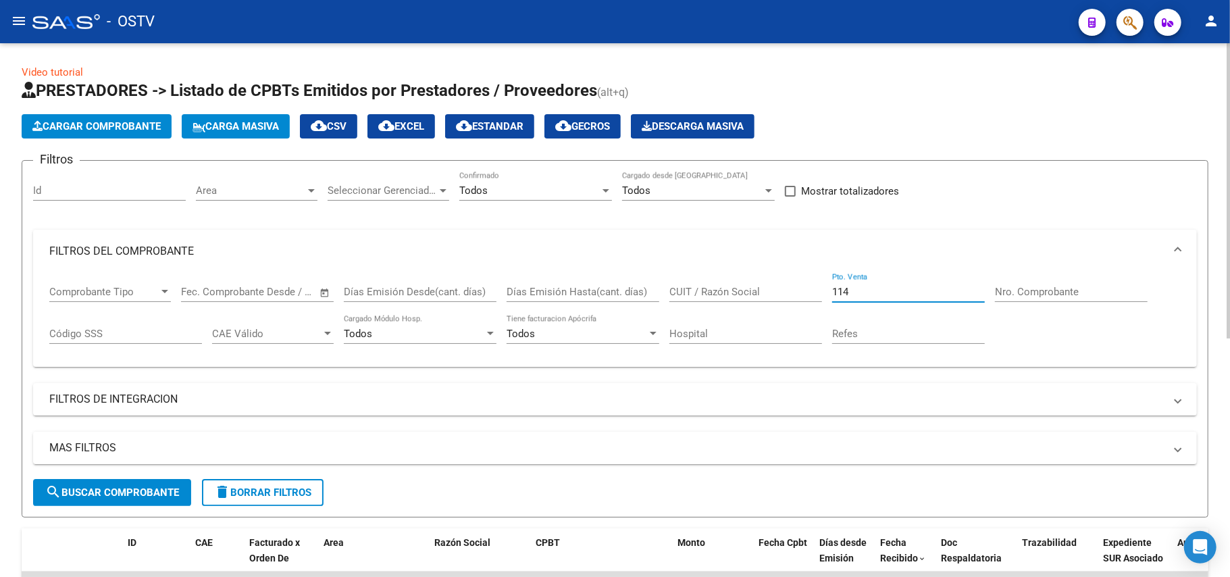
click at [882, 290] on input "114" at bounding box center [908, 292] width 153 height 12
click at [881, 344] on div "Comprobante Tipo Comprobante Tipo Fecha inicio – Fecha fin Fec. Comprobante Des…" at bounding box center [614, 315] width 1131 height 84
type input "1"
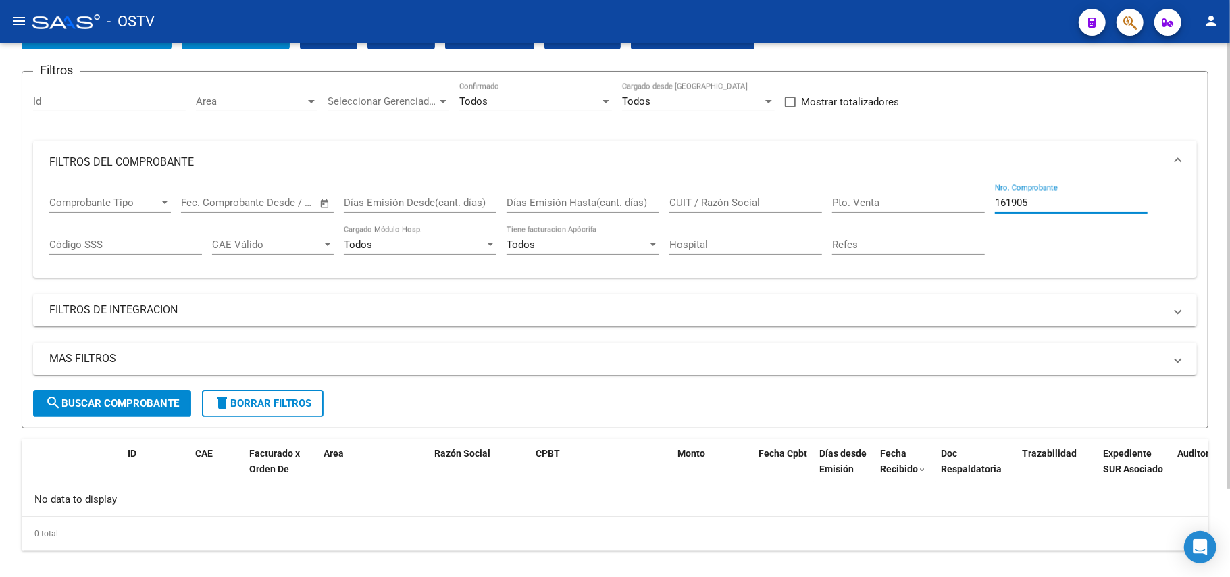
scroll to position [106, 0]
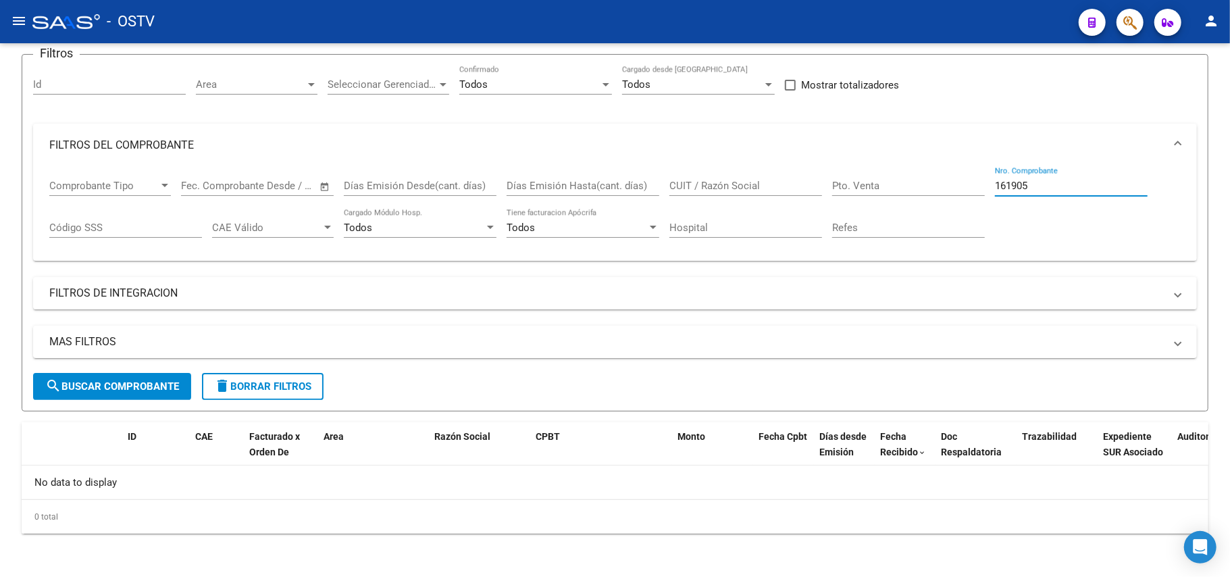
type input "161905"
